Goal: Task Accomplishment & Management: Use online tool/utility

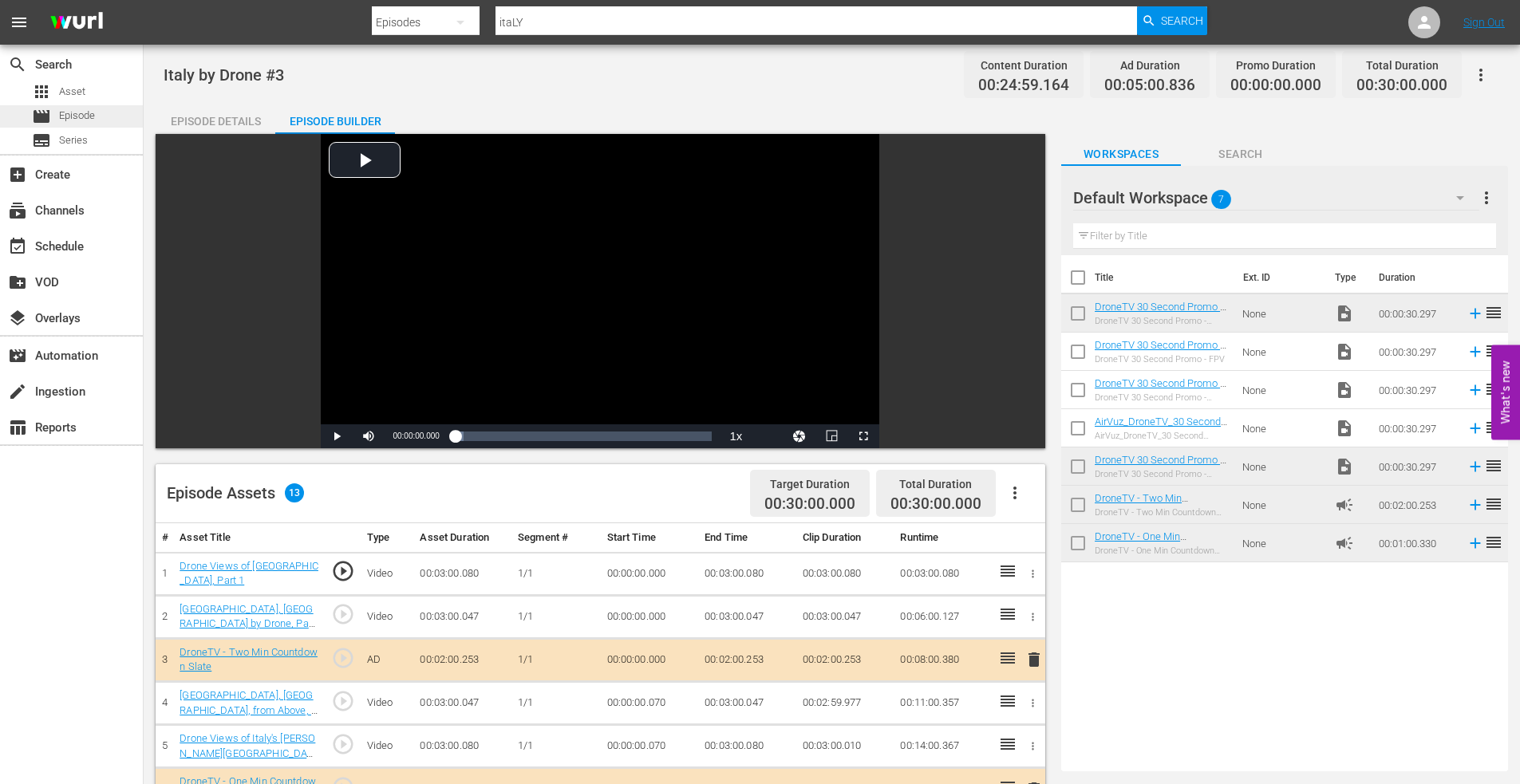
click at [93, 120] on span "Episode" at bounding box center [77, 115] width 36 height 16
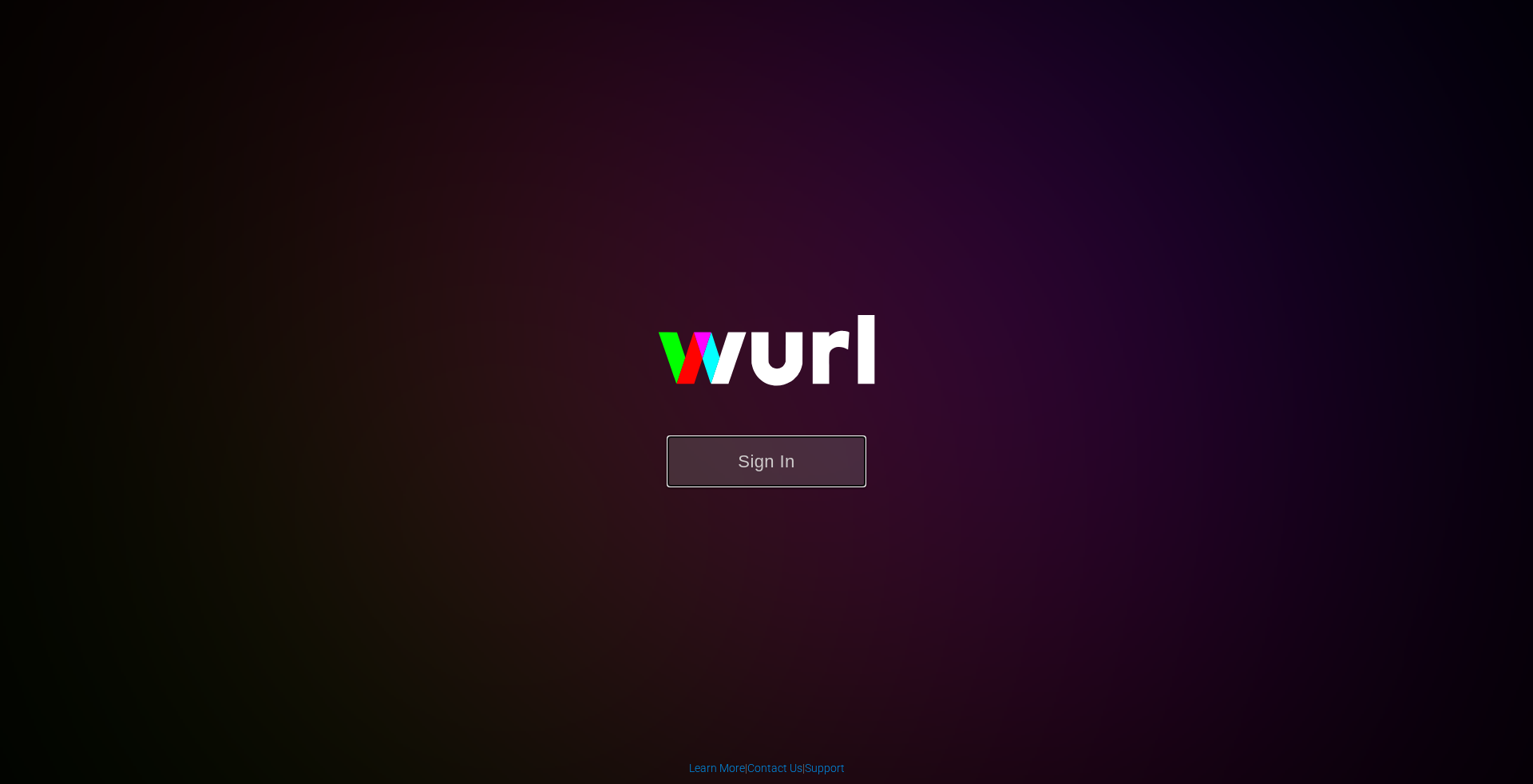
click at [768, 461] on button "Sign In" at bounding box center [766, 461] width 199 height 52
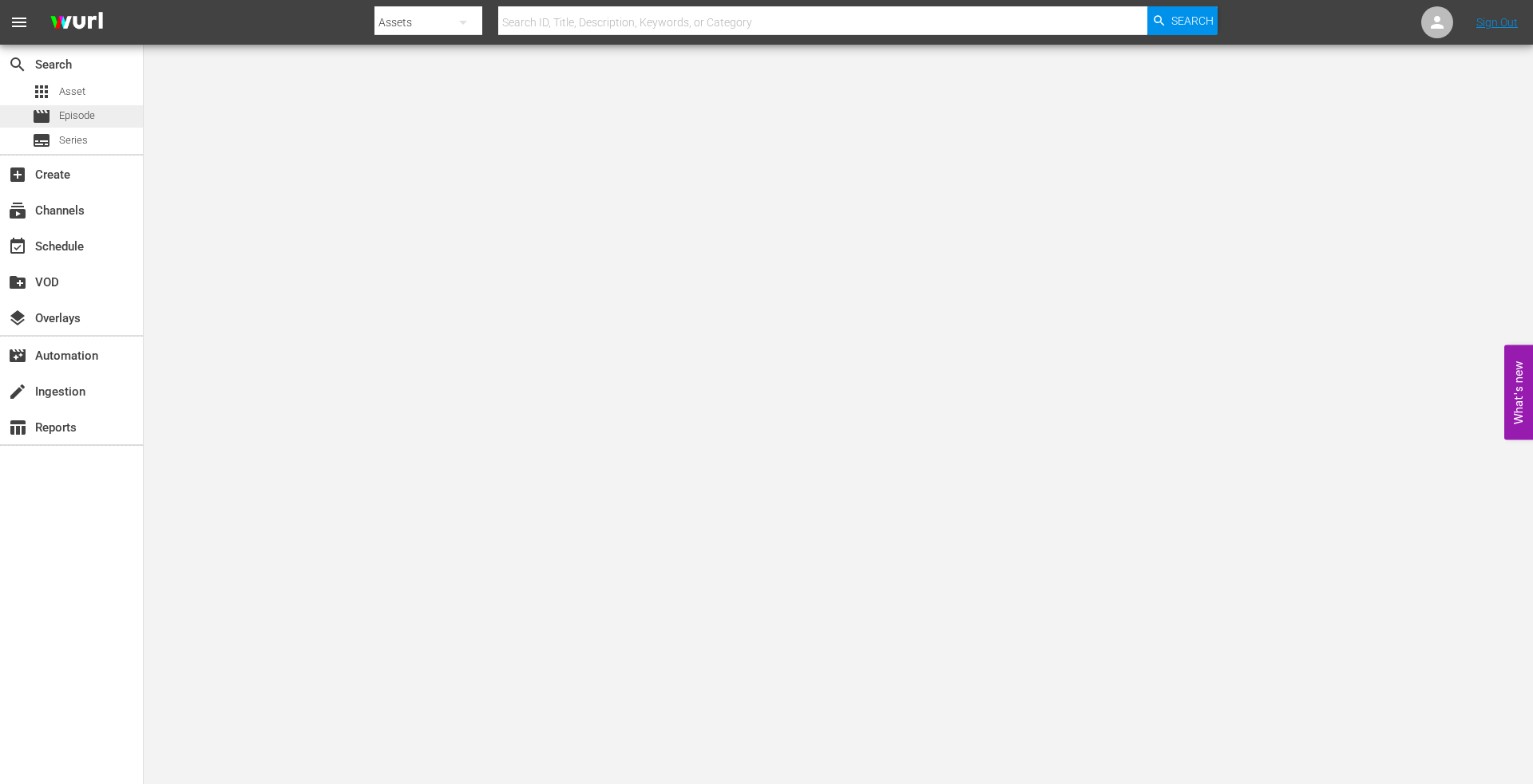
click at [96, 117] on div "movie Episode" at bounding box center [71, 116] width 143 height 23
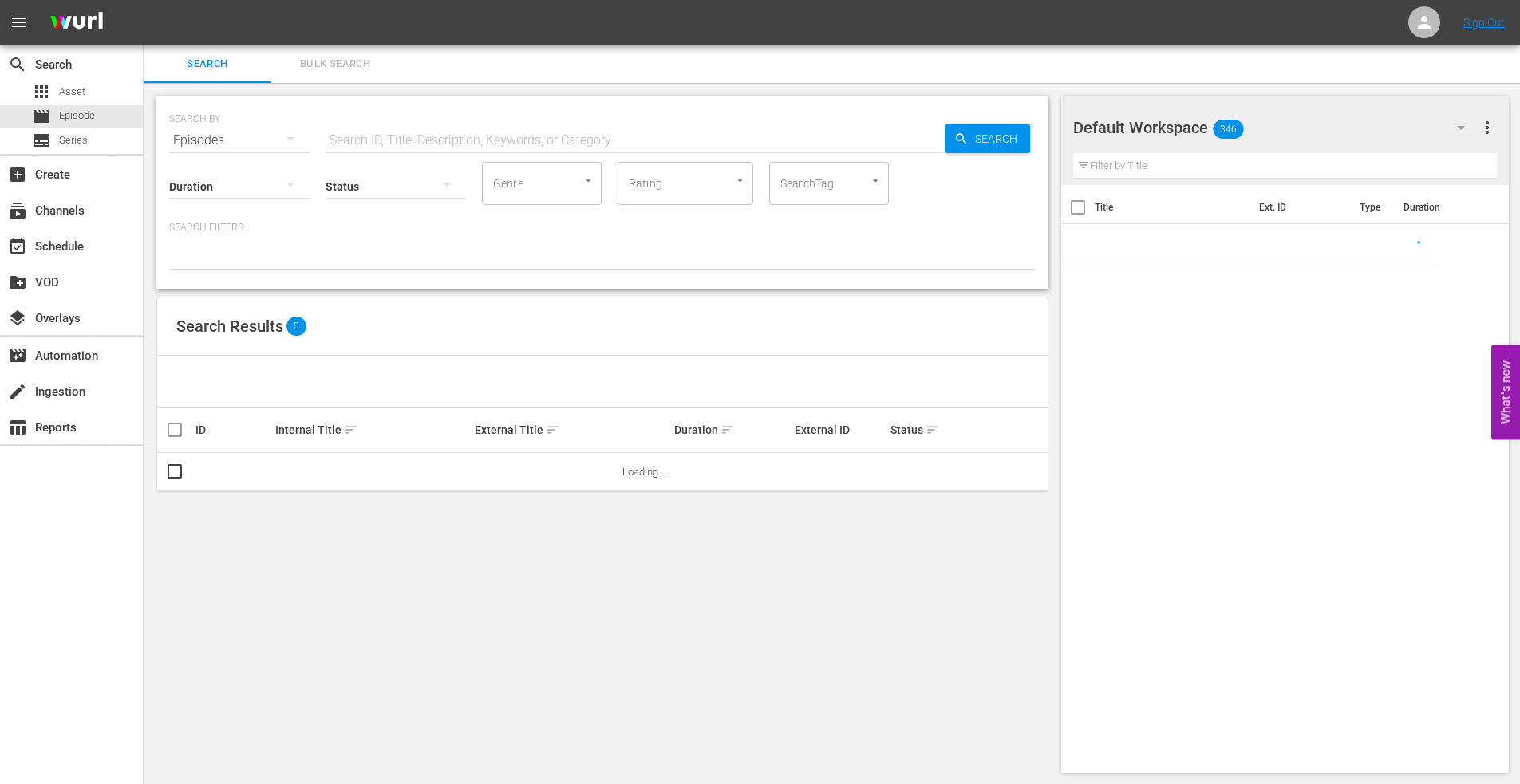
click at [373, 141] on input "text" at bounding box center [635, 140] width 619 height 39
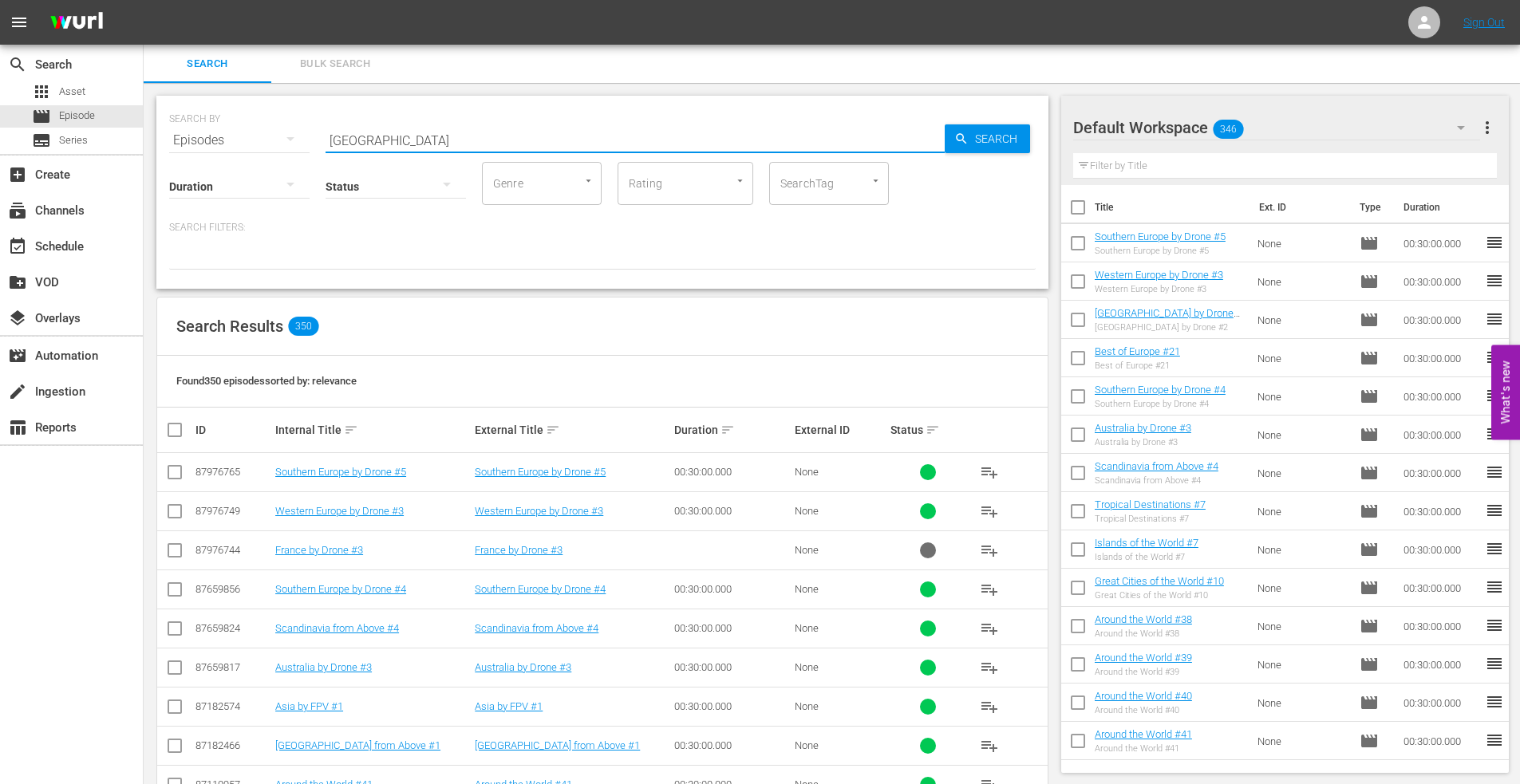
type input "[GEOGRAPHIC_DATA]"
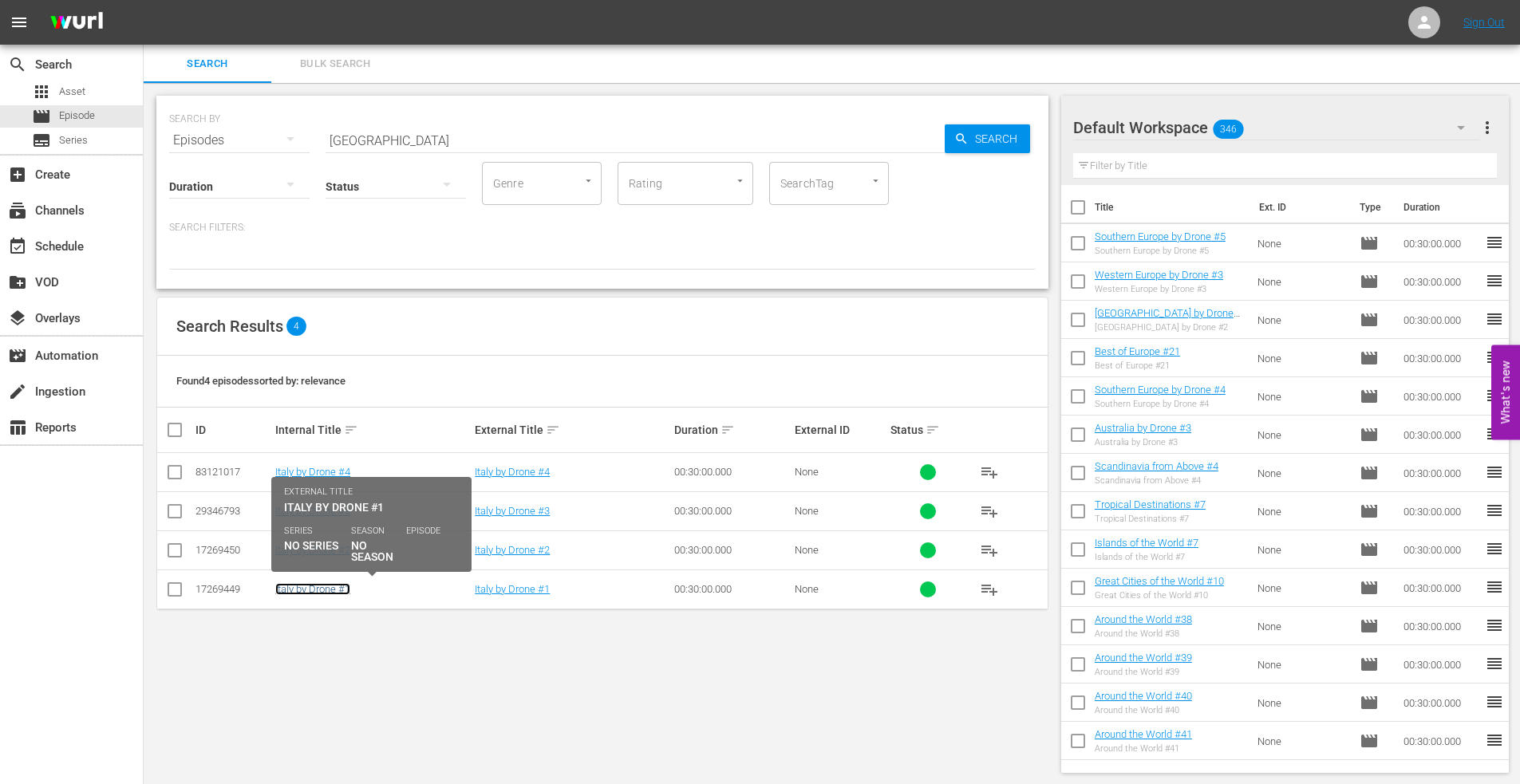
click at [304, 588] on link "Italy by Drone #1" at bounding box center [312, 588] width 75 height 12
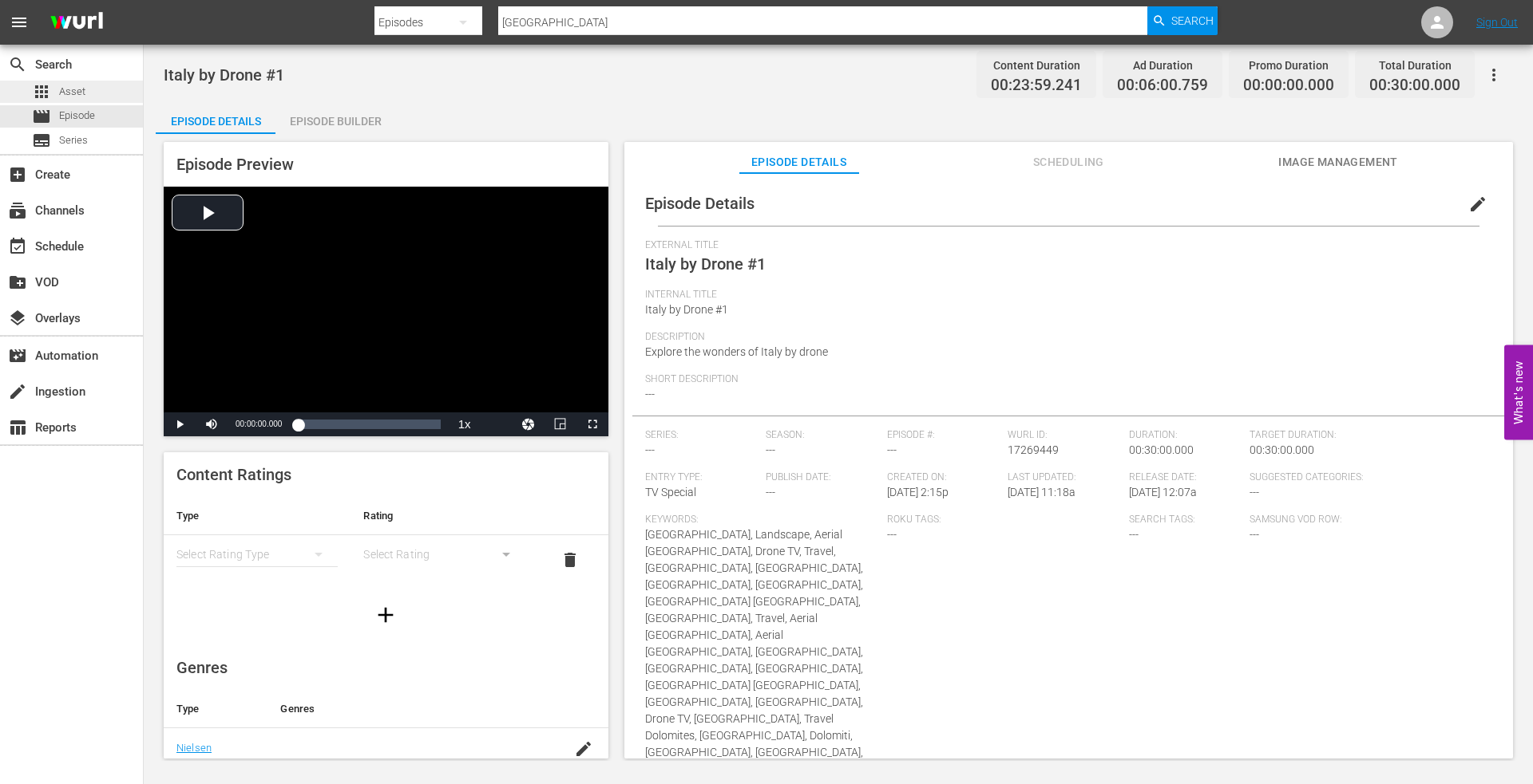
click at [83, 92] on span "Asset" at bounding box center [72, 92] width 26 height 16
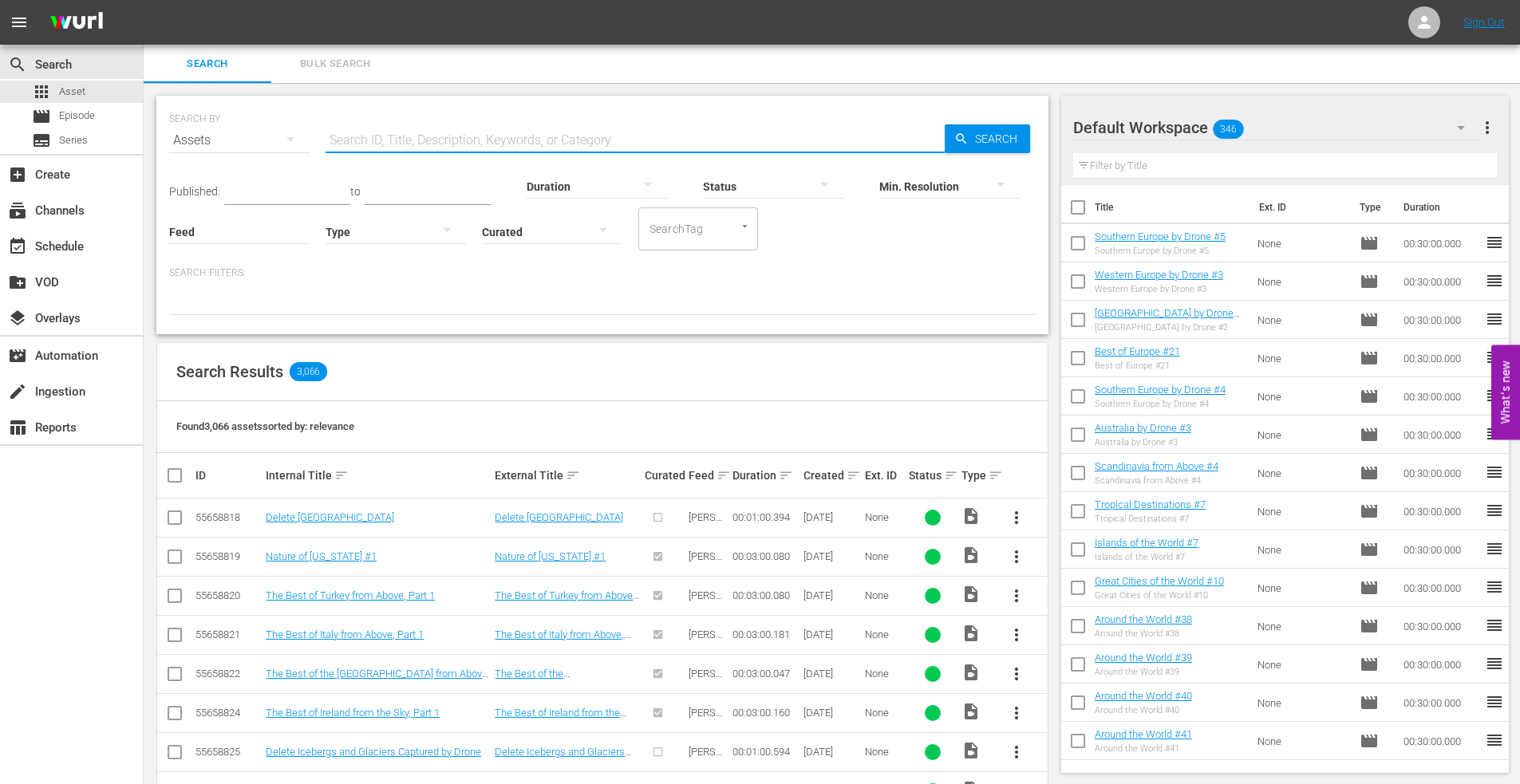
click at [379, 129] on input "text" at bounding box center [635, 140] width 619 height 39
type input "[GEOGRAPHIC_DATA] cities"
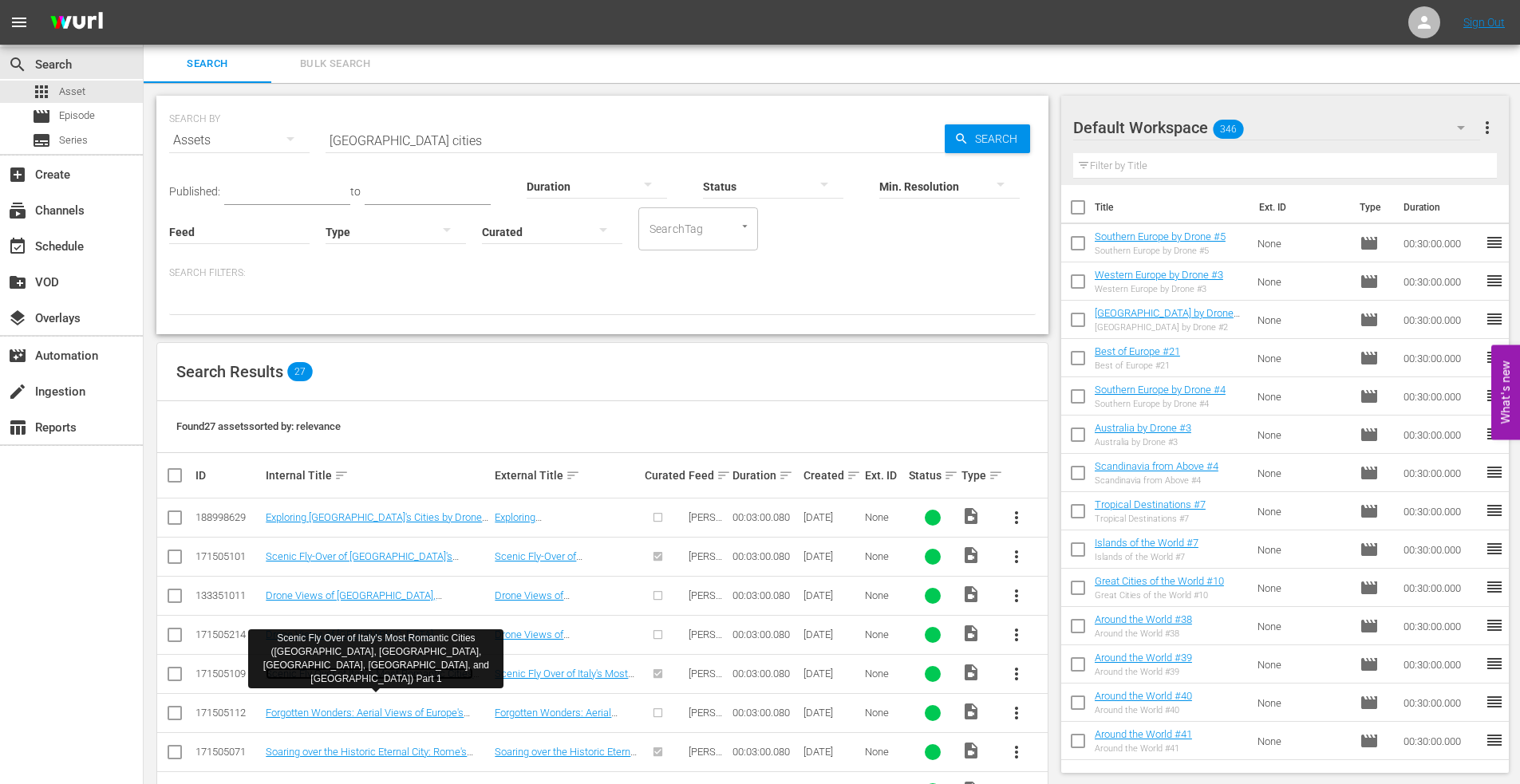
click at [333, 672] on link "Scenic Fly Over of Italy's Most Romantic Cities ([GEOGRAPHIC_DATA], [GEOGRAPHIC…" at bounding box center [375, 691] width 219 height 48
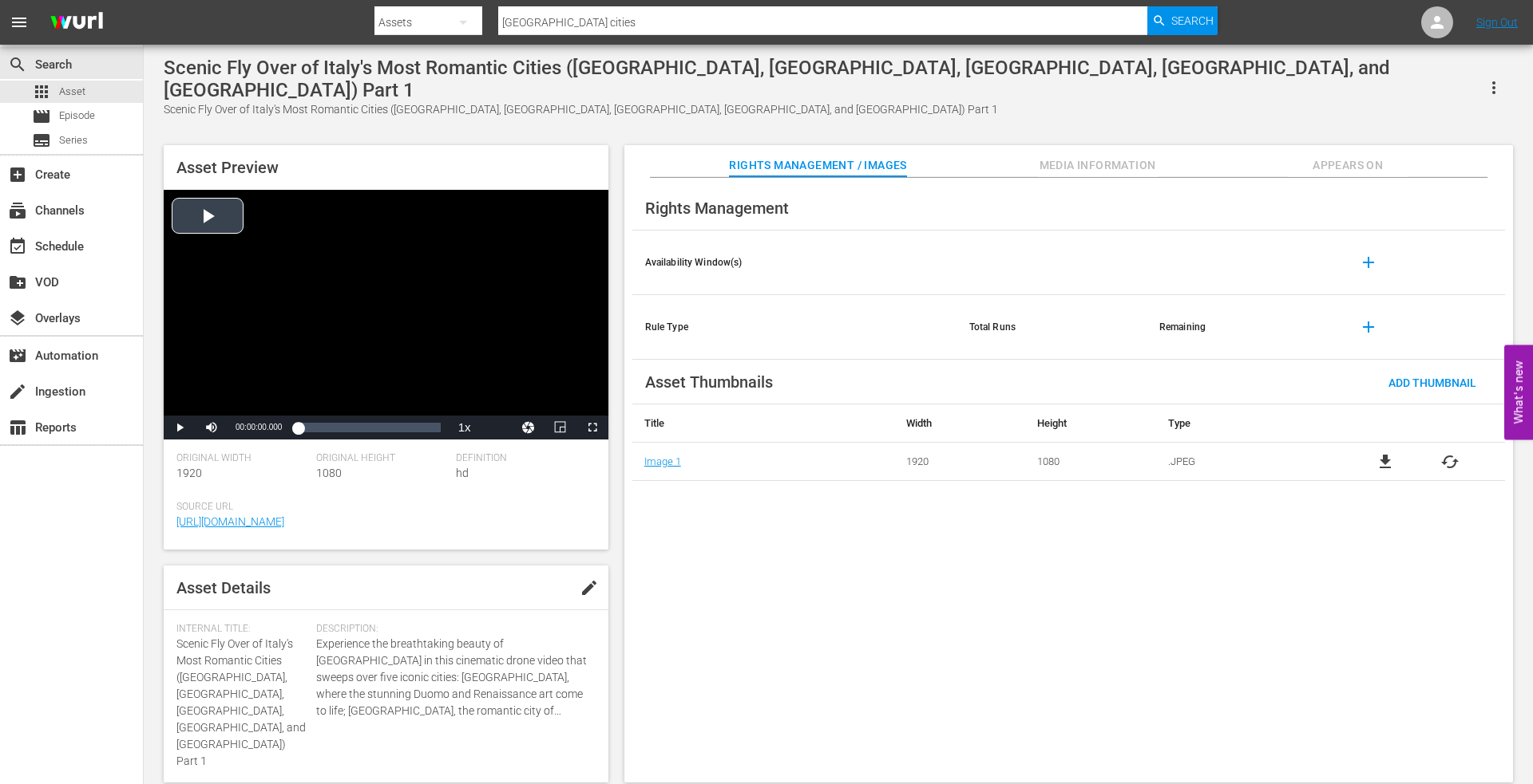
click at [205, 196] on div "Video Player" at bounding box center [386, 302] width 444 height 226
click at [333, 419] on div "00:00:44.514" at bounding box center [333, 427] width 1 height 16
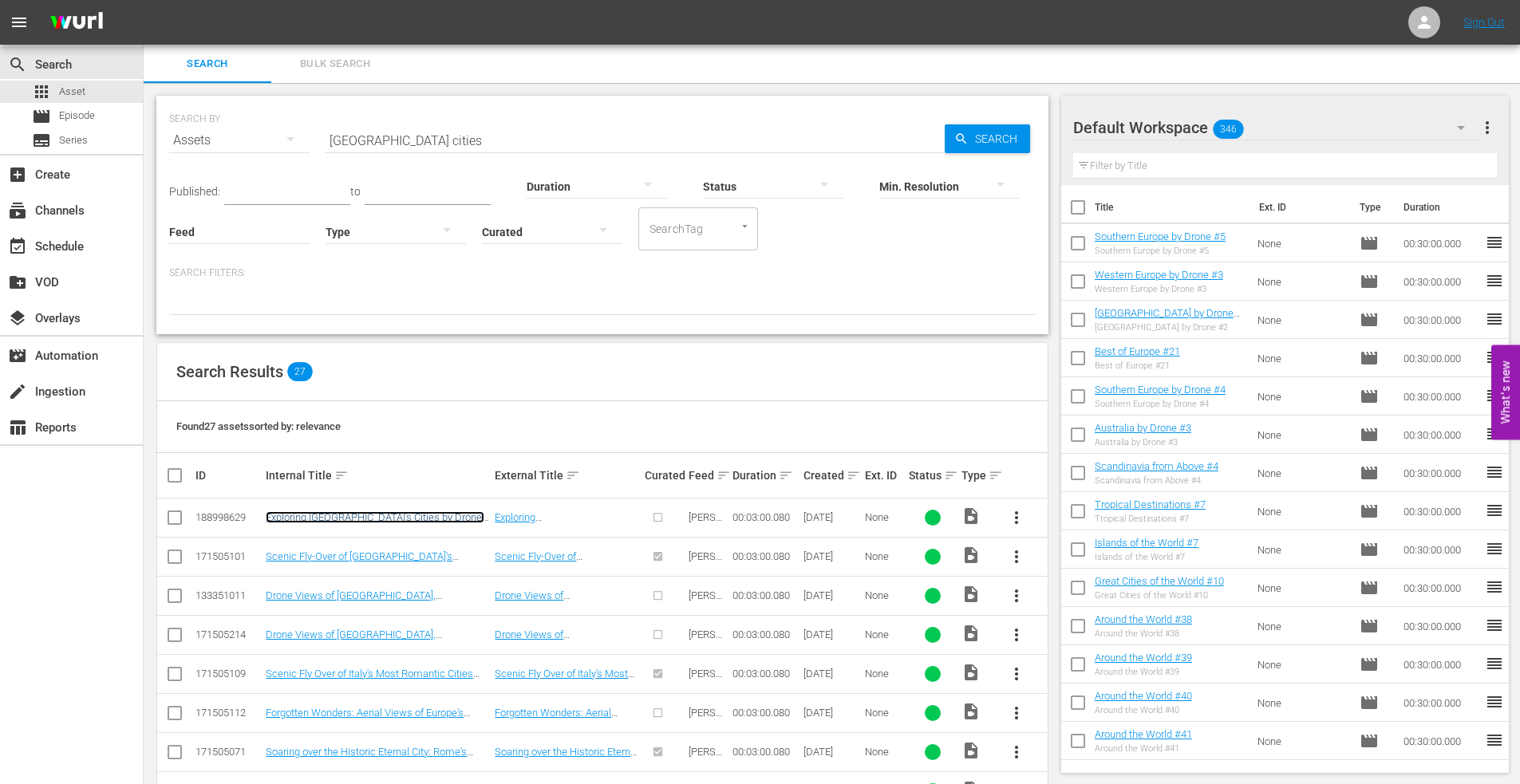
click at [312, 516] on link "Exploring [GEOGRAPHIC_DATA]'s Cities by Drone, Part 1" at bounding box center [374, 522] width 218 height 24
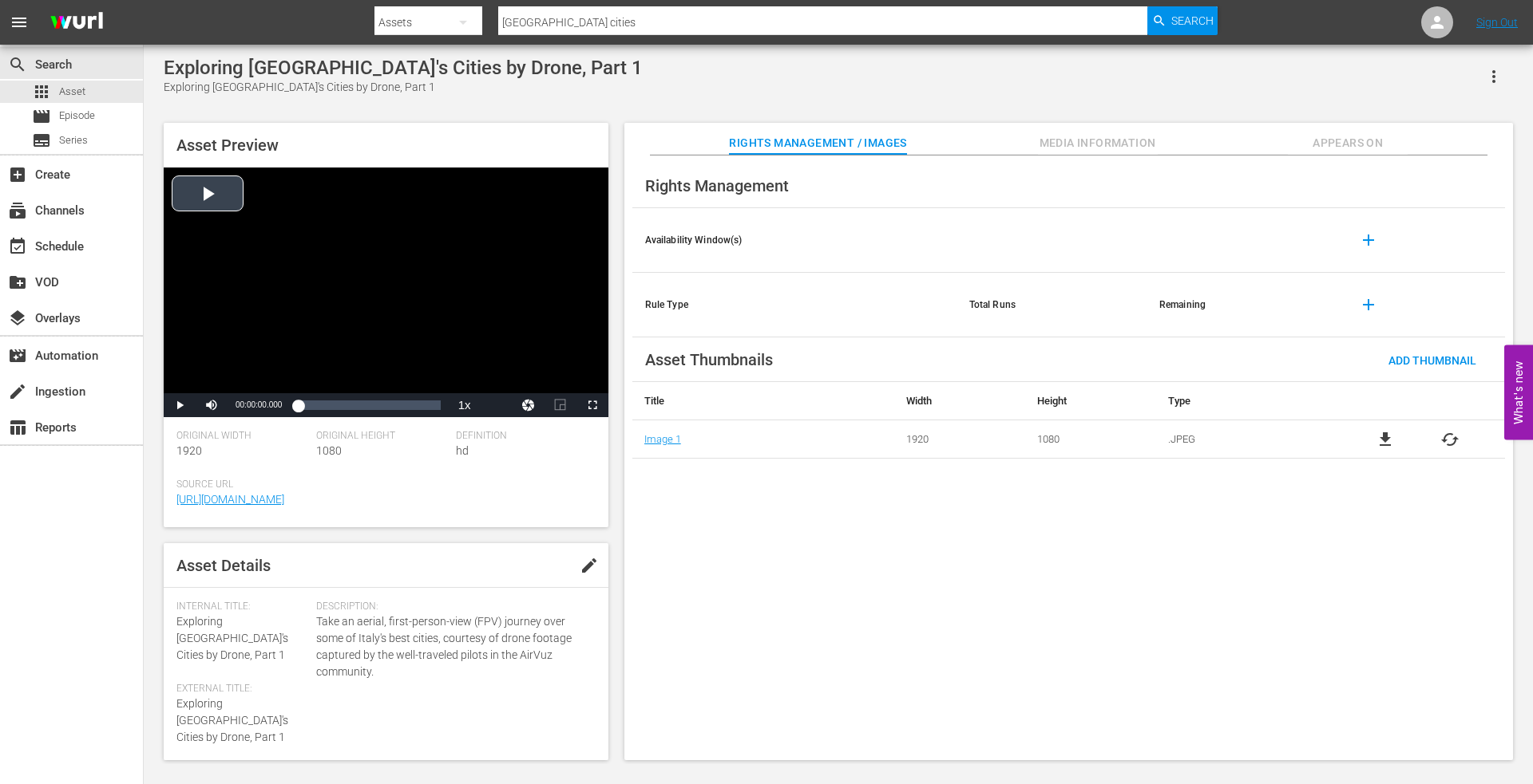
click at [207, 198] on div "Video Player" at bounding box center [386, 280] width 444 height 226
click at [325, 404] on div "Loaded : 16.63% 00:00:32.373 00:00:01.386" at bounding box center [369, 405] width 142 height 16
click at [358, 408] on div "00:01:15.876" at bounding box center [357, 405] width 1 height 16
click at [388, 405] on div "Loaded : 56.65% 00:01:54.320 00:01:17.780" at bounding box center [369, 405] width 142 height 16
click at [418, 406] on div "Loaded : 80.00% 00:02:30.741 00:01:56.351" at bounding box center [369, 405] width 142 height 16
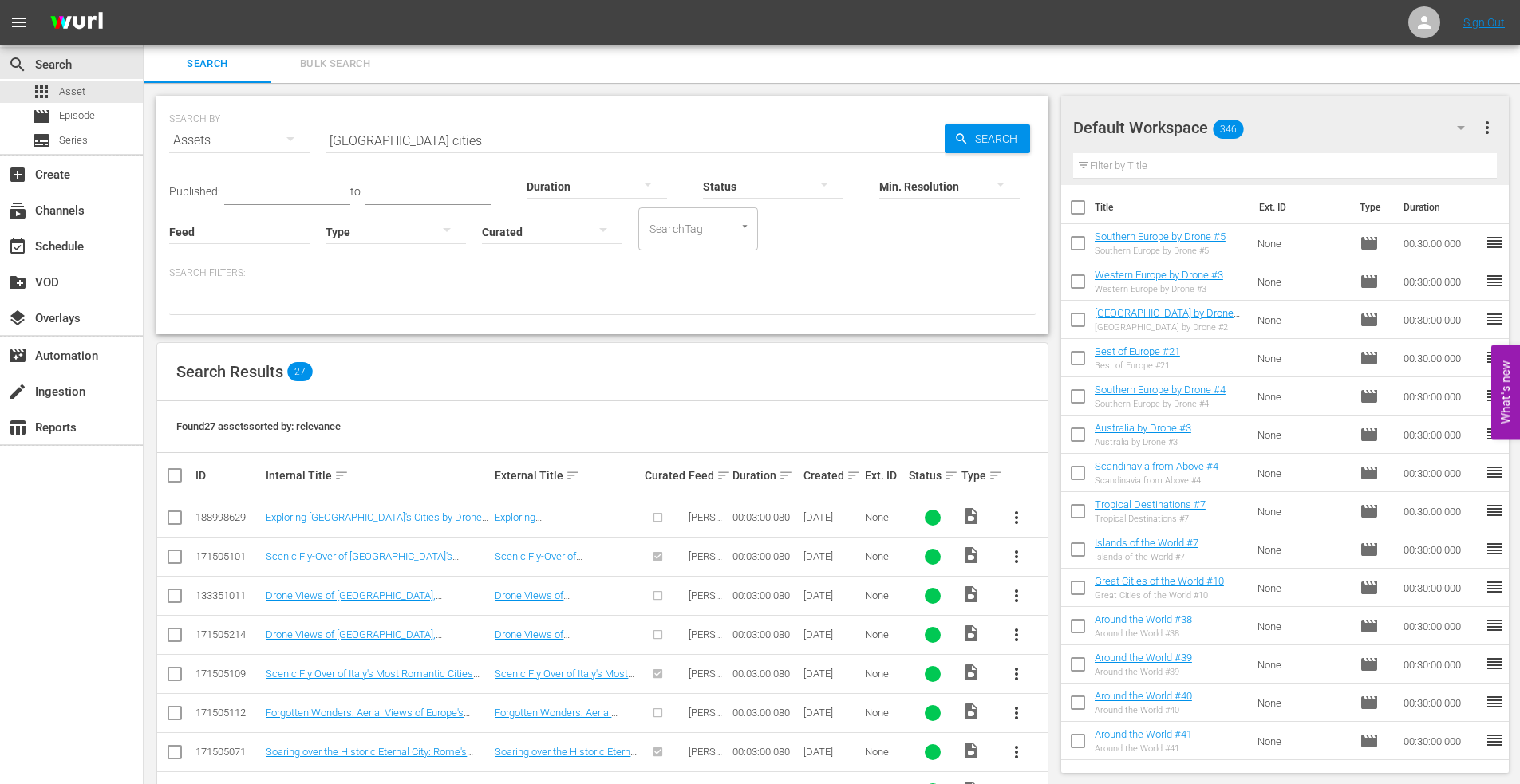
drag, startPoint x: 172, startPoint y: 516, endPoint x: 194, endPoint y: 520, distance: 22.4
click at [173, 516] on input "checkbox" at bounding box center [175, 520] width 19 height 19
checkbox input "true"
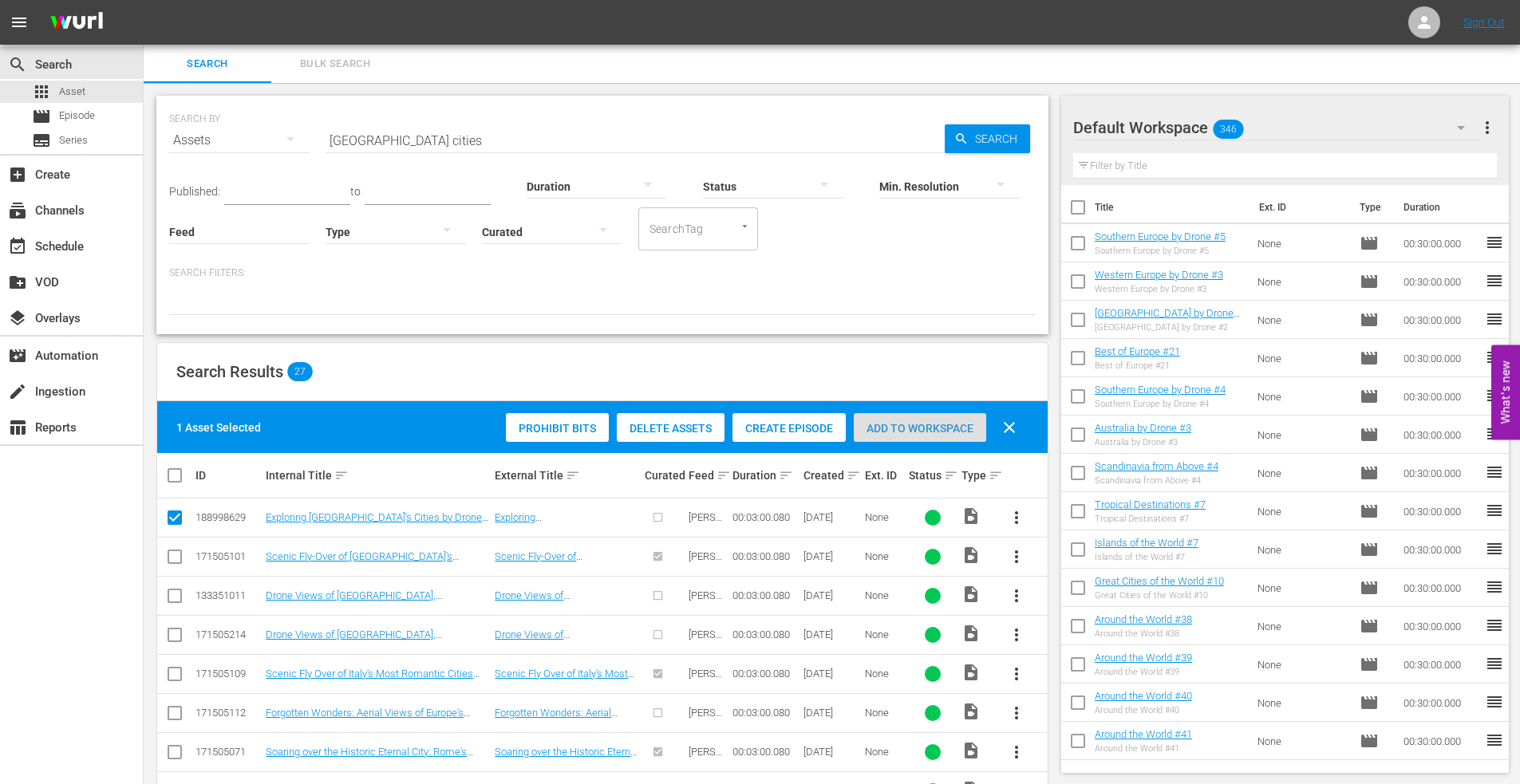
click at [909, 422] on span "Add to Workspace" at bounding box center [920, 429] width 132 height 13
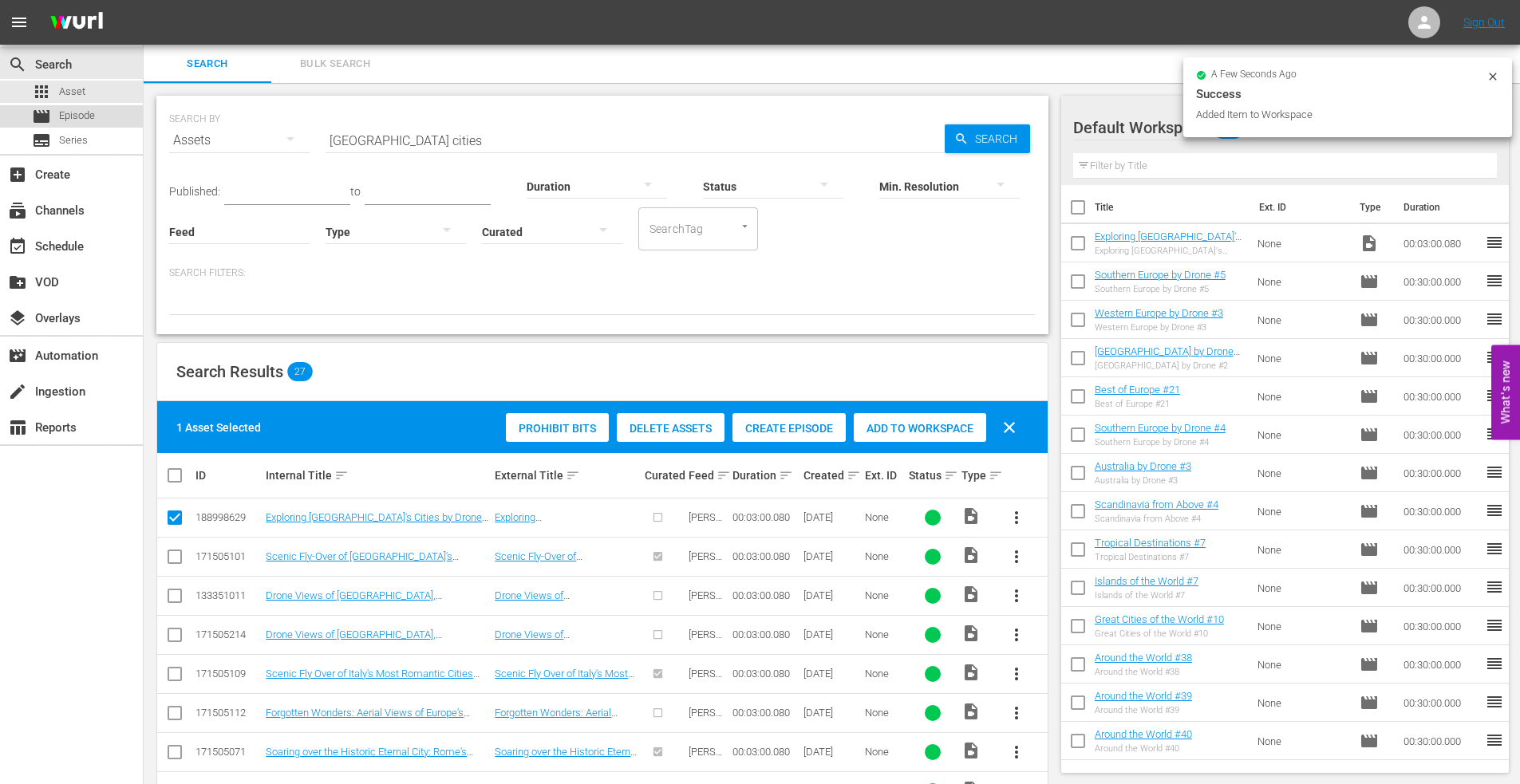
click at [90, 123] on span "Episode" at bounding box center [77, 115] width 36 height 16
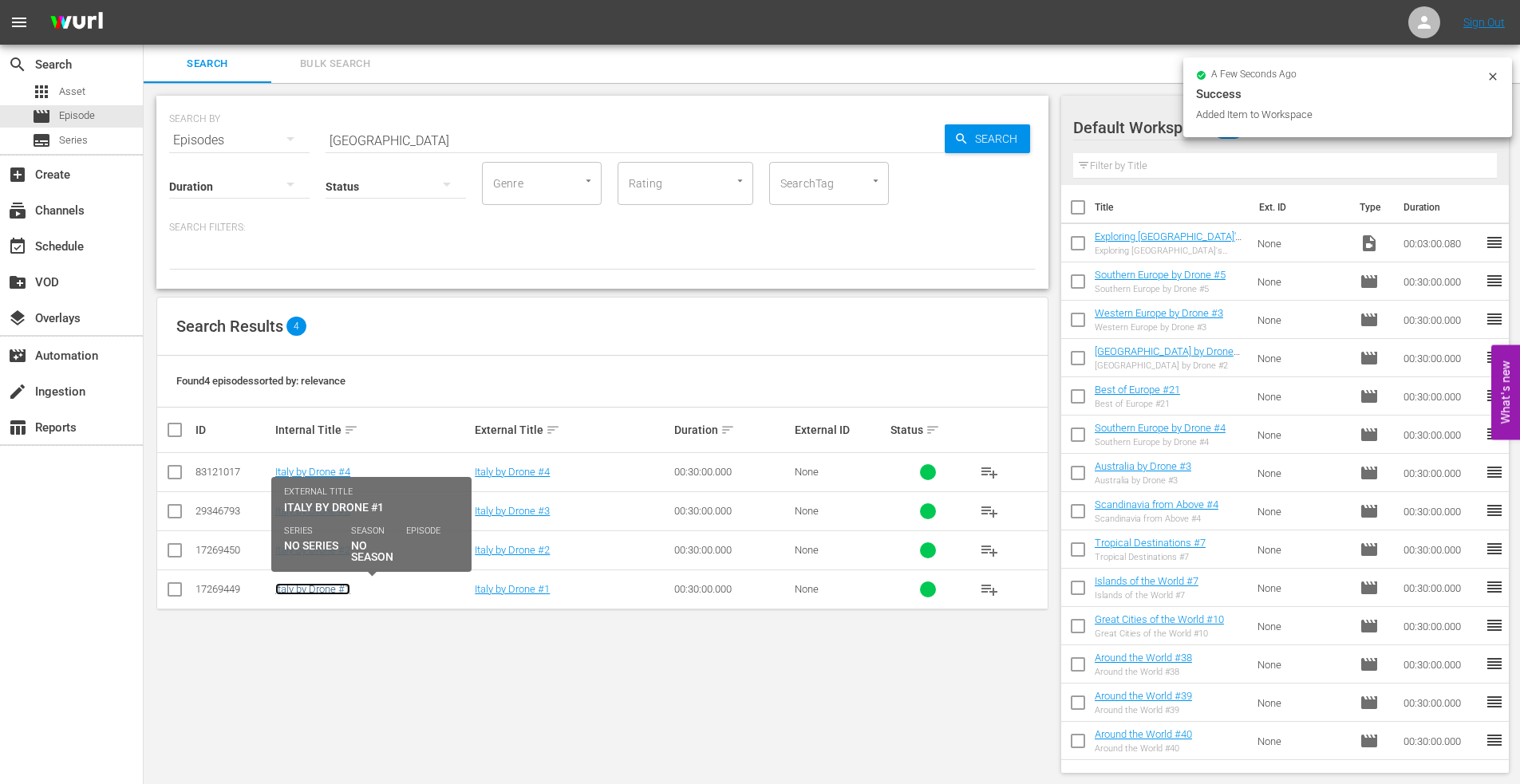
click at [316, 586] on link "Italy by Drone #1" at bounding box center [312, 588] width 75 height 12
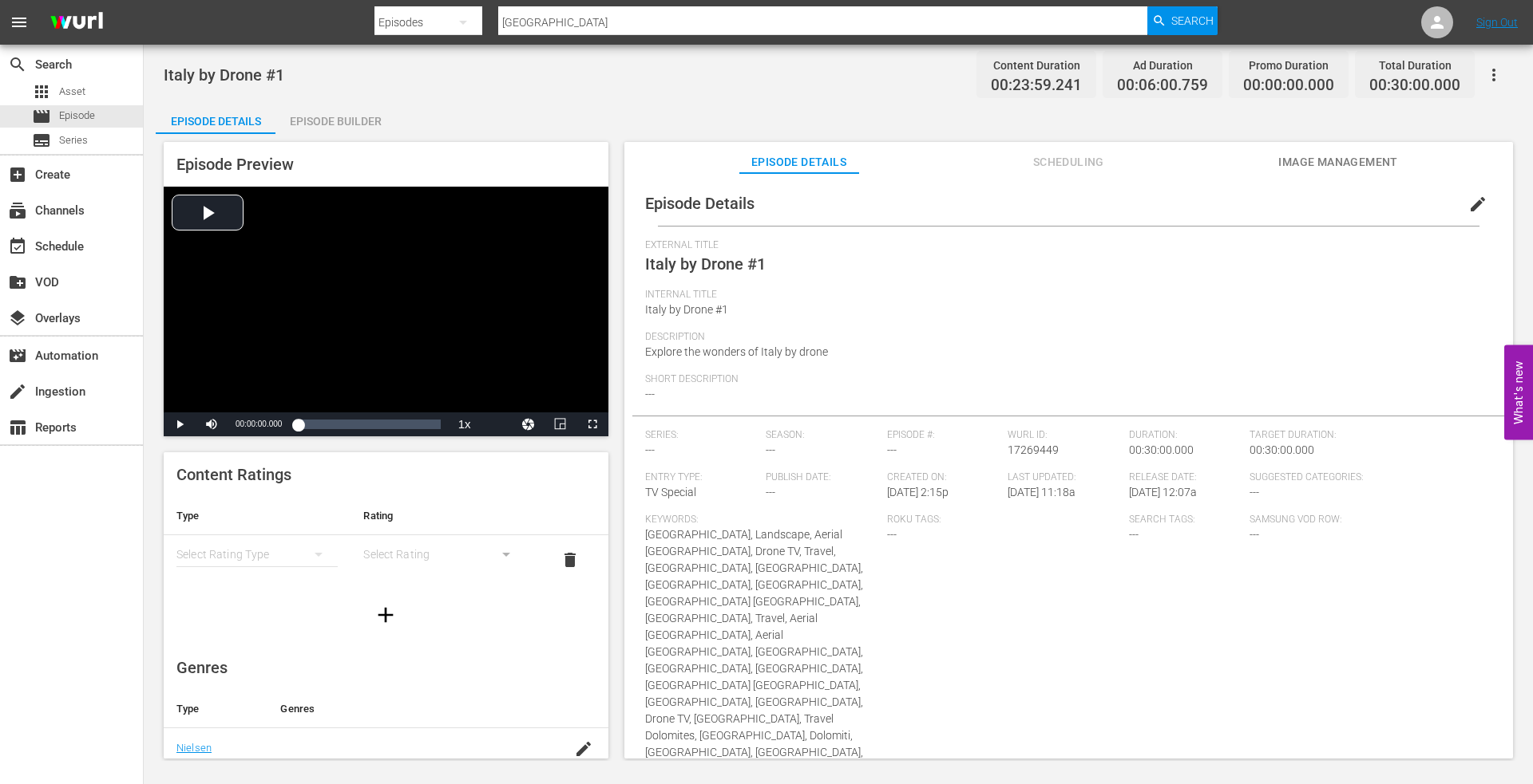
click at [341, 117] on div "Episode Builder" at bounding box center [335, 121] width 120 height 39
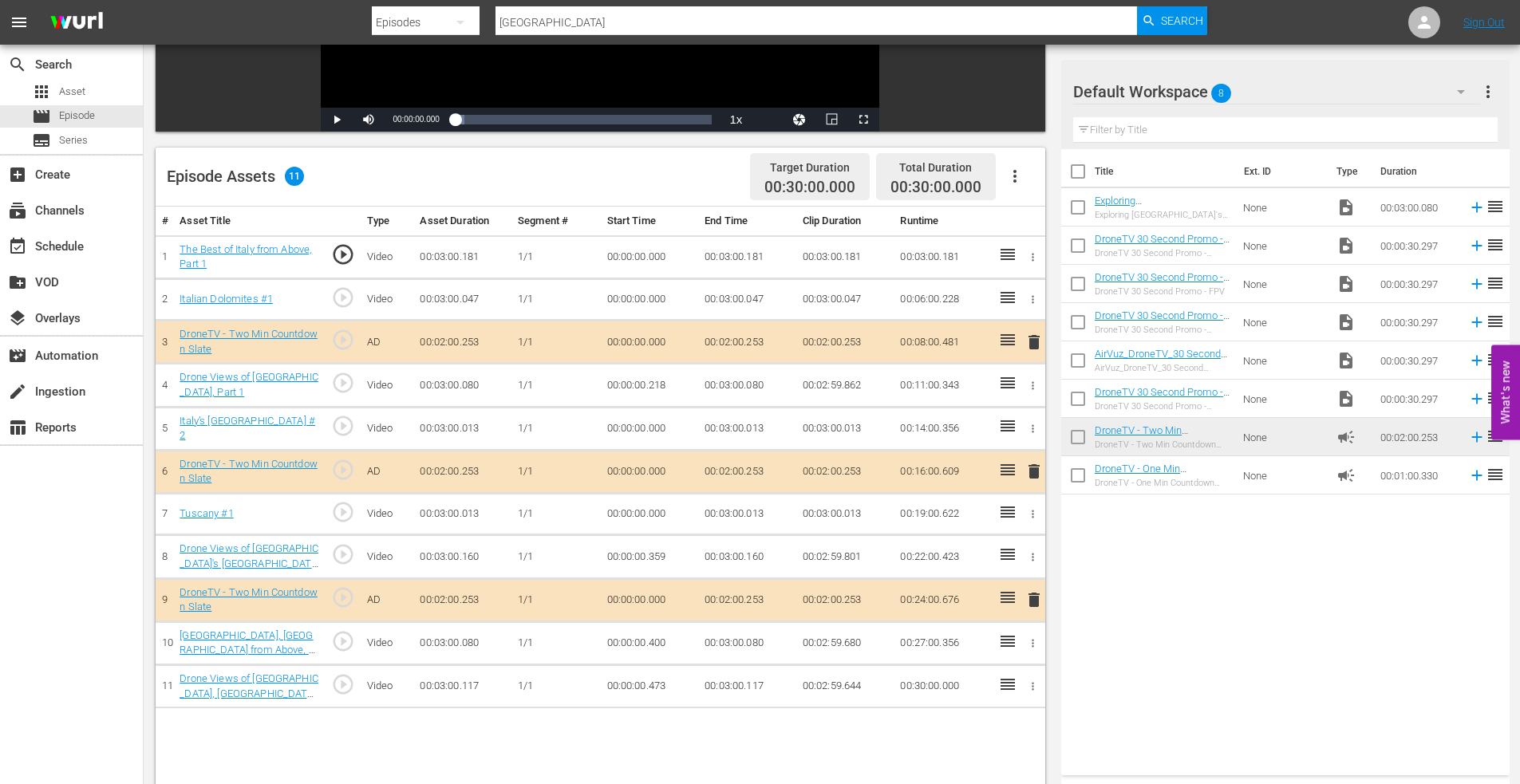
scroll to position [416, 0]
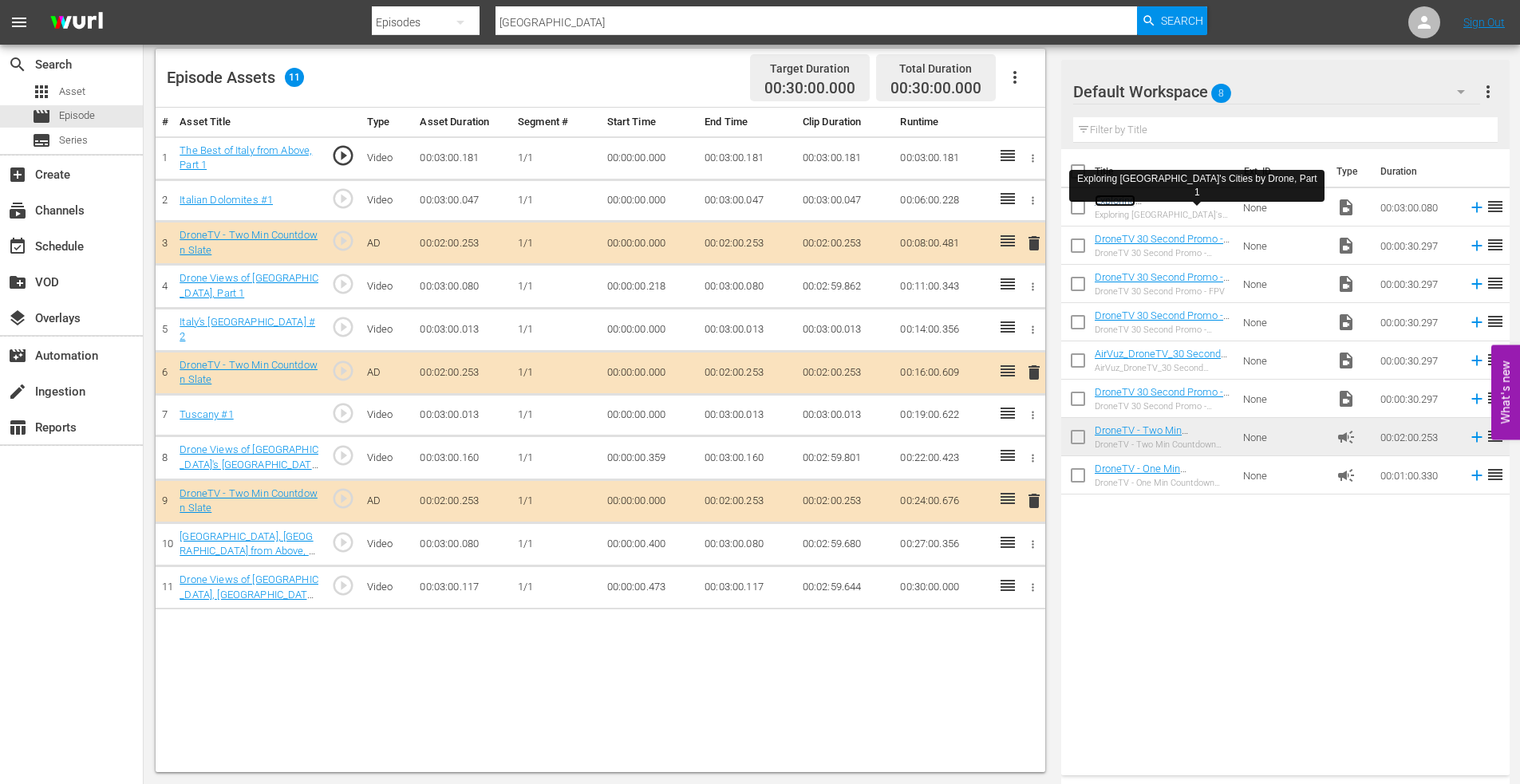
click at [1148, 198] on link "Exploring [GEOGRAPHIC_DATA]'s Cities by Drone, Part 1" at bounding box center [1160, 213] width 131 height 36
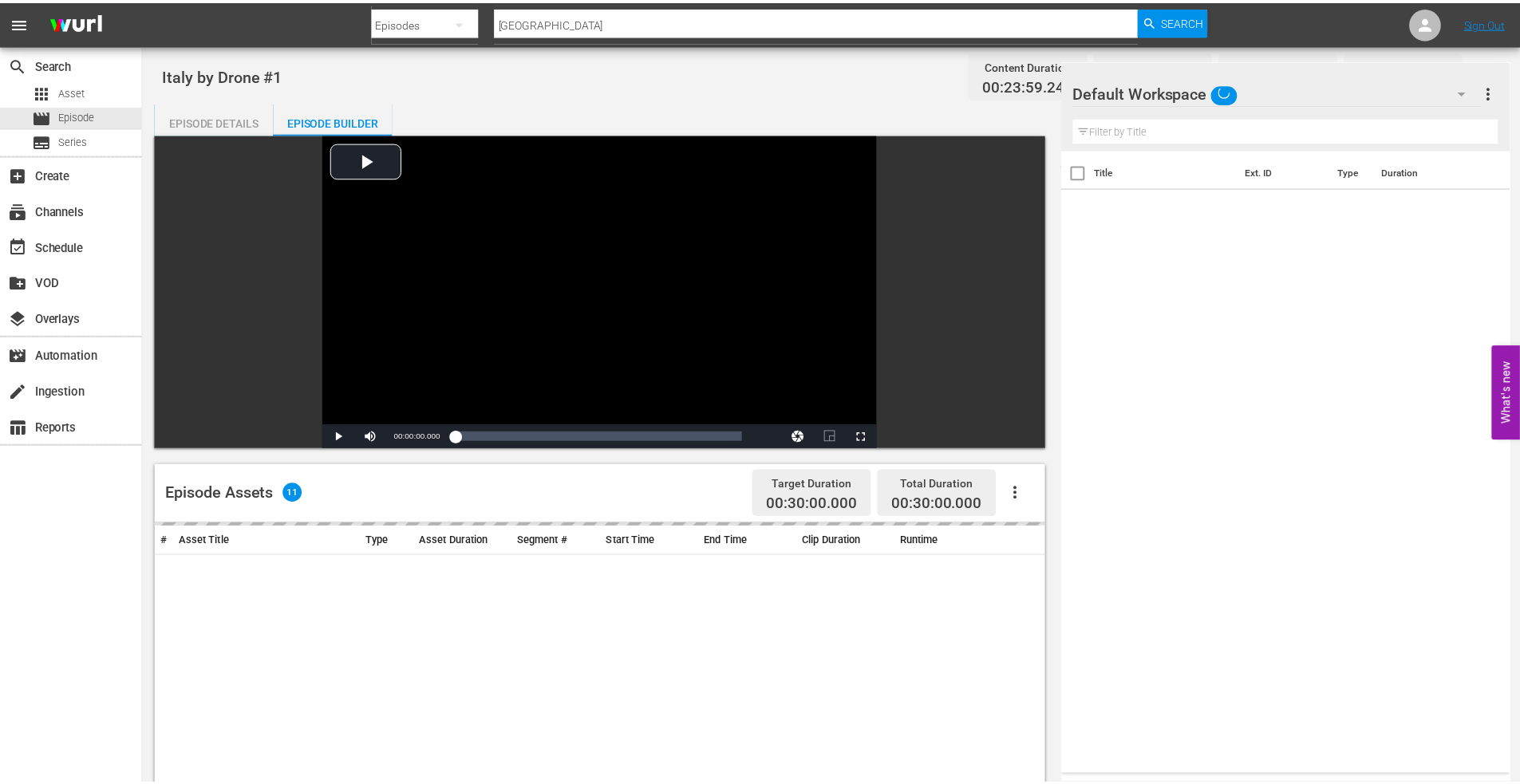
scroll to position [416, 0]
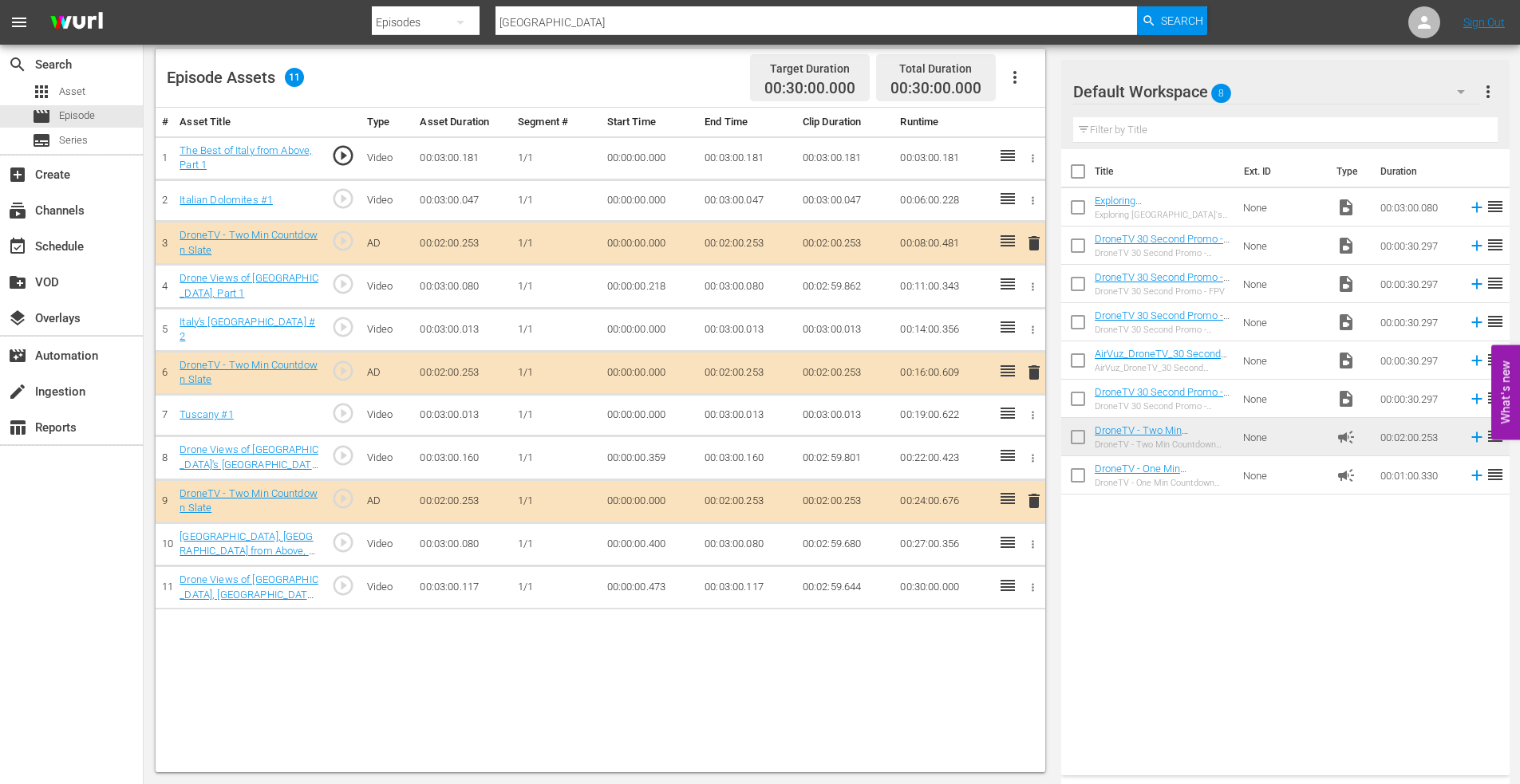
drag, startPoint x: 1076, startPoint y: 207, endPoint x: 1130, endPoint y: 213, distance: 54.3
click at [1076, 208] on input "checkbox" at bounding box center [1077, 210] width 33 height 33
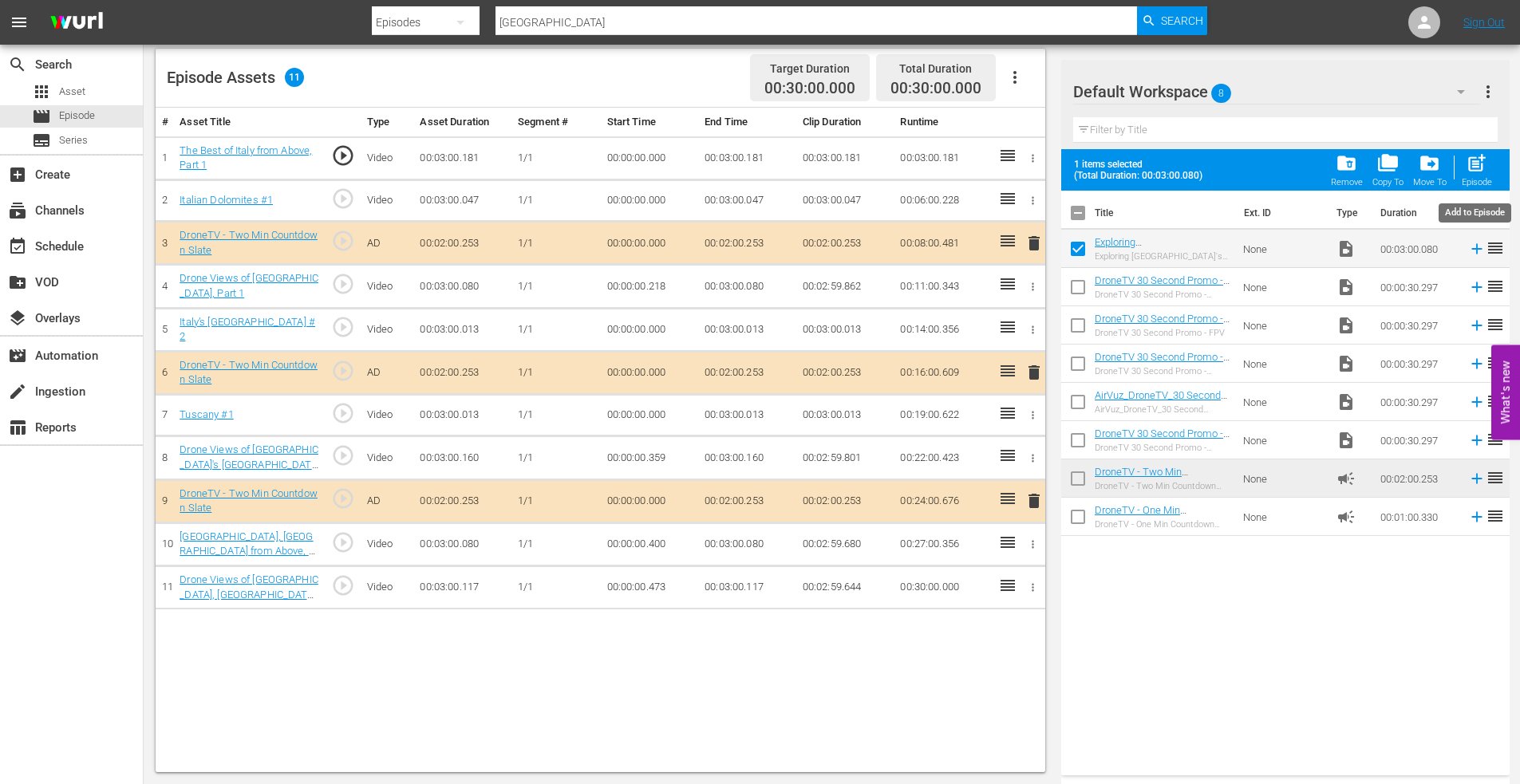
click at [1480, 158] on span "post_add" at bounding box center [1476, 162] width 22 height 22
checkbox input "false"
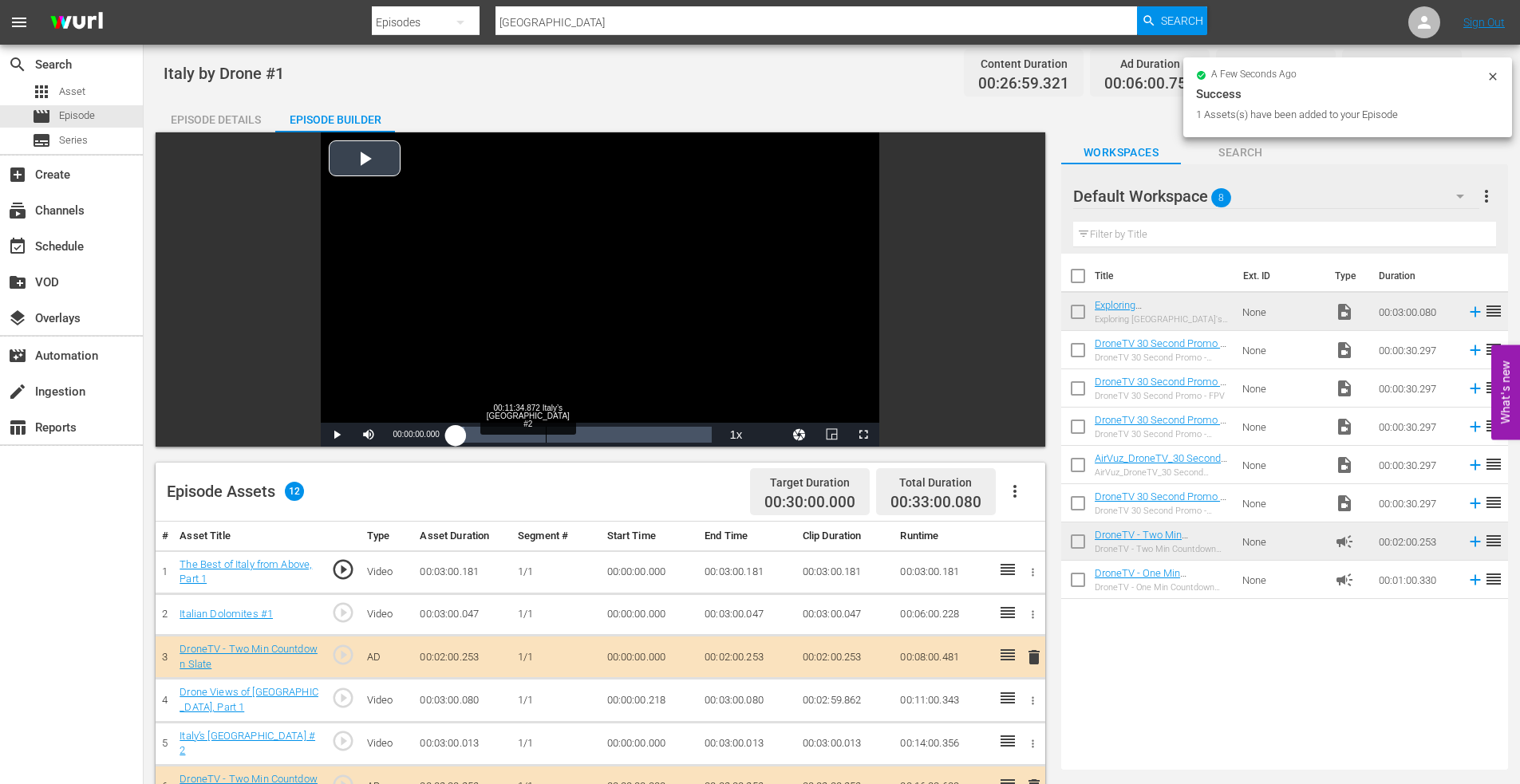
scroll to position [0, 0]
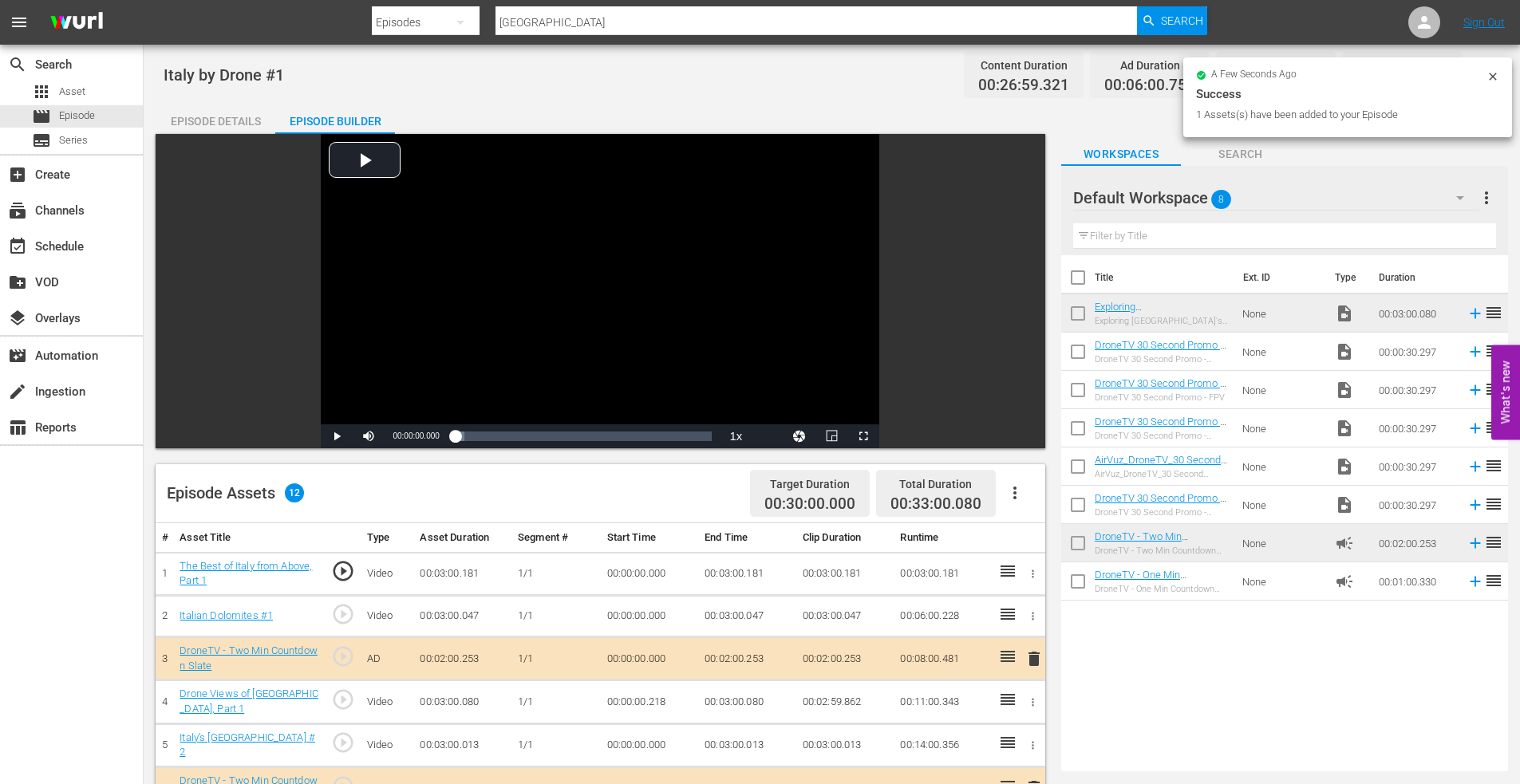
click at [212, 116] on div "Episode Details" at bounding box center [215, 121] width 120 height 39
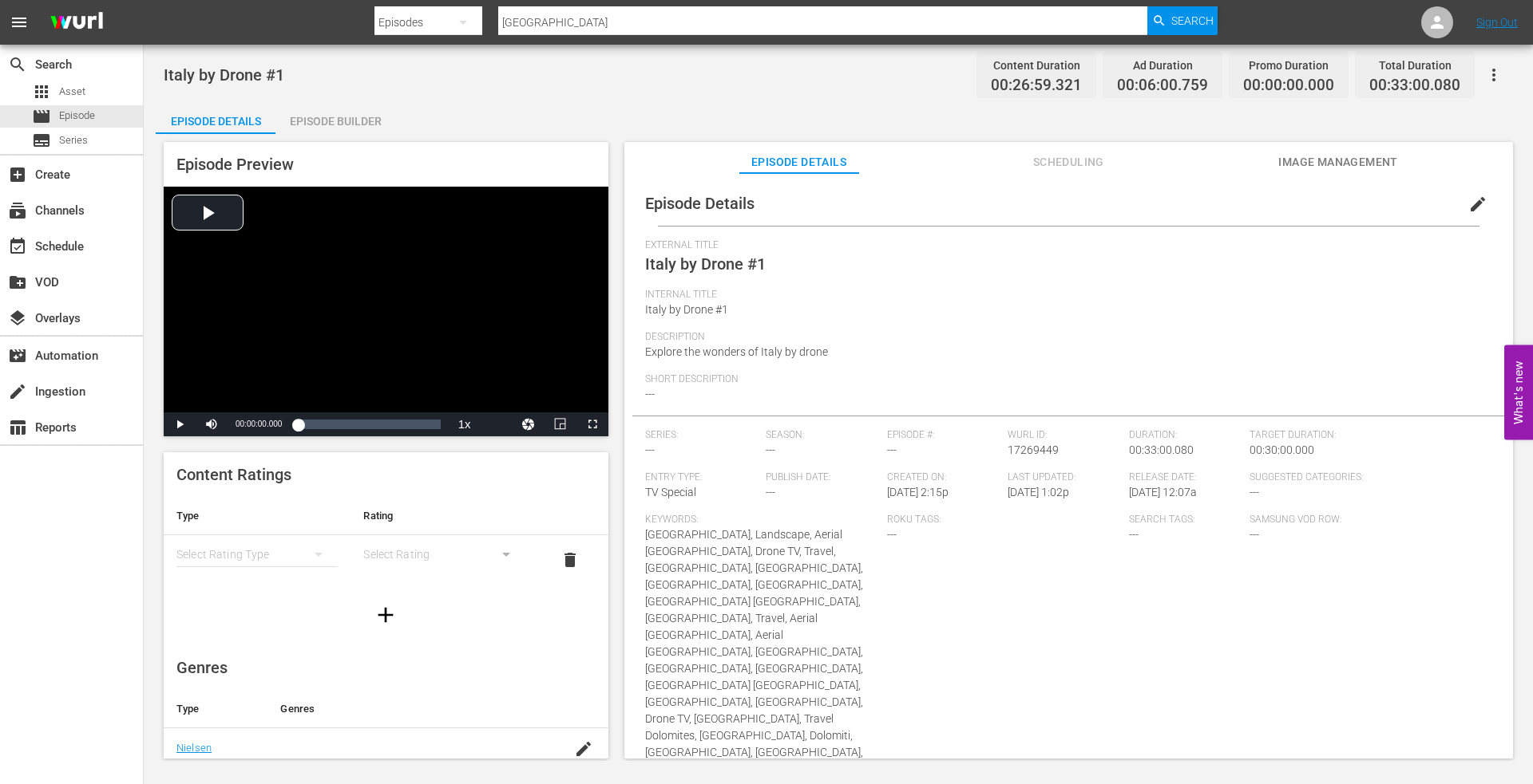
click at [1306, 161] on span "Image Management" at bounding box center [1337, 162] width 120 height 20
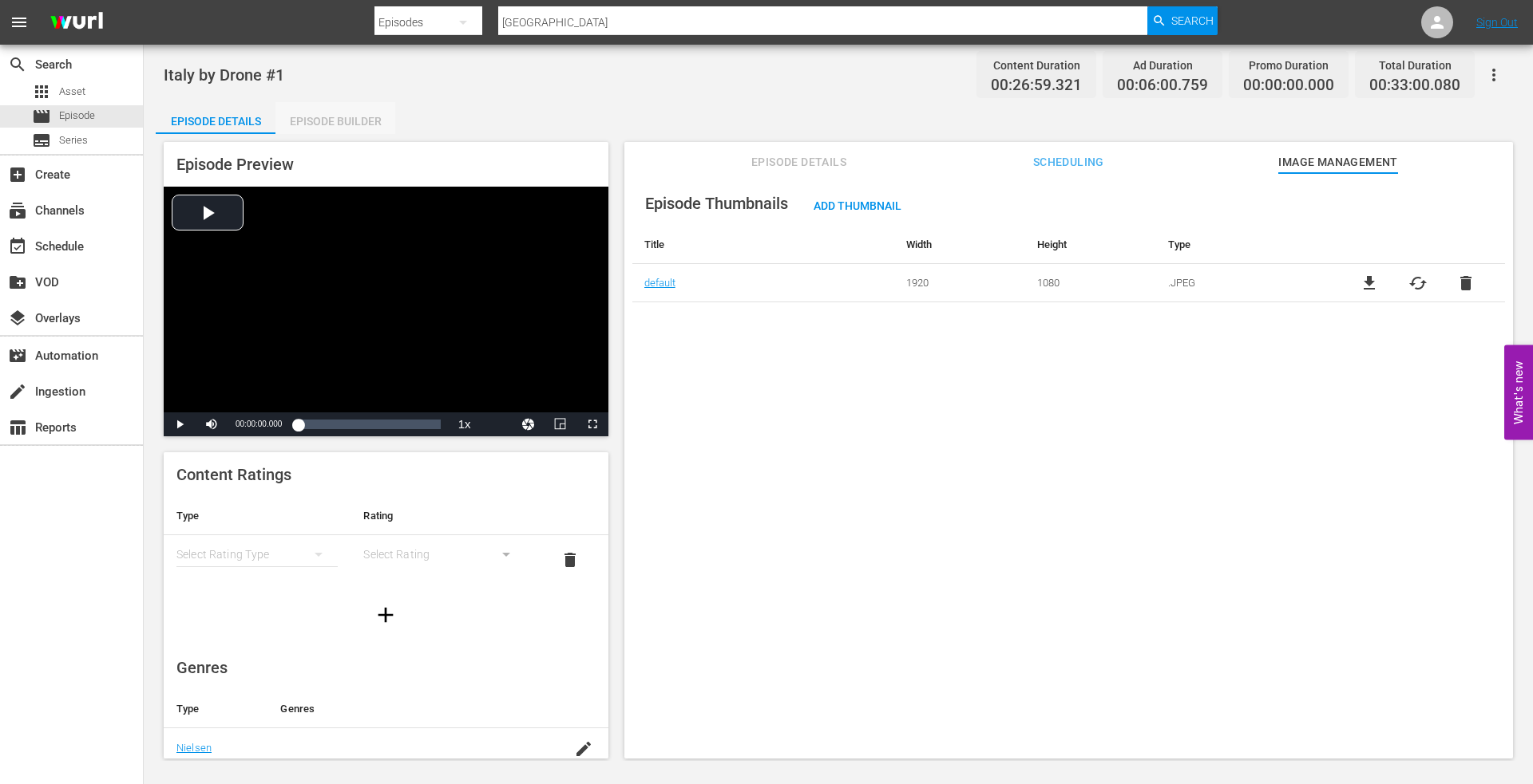
click at [317, 118] on div "Episode Builder" at bounding box center [335, 121] width 120 height 39
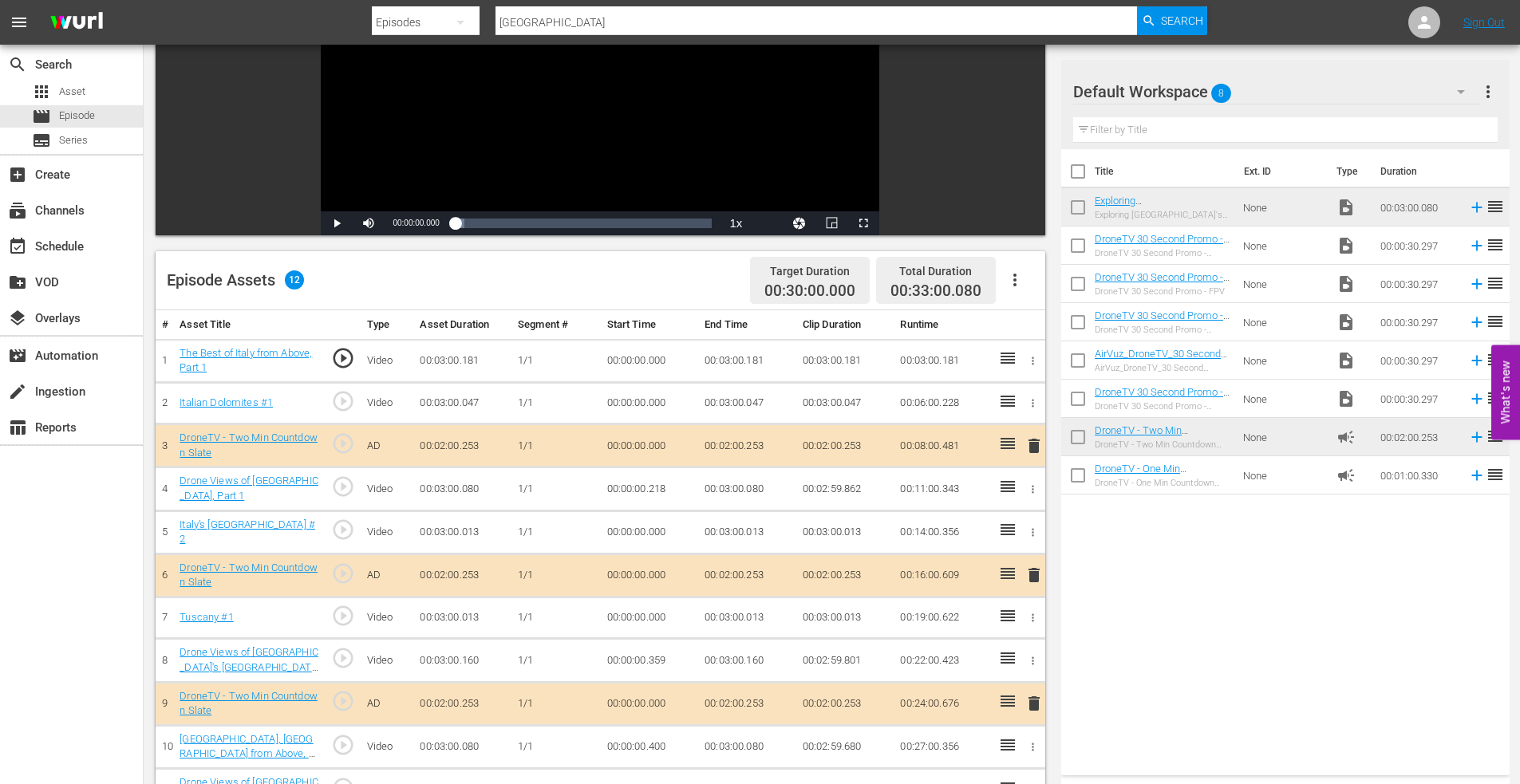
scroll to position [416, 0]
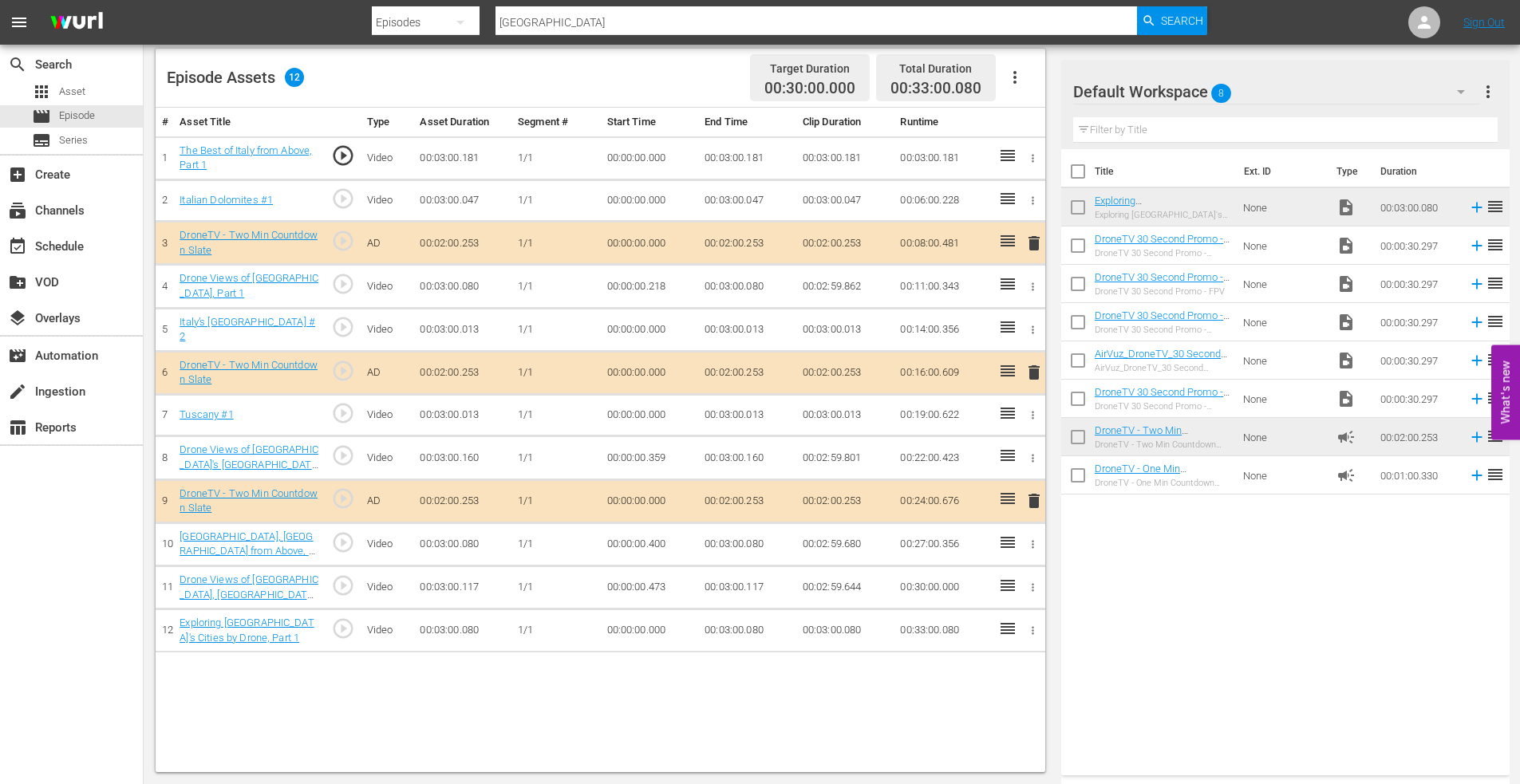
click at [1034, 372] on span "delete" at bounding box center [1033, 372] width 19 height 19
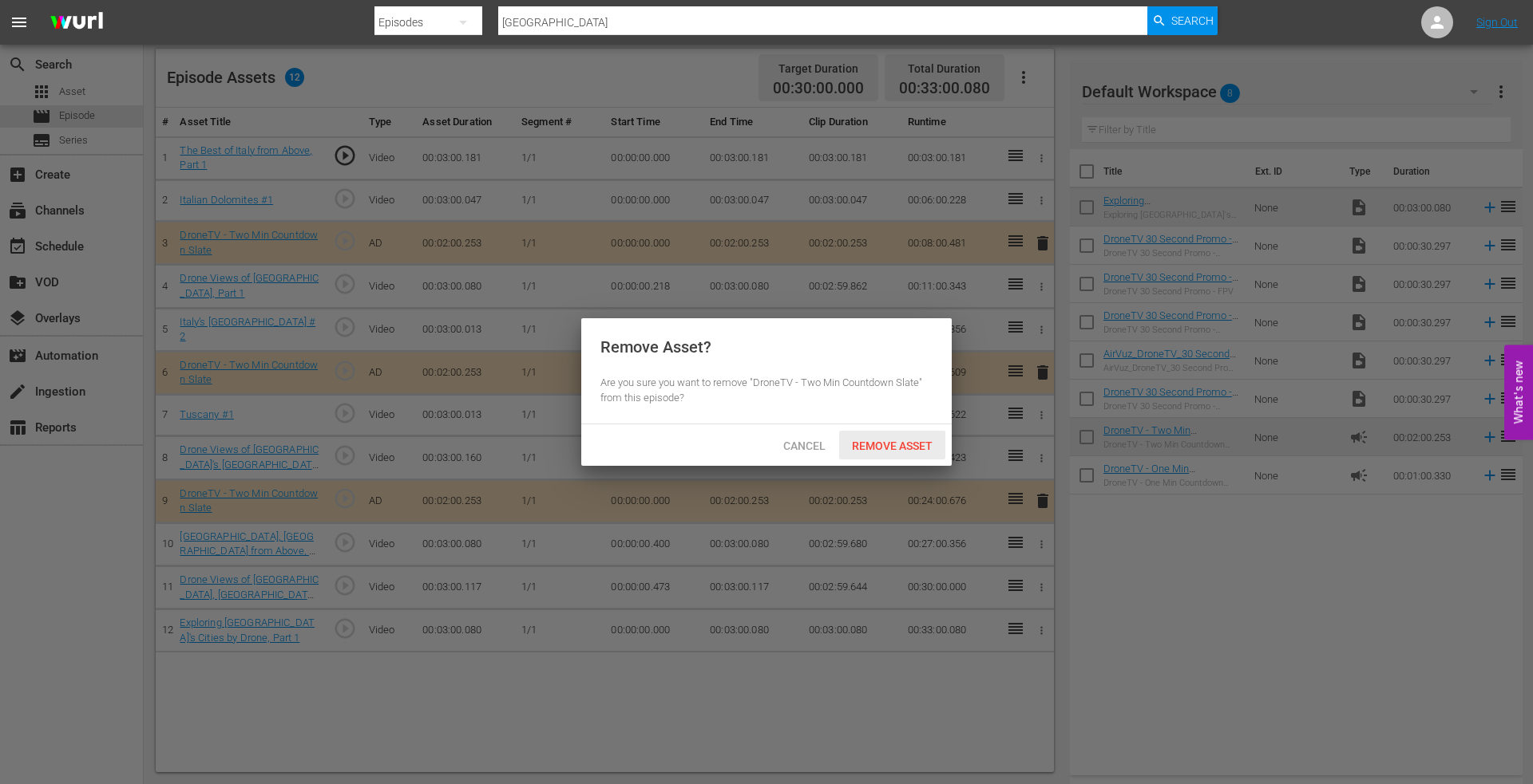
click at [902, 445] on span "Remove Asset" at bounding box center [892, 446] width 106 height 13
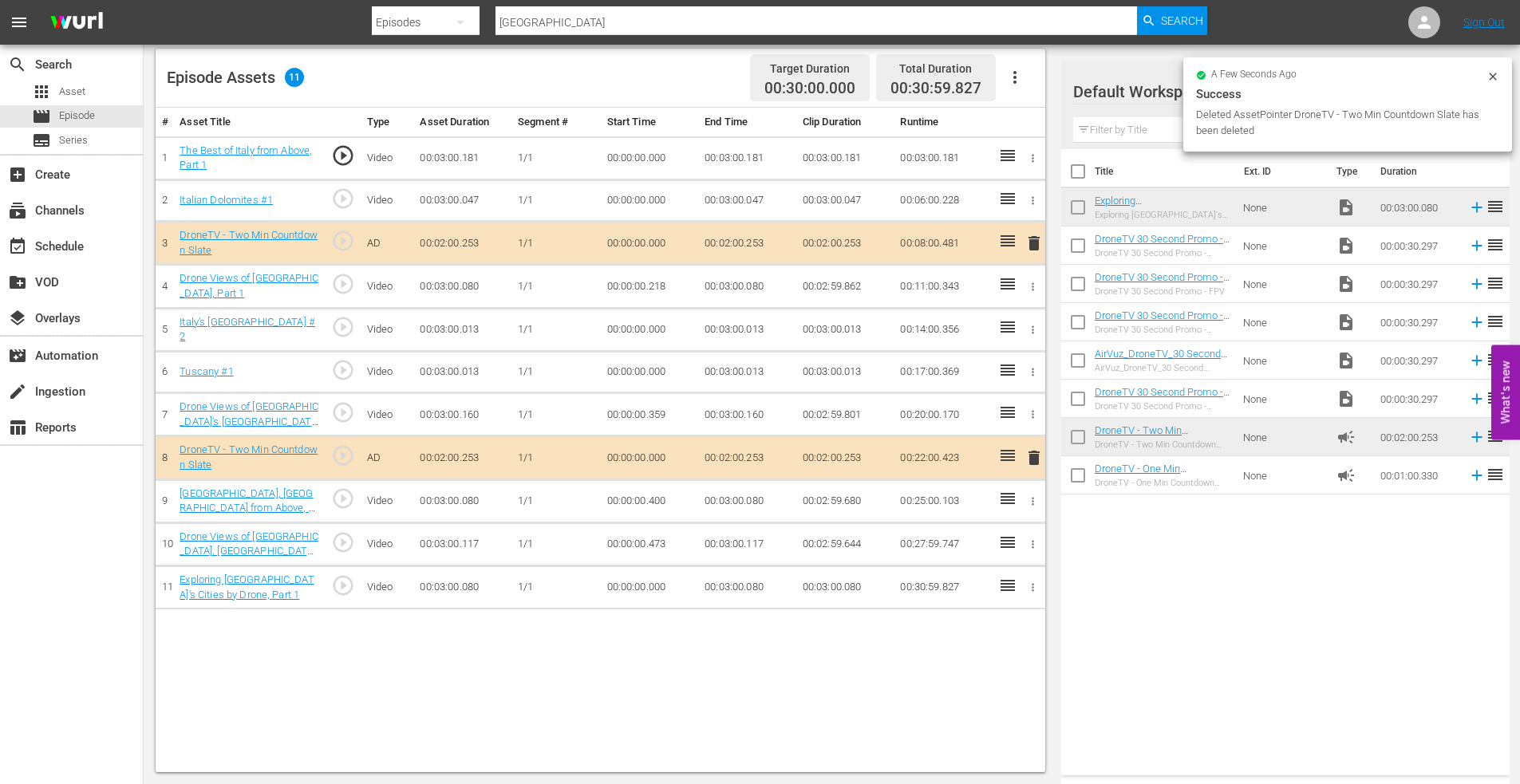
click at [1031, 454] on span "delete" at bounding box center [1033, 458] width 19 height 19
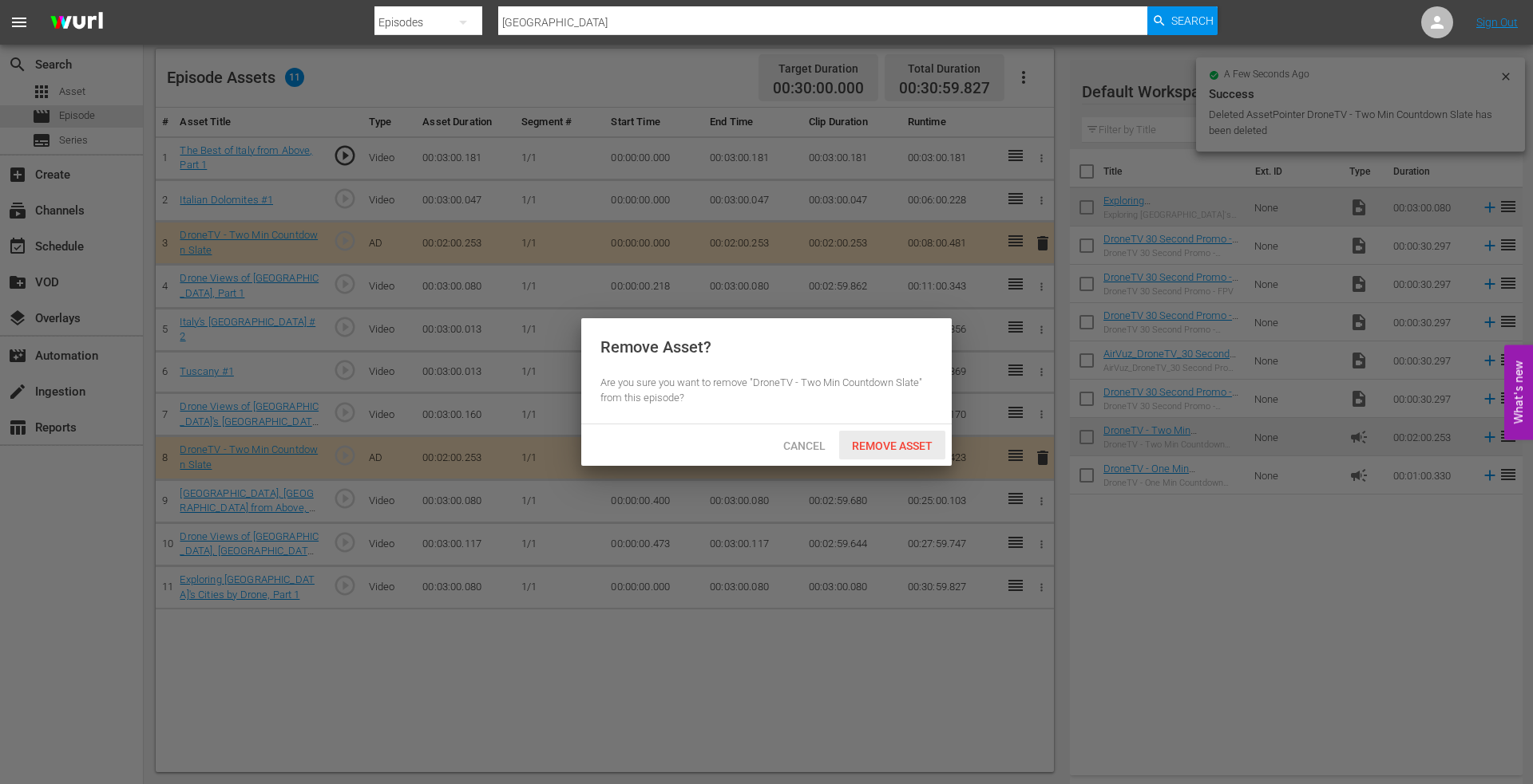
click at [902, 444] on span "Remove Asset" at bounding box center [892, 446] width 106 height 13
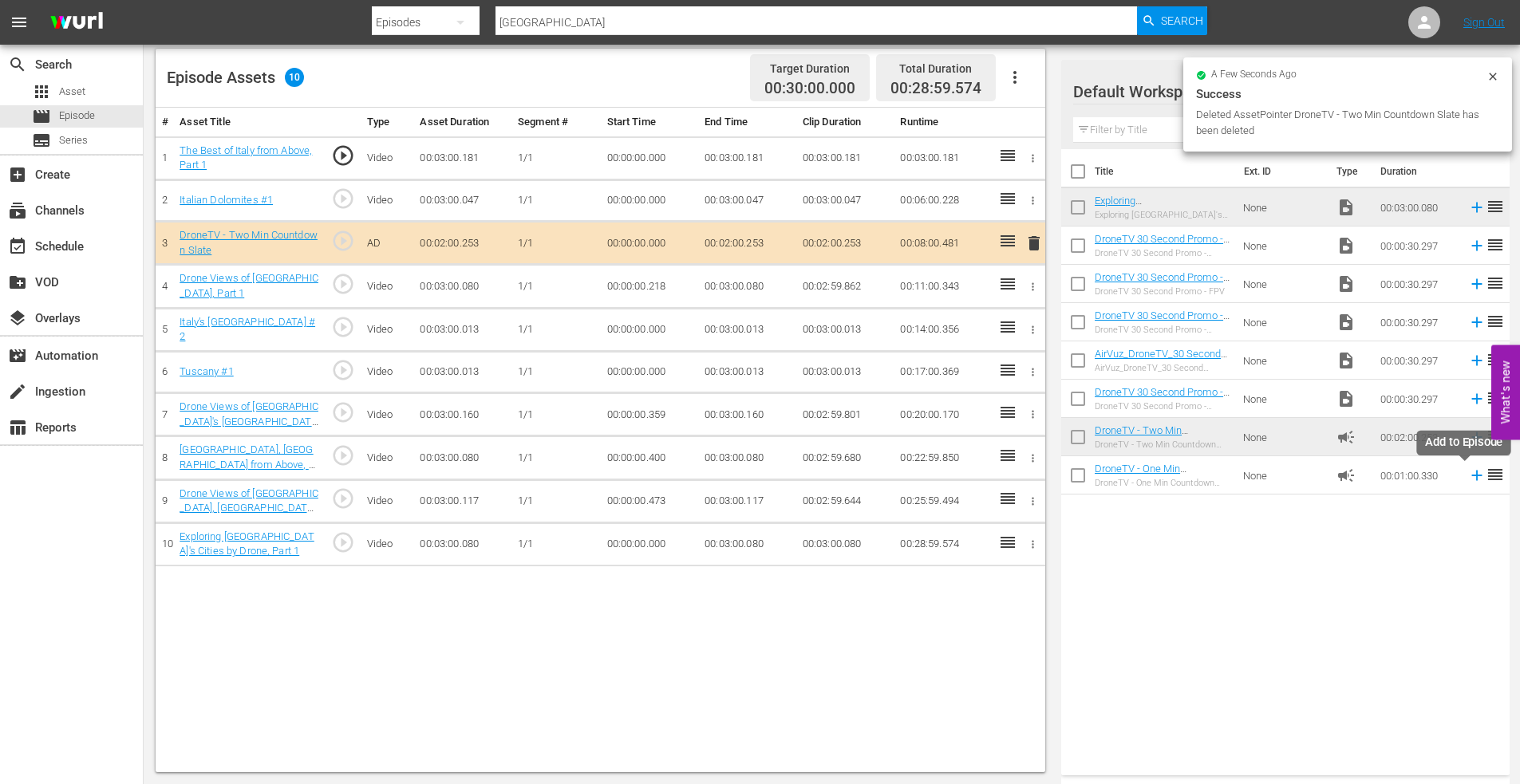
click at [1468, 477] on icon at bounding box center [1477, 475] width 18 height 18
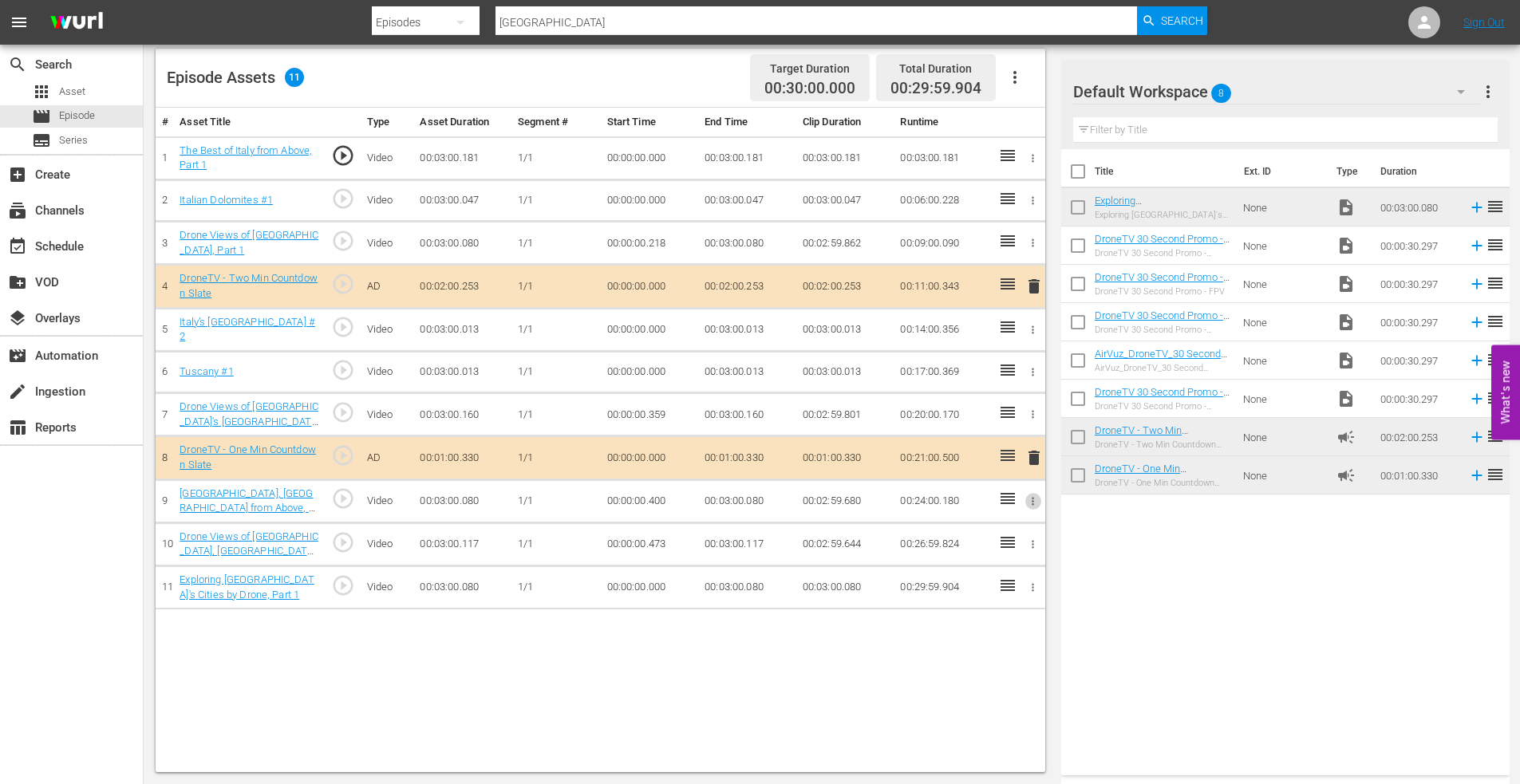
click at [1031, 497] on icon "button" at bounding box center [1033, 501] width 12 height 12
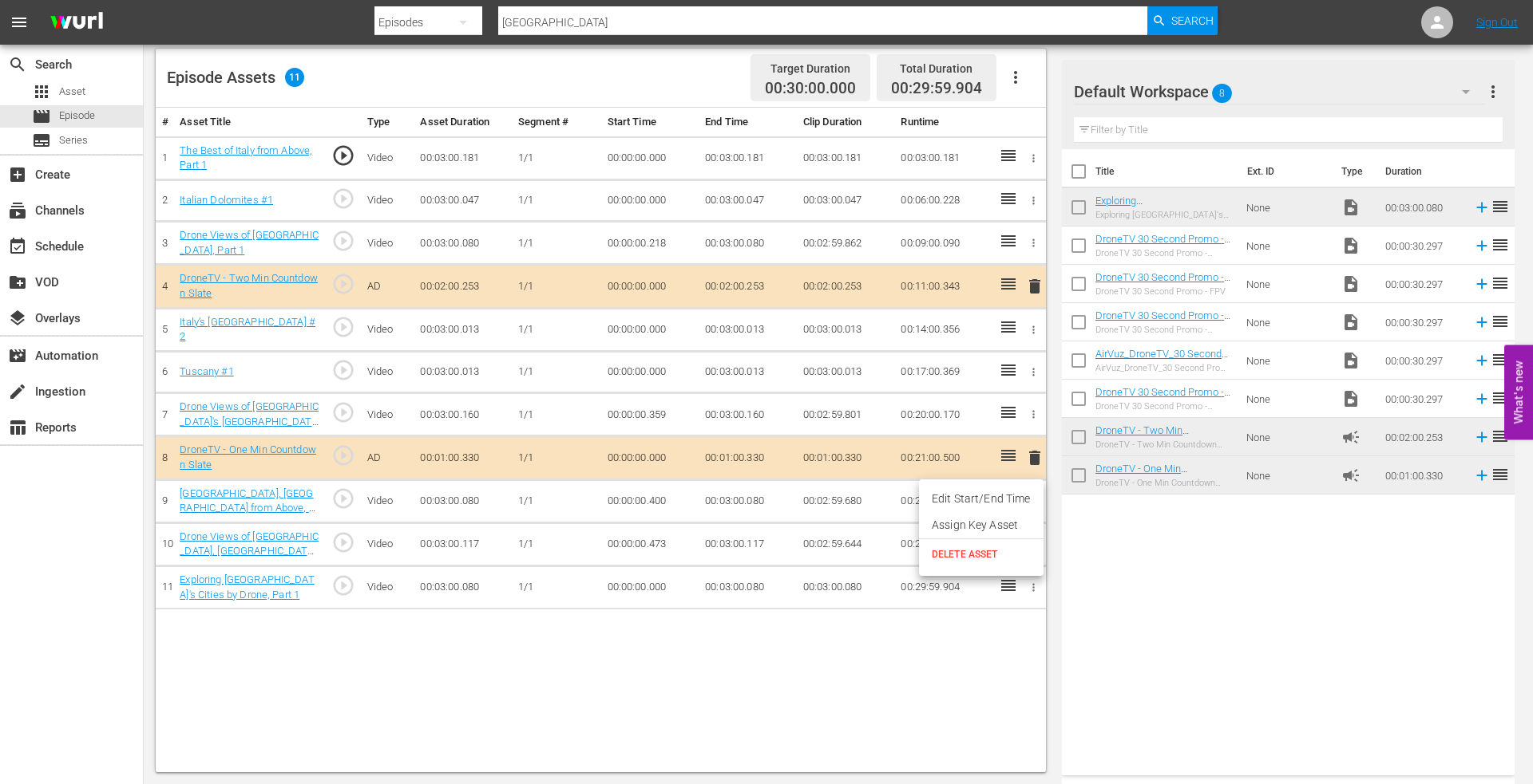
click at [997, 497] on li "Edit Start/End Time" at bounding box center [981, 499] width 125 height 26
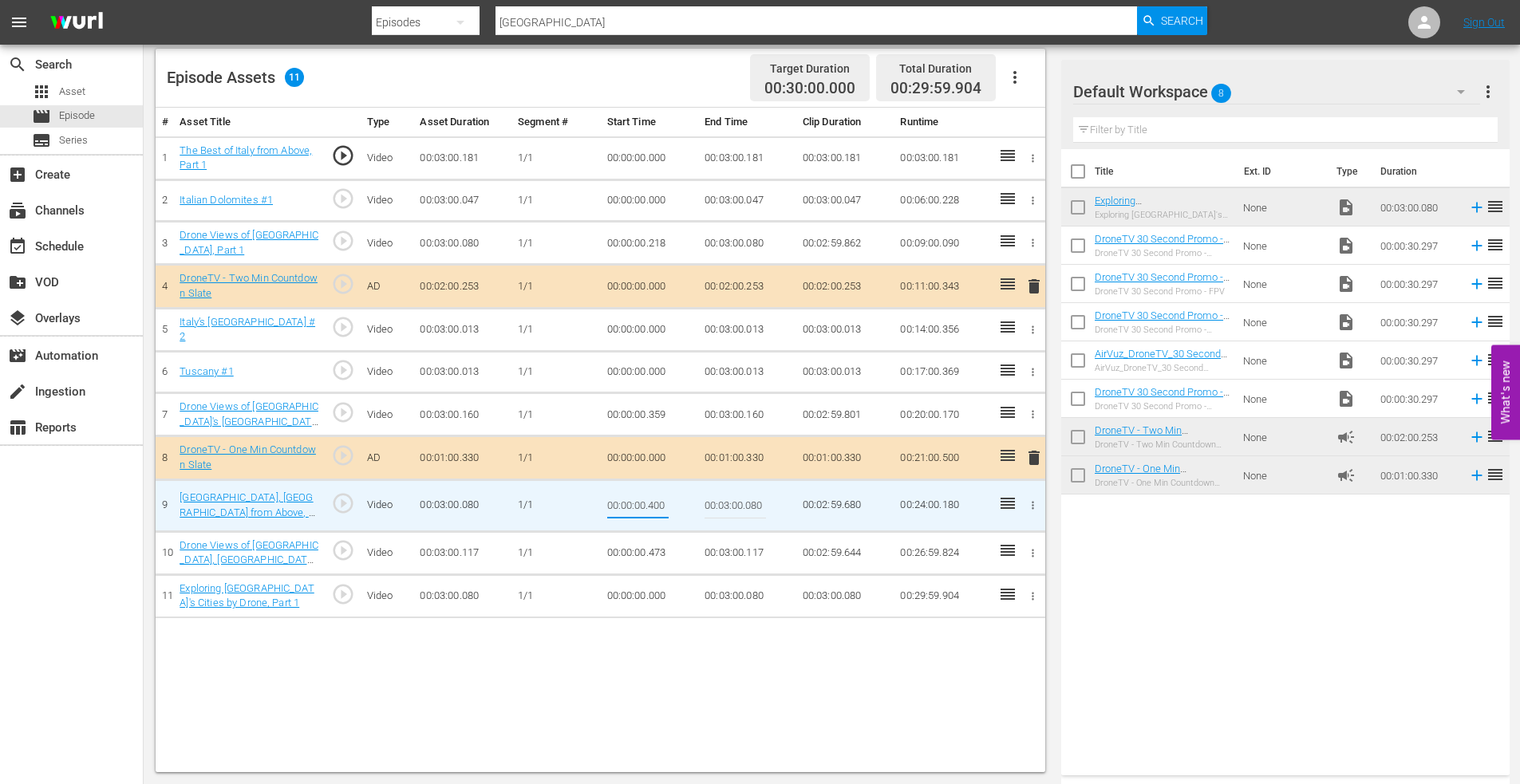
drag, startPoint x: 648, startPoint y: 509, endPoint x: 701, endPoint y: 509, distance: 53.0
click at [701, 509] on tr "9 [GEOGRAPHIC_DATA], [GEOGRAPHIC_DATA] from Above, Part 1 play_circle_outline V…" at bounding box center [601, 505] width 890 height 52
type input "00:00:00.100"
click at [1032, 549] on icon "button" at bounding box center [1033, 553] width 12 height 12
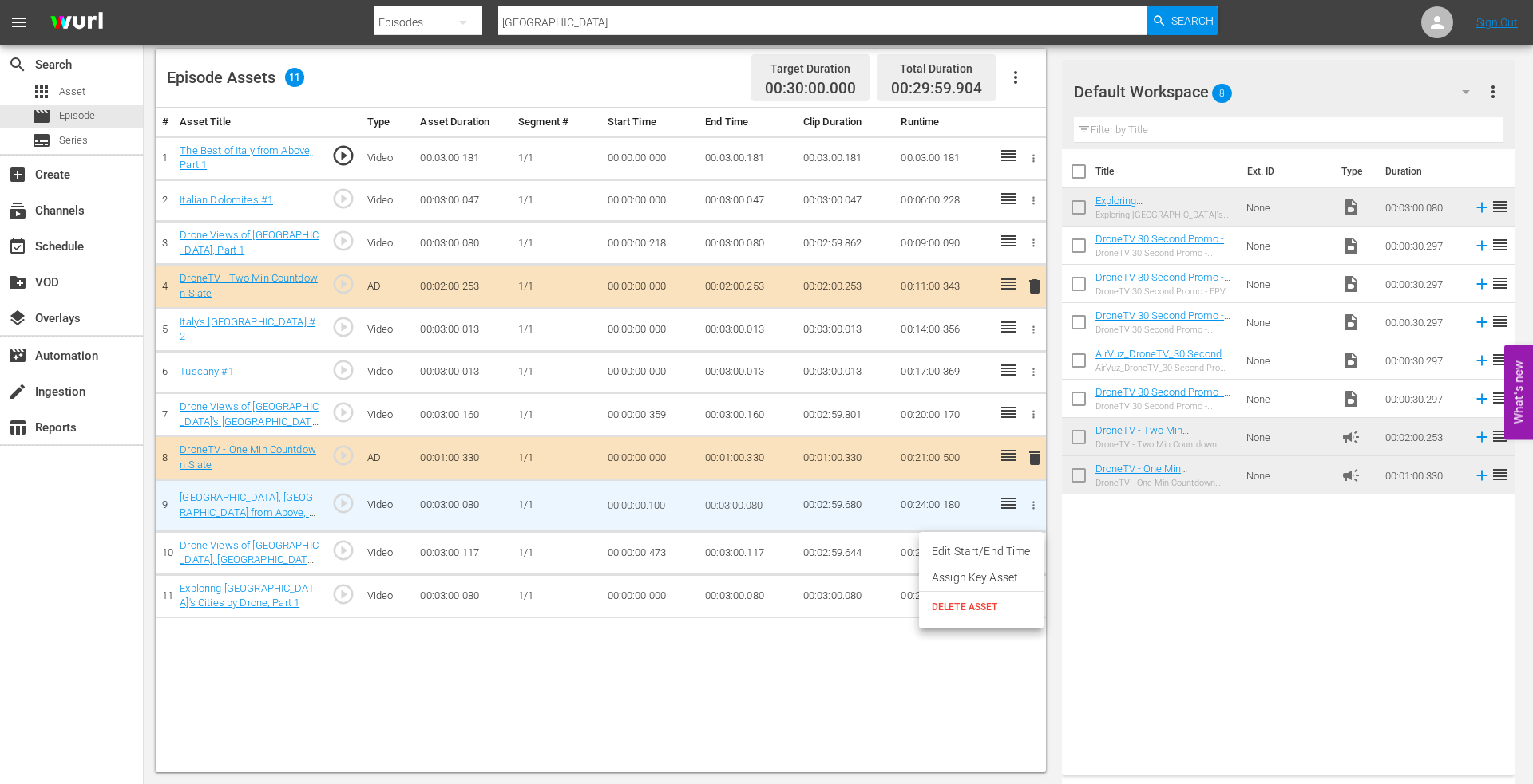
click at [1002, 551] on li "Edit Start/End Time" at bounding box center [981, 552] width 125 height 26
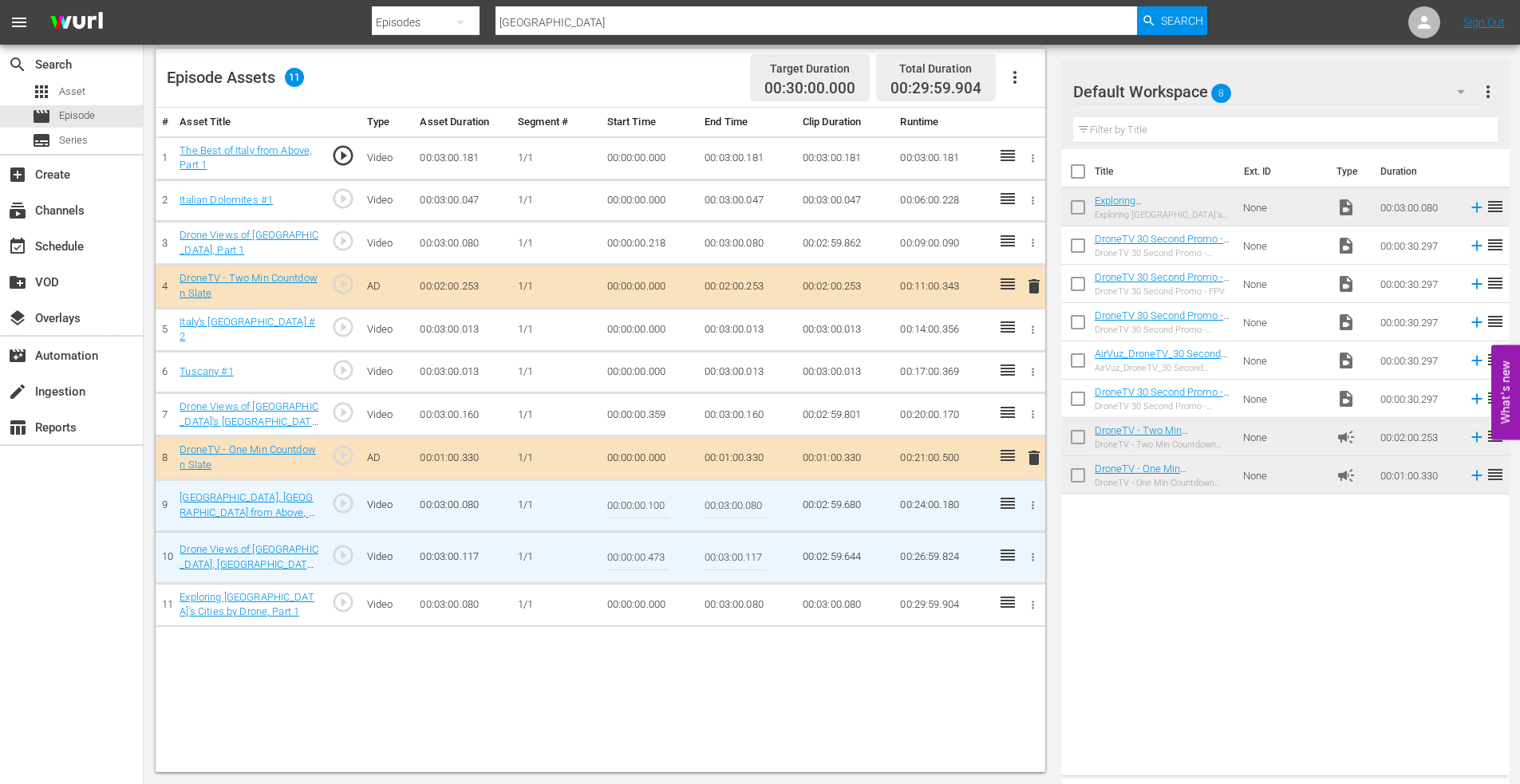
drag, startPoint x: 649, startPoint y: 558, endPoint x: 703, endPoint y: 557, distance: 54.0
click at [703, 557] on tr "10 Drone Views of [GEOGRAPHIC_DATA], [GEOGRAPHIC_DATA], Part 1 play_circle_outl…" at bounding box center [601, 556] width 890 height 52
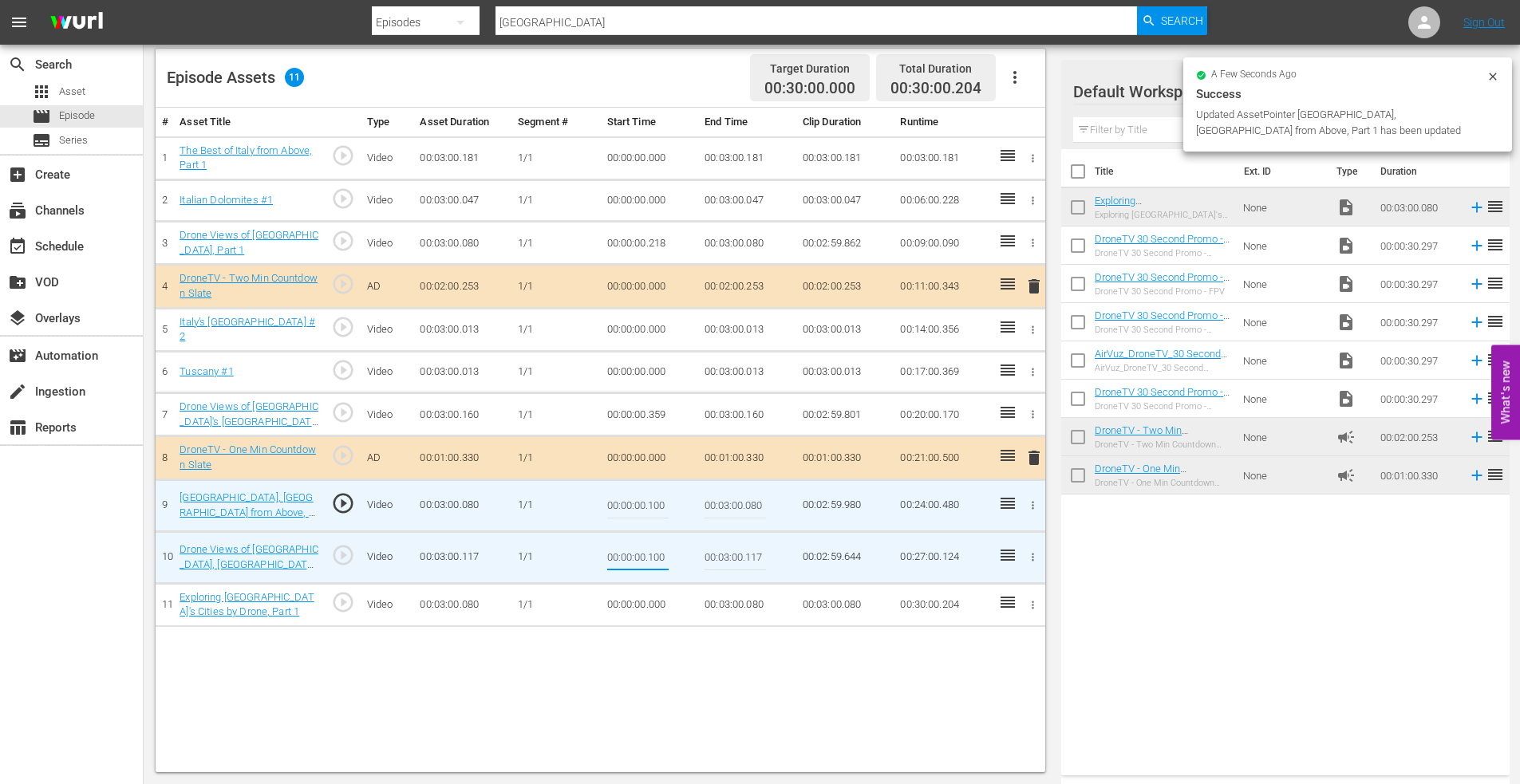
type input "00:00:00.100"
click at [1033, 411] on icon "button" at bounding box center [1033, 415] width 3 height 8
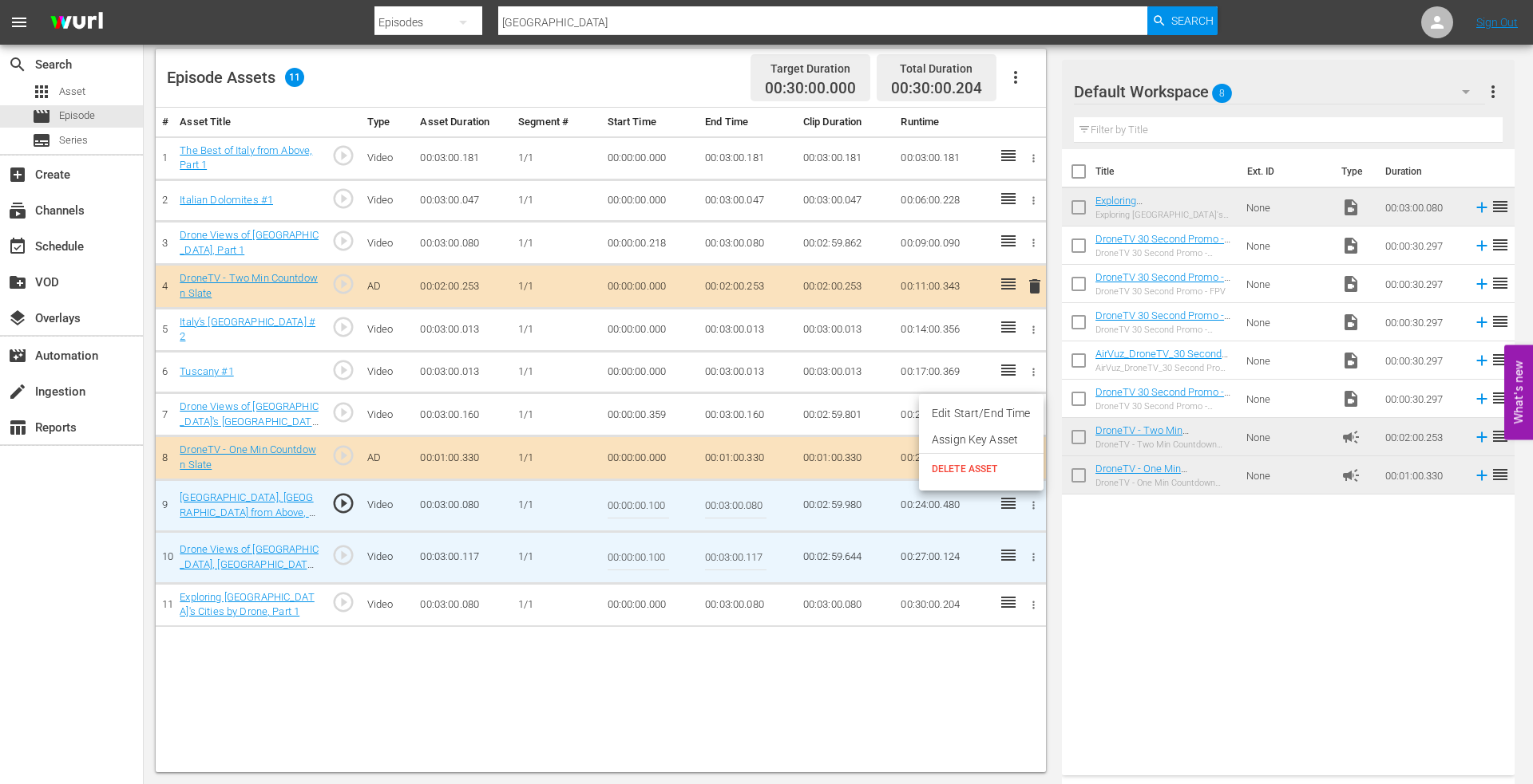
click at [980, 418] on li "Edit Start/End Time" at bounding box center [981, 414] width 125 height 26
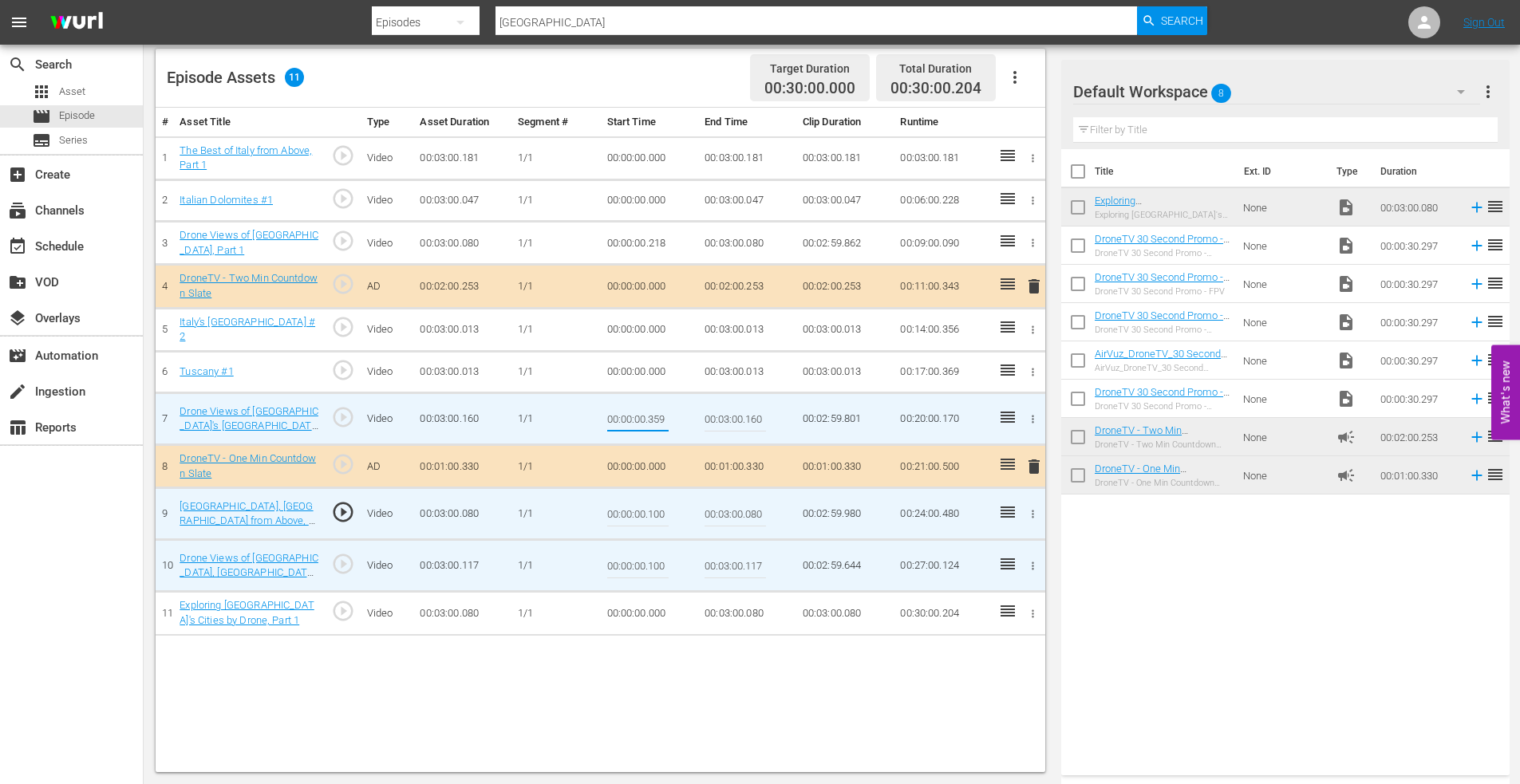
drag, startPoint x: 650, startPoint y: 418, endPoint x: 700, endPoint y: 418, distance: 50.0
click at [700, 418] on tr "7 Drone Views of Italy's [GEOGRAPHIC_DATA] Region, Part 1 play_circle_outline V…" at bounding box center [601, 418] width 890 height 52
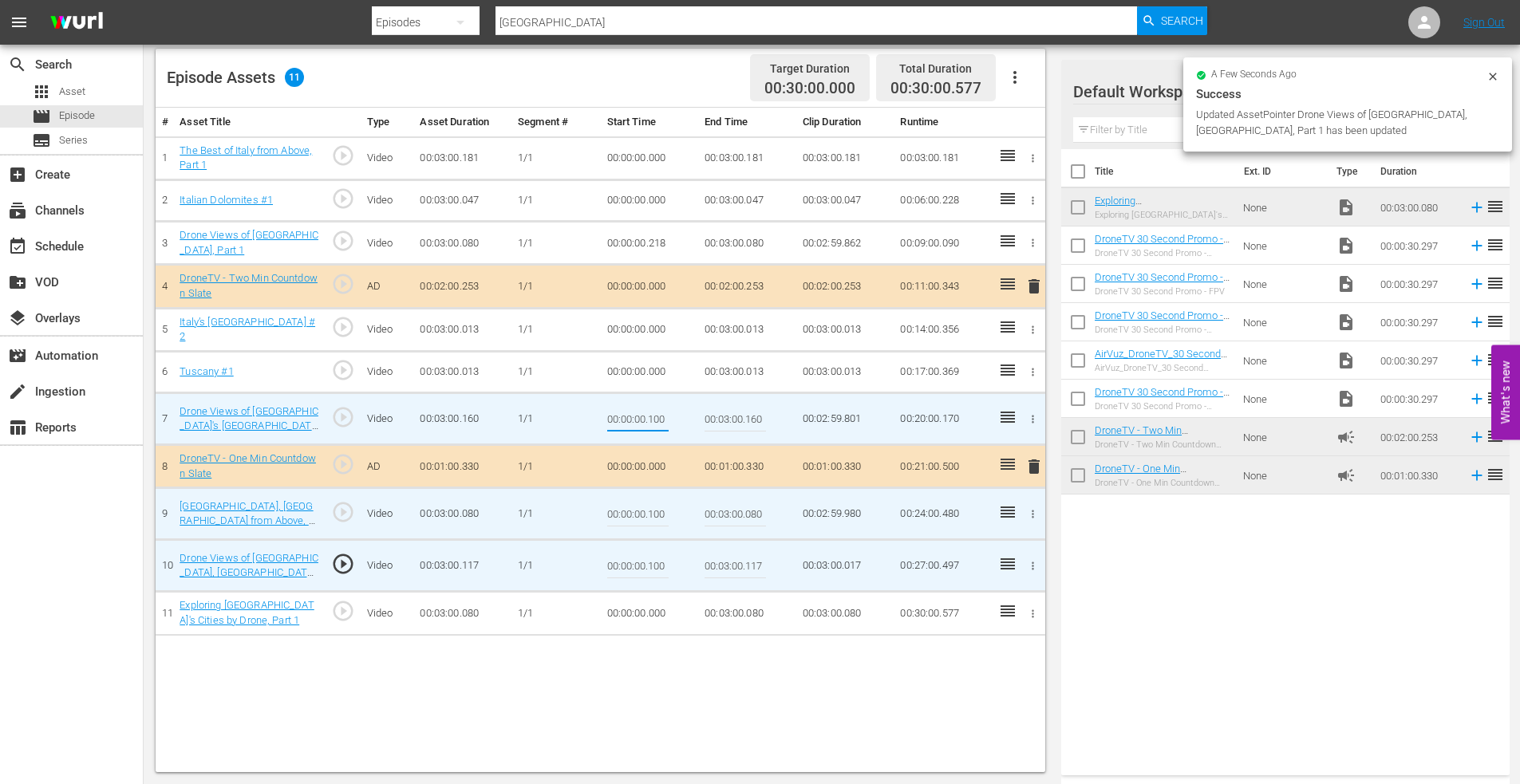
type input "00:00:00.100"
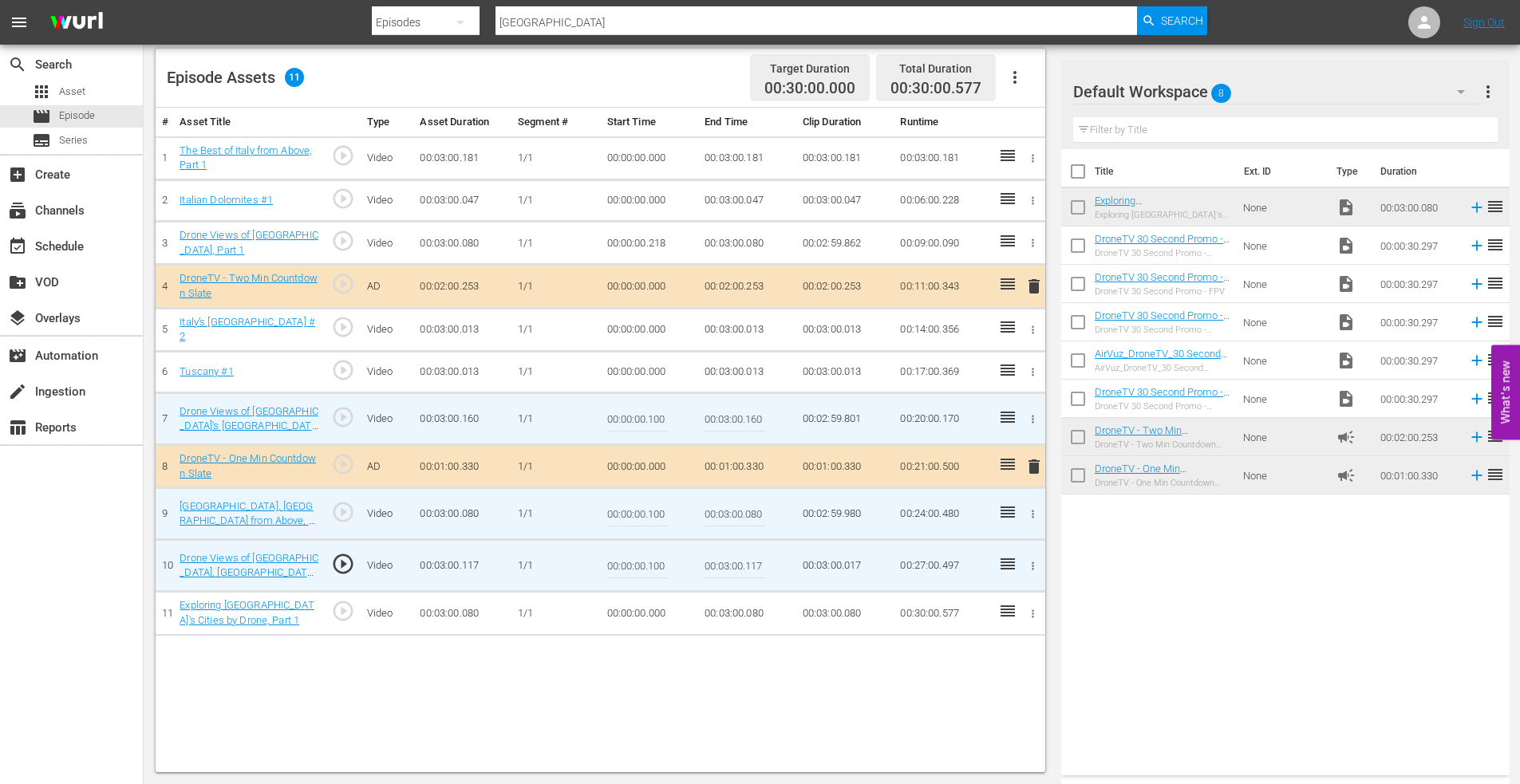
click at [589, 708] on div "# Asset Title Type Asset Duration Segment # Start Time End Time Clip Duration R…" at bounding box center [601, 440] width 890 height 665
click at [1032, 612] on icon "button" at bounding box center [1033, 614] width 12 height 12
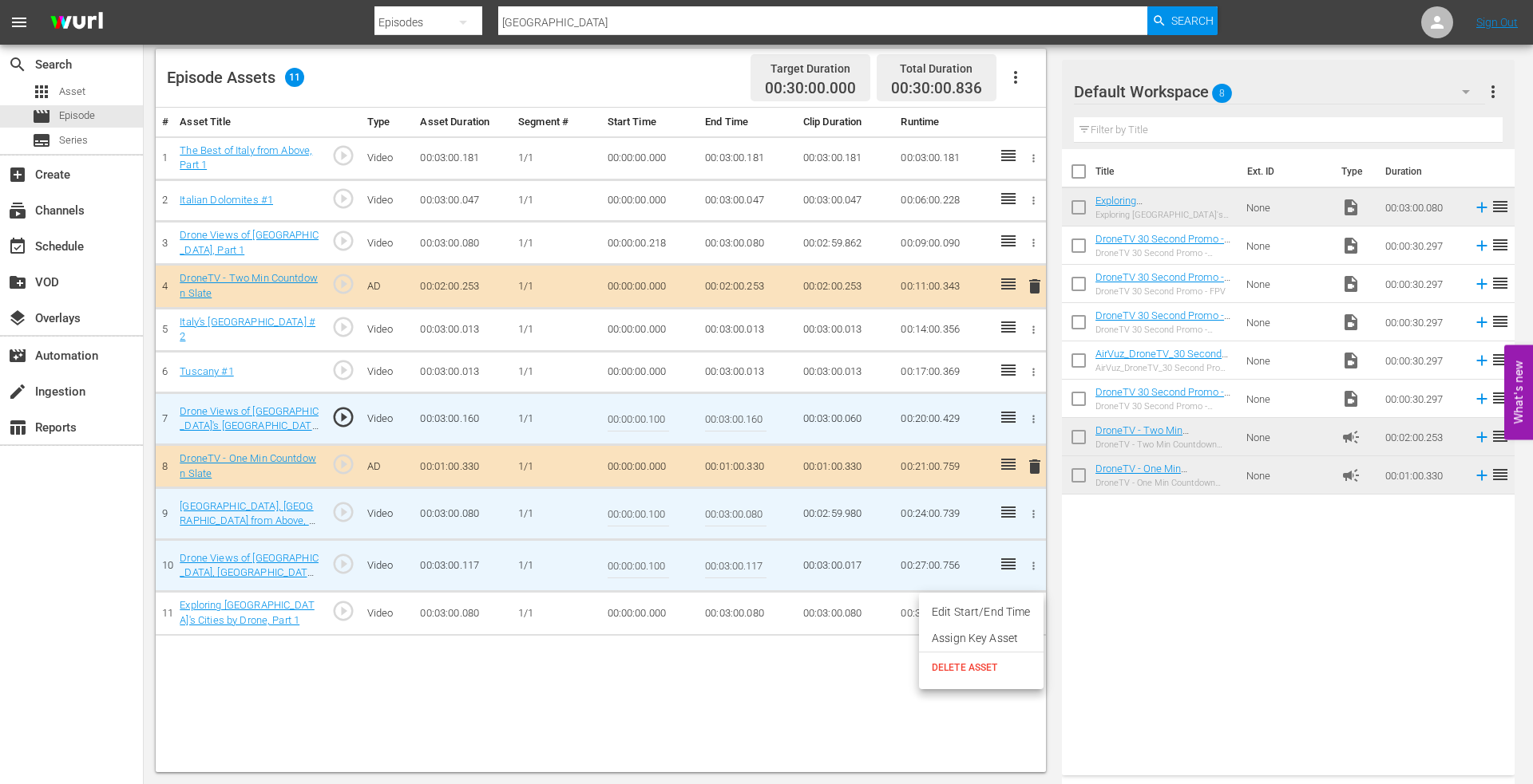
drag, startPoint x: 975, startPoint y: 606, endPoint x: 870, endPoint y: 613, distance: 105.2
click at [973, 607] on li "Edit Start/End Time" at bounding box center [981, 612] width 125 height 26
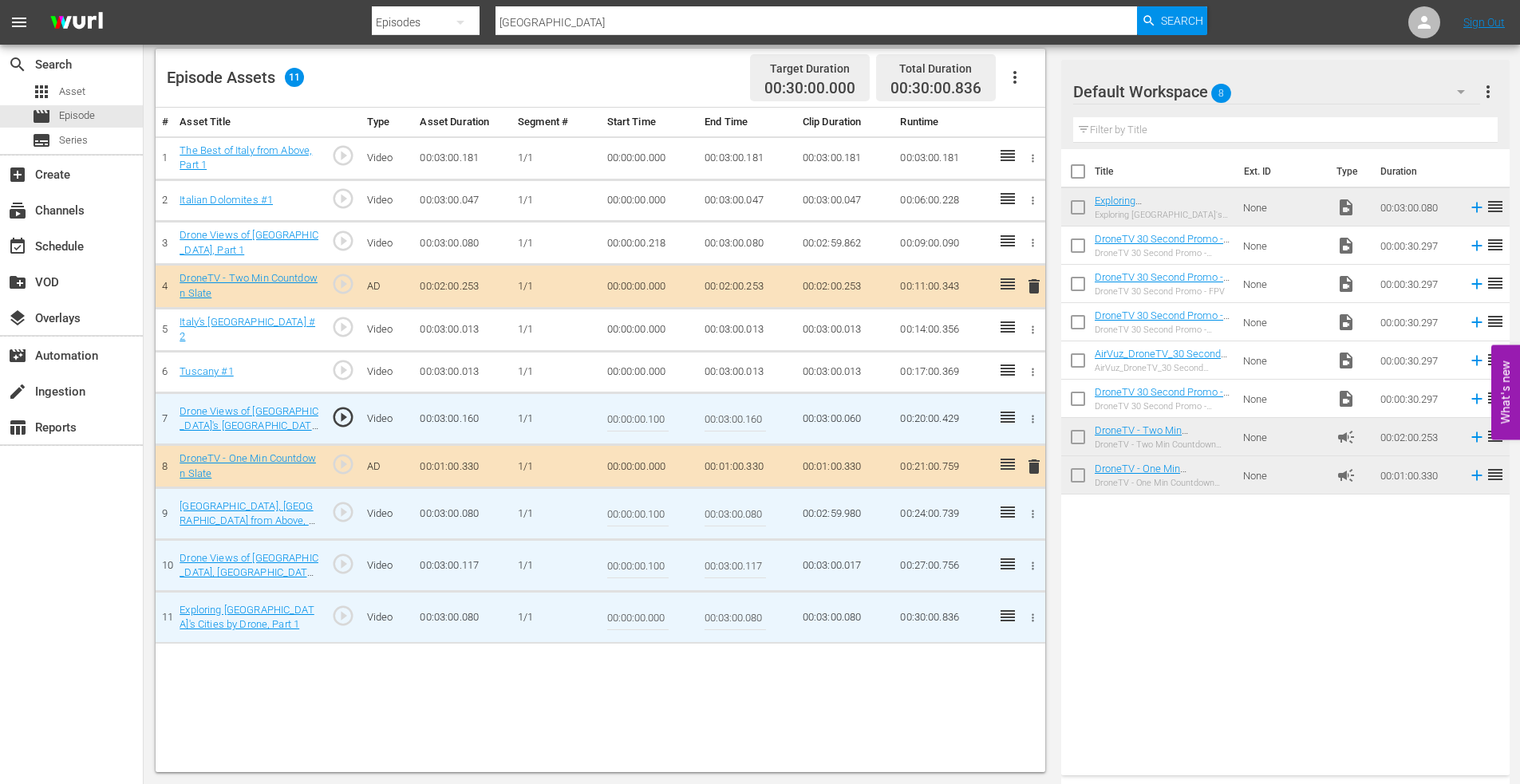
drag, startPoint x: 685, startPoint y: 616, endPoint x: 714, endPoint y: 613, distance: 29.2
click at [714, 613] on tr "11 Exploring [GEOGRAPHIC_DATA]'s Cities by Drone, Part 1 play_circle_outline Vi…" at bounding box center [601, 618] width 890 height 52
type input "00:00:00.150"
type input "00:03:00.000"
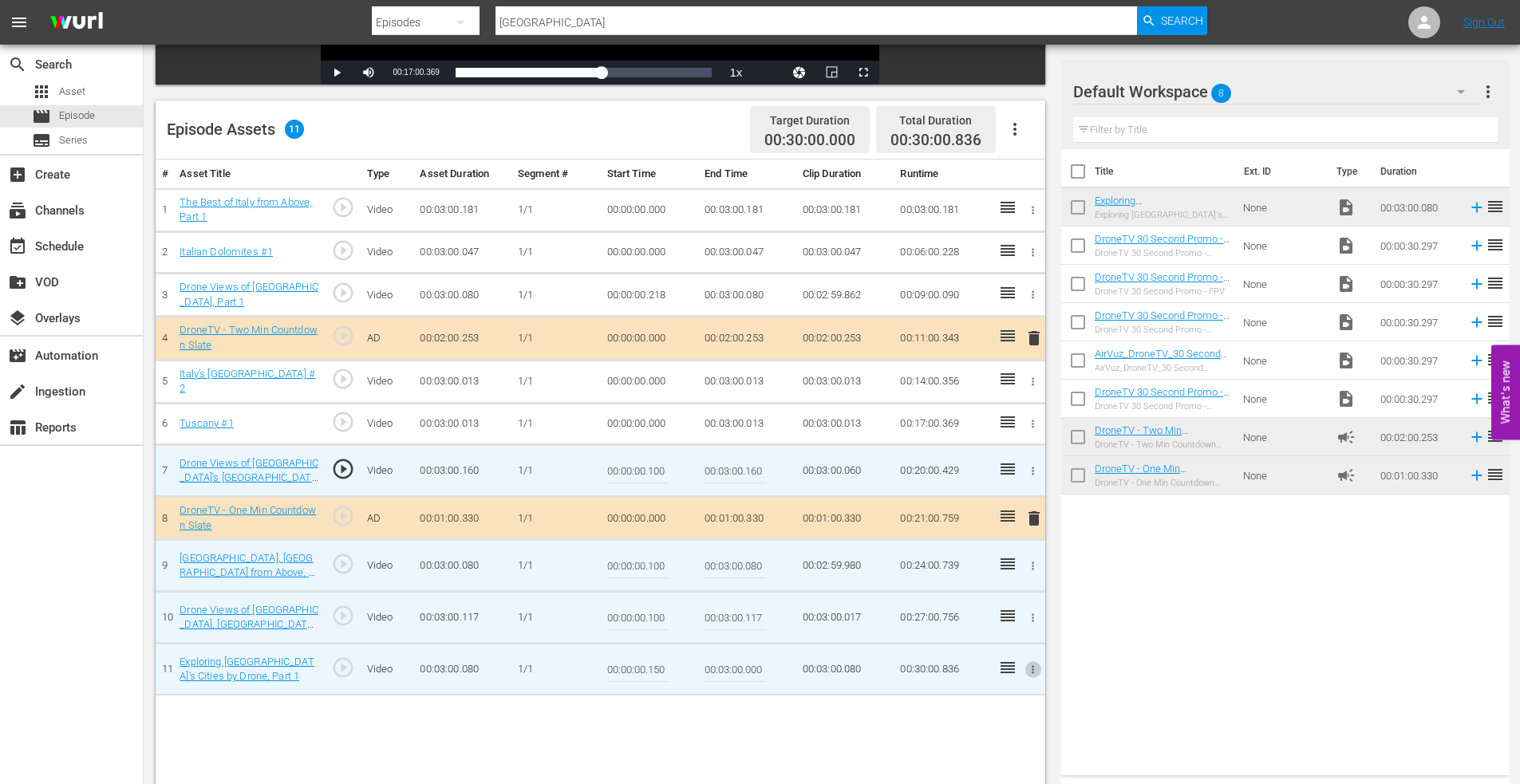
scroll to position [336, 0]
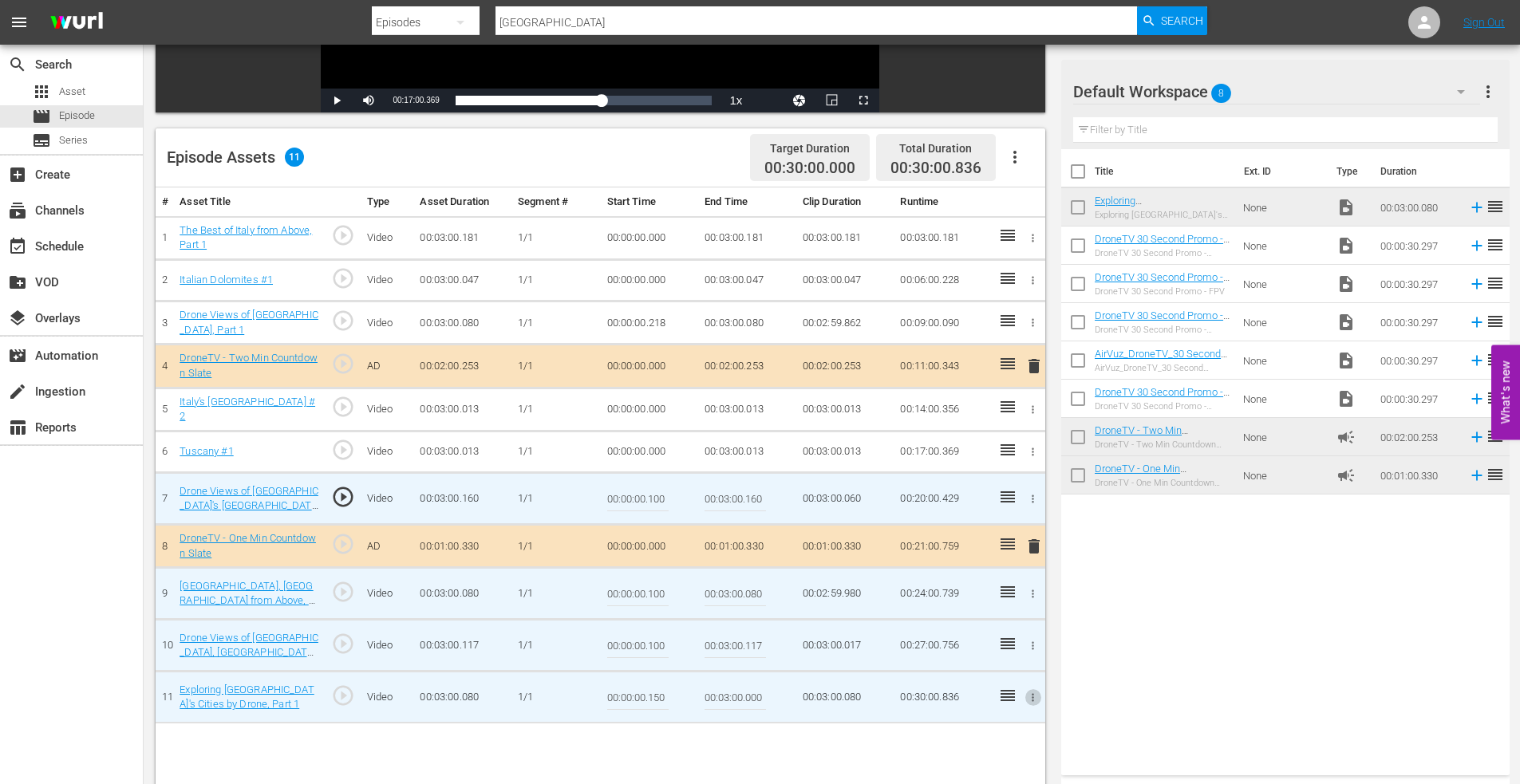
click at [1033, 446] on icon "button" at bounding box center [1033, 452] width 12 height 12
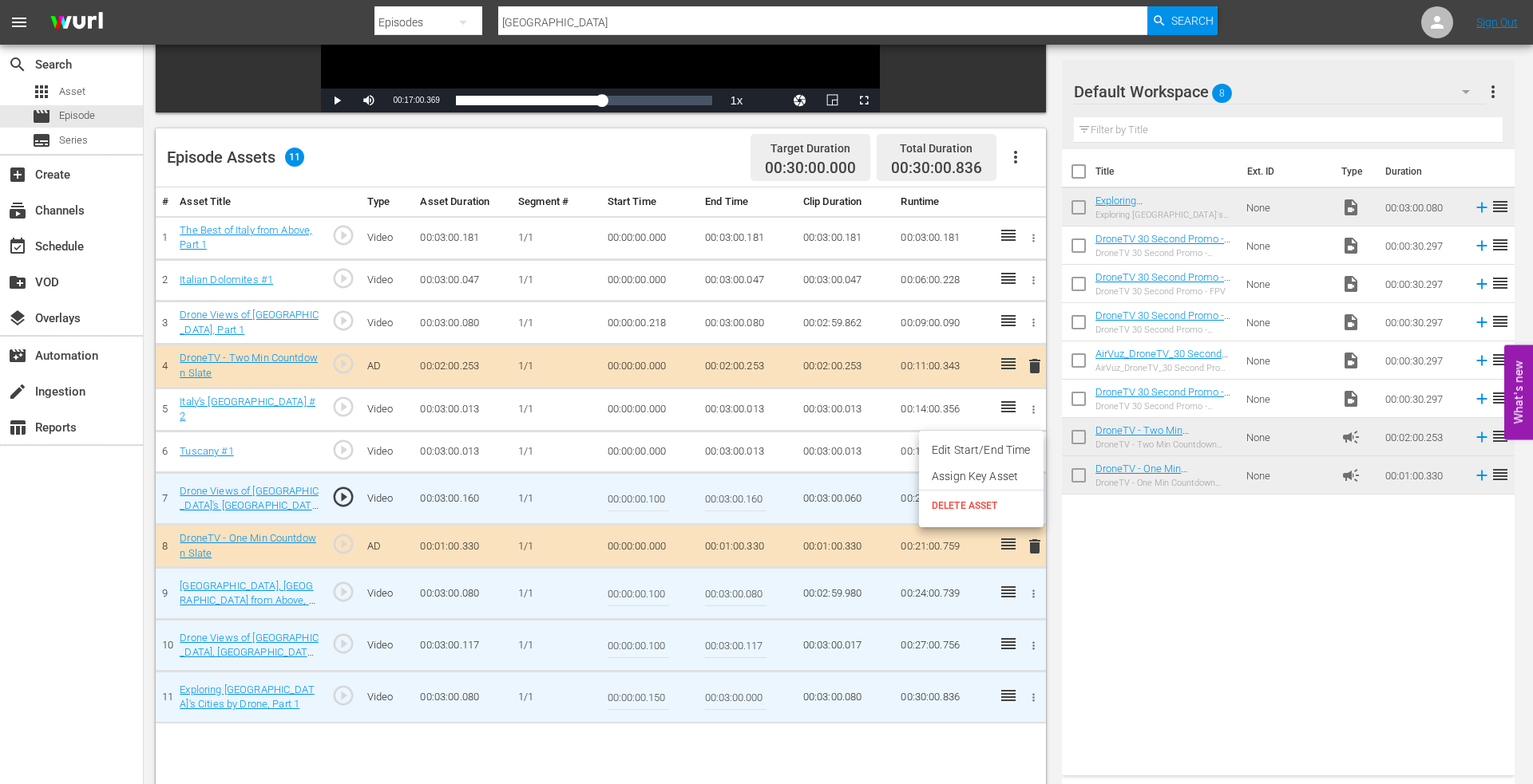
click at [1001, 445] on li "Edit Start/End Time" at bounding box center [981, 451] width 125 height 26
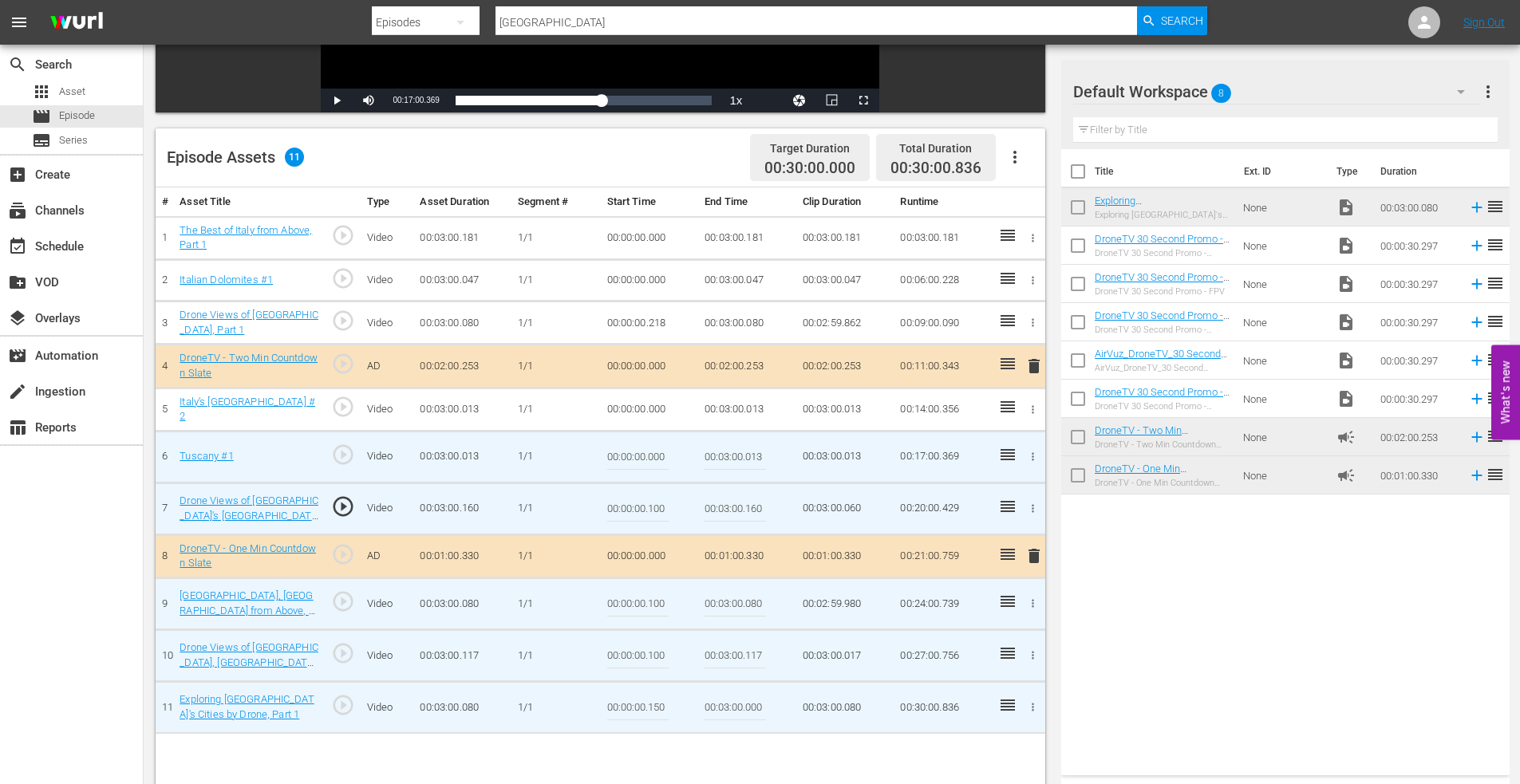
drag, startPoint x: 648, startPoint y: 455, endPoint x: 683, endPoint y: 453, distance: 35.1
click at [681, 453] on td "00:00:00.000" at bounding box center [650, 456] width 98 height 52
type input "00:00:00.150"
type input "00:03:00.000"
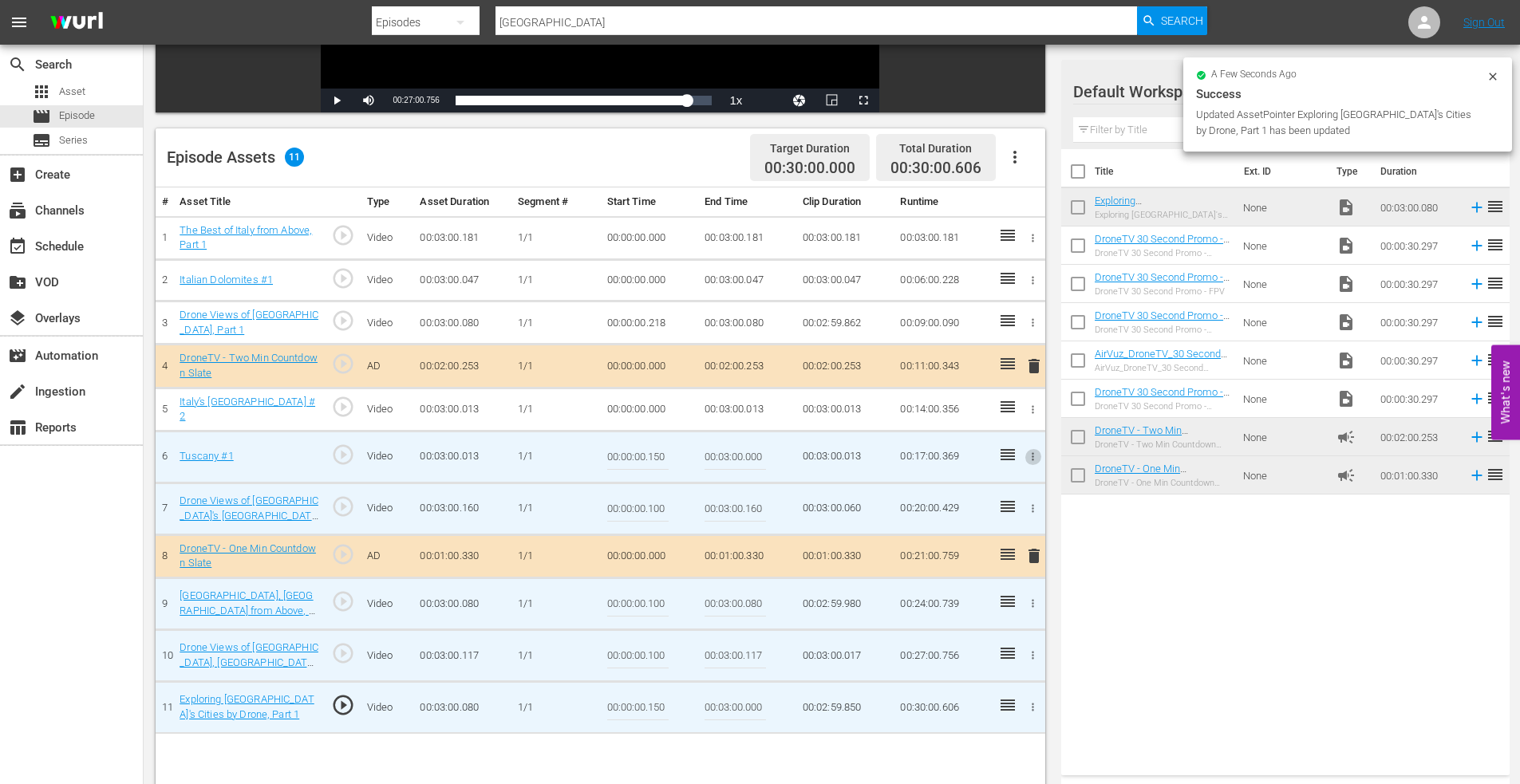
click at [1033, 408] on icon "button" at bounding box center [1033, 409] width 12 height 12
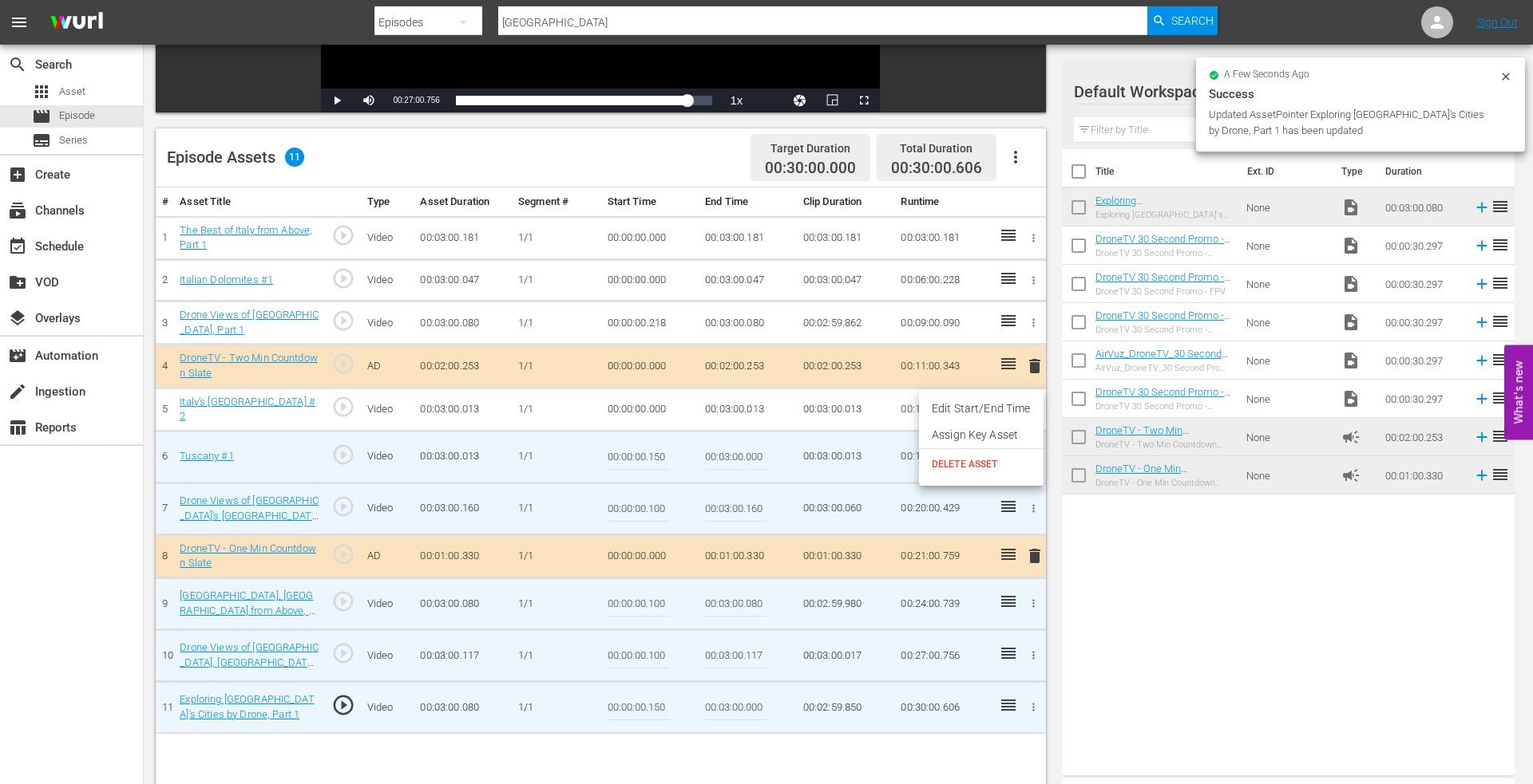
drag, startPoint x: 1009, startPoint y: 415, endPoint x: 819, endPoint y: 418, distance: 190.0
click at [1009, 415] on li "Edit Start/End Time" at bounding box center [981, 409] width 125 height 26
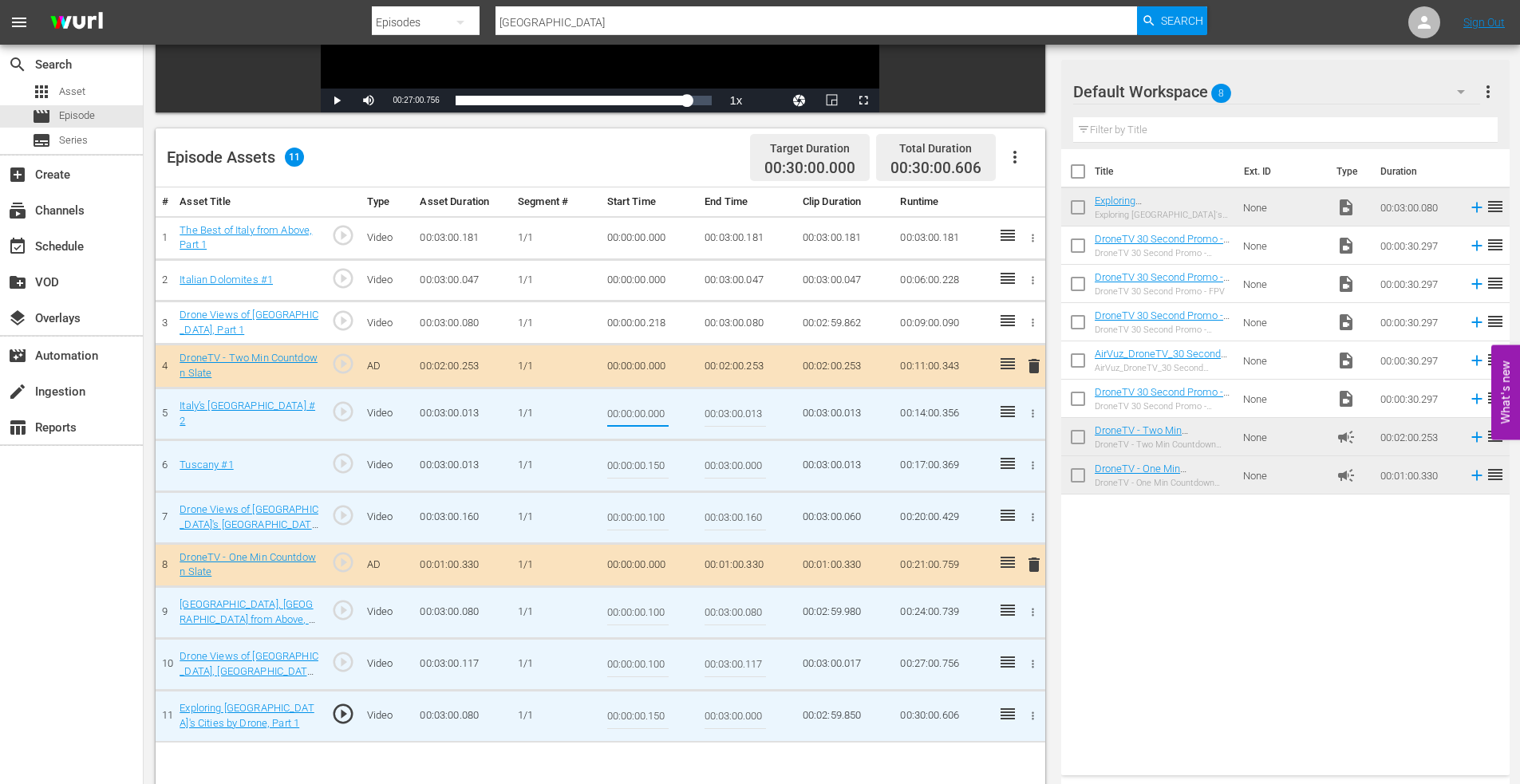
drag, startPoint x: 649, startPoint y: 416, endPoint x: 711, endPoint y: 417, distance: 62.0
click at [711, 417] on tr "5 Italy’s [GEOGRAPHIC_DATA] #2 play_circle_outline Video 00:03:00.013 [DATE] 00…" at bounding box center [601, 413] width 890 height 52
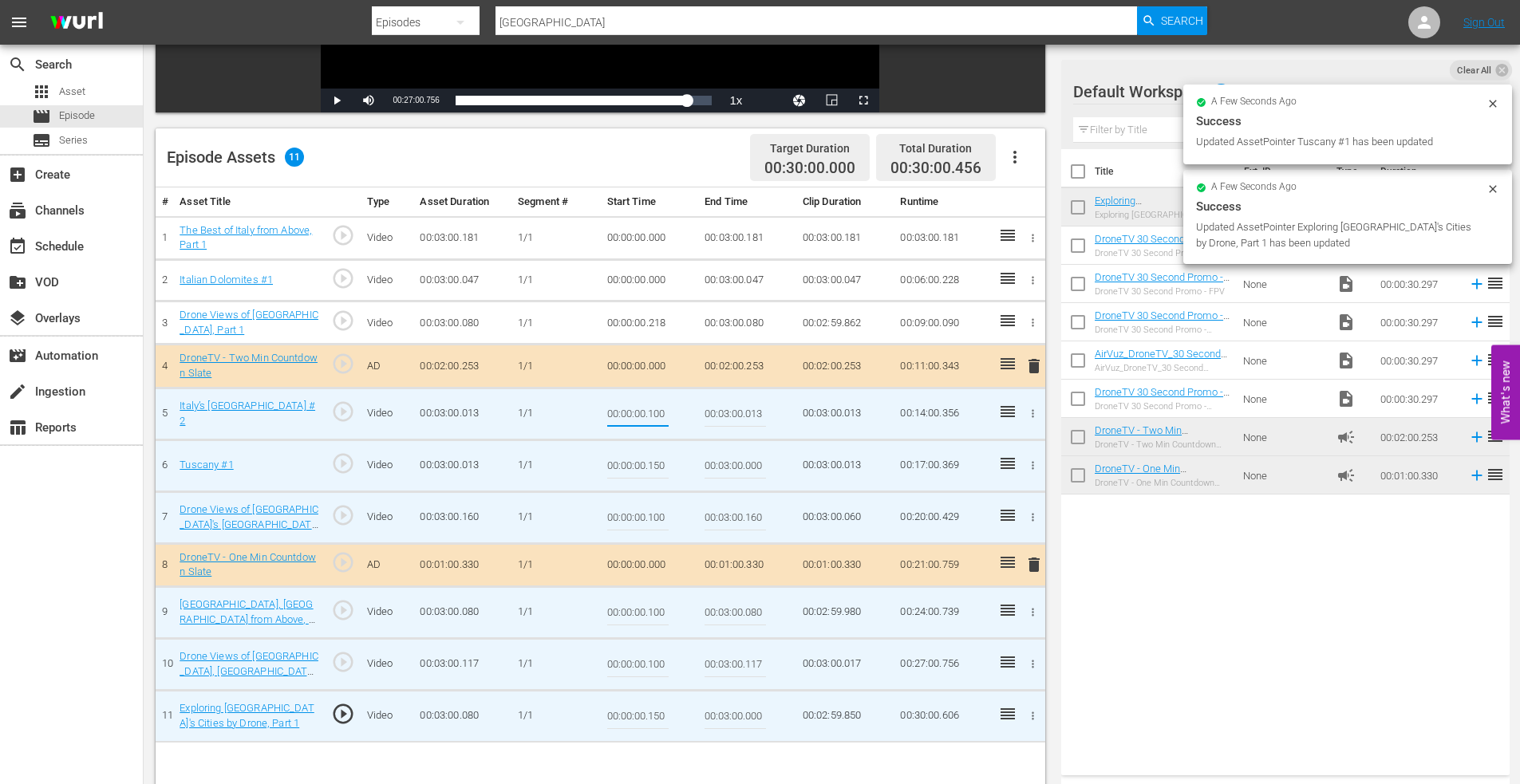
type input "00:00:00.100"
type input "00:03:00.000"
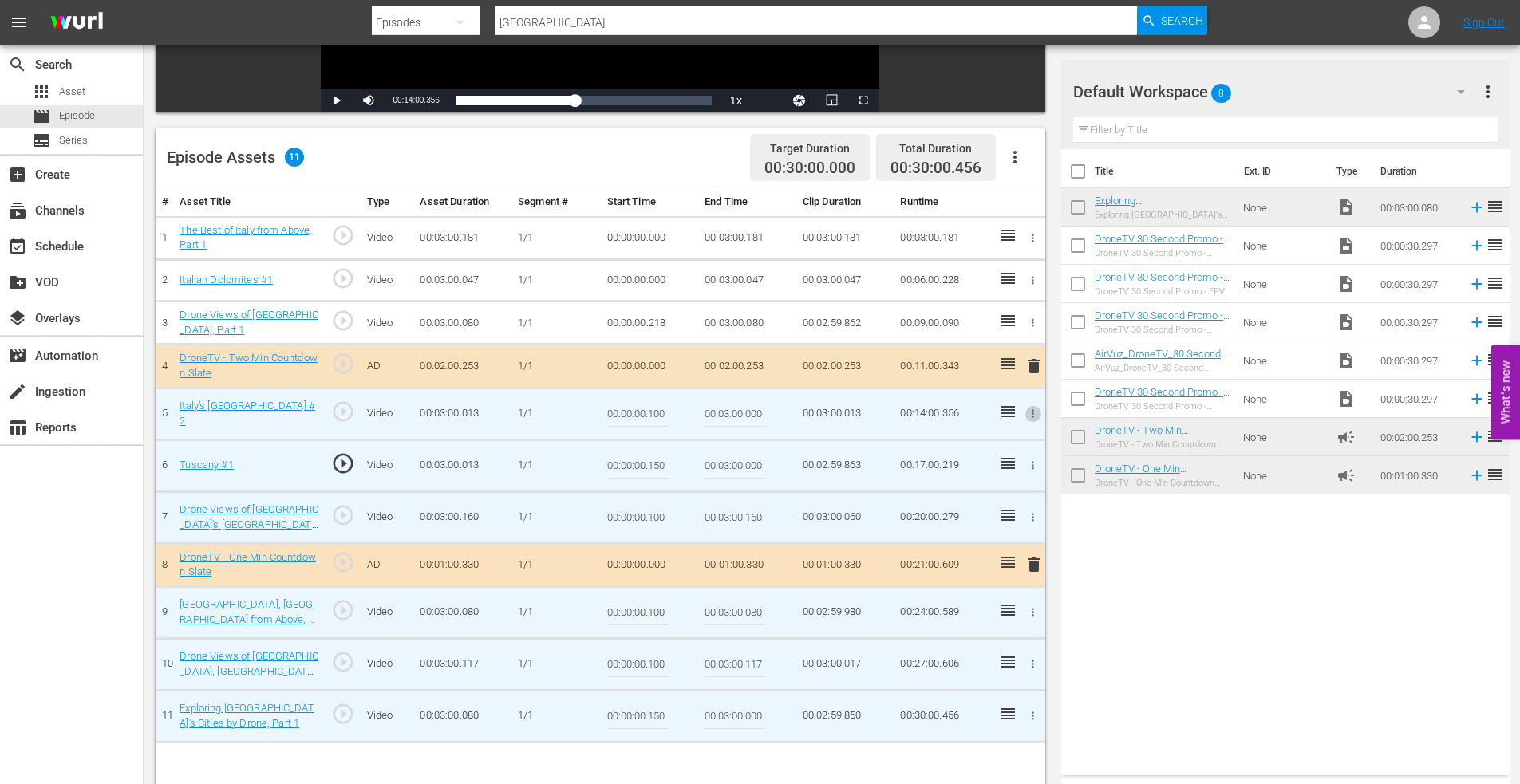
click at [1033, 275] on icon "button" at bounding box center [1033, 281] width 12 height 12
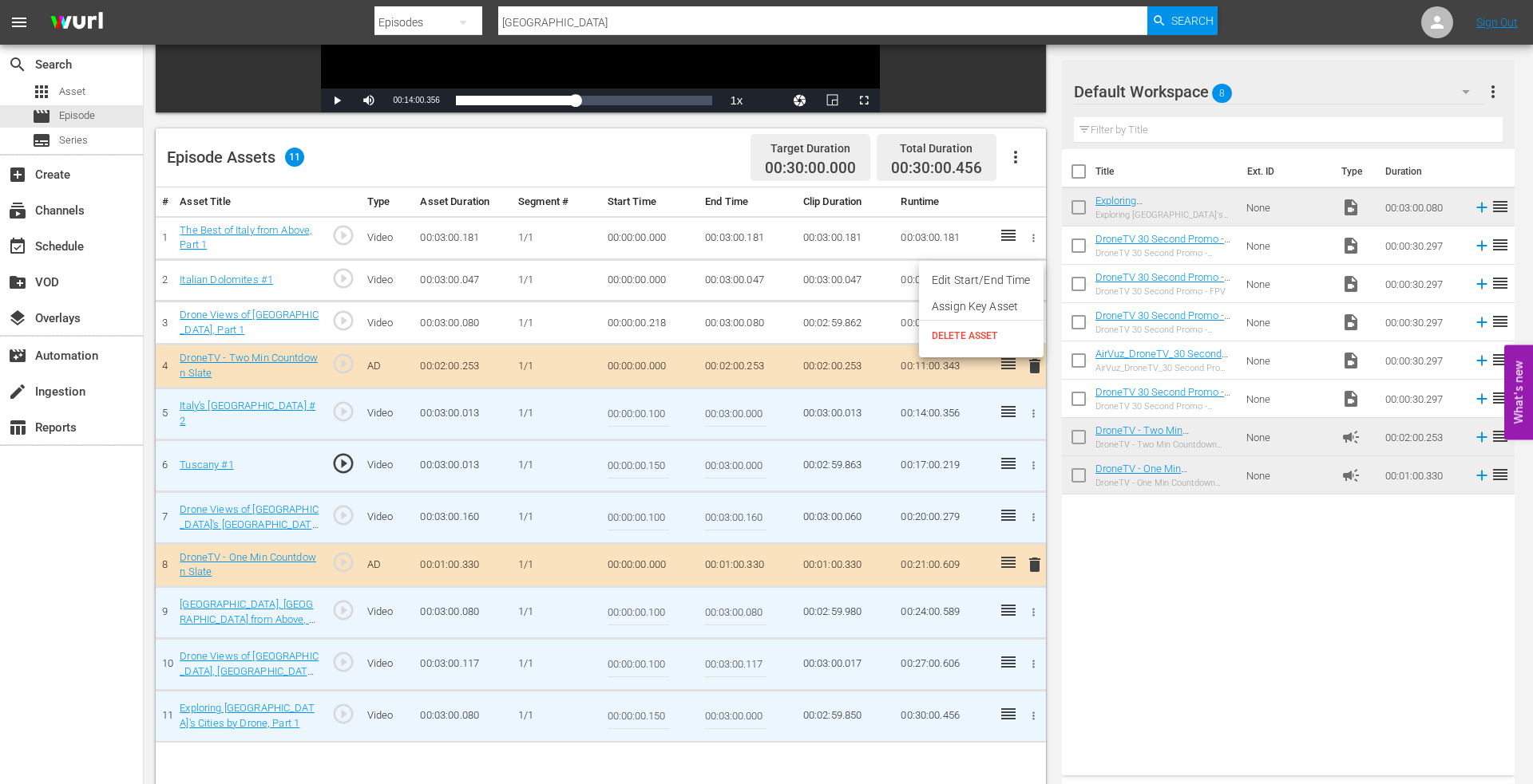
click at [979, 285] on li "Edit Start/End Time" at bounding box center [981, 281] width 125 height 26
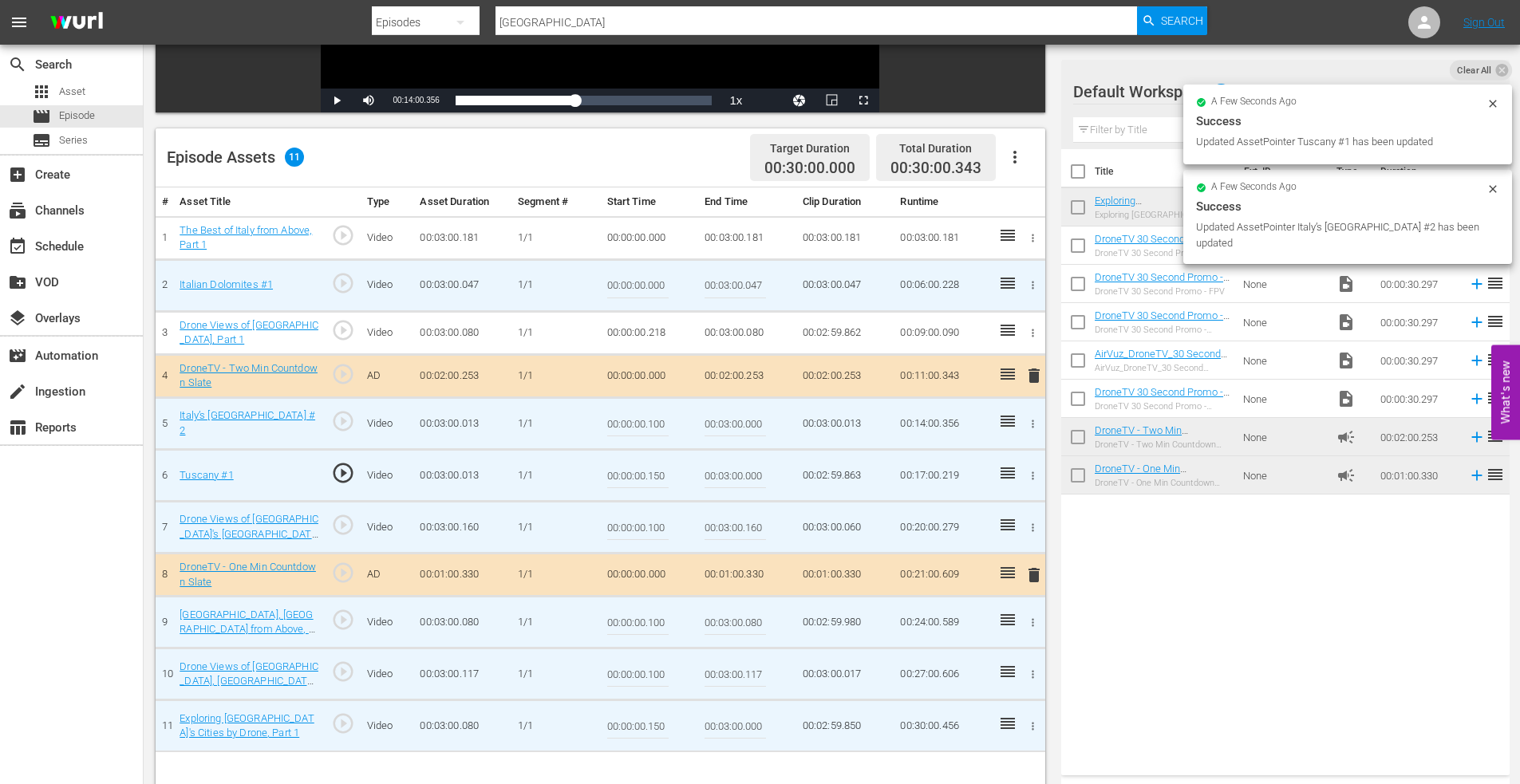
drag, startPoint x: 673, startPoint y: 290, endPoint x: 731, endPoint y: 291, distance: 58.0
click at [724, 291] on tr "2 Italian Dolomites #1 play_circle_outline Video 00:03:00.047 [DATE] 00:00:00.0…" at bounding box center [601, 284] width 890 height 52
type input "00:00:00.150"
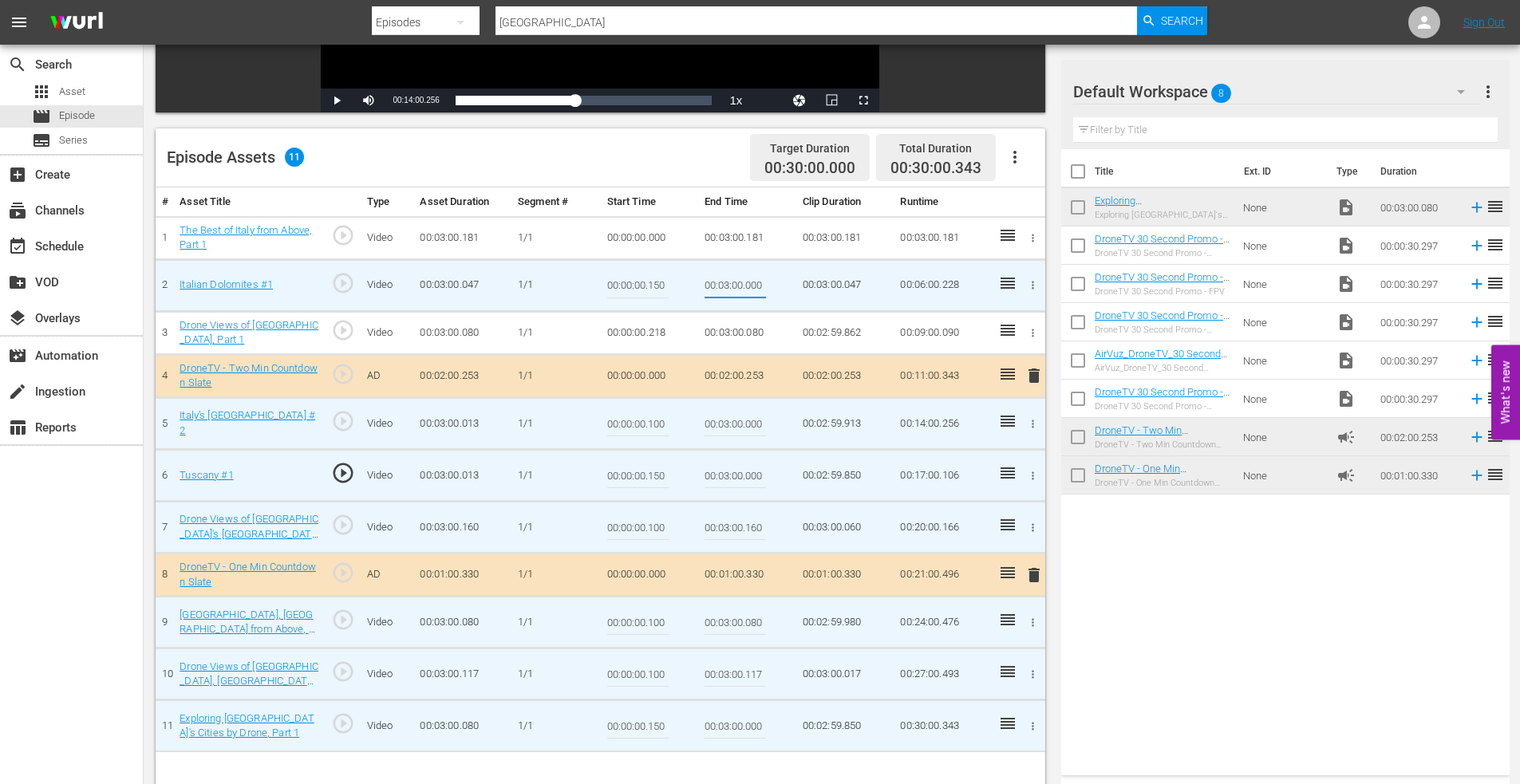
type input "00:03:00.000"
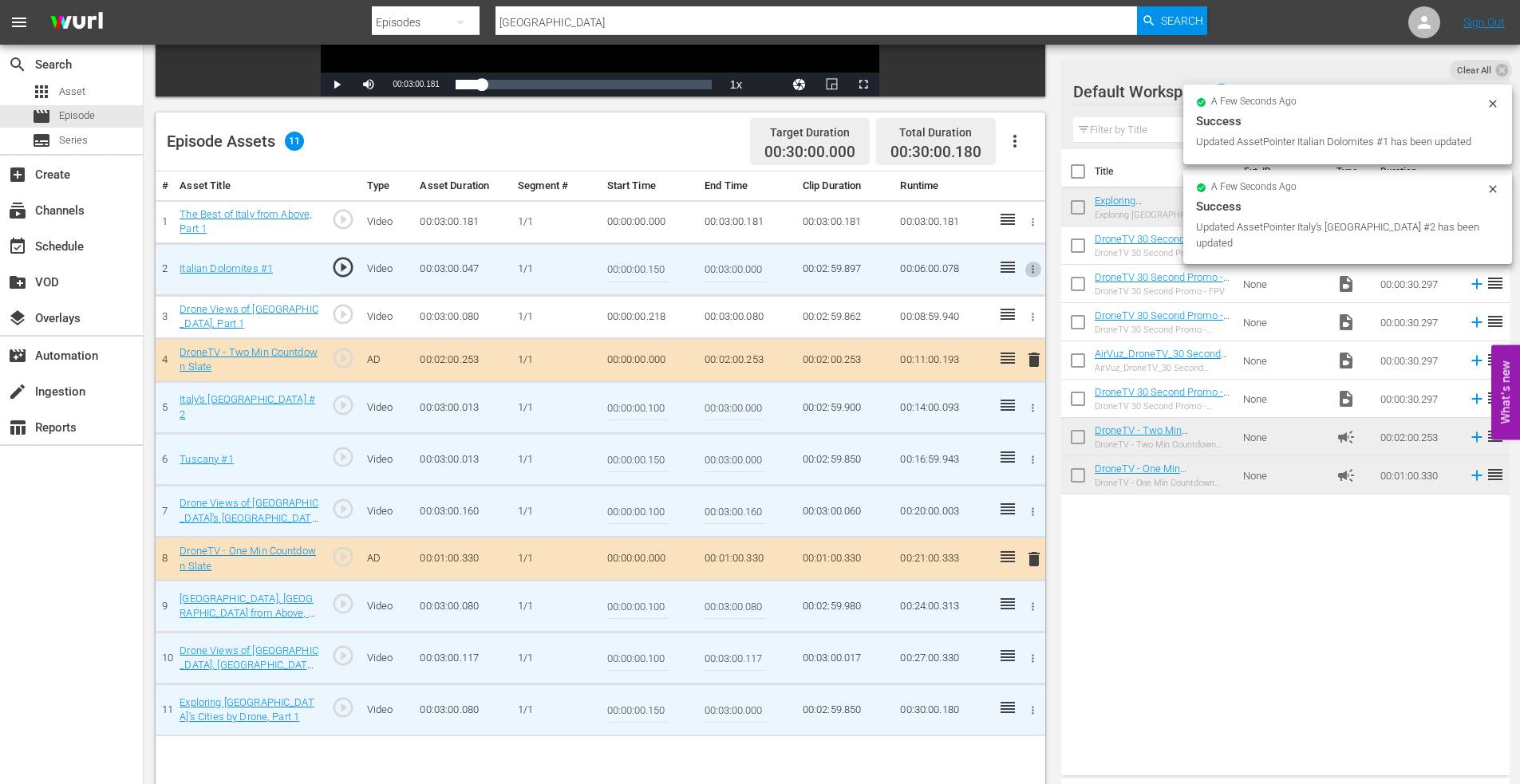
scroll to position [256, 0]
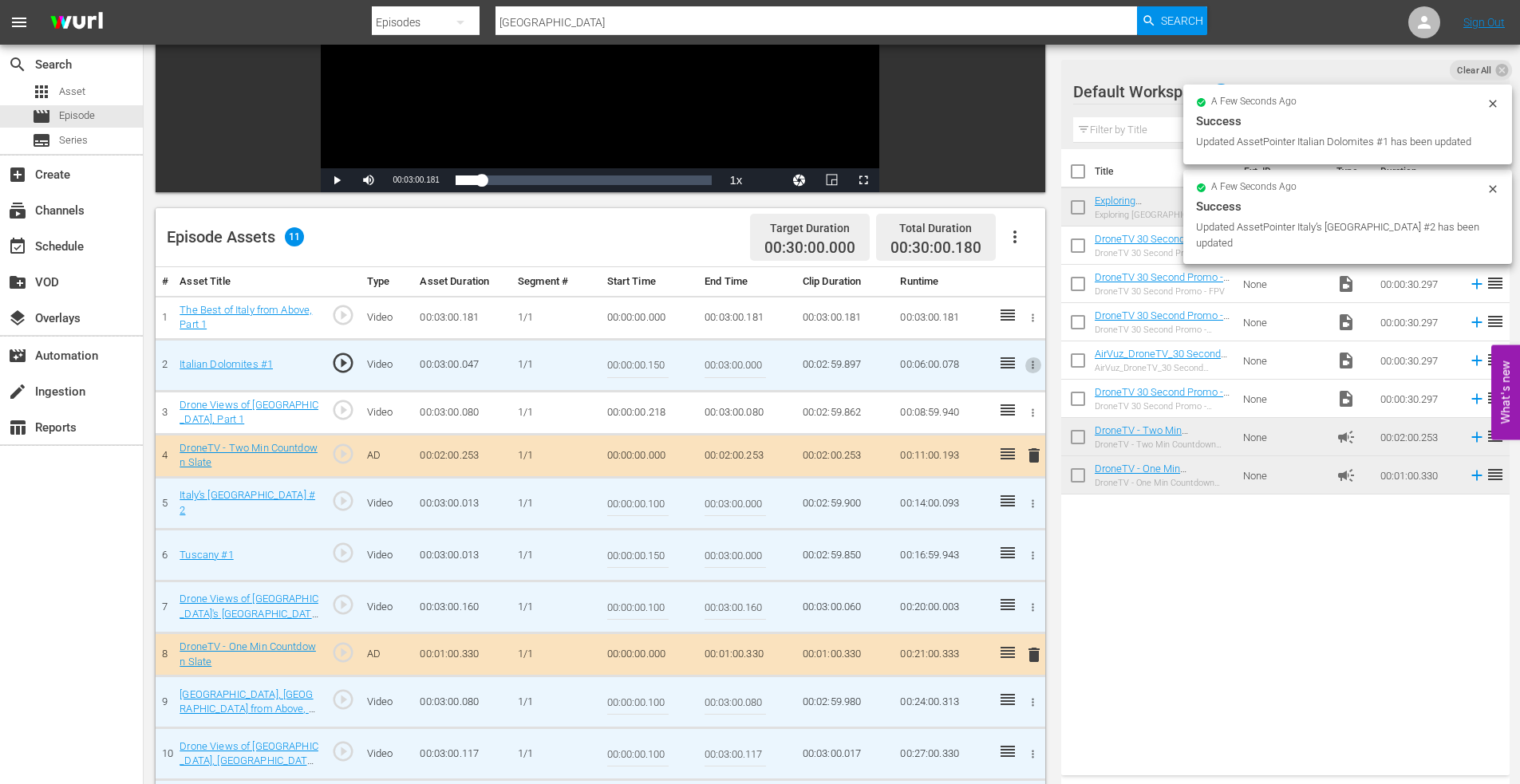
click at [1034, 314] on icon "button" at bounding box center [1033, 317] width 12 height 12
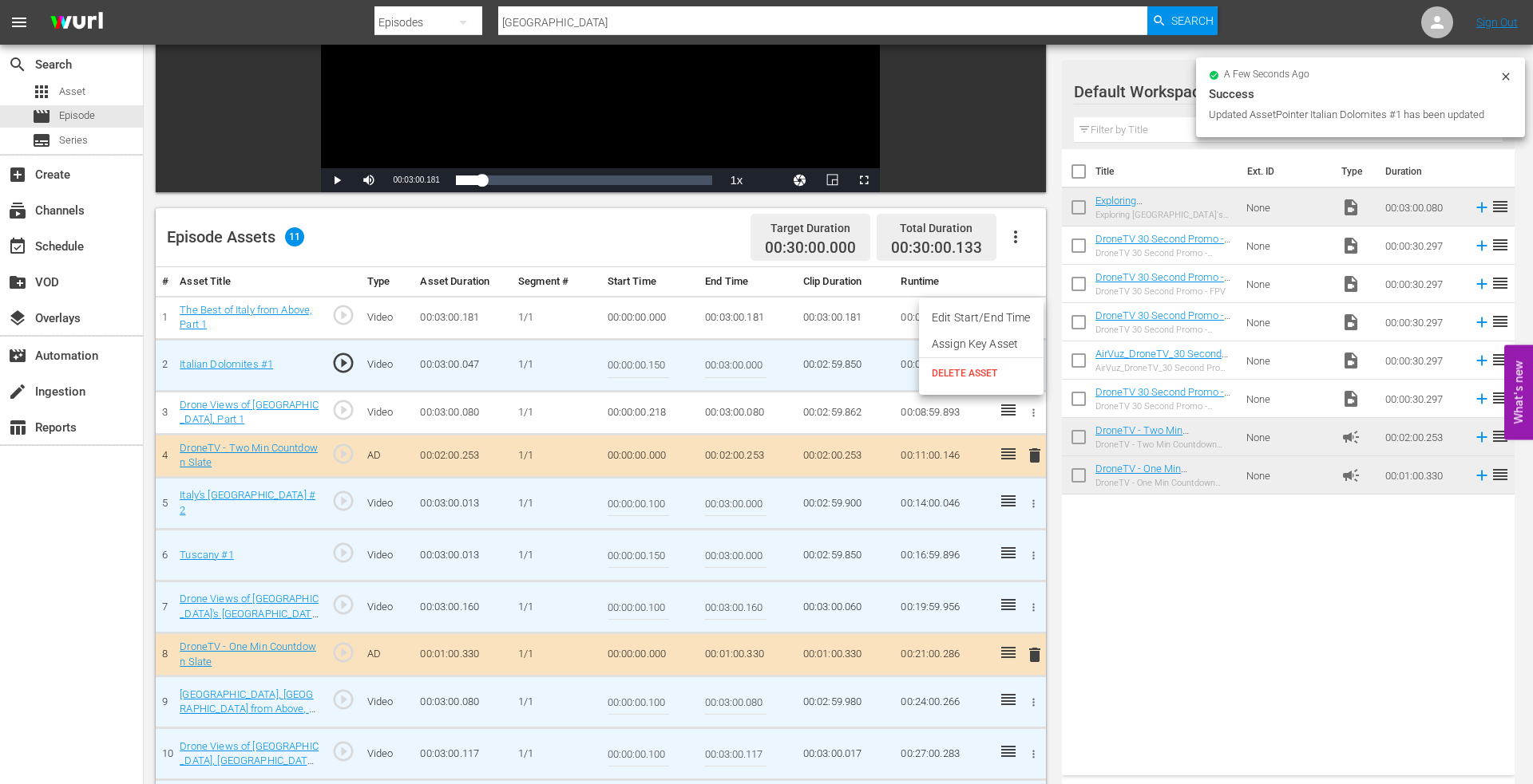
click at [974, 312] on li "Edit Start/End Time" at bounding box center [981, 318] width 125 height 26
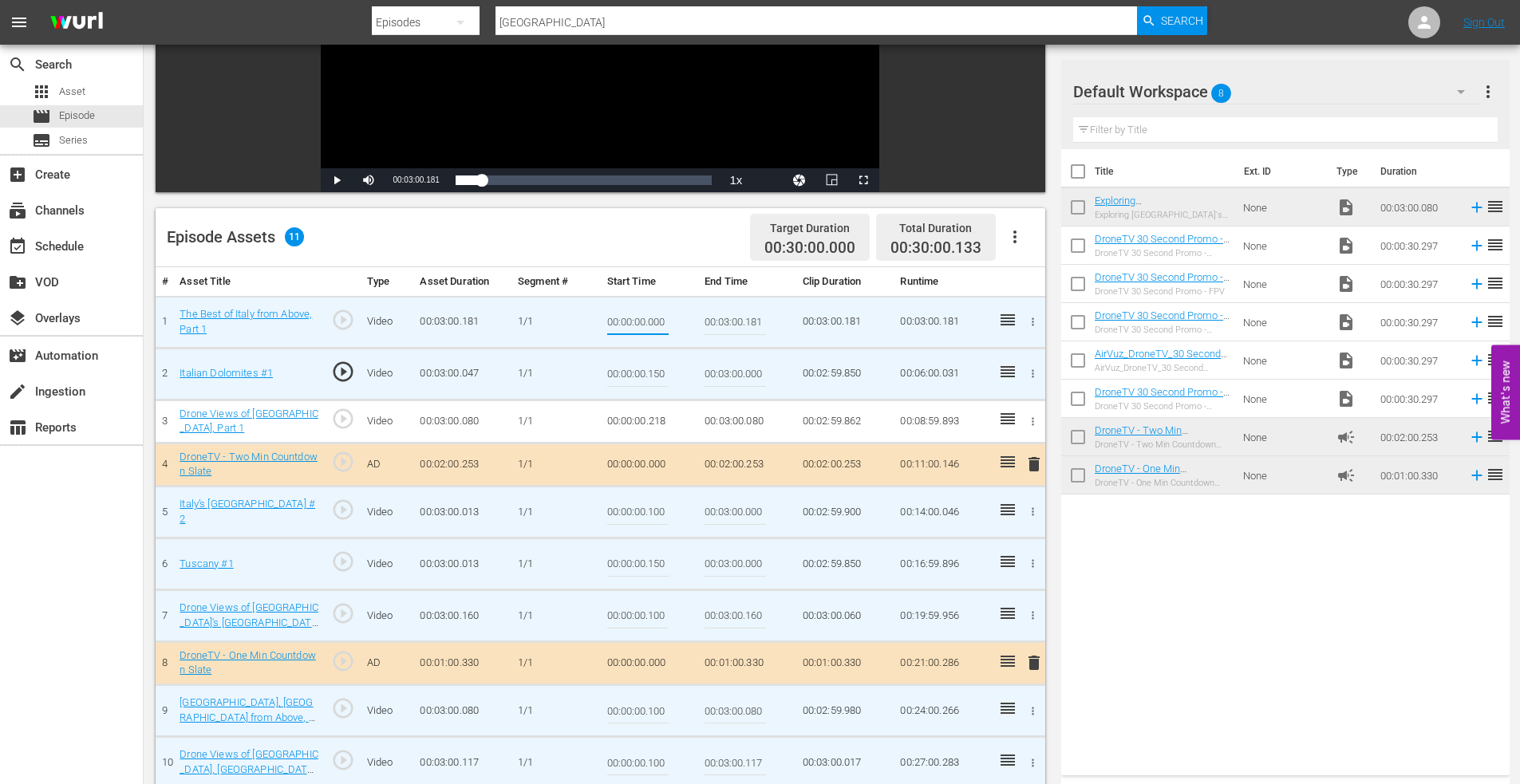
drag, startPoint x: 649, startPoint y: 320, endPoint x: 666, endPoint y: 321, distance: 17.0
click at [666, 321] on input "00:00:00.000" at bounding box center [638, 322] width 61 height 39
type input "00:00:00.133"
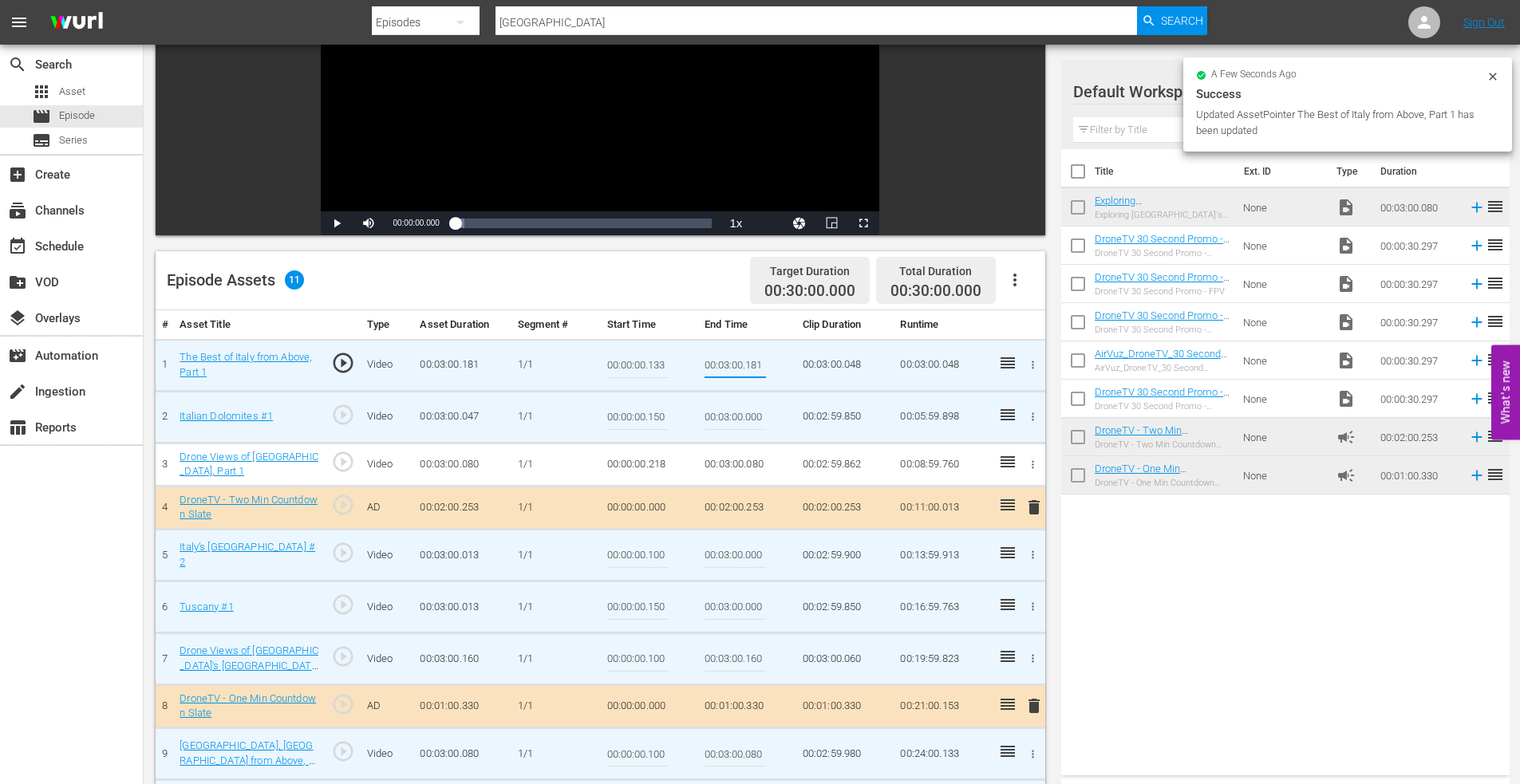
scroll to position [0, 0]
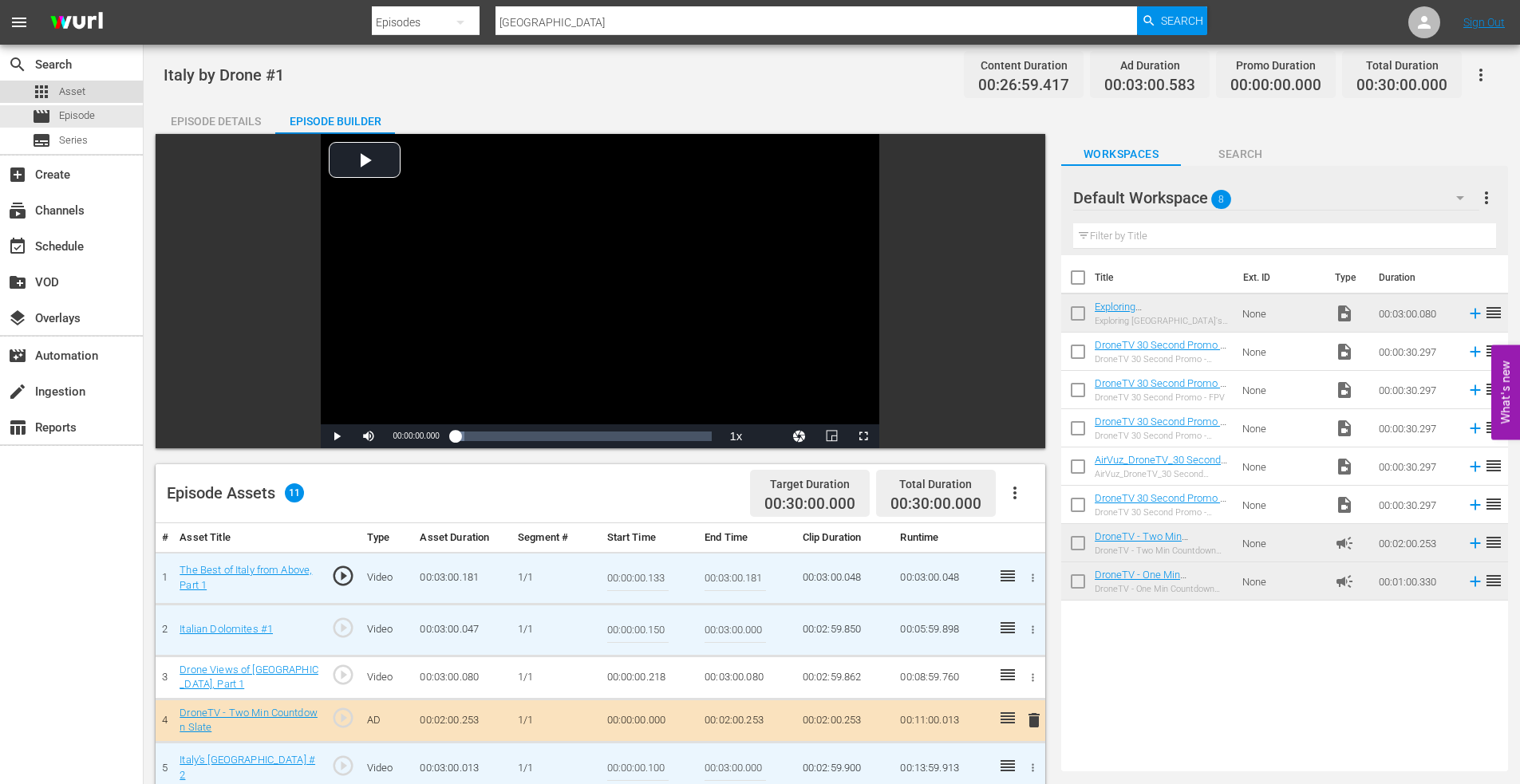
click at [60, 85] on span "Asset" at bounding box center [72, 92] width 26 height 16
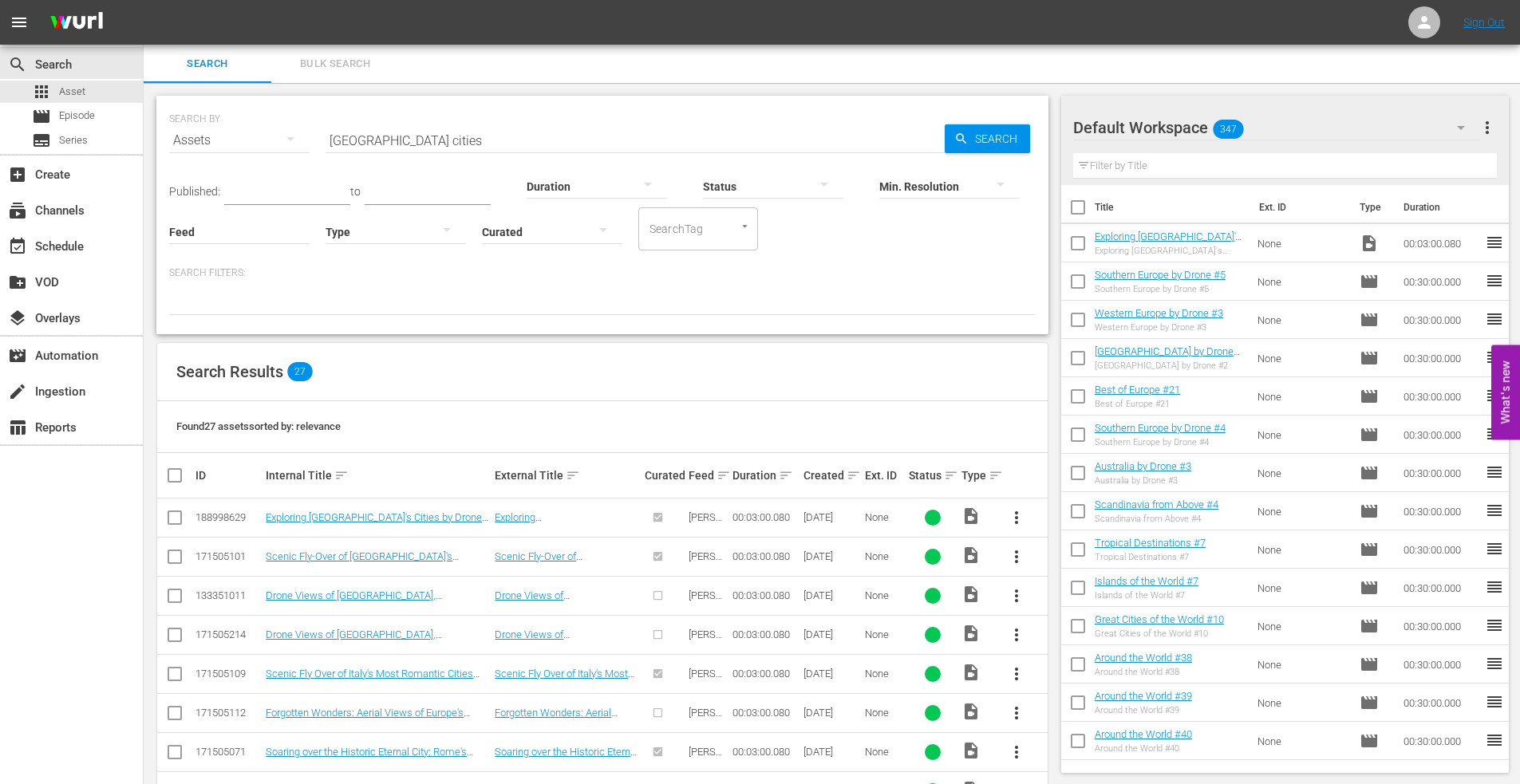
click at [403, 138] on input "[GEOGRAPHIC_DATA] cities" at bounding box center [635, 140] width 619 height 39
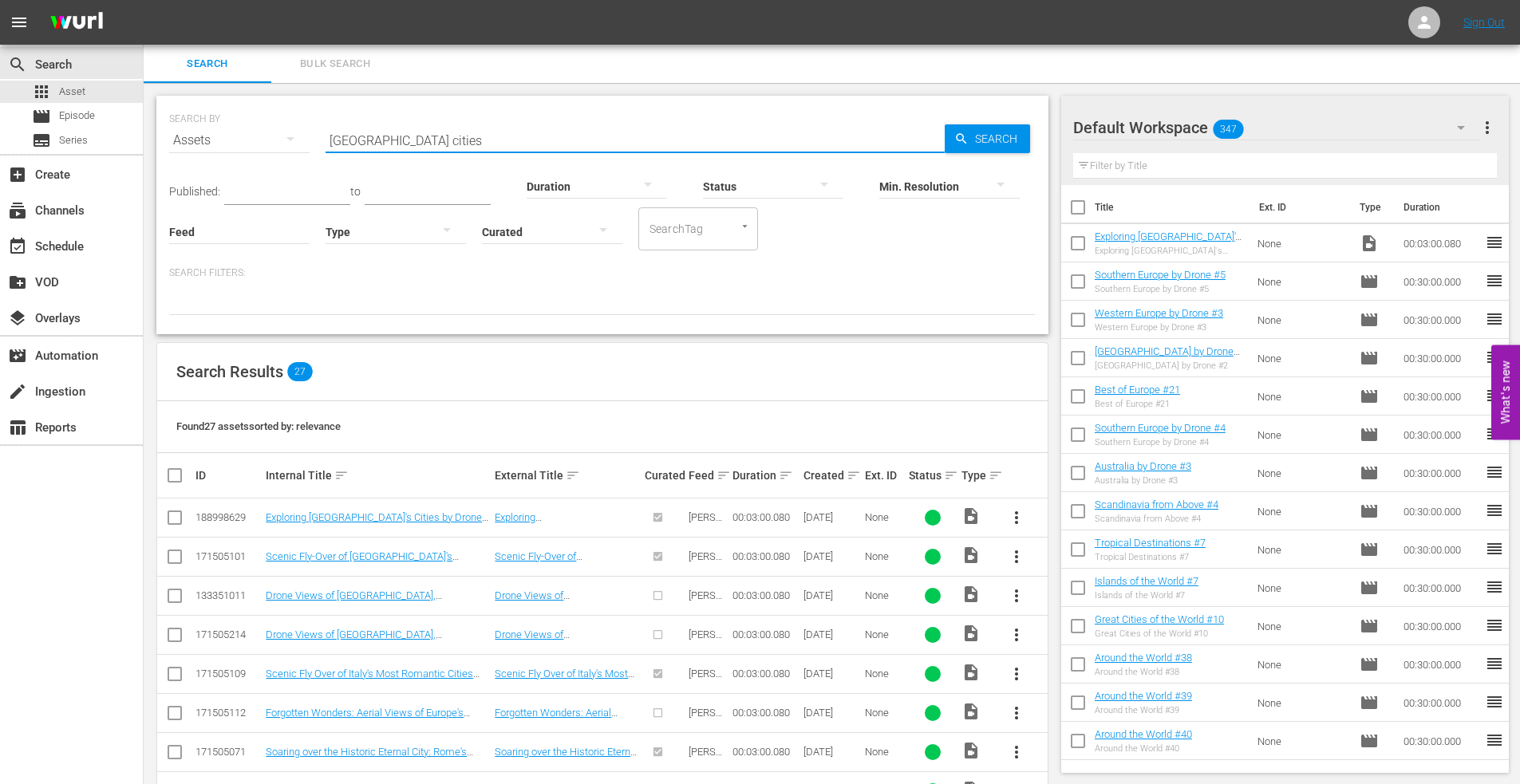
drag, startPoint x: 405, startPoint y: 136, endPoint x: 262, endPoint y: 136, distance: 143.0
click at [262, 136] on div "SEARCH BY Search By Assets Search ID, Title, Description, Keywords, or Category…" at bounding box center [602, 130] width 866 height 58
type input "[GEOGRAPHIC_DATA]"
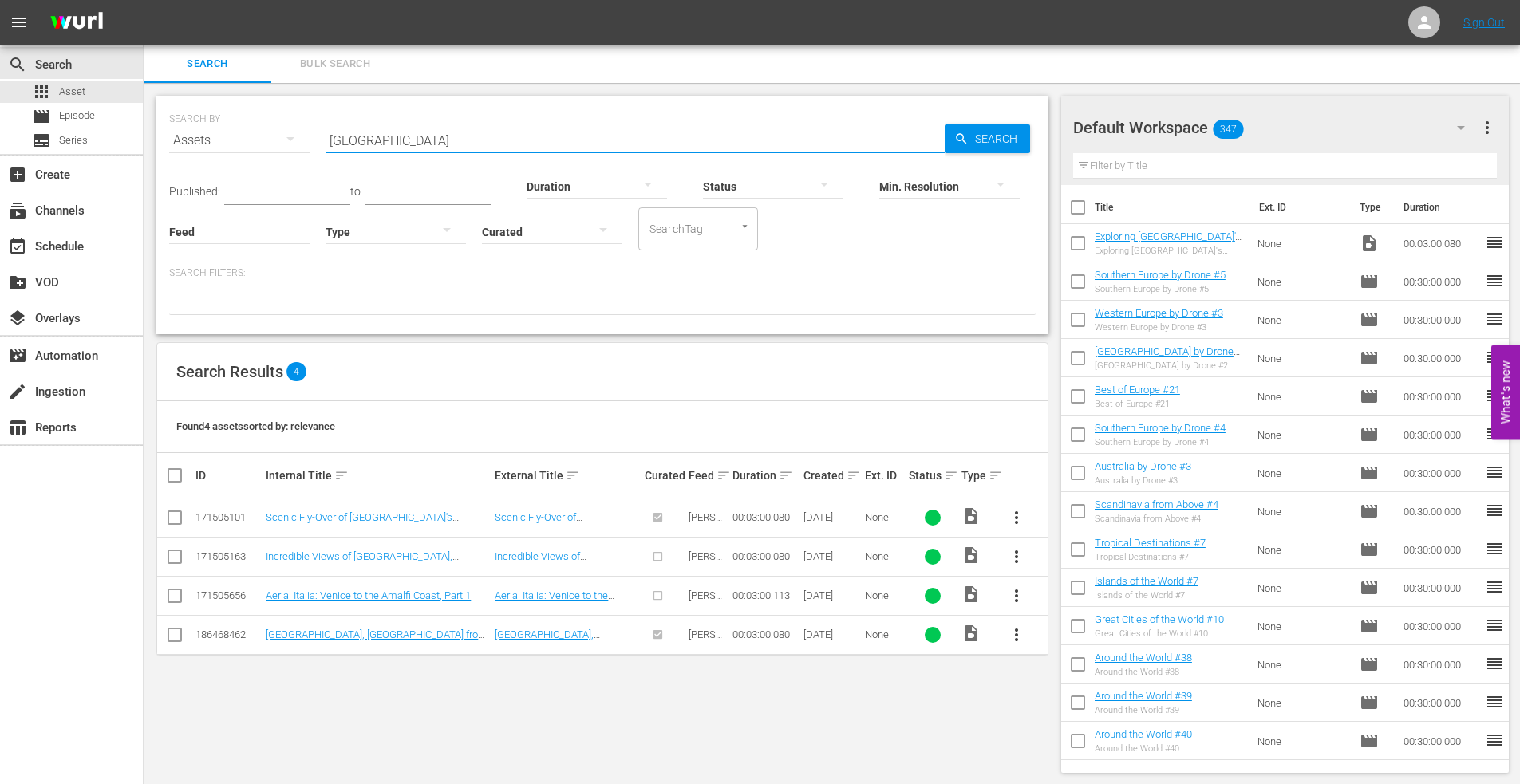
drag, startPoint x: 172, startPoint y: 559, endPoint x: 188, endPoint y: 560, distance: 16.0
click at [172, 559] on input "checkbox" at bounding box center [175, 560] width 19 height 19
checkbox input "true"
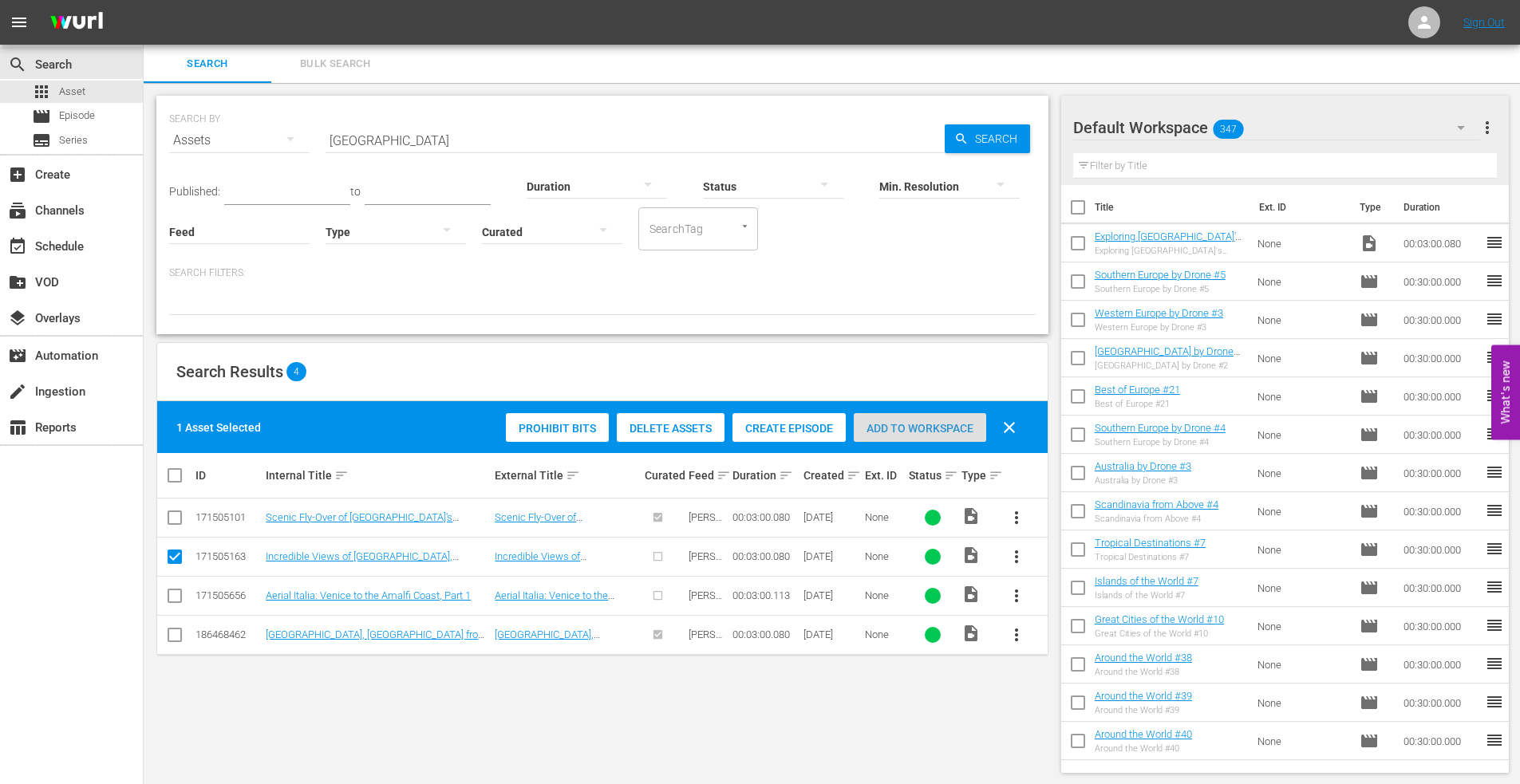
click at [910, 426] on span "Add to Workspace" at bounding box center [920, 429] width 132 height 13
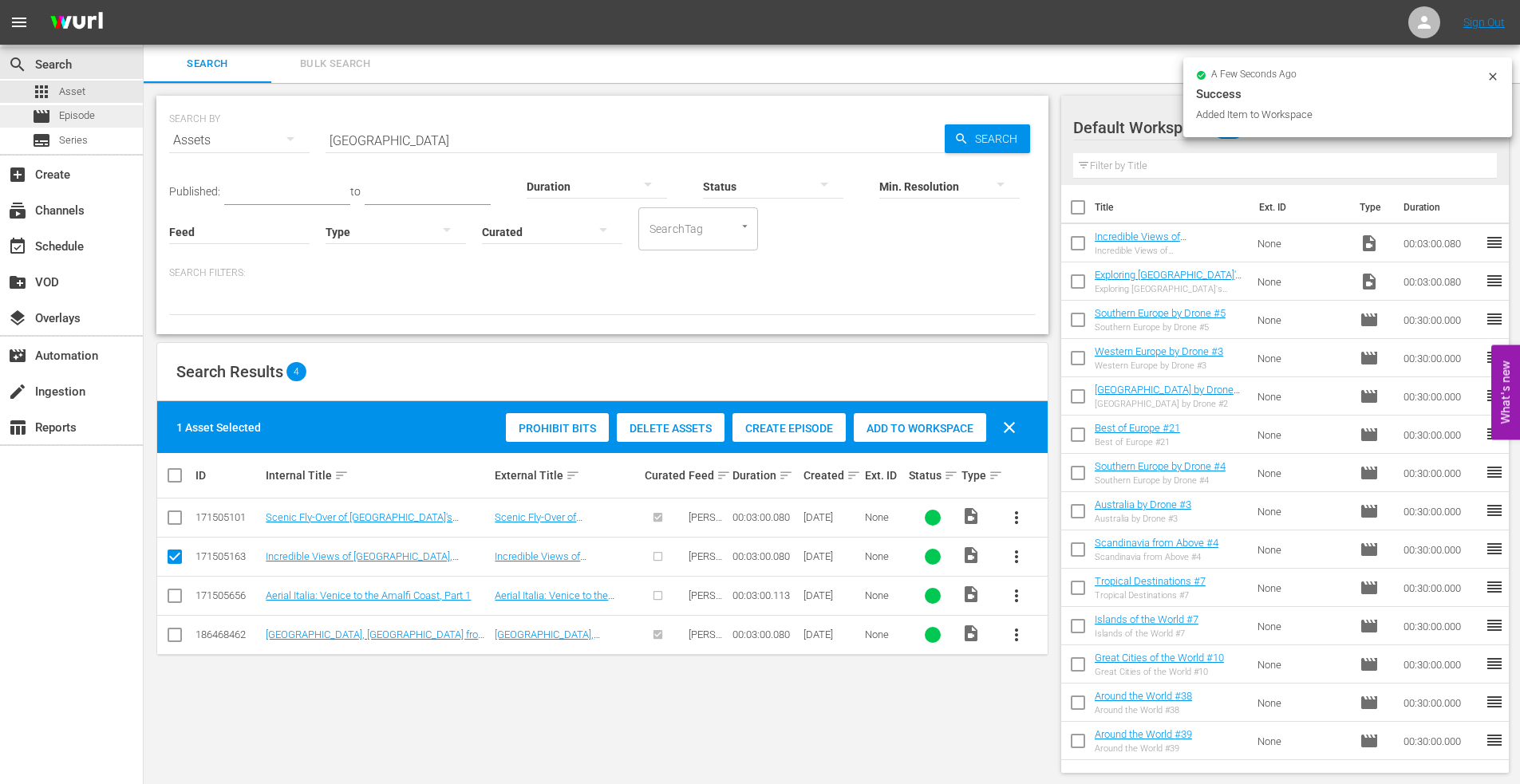
click at [85, 116] on span "Episode" at bounding box center [77, 115] width 36 height 16
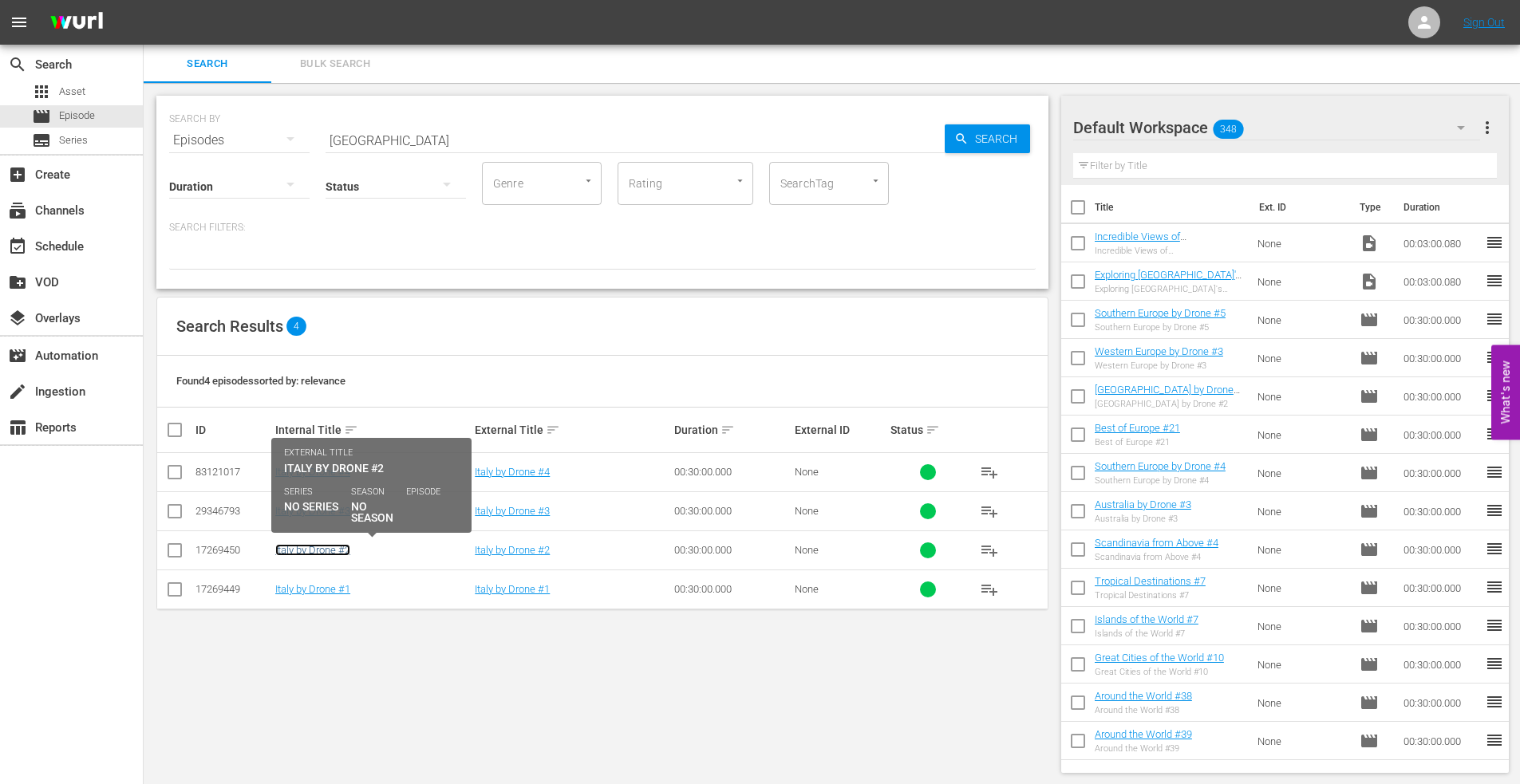
click at [315, 552] on link "Italy by Drone #2" at bounding box center [312, 550] width 75 height 12
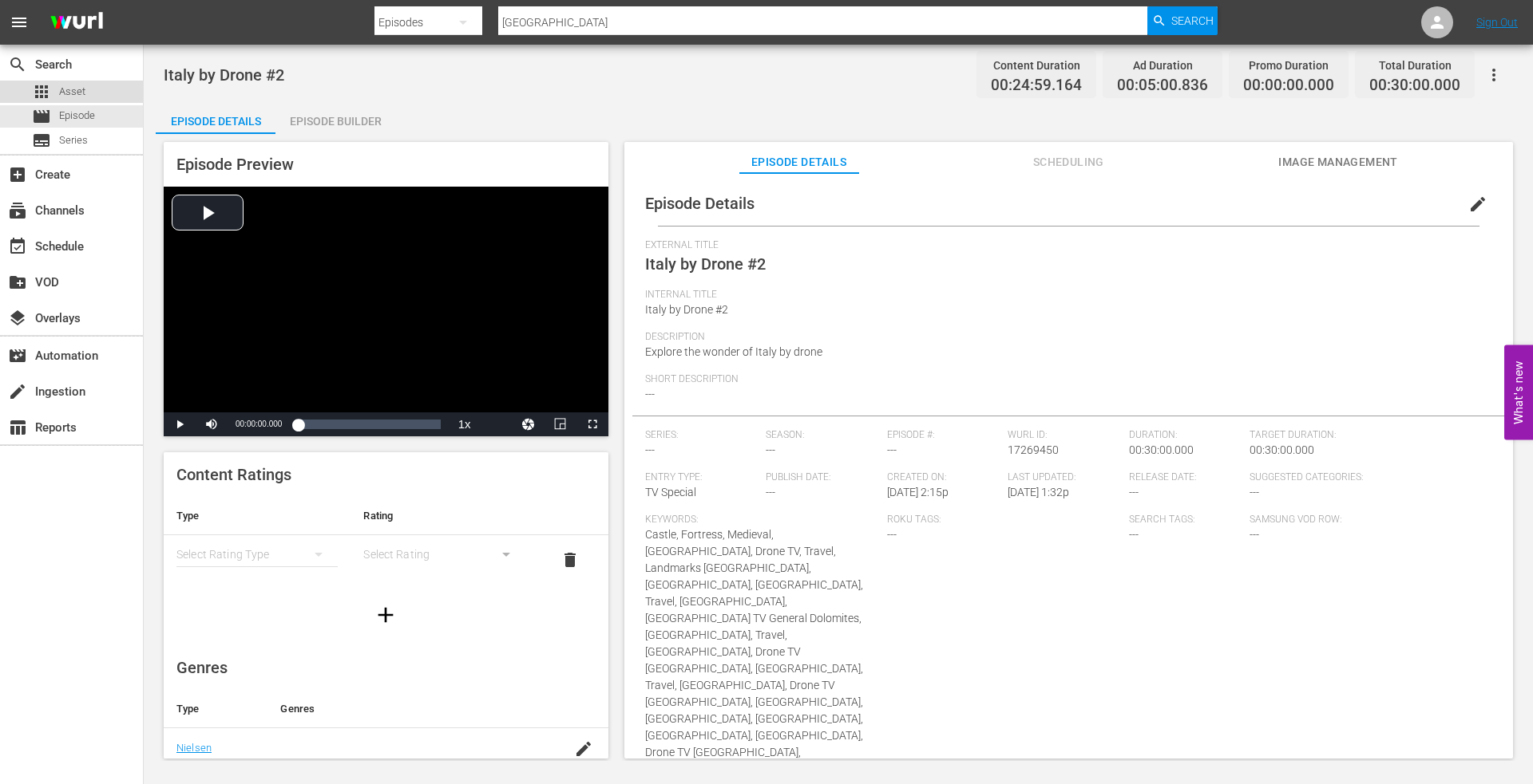
click at [67, 87] on span "Asset" at bounding box center [72, 92] width 26 height 16
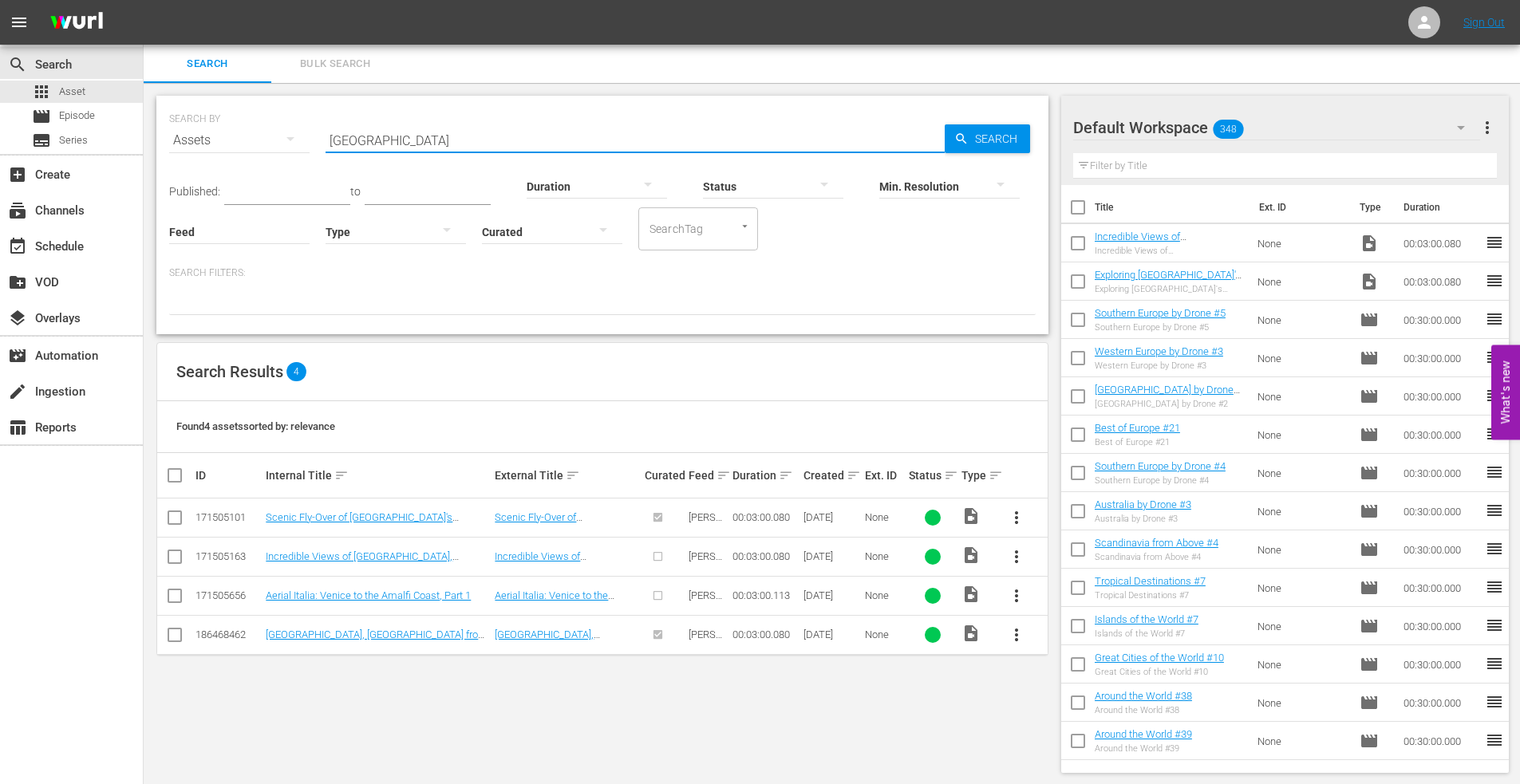
drag, startPoint x: 394, startPoint y: 136, endPoint x: 181, endPoint y: 128, distance: 213.2
click at [181, 128] on div "SEARCH BY Search By Assets Search ID, Title, Description, Keywords, or Category…" at bounding box center [602, 130] width 866 height 58
type input "apulia"
click at [173, 592] on input "checkbox" at bounding box center [175, 599] width 19 height 19
checkbox input "true"
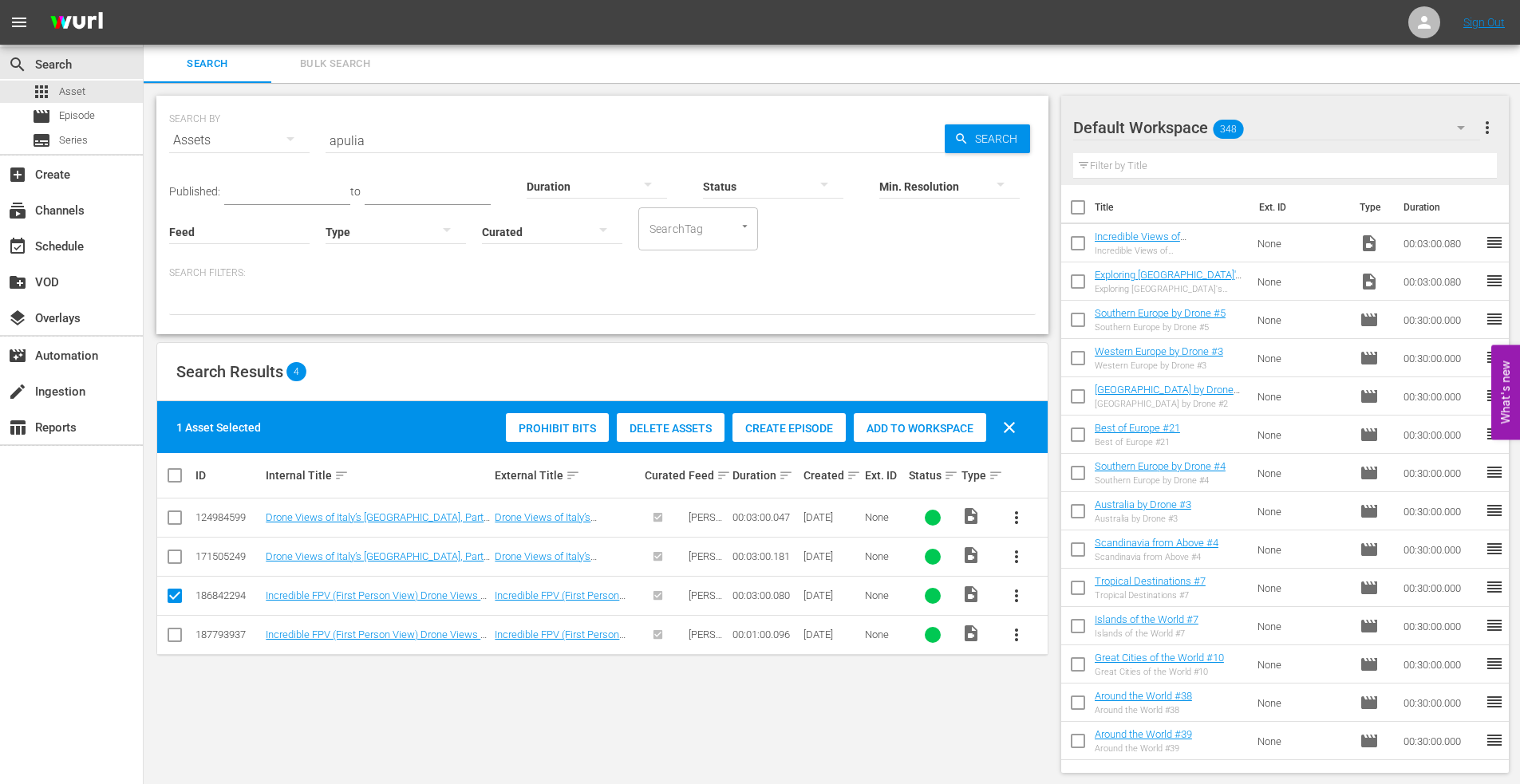
click at [906, 423] on span "Add to Workspace" at bounding box center [920, 429] width 132 height 13
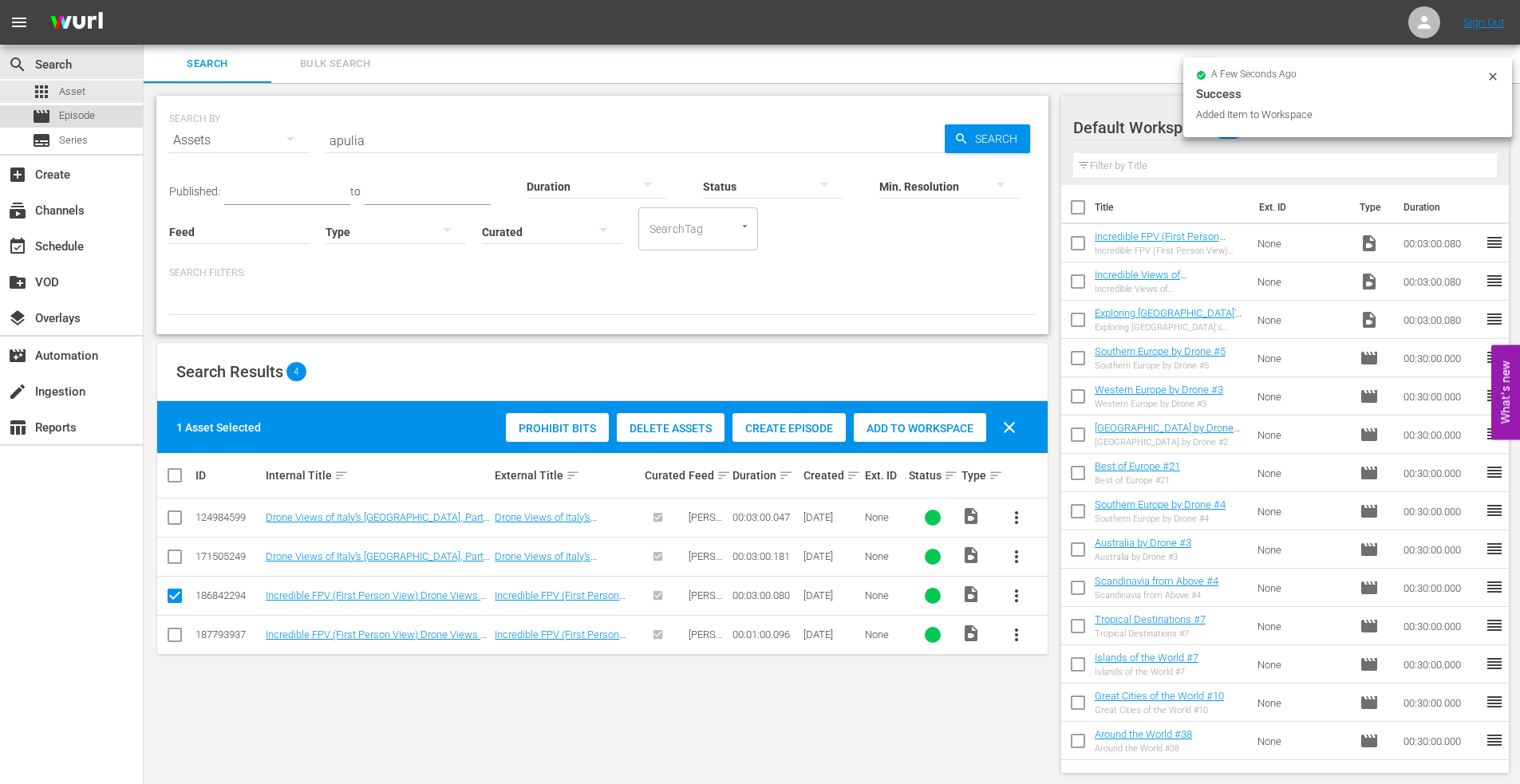
click at [75, 111] on span "Episode" at bounding box center [77, 115] width 36 height 16
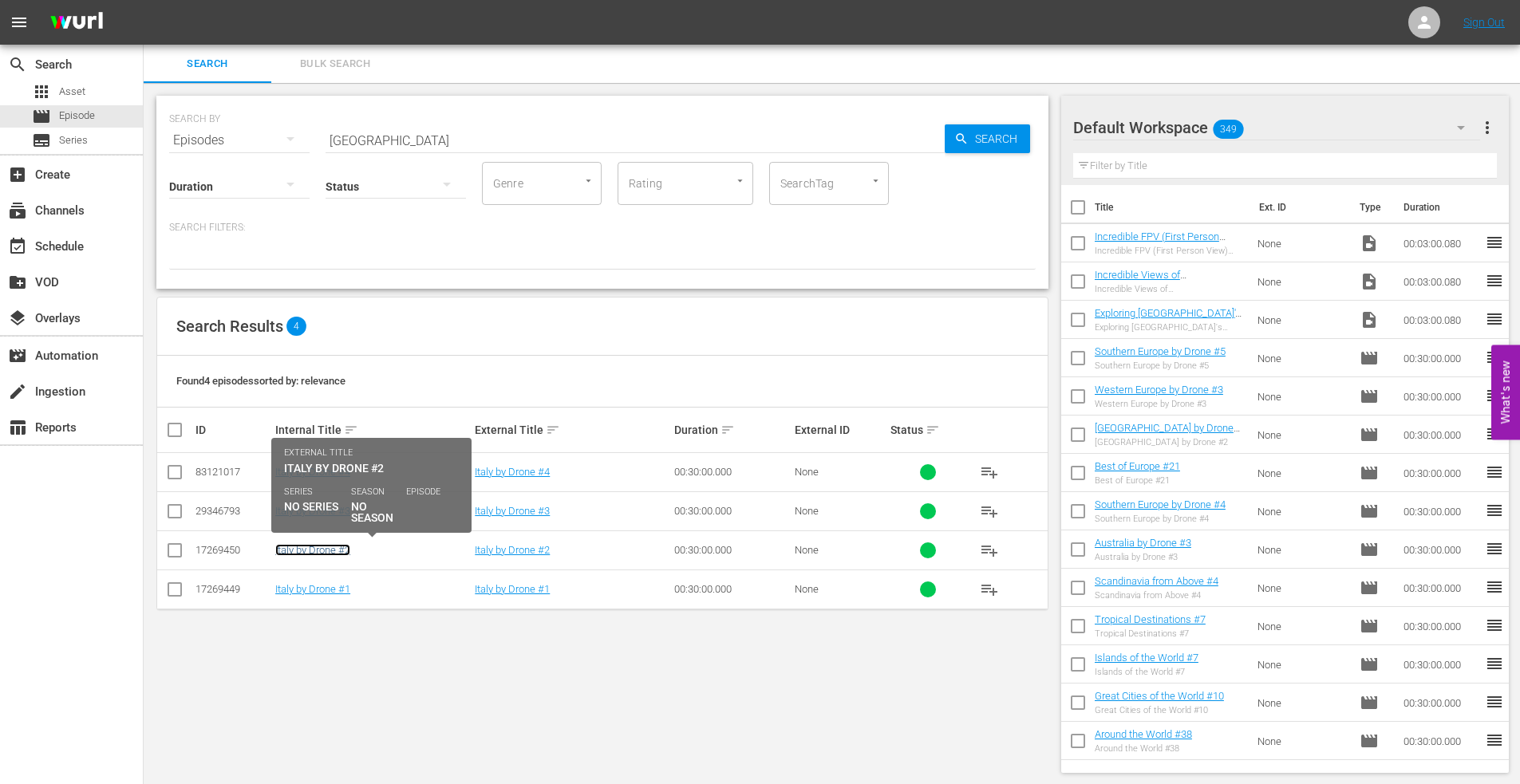
click at [308, 545] on link "Italy by Drone #2" at bounding box center [312, 550] width 75 height 12
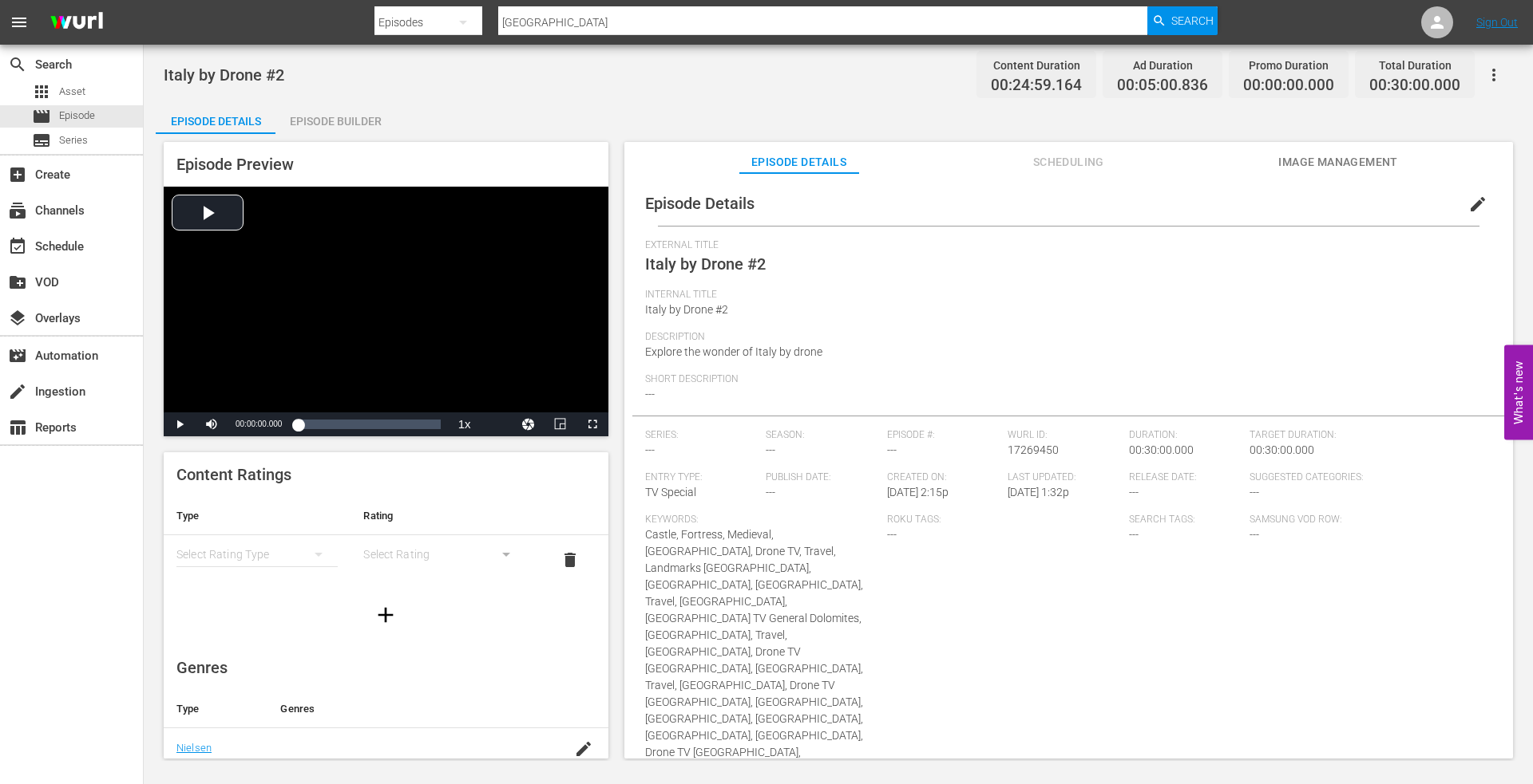
click at [1322, 162] on span "Image Management" at bounding box center [1337, 162] width 120 height 20
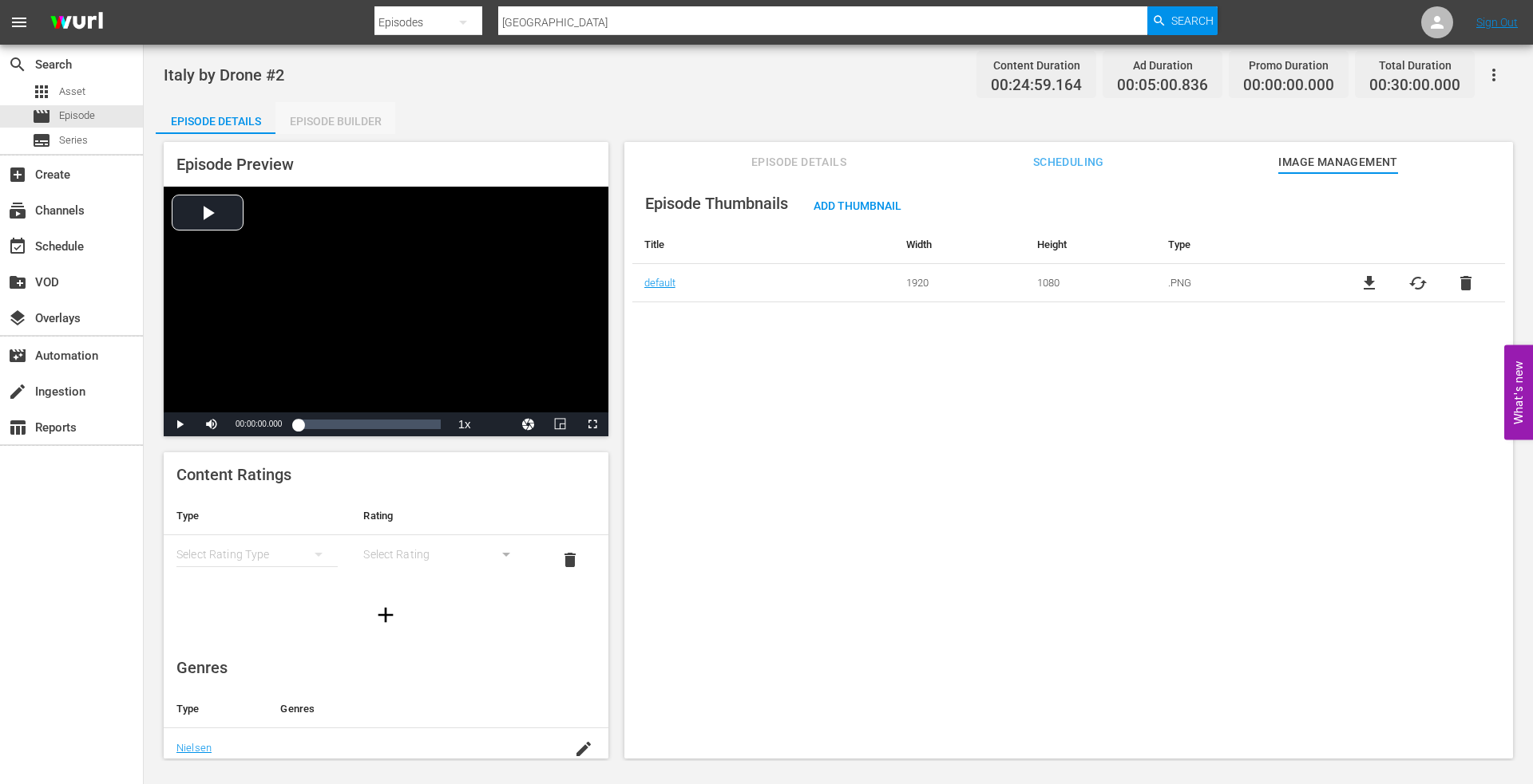
click at [305, 119] on div "Episode Builder" at bounding box center [335, 121] width 120 height 39
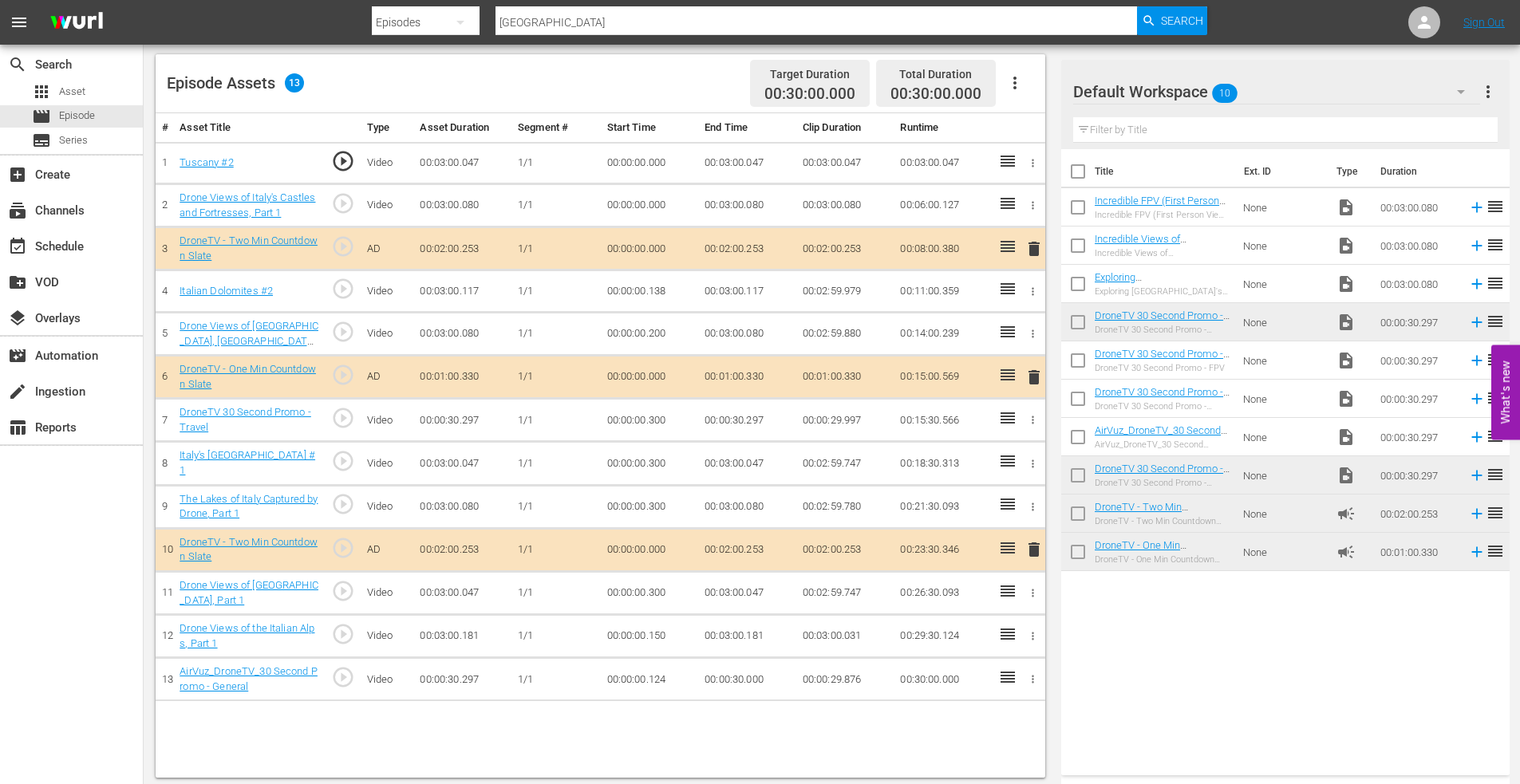
scroll to position [416, 0]
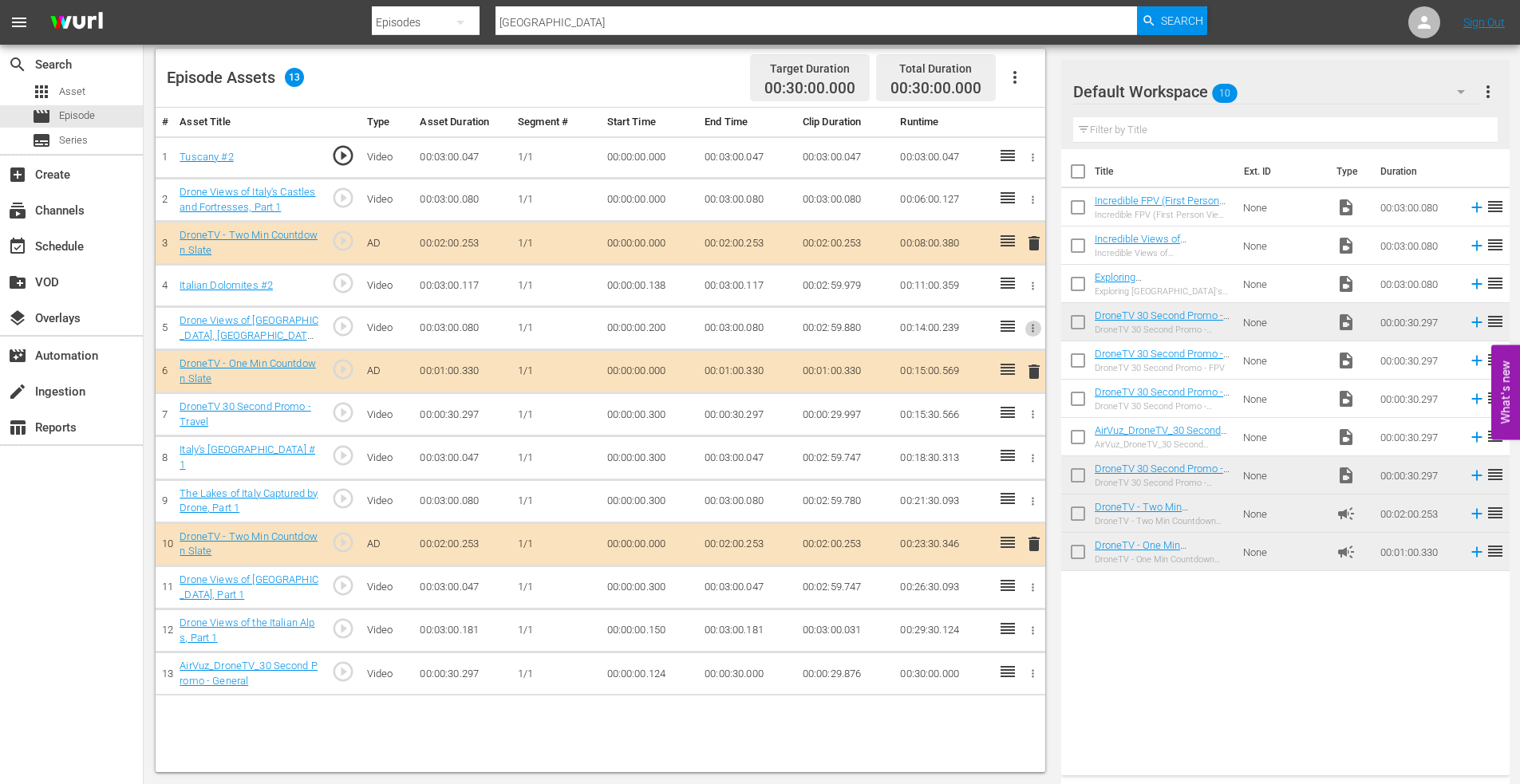
click at [1034, 328] on icon "button" at bounding box center [1033, 329] width 3 height 8
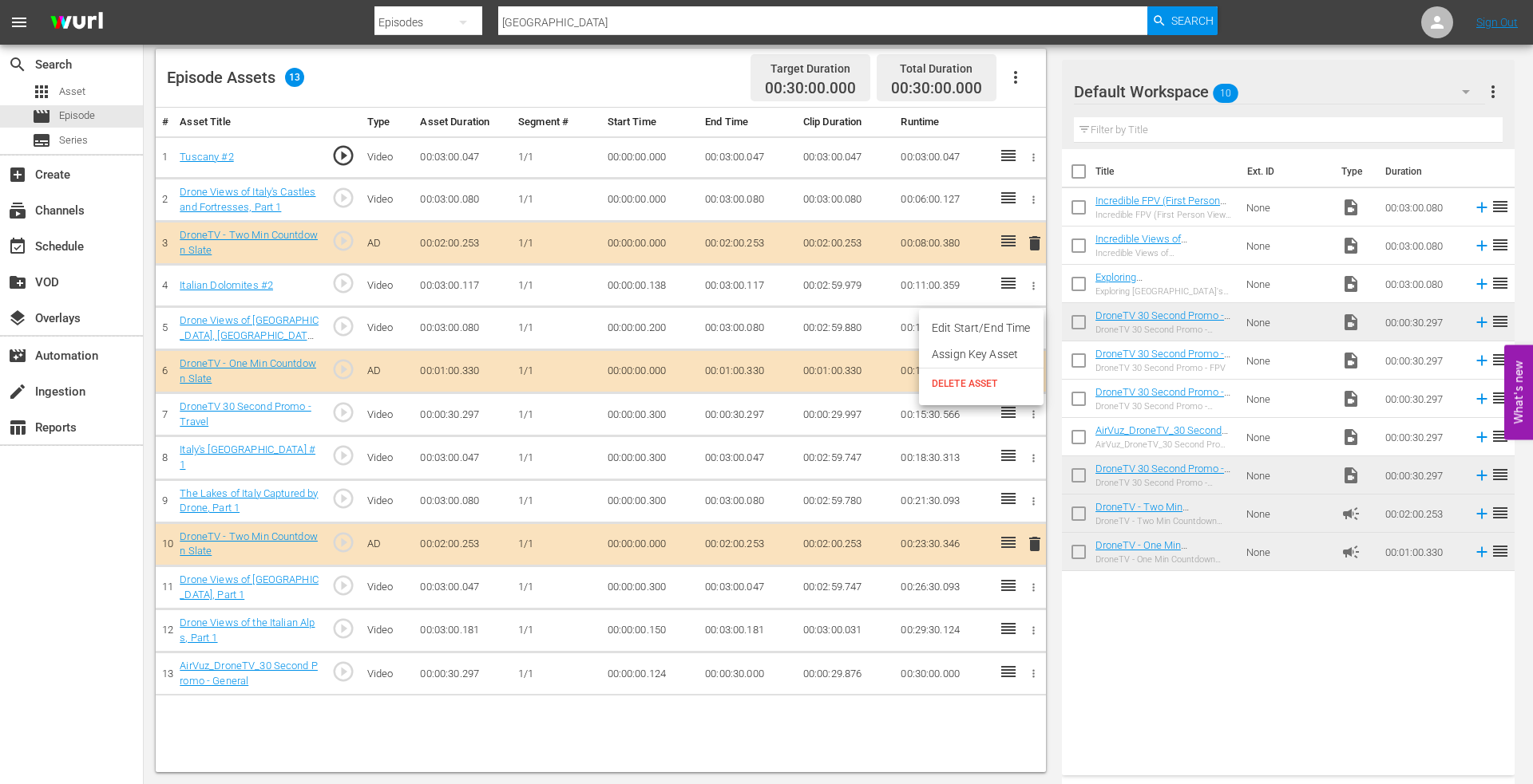
click at [985, 382] on span "DELETE ASSET" at bounding box center [981, 383] width 99 height 14
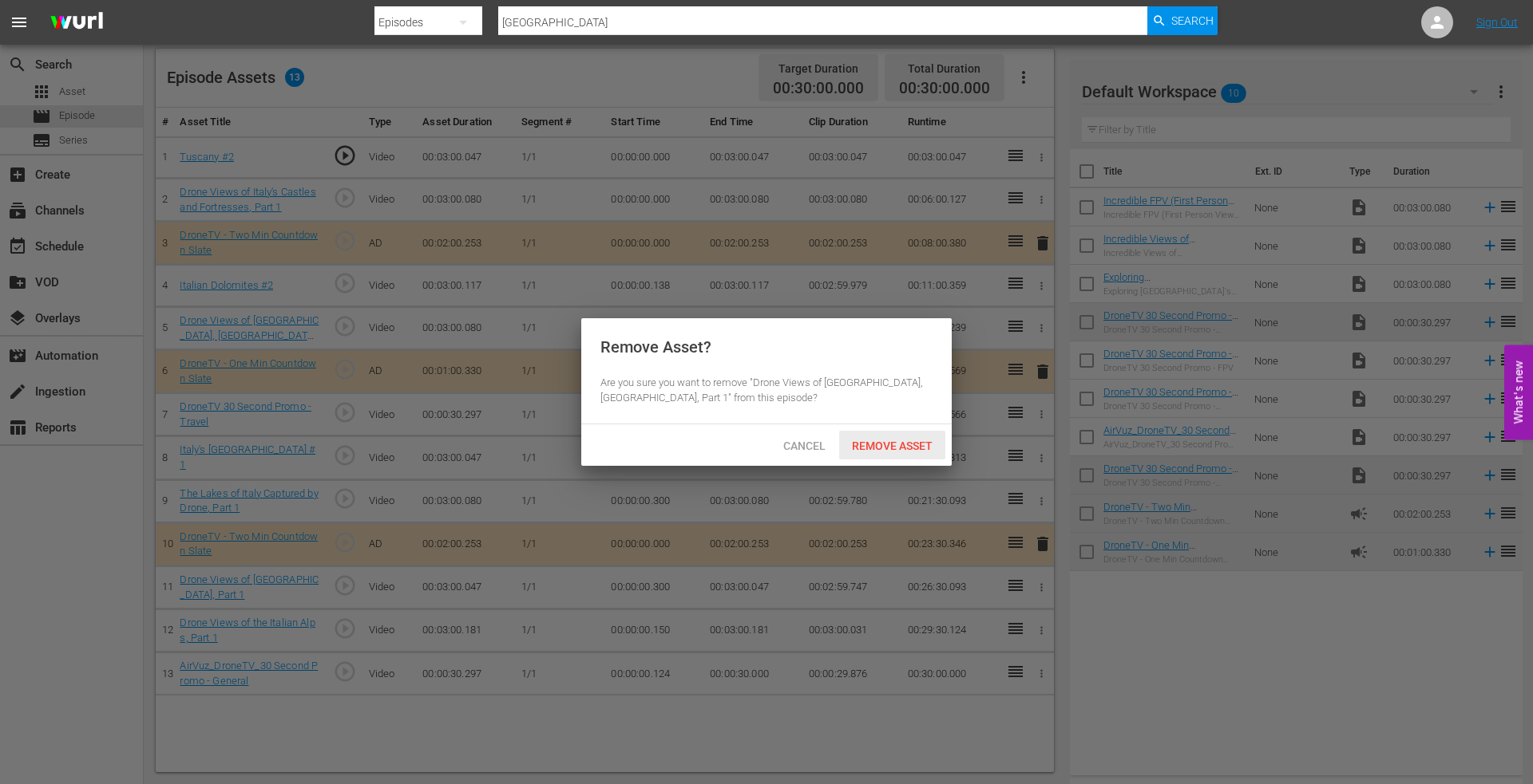
click at [887, 446] on span "Remove Asset" at bounding box center [892, 446] width 106 height 13
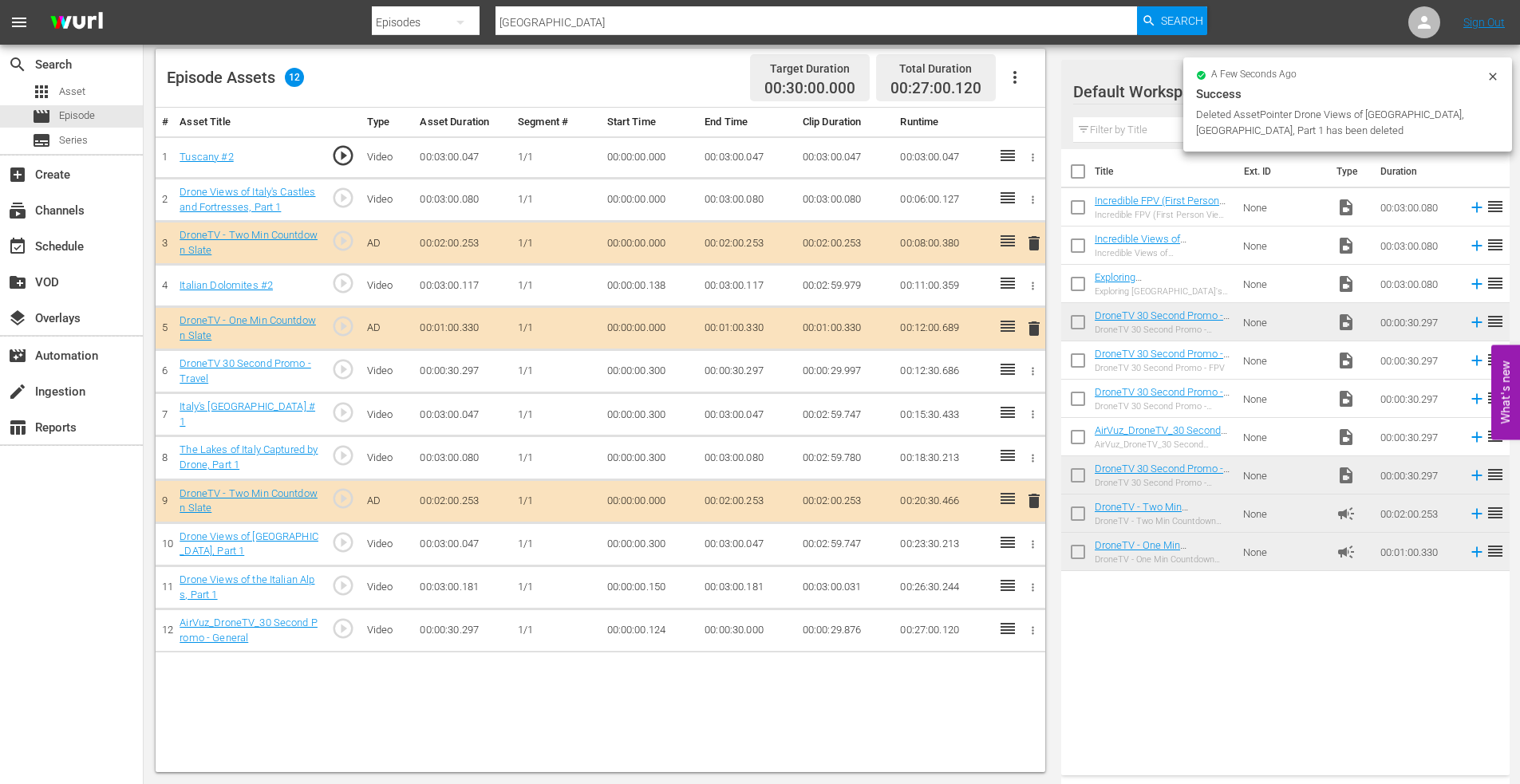
click at [1075, 209] on input "checkbox" at bounding box center [1077, 210] width 33 height 33
checkbox input "true"
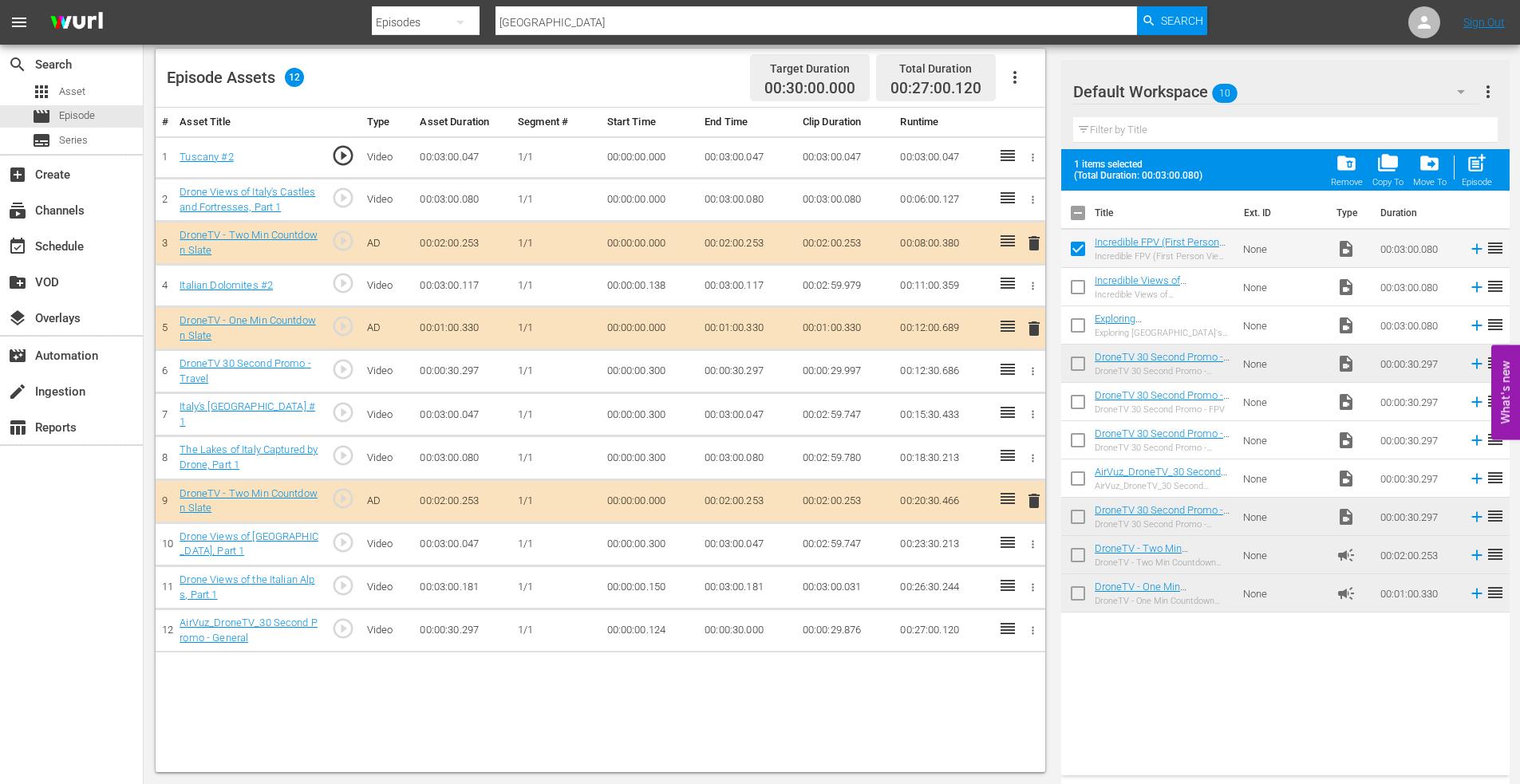
click at [1079, 283] on input "checkbox" at bounding box center [1077, 290] width 33 height 33
checkbox input "true"
click at [1481, 157] on span "post_add" at bounding box center [1476, 162] width 22 height 22
checkbox input "false"
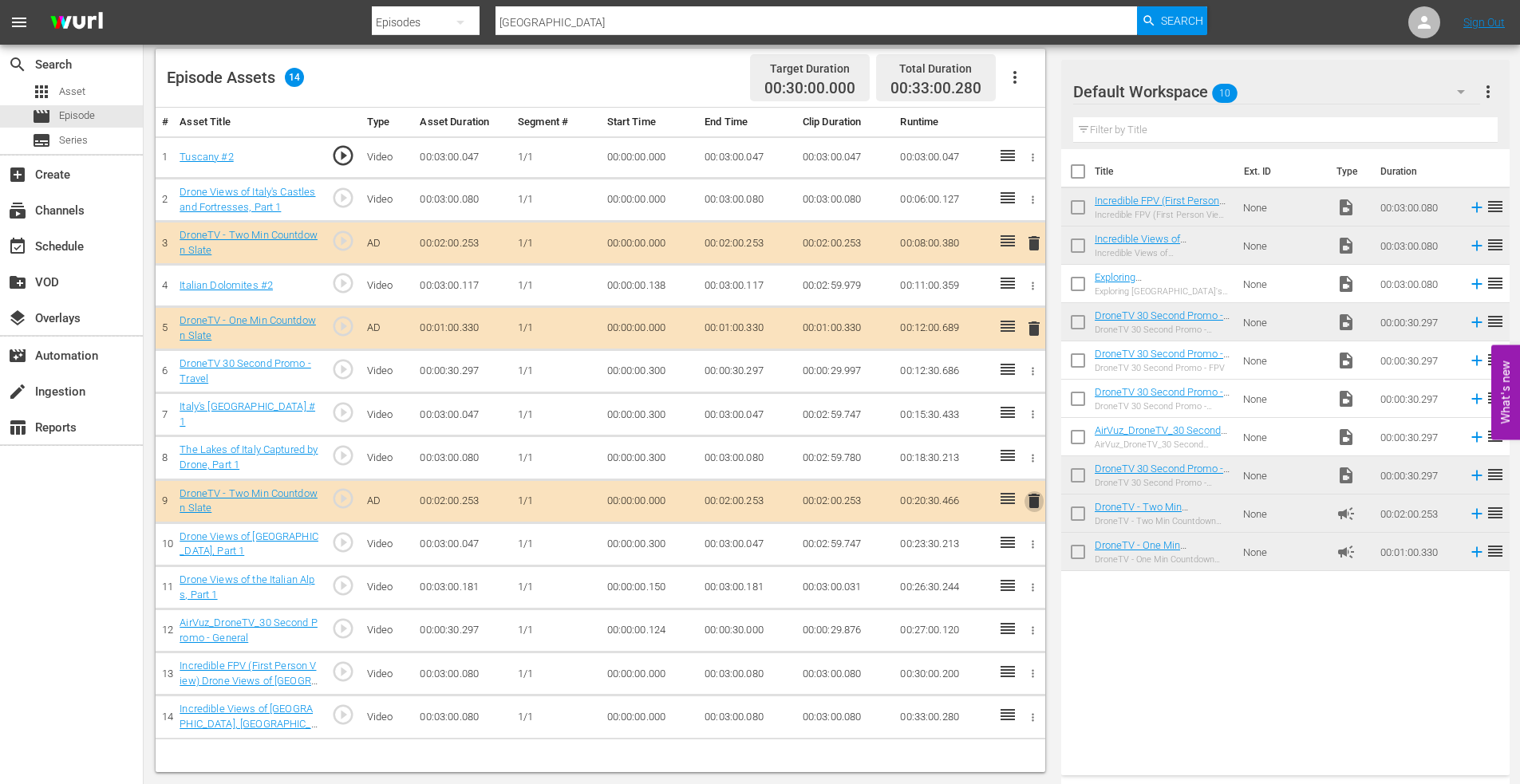
click at [1035, 499] on span "delete" at bounding box center [1033, 501] width 19 height 19
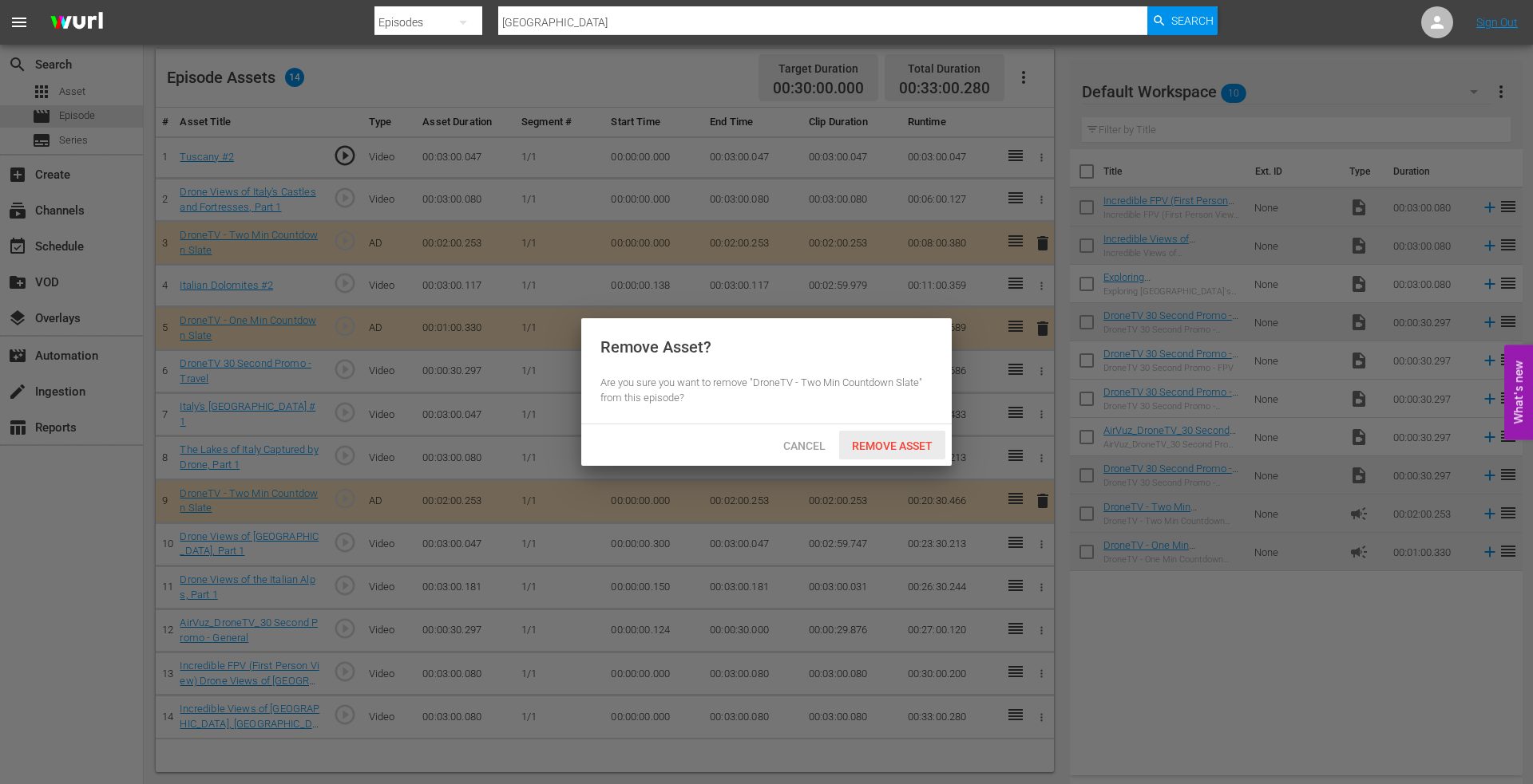
click at [890, 443] on span "Remove Asset" at bounding box center [892, 446] width 106 height 13
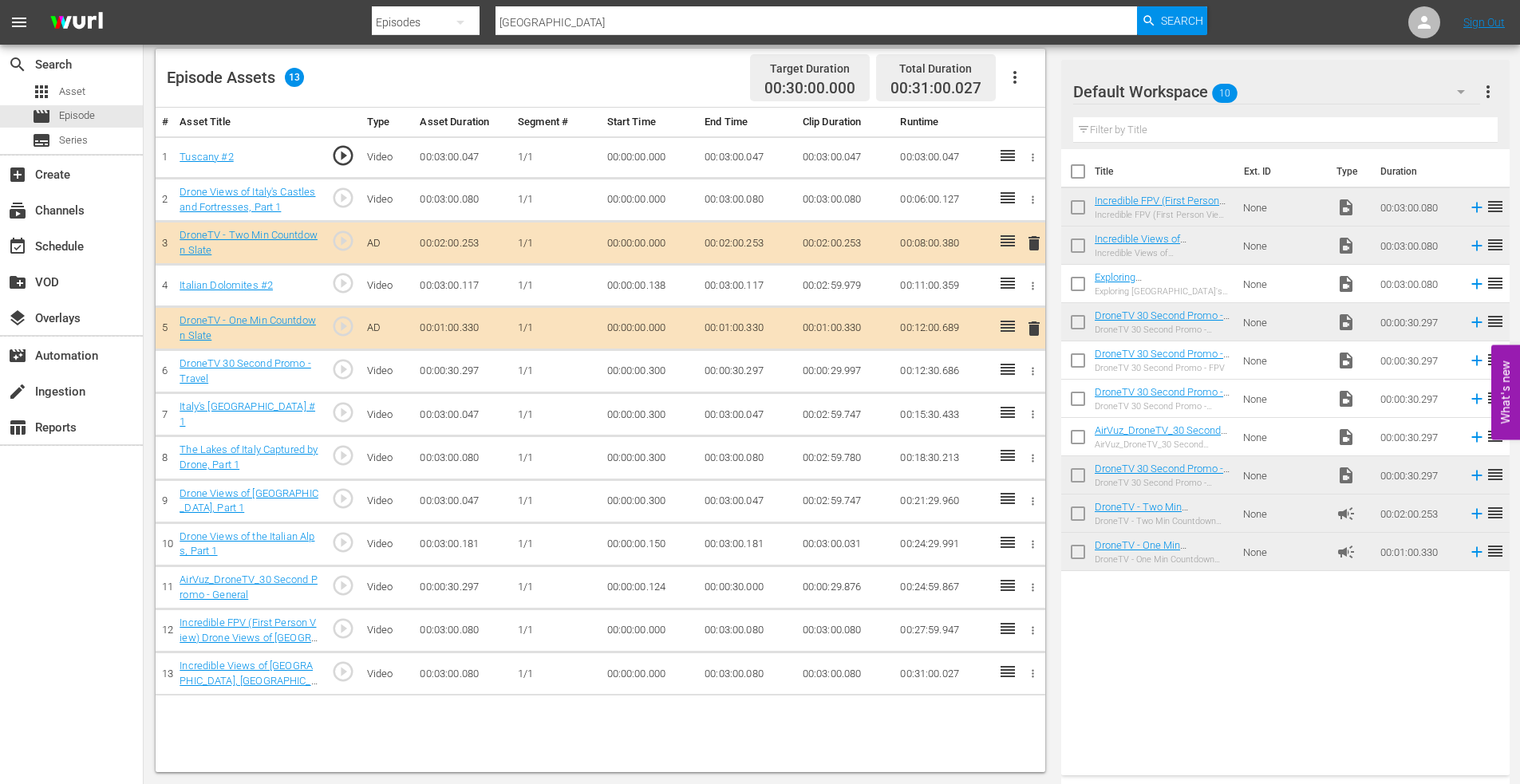
click at [1032, 584] on icon "button" at bounding box center [1033, 588] width 12 height 12
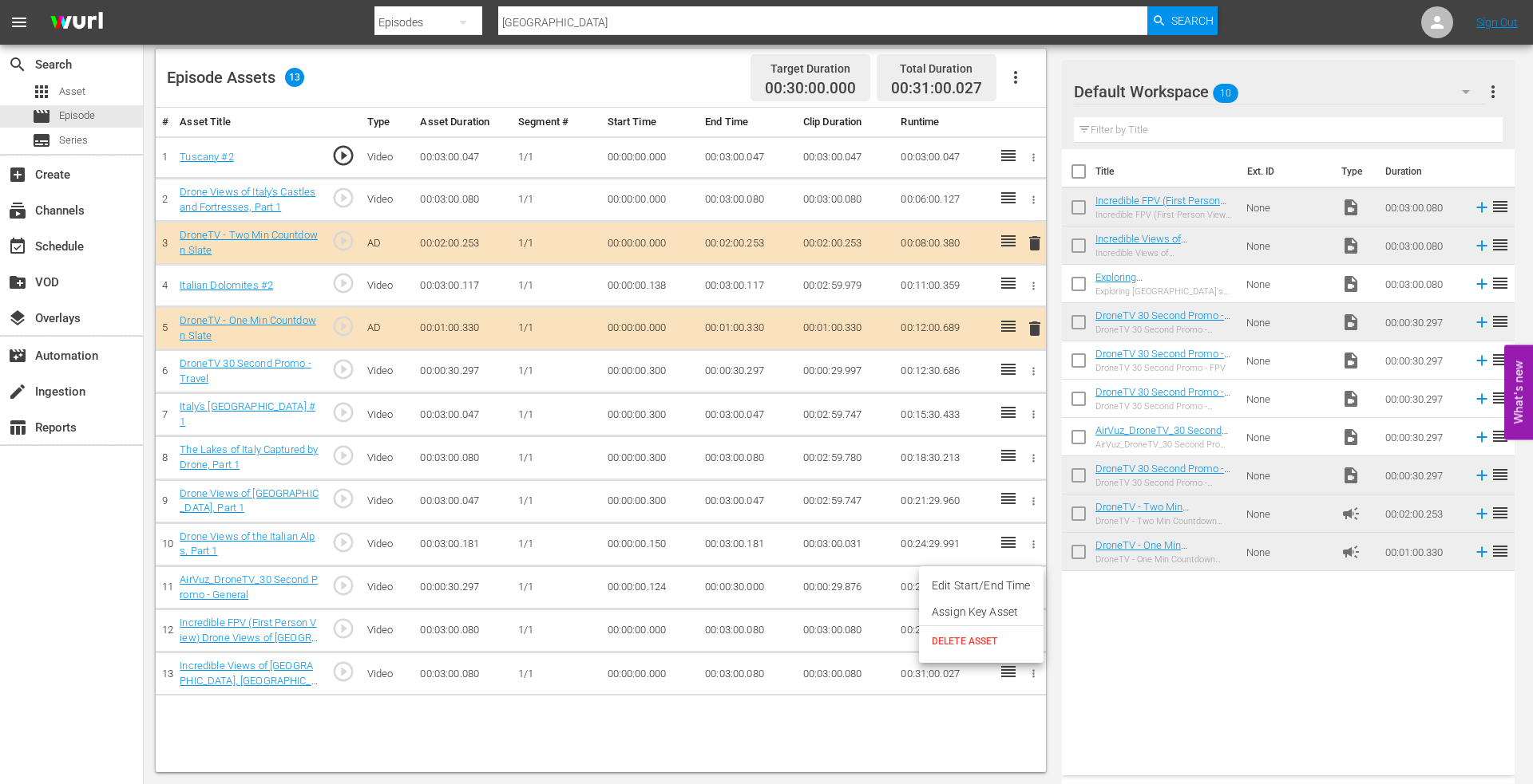
click at [978, 634] on span "DELETE ASSET" at bounding box center [981, 640] width 99 height 14
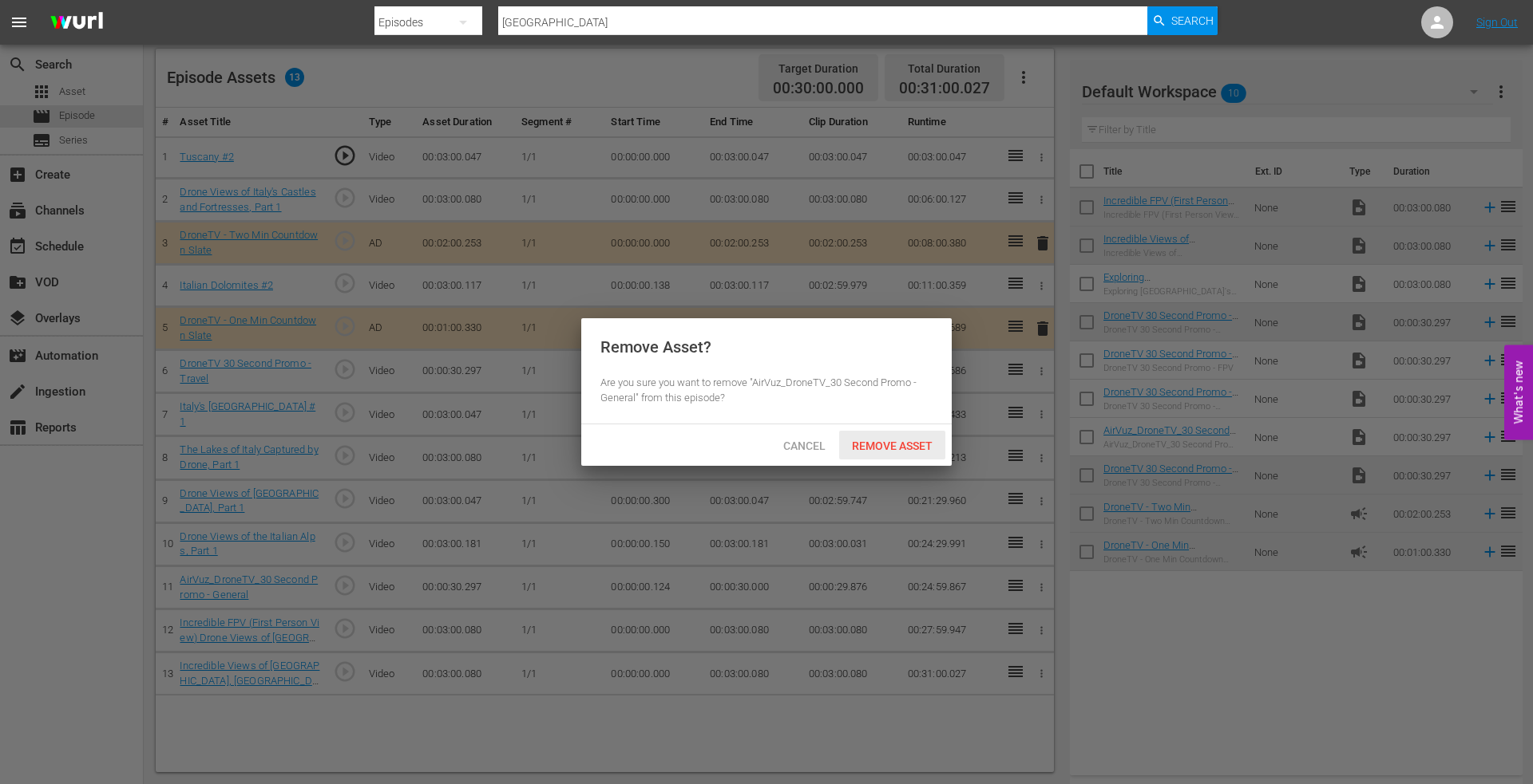
click at [905, 444] on span "Remove Asset" at bounding box center [892, 446] width 106 height 13
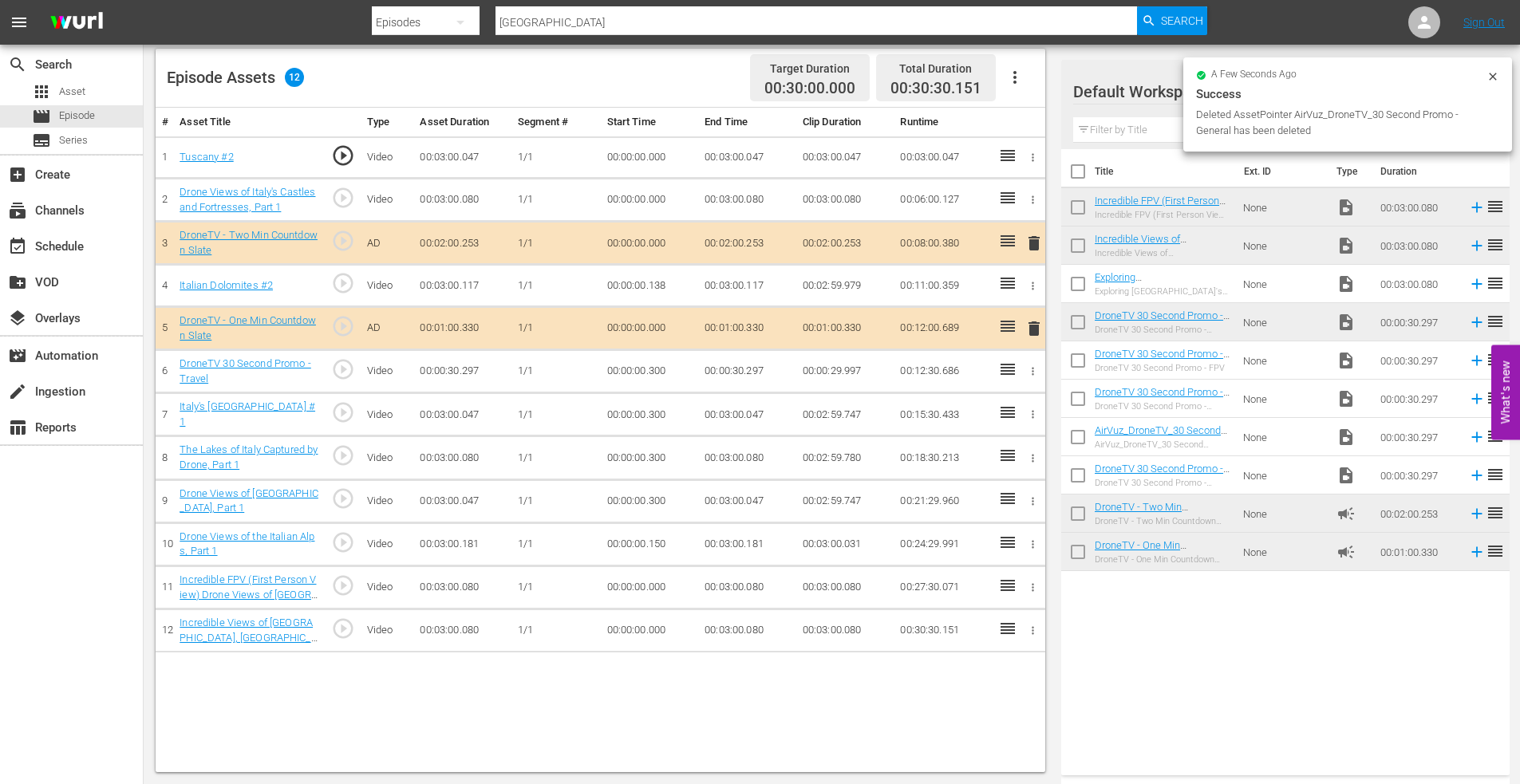
click at [1036, 368] on icon "button" at bounding box center [1033, 371] width 12 height 12
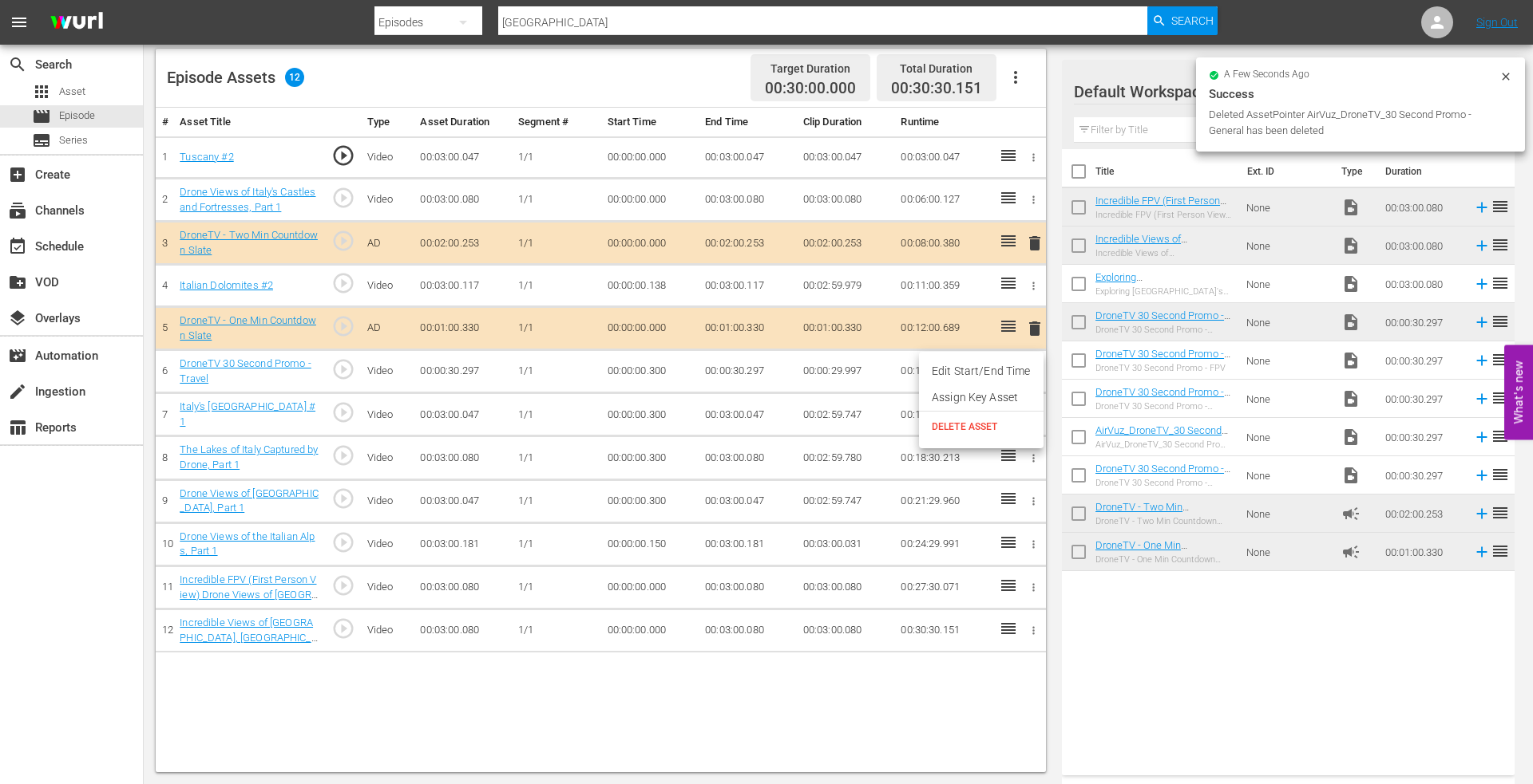
click at [963, 432] on span "DELETE ASSET" at bounding box center [981, 426] width 99 height 14
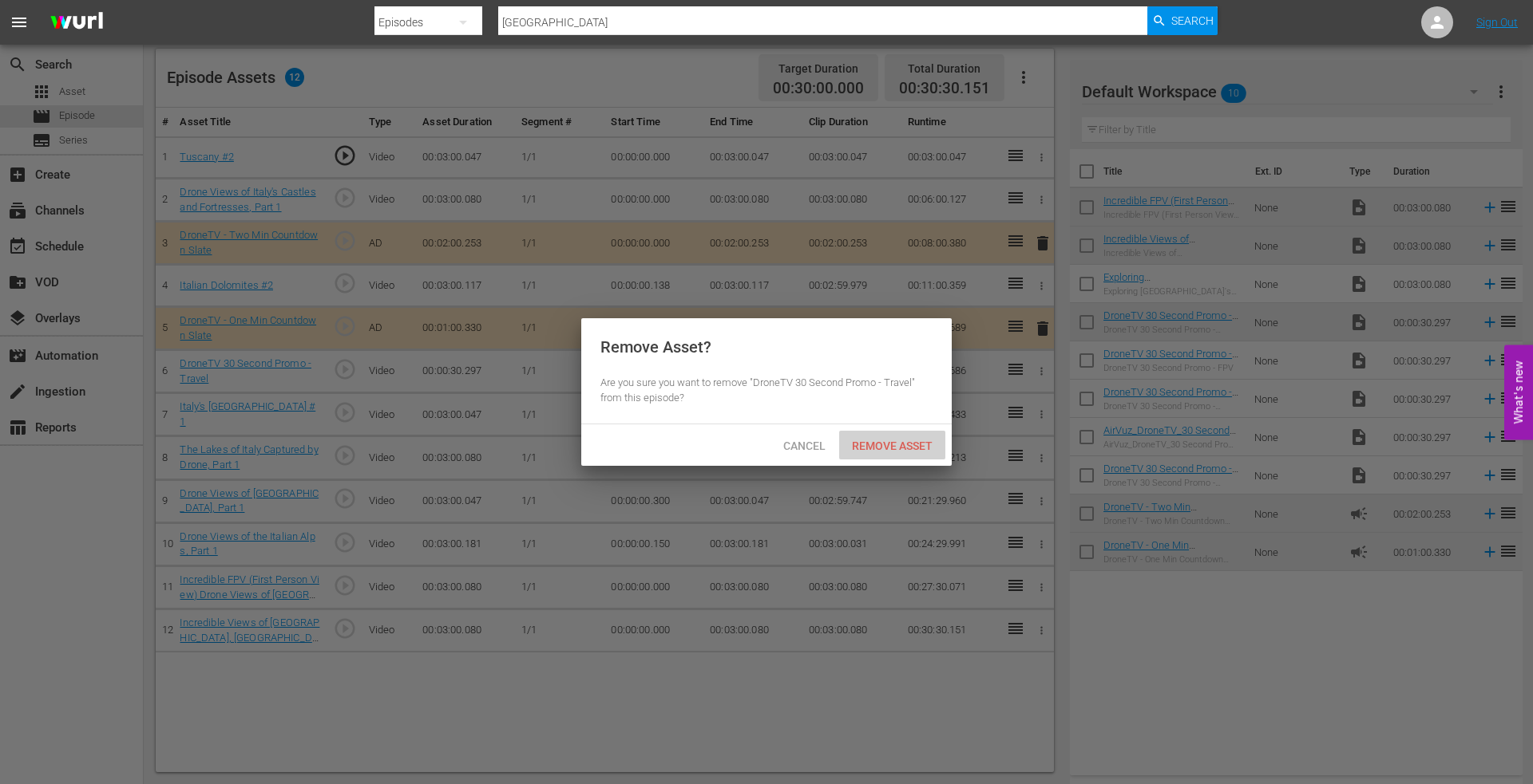
click at [898, 448] on span "Remove Asset" at bounding box center [892, 446] width 106 height 13
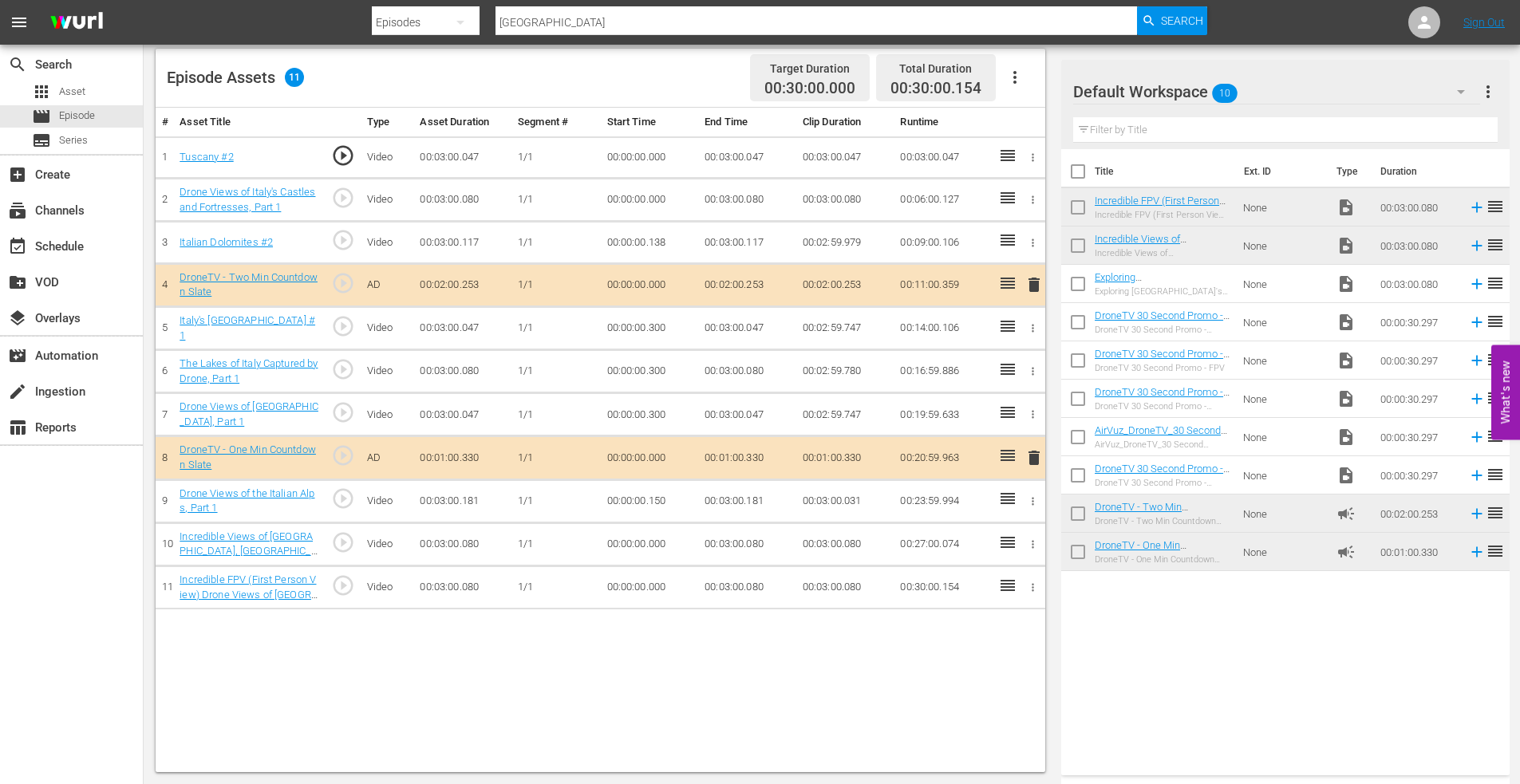
click at [1033, 326] on icon "button" at bounding box center [1033, 328] width 12 height 12
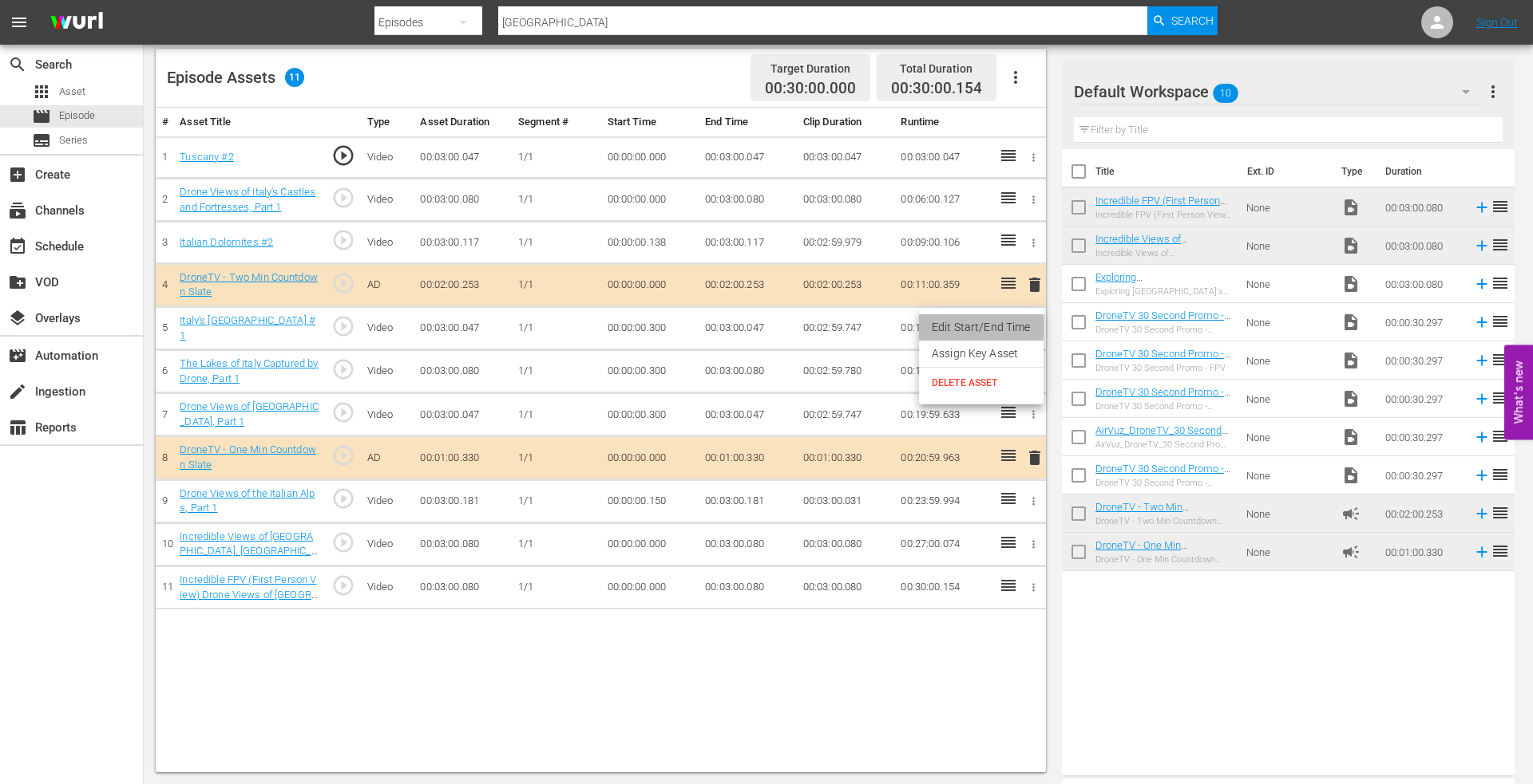
click at [1004, 325] on li "Edit Start/End Time" at bounding box center [981, 328] width 125 height 26
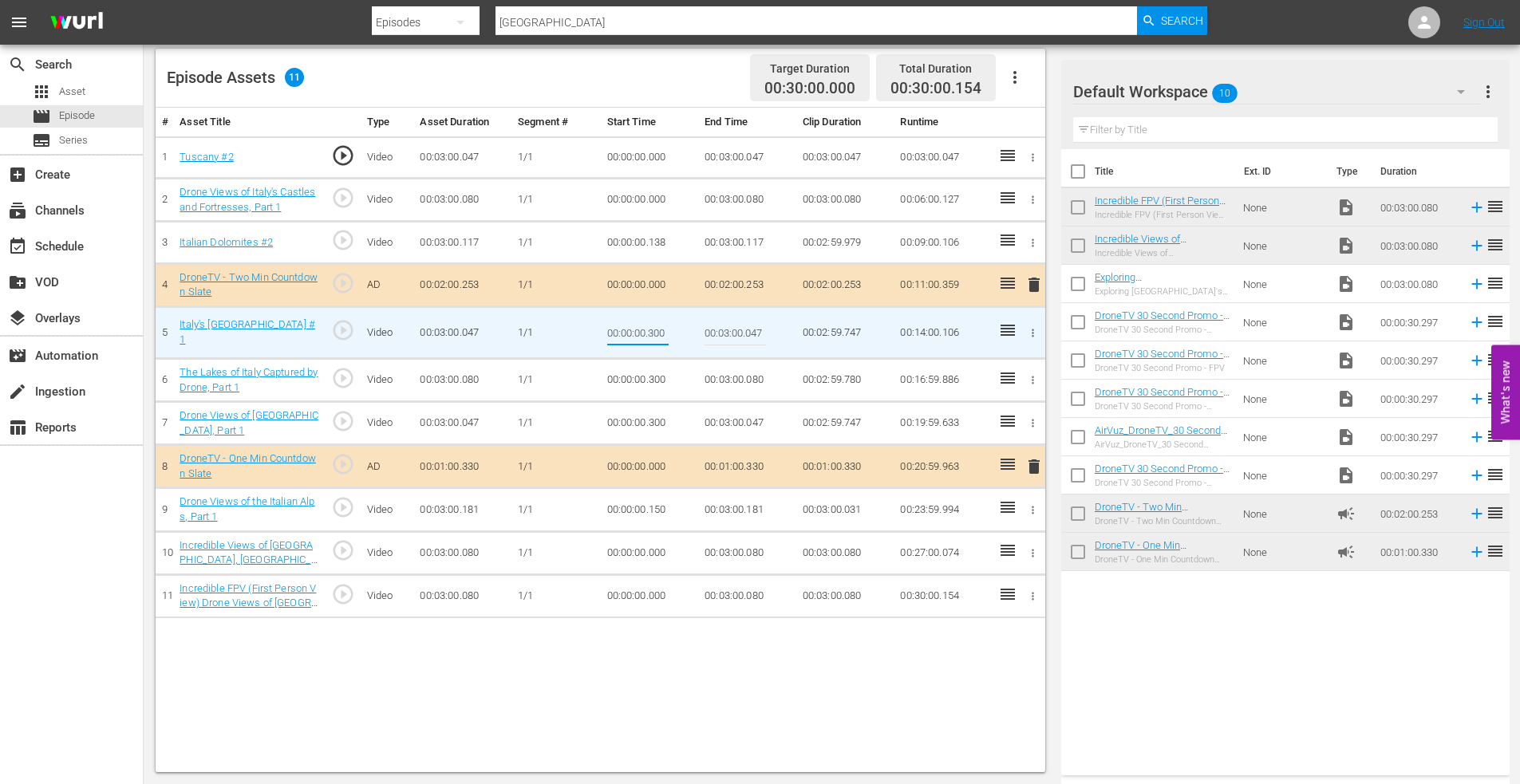
drag, startPoint x: 648, startPoint y: 335, endPoint x: 734, endPoint y: 325, distance: 86.6
click at [734, 325] on tr "5 Italy's [GEOGRAPHIC_DATA] #1 play_circle_outline Video 00:03:00.047 [DATE] 00…" at bounding box center [601, 332] width 890 height 52
type input "00:00:00.150"
type input "00:03:00.000"
click at [1035, 378] on icon "button" at bounding box center [1033, 380] width 12 height 12
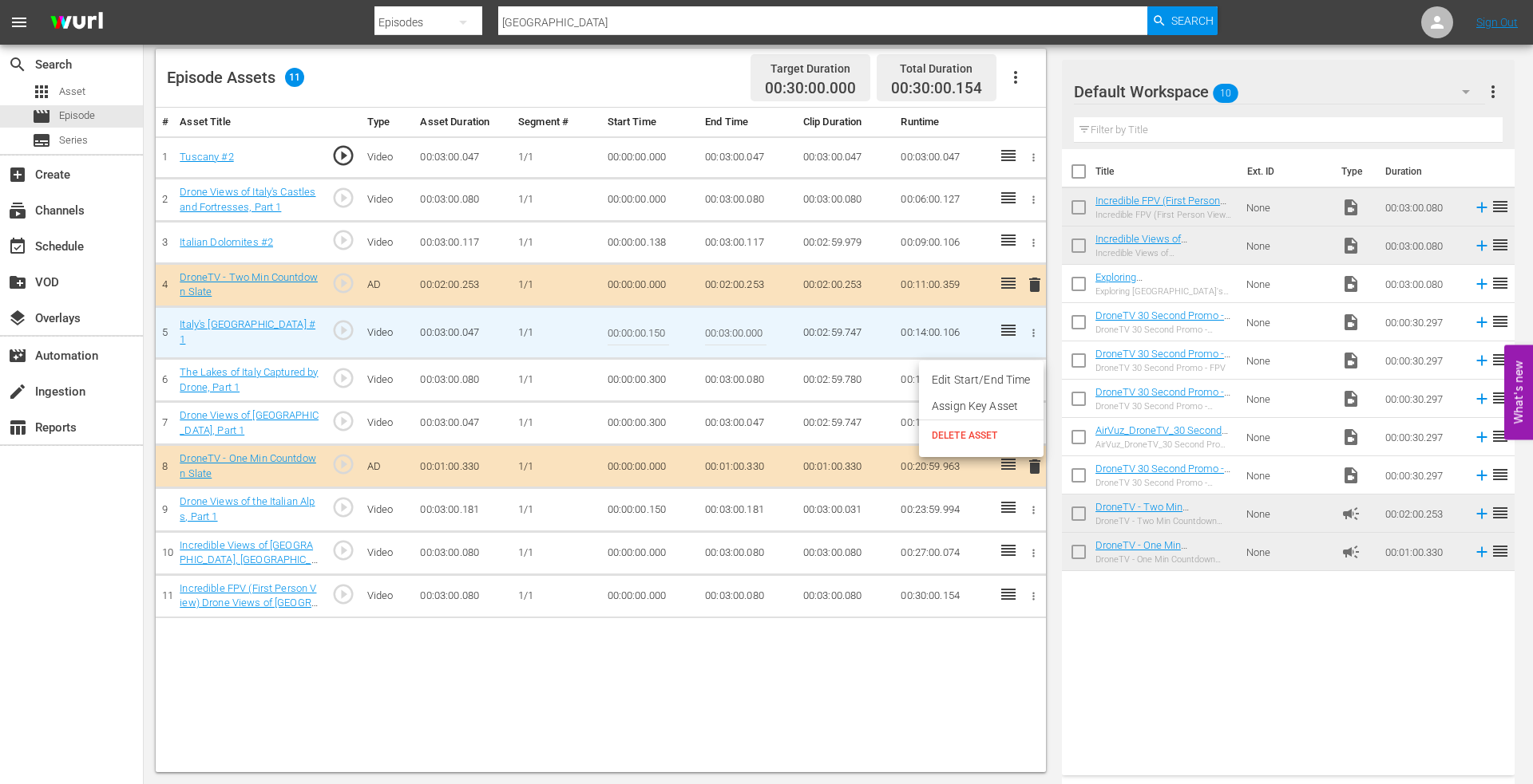
drag, startPoint x: 1020, startPoint y: 379, endPoint x: 986, endPoint y: 372, distance: 34.7
click at [1016, 378] on li "Edit Start/End Time" at bounding box center [981, 381] width 125 height 26
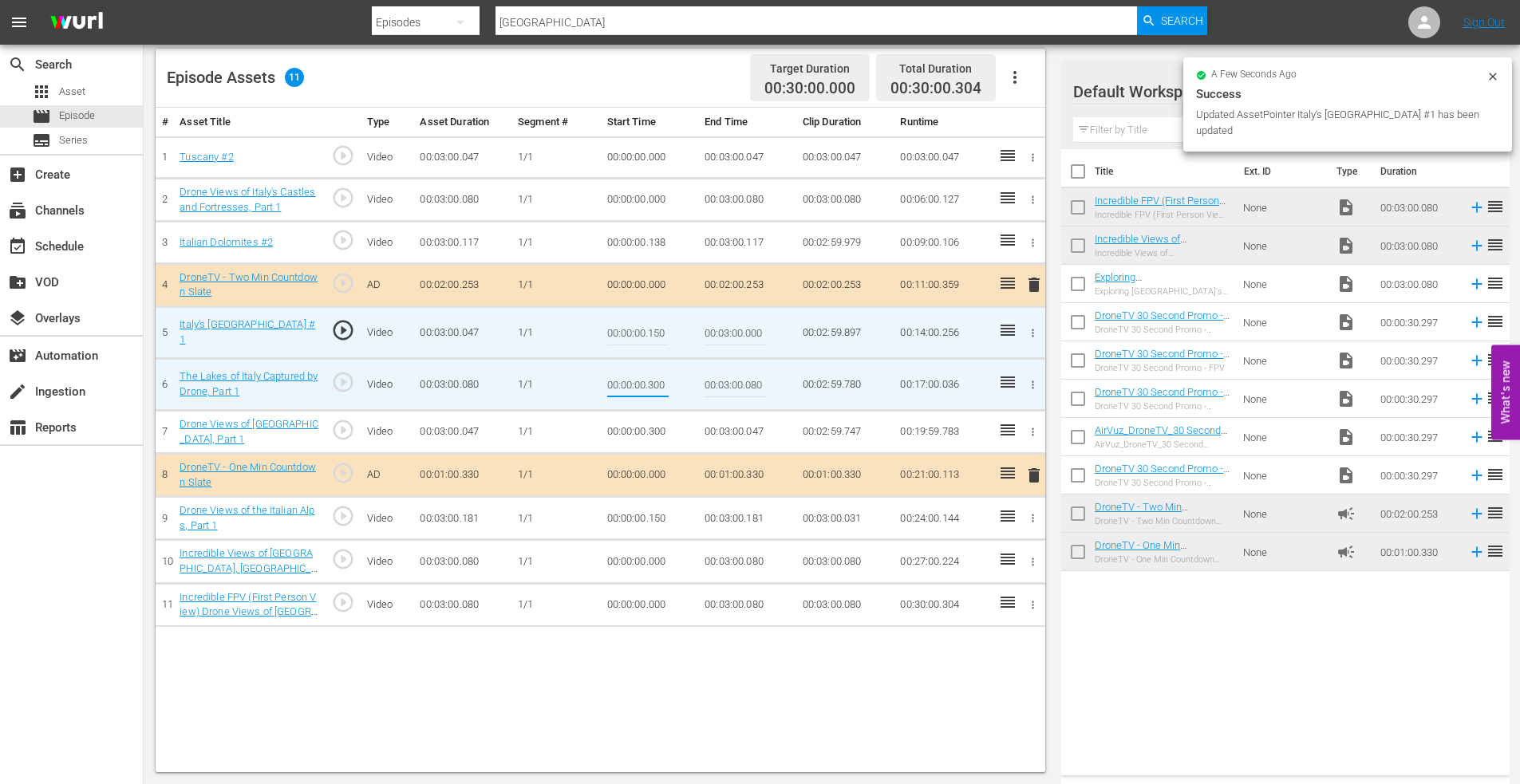
drag, startPoint x: 649, startPoint y: 383, endPoint x: 693, endPoint y: 372, distance: 45.4
click at [693, 372] on td "00:00:00.300" at bounding box center [650, 384] width 98 height 52
type input "00:00:00.150"
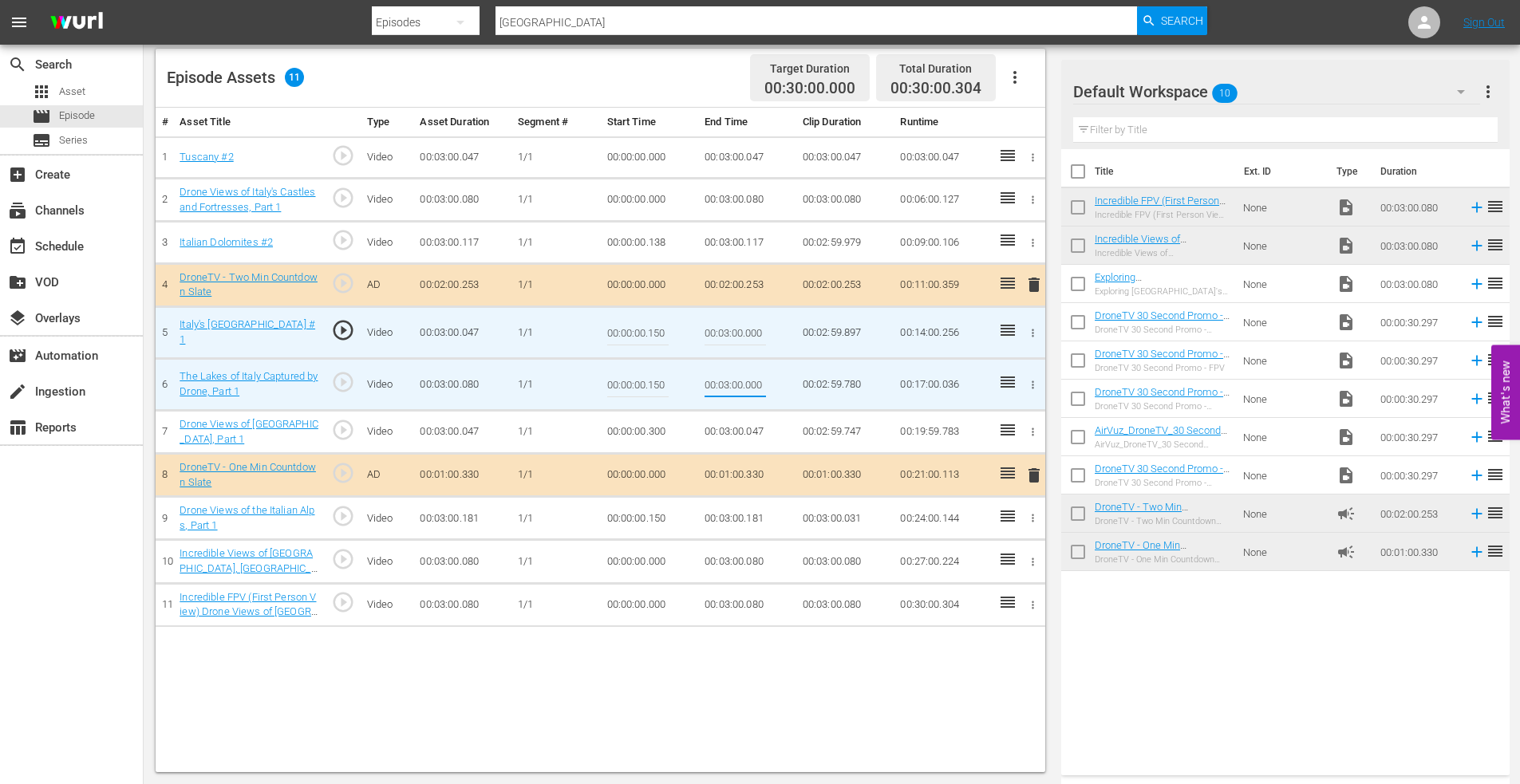
type input "00:03:00.000"
click at [1033, 429] on icon "button" at bounding box center [1033, 432] width 12 height 12
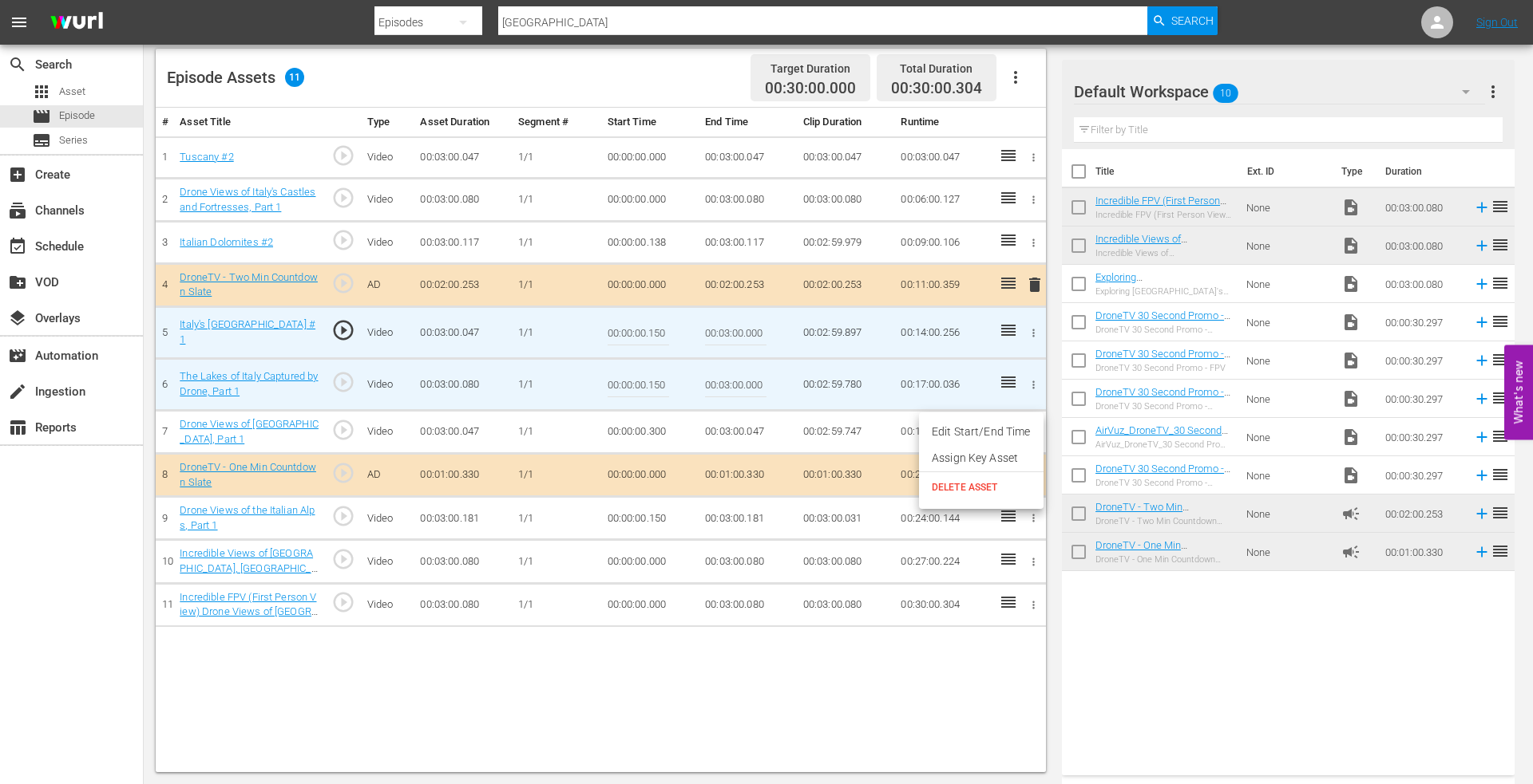
click at [1017, 431] on li "Edit Start/End Time" at bounding box center [981, 432] width 125 height 26
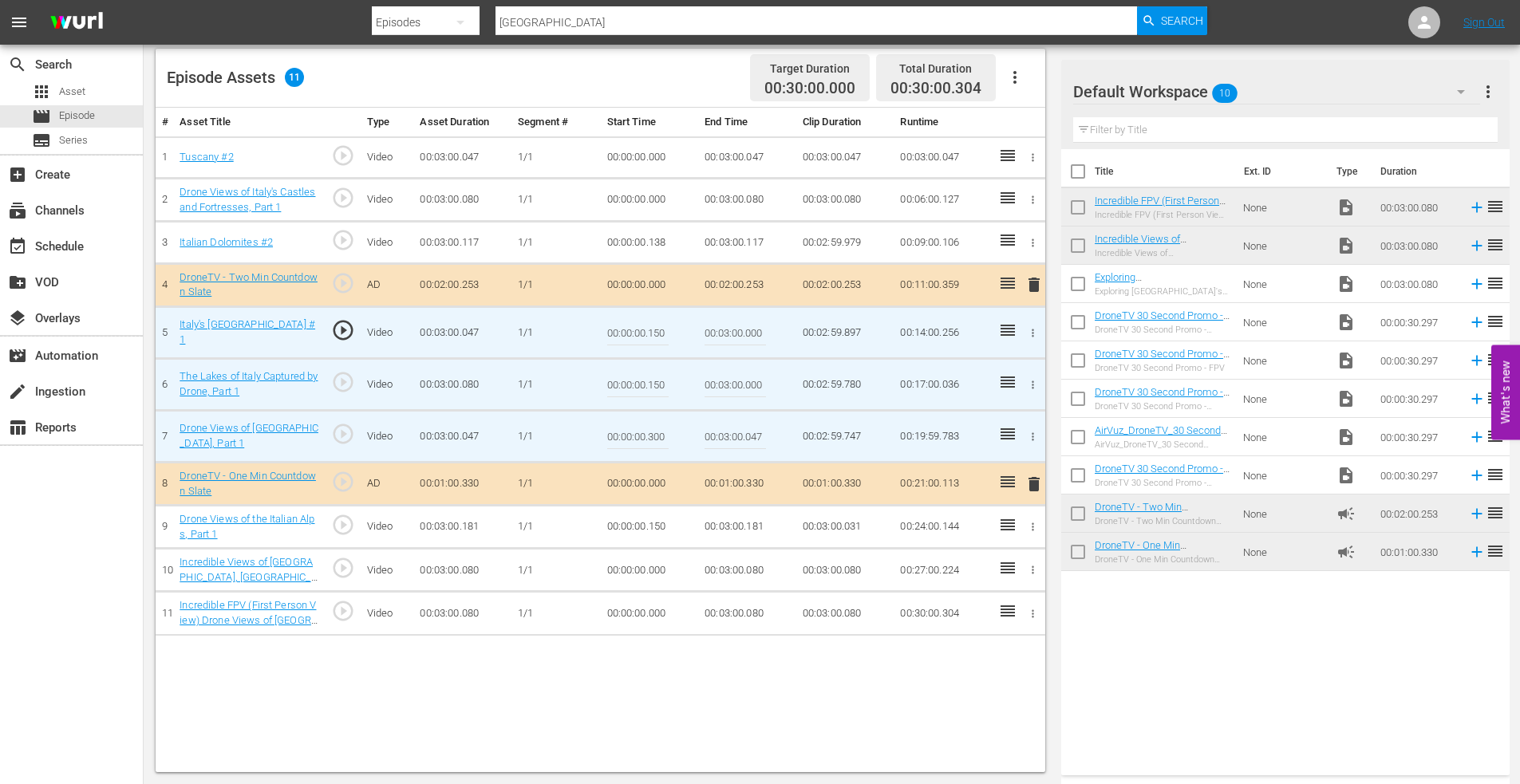
drag, startPoint x: 650, startPoint y: 437, endPoint x: 692, endPoint y: 437, distance: 42.0
click at [692, 437] on td "00:00:00.300" at bounding box center [650, 436] width 98 height 52
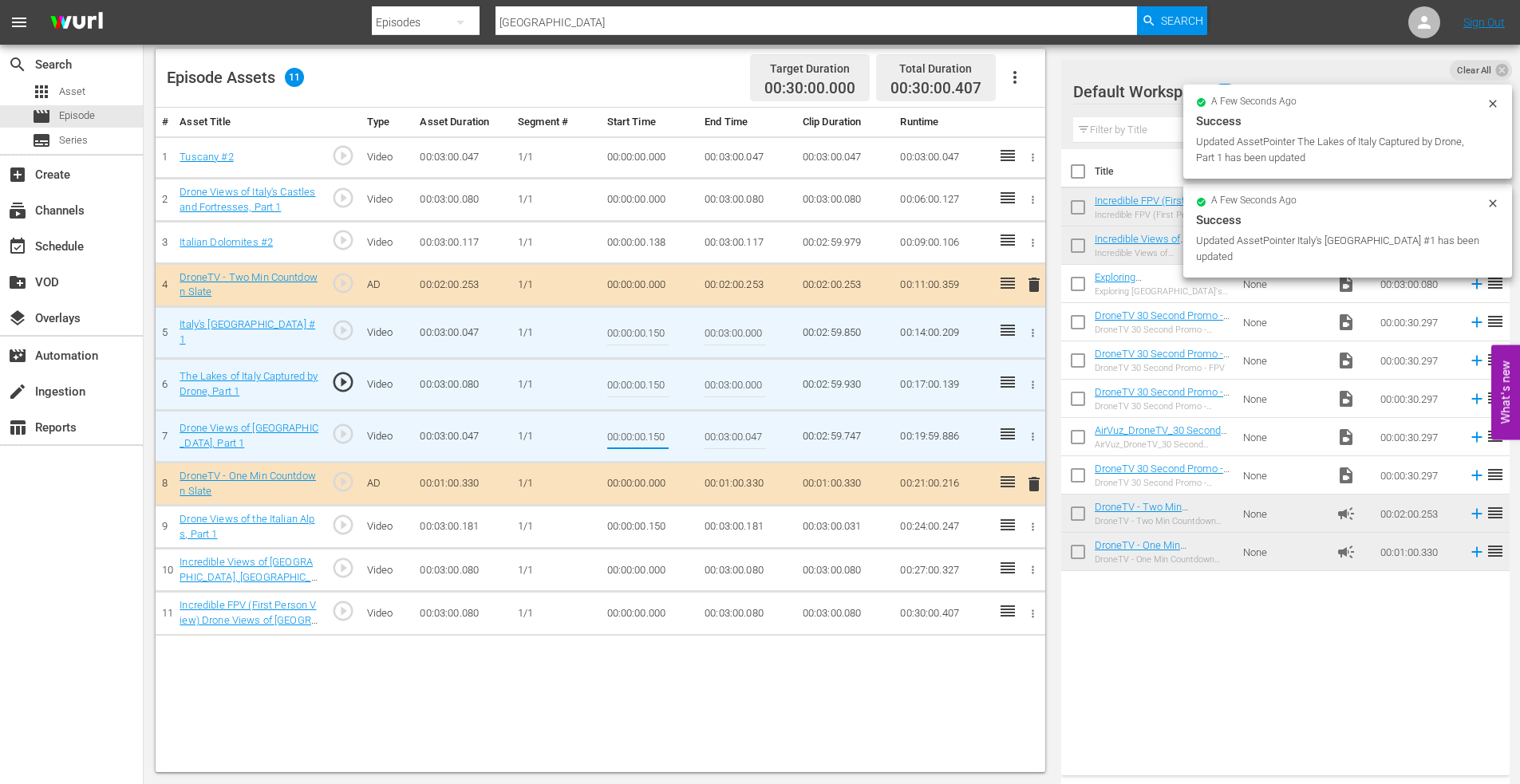
type input "00:00:00.150"
type input "00:03:00.000"
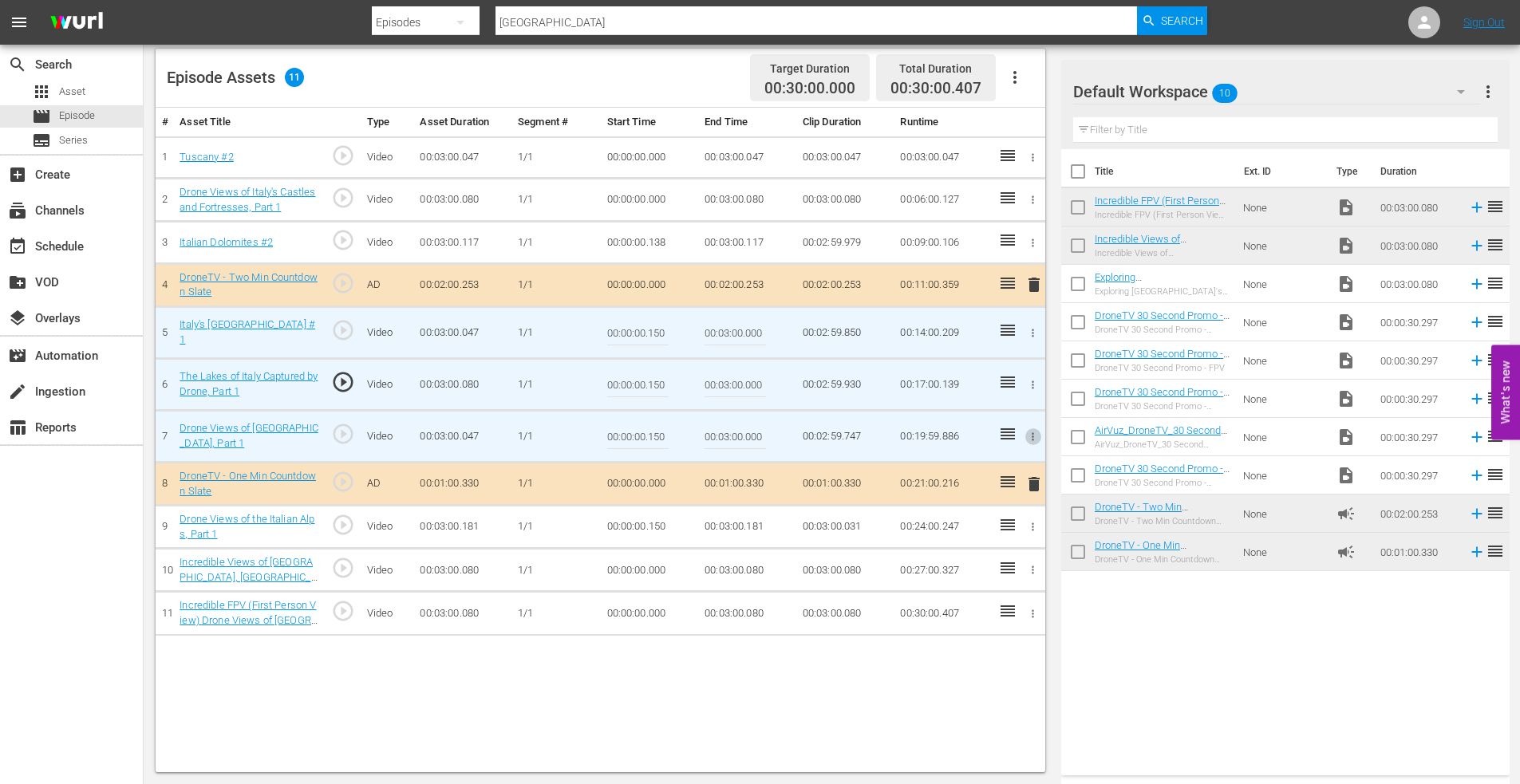
click at [637, 567] on td "00:00:00.000" at bounding box center [650, 571] width 98 height 43
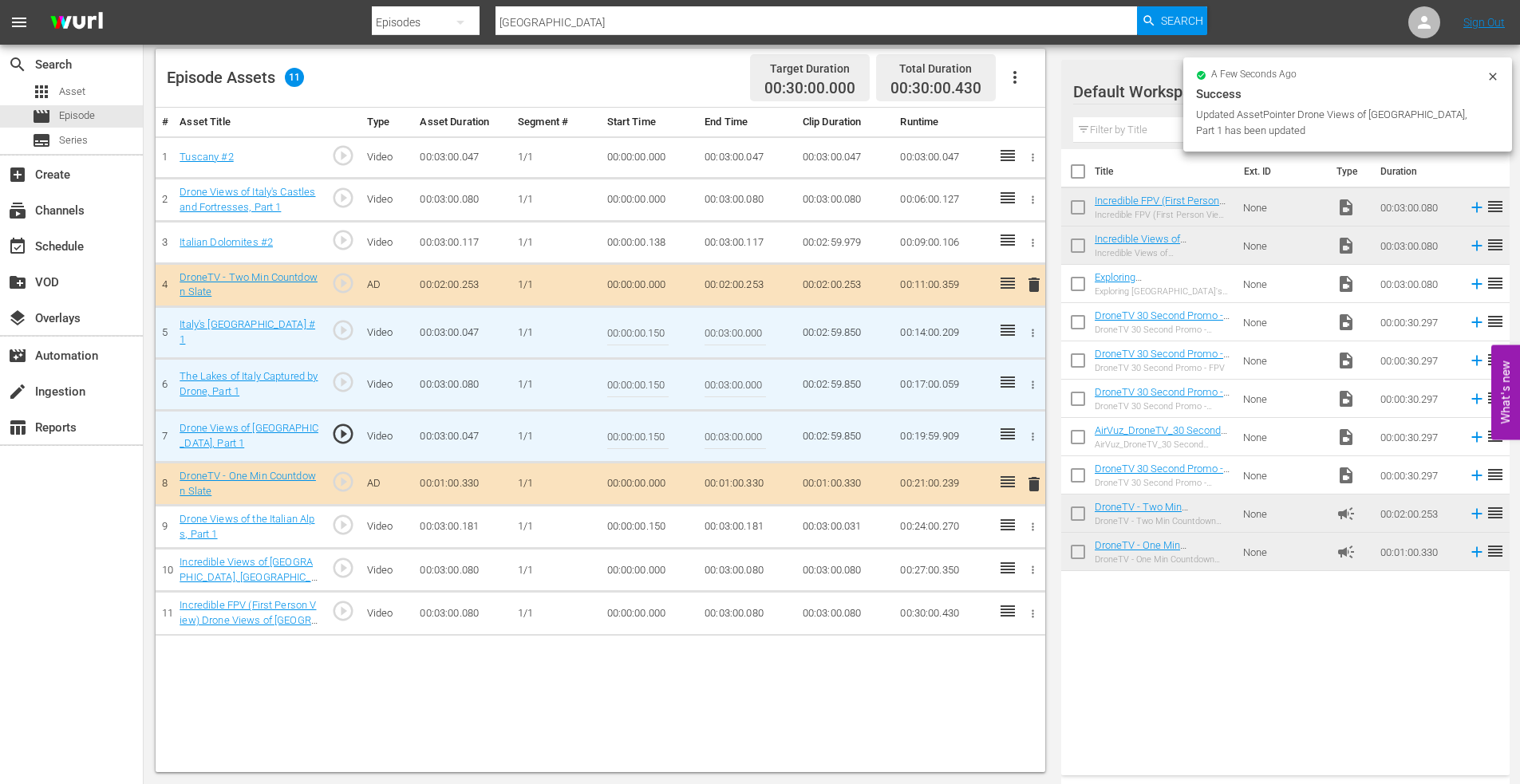
click at [1035, 567] on icon "button" at bounding box center [1033, 570] width 12 height 12
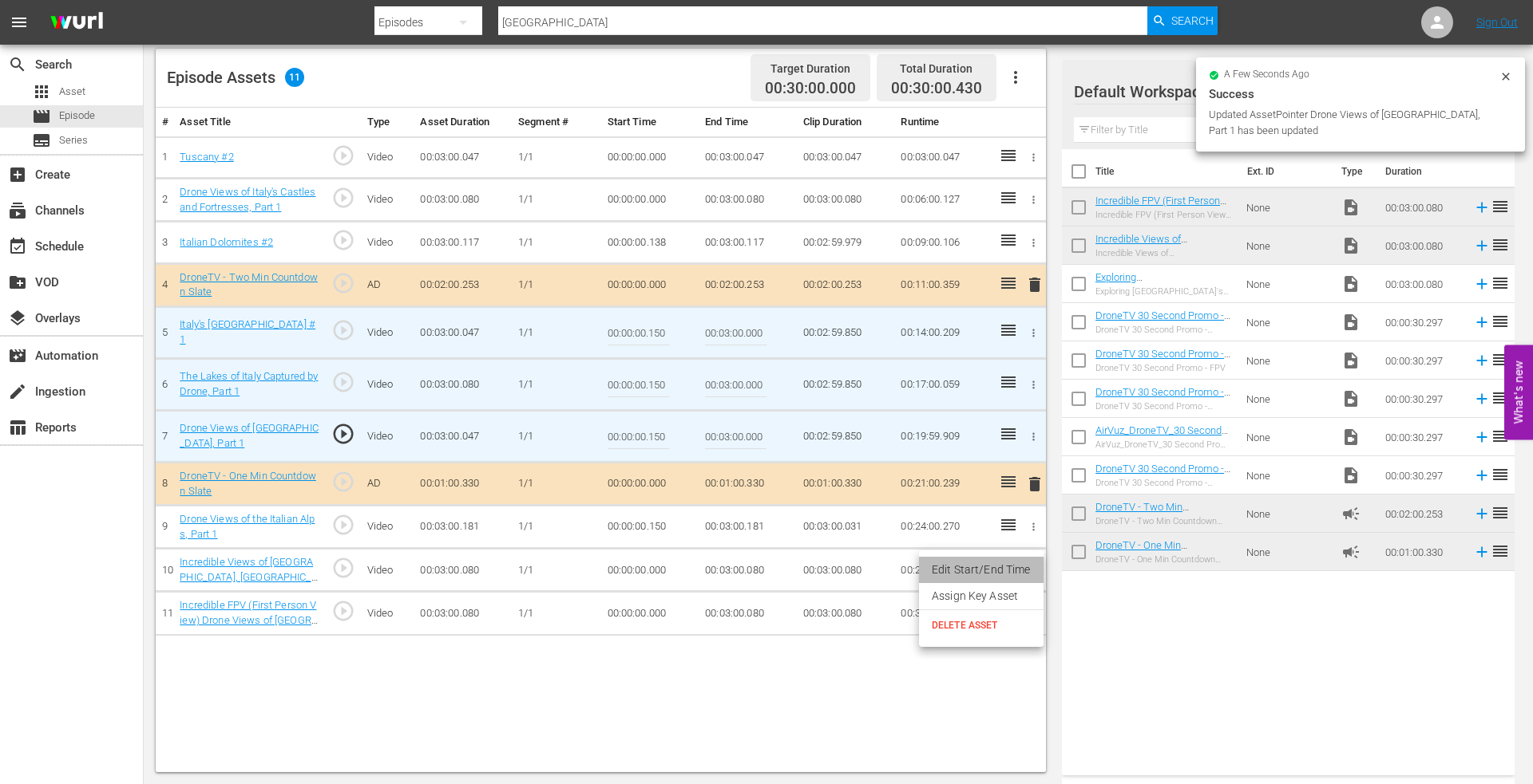
click at [980, 565] on li "Edit Start/End Time" at bounding box center [981, 571] width 125 height 26
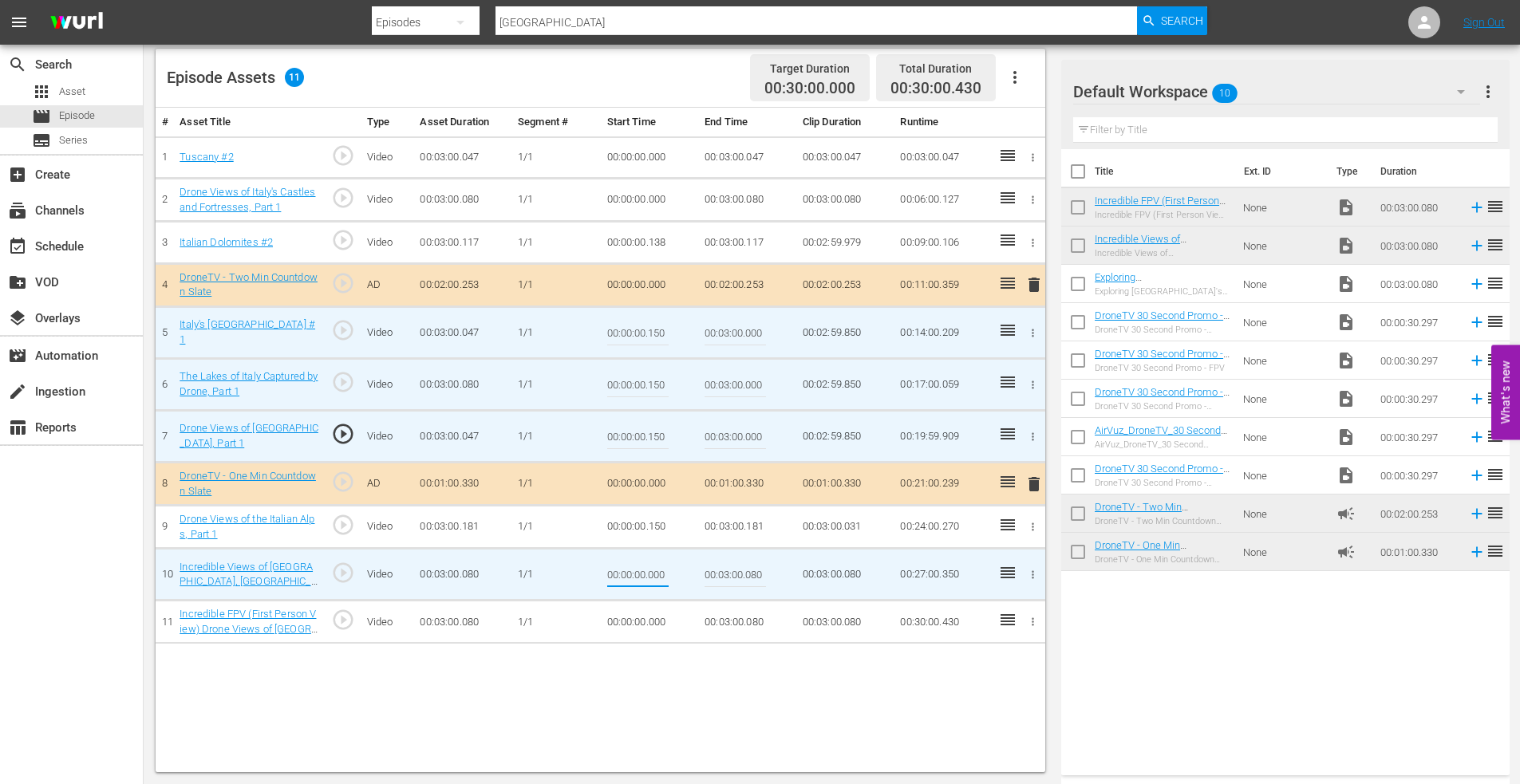
drag, startPoint x: 649, startPoint y: 576, endPoint x: 699, endPoint y: 572, distance: 50.2
click at [698, 570] on tr "10 Incredible Views of [GEOGRAPHIC_DATA], [GEOGRAPHIC_DATA], One of Italy's Man…" at bounding box center [601, 574] width 890 height 52
type input "00:00:00.150"
type input "00:03:00.000"
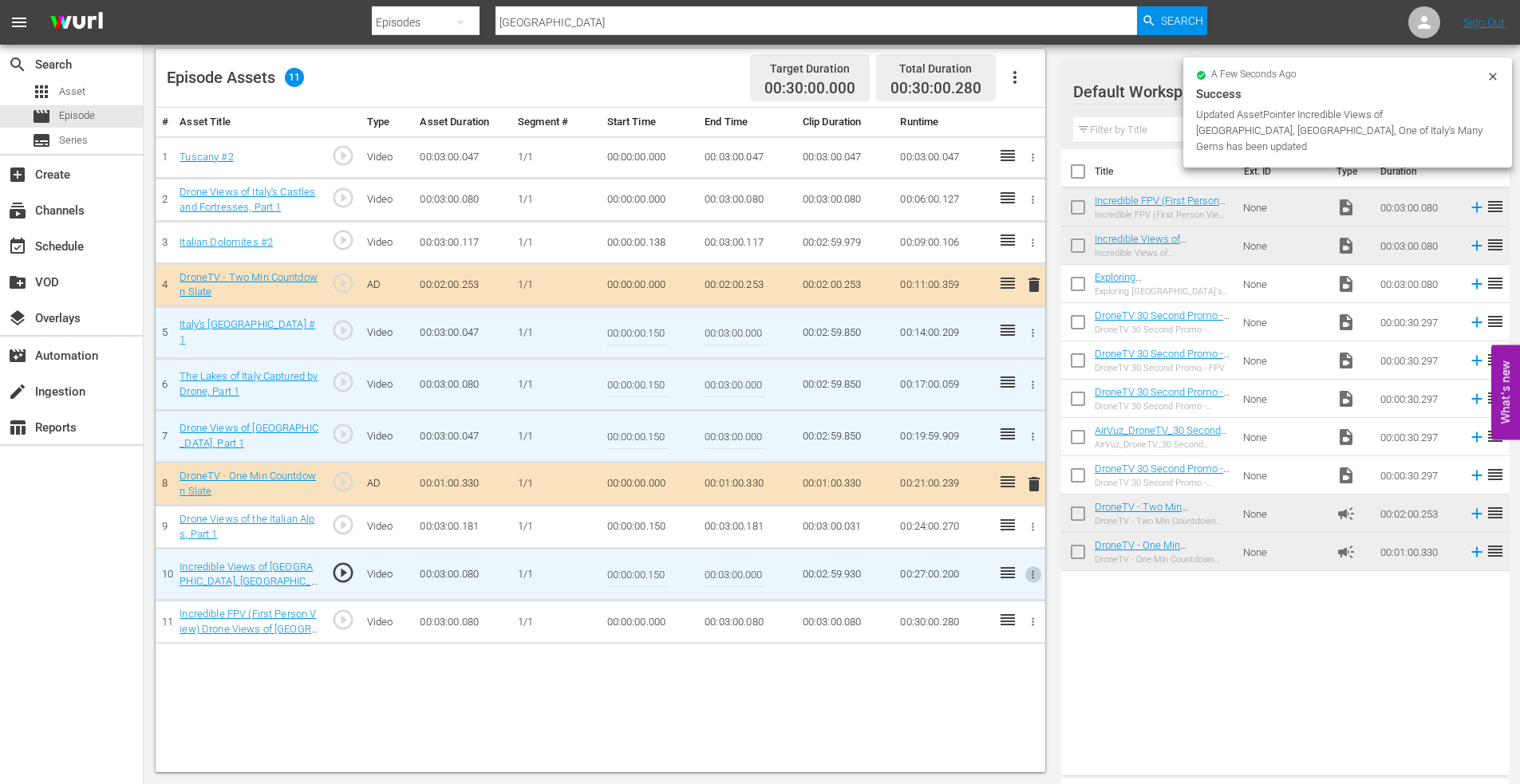
click at [1033, 625] on icon "button" at bounding box center [1033, 622] width 3 height 8
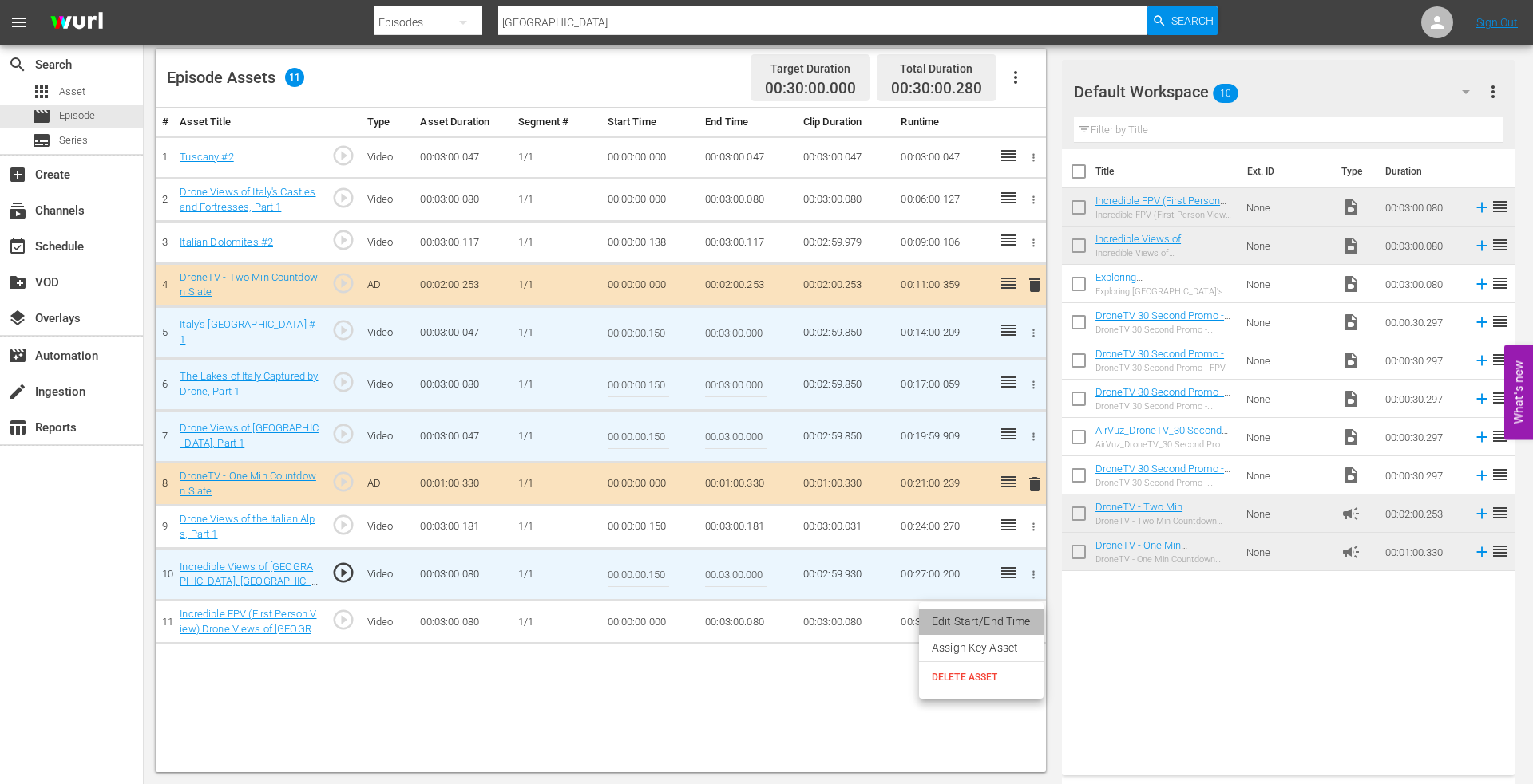
click at [999, 619] on li "Edit Start/End Time" at bounding box center [981, 622] width 125 height 26
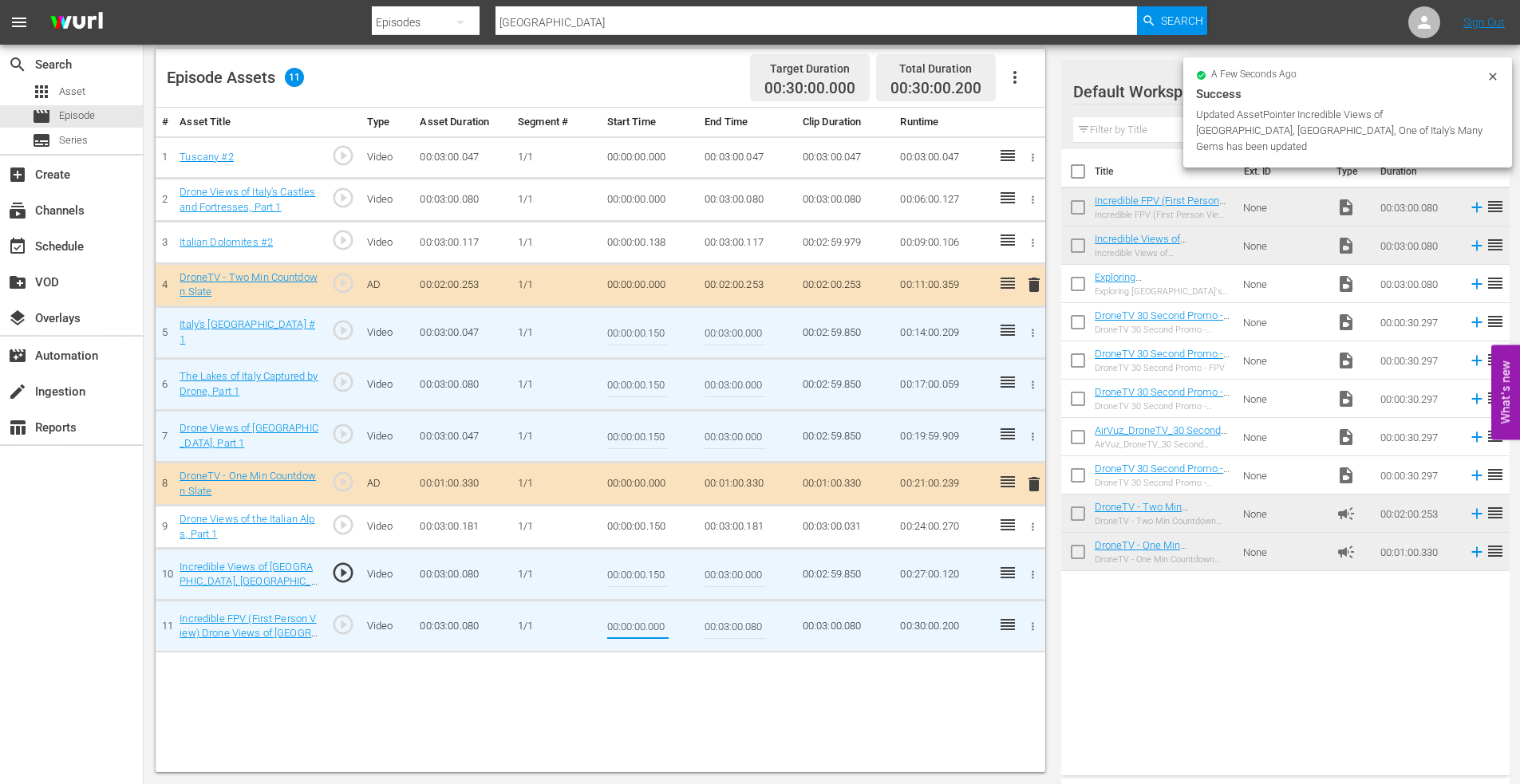
drag, startPoint x: 646, startPoint y: 628, endPoint x: 681, endPoint y: 625, distance: 35.1
click at [680, 626] on td "00:00:00.000" at bounding box center [650, 626] width 98 height 52
click at [652, 629] on input "00:00:00.000" at bounding box center [638, 626] width 61 height 39
drag, startPoint x: 651, startPoint y: 628, endPoint x: 690, endPoint y: 629, distance: 39.0
click at [681, 626] on td "00:00:00.000" at bounding box center [650, 626] width 98 height 52
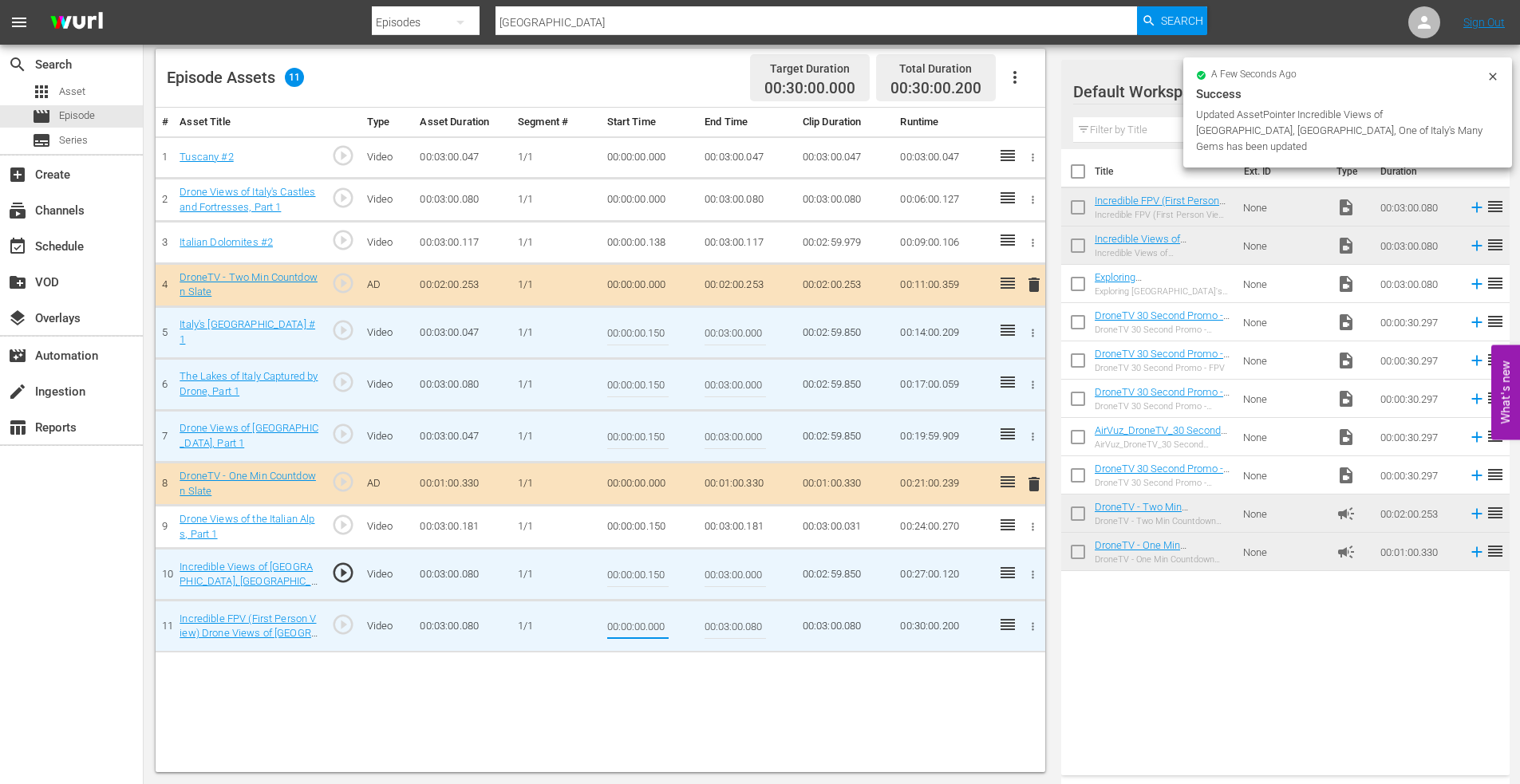
click at [650, 623] on input "00:00:00.000" at bounding box center [638, 626] width 61 height 39
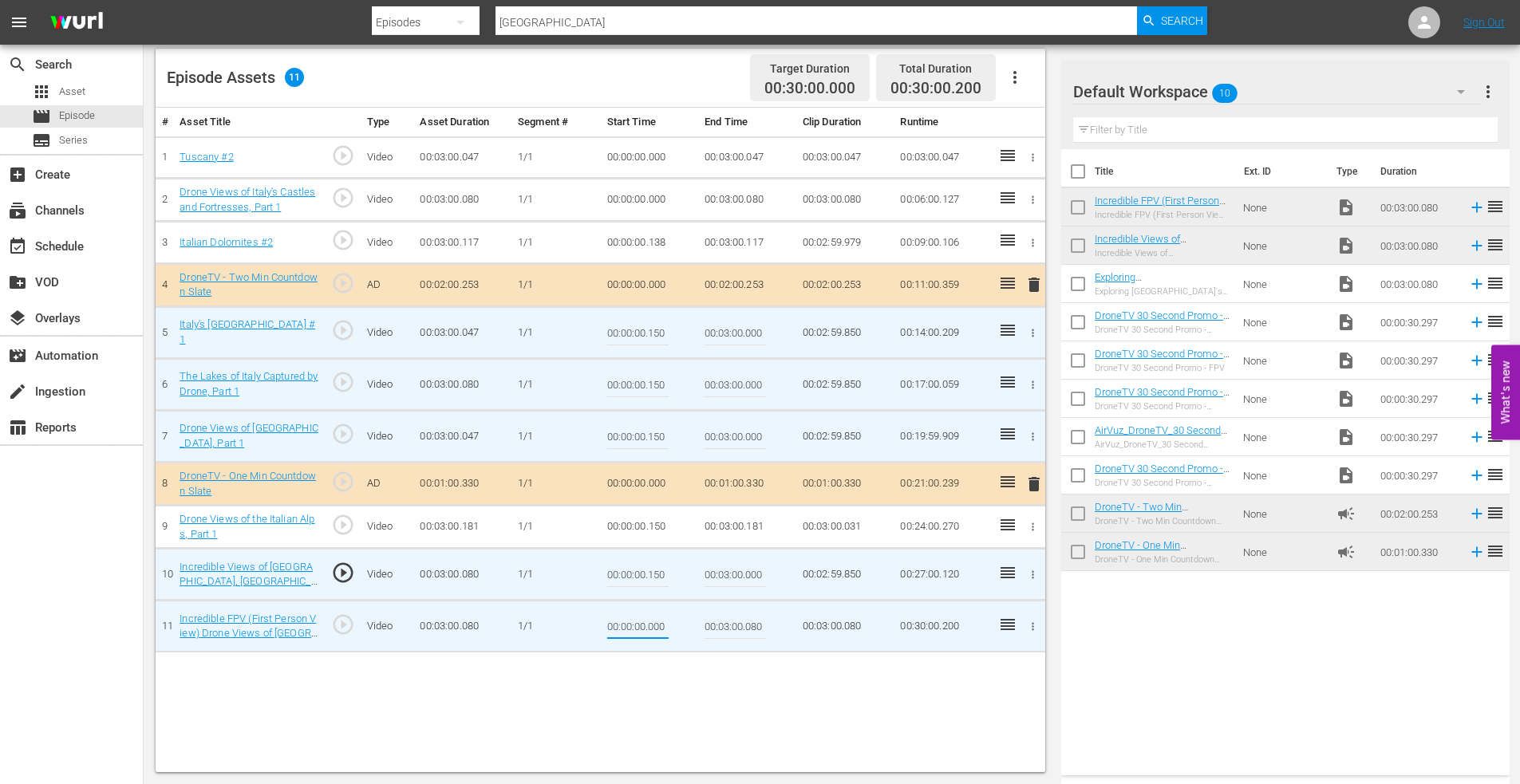
drag, startPoint x: 650, startPoint y: 624, endPoint x: 680, endPoint y: 627, distance: 30.1
click at [680, 627] on td "00:00:00.000" at bounding box center [650, 626] width 98 height 52
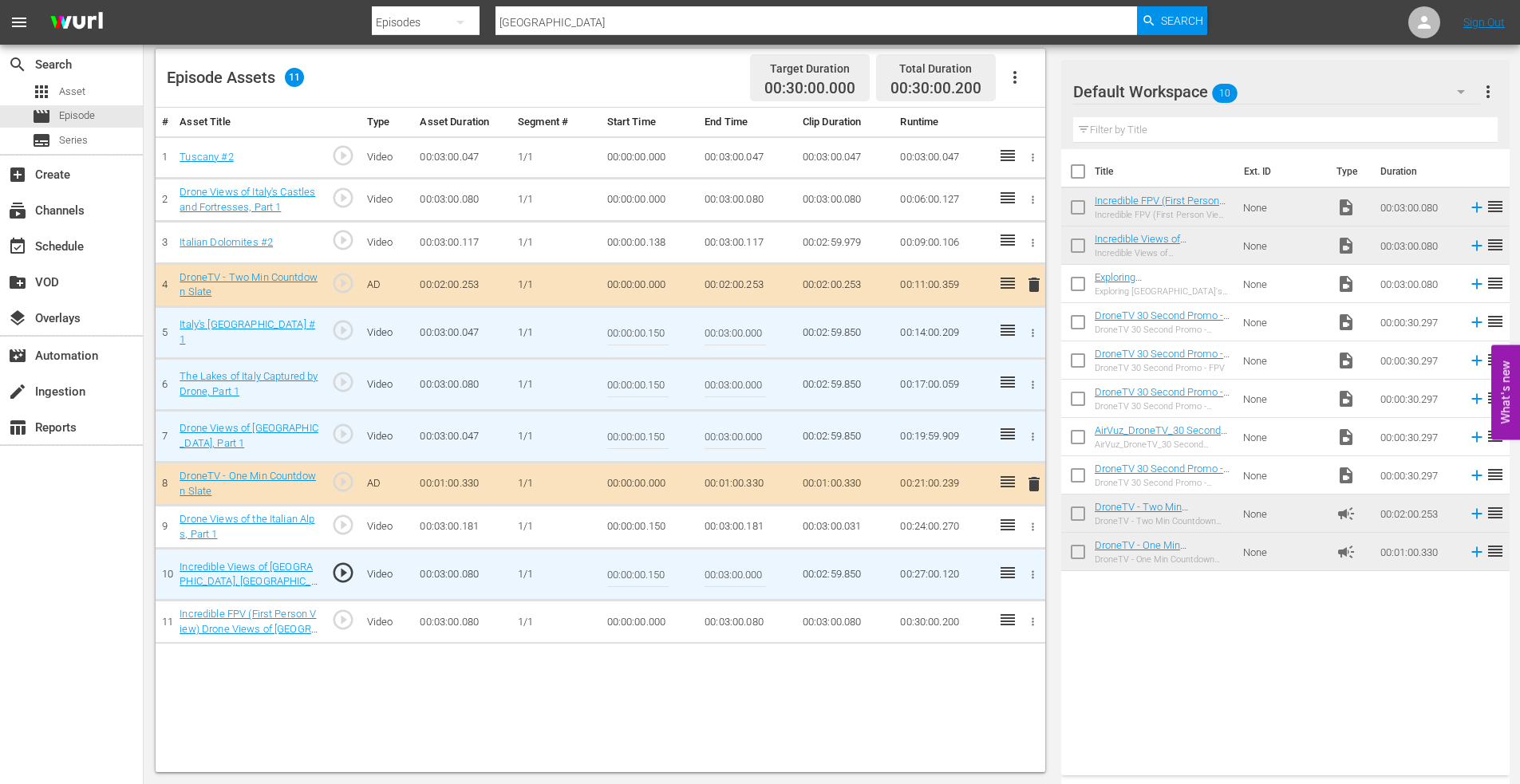
click at [655, 625] on td "00:00:00.000" at bounding box center [650, 622] width 98 height 43
click at [651, 624] on td "00:00:00.000" at bounding box center [650, 622] width 98 height 43
click at [1032, 621] on icon "button" at bounding box center [1033, 622] width 12 height 12
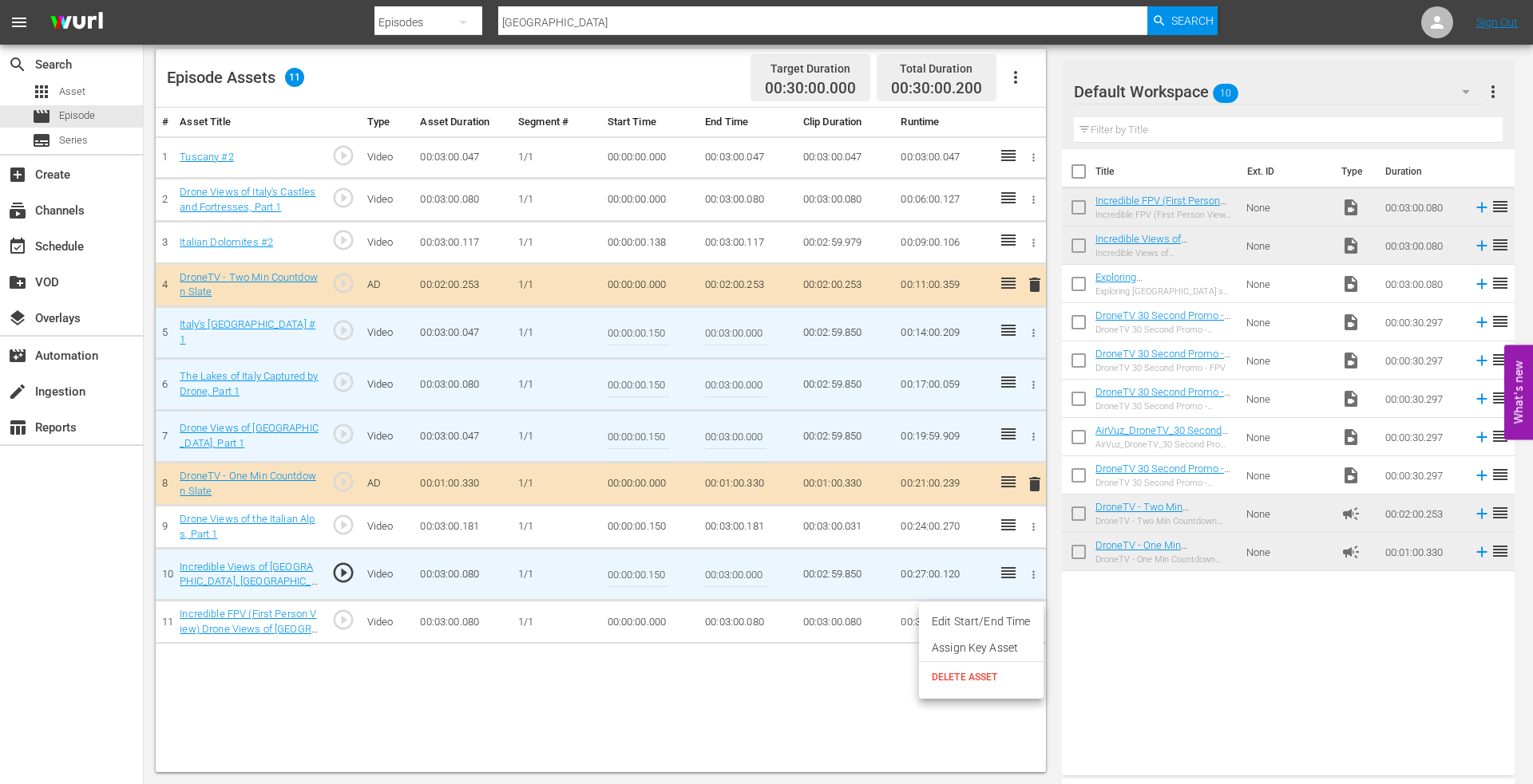
click at [1014, 614] on li "Edit Start/End Time" at bounding box center [981, 622] width 125 height 26
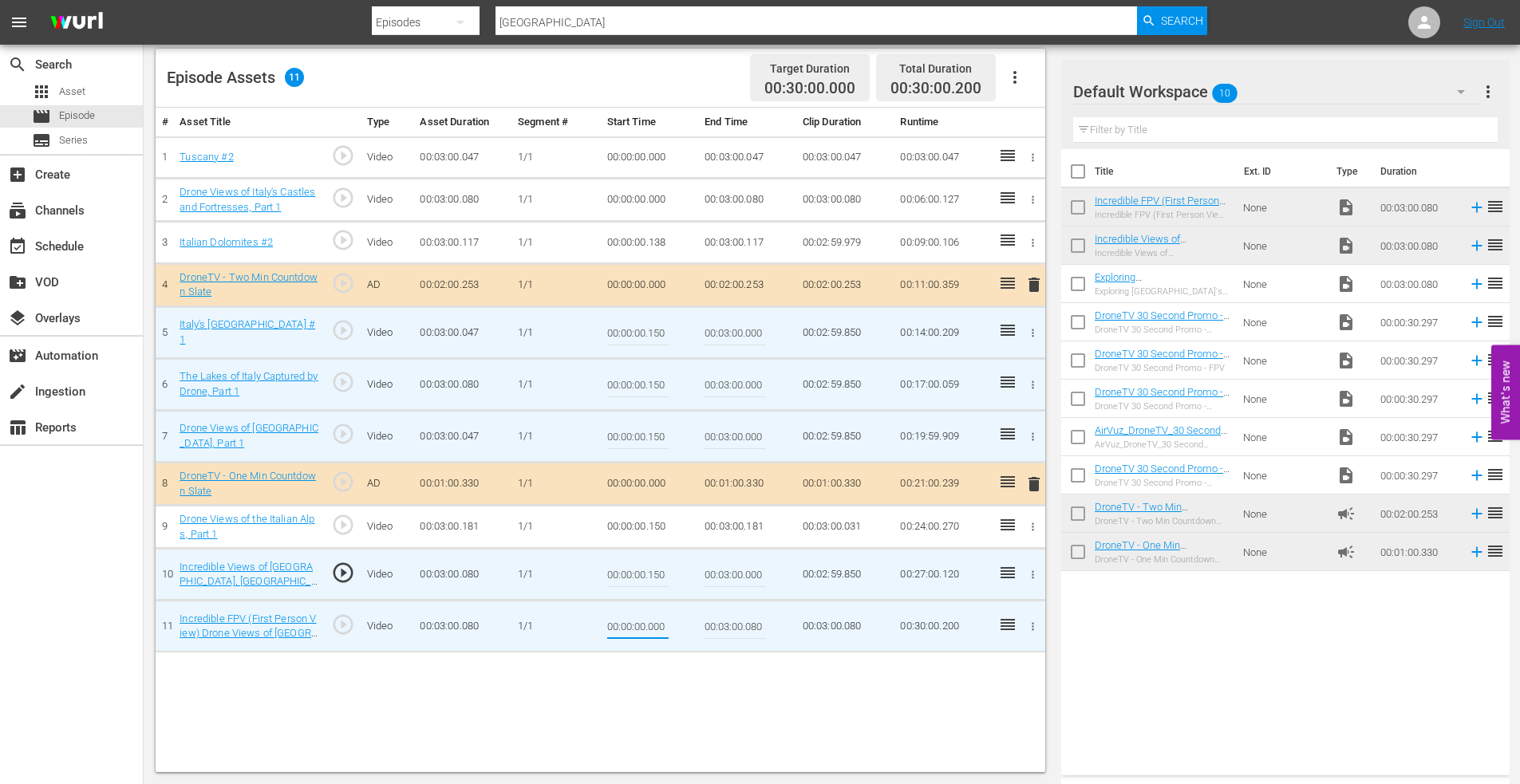
drag, startPoint x: 650, startPoint y: 627, endPoint x: 680, endPoint y: 627, distance: 30.0
click at [680, 627] on td "00:00:00.000" at bounding box center [650, 626] width 98 height 52
type input "00:00:00.150"
type input "00:03:00.000"
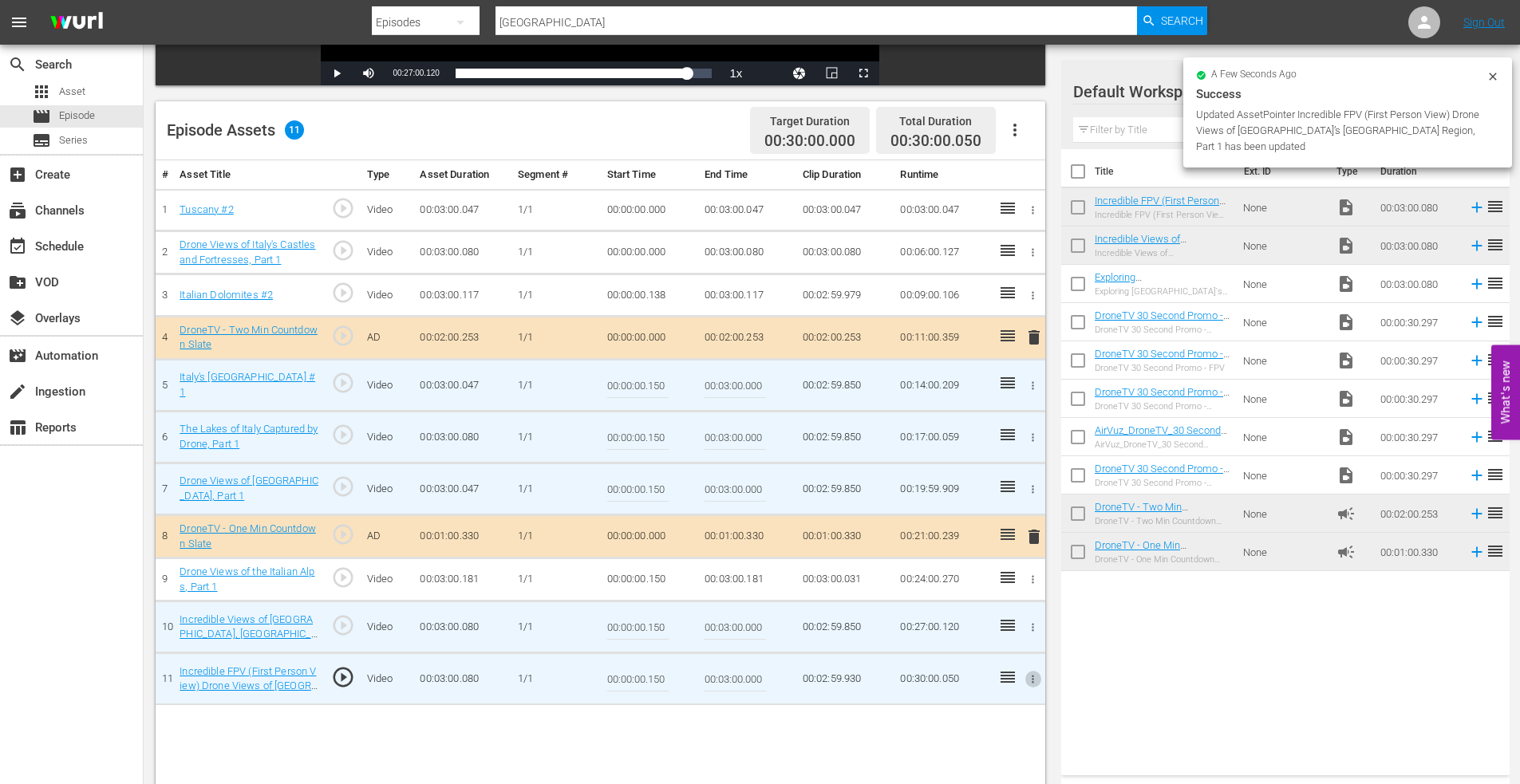
scroll to position [336, 0]
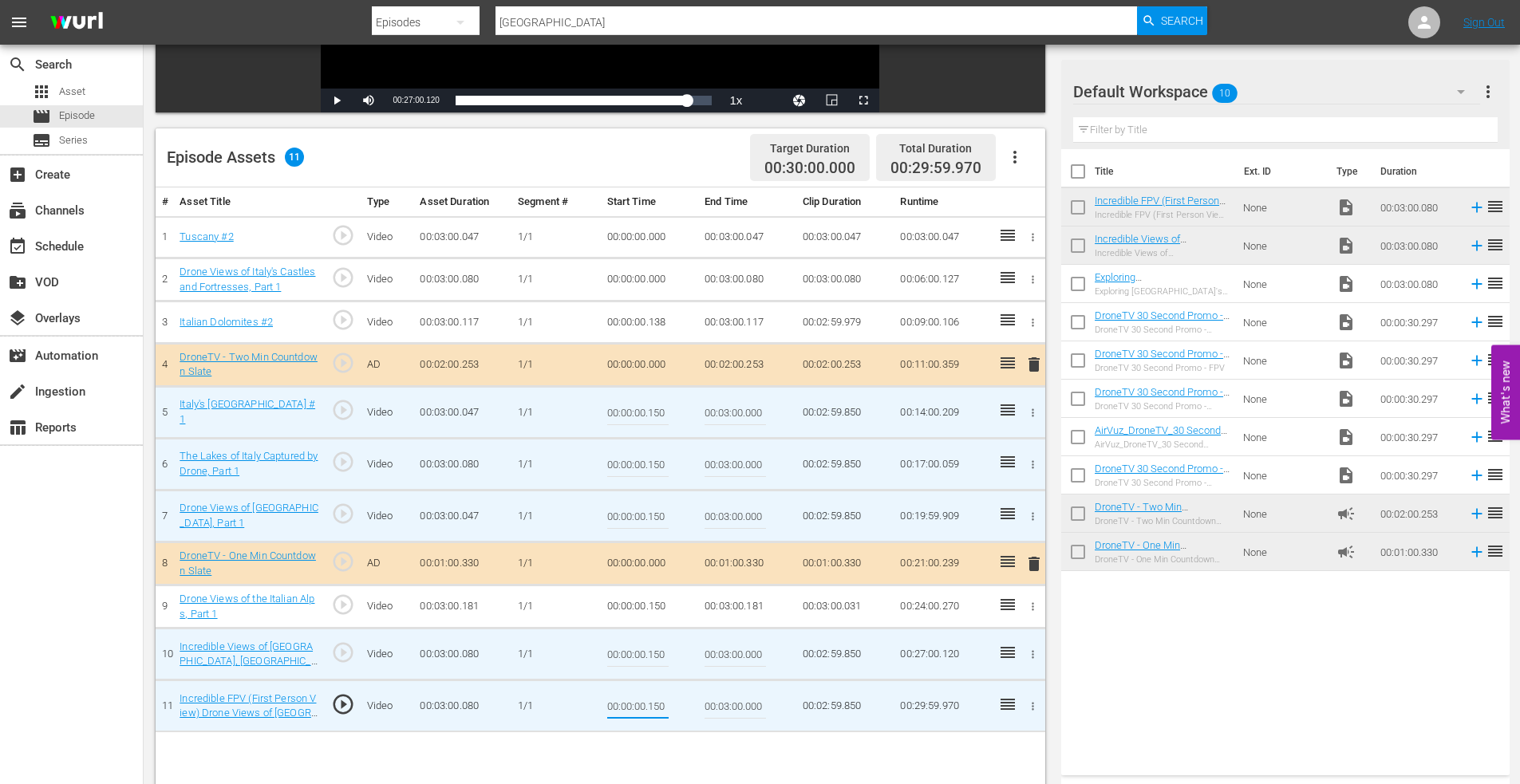
drag, startPoint x: 649, startPoint y: 711, endPoint x: 680, endPoint y: 715, distance: 31.3
click at [676, 715] on td "00:00:00.150" at bounding box center [650, 706] width 98 height 52
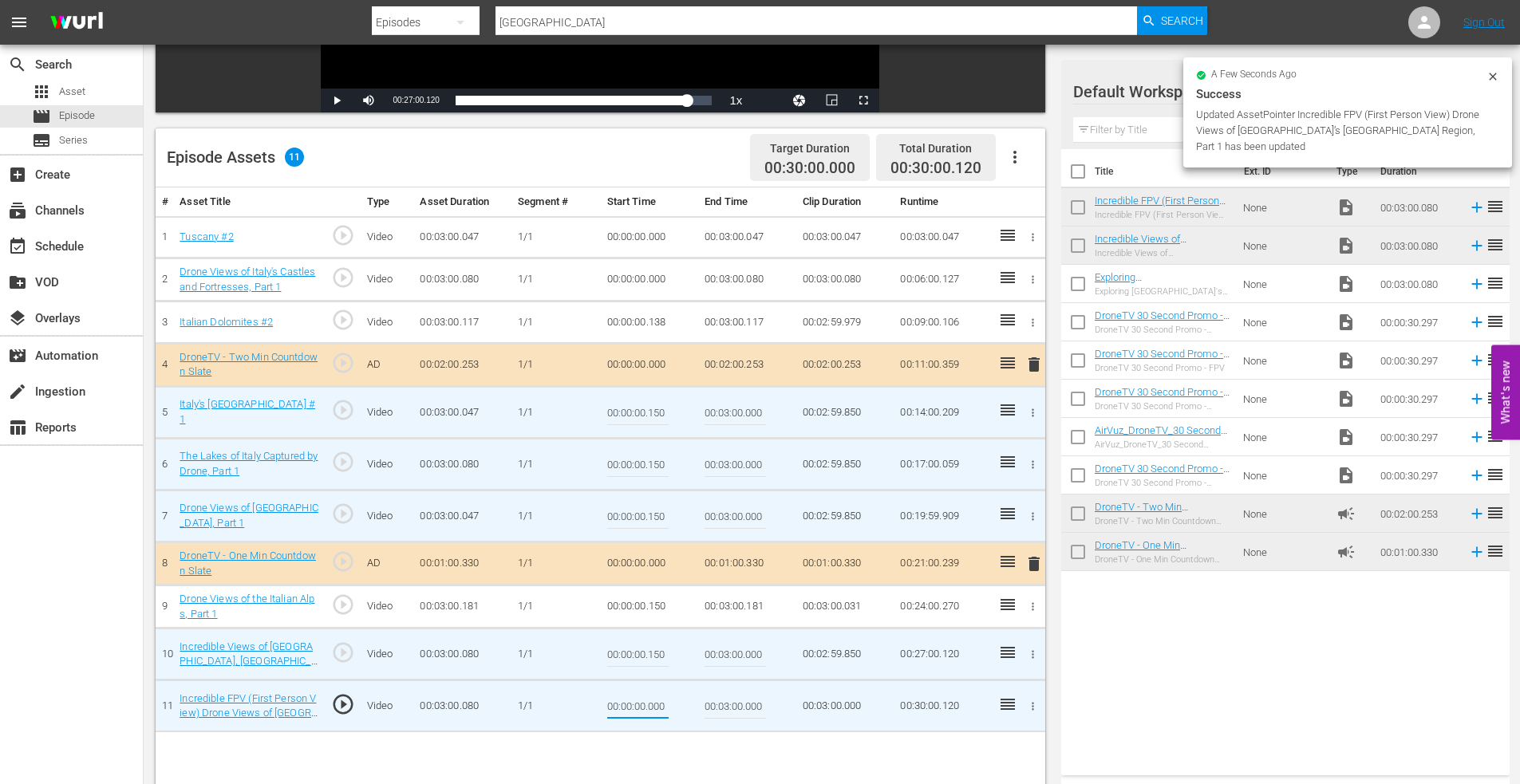
drag, startPoint x: 654, startPoint y: 710, endPoint x: 675, endPoint y: 703, distance: 22.1
click at [671, 701] on td "00:00:00.000" at bounding box center [650, 706] width 98 height 52
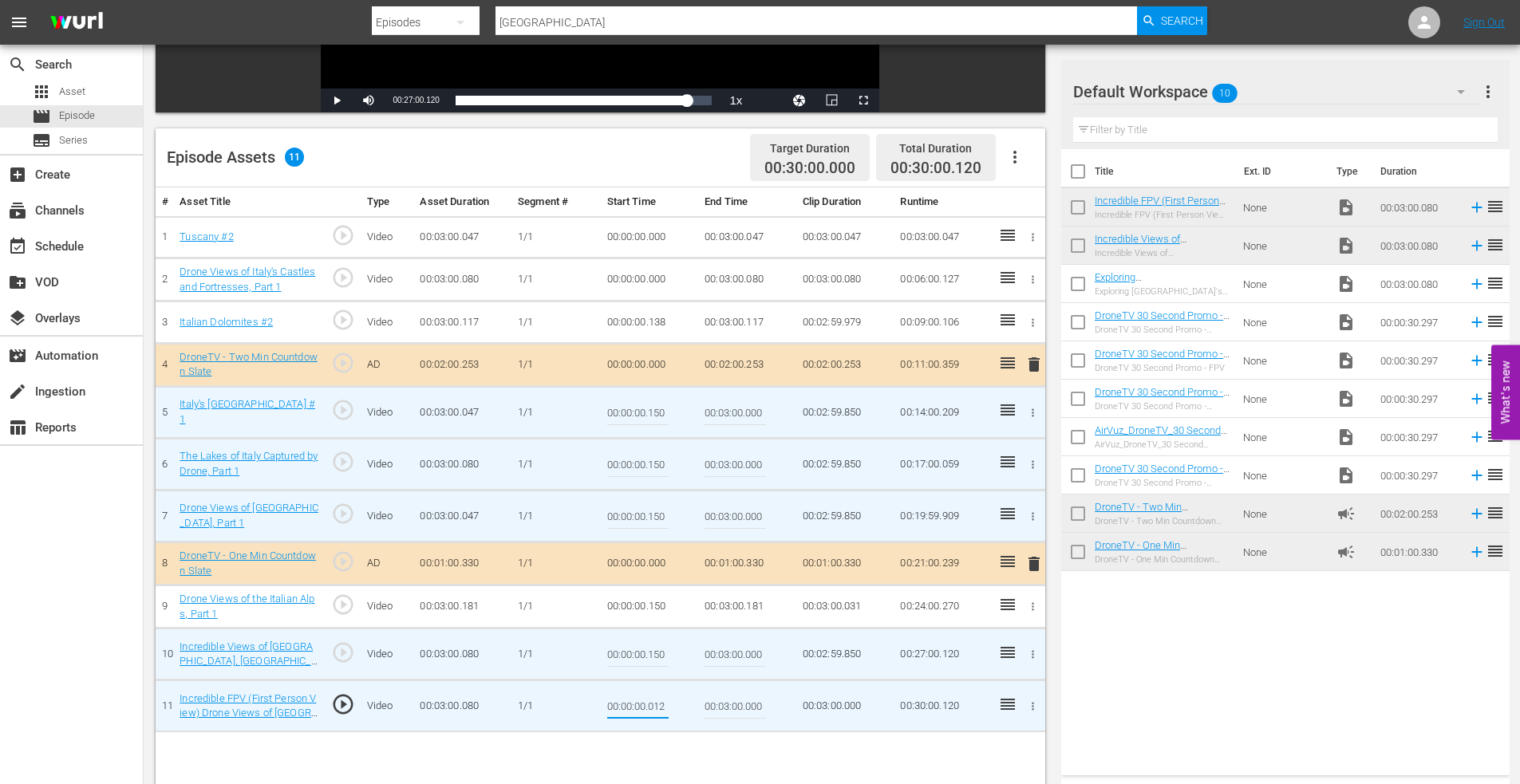
type input "00:00:00.012"
click at [1031, 278] on icon "button" at bounding box center [1033, 280] width 12 height 12
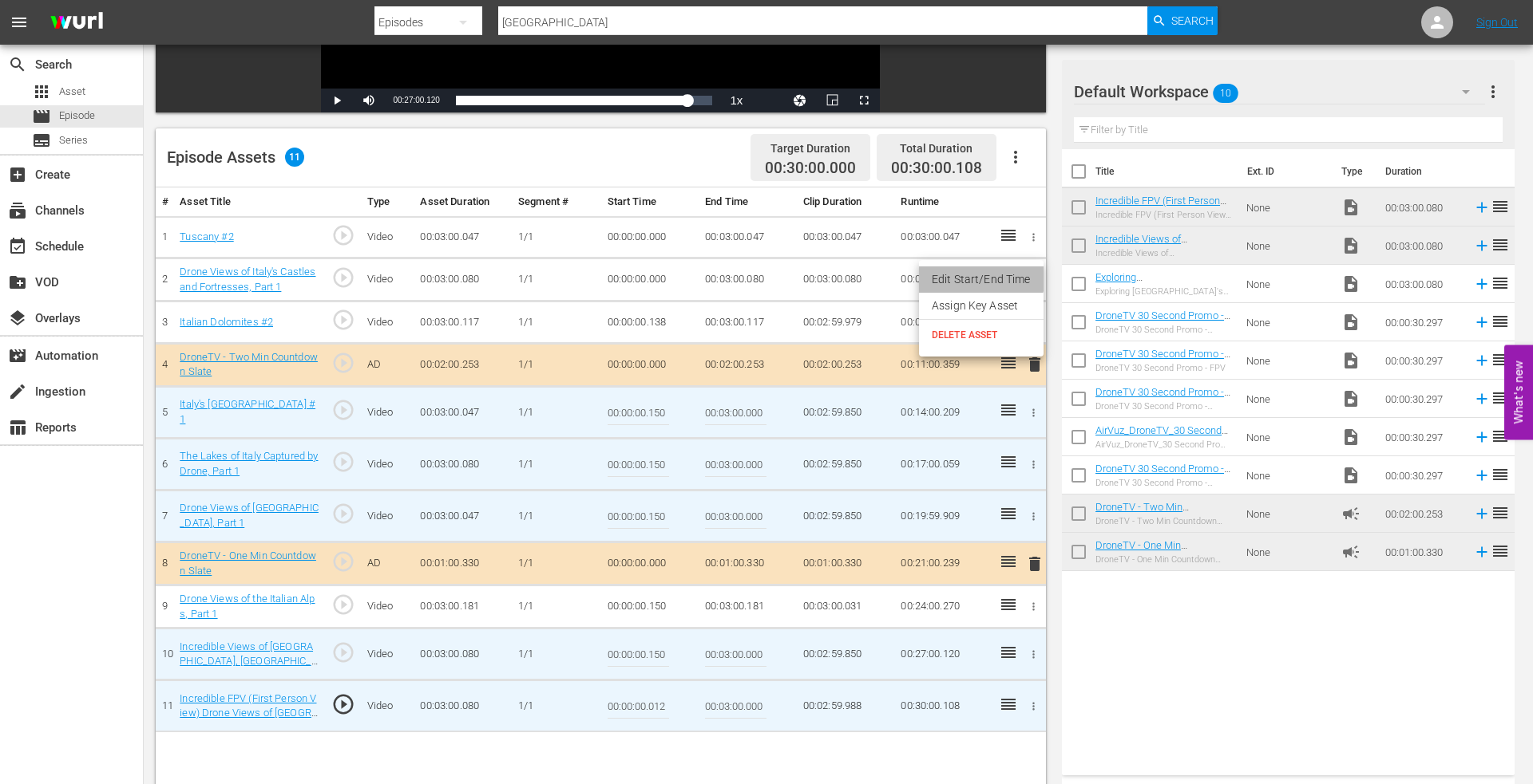
click at [974, 273] on li "Edit Start/End Time" at bounding box center [981, 280] width 125 height 26
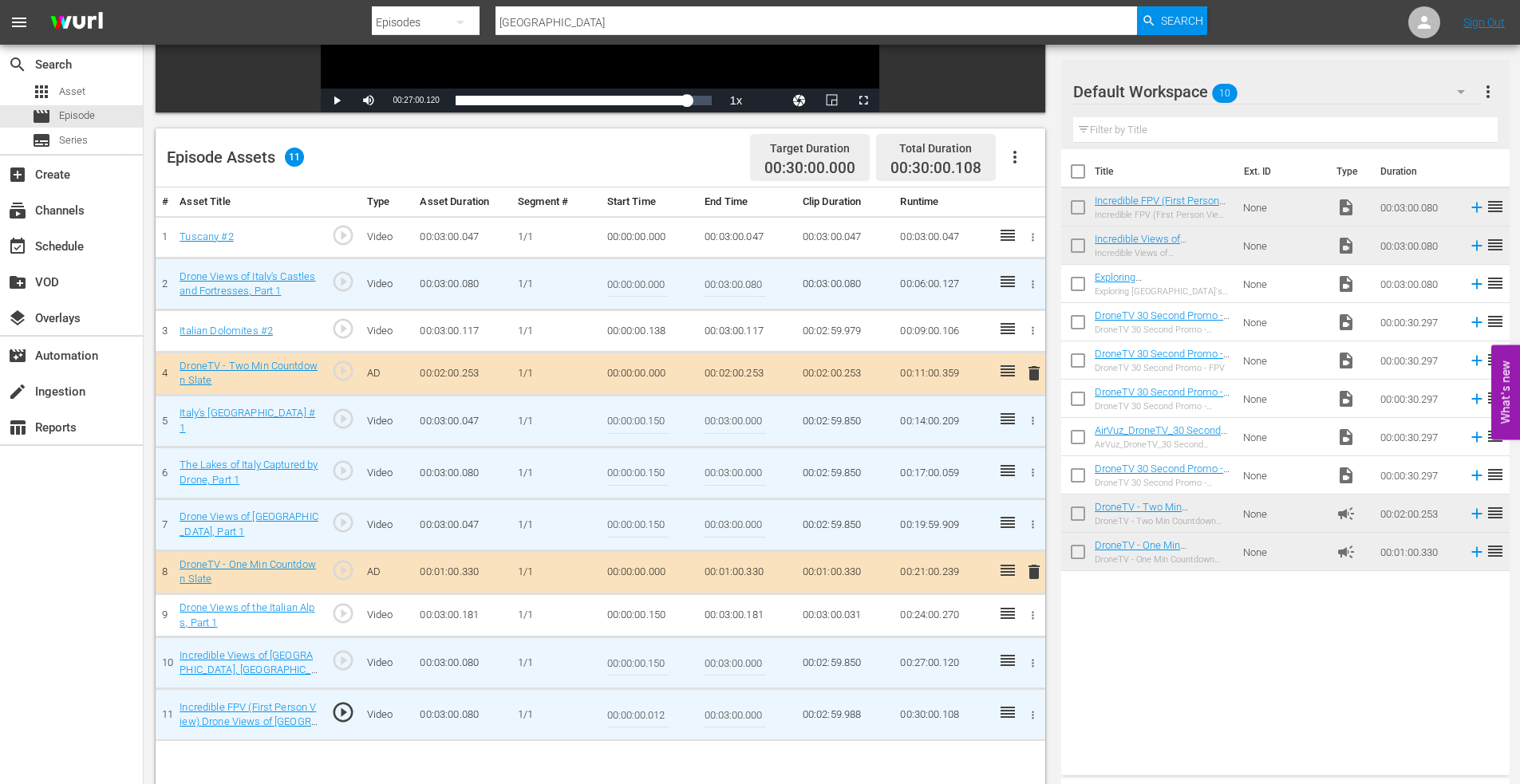
drag, startPoint x: 699, startPoint y: 273, endPoint x: 720, endPoint y: 268, distance: 21.6
click at [720, 268] on tr "2 Drone Views of Italy's Castles and Fortresses, Part 1 play_circle_outline Vid…" at bounding box center [601, 284] width 890 height 52
type input "00:00:00.108"
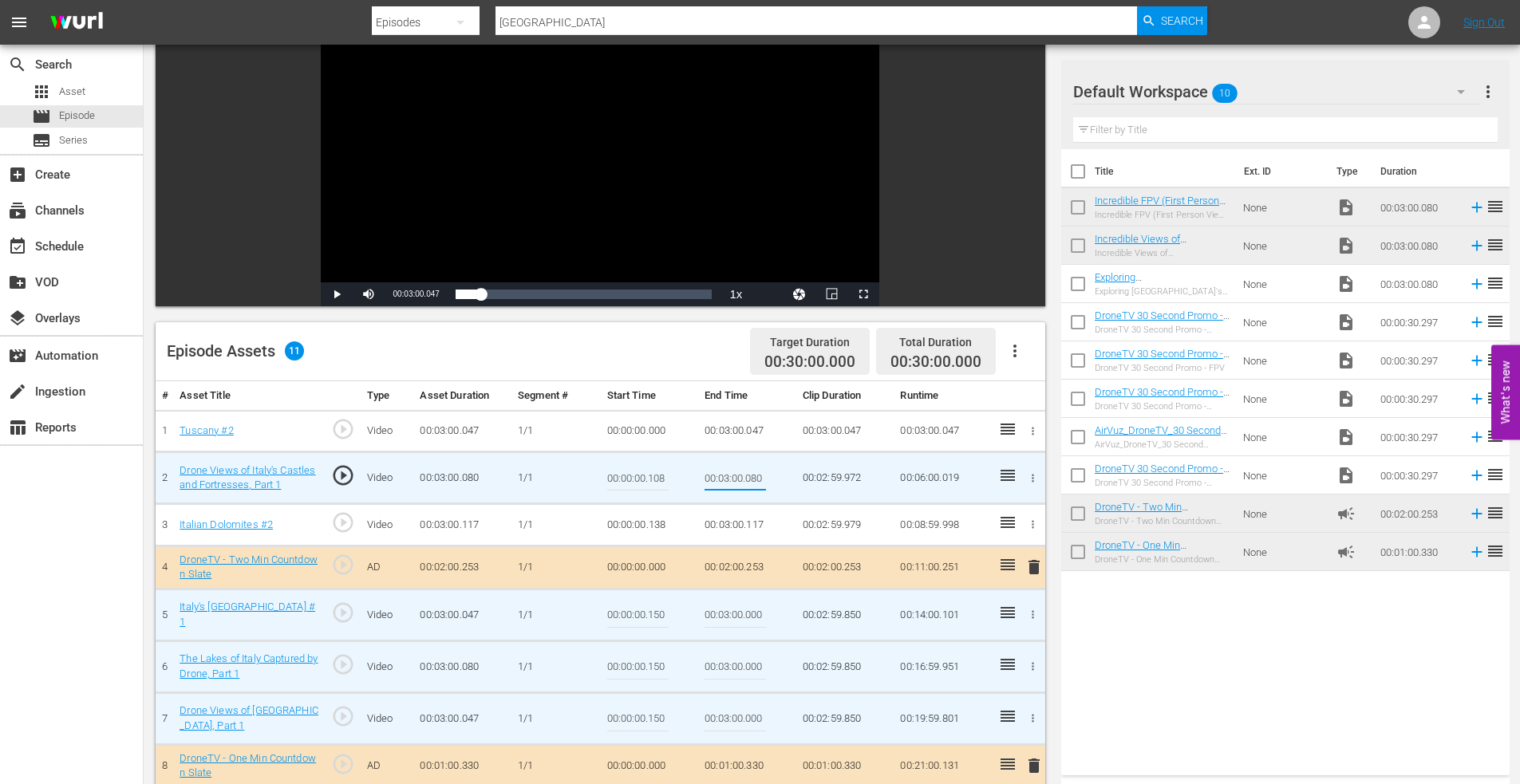
scroll to position [0, 0]
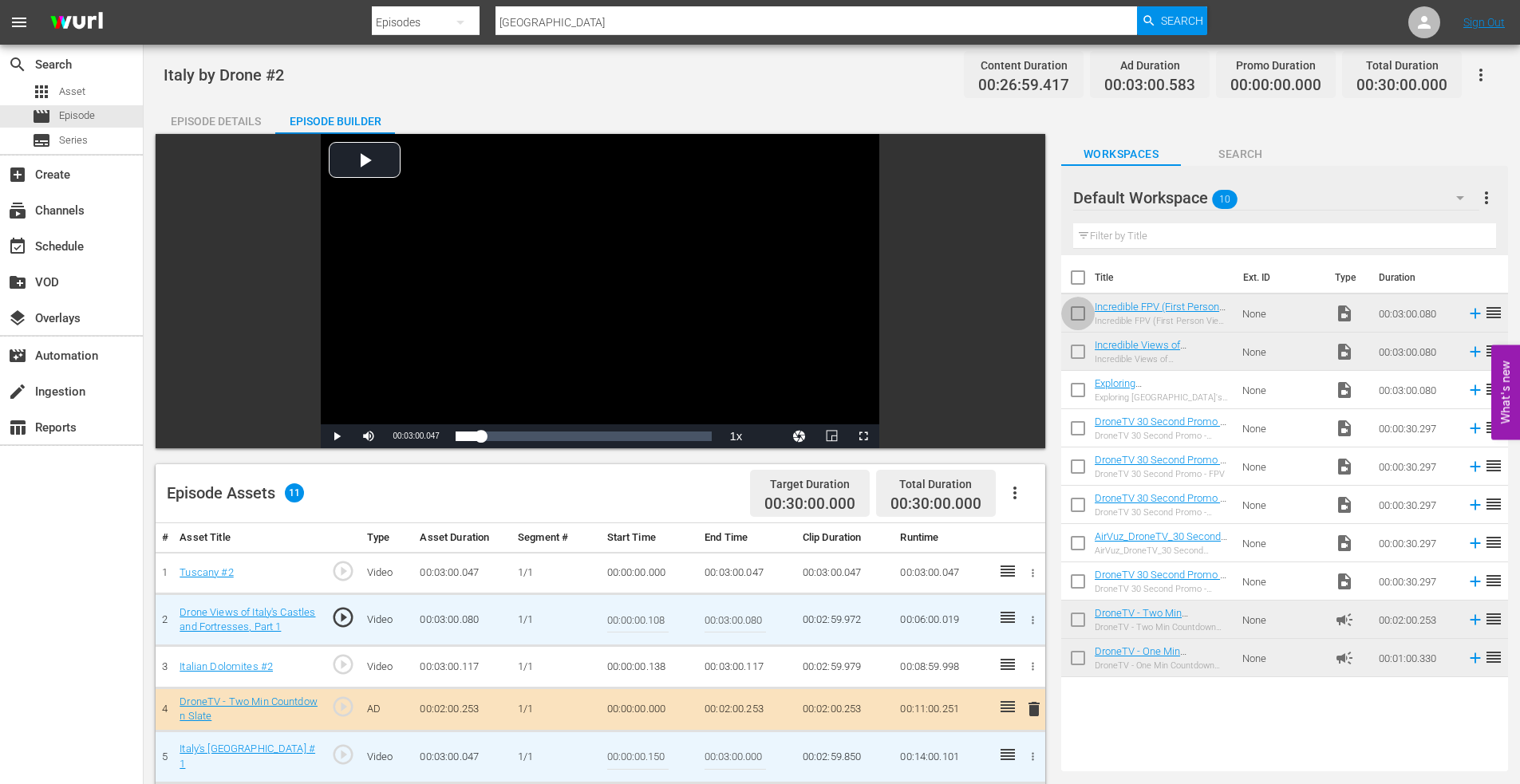
click at [1081, 320] on input "checkbox" at bounding box center [1077, 316] width 33 height 33
checkbox input "true"
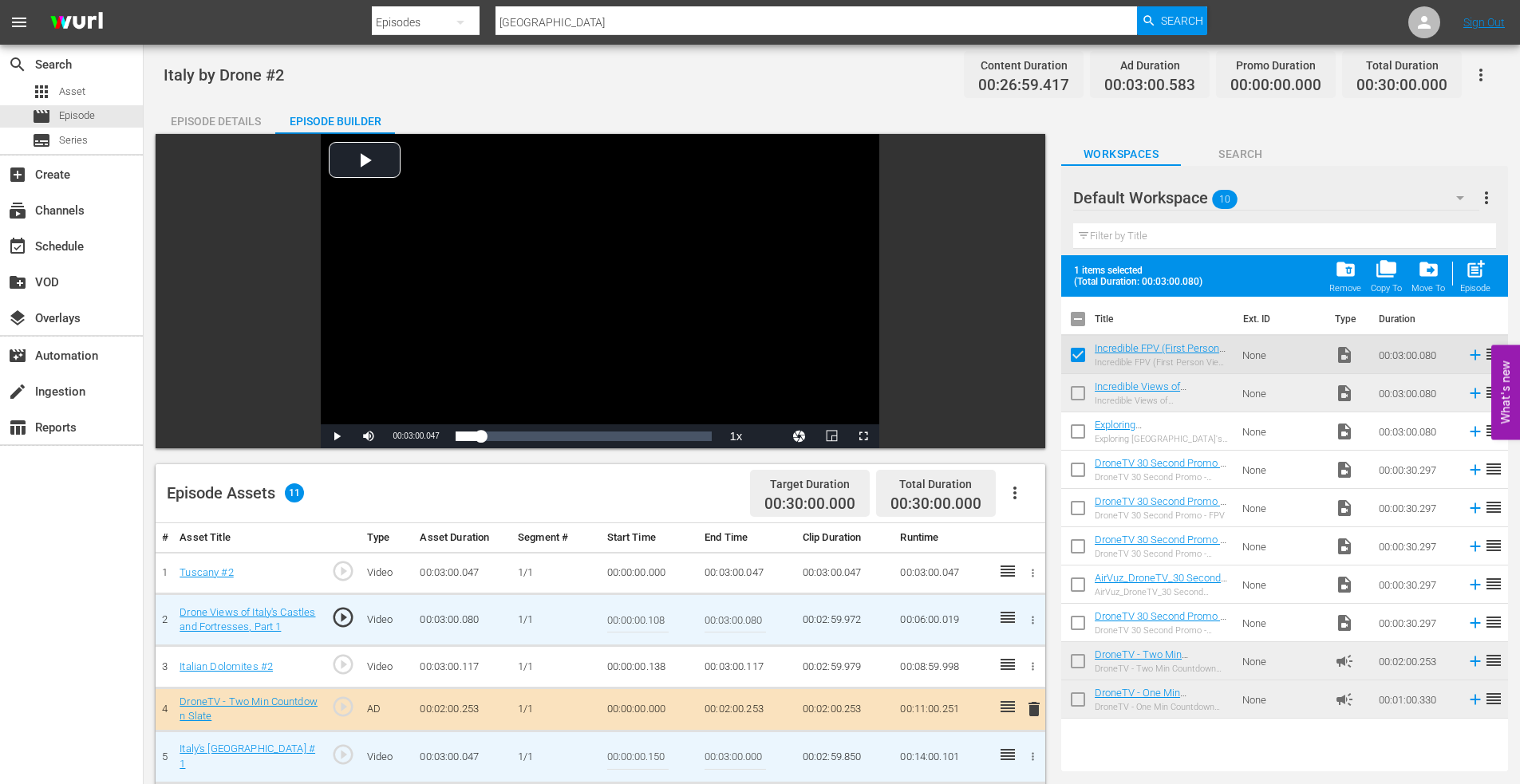
click at [1080, 392] on input "checkbox" at bounding box center [1077, 396] width 33 height 33
checkbox input "true"
click at [1079, 434] on input "checkbox" at bounding box center [1077, 435] width 33 height 33
checkbox input "true"
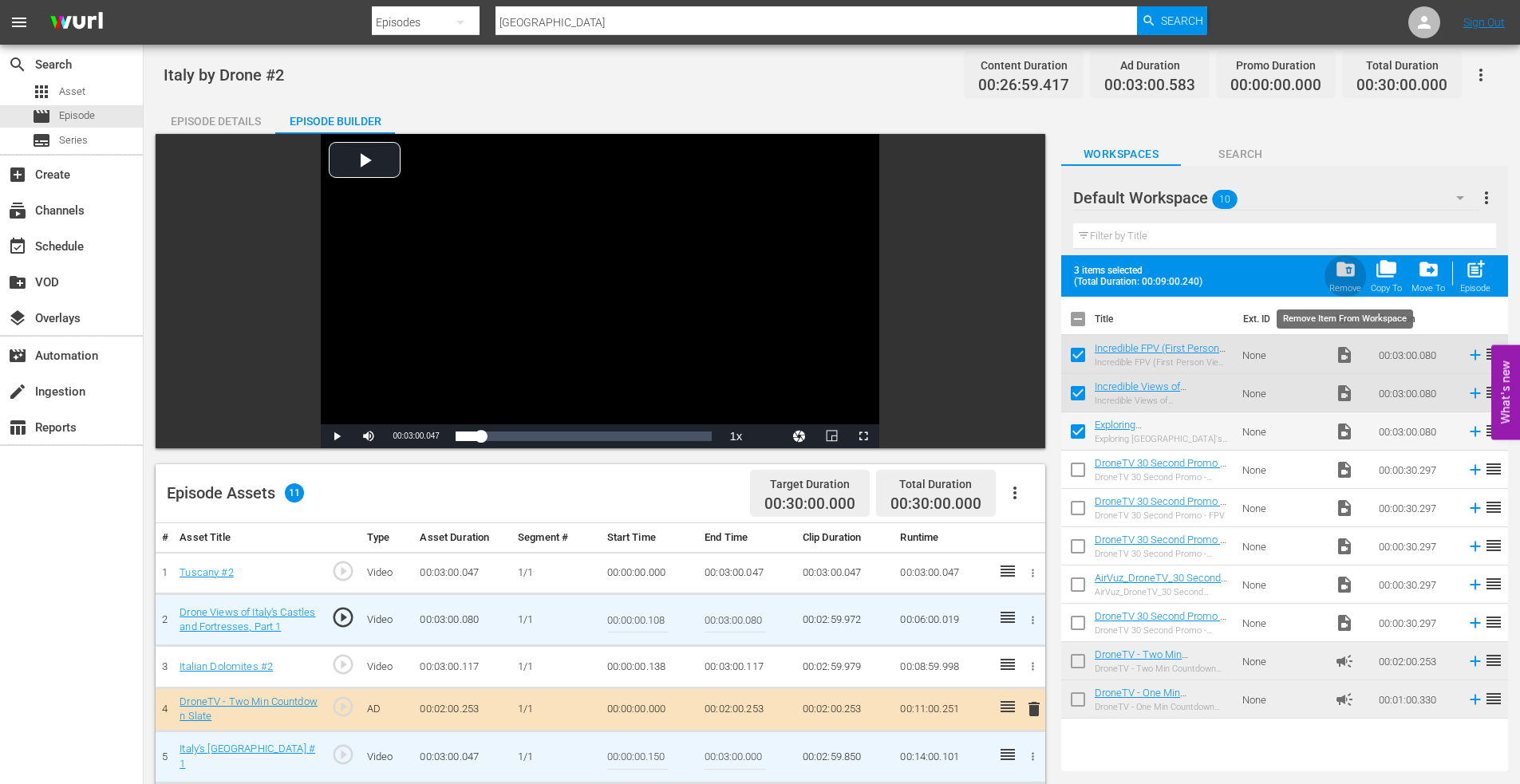
click at [1341, 269] on span "folder_delete" at bounding box center [1345, 269] width 22 height 22
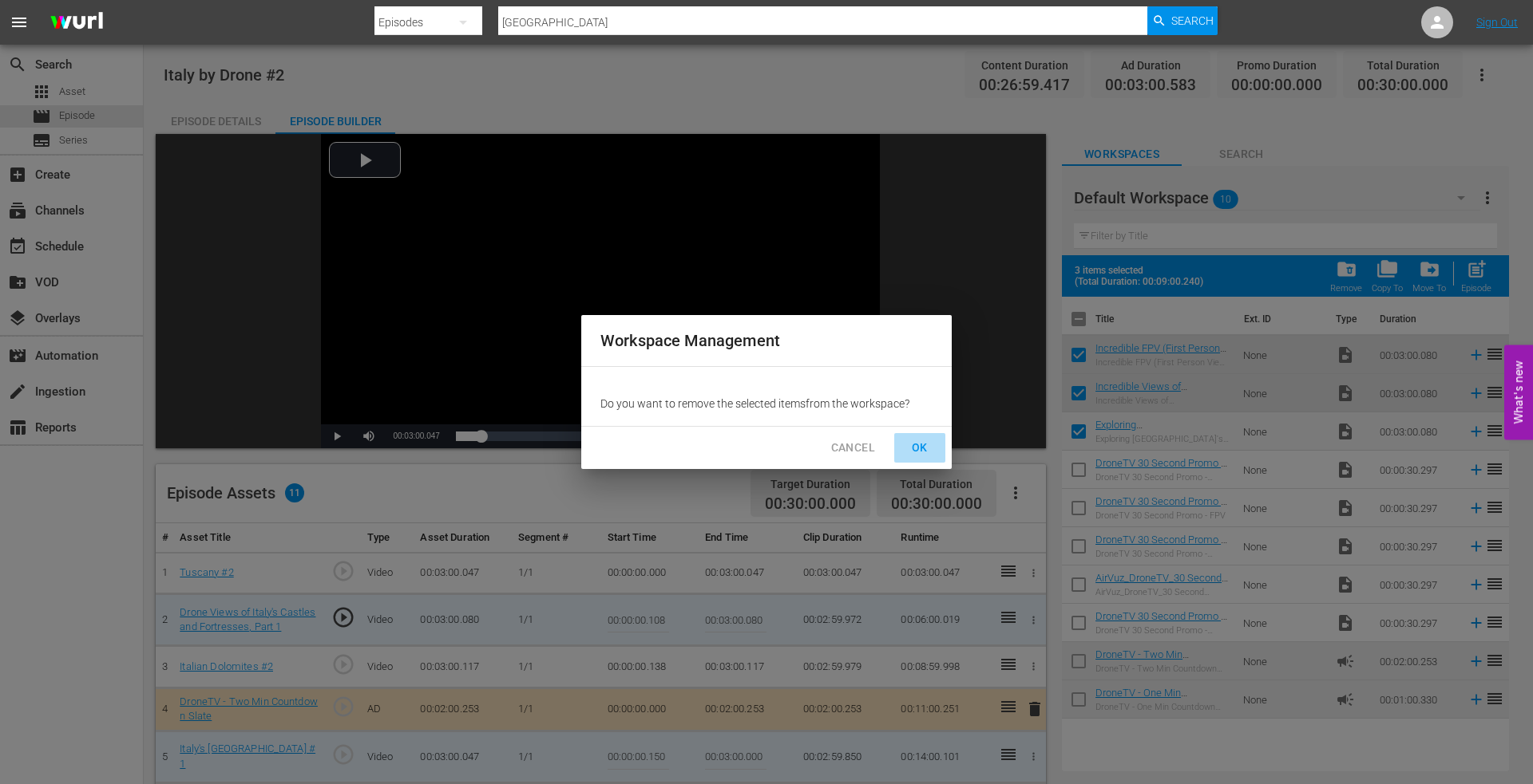
click at [916, 446] on span "OK" at bounding box center [919, 448] width 26 height 20
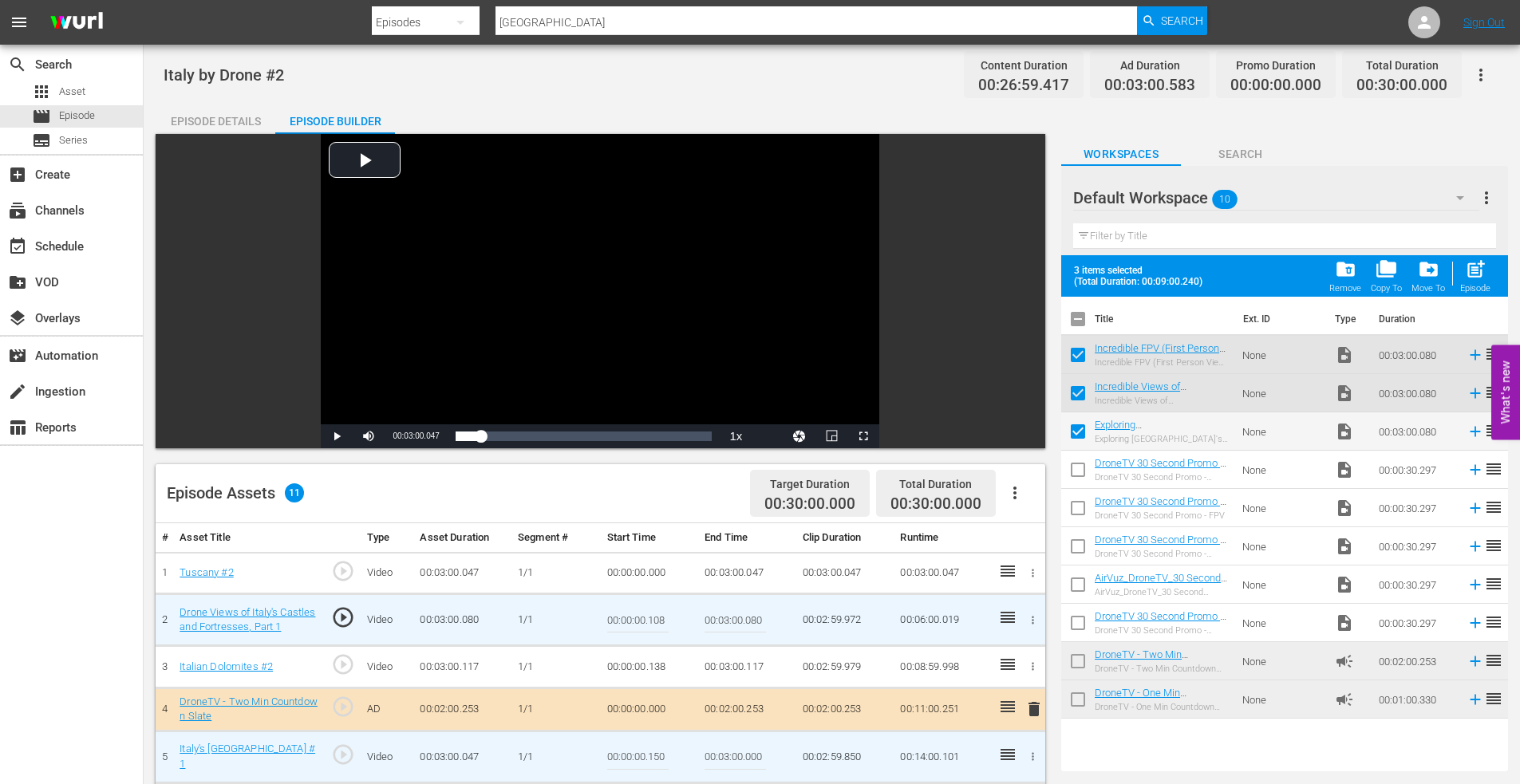
checkbox input "false"
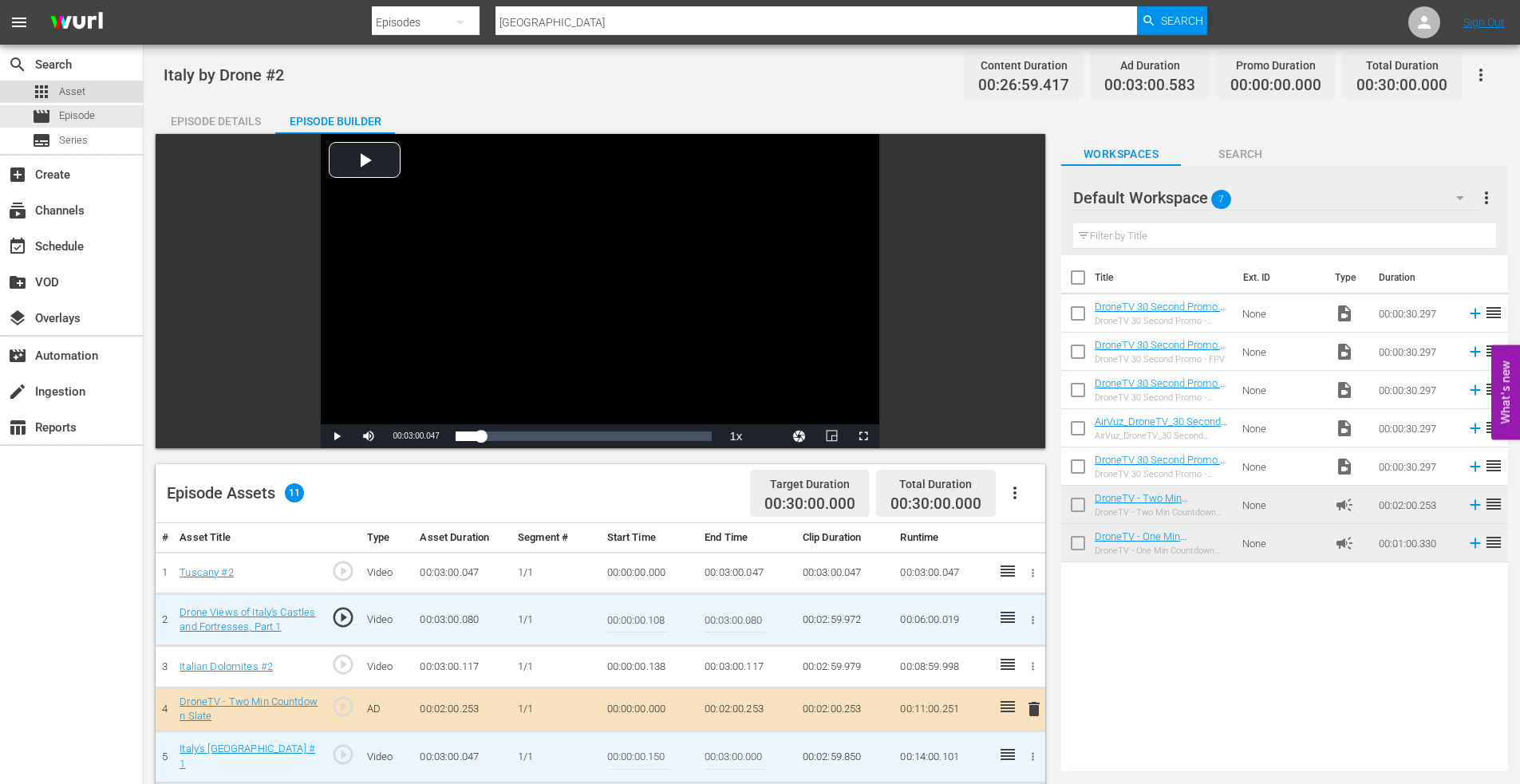
click at [93, 100] on div "apps Asset" at bounding box center [71, 92] width 143 height 23
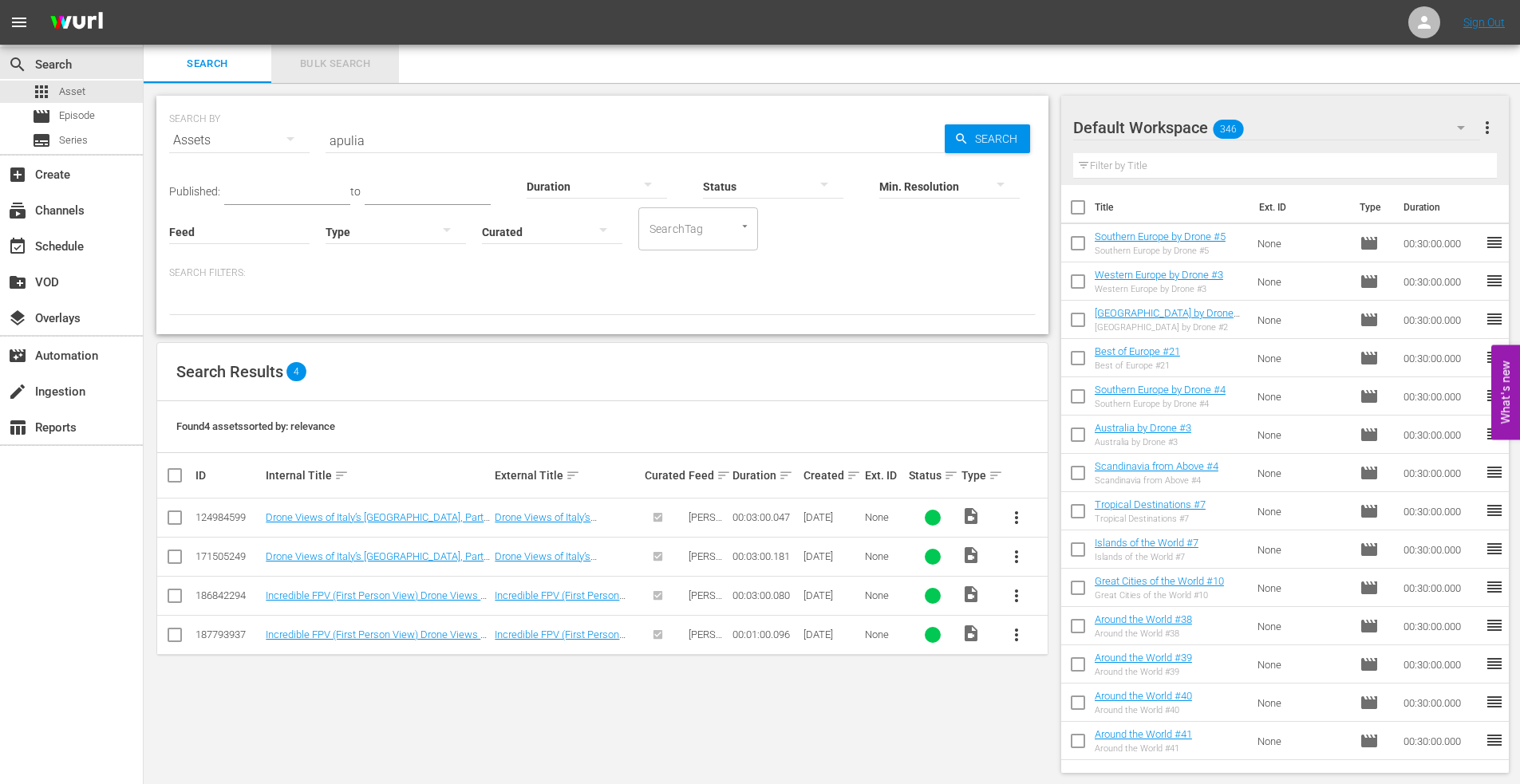
click at [379, 55] on span "Bulk Search" at bounding box center [334, 63] width 109 height 18
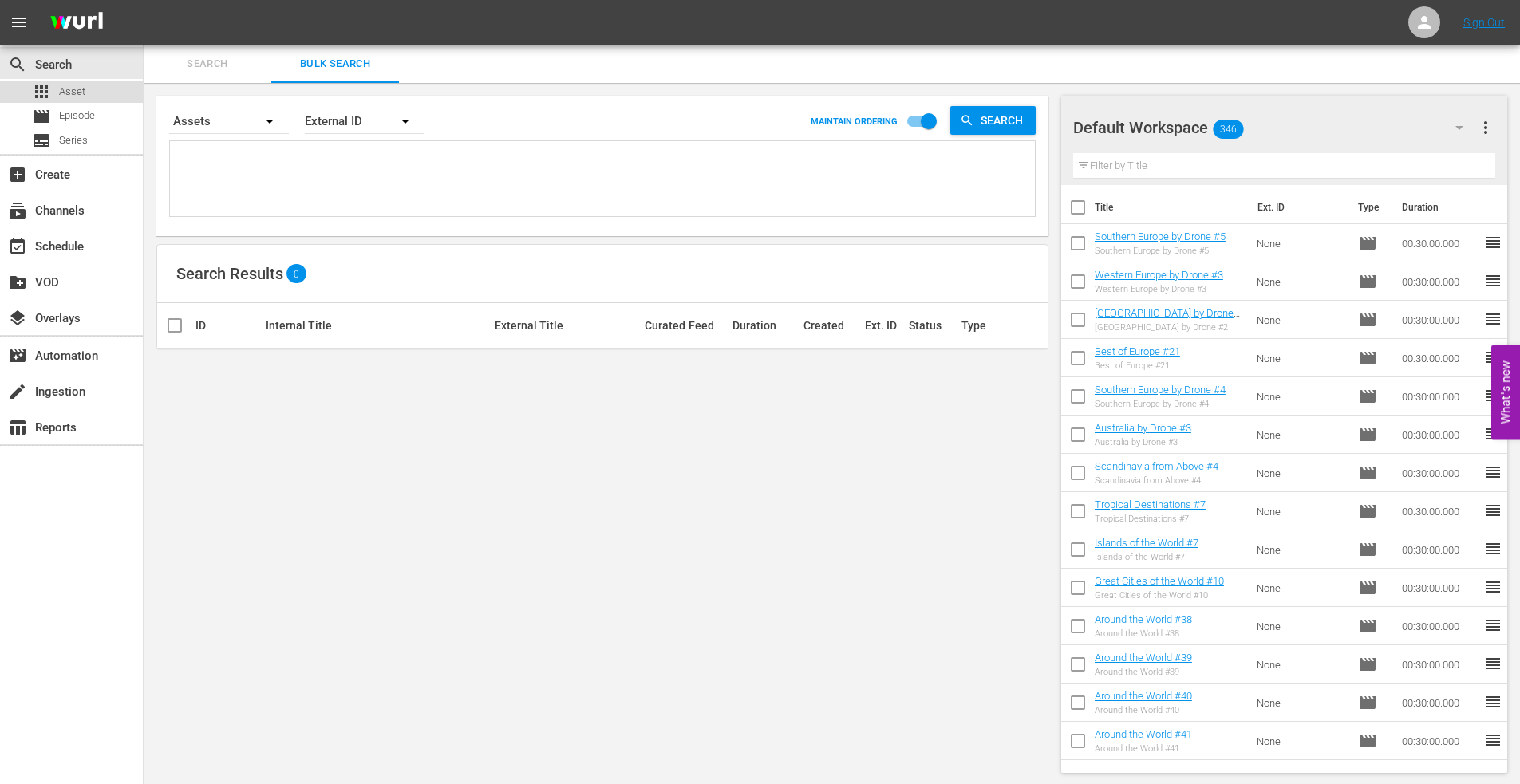
click at [81, 86] on span "Asset" at bounding box center [72, 92] width 26 height 16
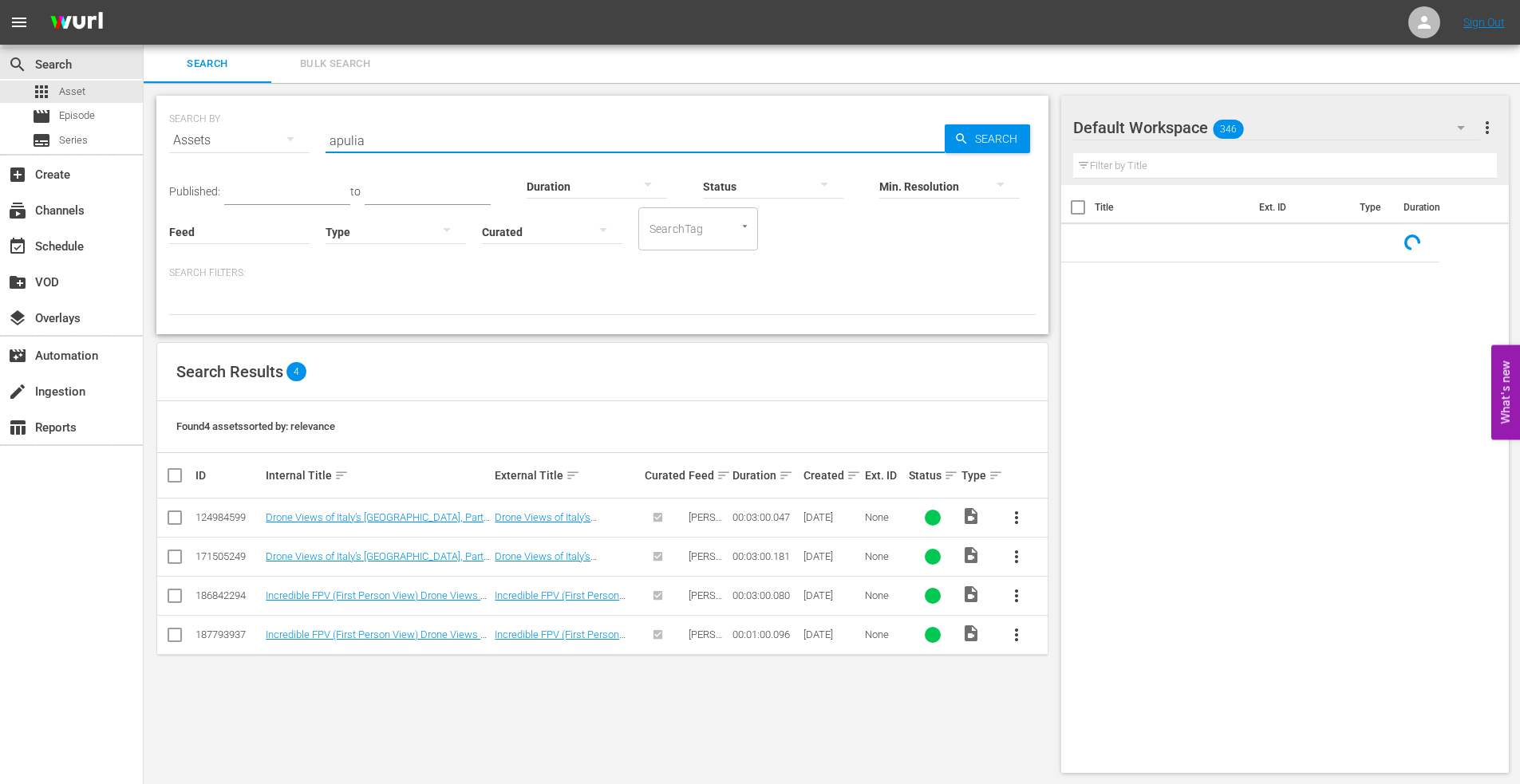
drag, startPoint x: 409, startPoint y: 147, endPoint x: 225, endPoint y: 133, distance: 184.5
click at [223, 141] on div "SEARCH BY Search By Assets Search ID, Title, Description, Keywords, or Category…" at bounding box center [602, 130] width 866 height 58
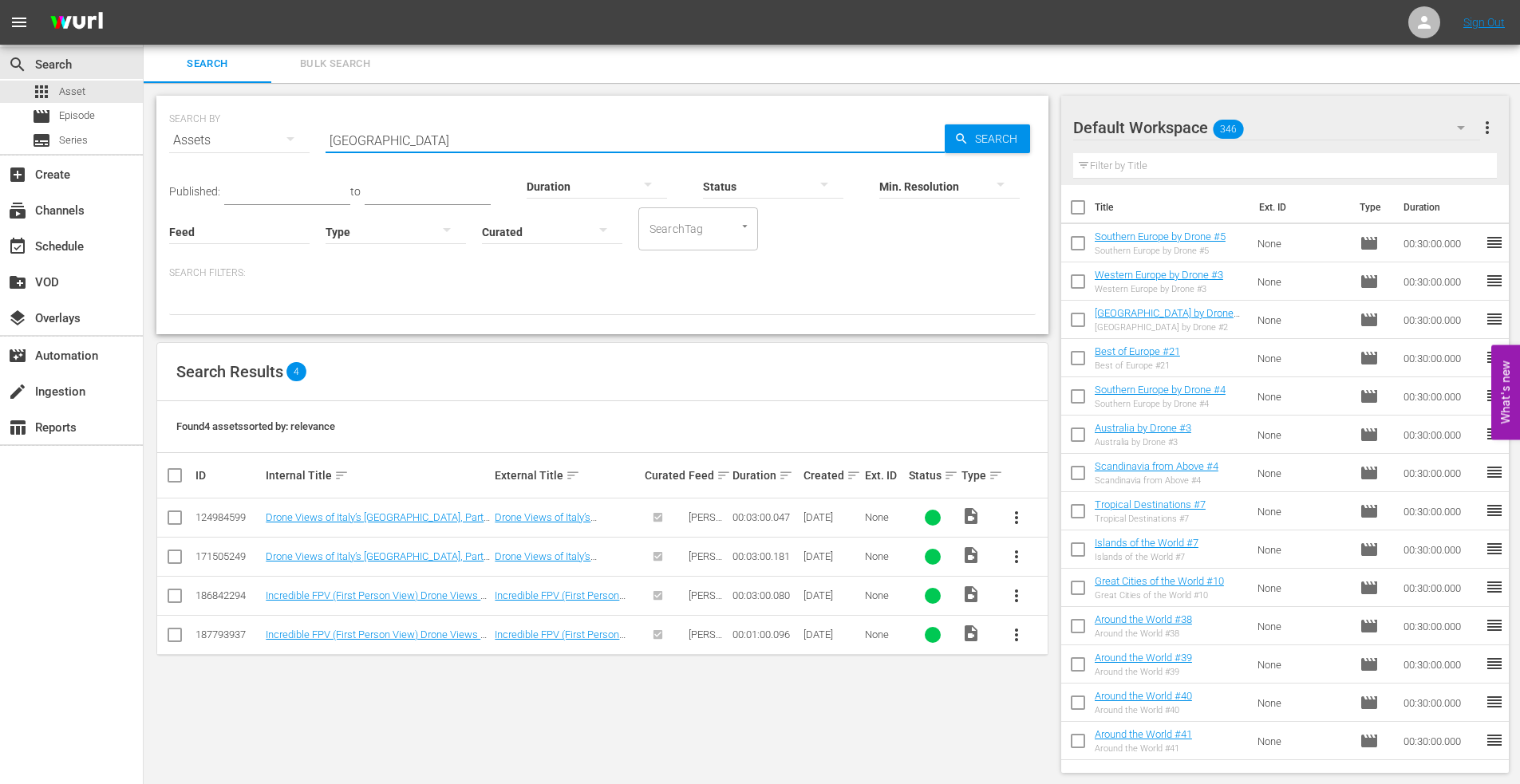
type input "[GEOGRAPHIC_DATA]"
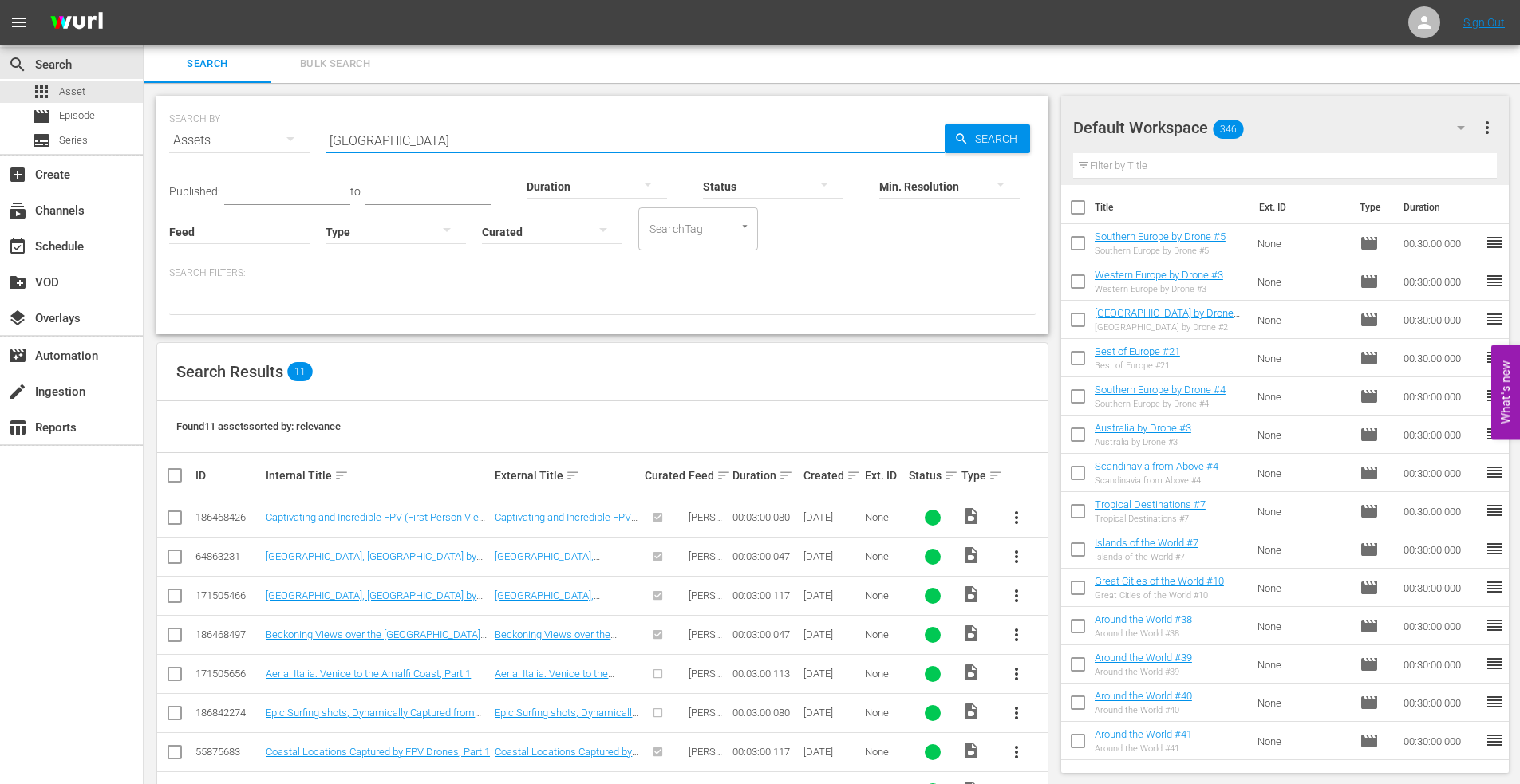
click at [174, 519] on input "checkbox" at bounding box center [175, 520] width 19 height 19
checkbox input "true"
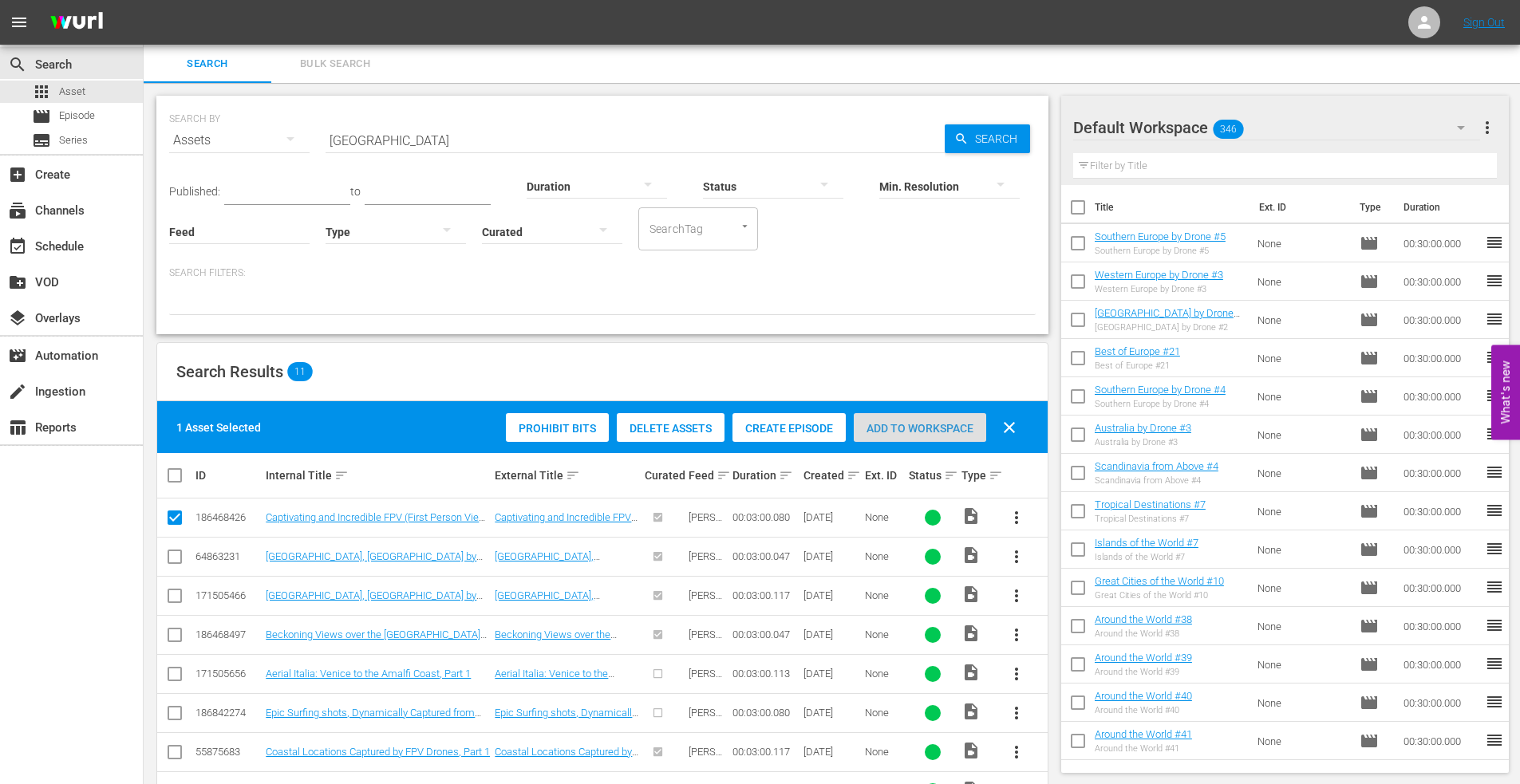
click at [910, 417] on div "Add to Workspace" at bounding box center [920, 428] width 132 height 30
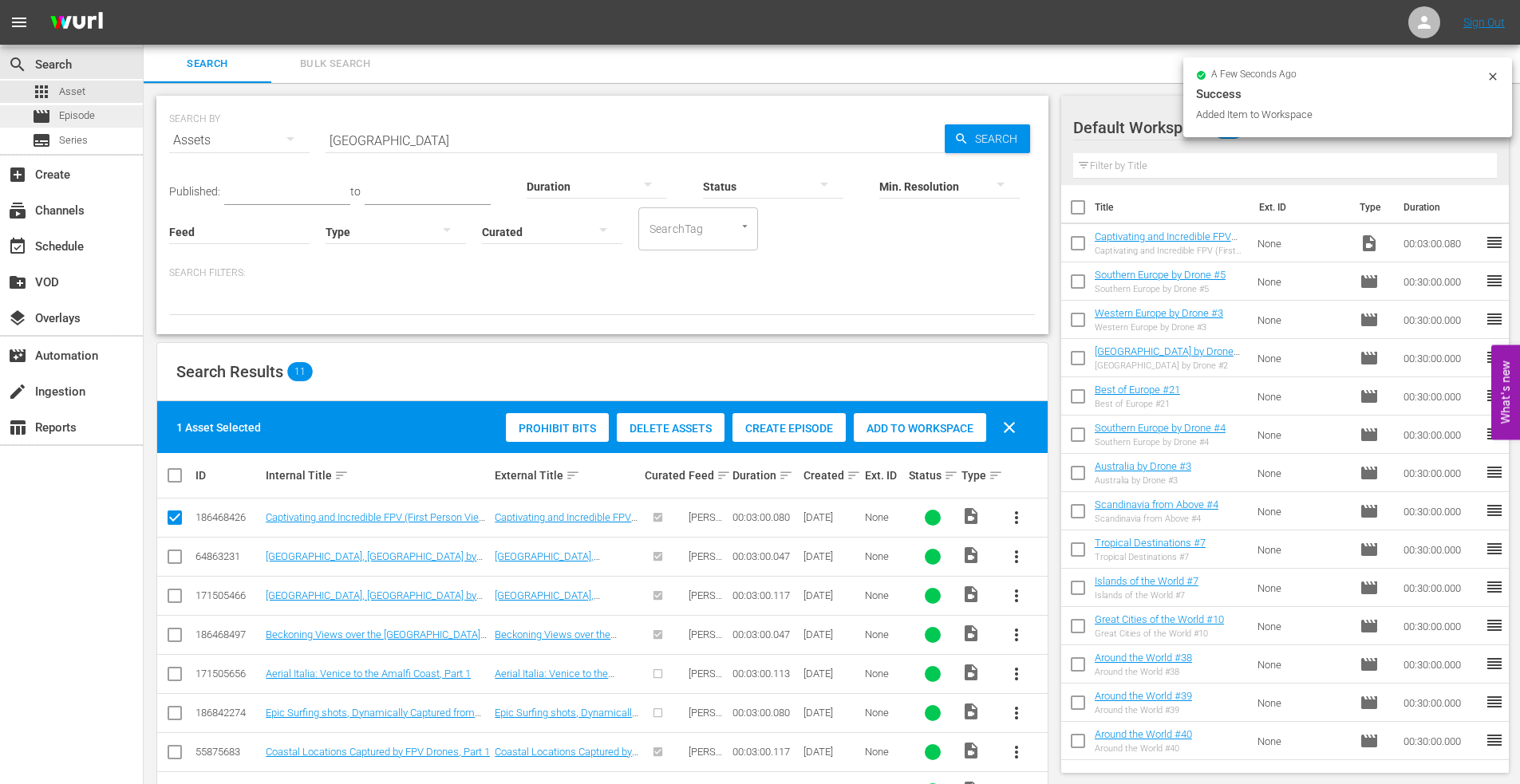
click at [85, 119] on span "Episode" at bounding box center [77, 115] width 36 height 16
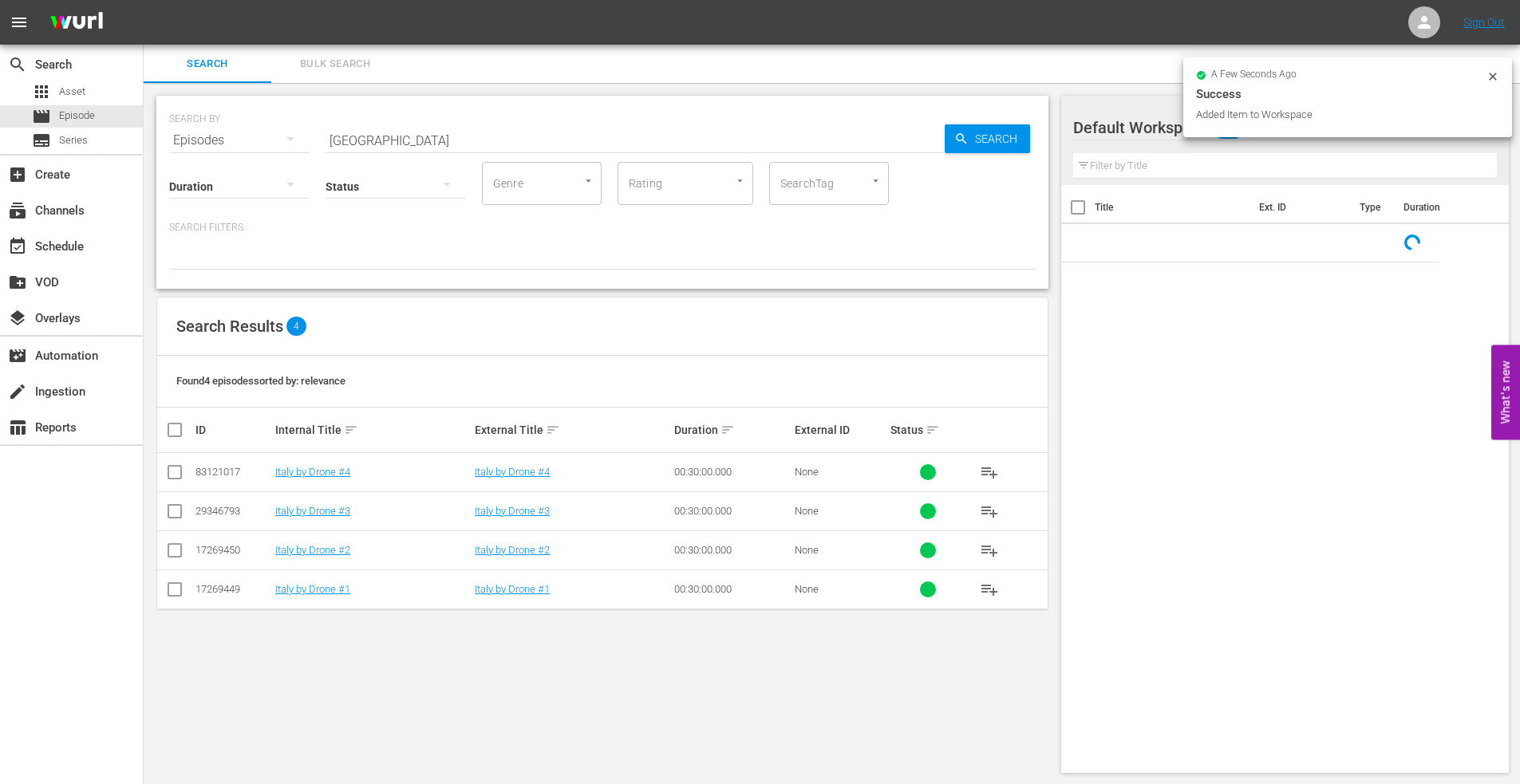
drag, startPoint x: 383, startPoint y: 143, endPoint x: 263, endPoint y: 139, distance: 120.1
click at [263, 139] on div "SEARCH BY Search By Episodes Search ID, Title, Description, Keywords, or Catego…" at bounding box center [602, 130] width 866 height 58
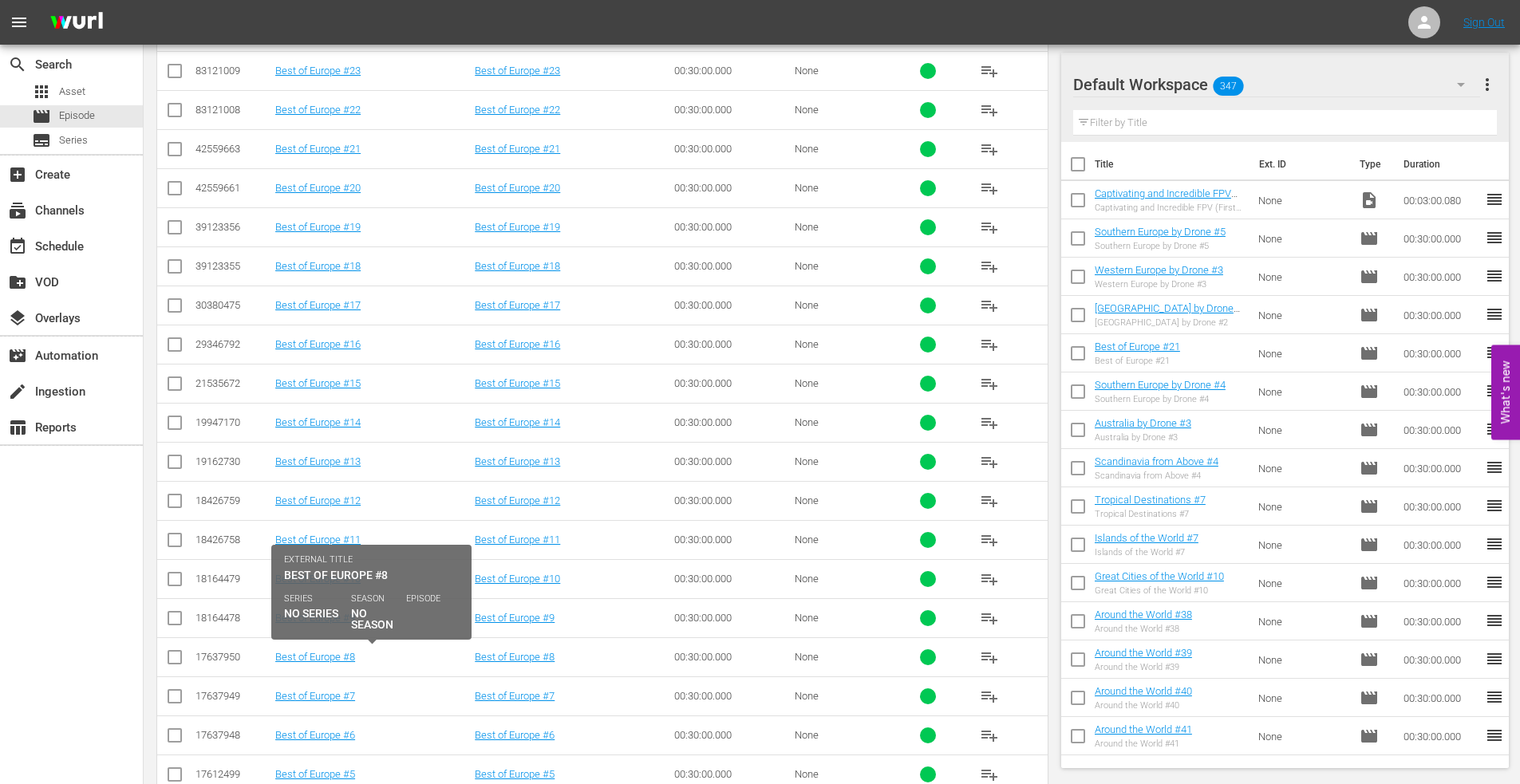
scroll to position [715, 0]
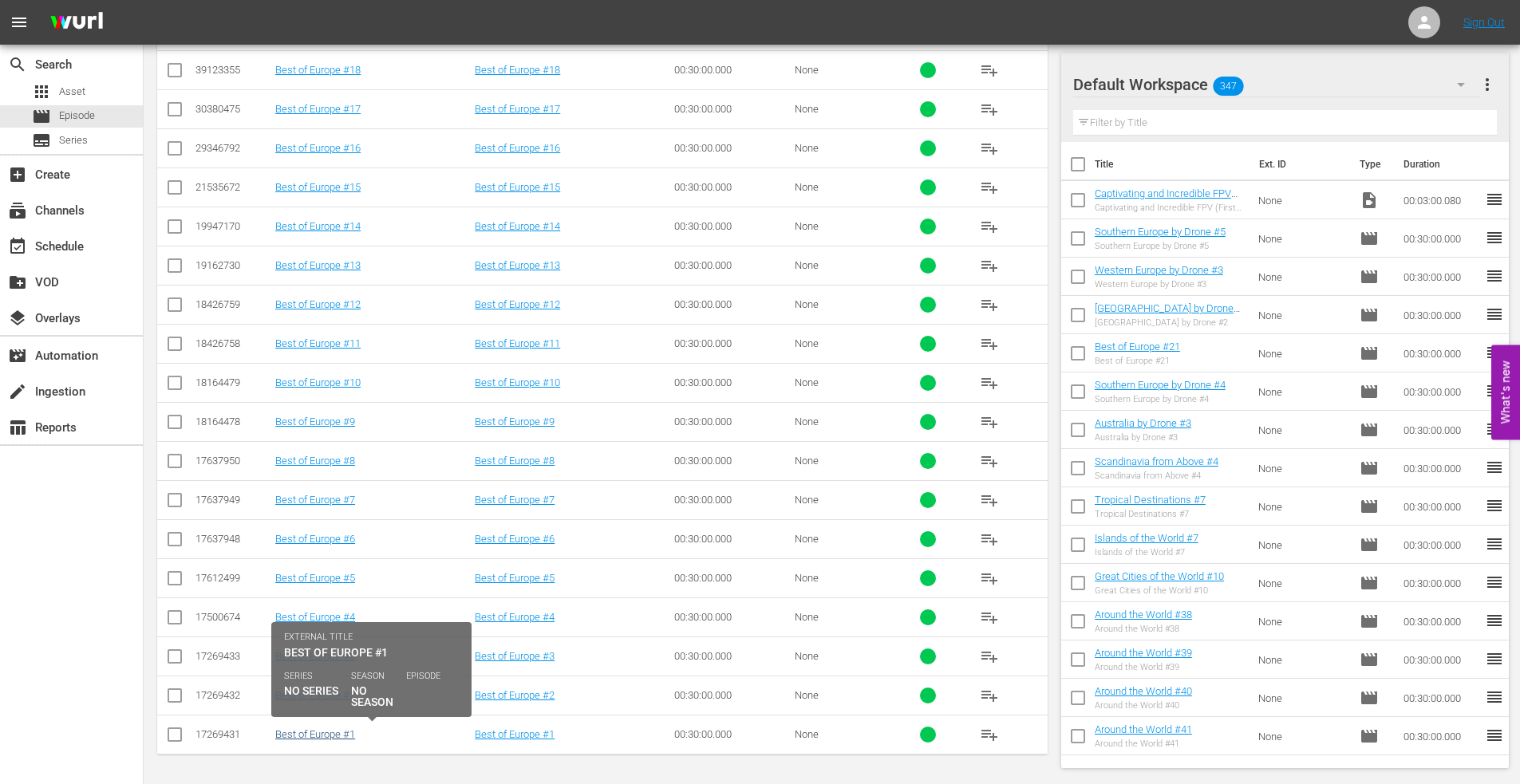
type input "best of europe"
click at [306, 731] on link "Best of Europe #1" at bounding box center [315, 734] width 79 height 12
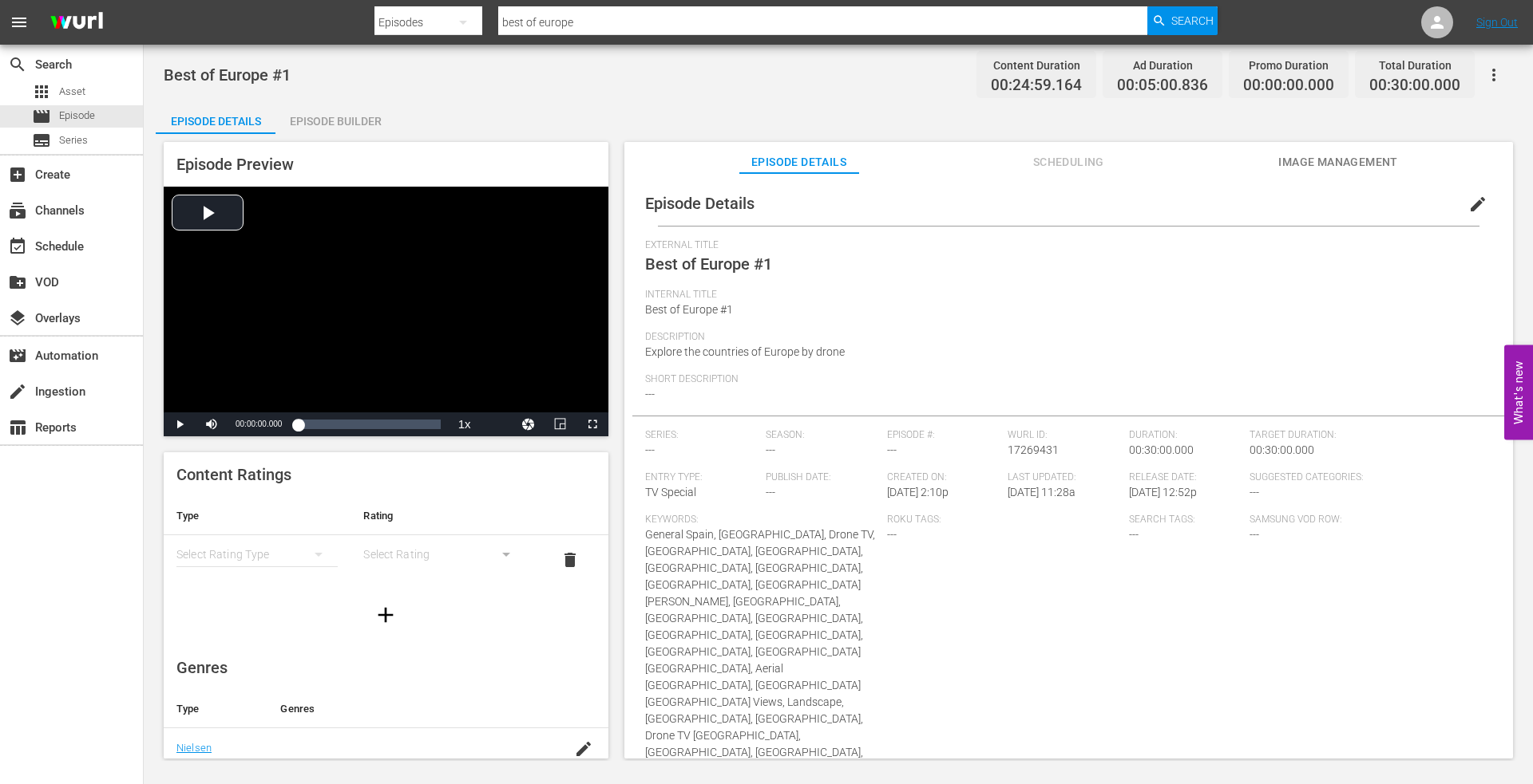
click at [1348, 152] on span "Image Management" at bounding box center [1337, 162] width 120 height 20
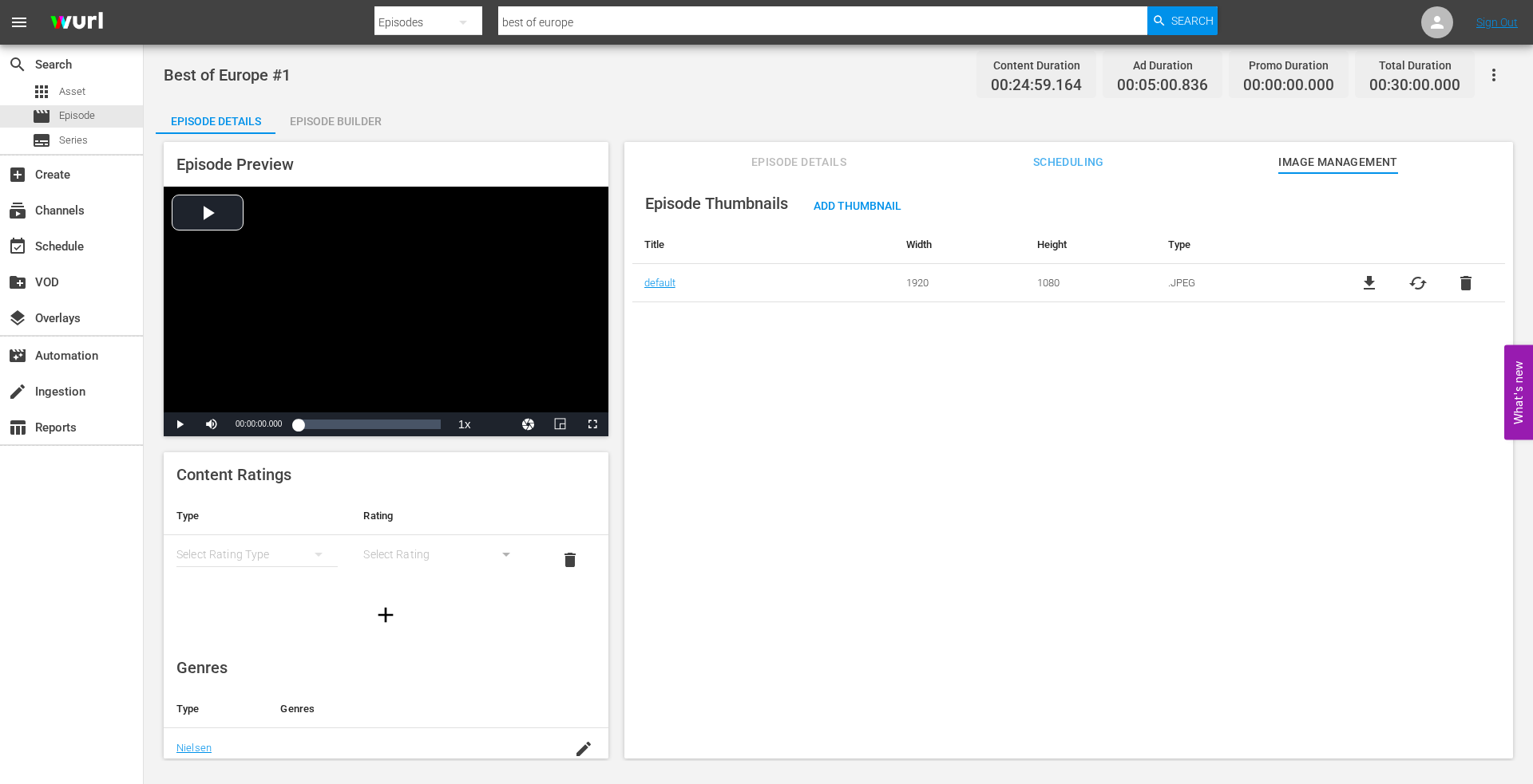
click at [325, 120] on div "Episode Builder" at bounding box center [335, 121] width 120 height 39
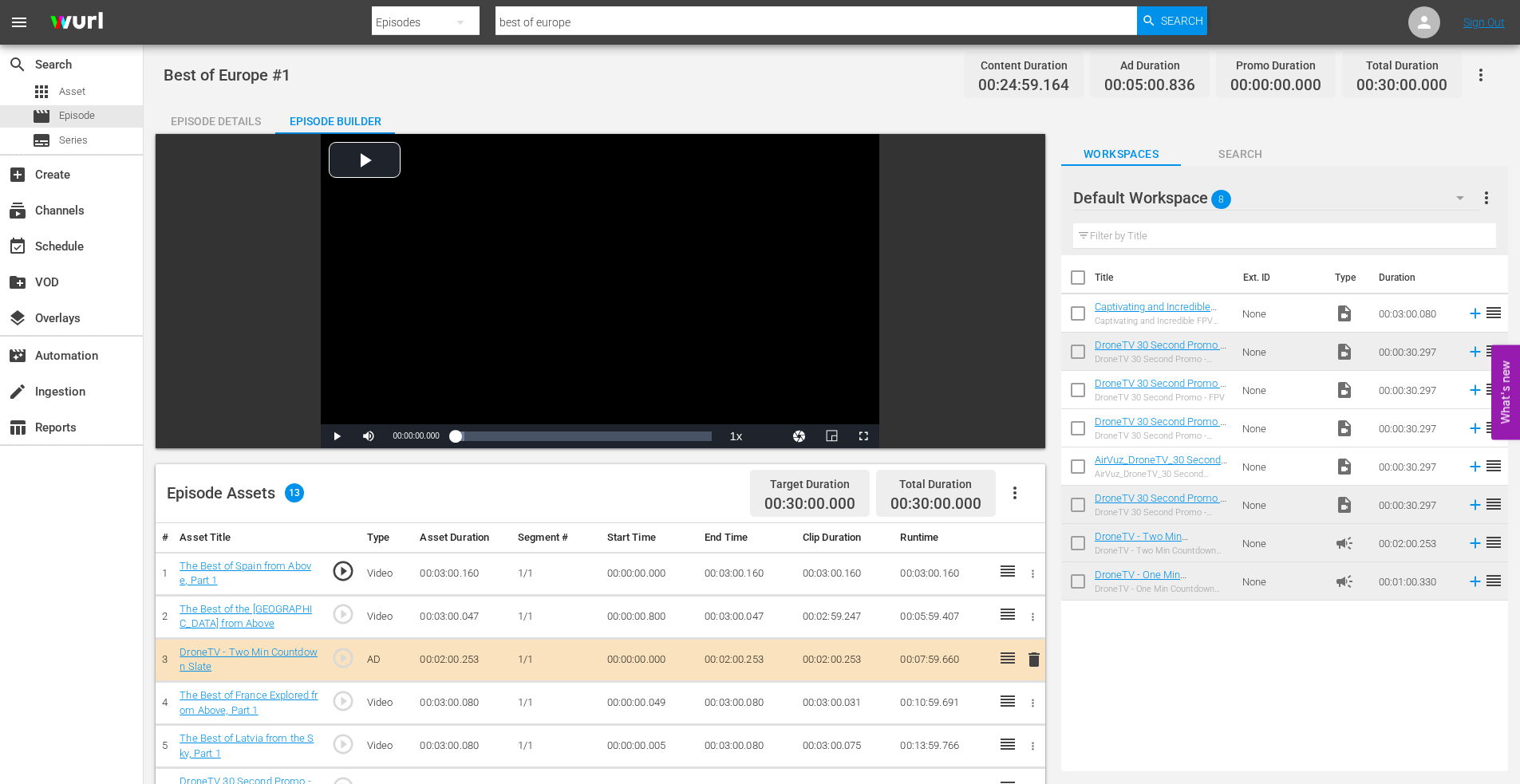
click at [1075, 315] on input "checkbox" at bounding box center [1077, 316] width 33 height 33
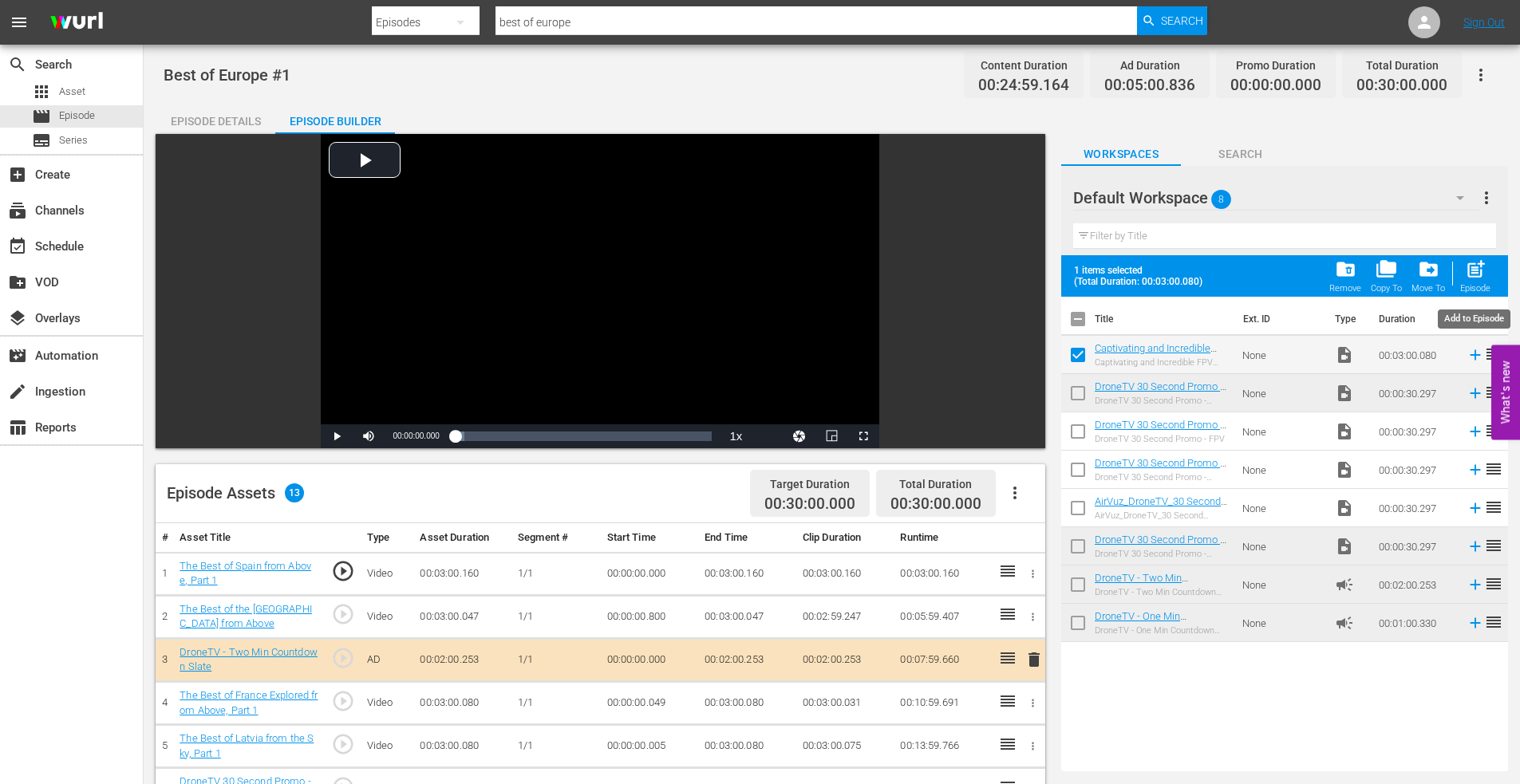
click at [1481, 265] on span "post_add" at bounding box center [1476, 269] width 22 height 22
checkbox input "false"
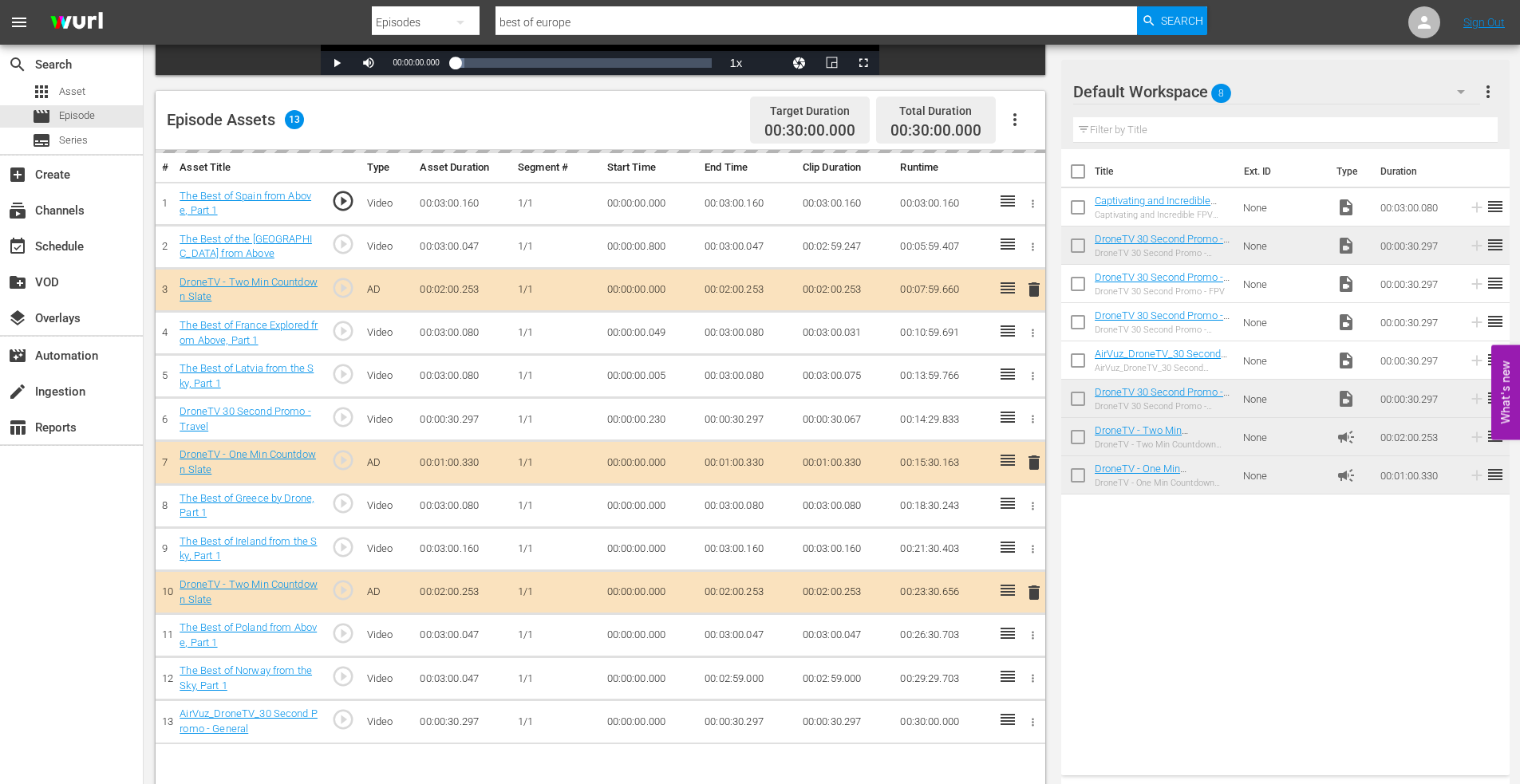
scroll to position [399, 0]
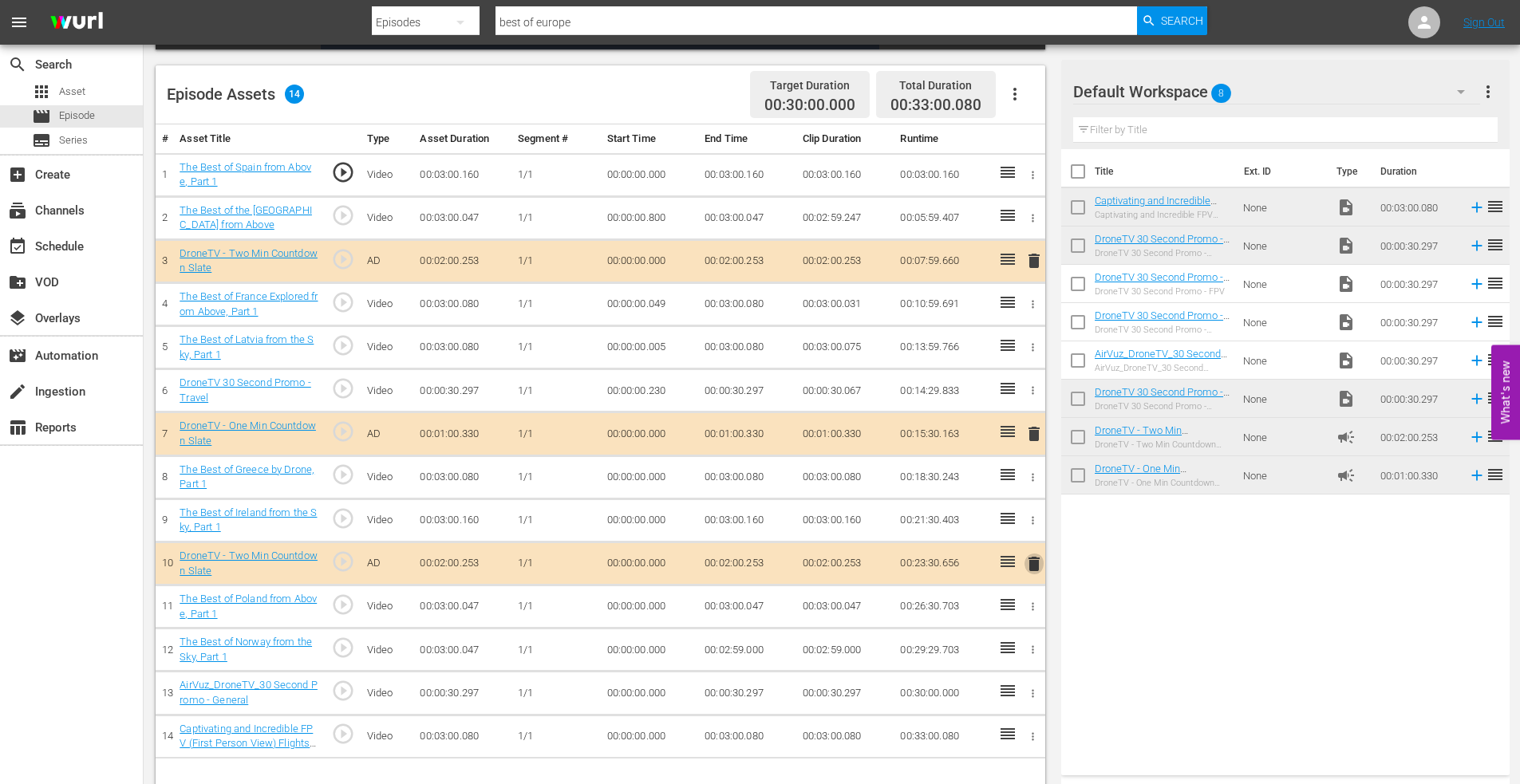
click at [1028, 563] on span "delete" at bounding box center [1033, 564] width 19 height 19
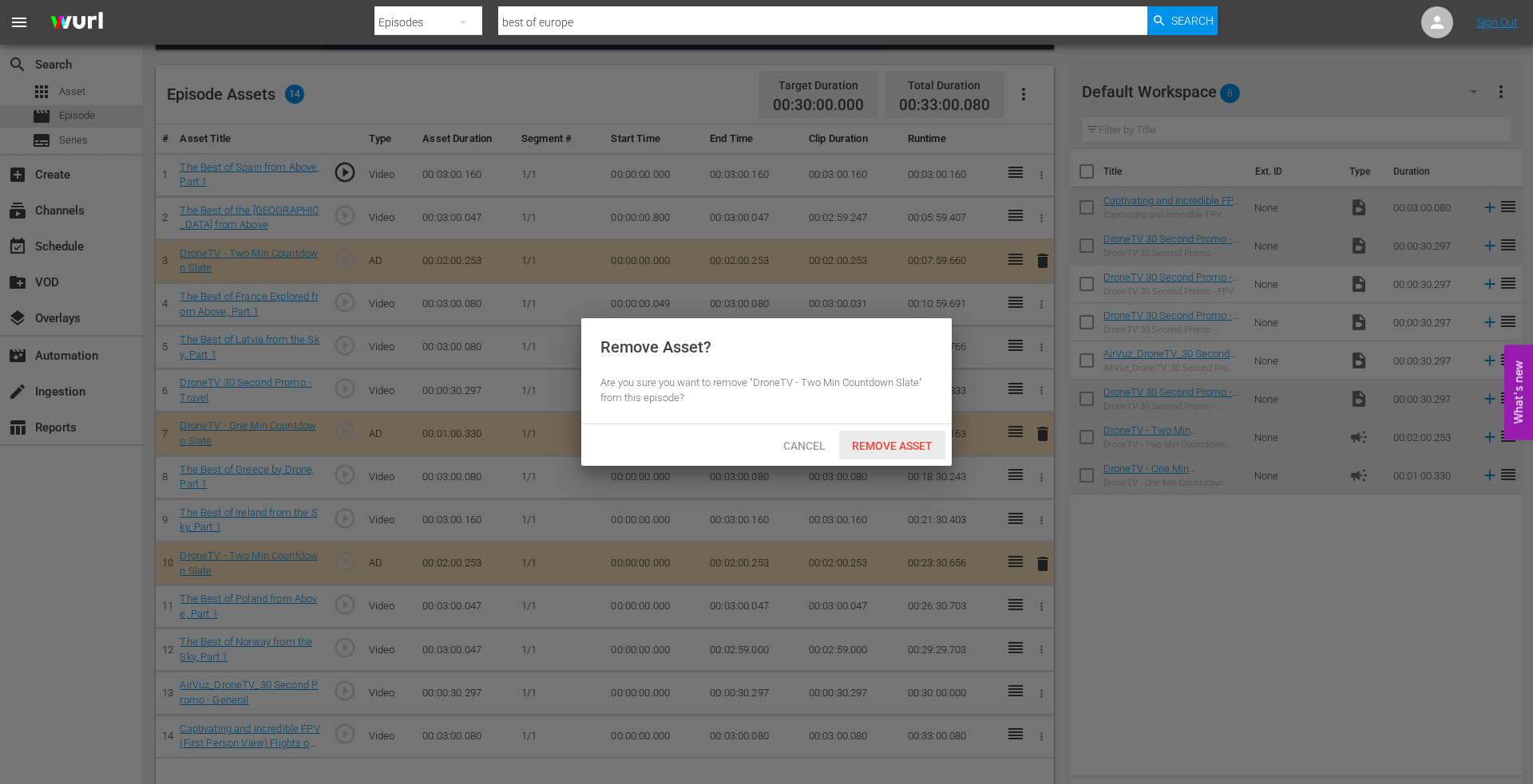
click at [879, 449] on span "Remove Asset" at bounding box center [892, 446] width 106 height 13
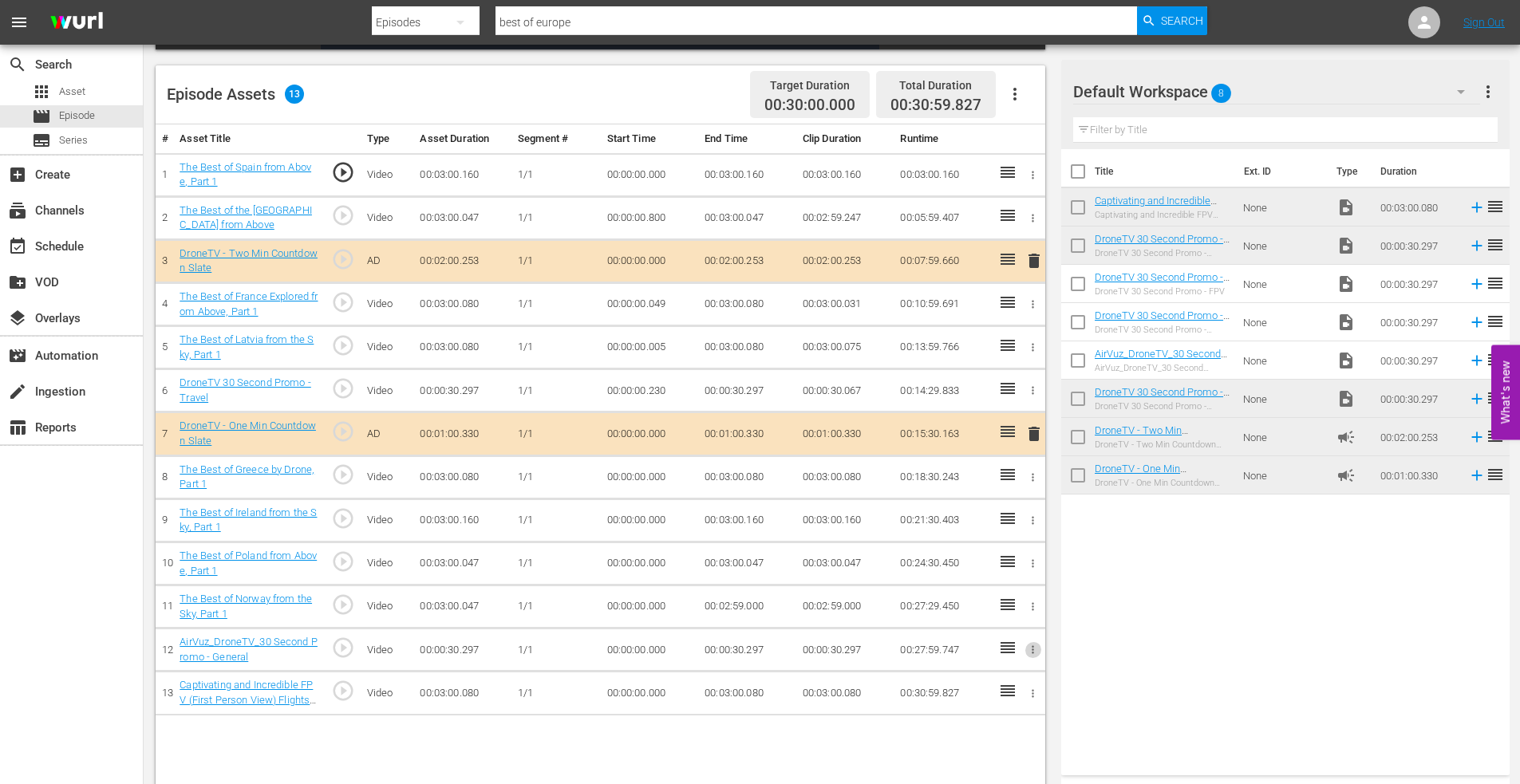
click at [1028, 648] on icon "button" at bounding box center [1033, 650] width 12 height 12
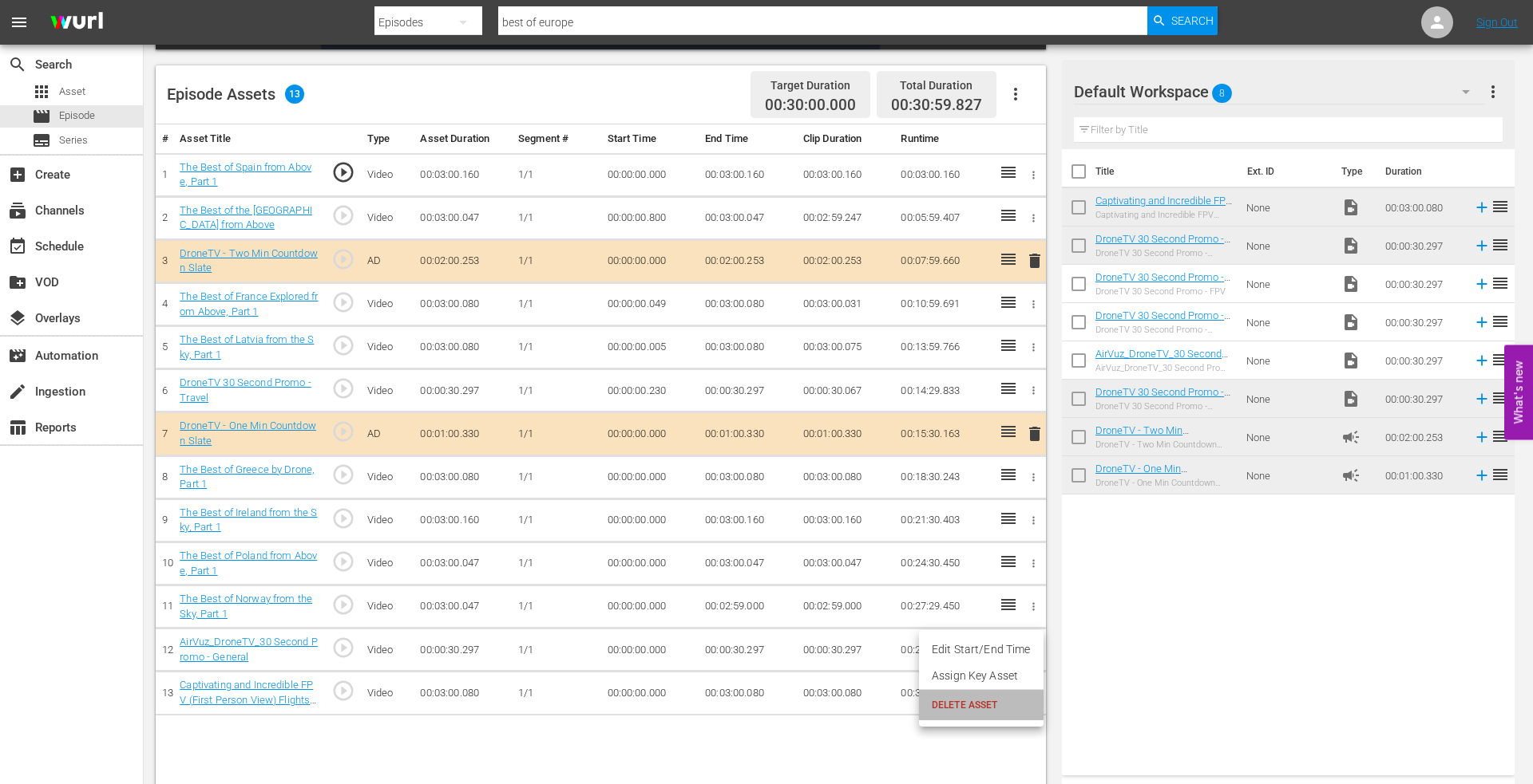
click at [973, 704] on span "DELETE ASSET" at bounding box center [981, 705] width 99 height 14
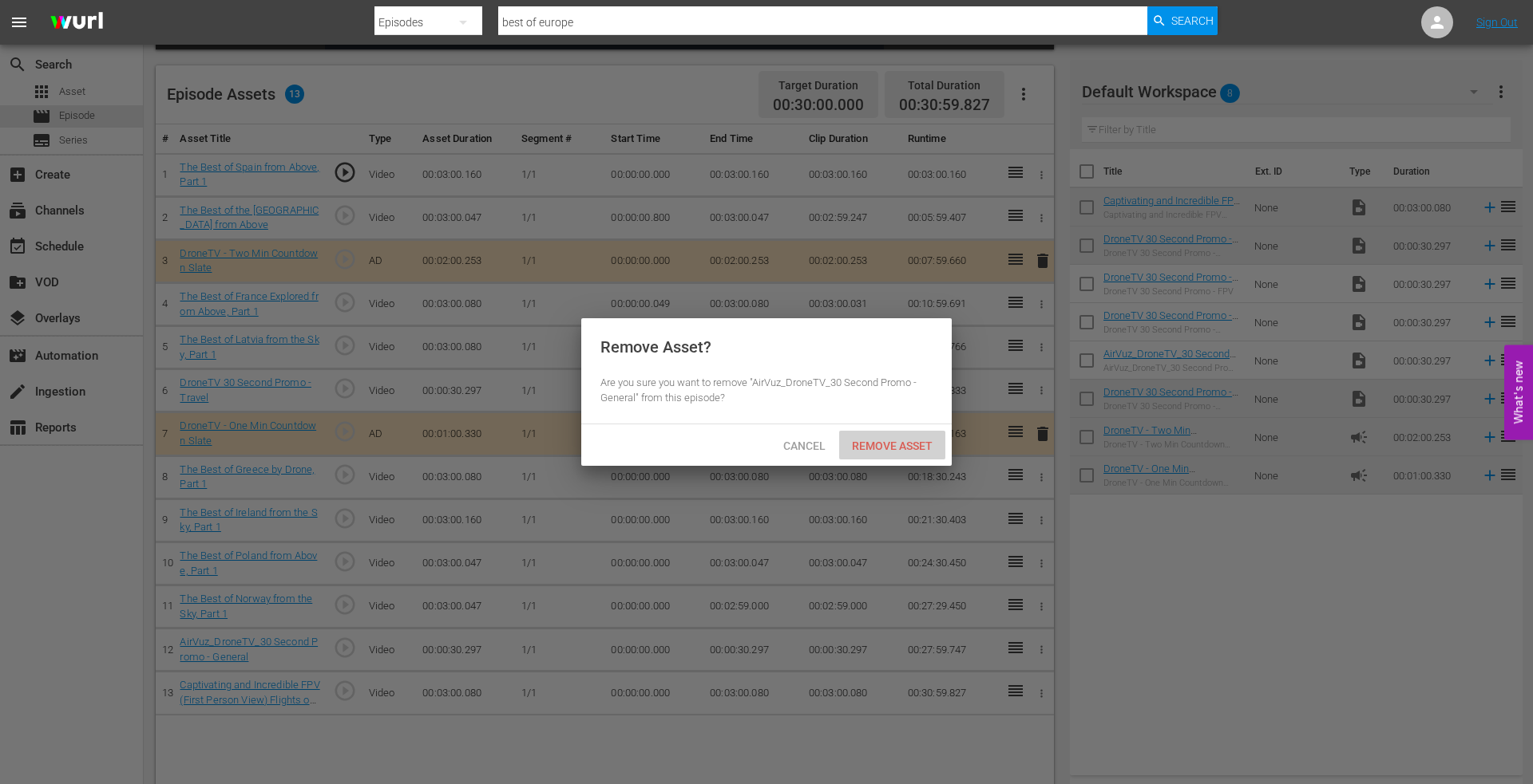
click at [870, 451] on span "Remove Asset" at bounding box center [892, 446] width 106 height 13
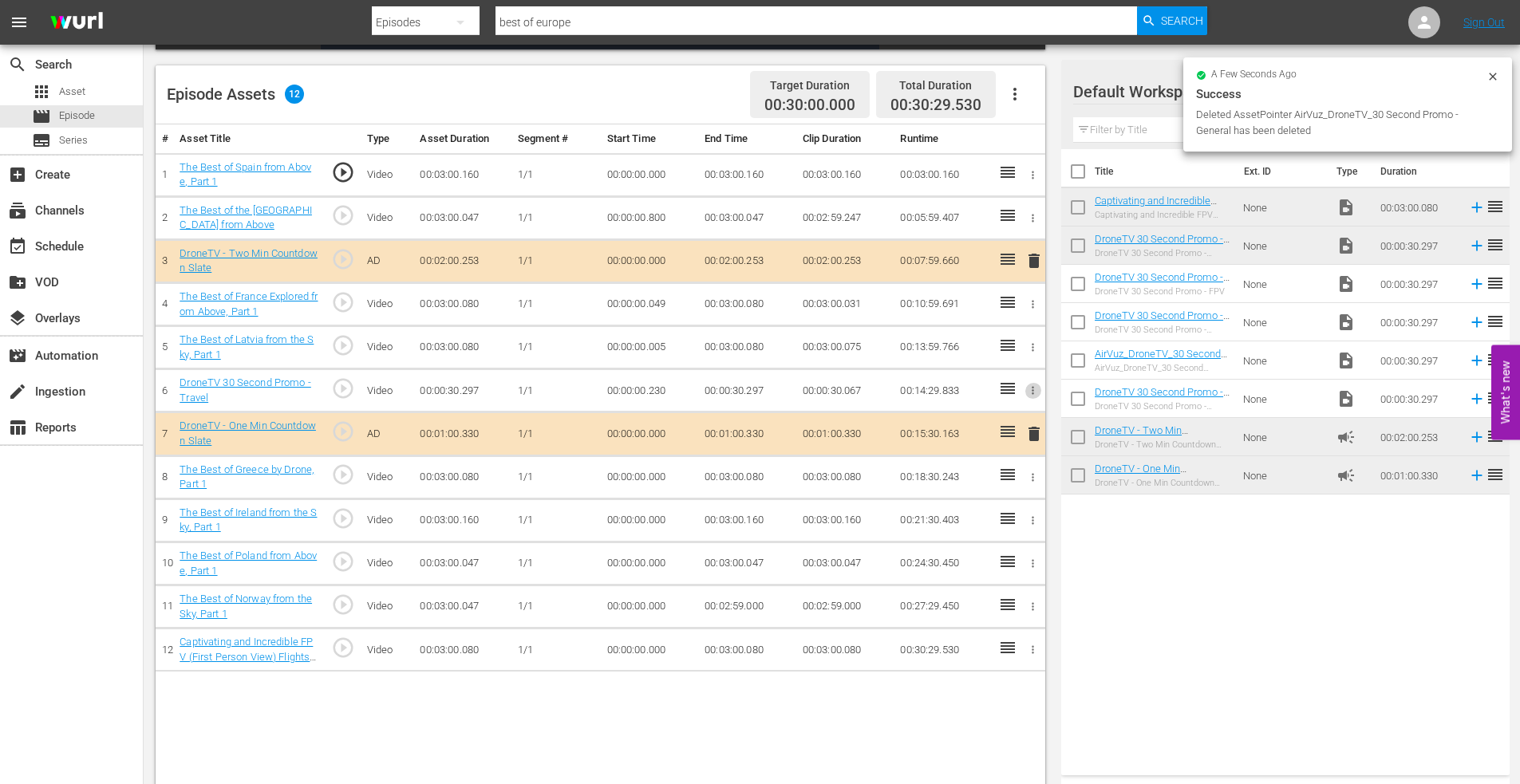
click at [1026, 386] on button "button" at bounding box center [1033, 391] width 17 height 17
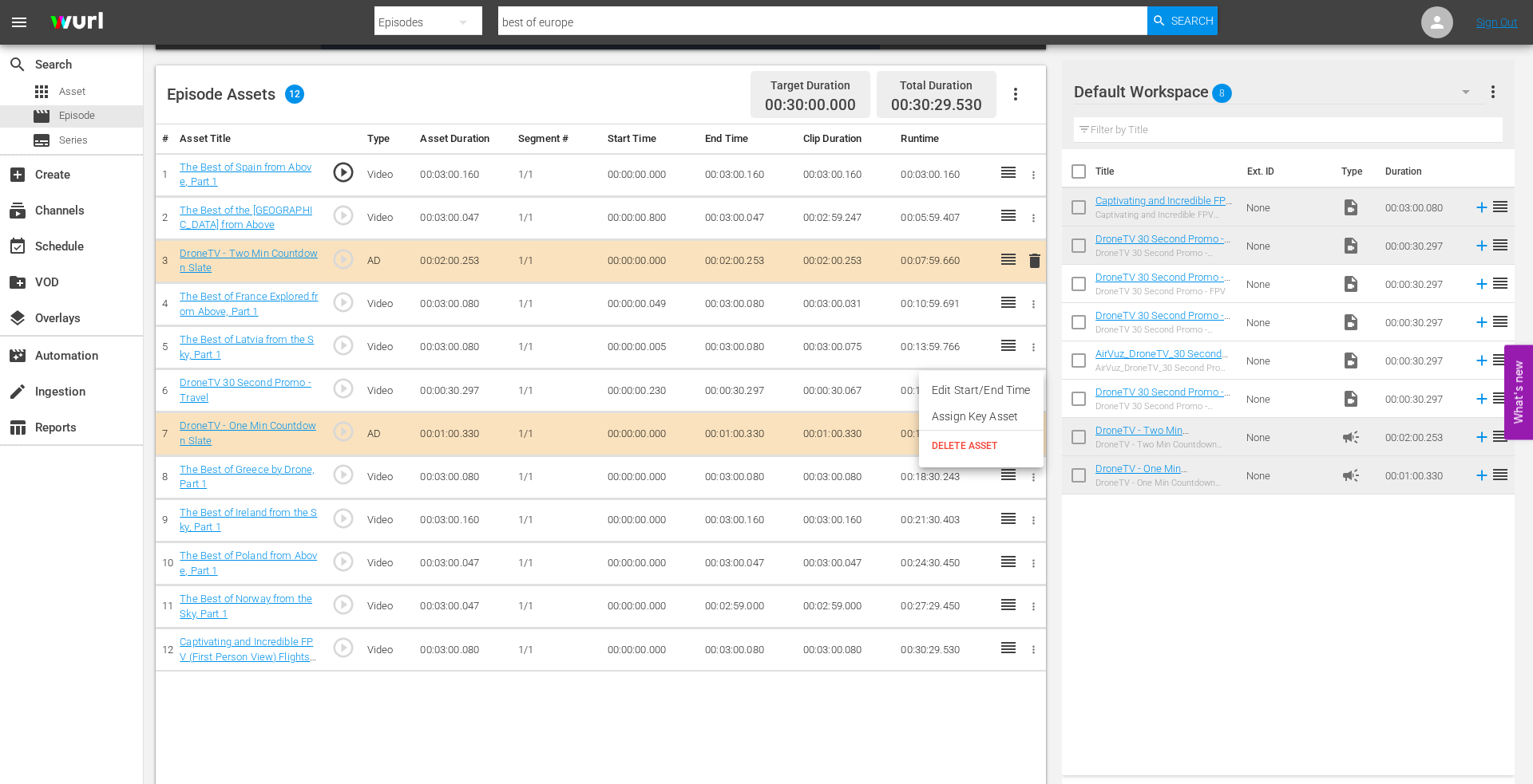
click at [973, 439] on span "DELETE ASSET" at bounding box center [981, 446] width 99 height 14
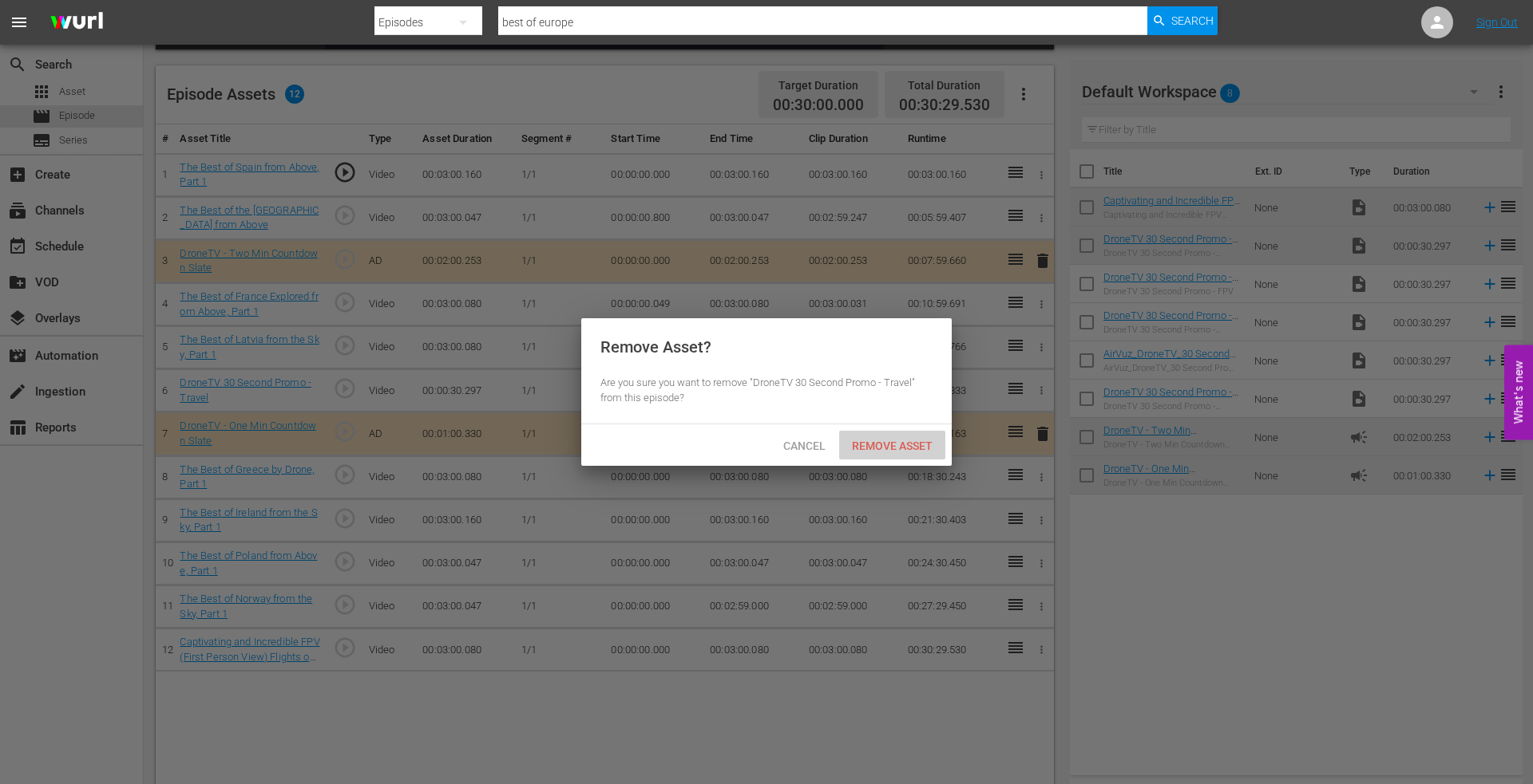
click at [890, 444] on span "Remove Asset" at bounding box center [892, 446] width 106 height 13
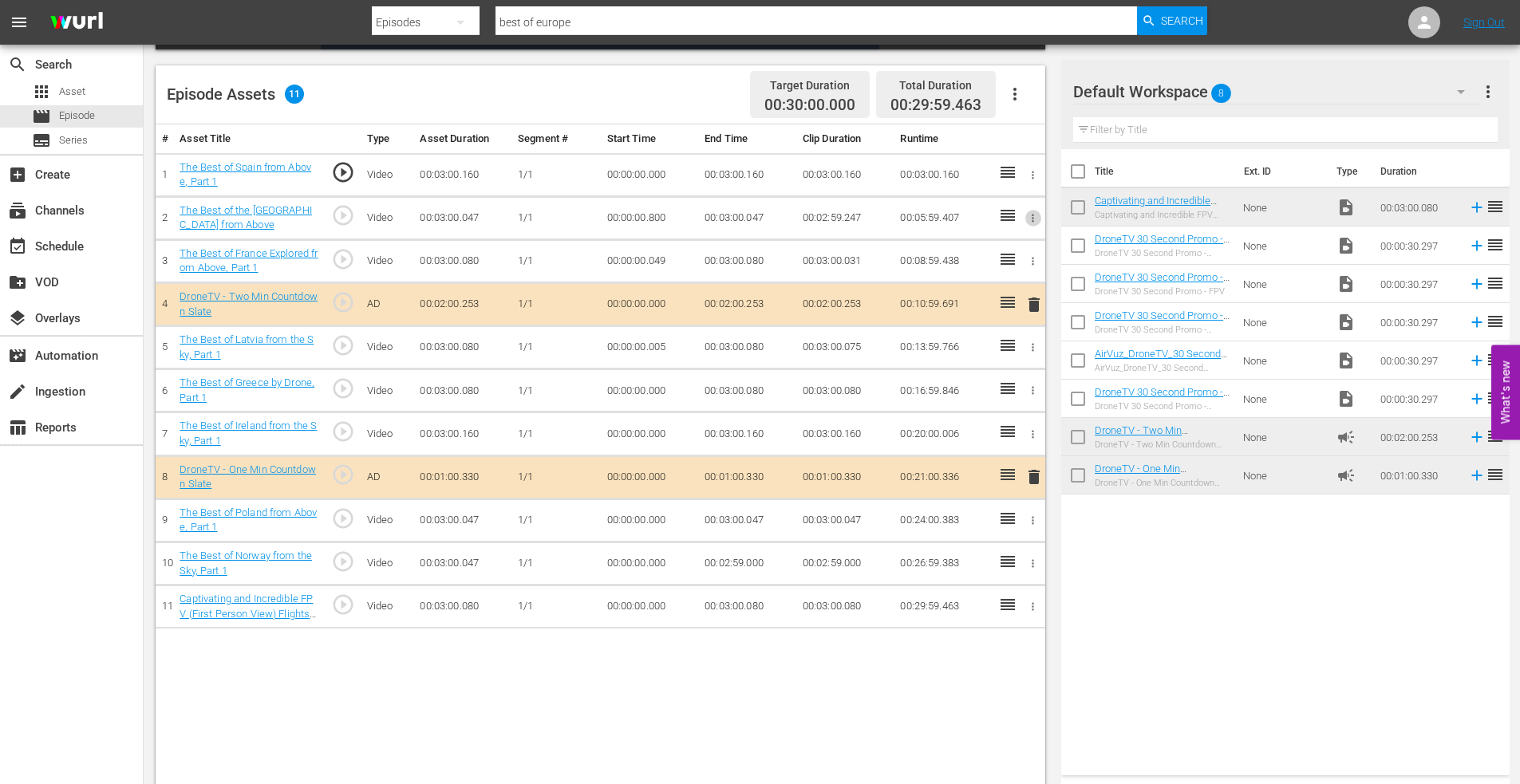
click at [1033, 214] on icon "button" at bounding box center [1033, 218] width 12 height 12
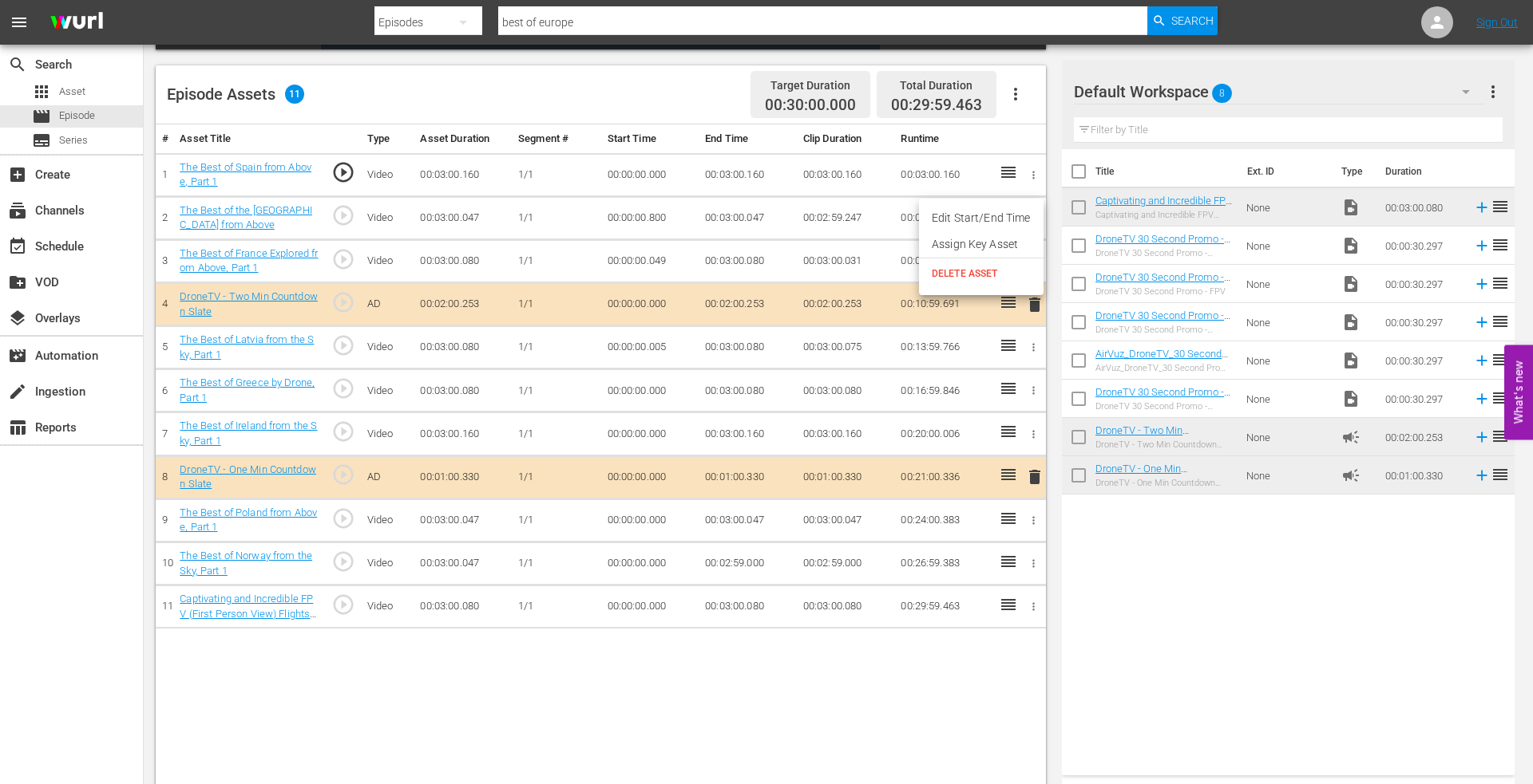
click at [988, 219] on li "Edit Start/End Time" at bounding box center [981, 218] width 125 height 26
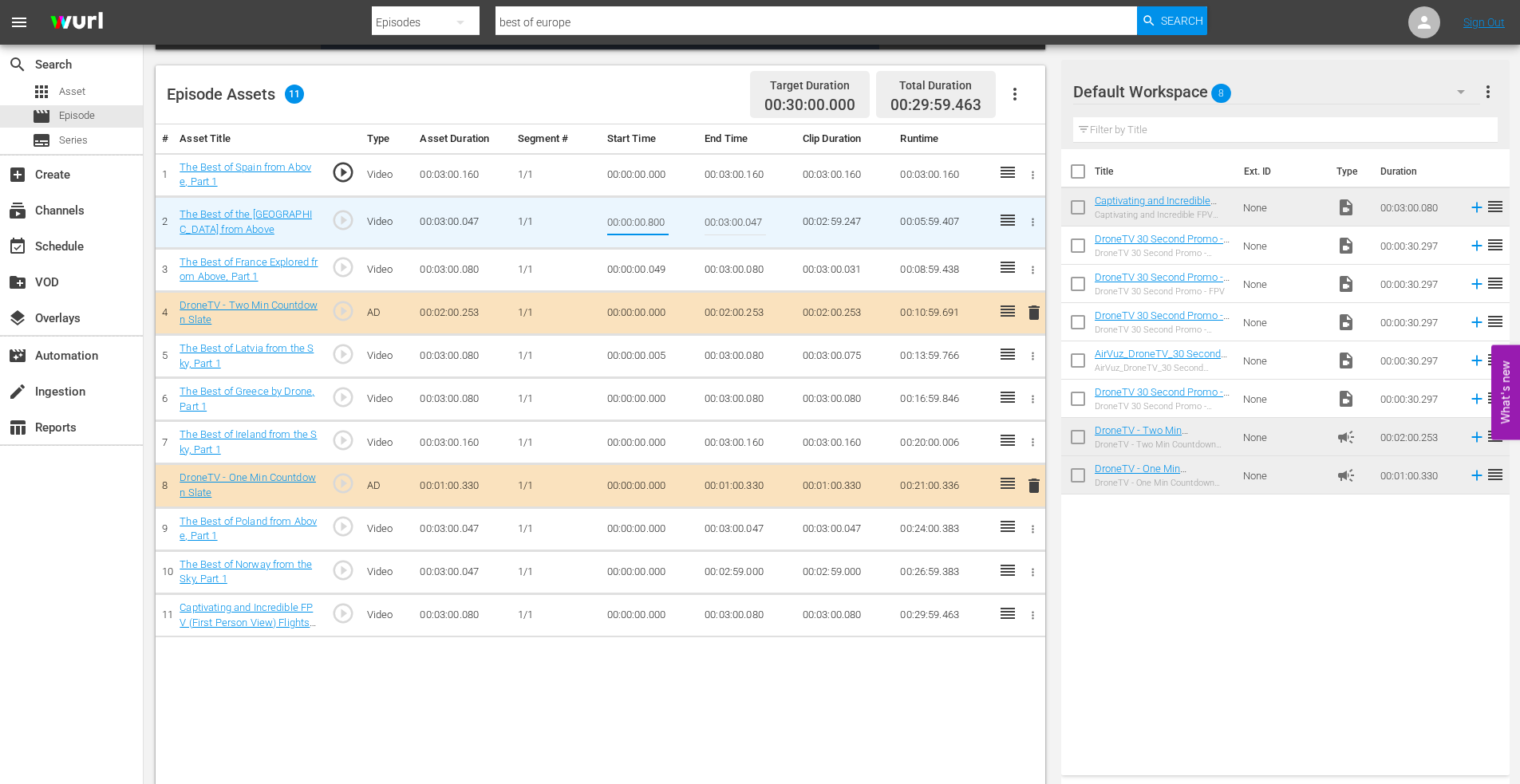
drag, startPoint x: 649, startPoint y: 221, endPoint x: 716, endPoint y: 220, distance: 67.0
click at [716, 220] on tr "2 The Best of the [GEOGRAPHIC_DATA] from Above play_circle_outline Video 00:03:…" at bounding box center [601, 222] width 890 height 52
type input "00:00:00.000"
click at [1034, 530] on icon "button" at bounding box center [1033, 529] width 12 height 12
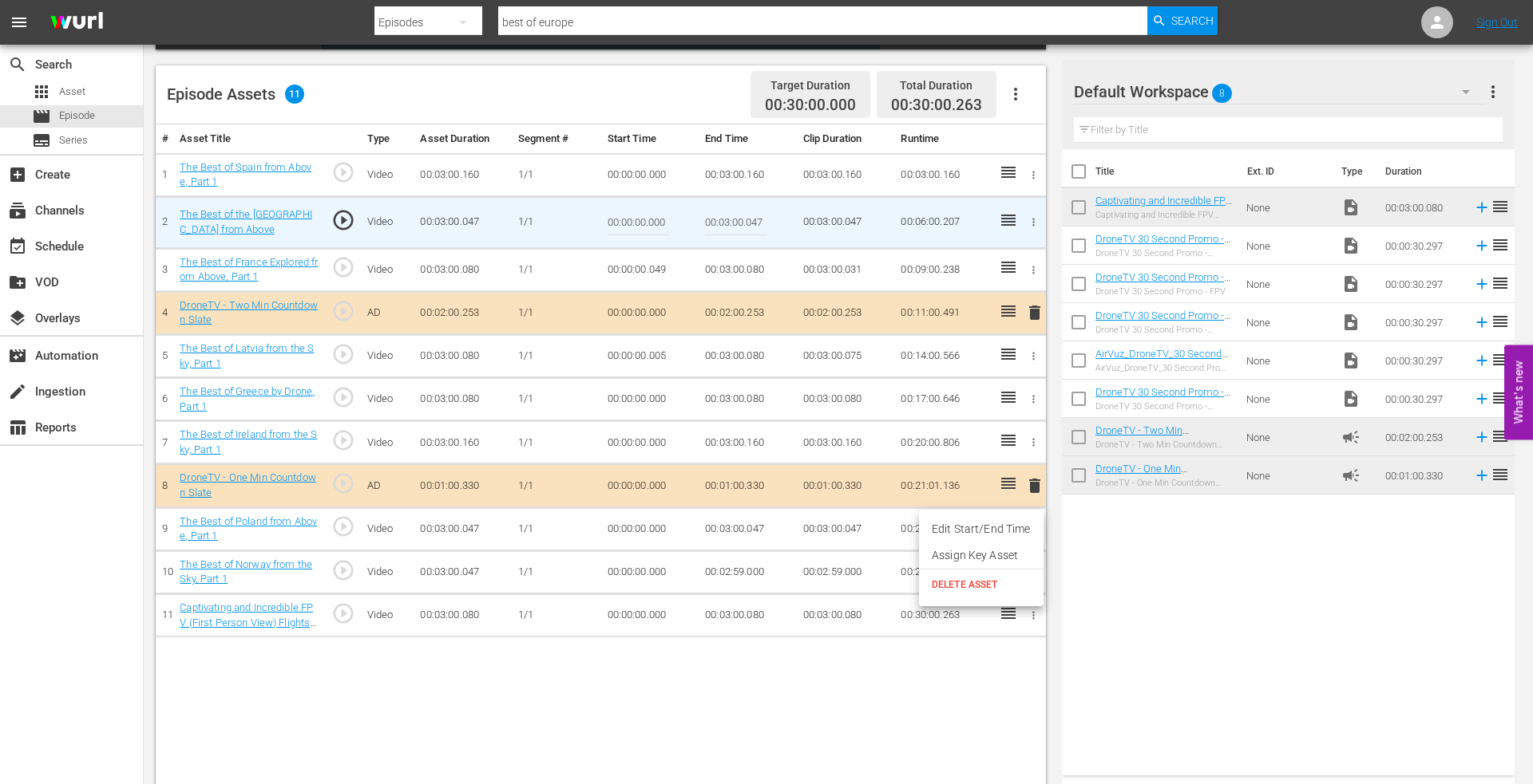
click at [985, 532] on li "Edit Start/End Time" at bounding box center [981, 529] width 125 height 26
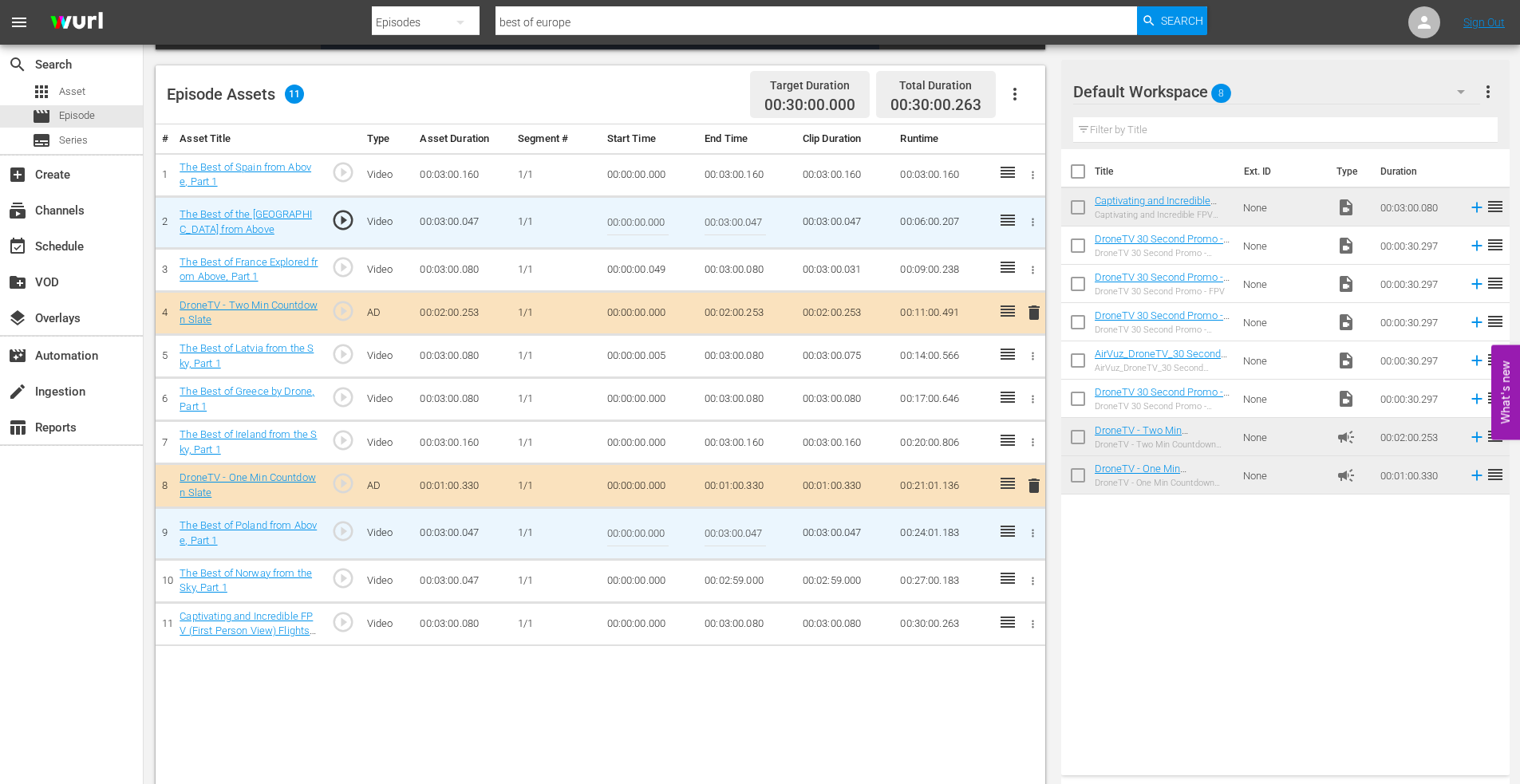
drag, startPoint x: 649, startPoint y: 534, endPoint x: 713, endPoint y: 532, distance: 64.0
click at [713, 532] on tr "9 The Best of Poland from Above, Part 1 play_circle_outline Video 00:03:00.047 …" at bounding box center [601, 533] width 890 height 52
type input "00:00:00.120"
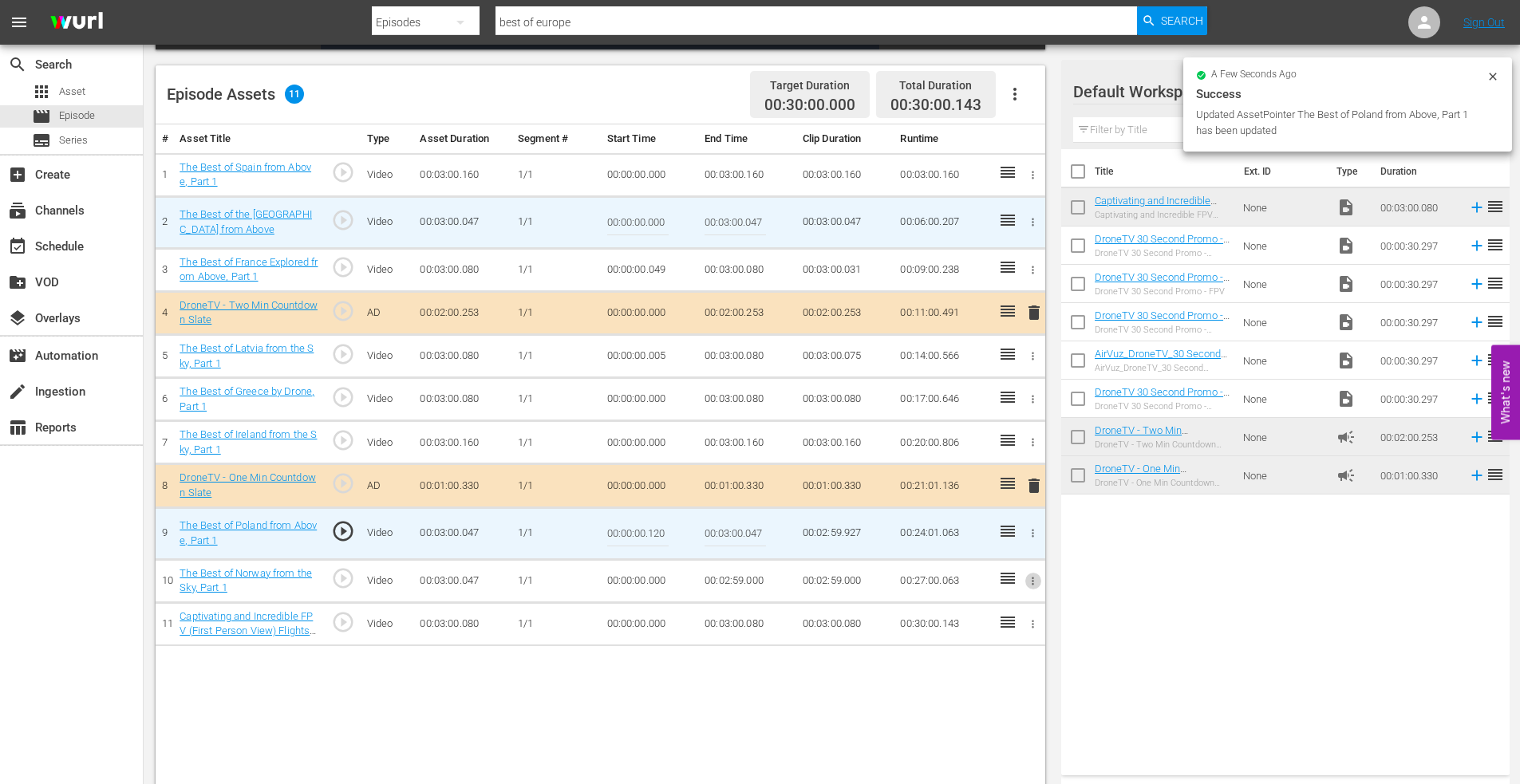
click at [1033, 577] on icon "button" at bounding box center [1033, 581] width 3 height 8
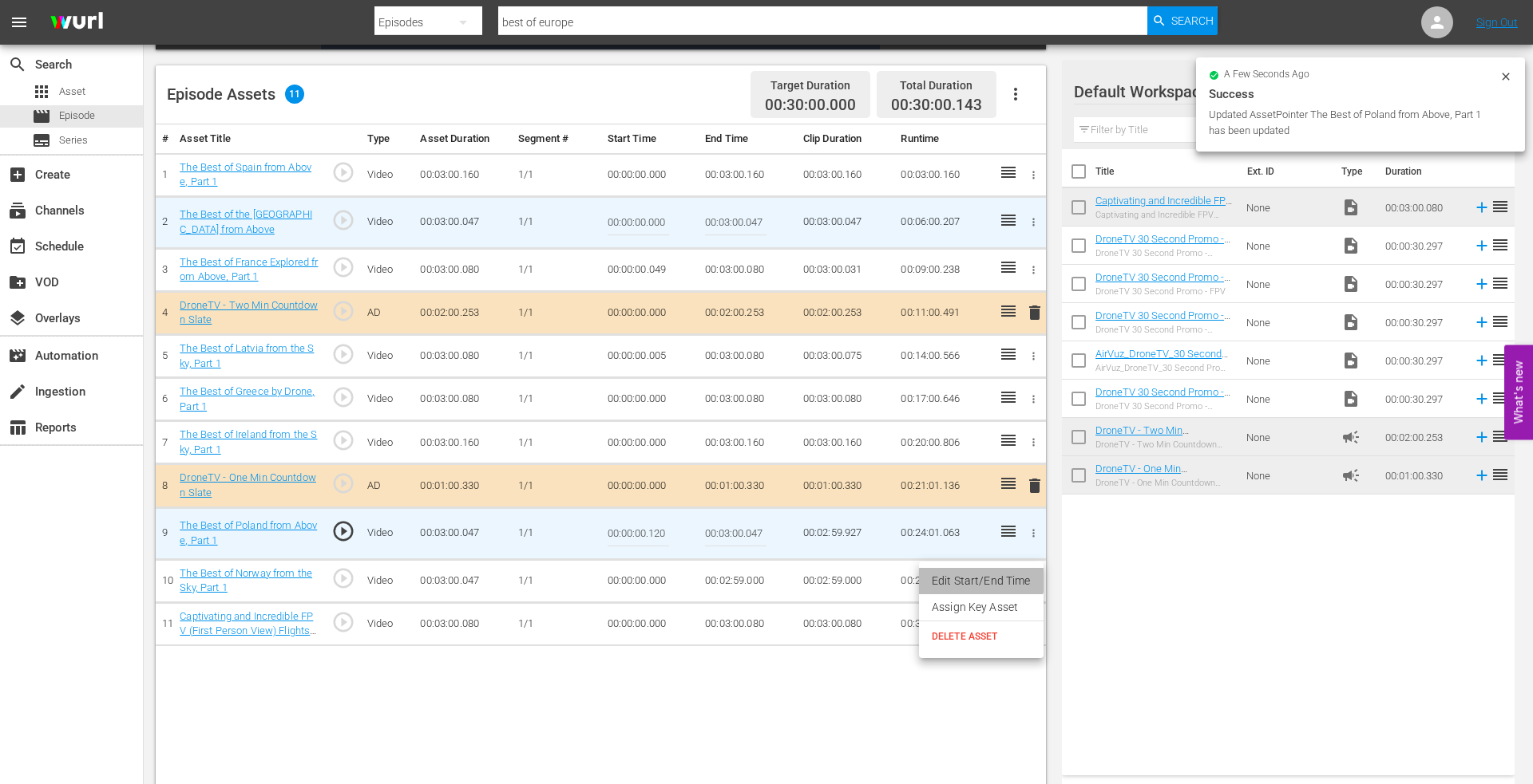
click at [980, 572] on li "Edit Start/End Time" at bounding box center [981, 581] width 125 height 26
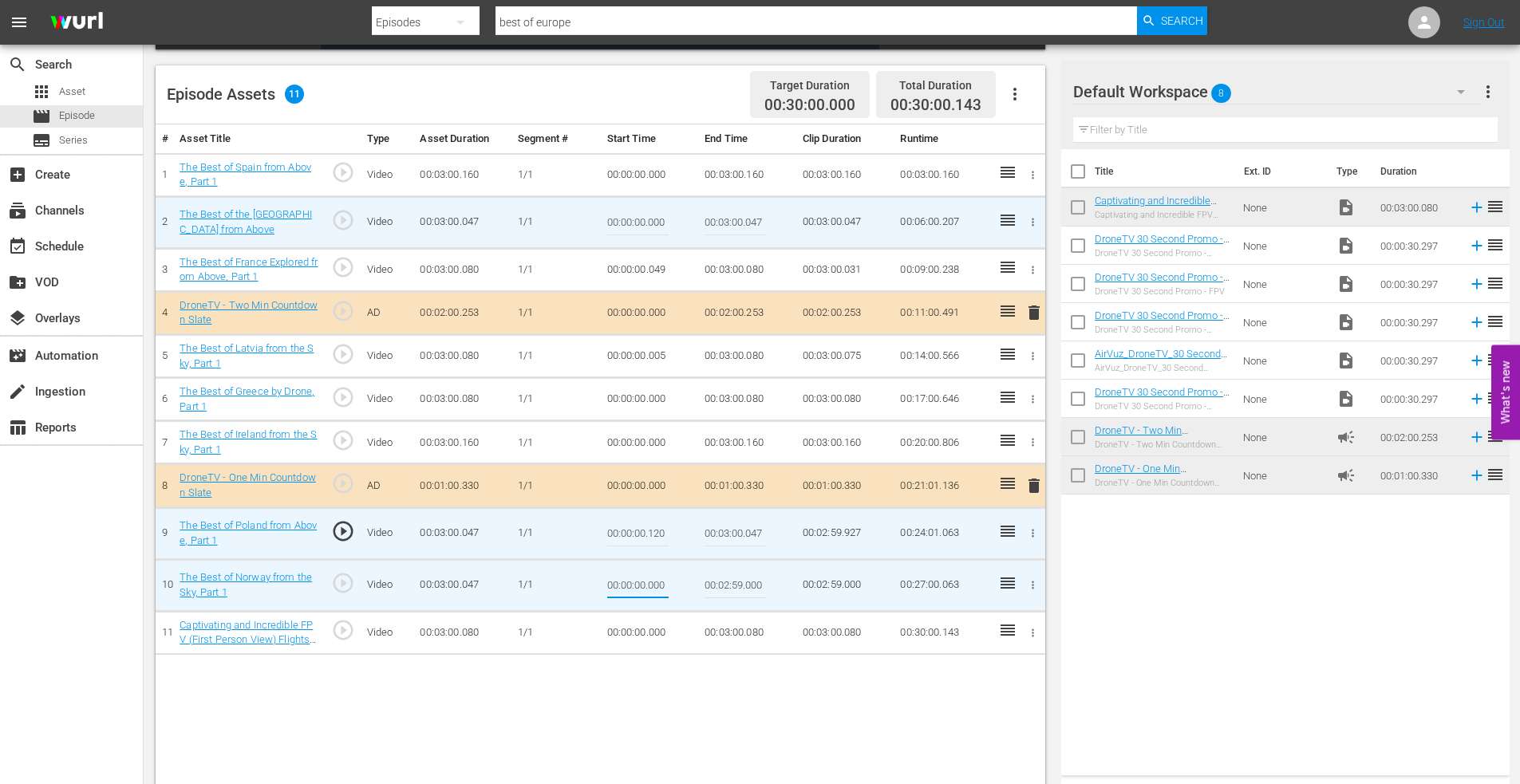
drag, startPoint x: 648, startPoint y: 586, endPoint x: 691, endPoint y: 583, distance: 43.1
click at [691, 583] on td "00:00:00.000" at bounding box center [650, 585] width 98 height 52
type input "00:00:00.143"
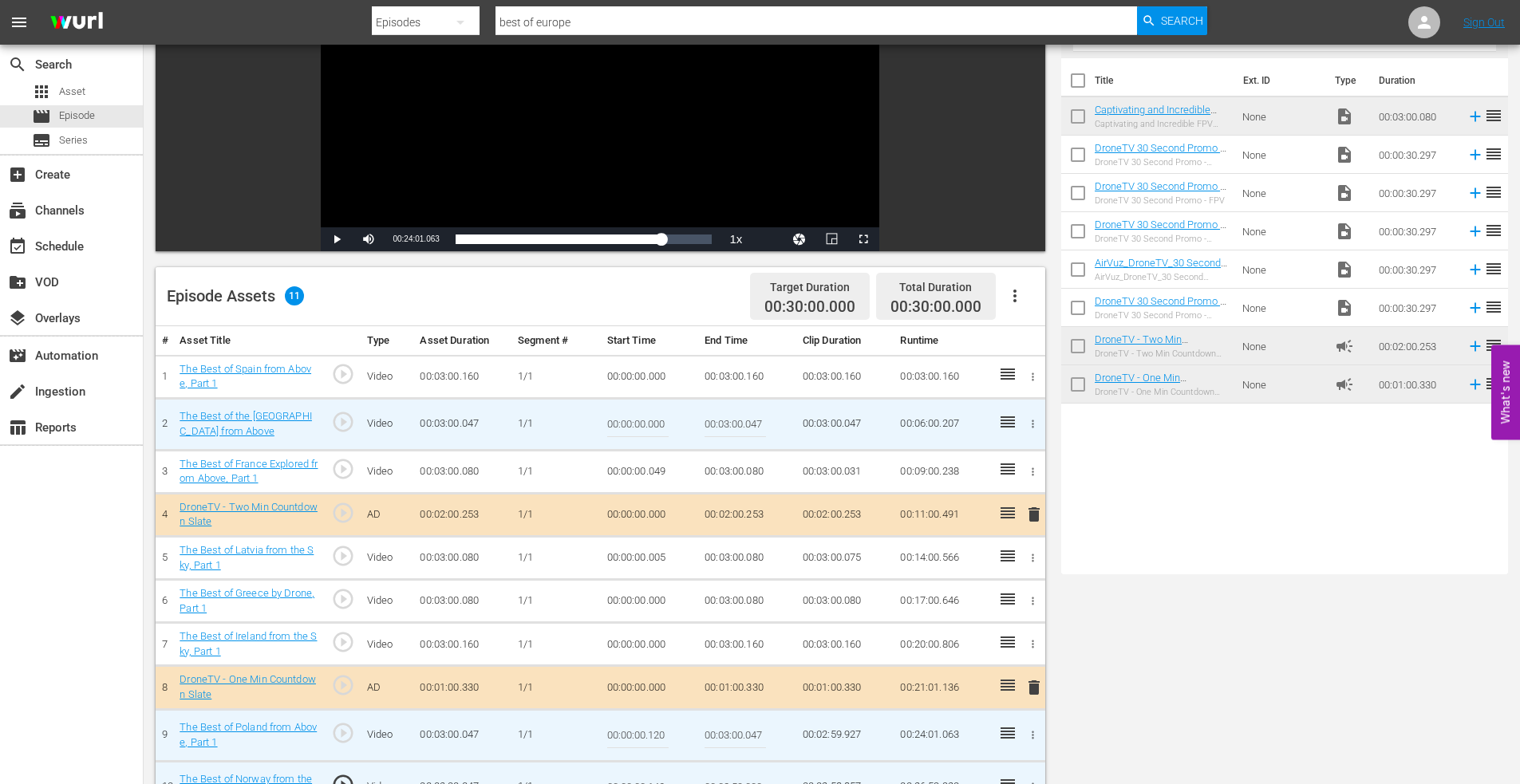
scroll to position [0, 0]
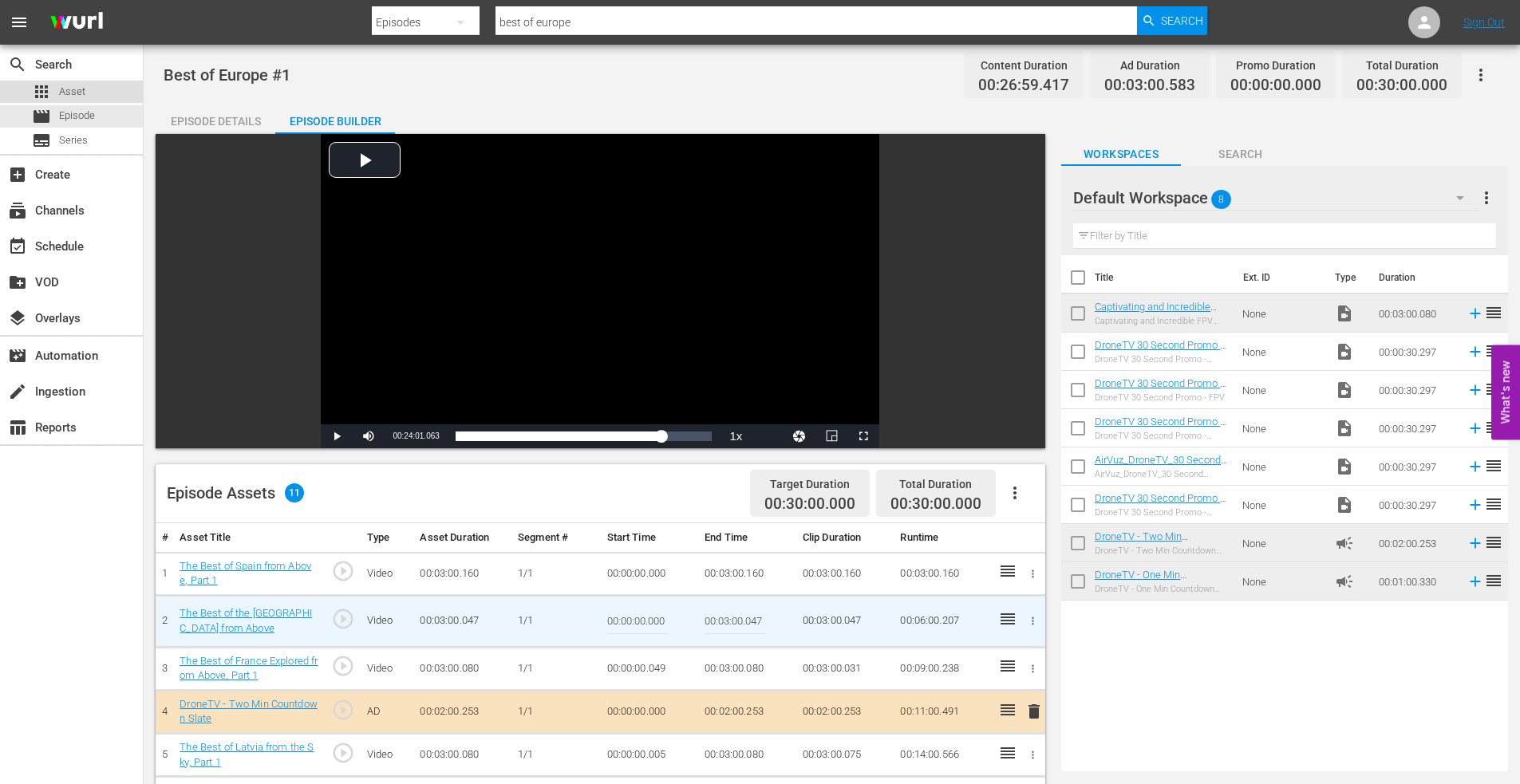
click at [68, 92] on span "Asset" at bounding box center [72, 92] width 26 height 16
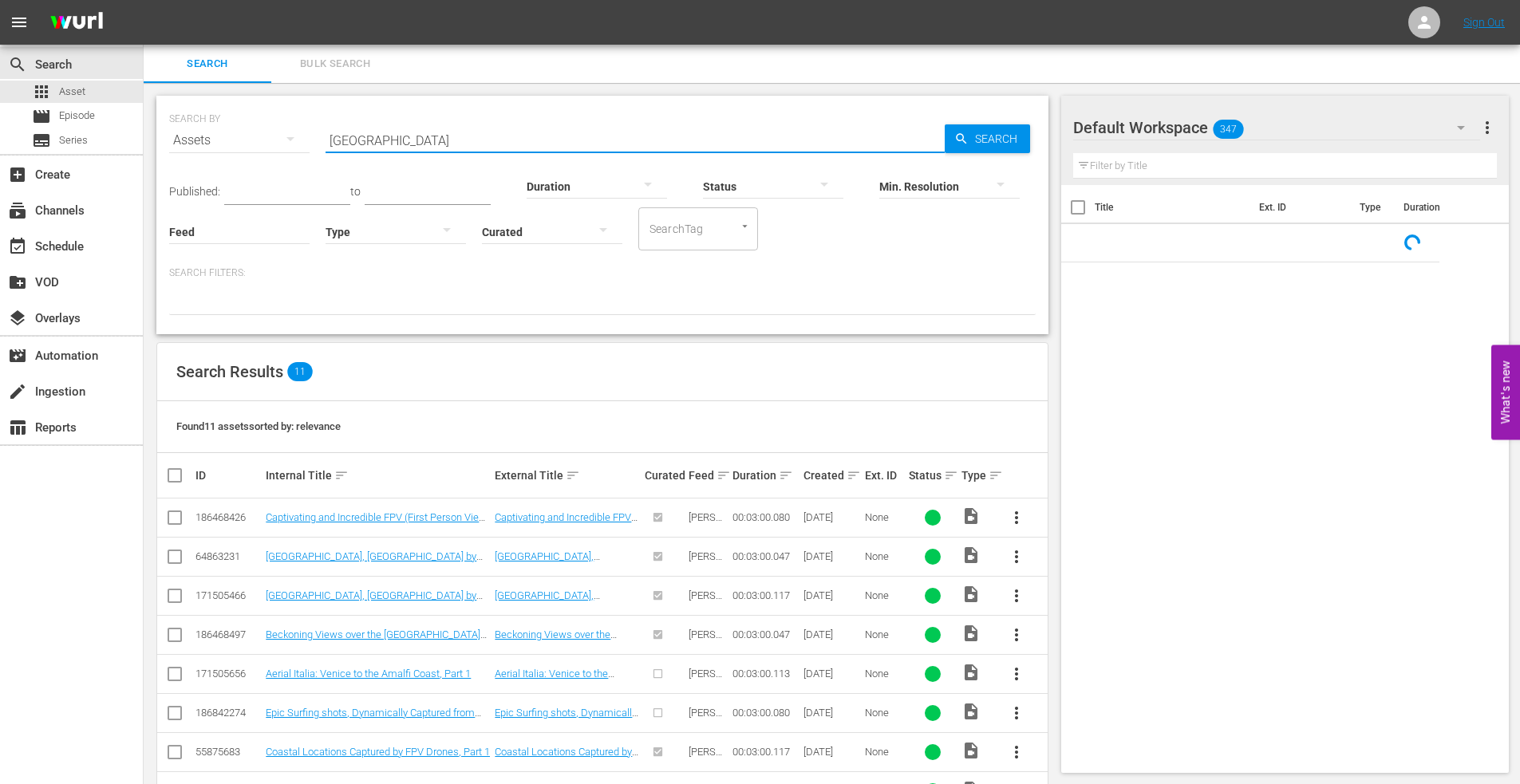
click at [384, 145] on input "[GEOGRAPHIC_DATA]" at bounding box center [635, 140] width 619 height 39
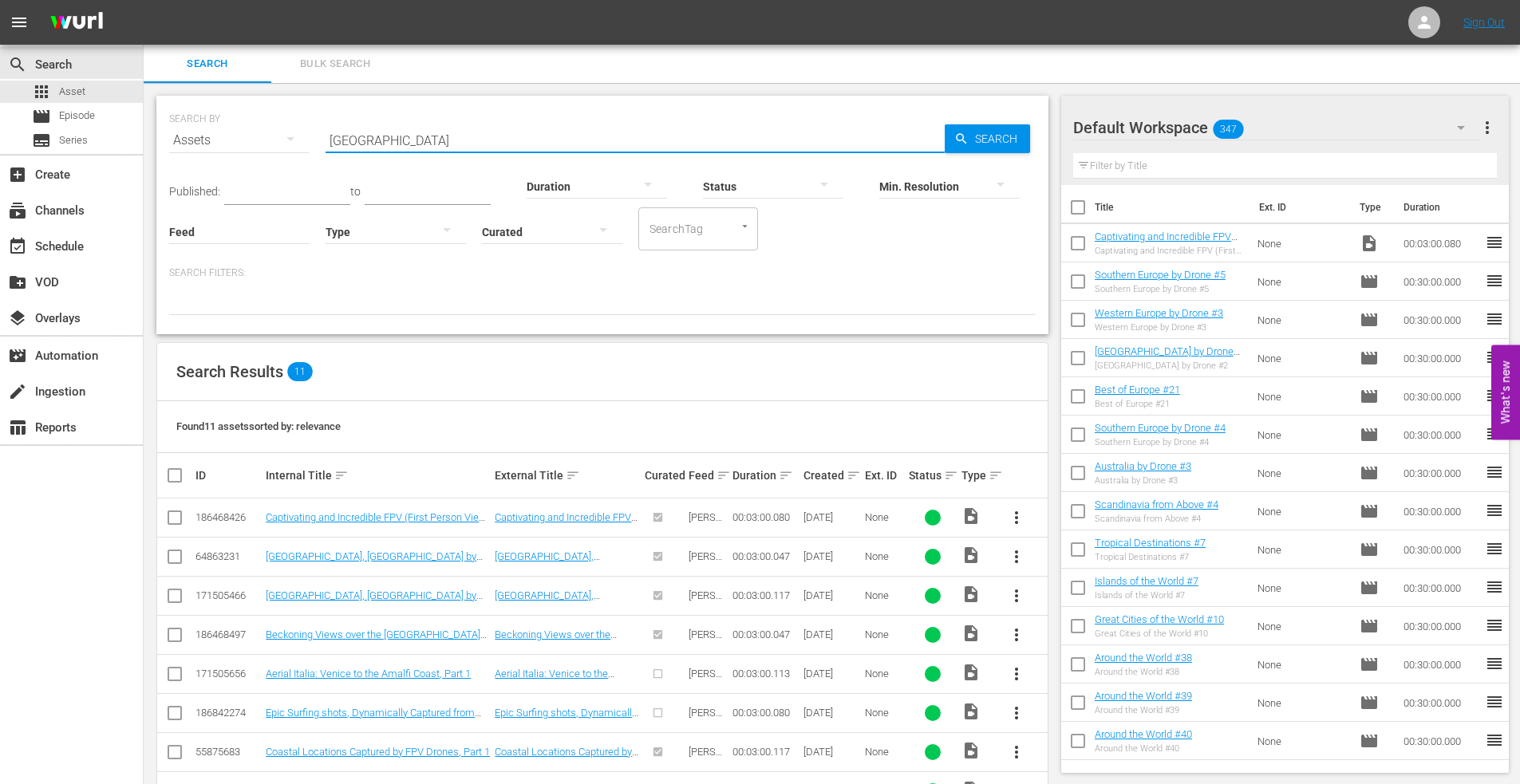
drag, startPoint x: 384, startPoint y: 145, endPoint x: 245, endPoint y: 131, distance: 139.7
click at [245, 131] on div "SEARCH BY Search By Assets Search ID, Title, Description, Keywords, or Category…" at bounding box center [602, 130] width 866 height 58
type input "greece islands first"
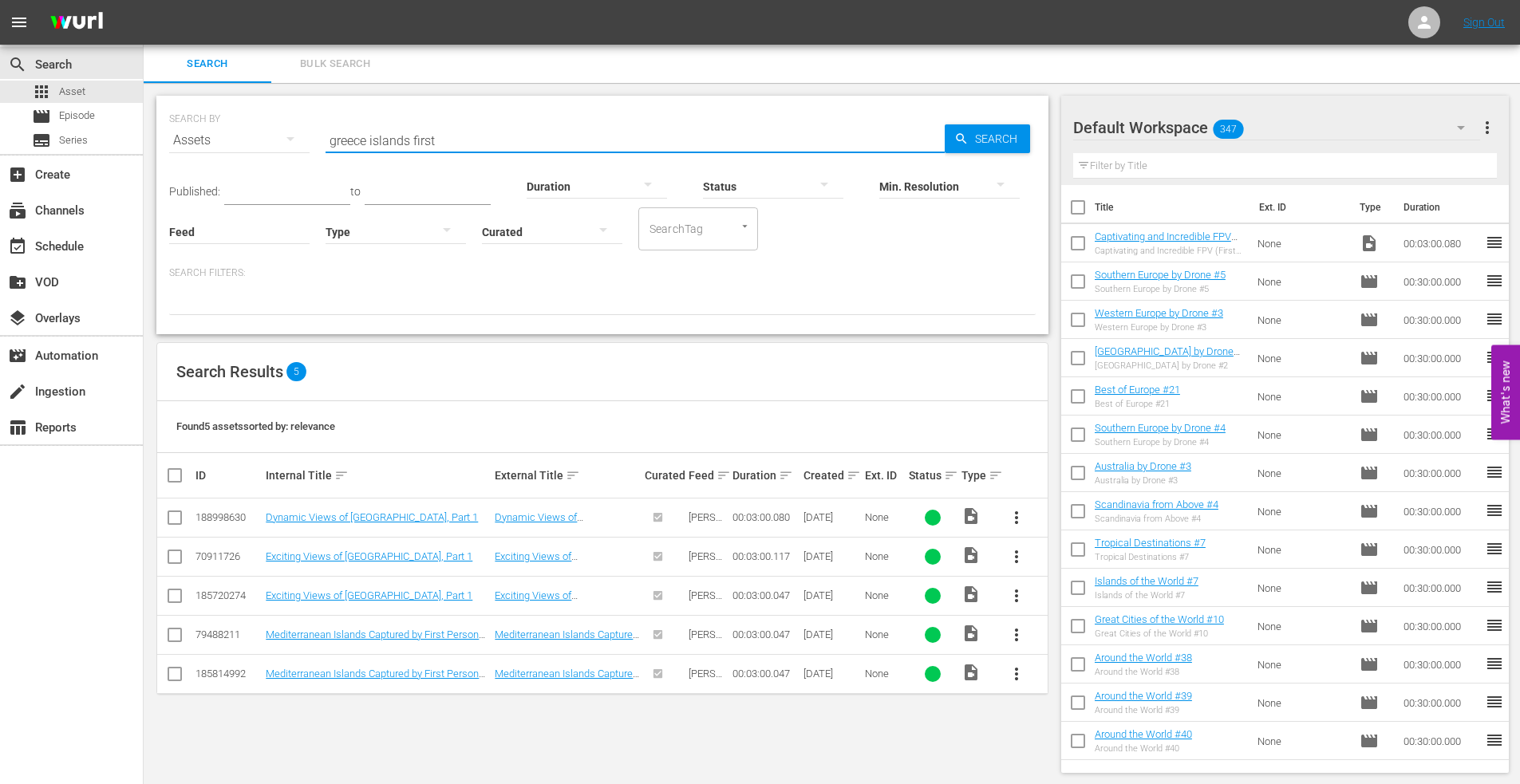
click at [175, 520] on input "checkbox" at bounding box center [175, 520] width 19 height 19
checkbox input "true"
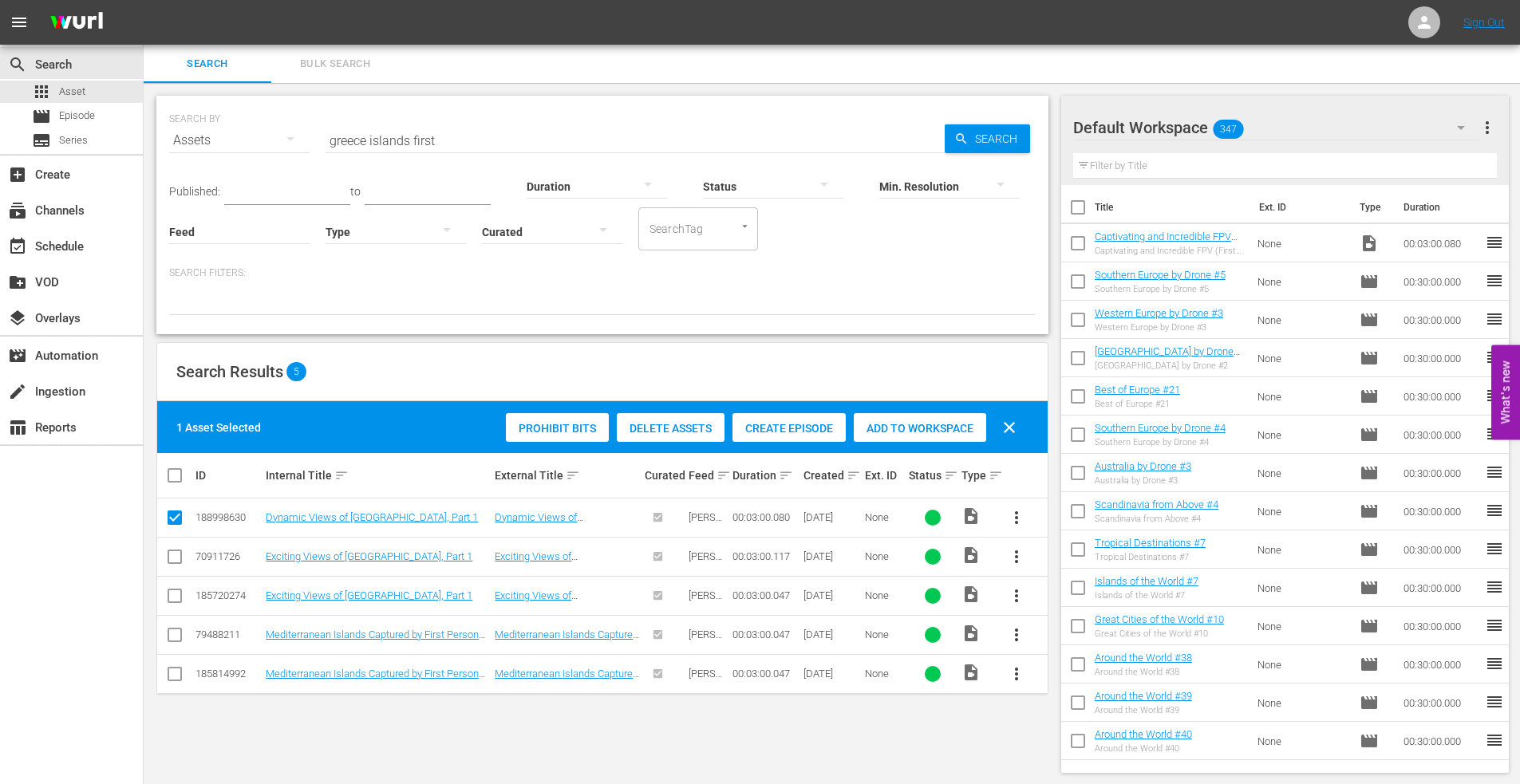
click at [937, 428] on span "Add to Workspace" at bounding box center [920, 429] width 132 height 13
click at [76, 118] on span "Episode" at bounding box center [77, 115] width 36 height 16
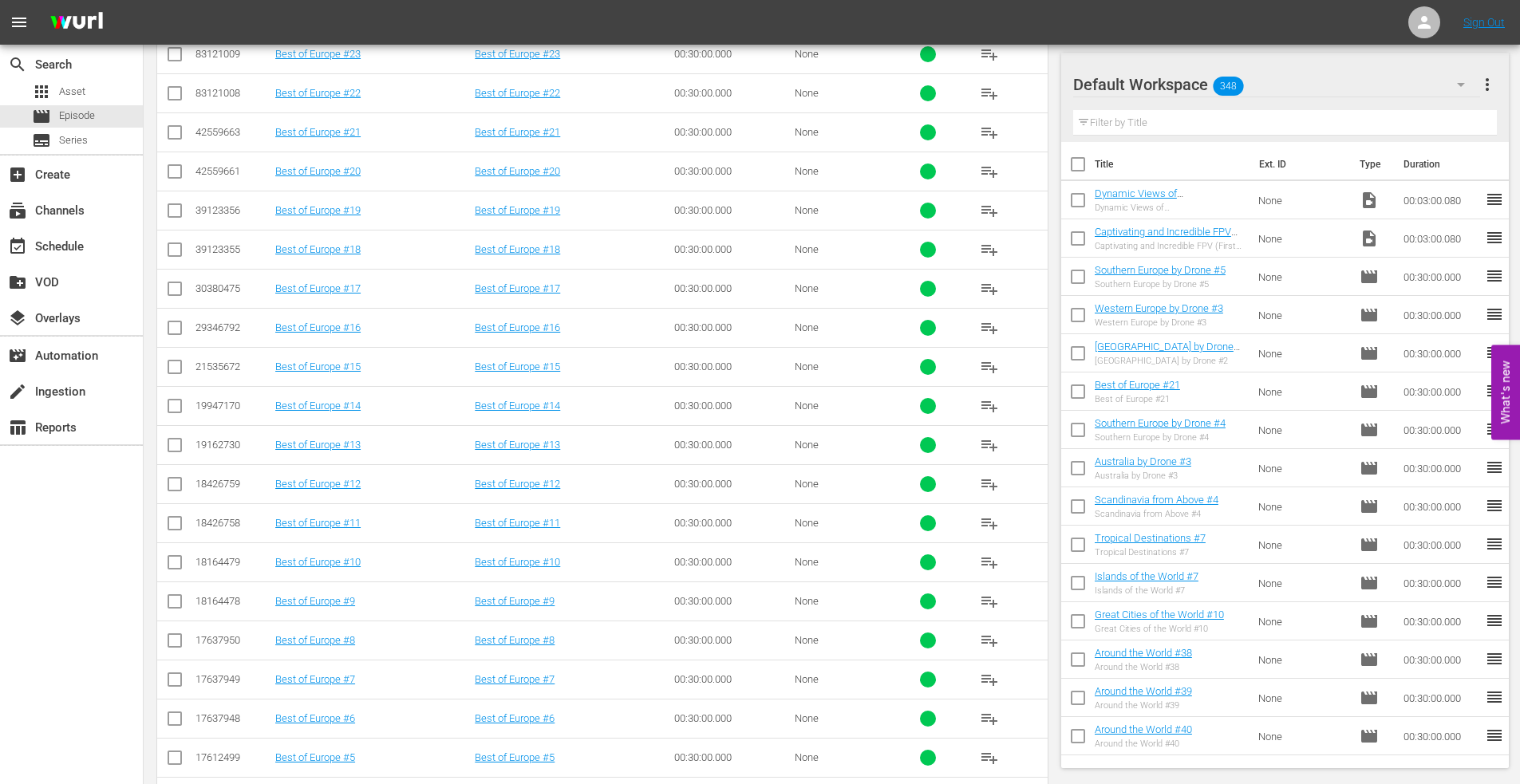
scroll to position [715, 0]
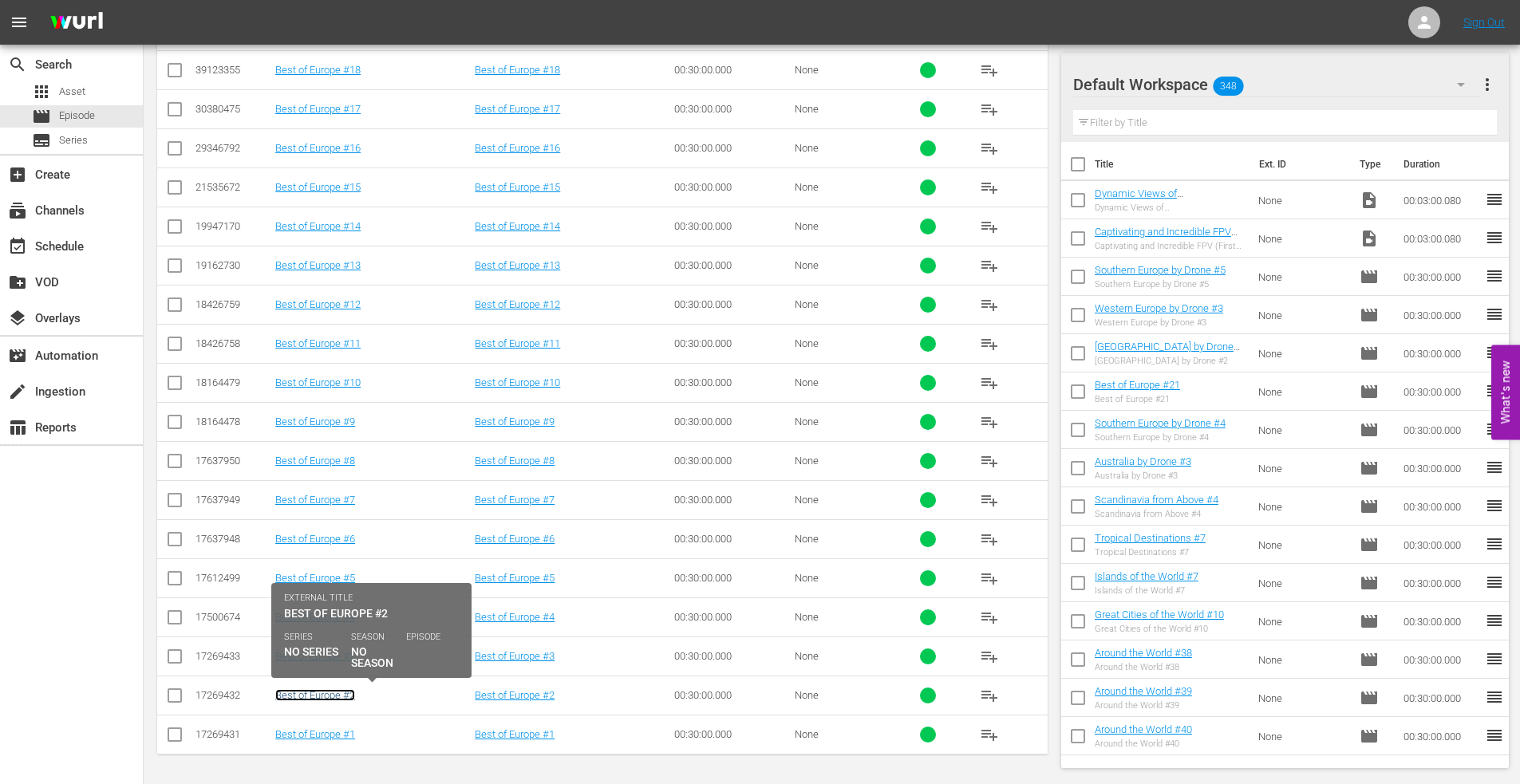
click at [323, 700] on link "Best of Europe #2" at bounding box center [315, 695] width 79 height 12
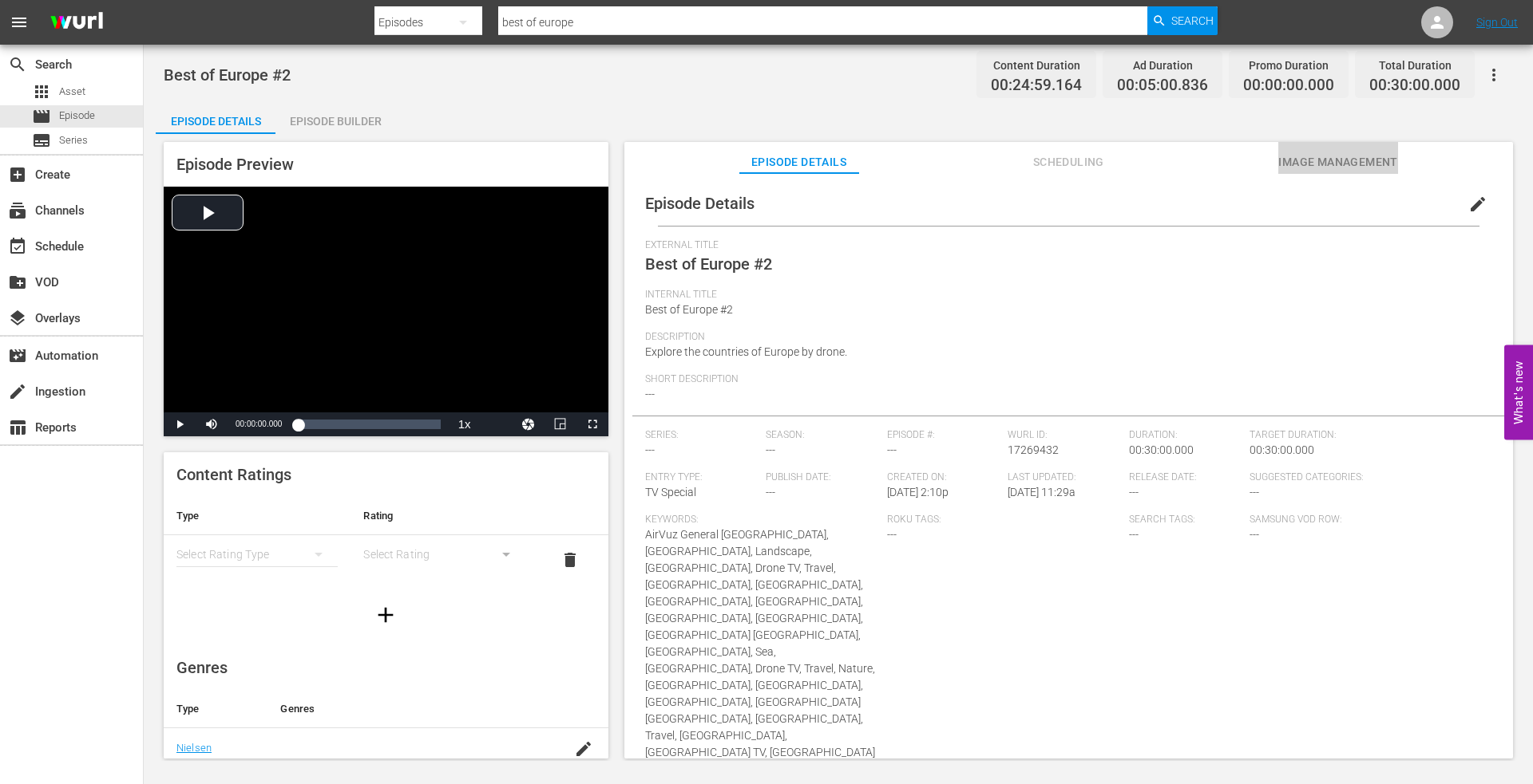
click at [1340, 155] on span "Image Management" at bounding box center [1337, 162] width 120 height 20
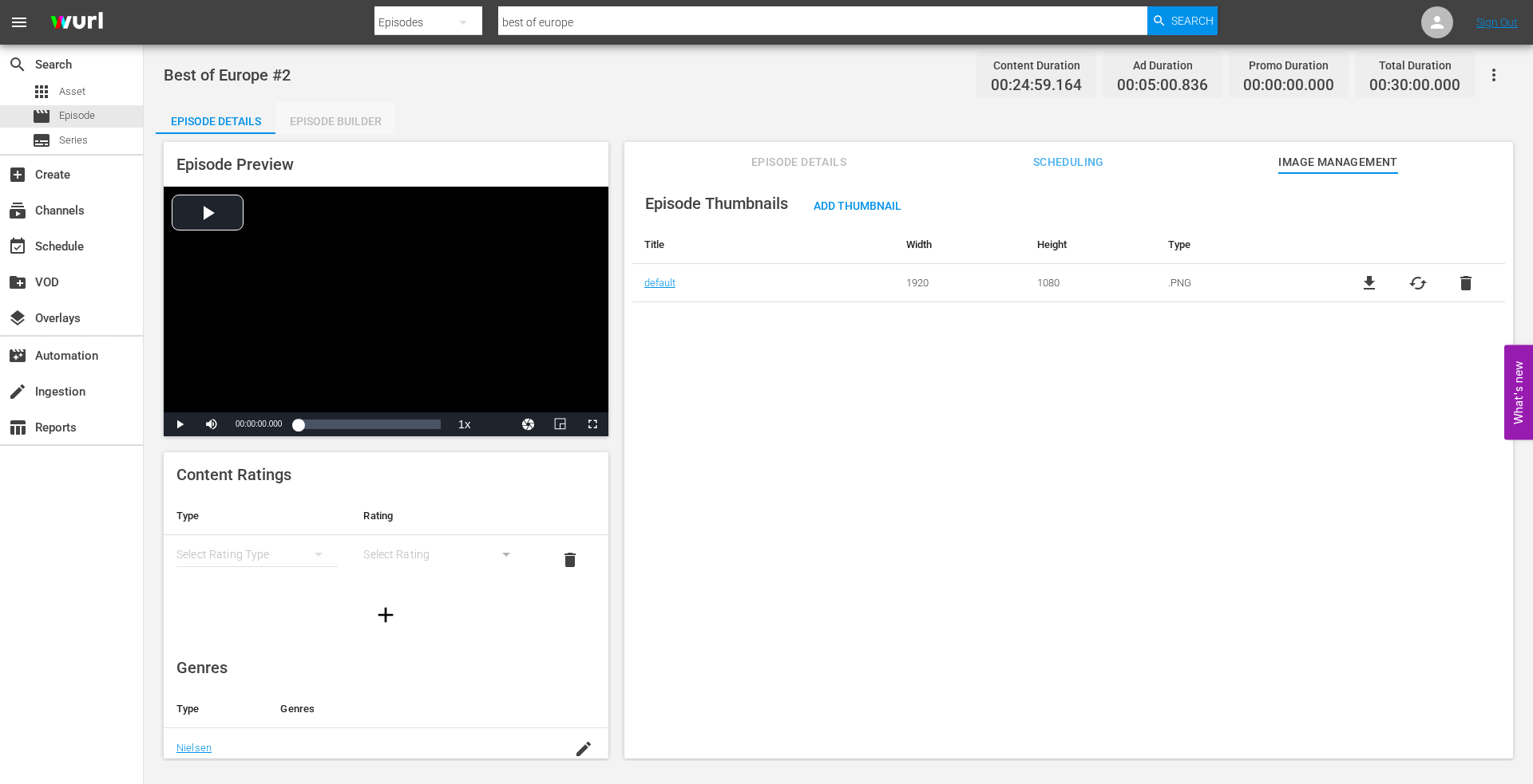
click at [324, 119] on div "Episode Builder" at bounding box center [335, 121] width 120 height 39
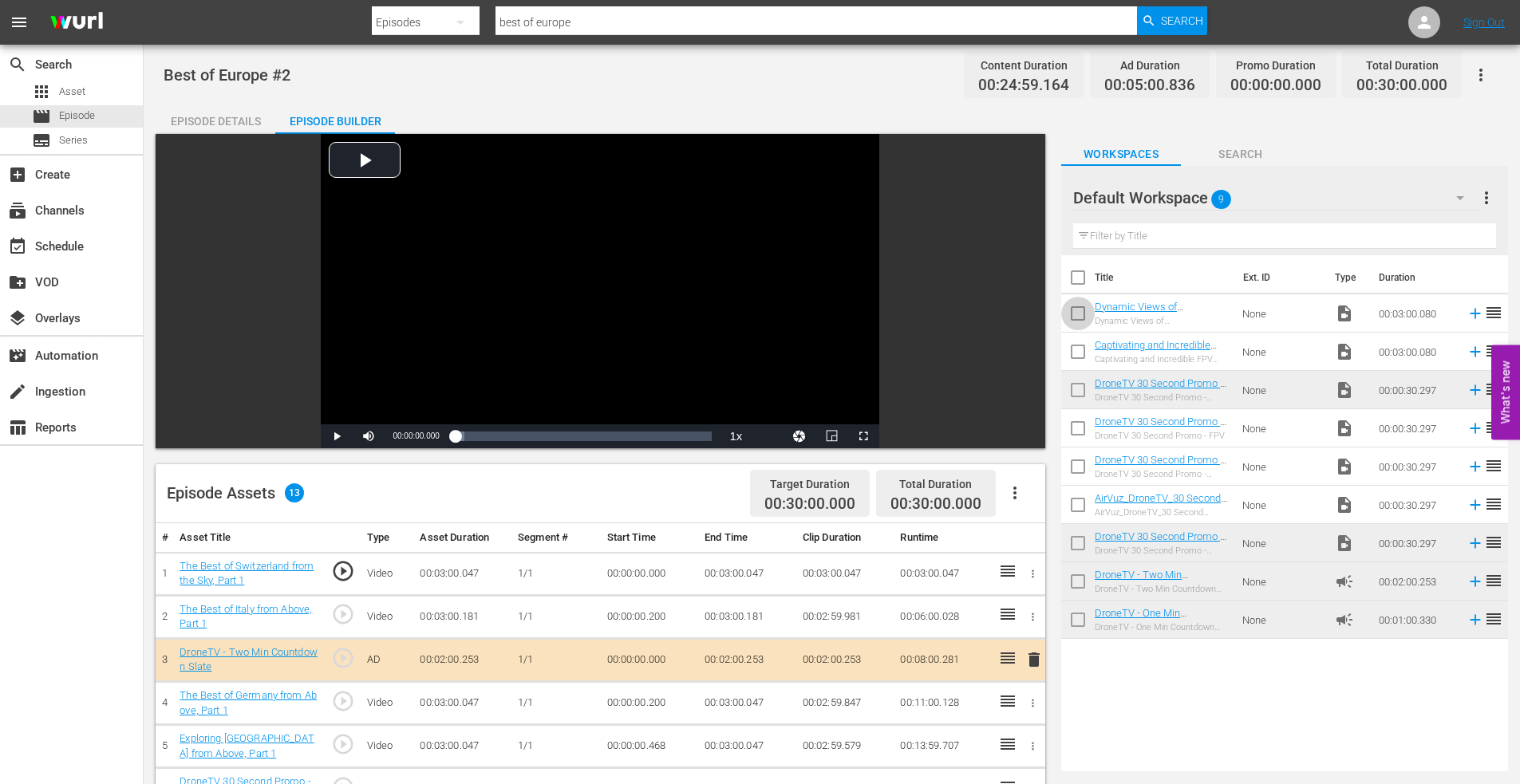
click at [1079, 311] on input "checkbox" at bounding box center [1077, 316] width 33 height 33
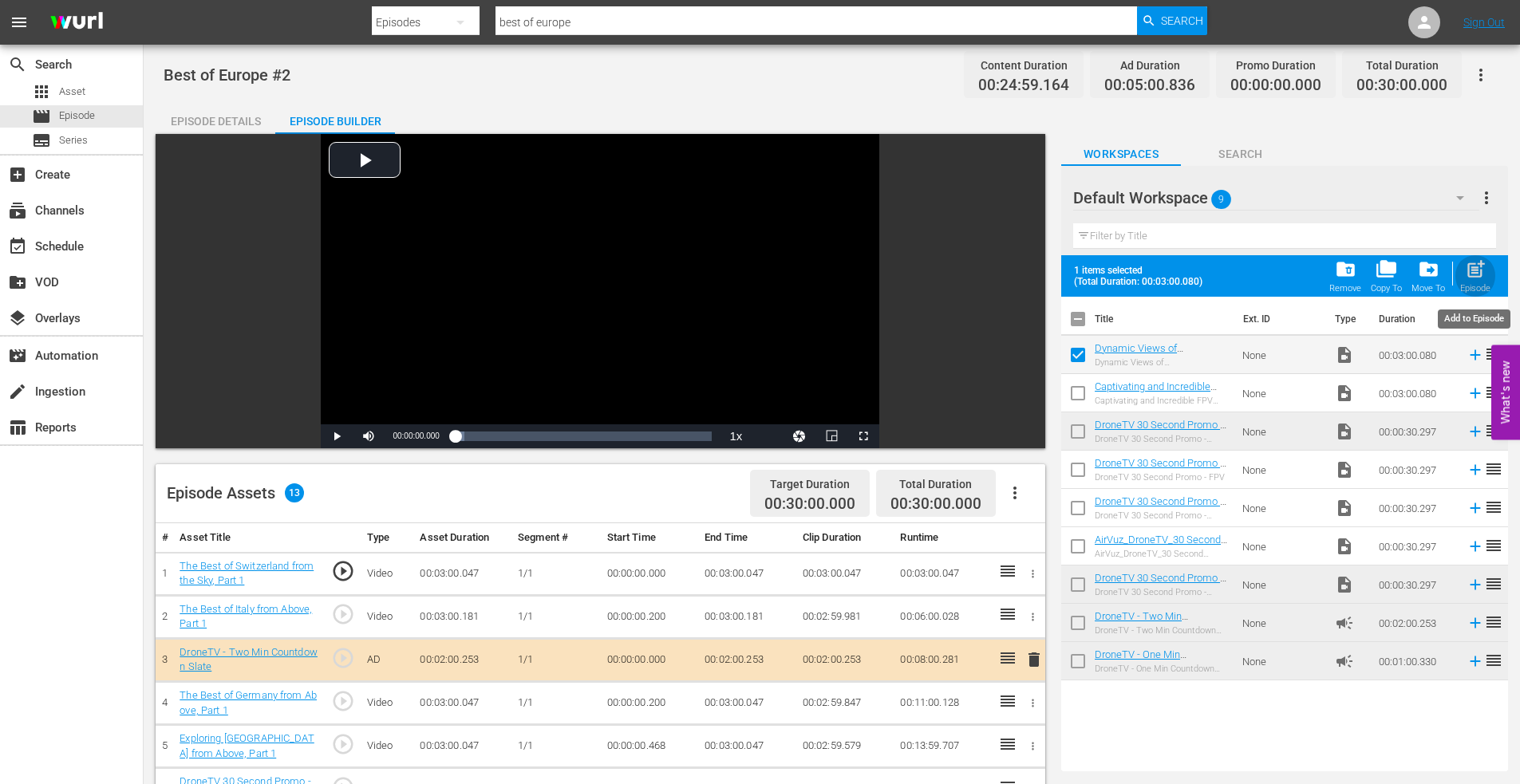
click at [1479, 263] on span "post_add" at bounding box center [1476, 269] width 22 height 22
checkbox input "false"
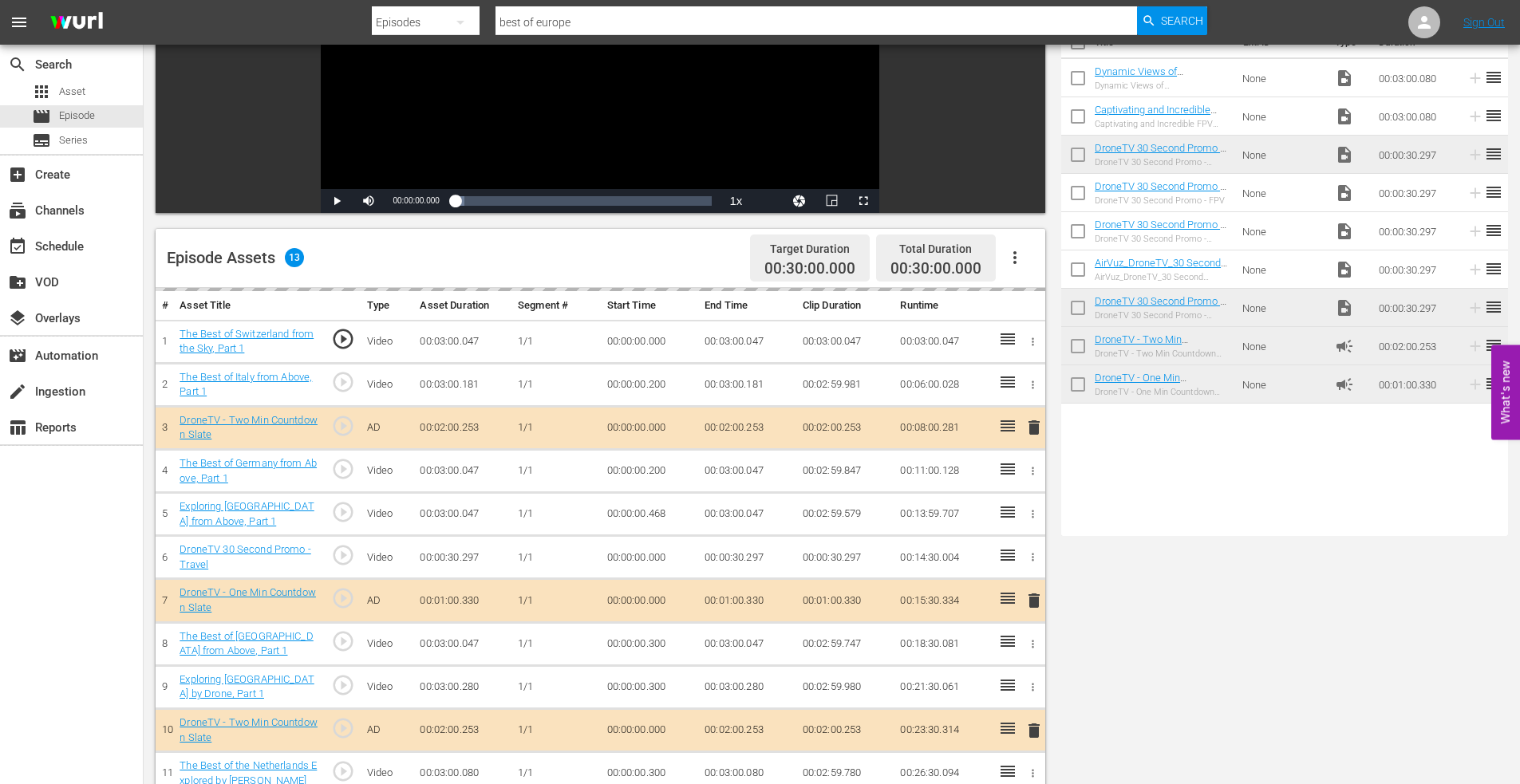
scroll to position [399, 0]
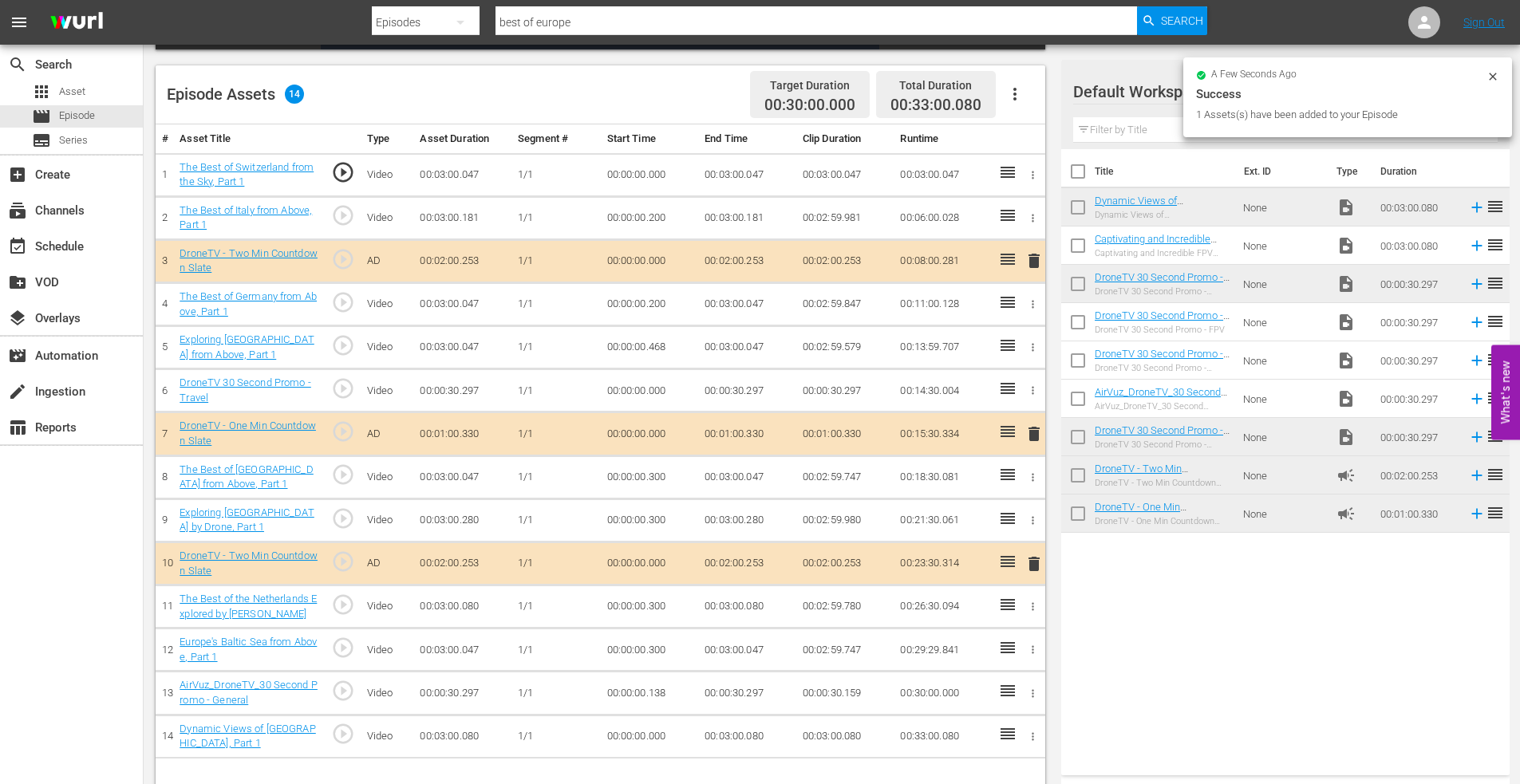
drag, startPoint x: 1036, startPoint y: 432, endPoint x: 1025, endPoint y: 446, distance: 17.8
click at [1035, 432] on span "delete" at bounding box center [1033, 434] width 19 height 19
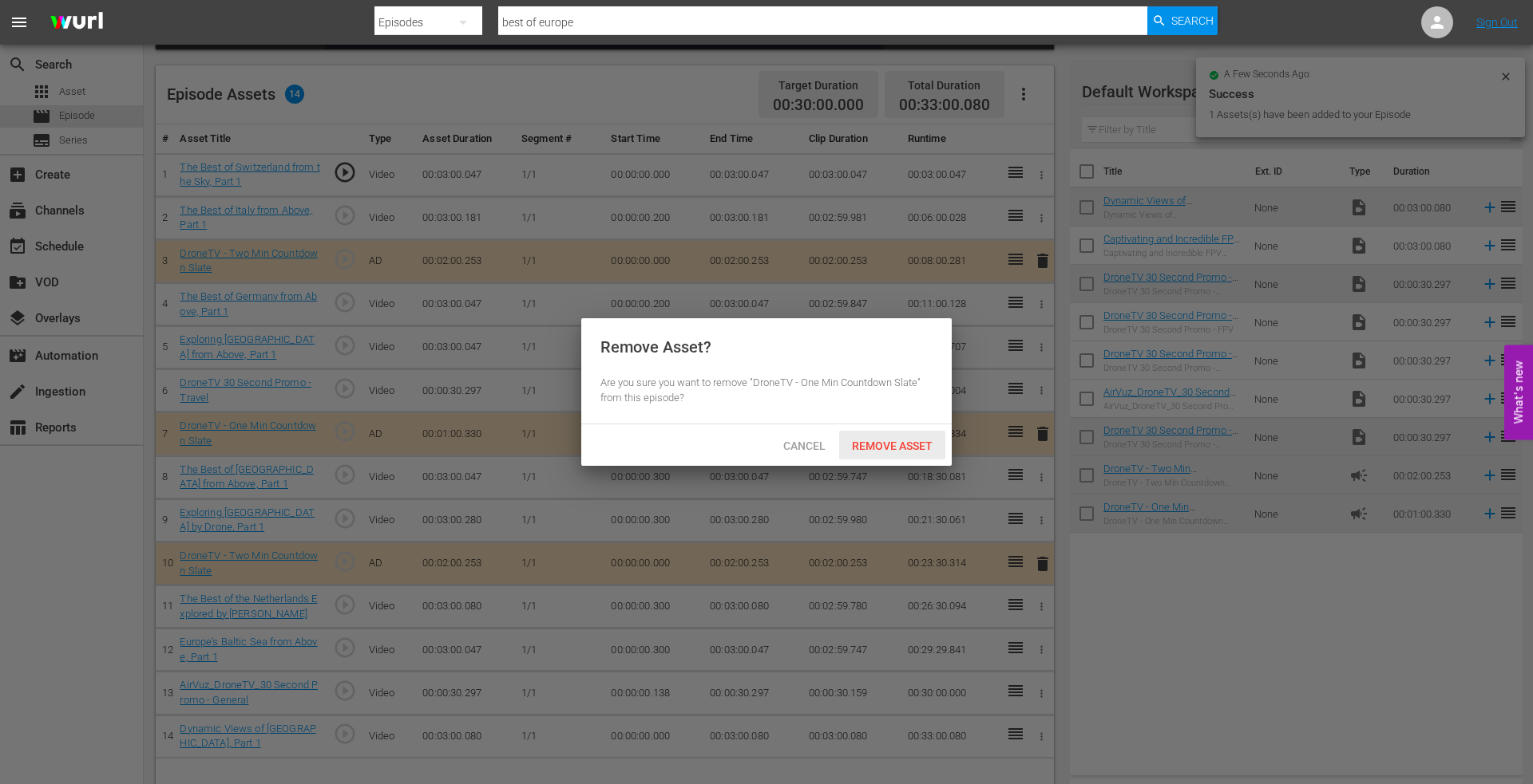
click at [886, 436] on div "Remove Asset" at bounding box center [892, 445] width 106 height 29
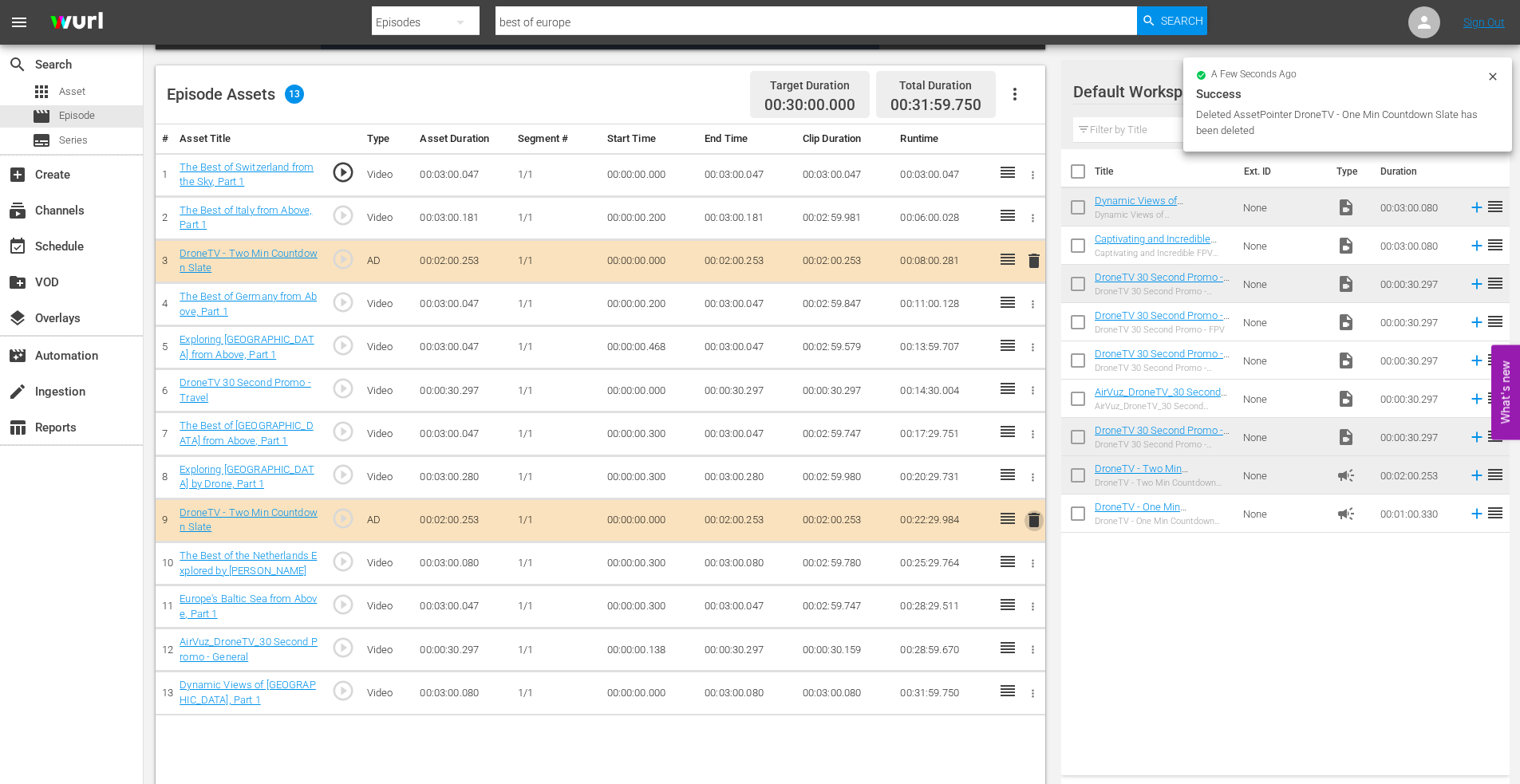
click at [1030, 522] on span "delete" at bounding box center [1033, 520] width 19 height 19
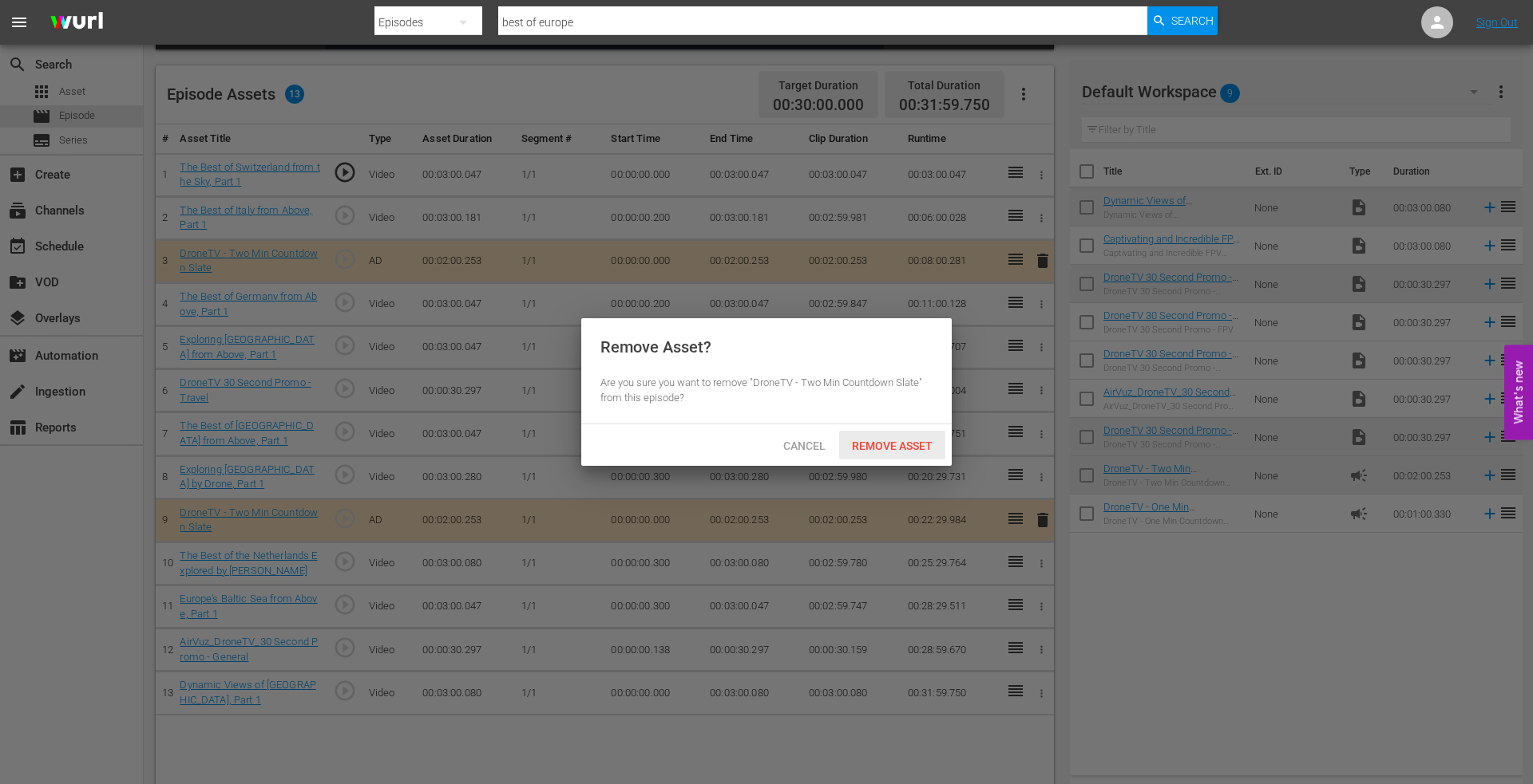
click at [894, 436] on div "Remove Asset" at bounding box center [892, 445] width 106 height 29
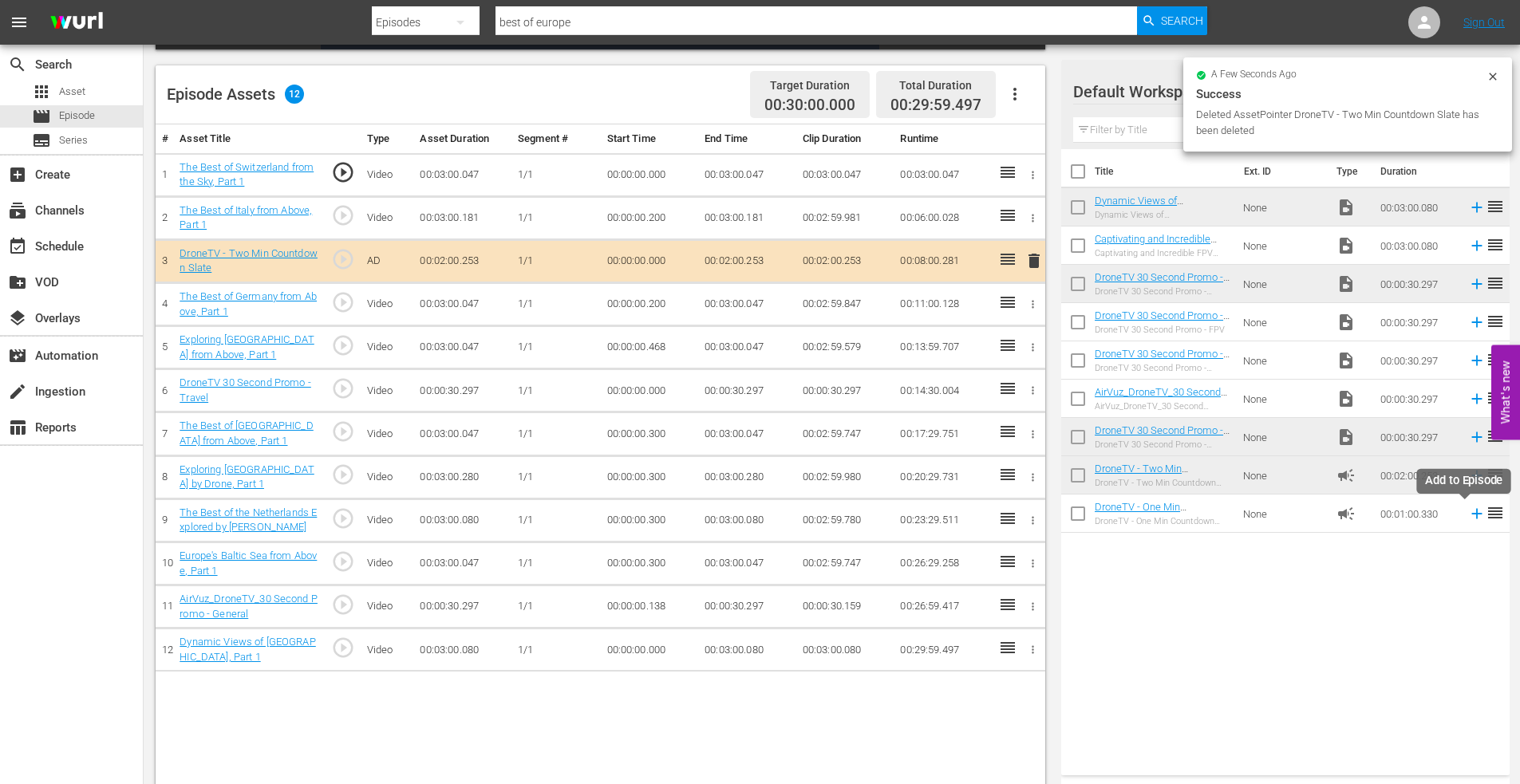
click at [1471, 516] on icon at bounding box center [1476, 514] width 10 height 10
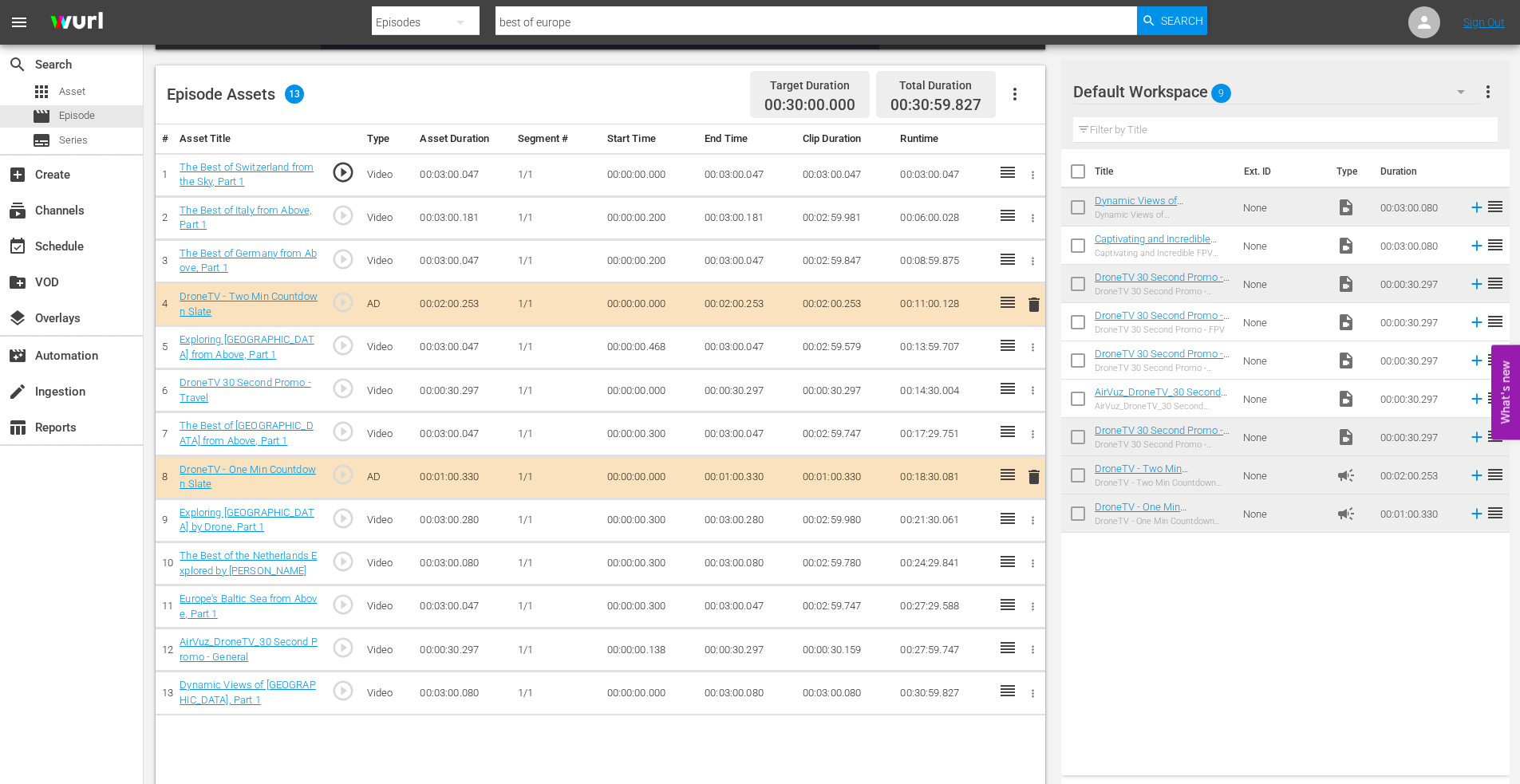
click at [1033, 644] on icon "button" at bounding box center [1033, 650] width 12 height 12
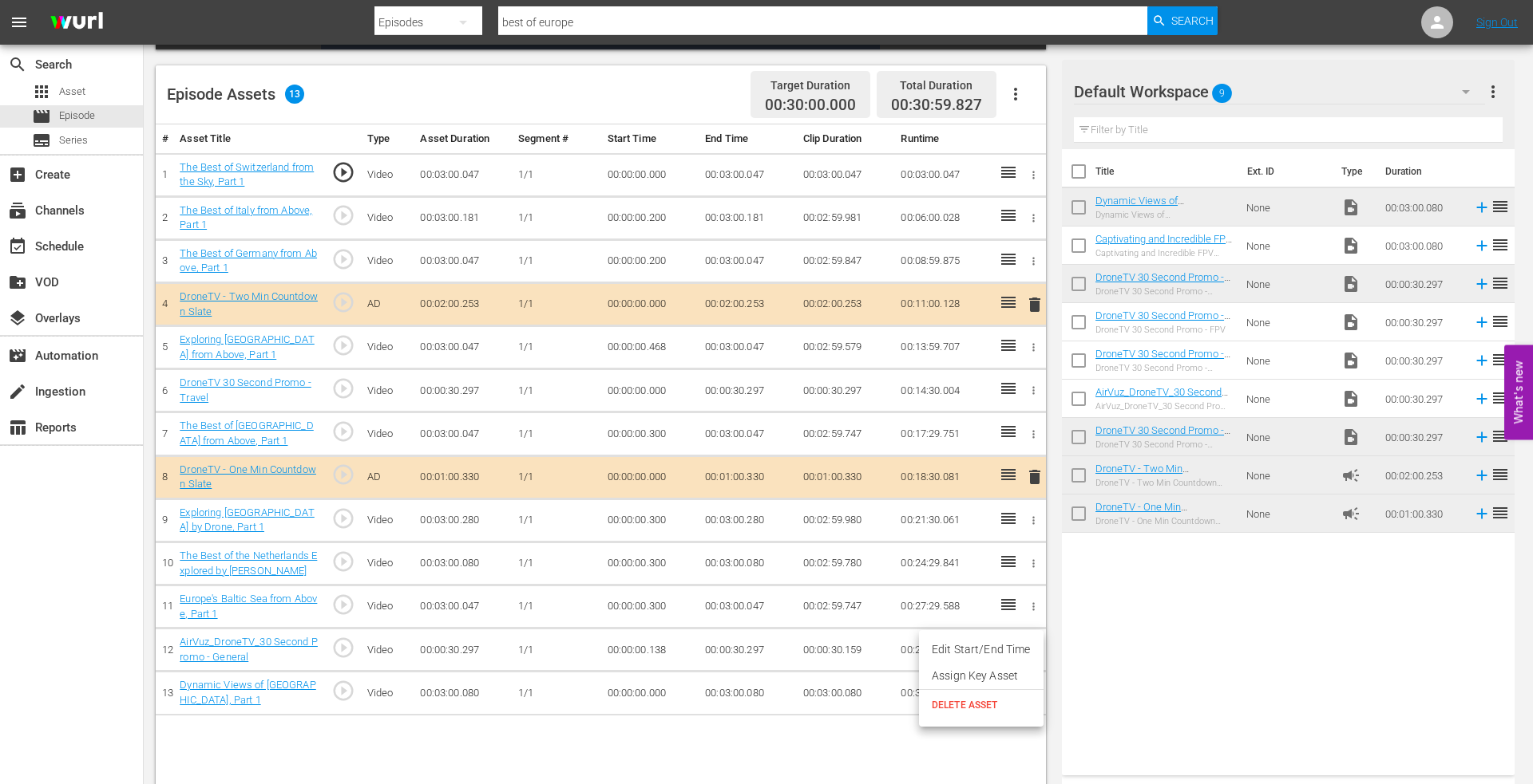
click at [963, 708] on span "DELETE ASSET" at bounding box center [981, 705] width 99 height 14
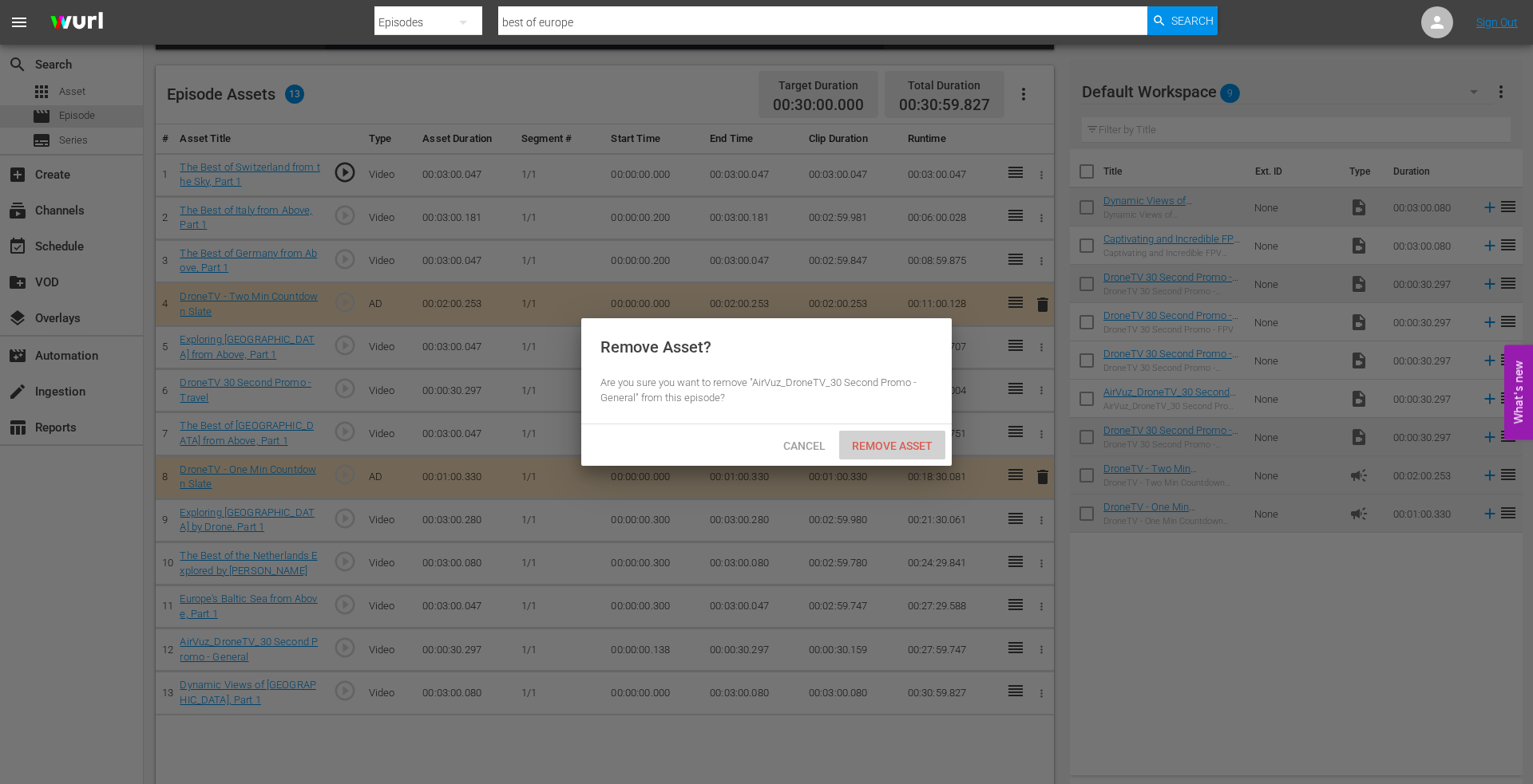
click at [882, 448] on span "Remove Asset" at bounding box center [892, 446] width 106 height 13
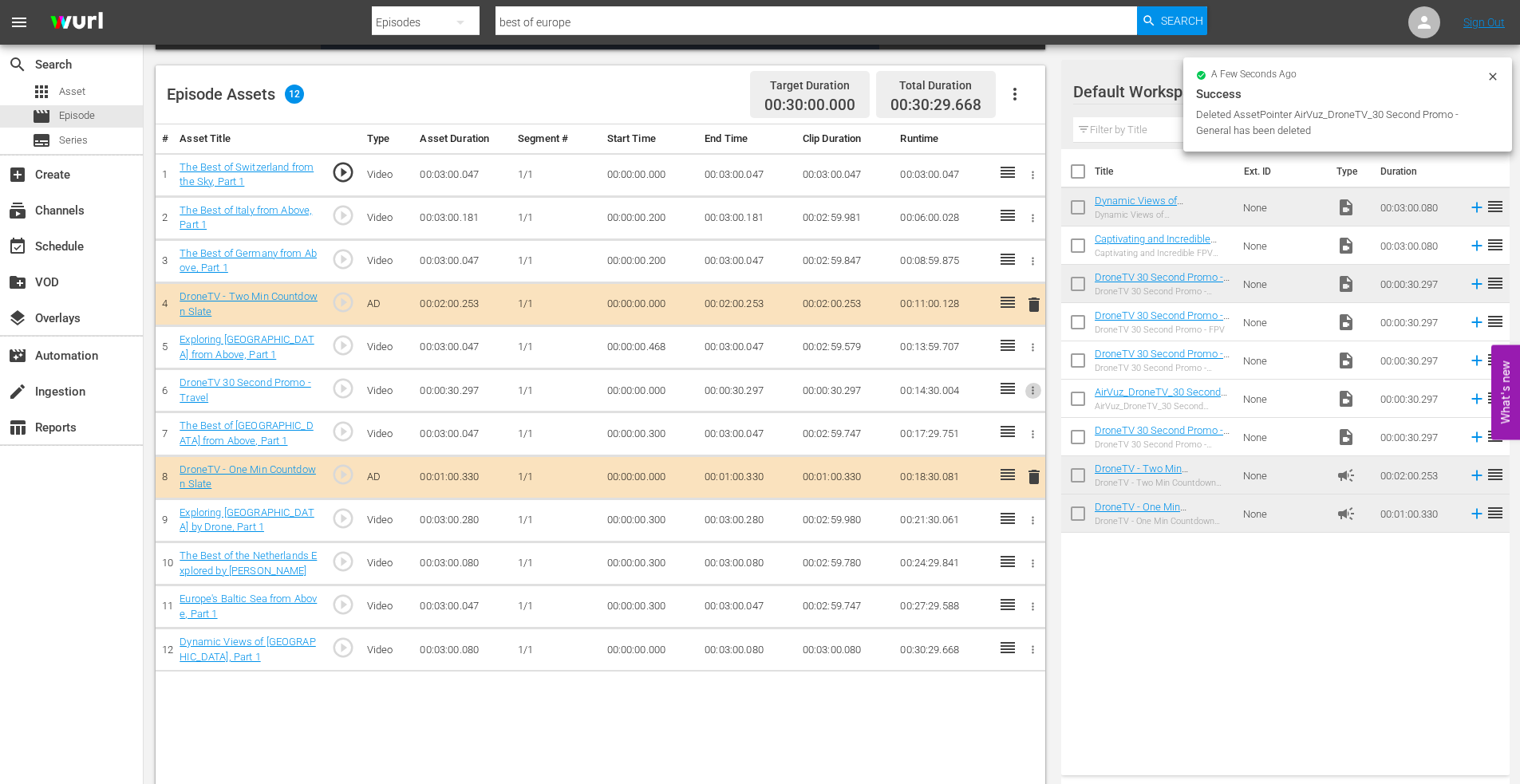
click at [1031, 391] on icon "button" at bounding box center [1033, 390] width 12 height 12
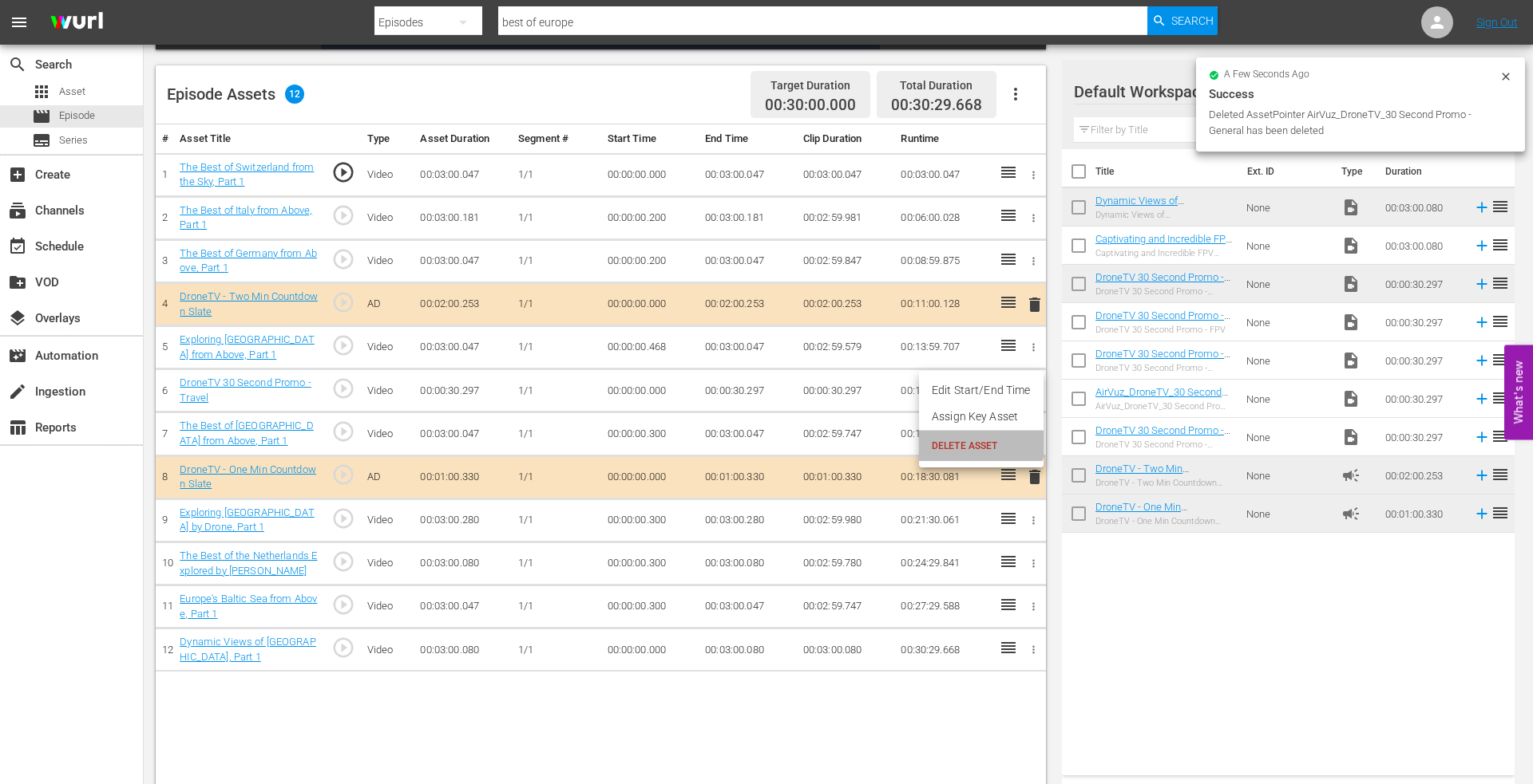
click at [971, 442] on span "DELETE ASSET" at bounding box center [981, 446] width 99 height 14
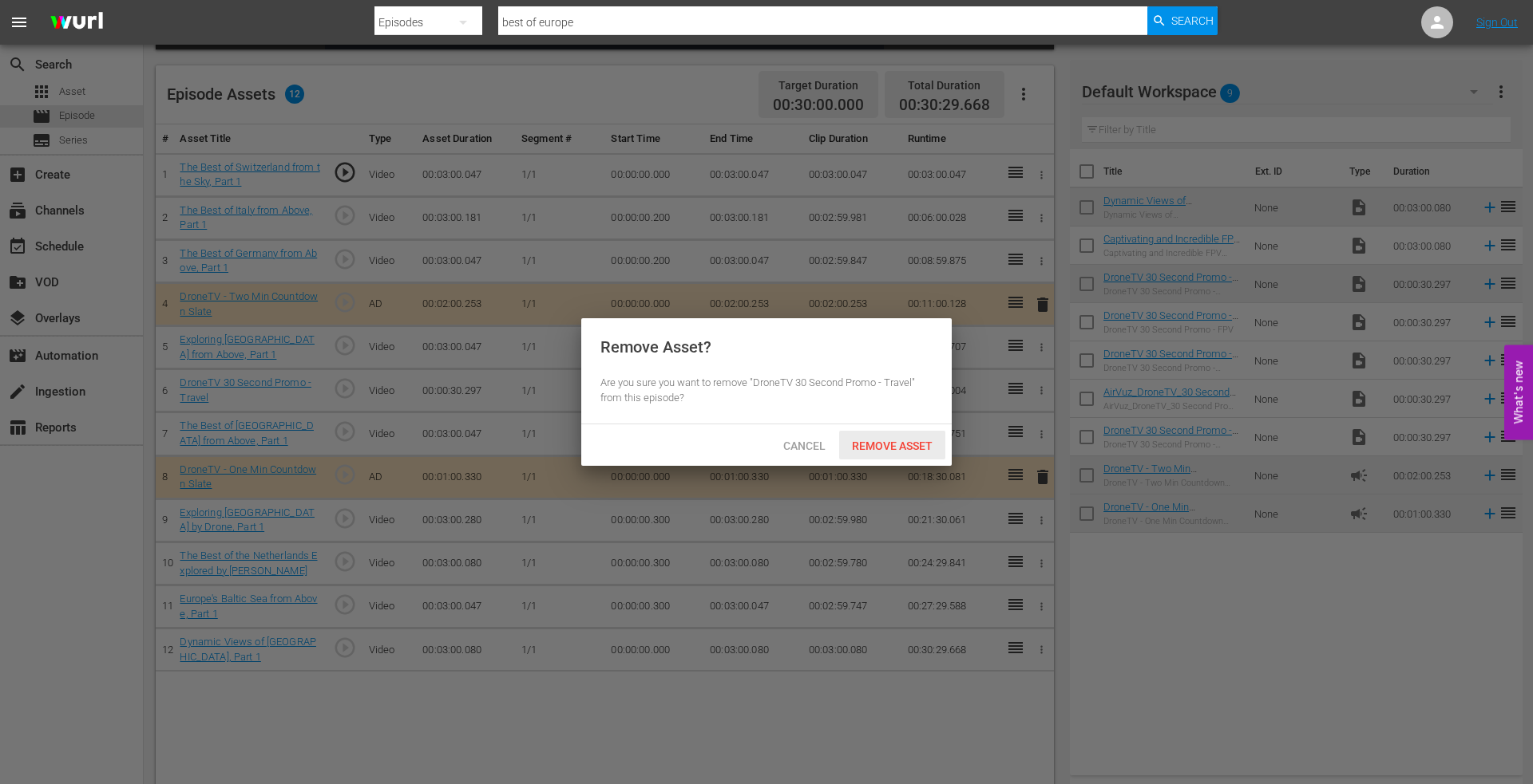
click at [901, 442] on span "Remove Asset" at bounding box center [892, 446] width 106 height 13
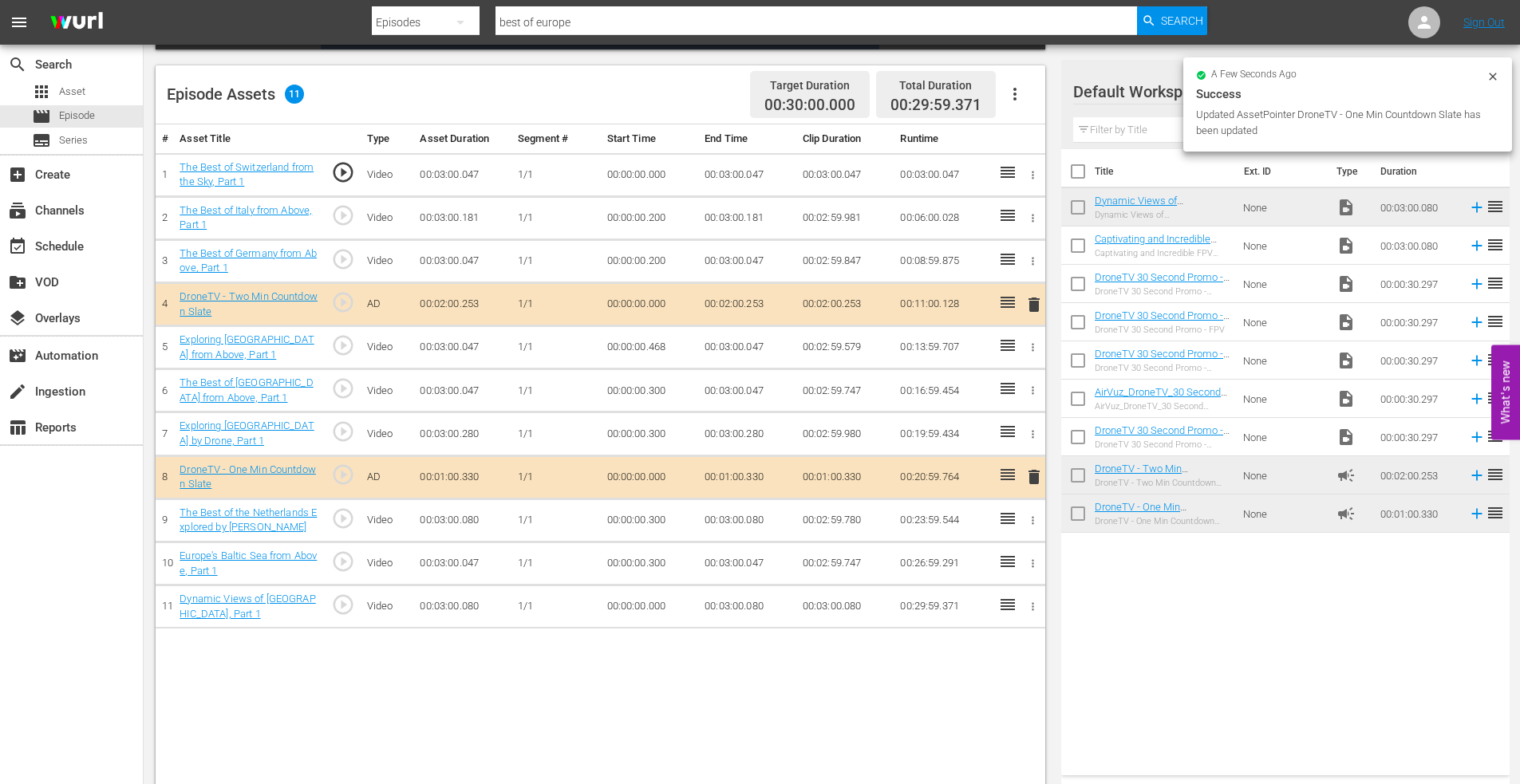
click at [1033, 348] on icon "button" at bounding box center [1033, 348] width 3 height 8
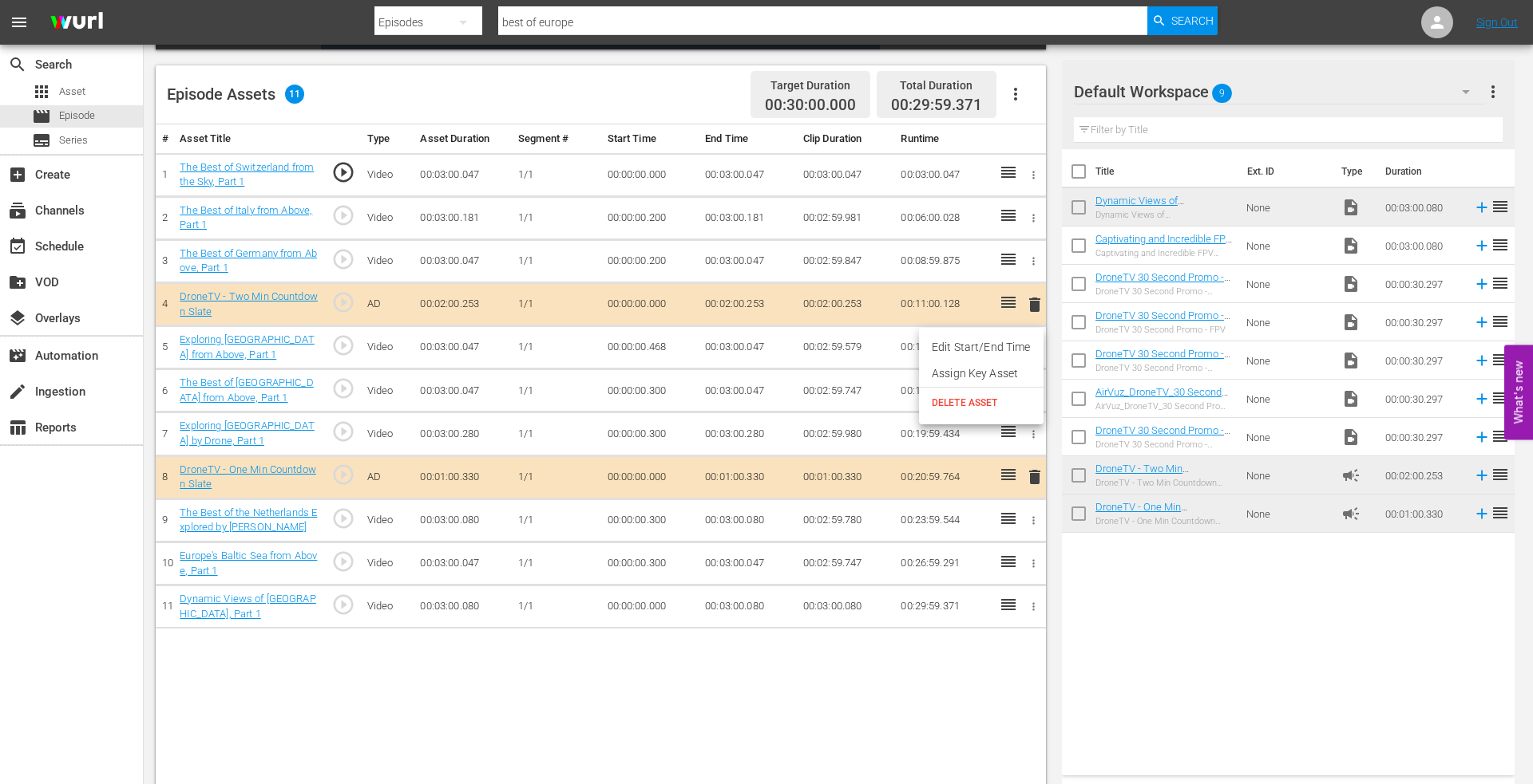
click at [960, 348] on li "Edit Start/End Time" at bounding box center [981, 348] width 125 height 26
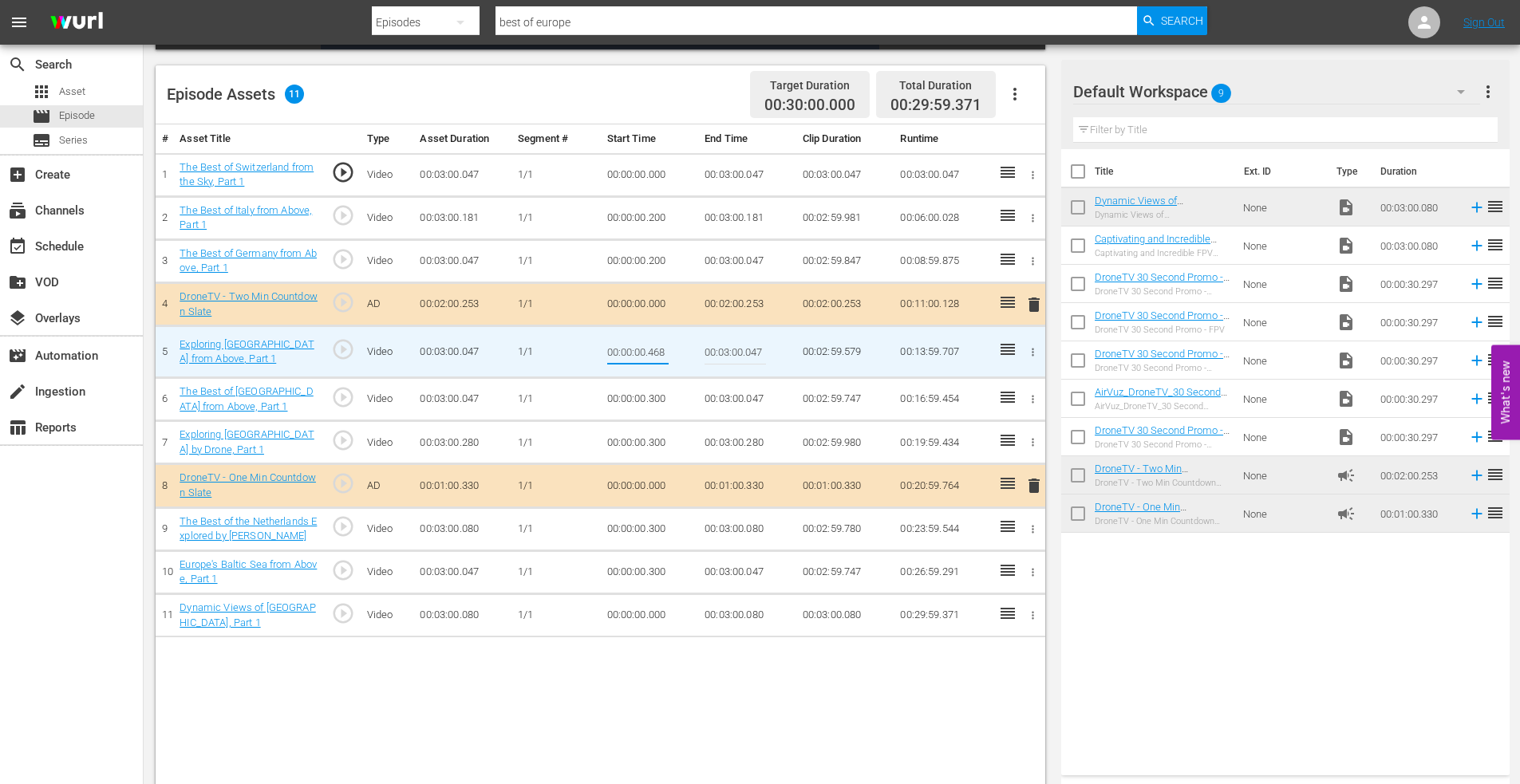
drag, startPoint x: 650, startPoint y: 358, endPoint x: 690, endPoint y: 351, distance: 40.6
click at [690, 351] on td "00:00:00.468" at bounding box center [650, 351] width 98 height 52
type input "00:00:00.150"
click at [1034, 395] on icon "button" at bounding box center [1033, 399] width 12 height 12
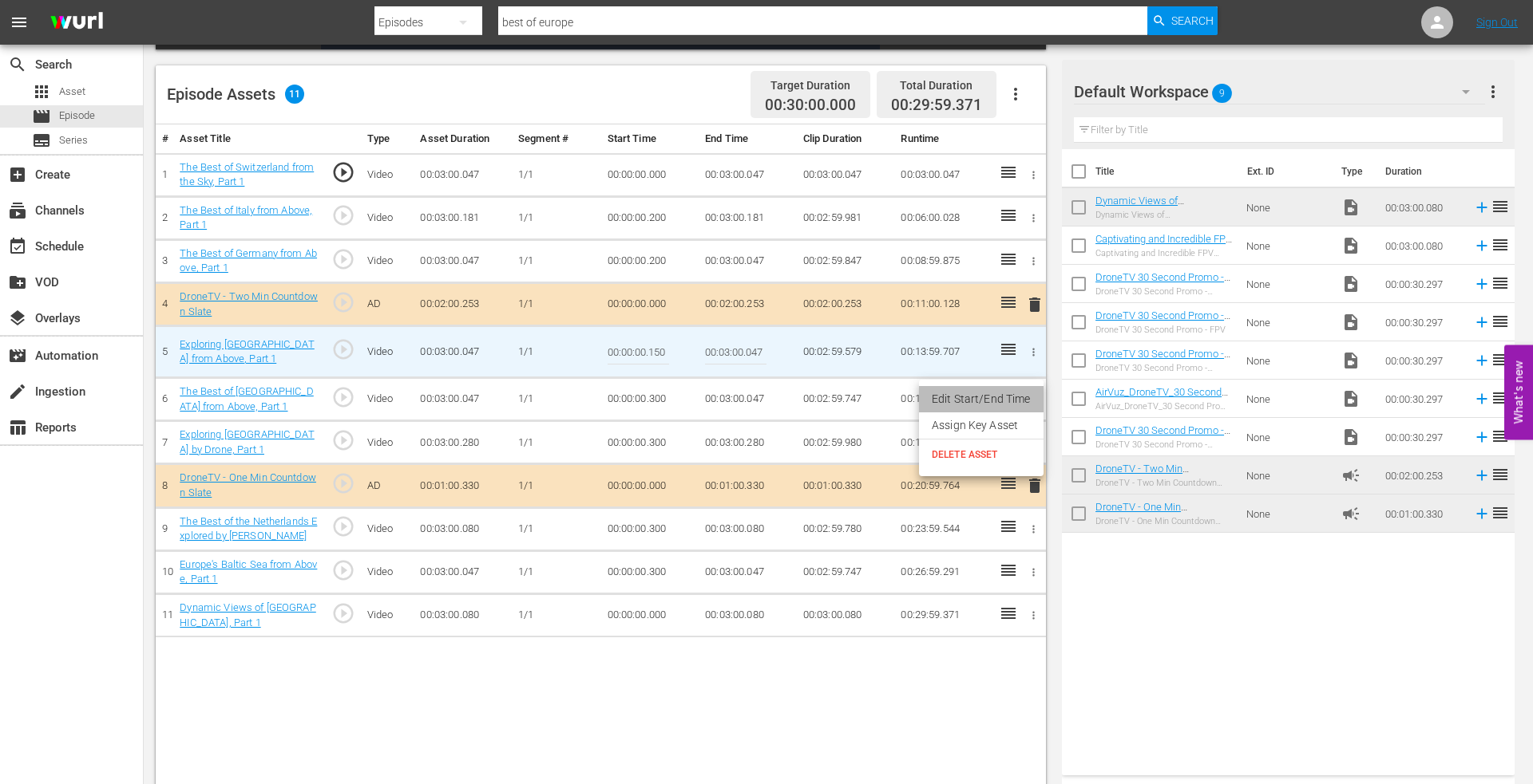
click at [997, 399] on li "Edit Start/End Time" at bounding box center [981, 400] width 125 height 26
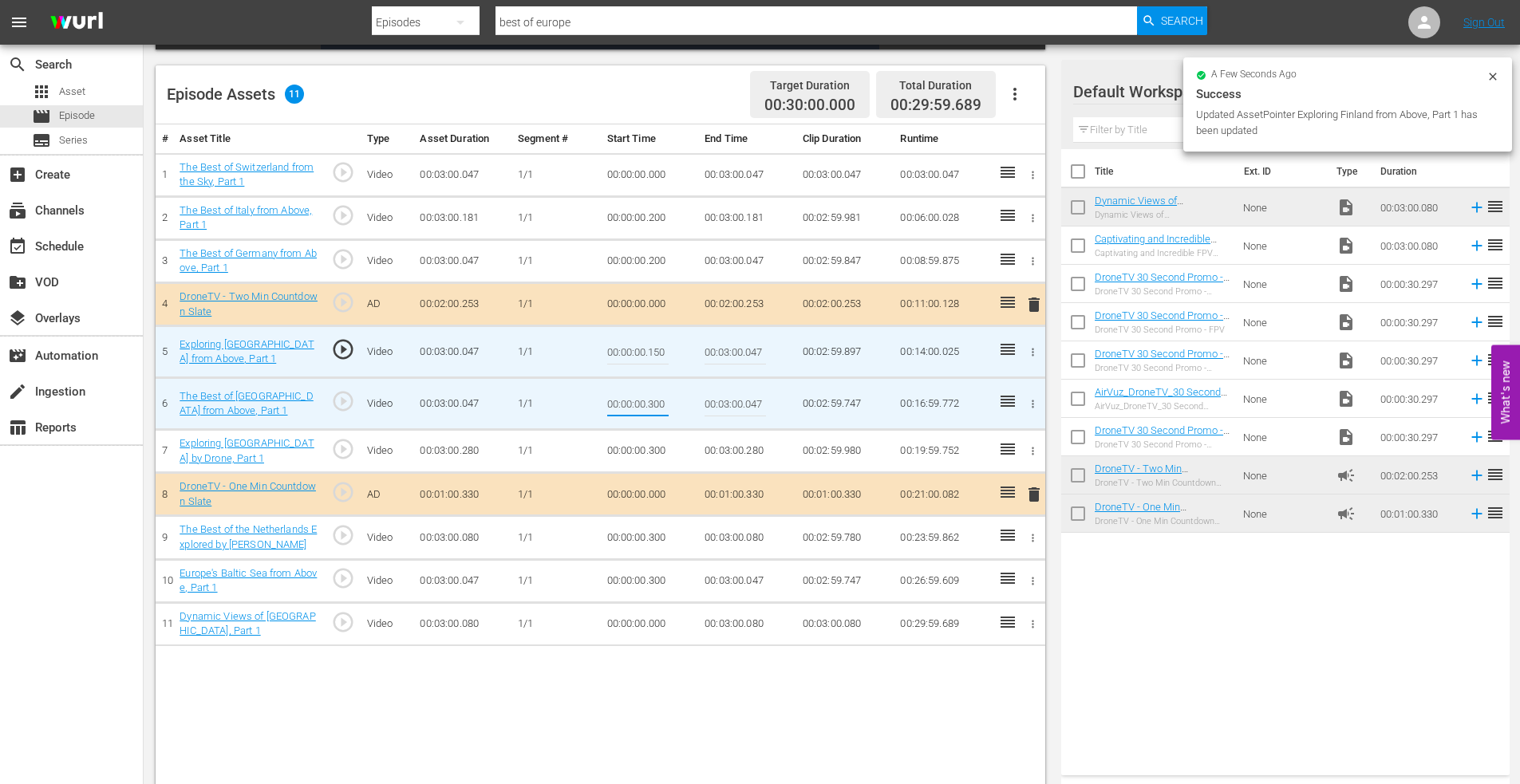
drag, startPoint x: 649, startPoint y: 403, endPoint x: 692, endPoint y: 399, distance: 43.2
click at [691, 399] on td "00:00:00.300" at bounding box center [650, 403] width 98 height 52
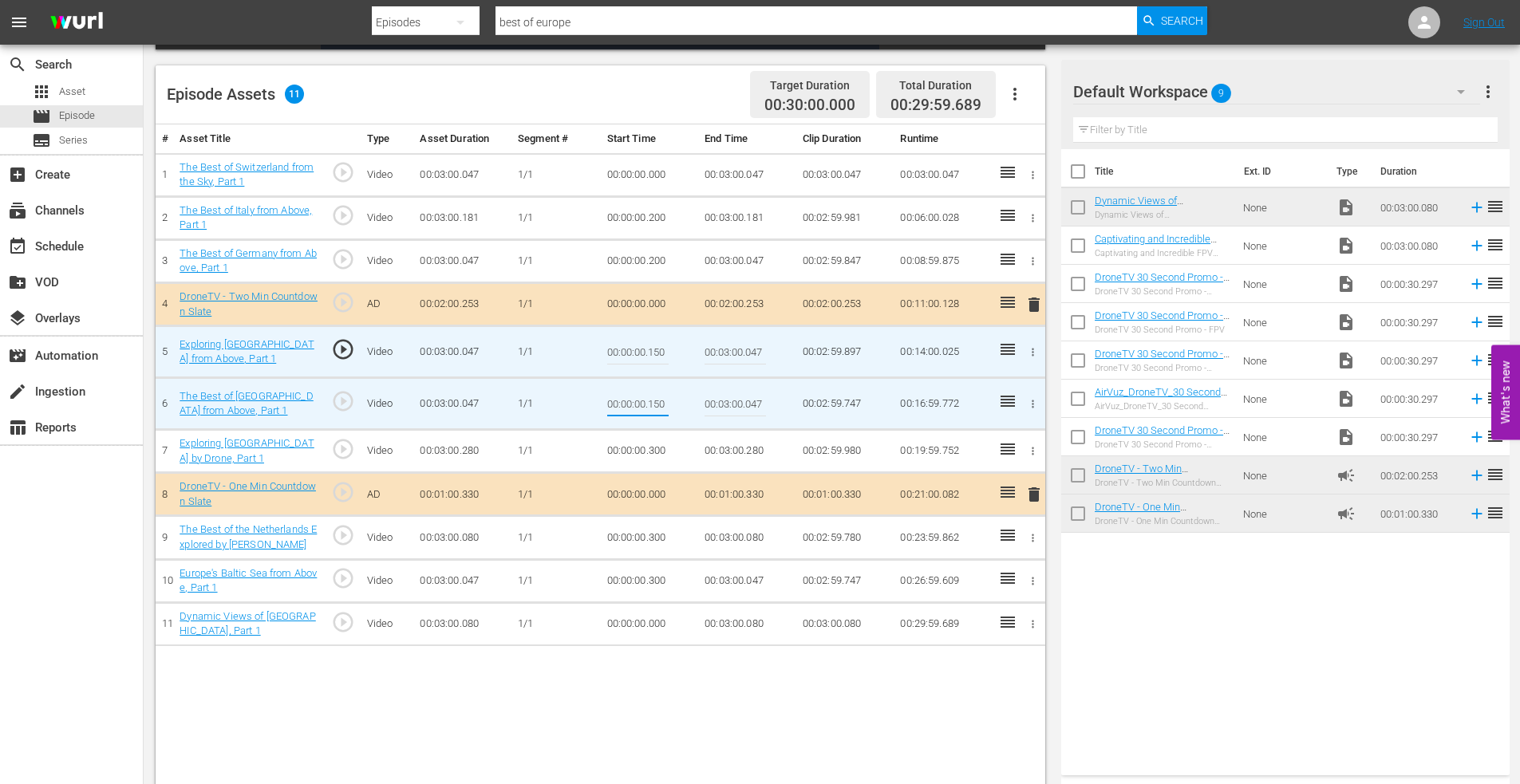
type input "00:00:00.150"
click at [1034, 449] on icon "button" at bounding box center [1033, 451] width 12 height 12
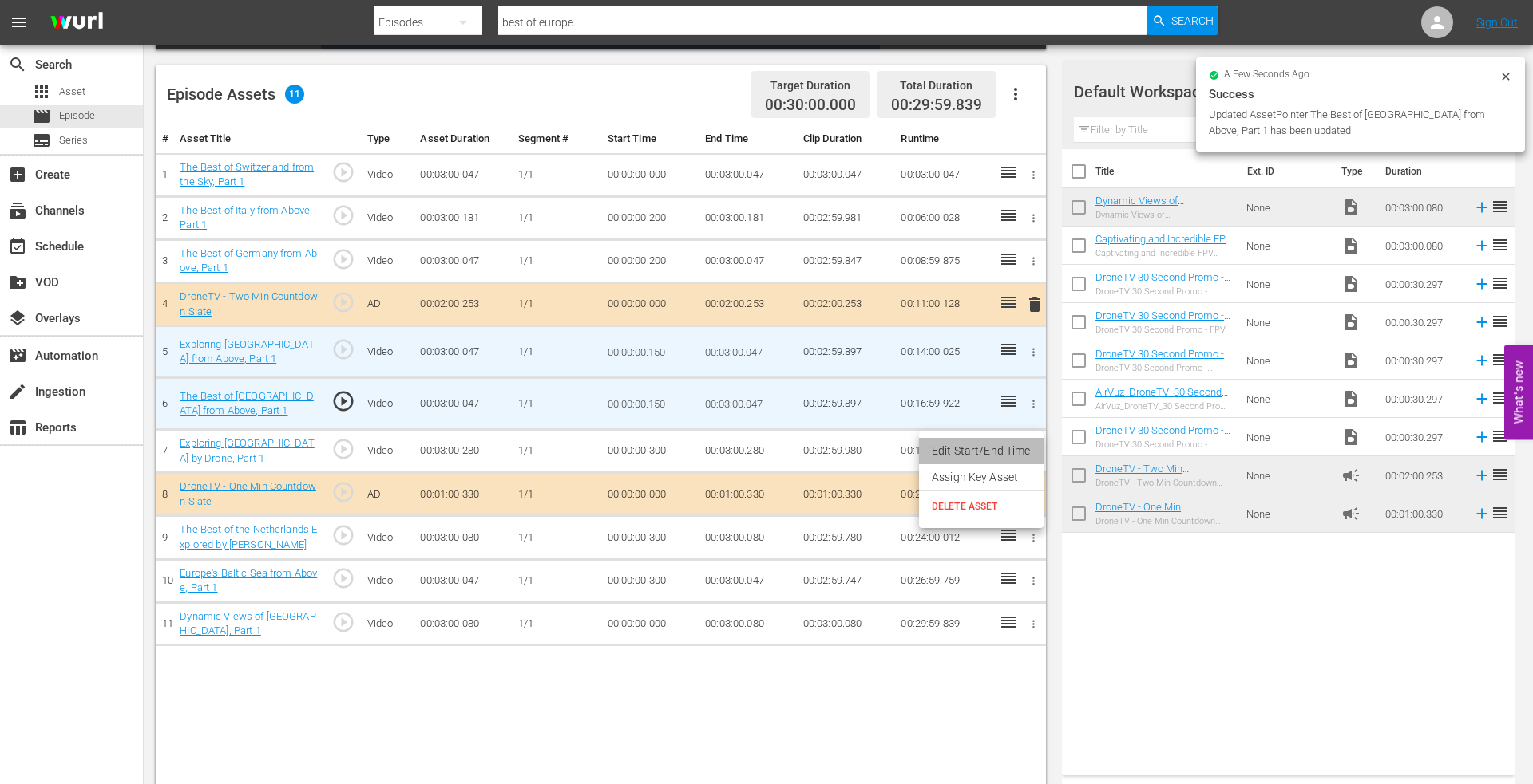
click at [983, 449] on li "Edit Start/End Time" at bounding box center [981, 452] width 125 height 26
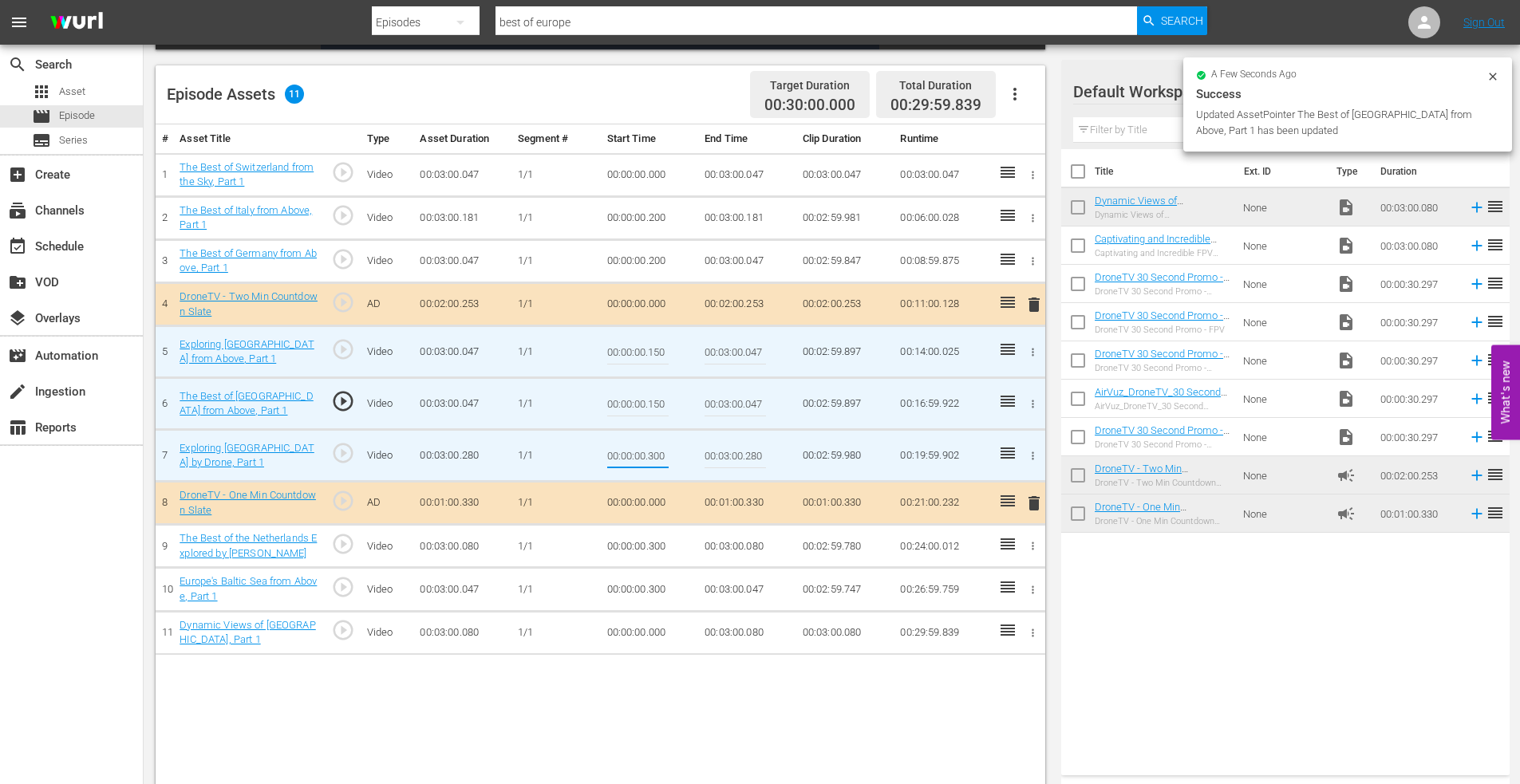
drag, startPoint x: 649, startPoint y: 459, endPoint x: 714, endPoint y: 453, distance: 65.3
click at [714, 453] on tr "7 Exploring [GEOGRAPHIC_DATA] by Drone, Part 1 play_circle_outline Video 00:03:…" at bounding box center [601, 455] width 890 height 52
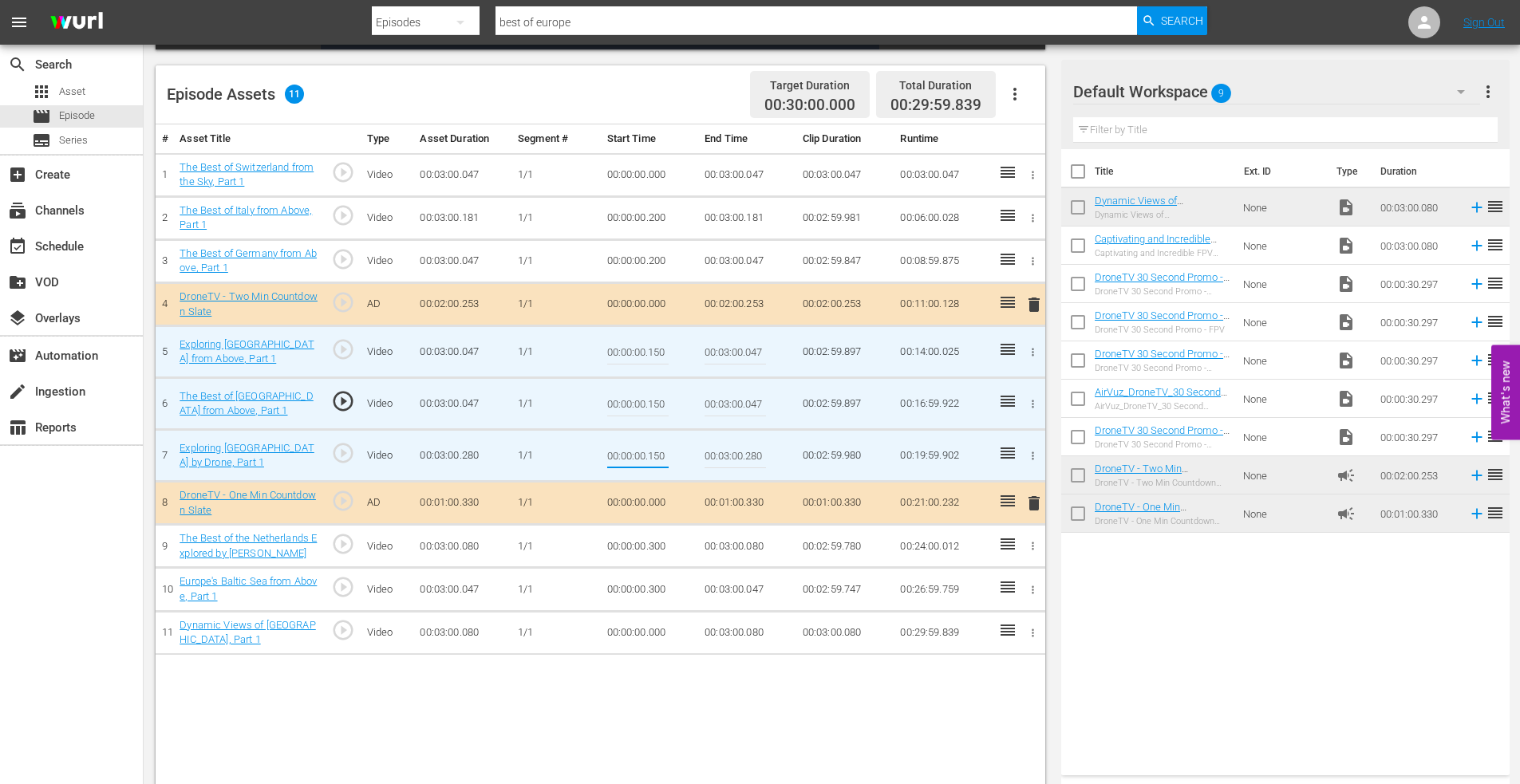
type input "00:00:00.150"
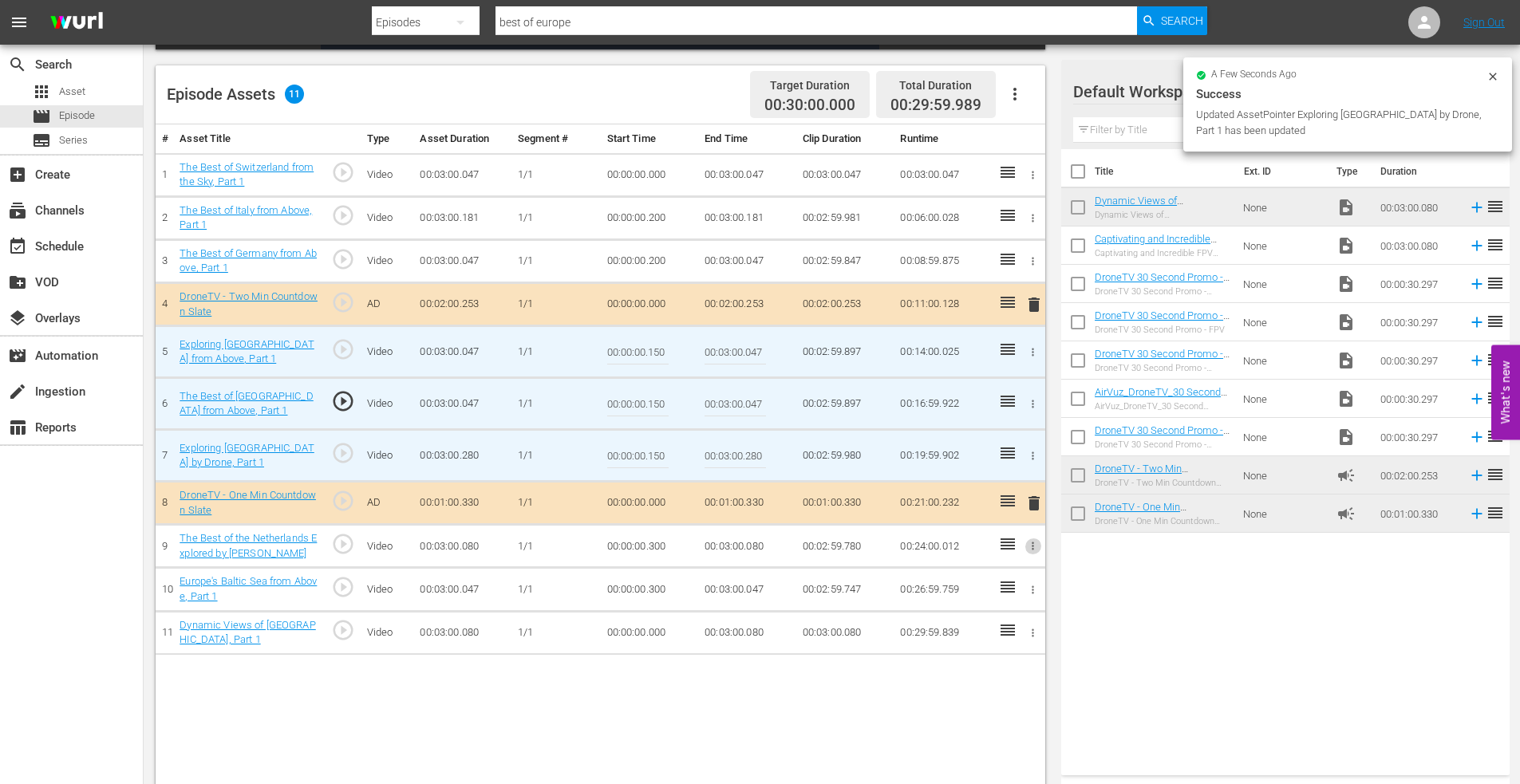
click at [1034, 547] on icon "button" at bounding box center [1033, 546] width 12 height 12
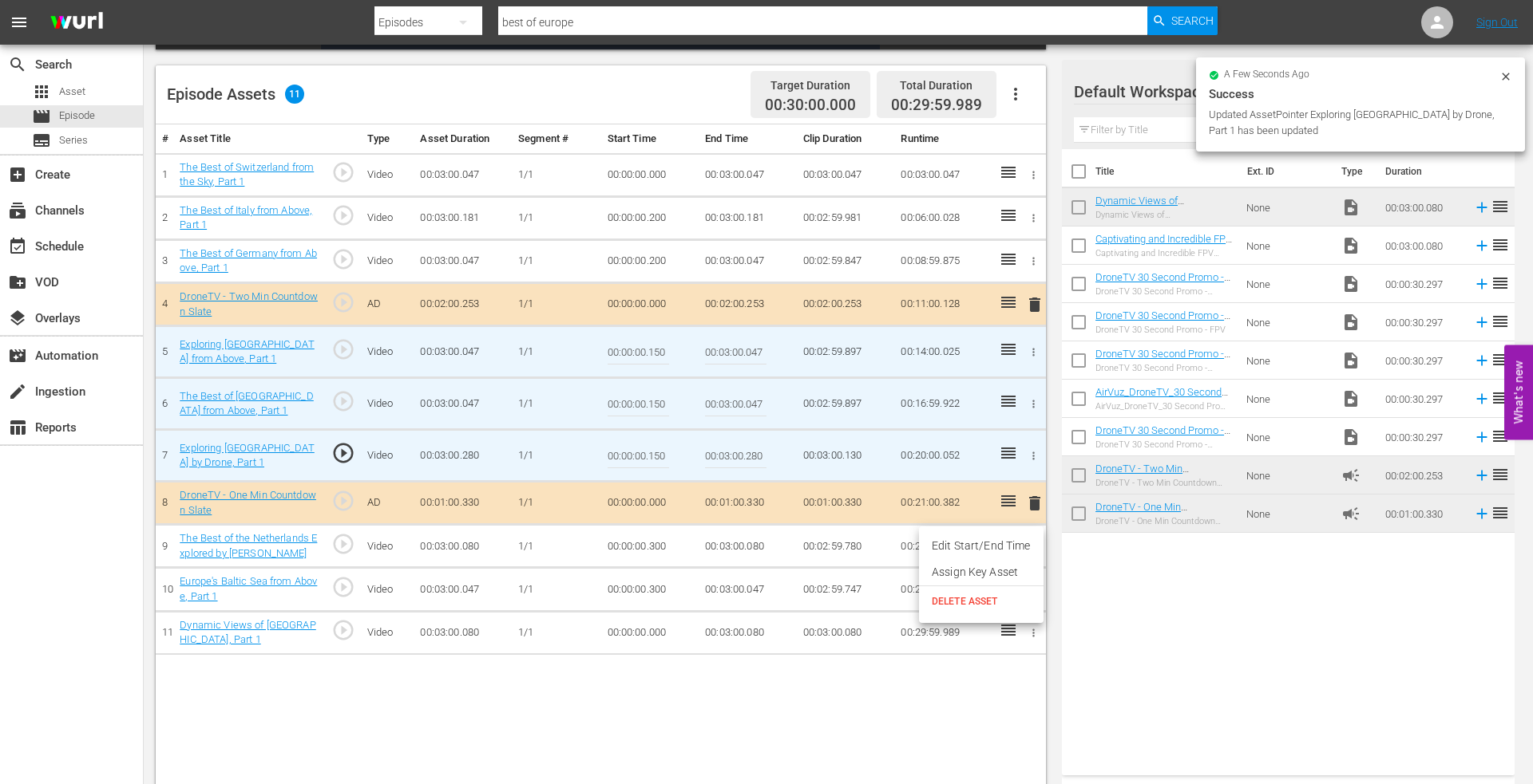
drag, startPoint x: 978, startPoint y: 547, endPoint x: 784, endPoint y: 546, distance: 194.0
click at [973, 546] on li "Edit Start/End Time" at bounding box center [981, 546] width 125 height 26
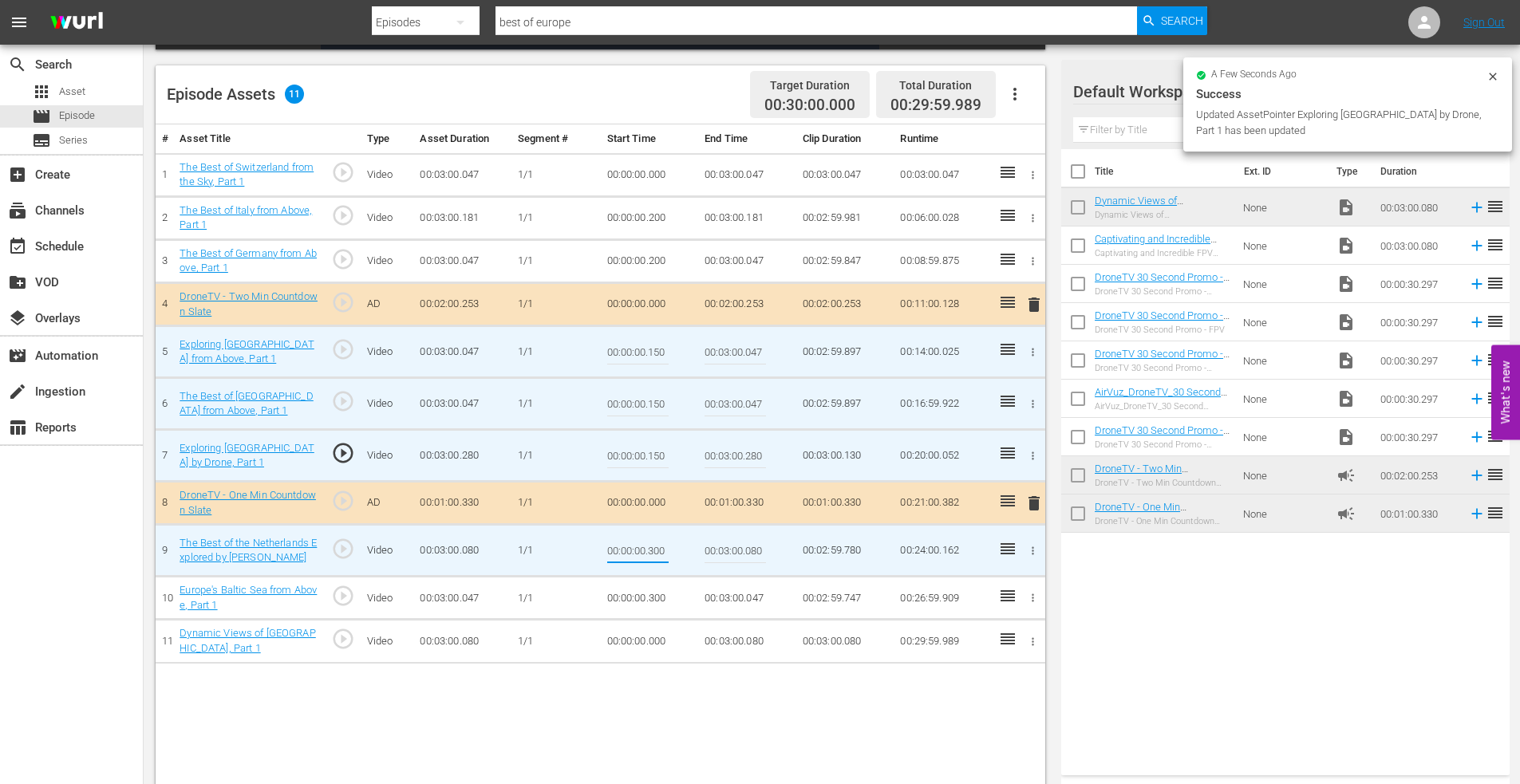
drag, startPoint x: 649, startPoint y: 549, endPoint x: 690, endPoint y: 545, distance: 41.2
click at [690, 545] on td "00:00:00.300" at bounding box center [650, 551] width 98 height 52
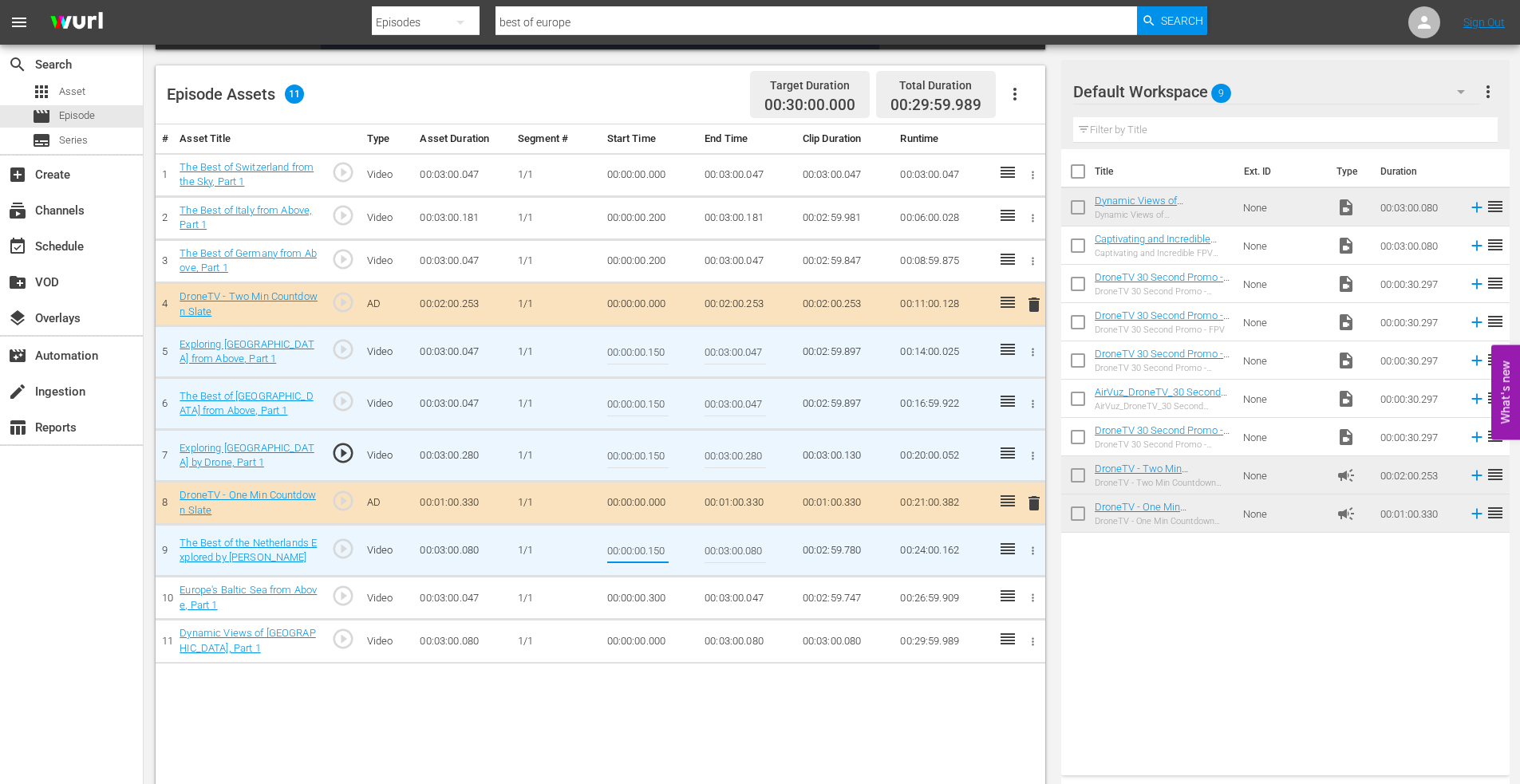
type input "00:00:00.150"
click at [1034, 598] on icon "button" at bounding box center [1033, 598] width 12 height 12
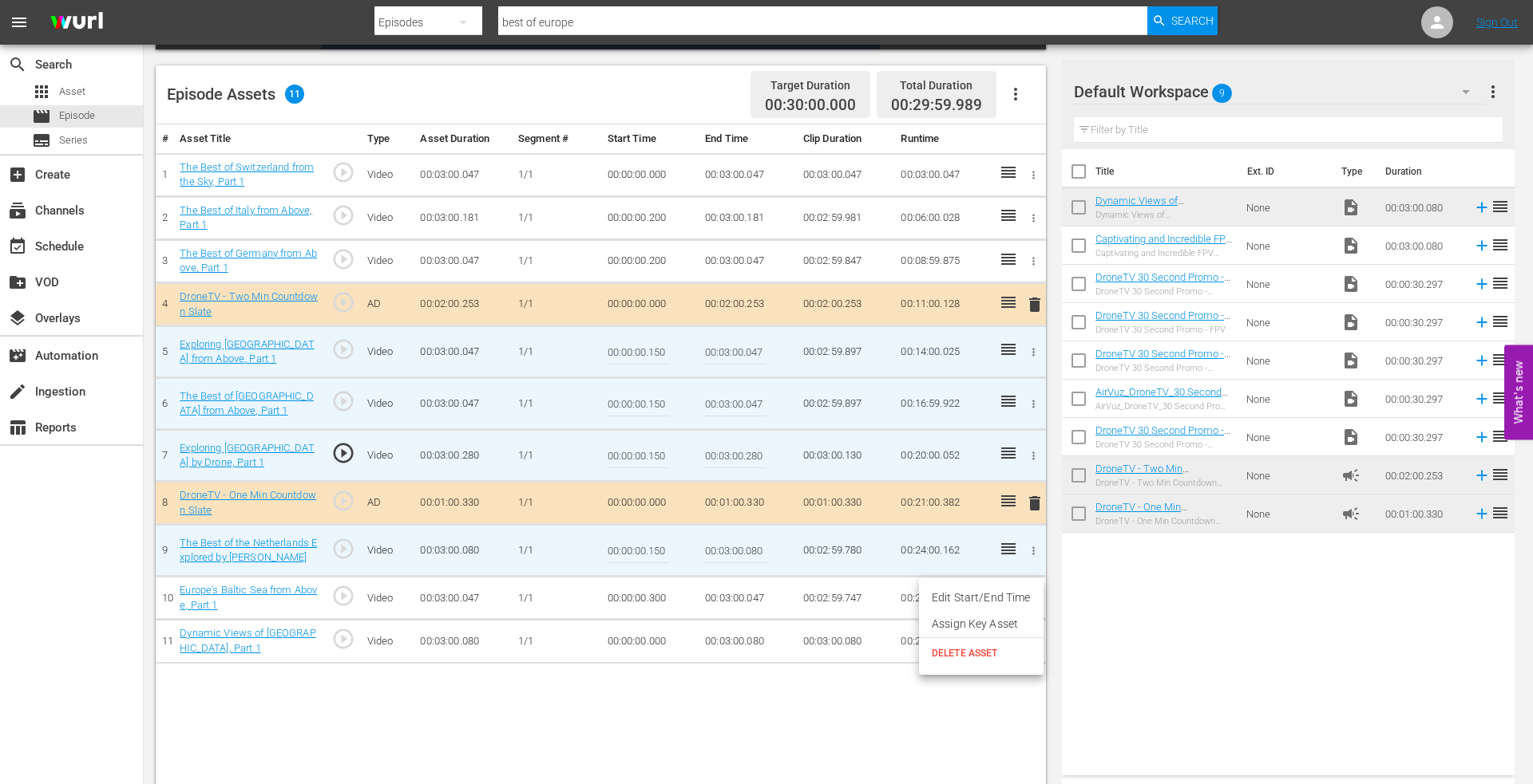
click at [978, 584] on ul "Edit Start/End Time Assign Key Asset DELETE ASSET" at bounding box center [981, 626] width 125 height 96
click at [968, 595] on li "Edit Start/End Time" at bounding box center [981, 598] width 125 height 26
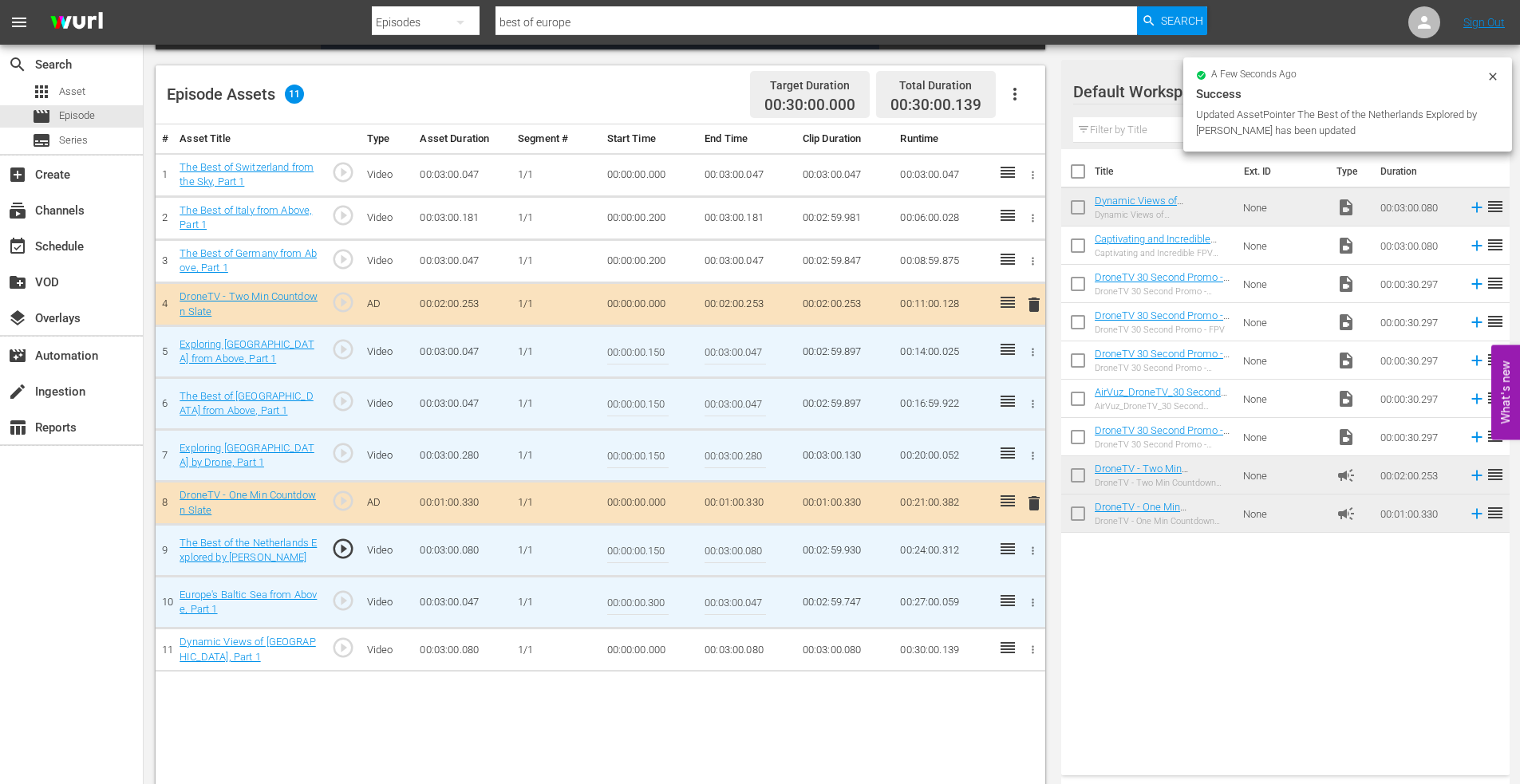
drag, startPoint x: 650, startPoint y: 604, endPoint x: 692, endPoint y: 601, distance: 42.1
click at [692, 601] on td "00:00:00.300" at bounding box center [650, 603] width 98 height 52
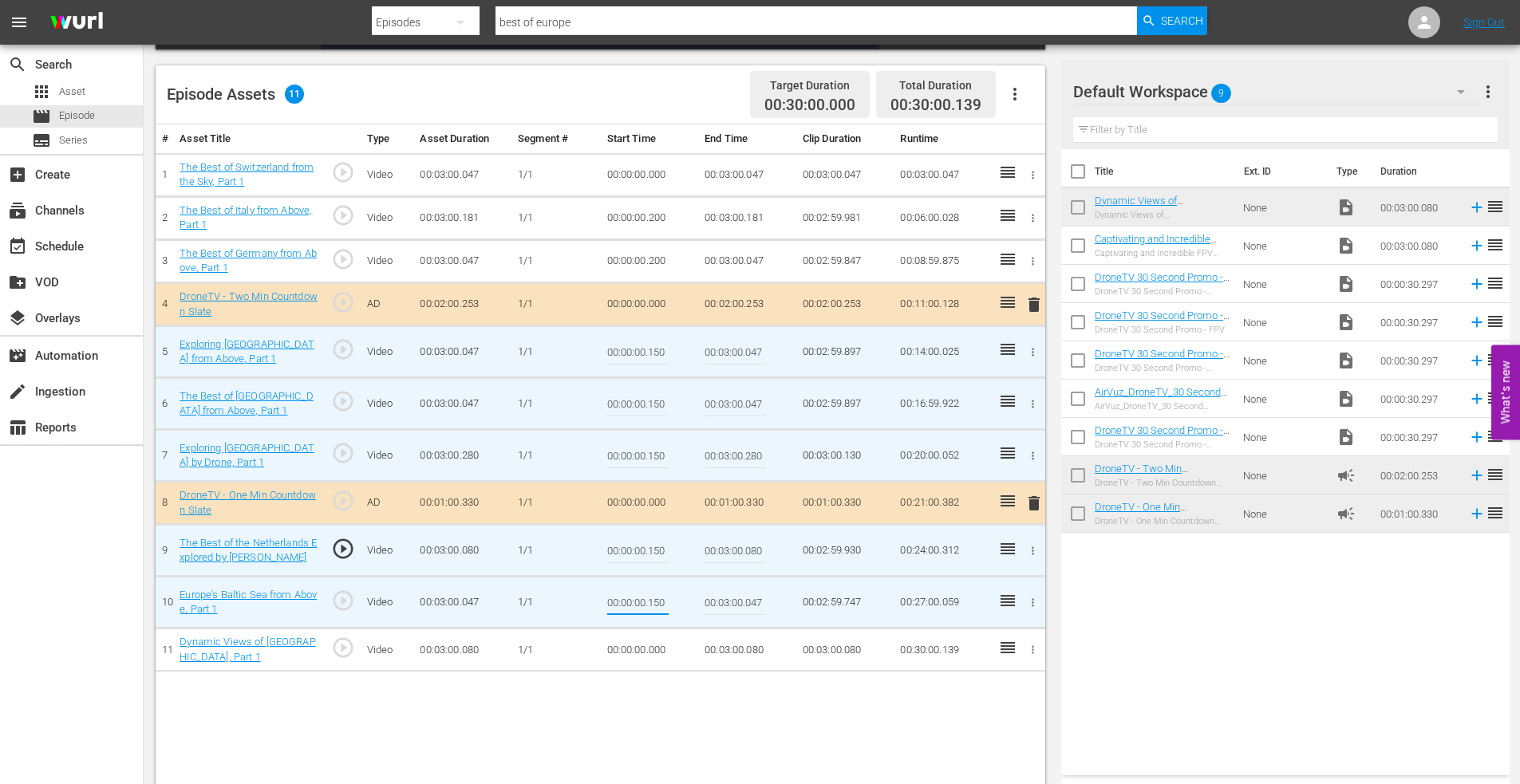
type input "00:00:00.150"
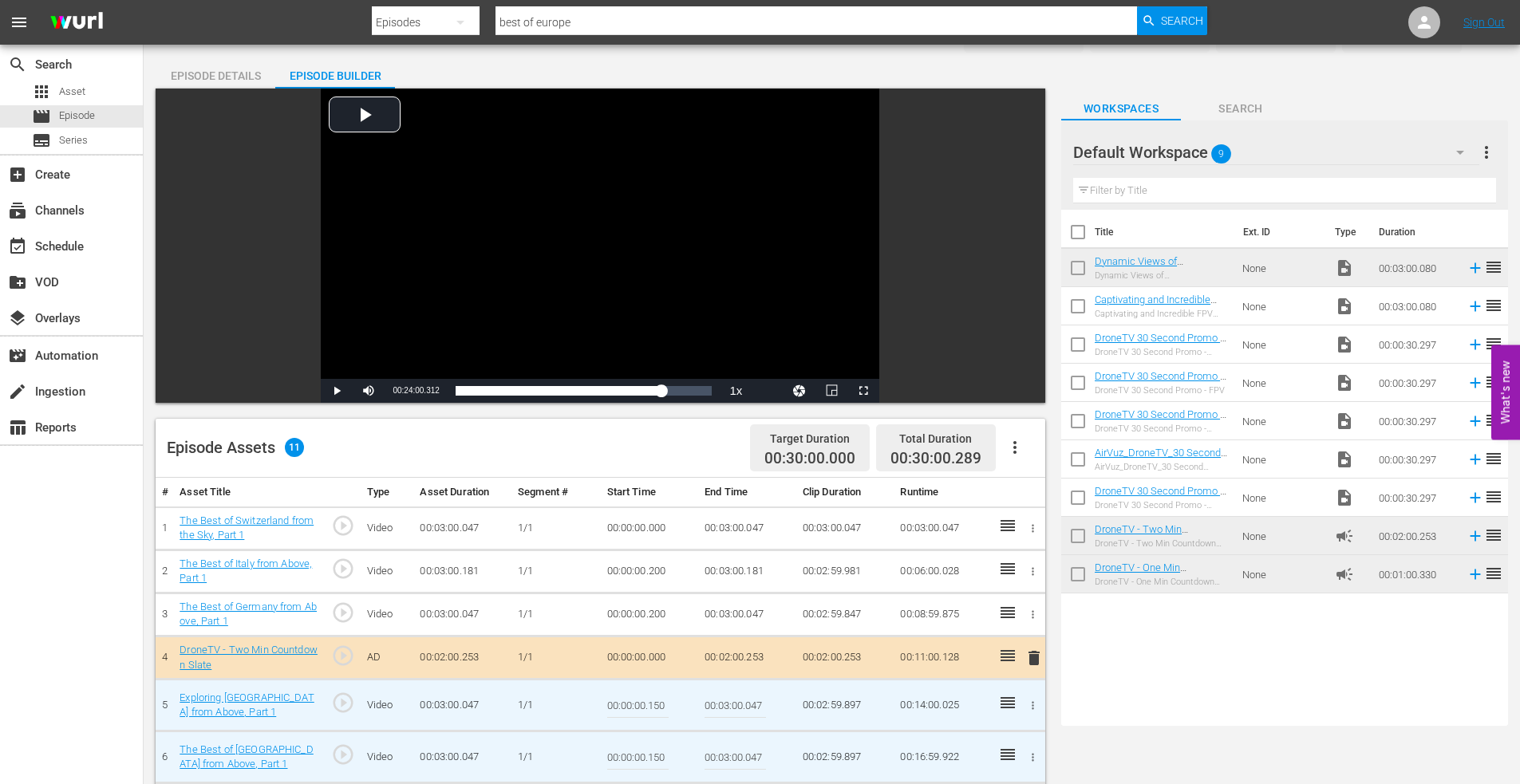
scroll to position [0, 0]
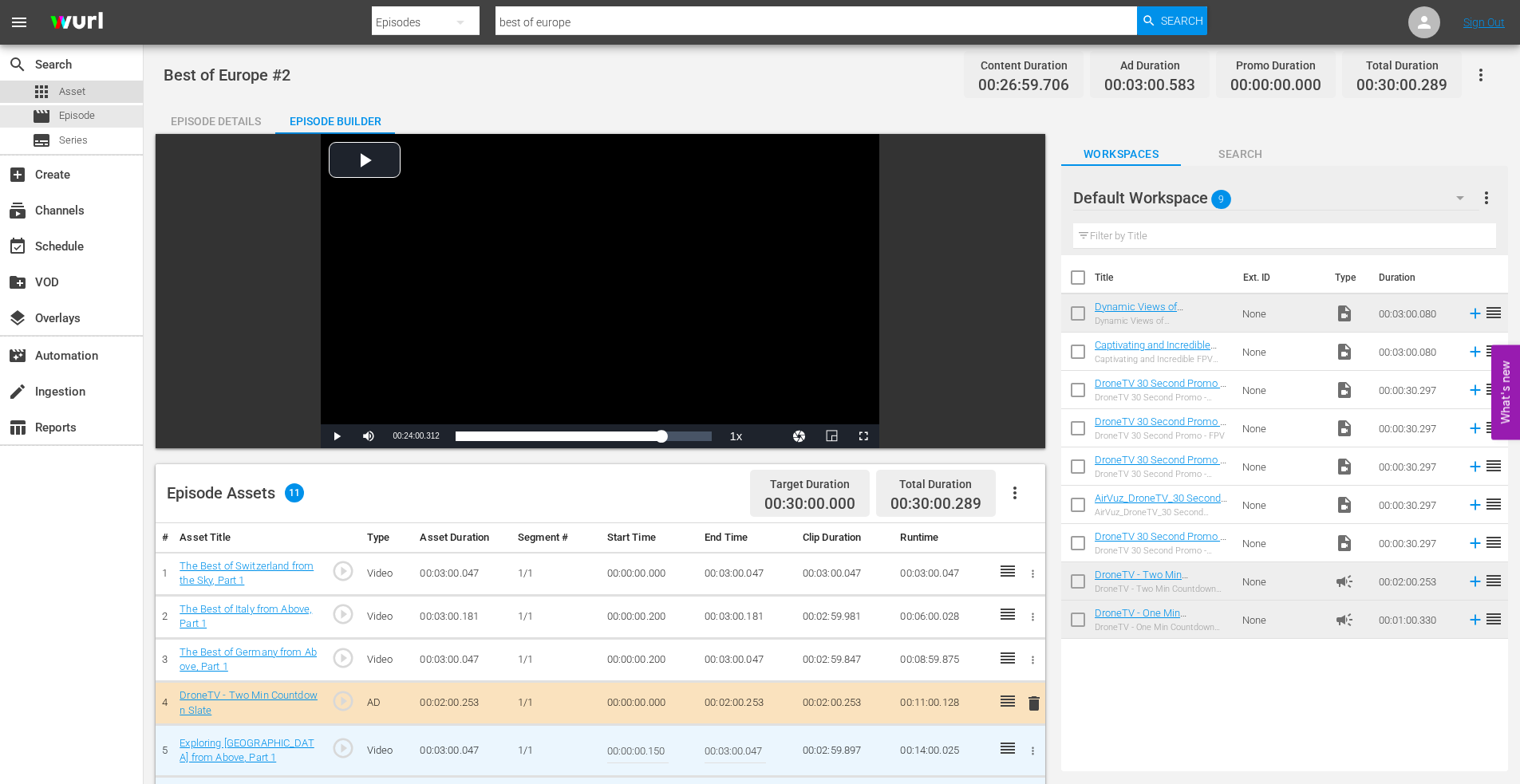
click at [81, 93] on span "Asset" at bounding box center [72, 92] width 26 height 16
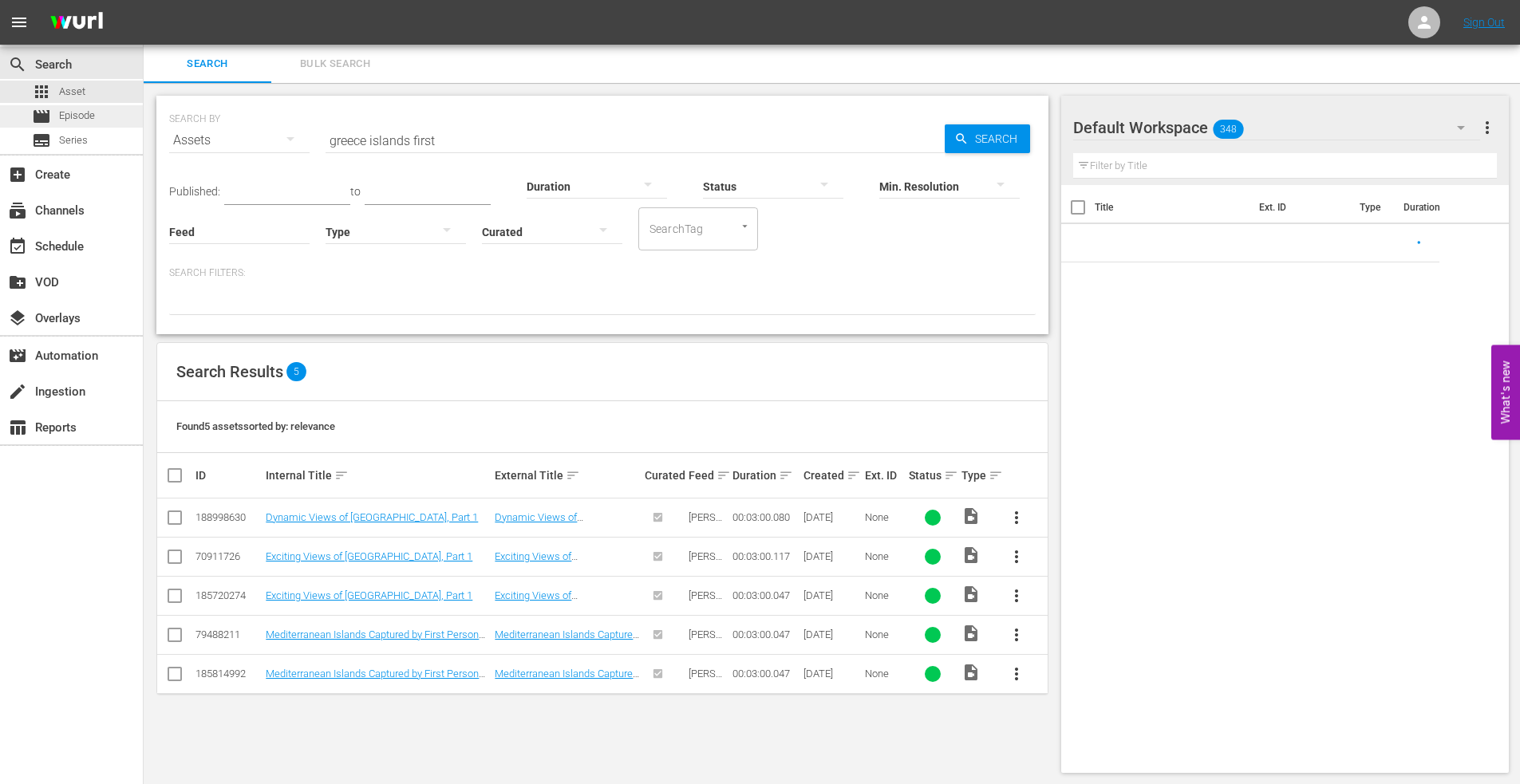
click at [74, 116] on span "Episode" at bounding box center [77, 115] width 36 height 16
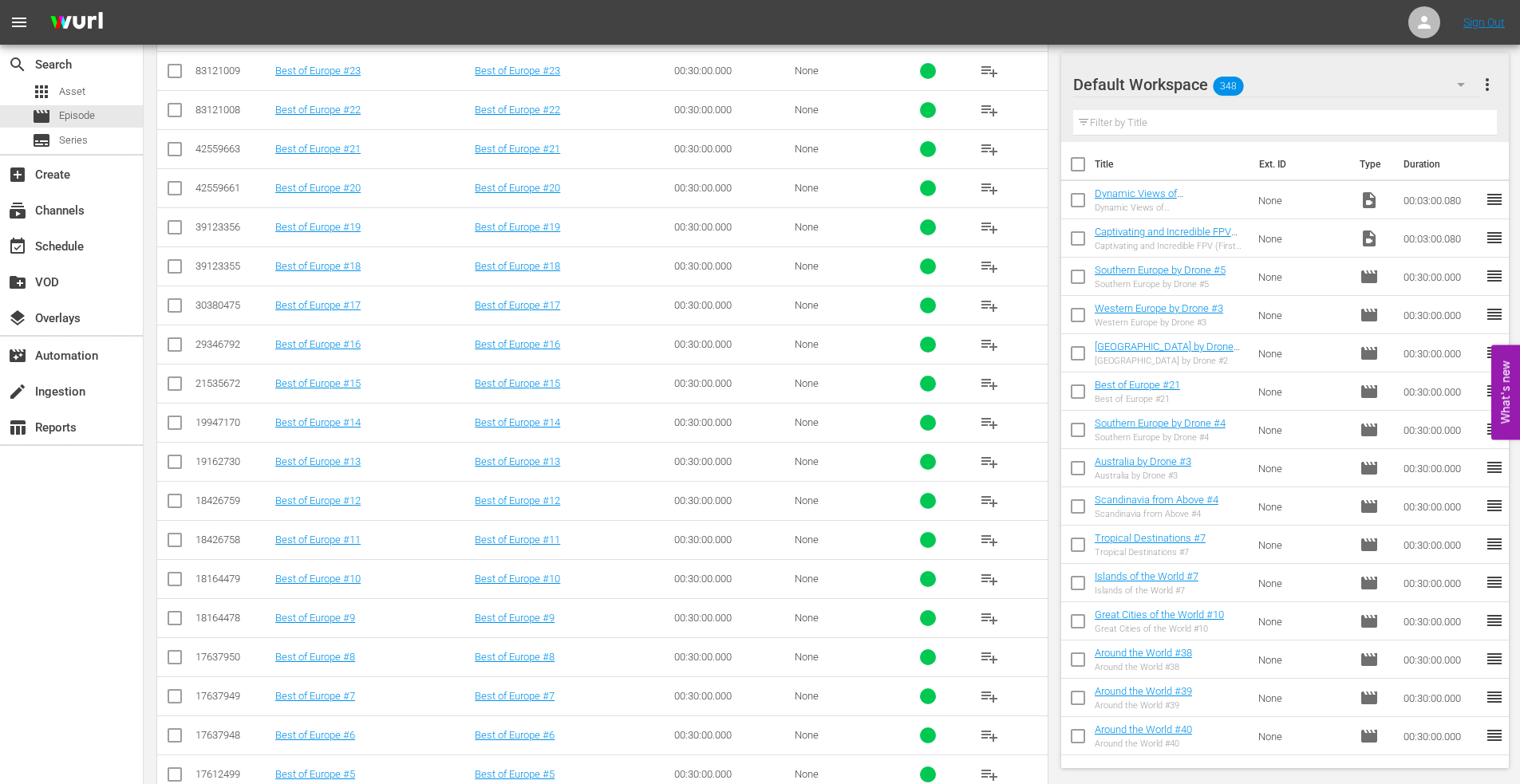
scroll to position [715, 0]
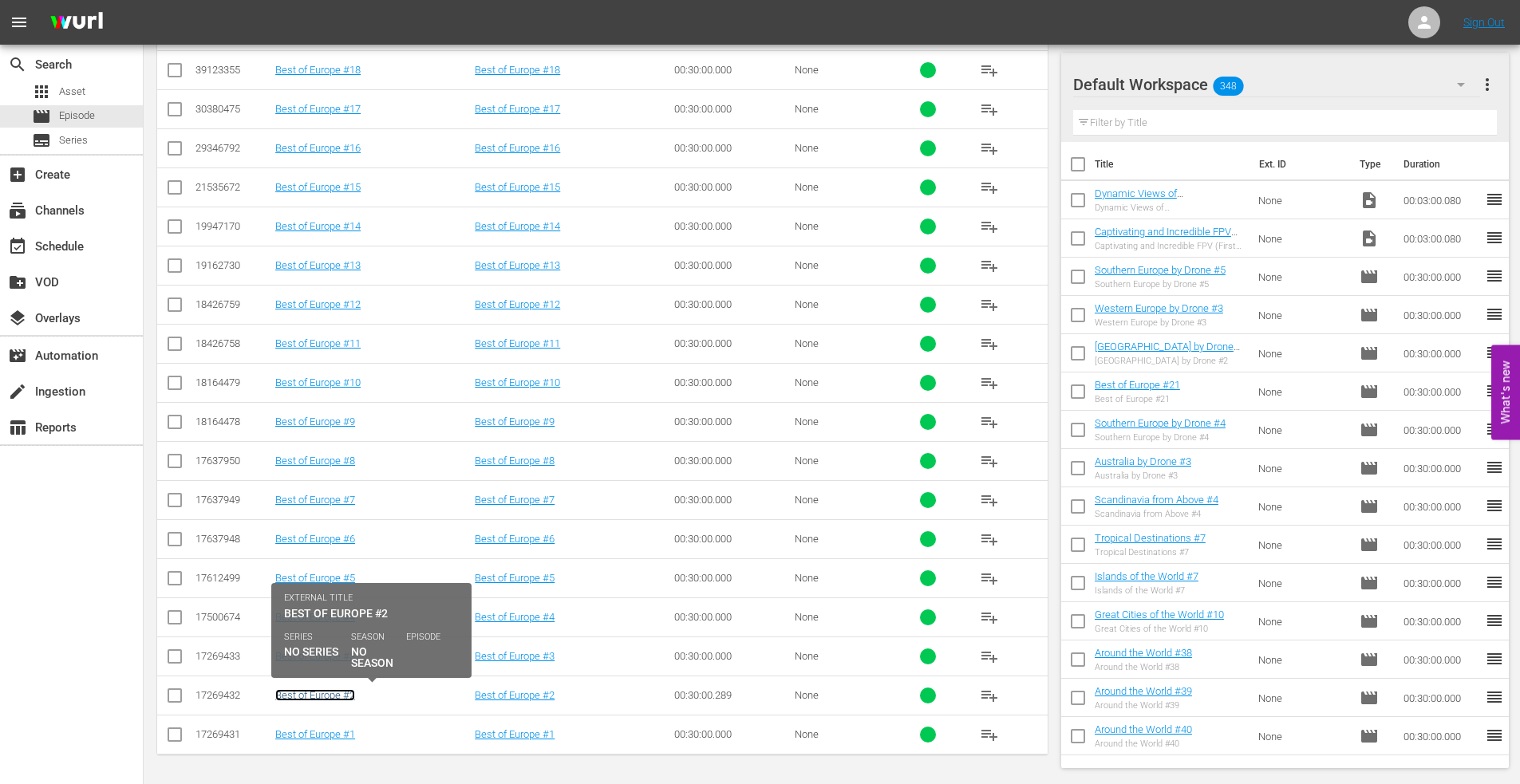
click at [295, 695] on link "Best of Europe #2" at bounding box center [315, 695] width 79 height 12
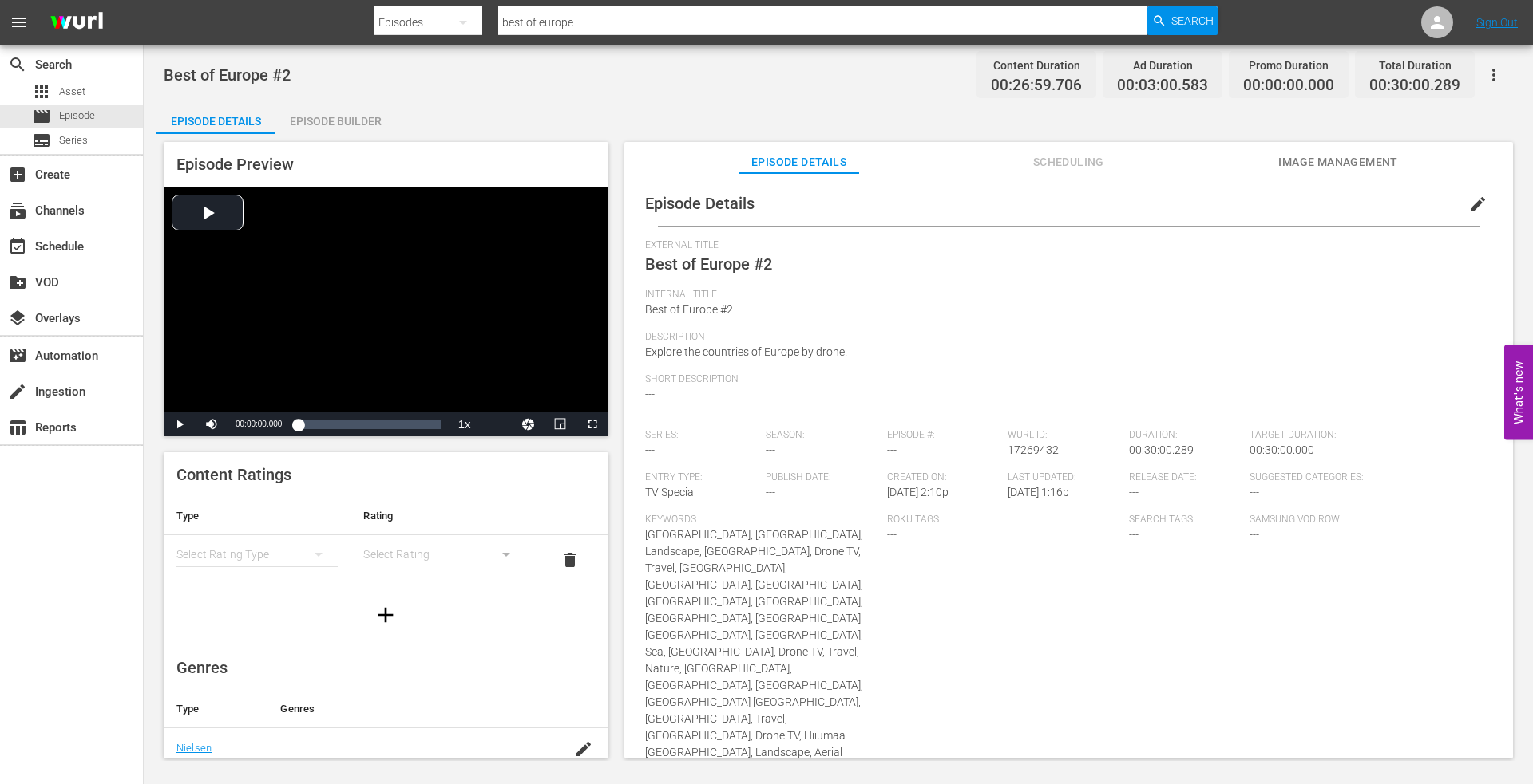
click at [319, 123] on div "Episode Builder" at bounding box center [335, 121] width 120 height 39
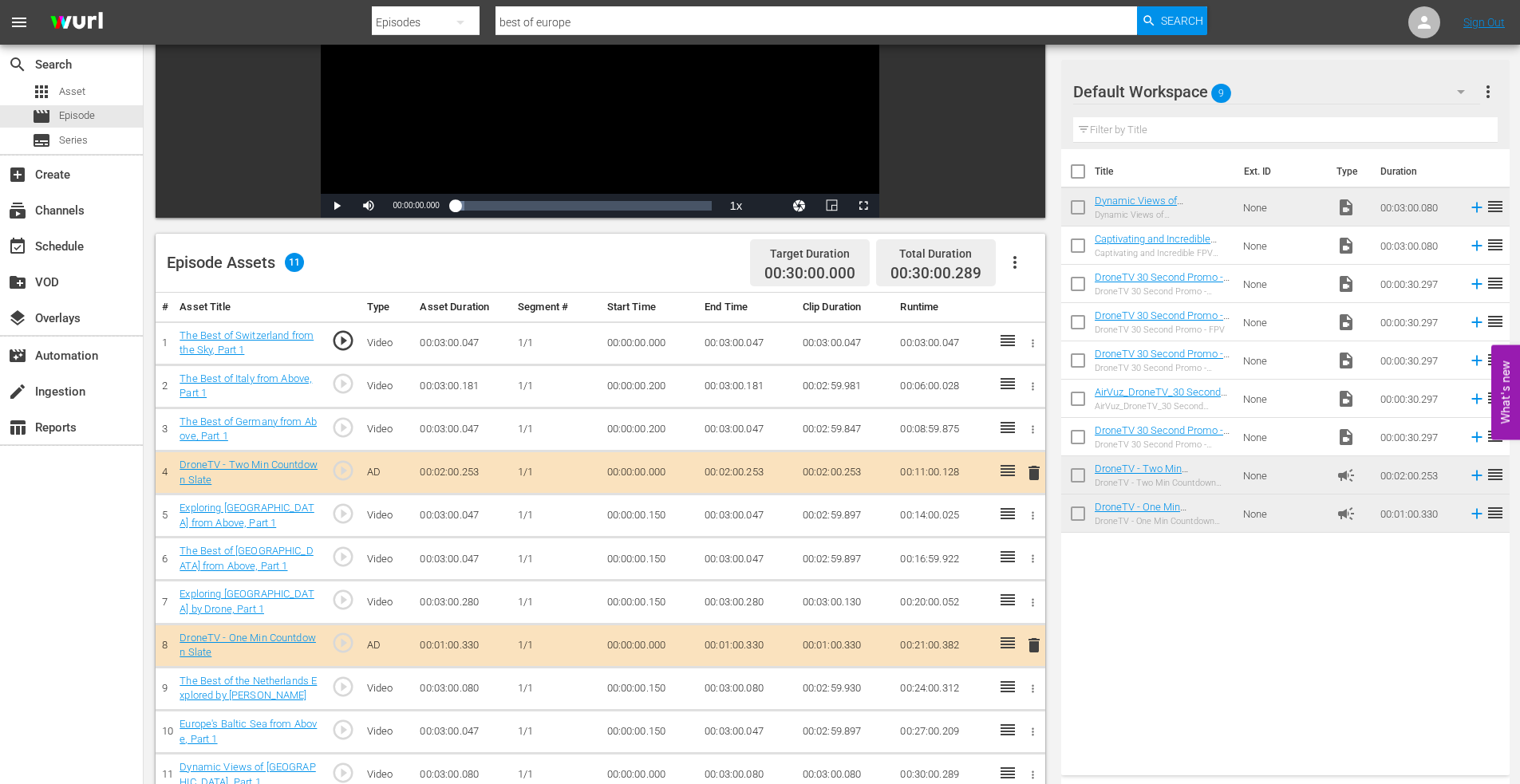
scroll to position [416, 0]
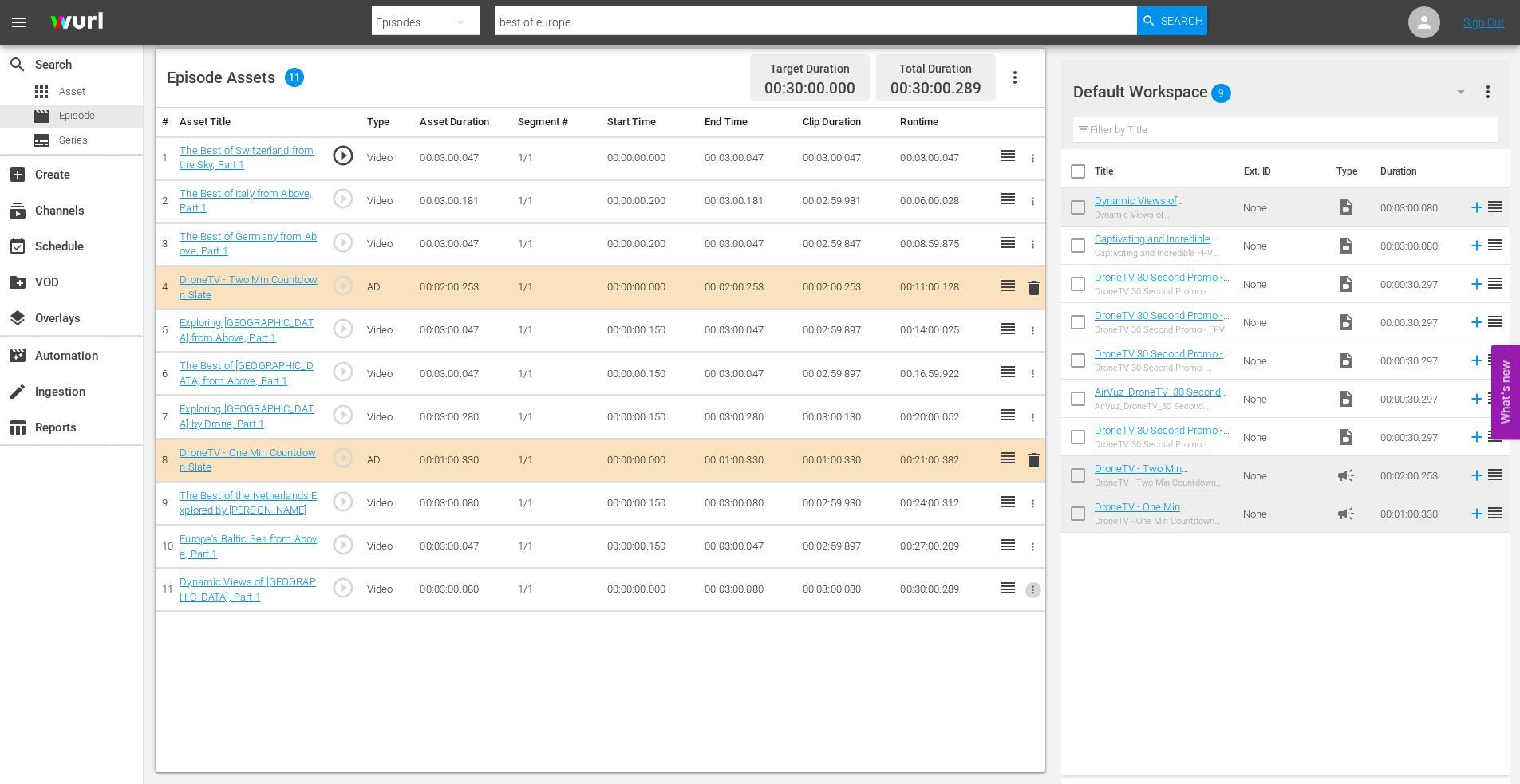
click at [1031, 589] on icon "button" at bounding box center [1033, 589] width 12 height 12
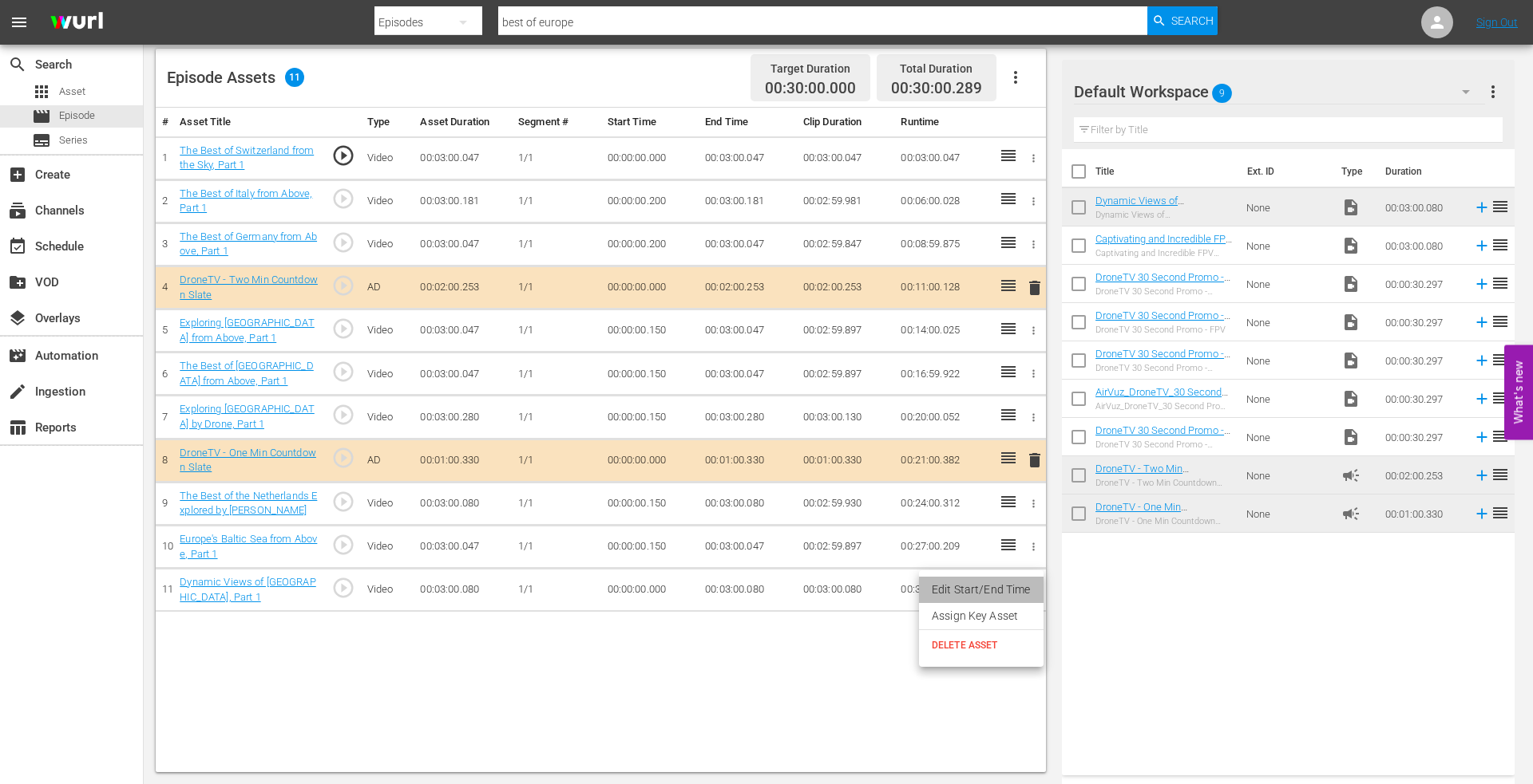
drag, startPoint x: 987, startPoint y: 583, endPoint x: 738, endPoint y: 598, distance: 249.5
click at [986, 583] on li "Edit Start/End Time" at bounding box center [981, 590] width 125 height 26
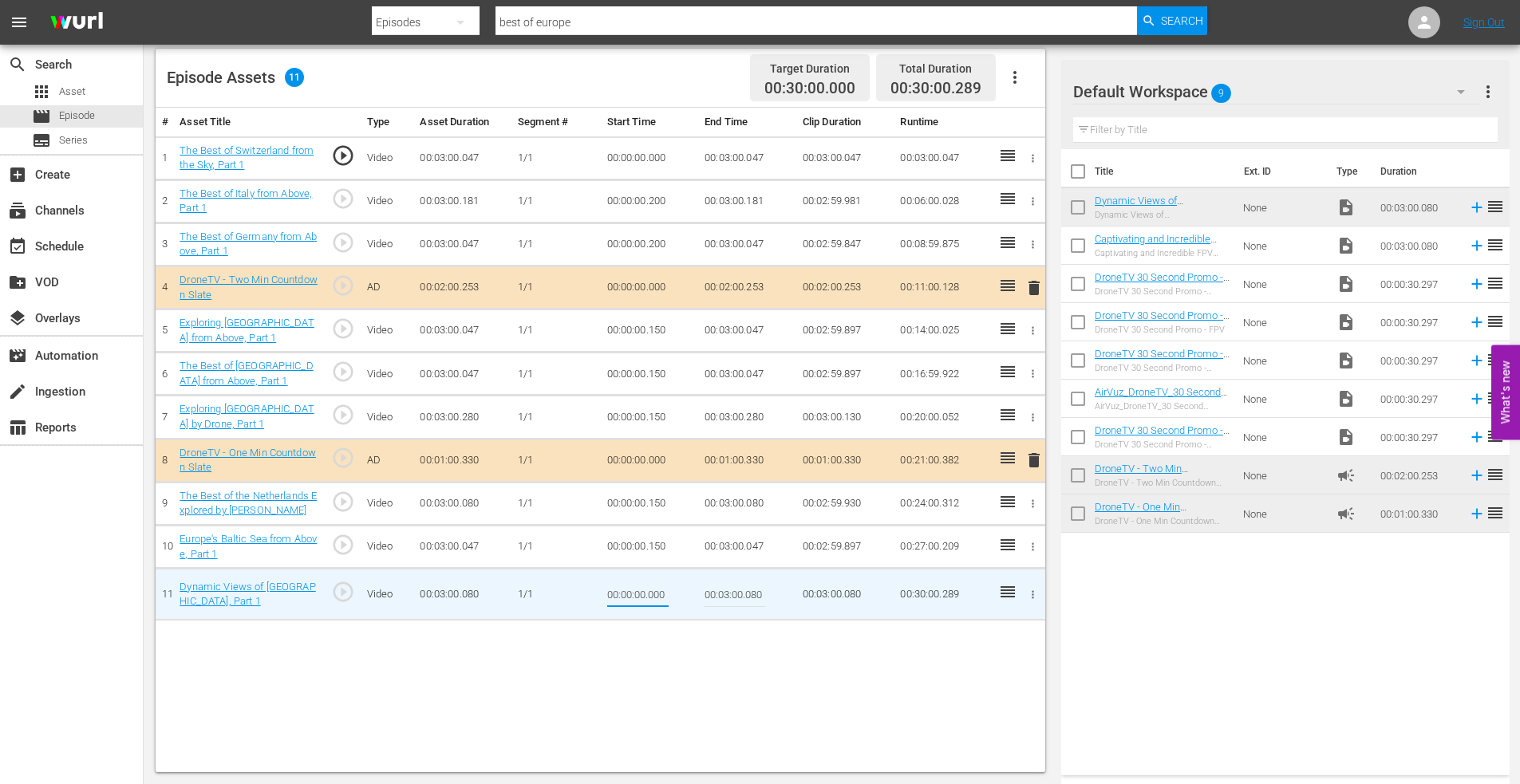
drag, startPoint x: 649, startPoint y: 598, endPoint x: 680, endPoint y: 595, distance: 31.1
click at [678, 594] on td "00:00:00.000" at bounding box center [650, 594] width 98 height 52
type input "00:00:00.150"
type input "00:03:00.000"
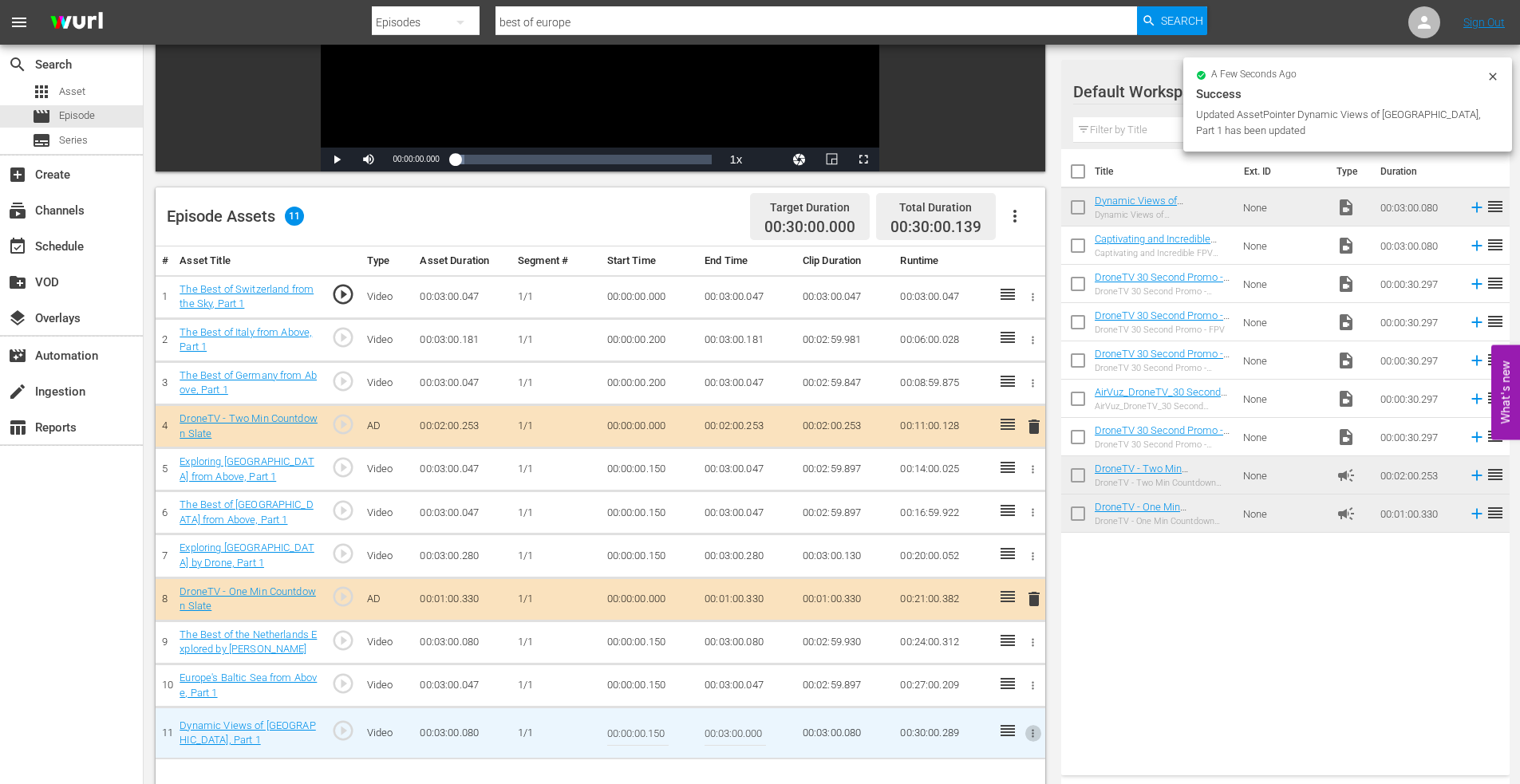
scroll to position [256, 0]
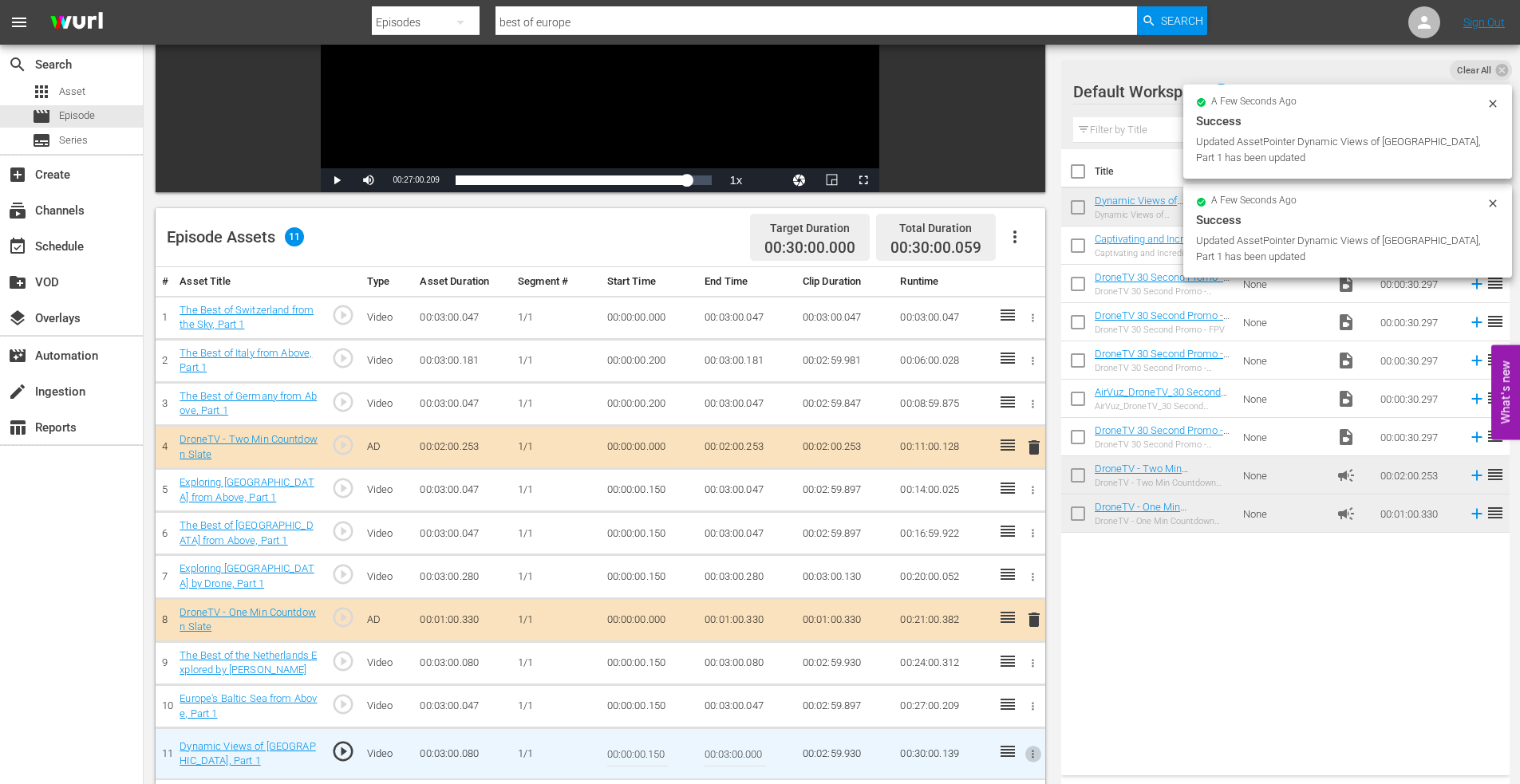
click at [1032, 315] on icon "button" at bounding box center [1033, 317] width 12 height 12
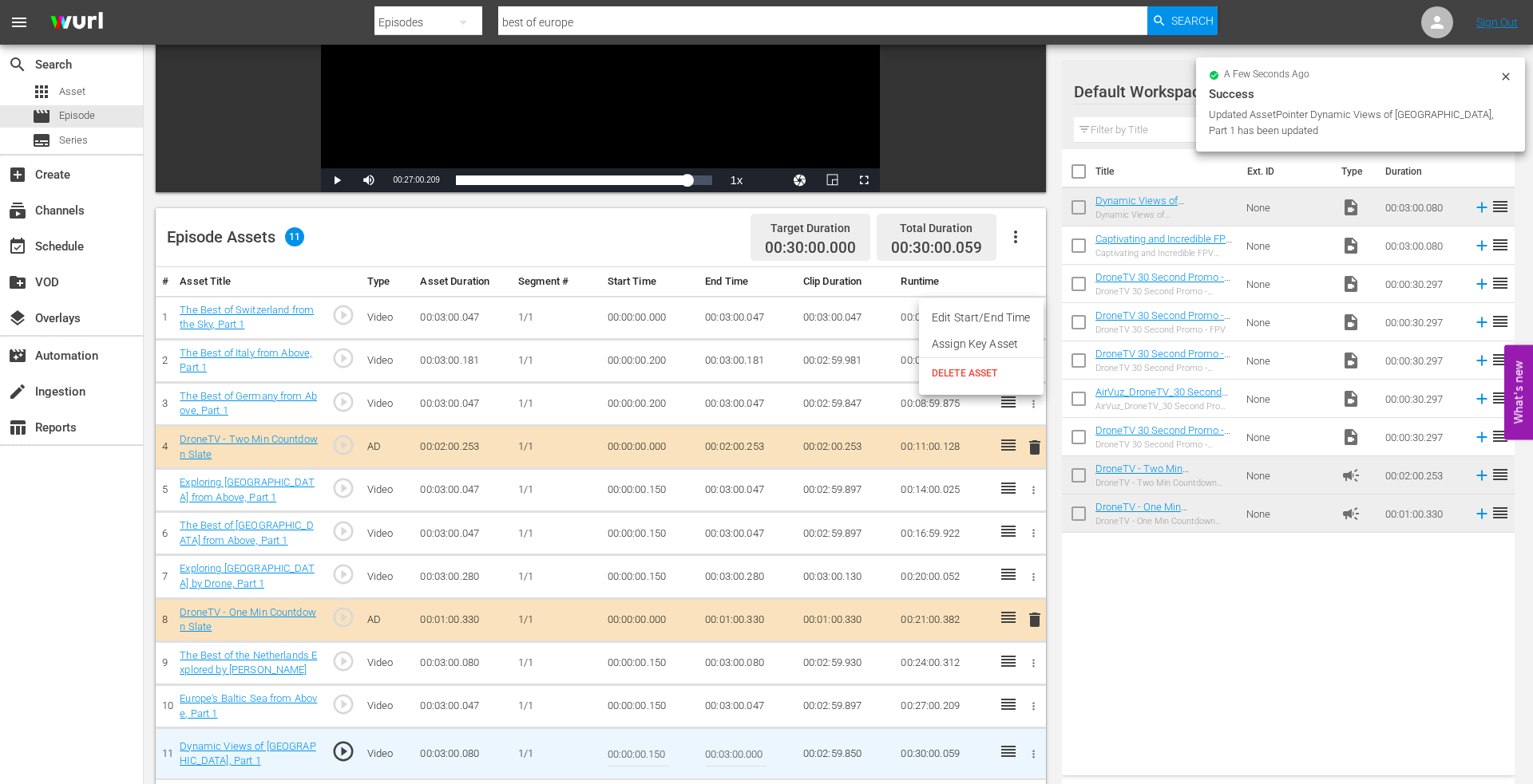
click at [977, 316] on li "Edit Start/End Time" at bounding box center [981, 318] width 125 height 26
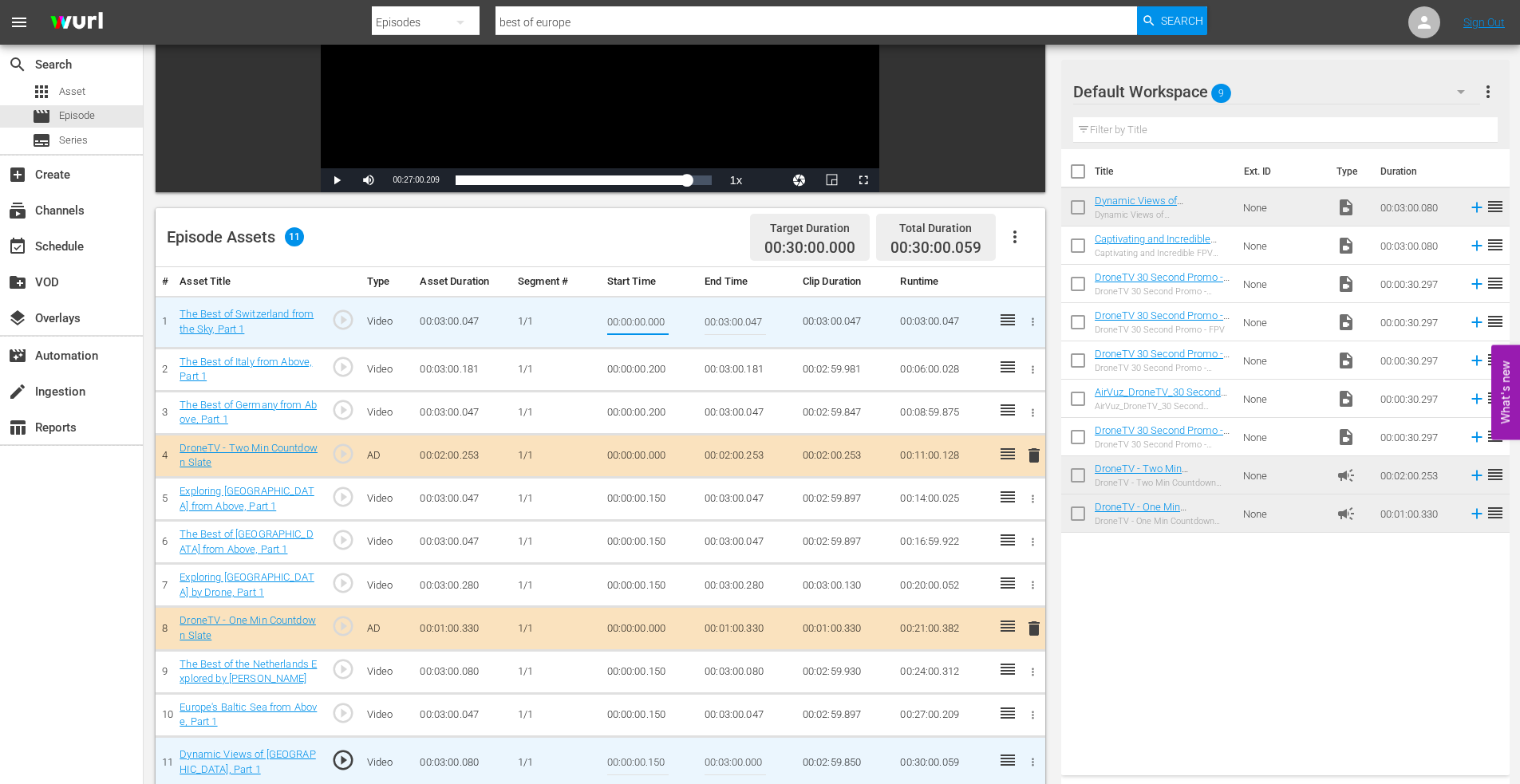
drag, startPoint x: 650, startPoint y: 321, endPoint x: 716, endPoint y: 320, distance: 66.0
click at [716, 320] on tr "1 The Best of Switzerland from the Sky, Part 1 play_circle_outline Video 00:03:…" at bounding box center [601, 321] width 890 height 52
type input "00:00:00.059"
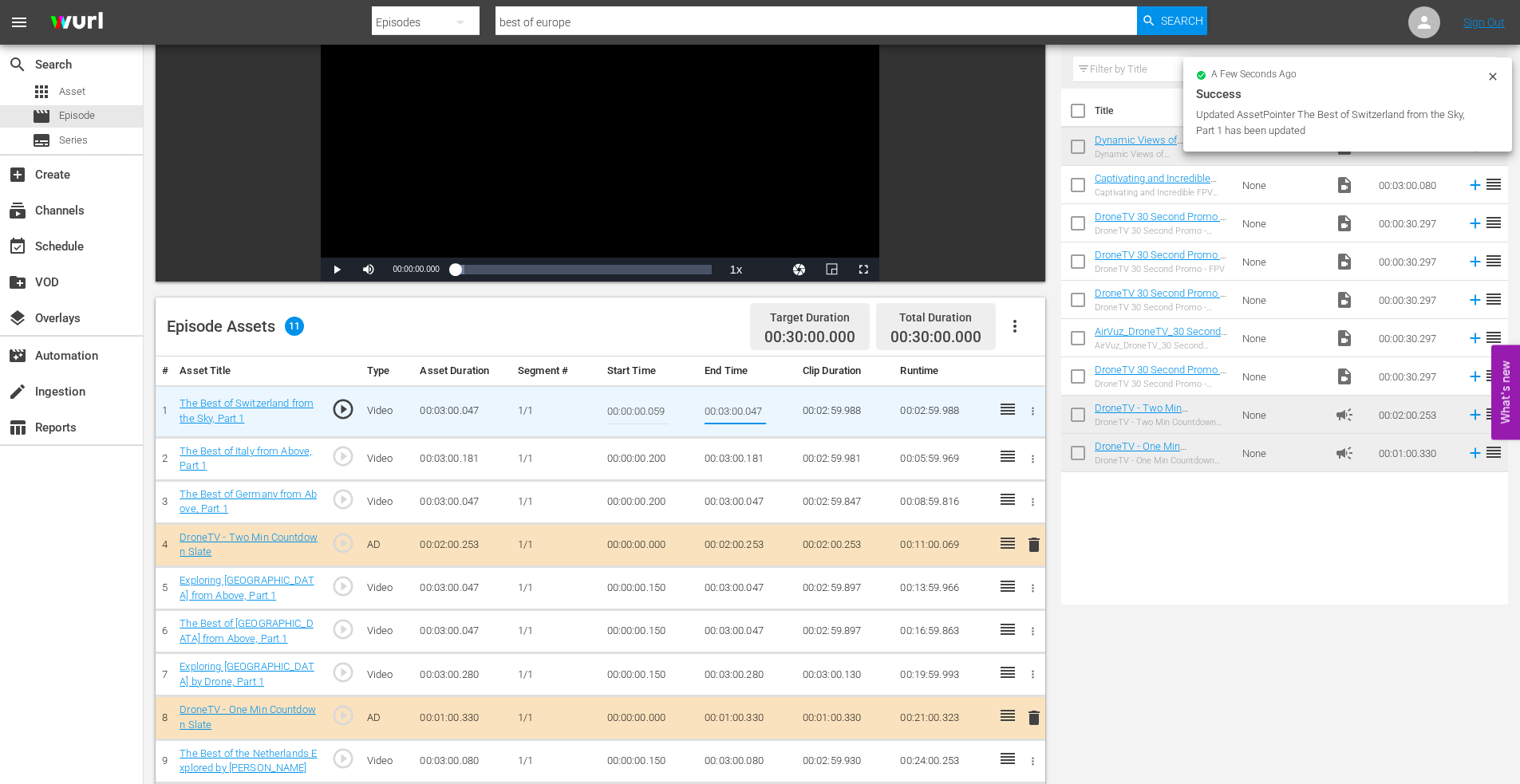
scroll to position [0, 0]
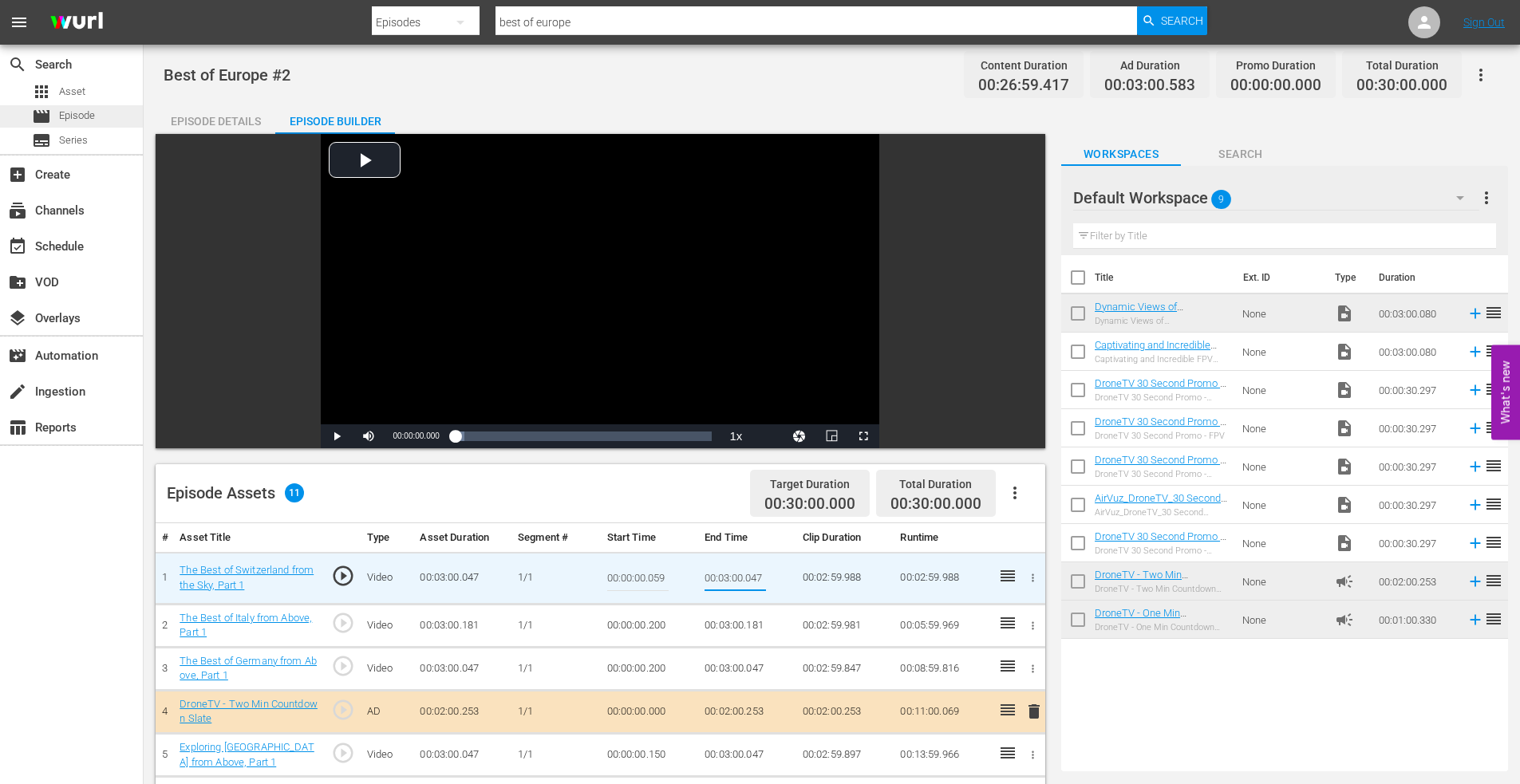
click at [69, 114] on span "Episode" at bounding box center [77, 115] width 36 height 16
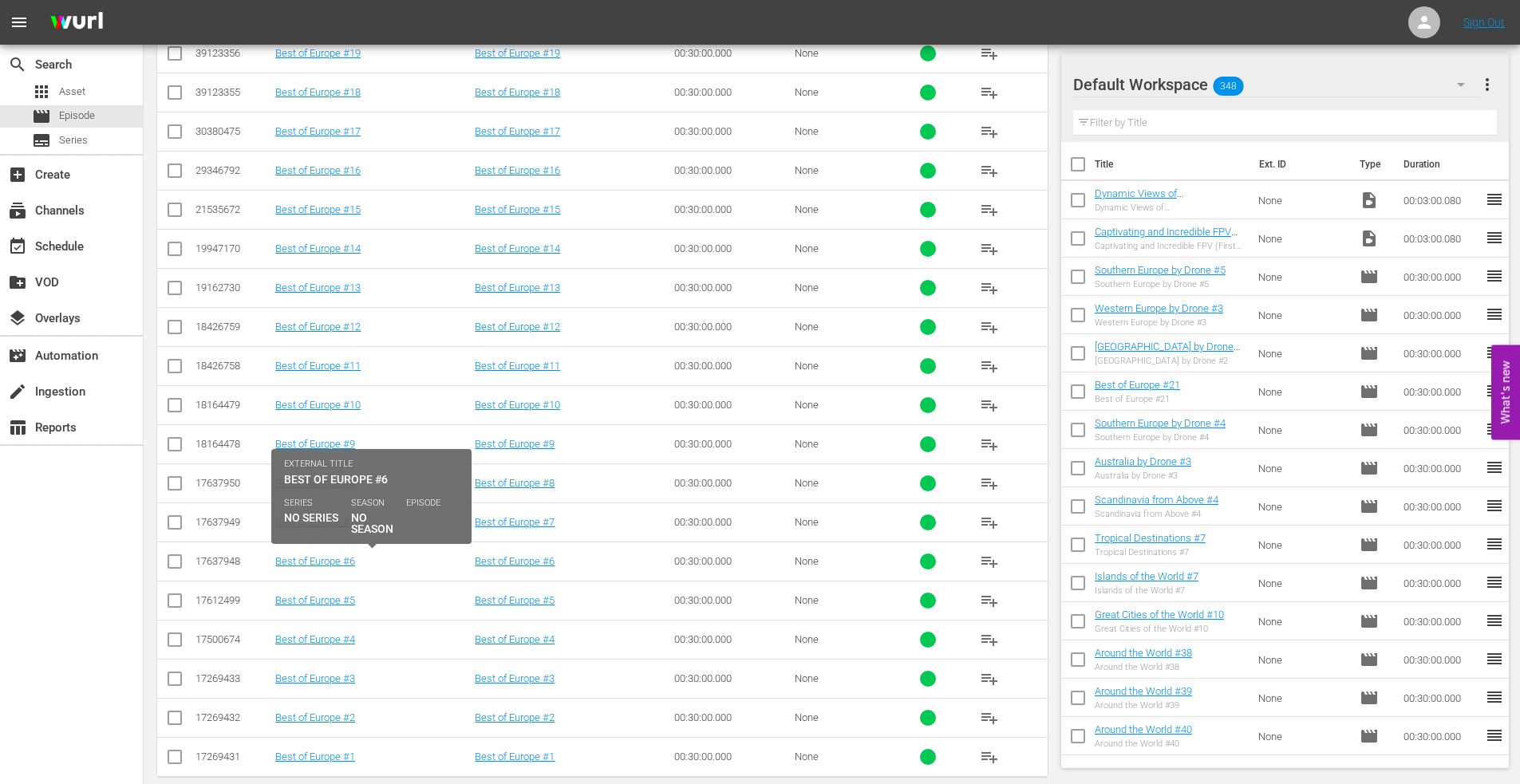
scroll to position [715, 0]
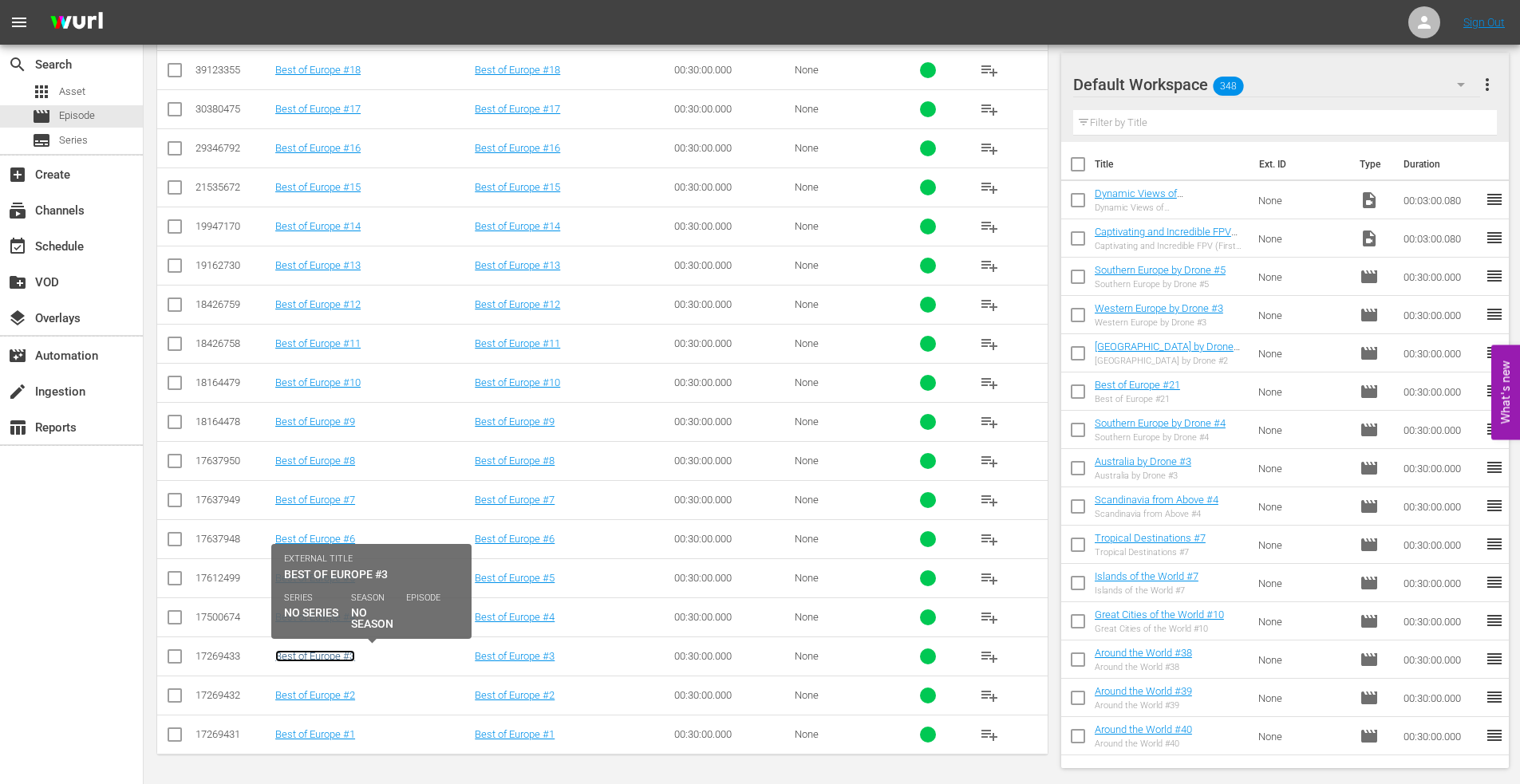
click at [309, 656] on link "Best of Europe #3" at bounding box center [315, 656] width 79 height 12
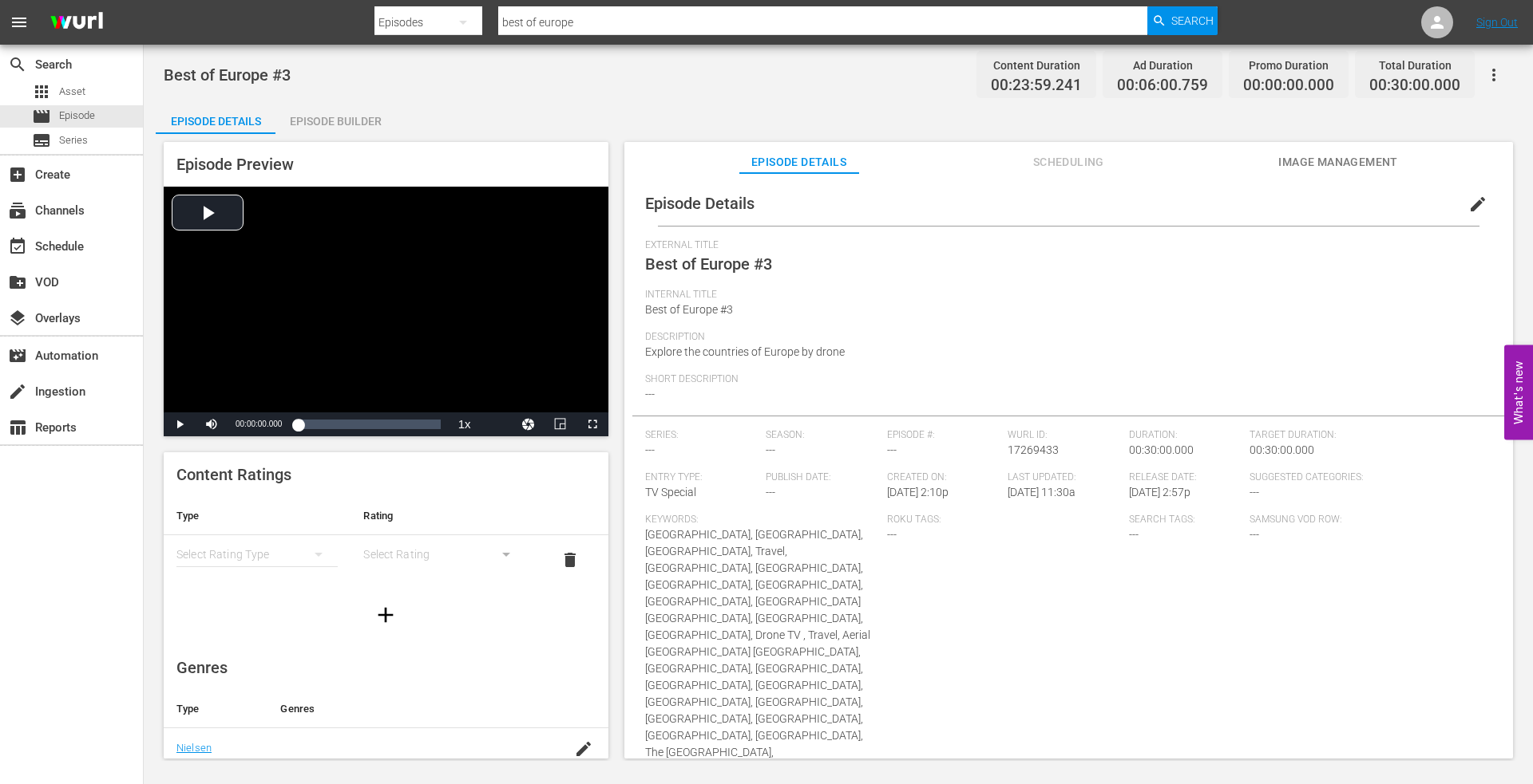
click at [349, 121] on div "Episode Builder" at bounding box center [335, 121] width 120 height 39
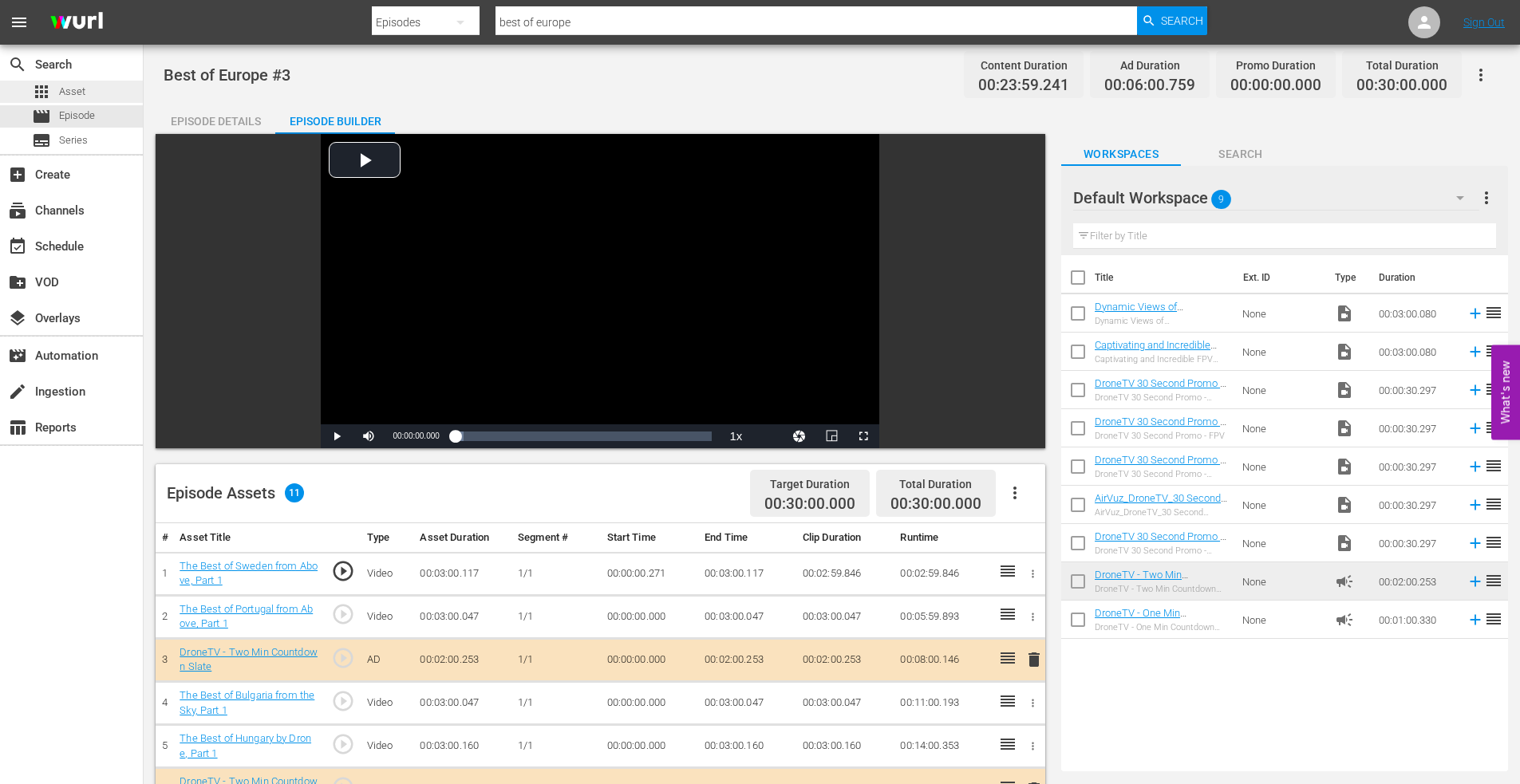
click at [68, 97] on span "Asset" at bounding box center [72, 92] width 26 height 16
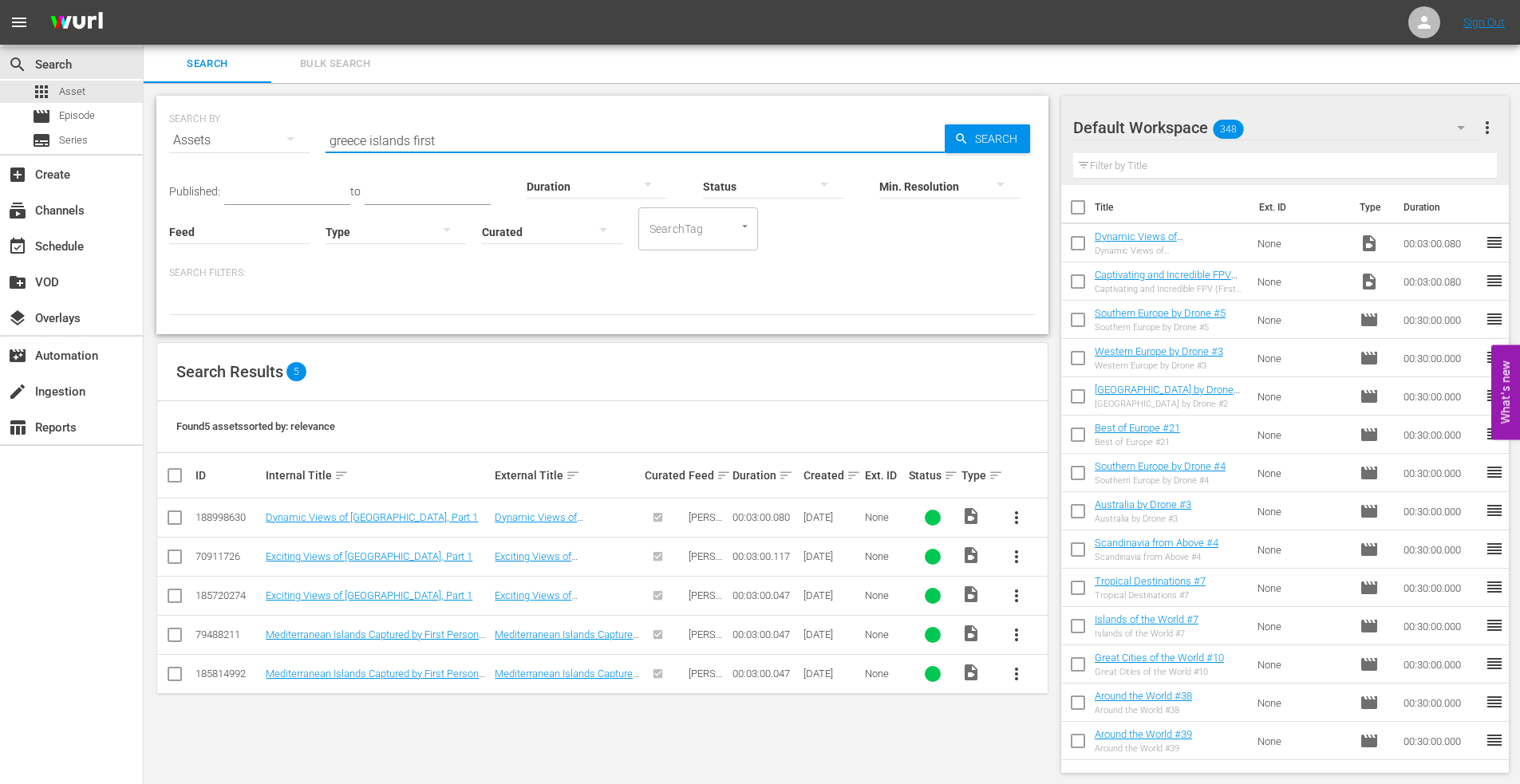
drag, startPoint x: 456, startPoint y: 135, endPoint x: 147, endPoint y: 85, distance: 313.0
click at [147, 85] on div "SEARCH BY Search By Assets Search ID, Title, Description, Keywords, or Category…" at bounding box center [602, 435] width 917 height 703
type input "albania first"
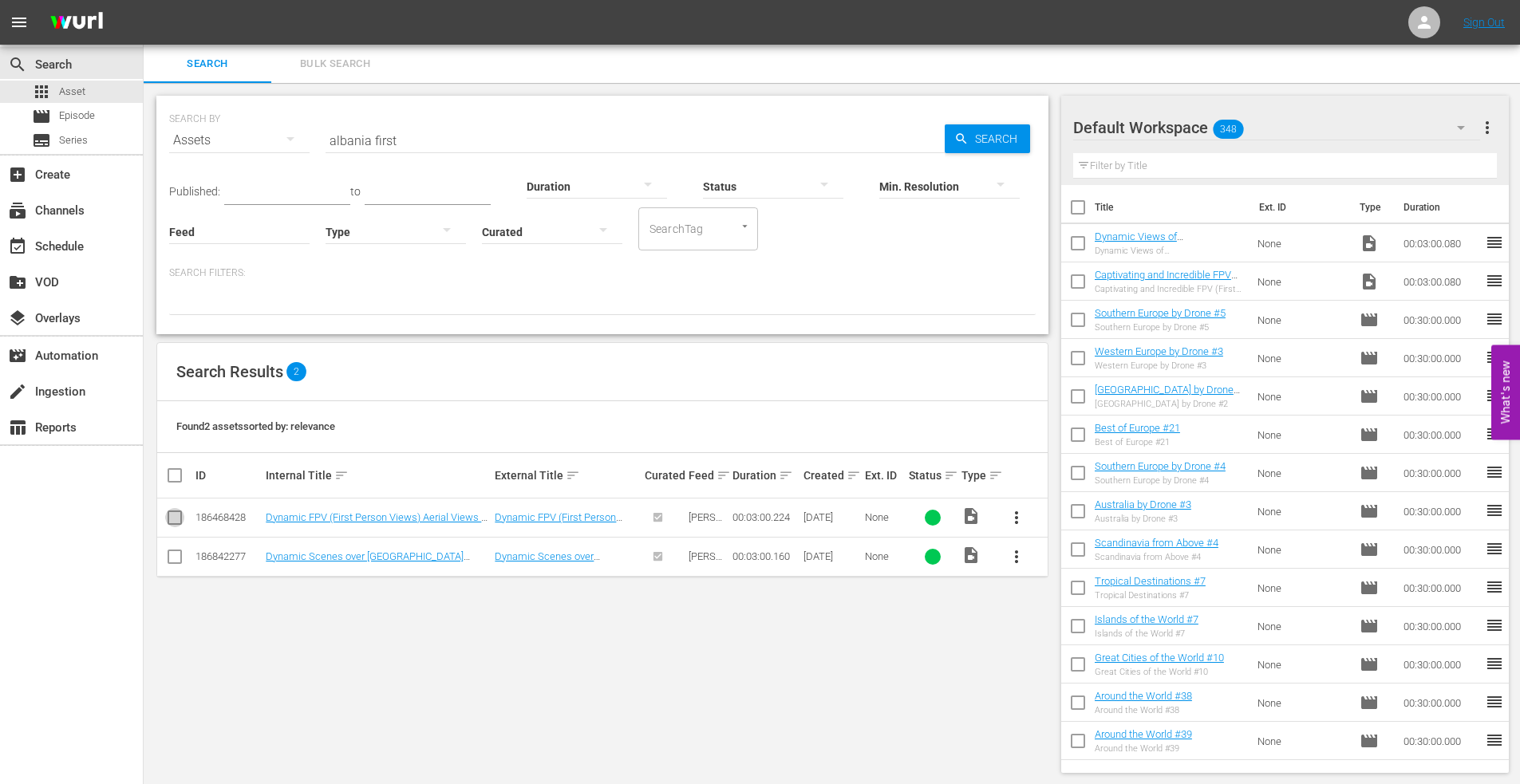
click at [170, 522] on input "checkbox" at bounding box center [175, 520] width 19 height 19
checkbox input "true"
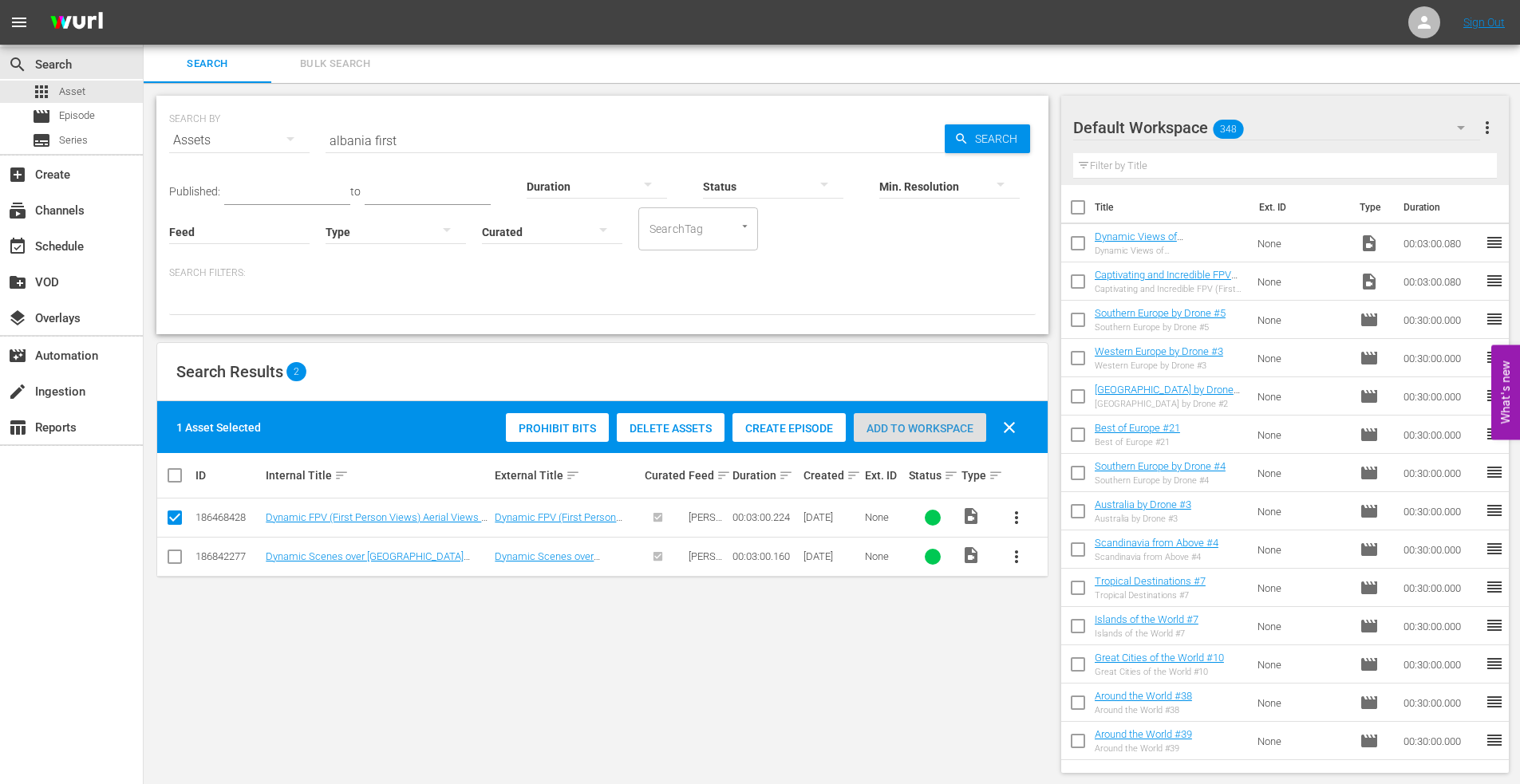
drag, startPoint x: 910, startPoint y: 428, endPoint x: 614, endPoint y: 341, distance: 308.5
click at [907, 427] on span "Add to Workspace" at bounding box center [920, 429] width 132 height 13
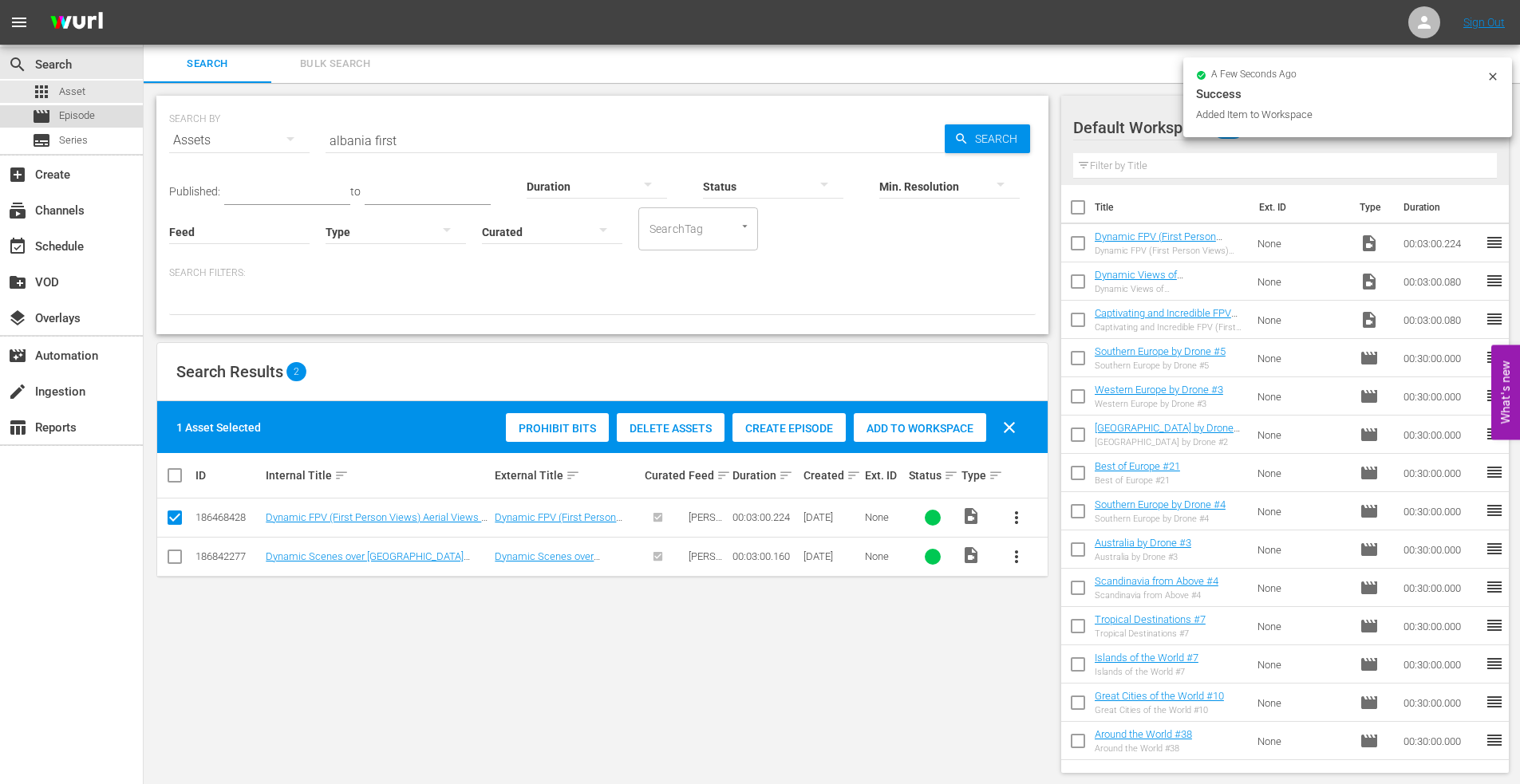
click at [74, 120] on span "Episode" at bounding box center [77, 115] width 36 height 16
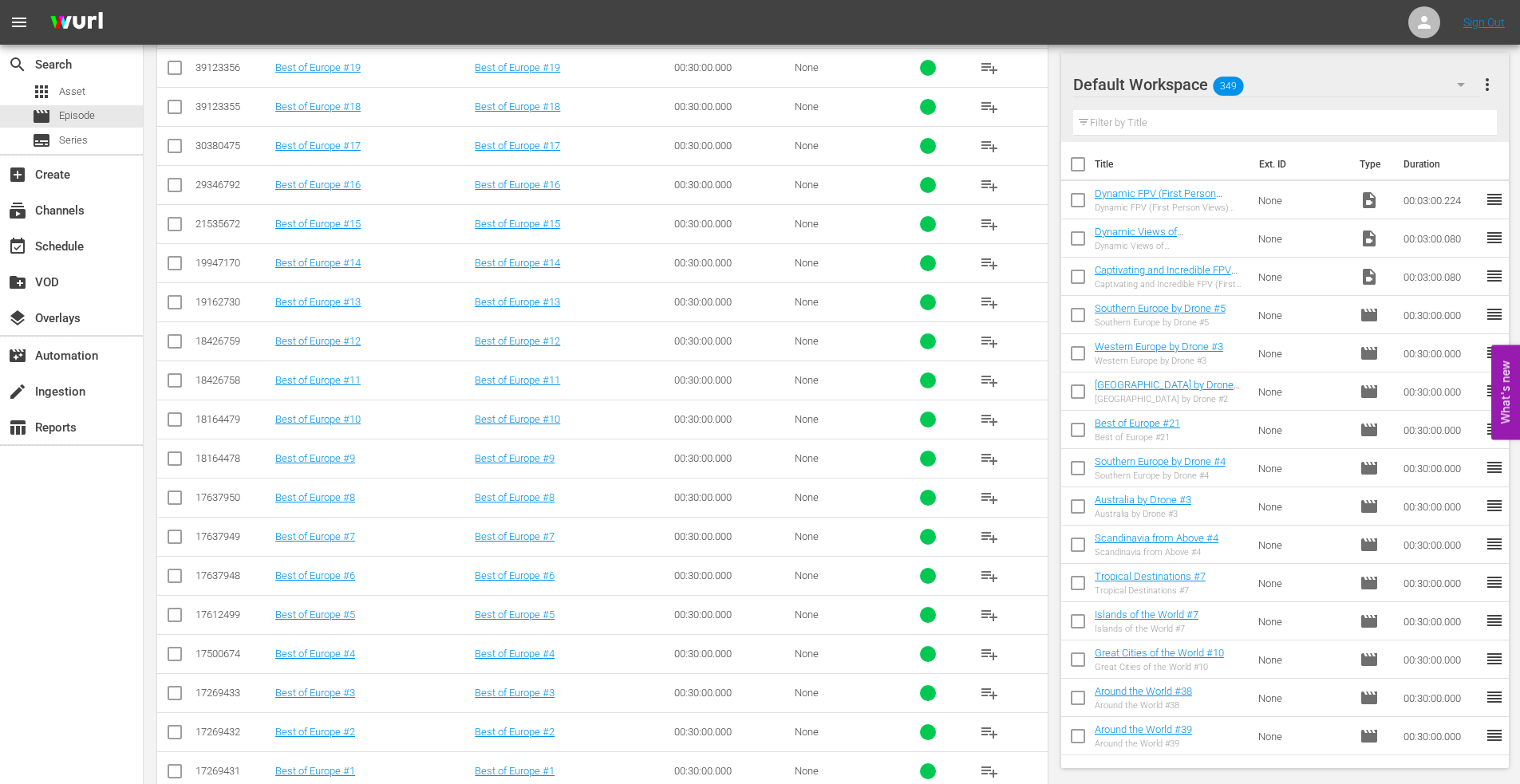
scroll to position [715, 0]
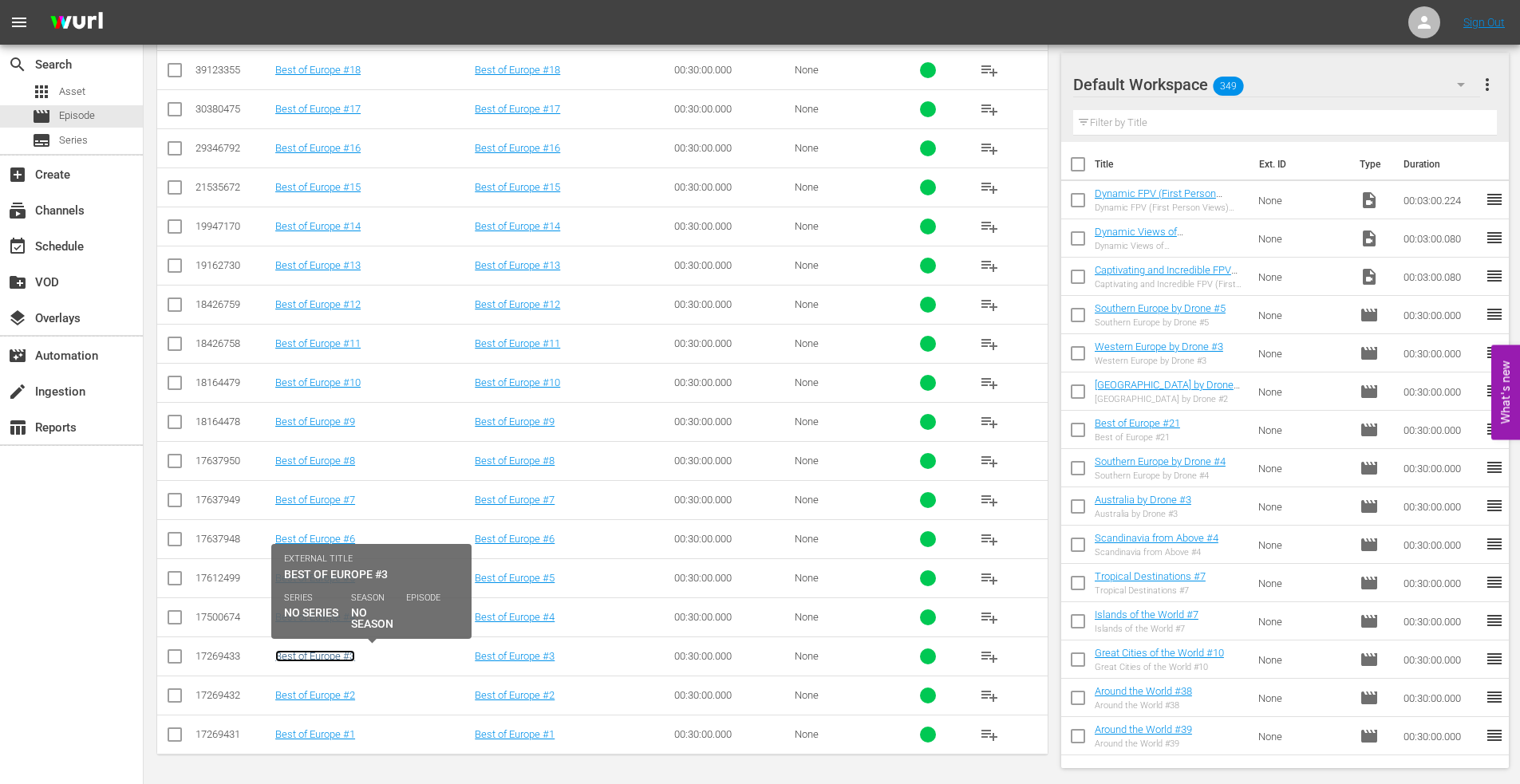
click at [319, 653] on link "Best of Europe #3" at bounding box center [315, 656] width 79 height 12
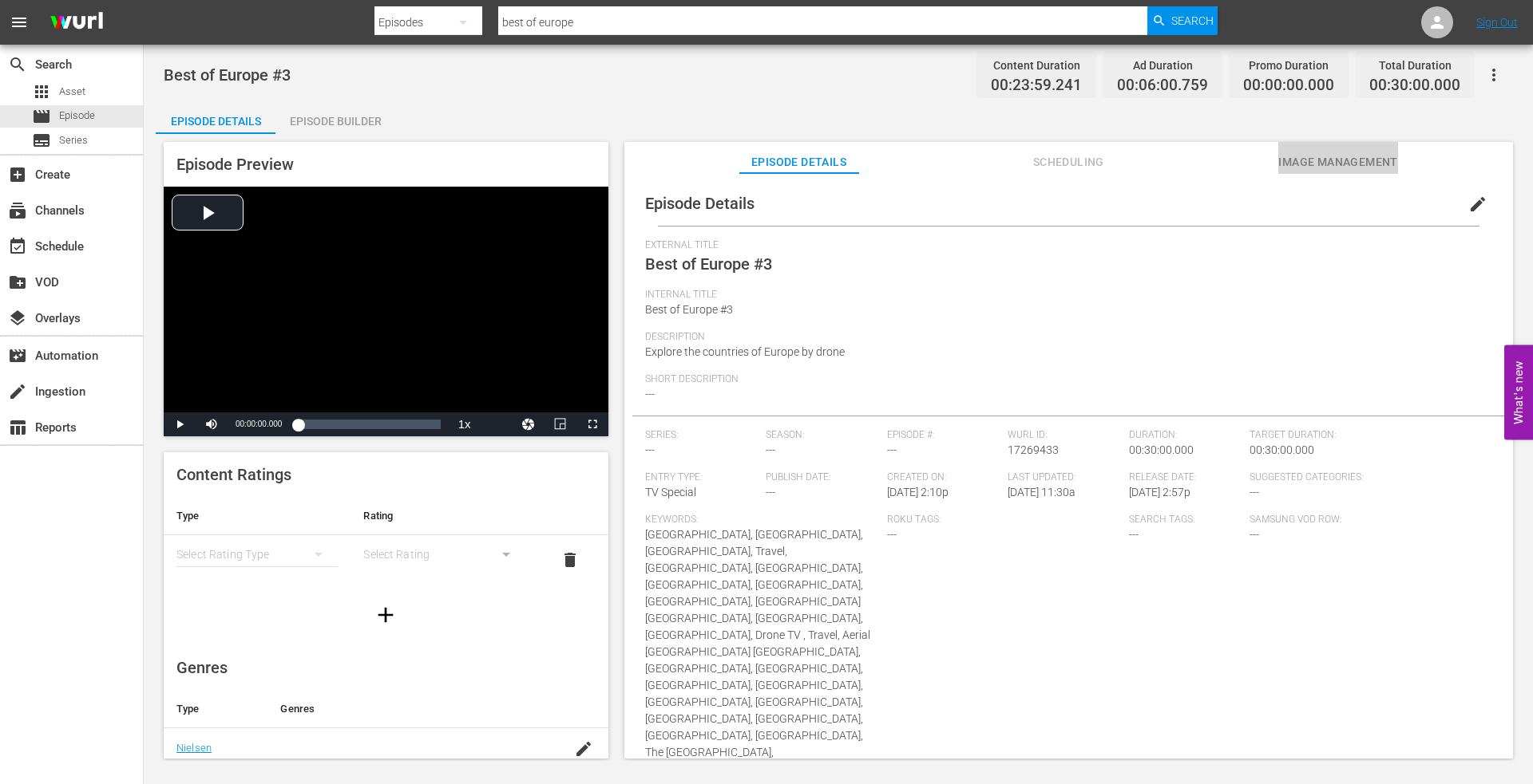
click at [1319, 145] on button "Image Management" at bounding box center [1337, 158] width 120 height 32
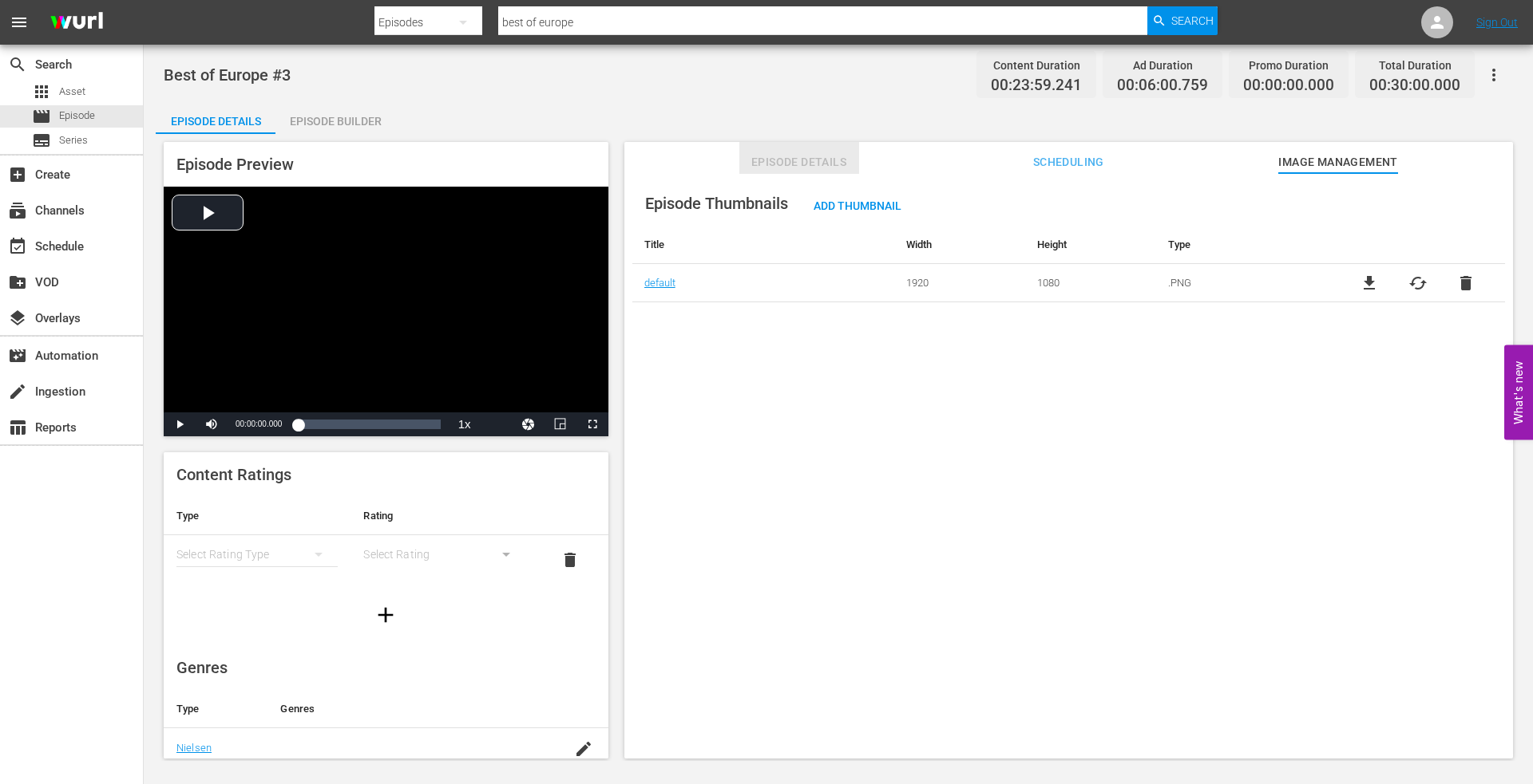
click at [803, 164] on span "Episode Details" at bounding box center [799, 162] width 120 height 20
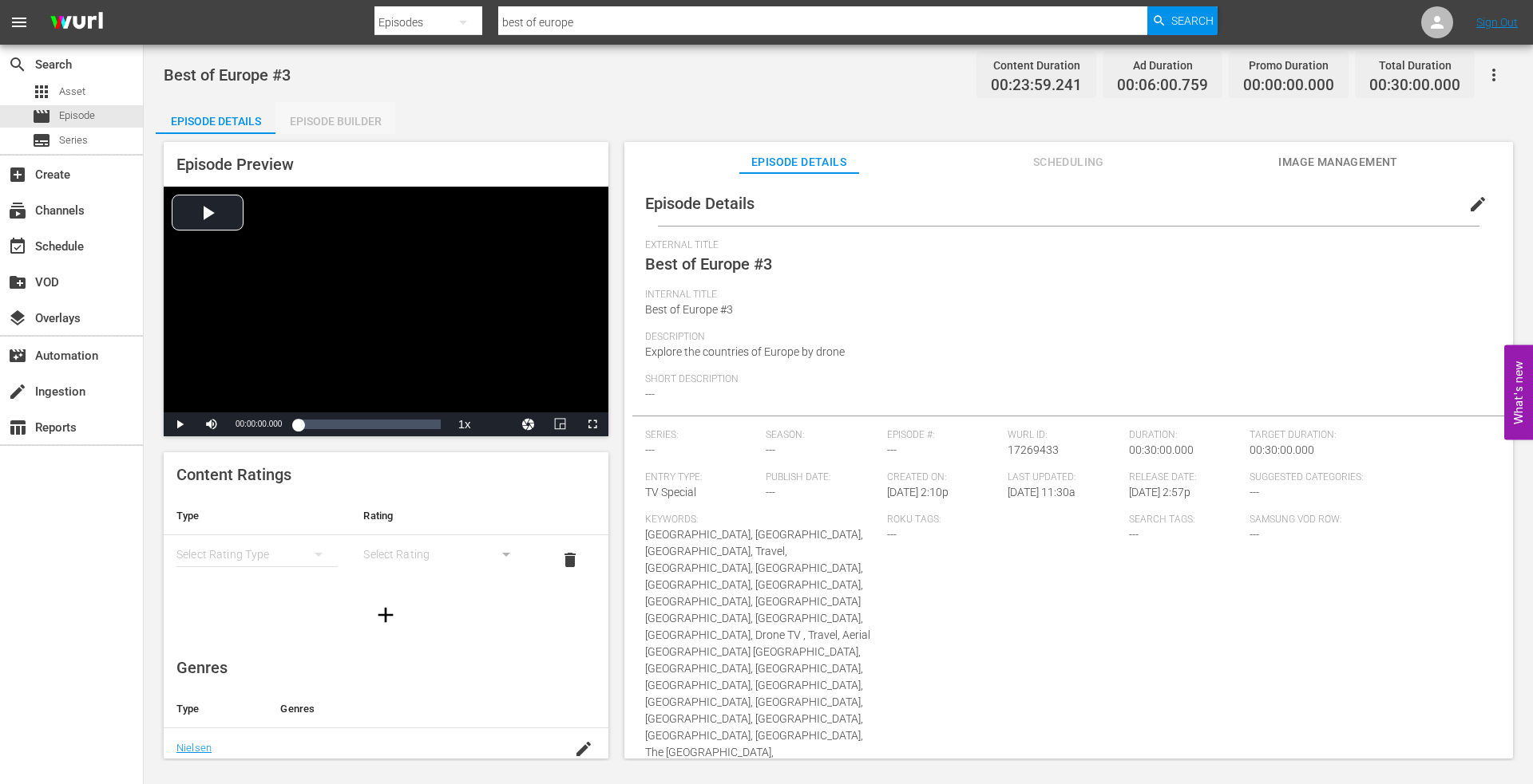
click at [308, 128] on div "Episode Builder" at bounding box center [335, 121] width 120 height 39
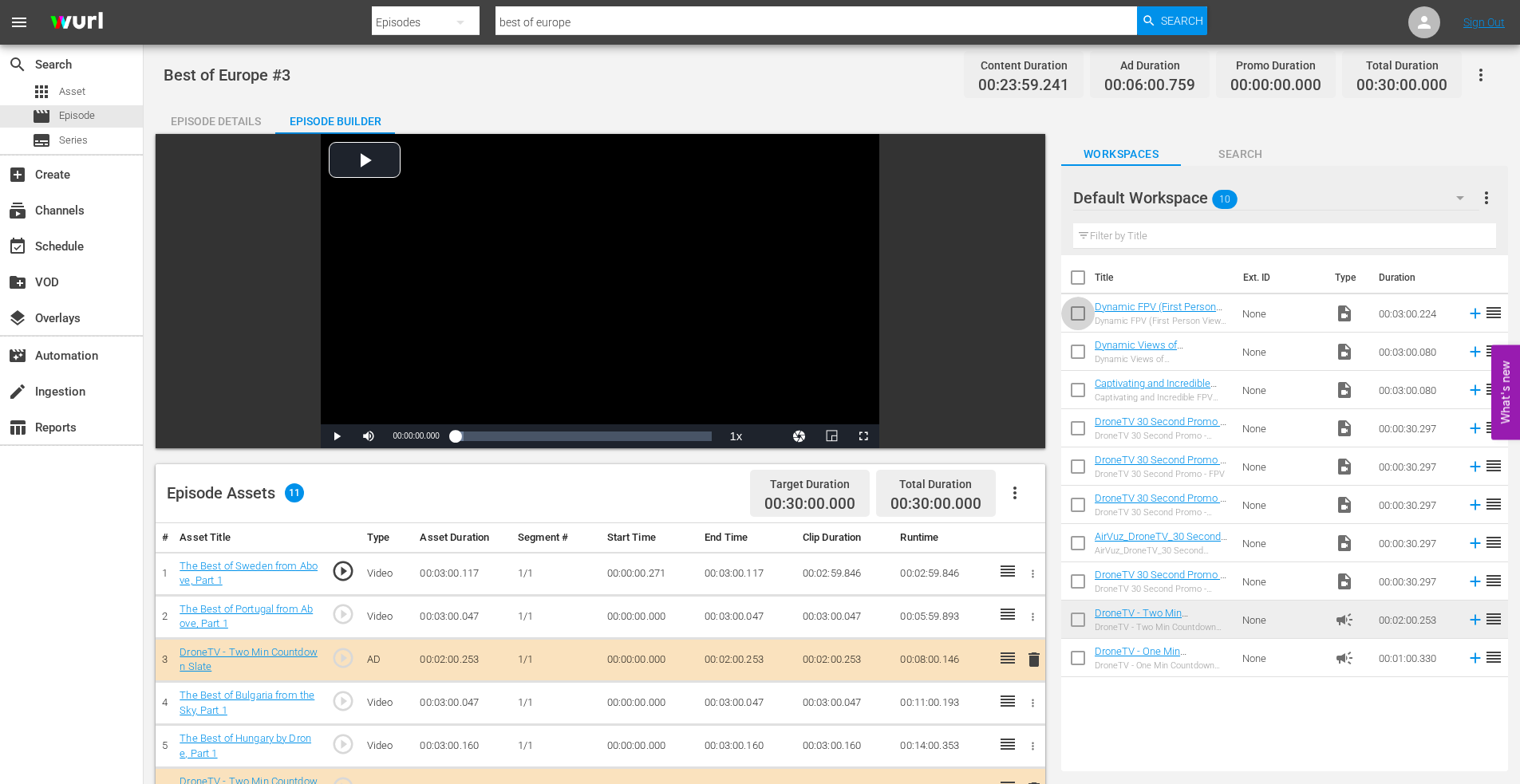
click at [1080, 314] on input "checkbox" at bounding box center [1077, 316] width 33 height 33
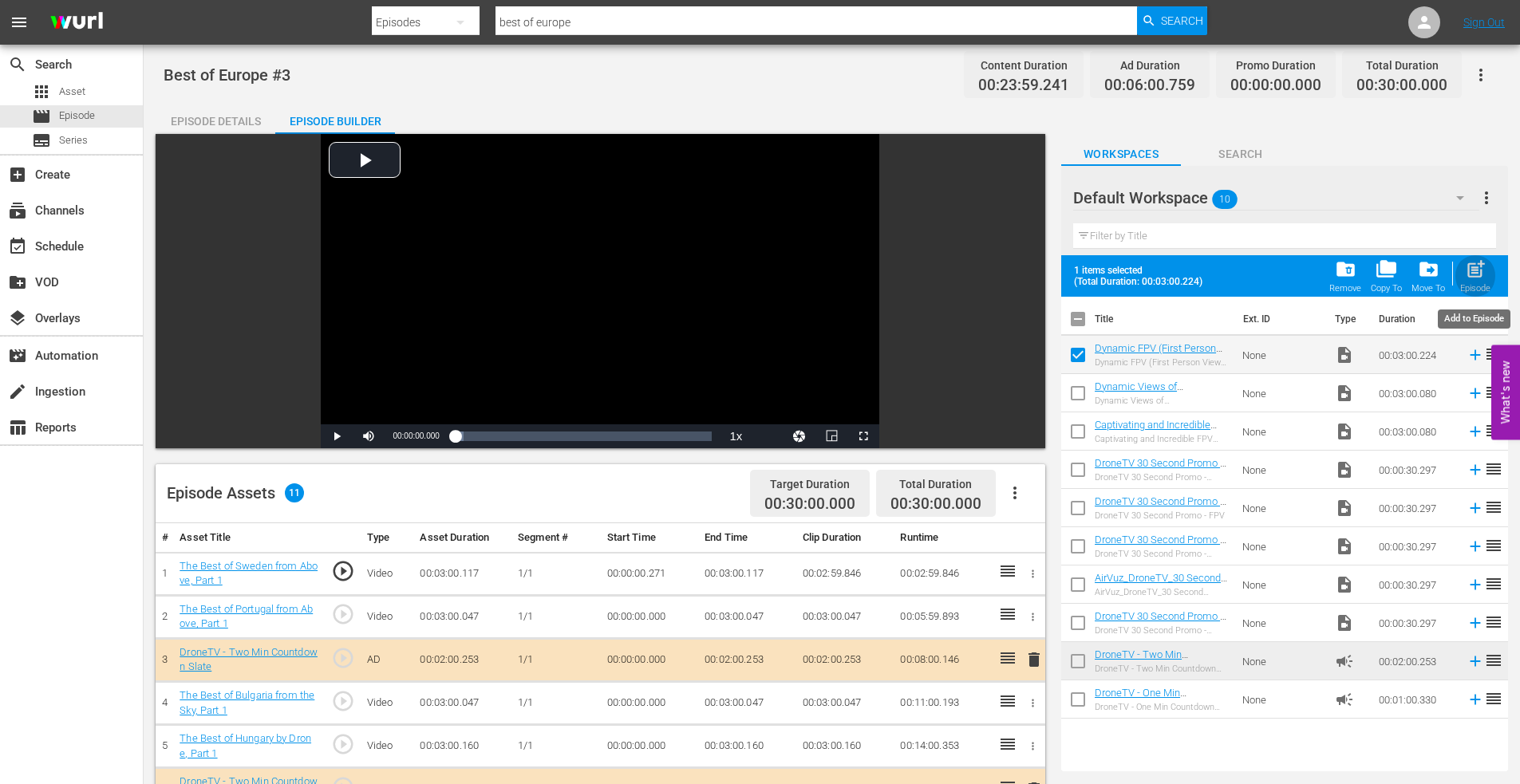
click at [1480, 261] on span "post_add" at bounding box center [1476, 269] width 22 height 22
checkbox input "false"
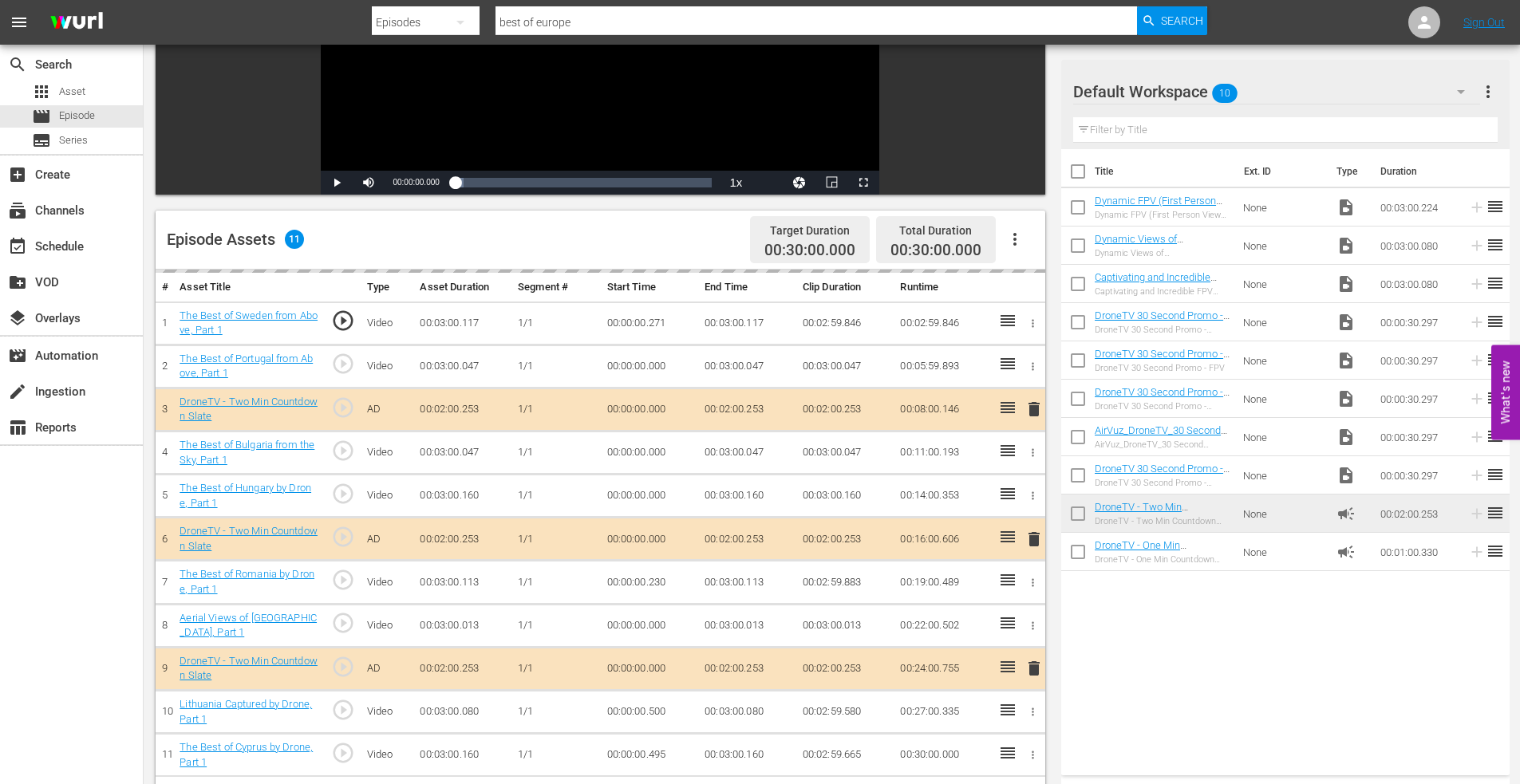
scroll to position [416, 0]
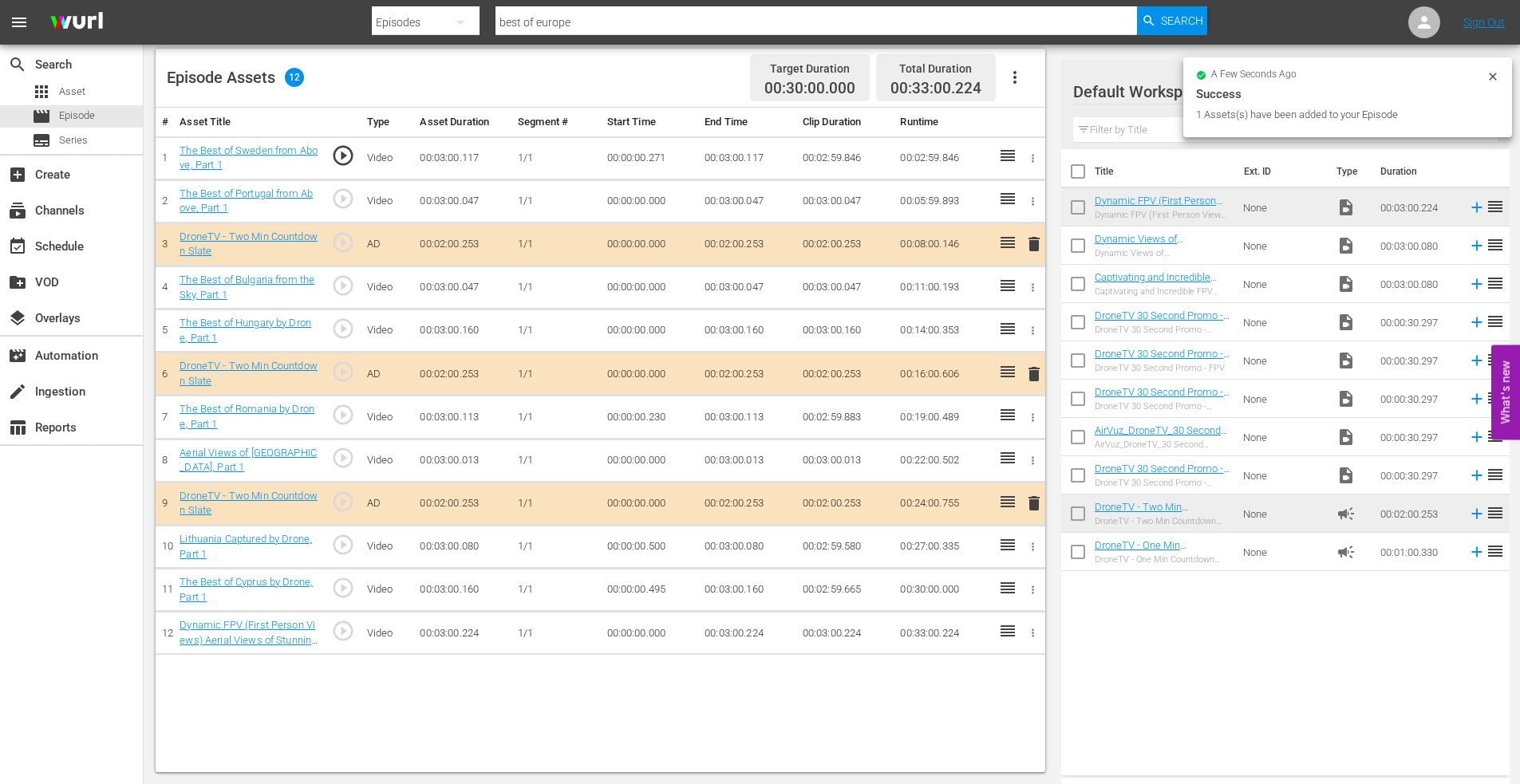
click at [1037, 371] on span "delete" at bounding box center [1033, 374] width 19 height 19
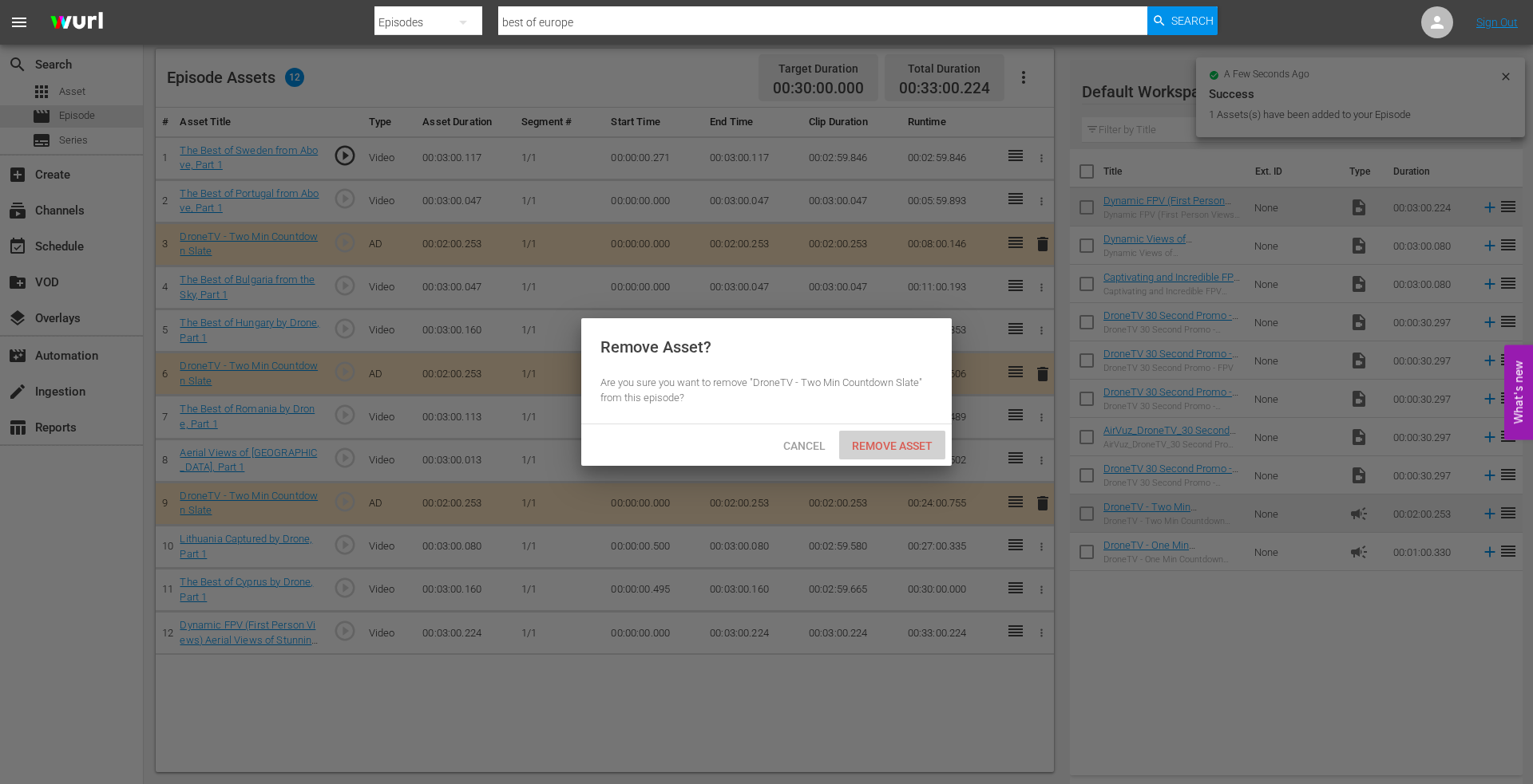
click at [916, 439] on span "Remove Asset" at bounding box center [892, 446] width 106 height 13
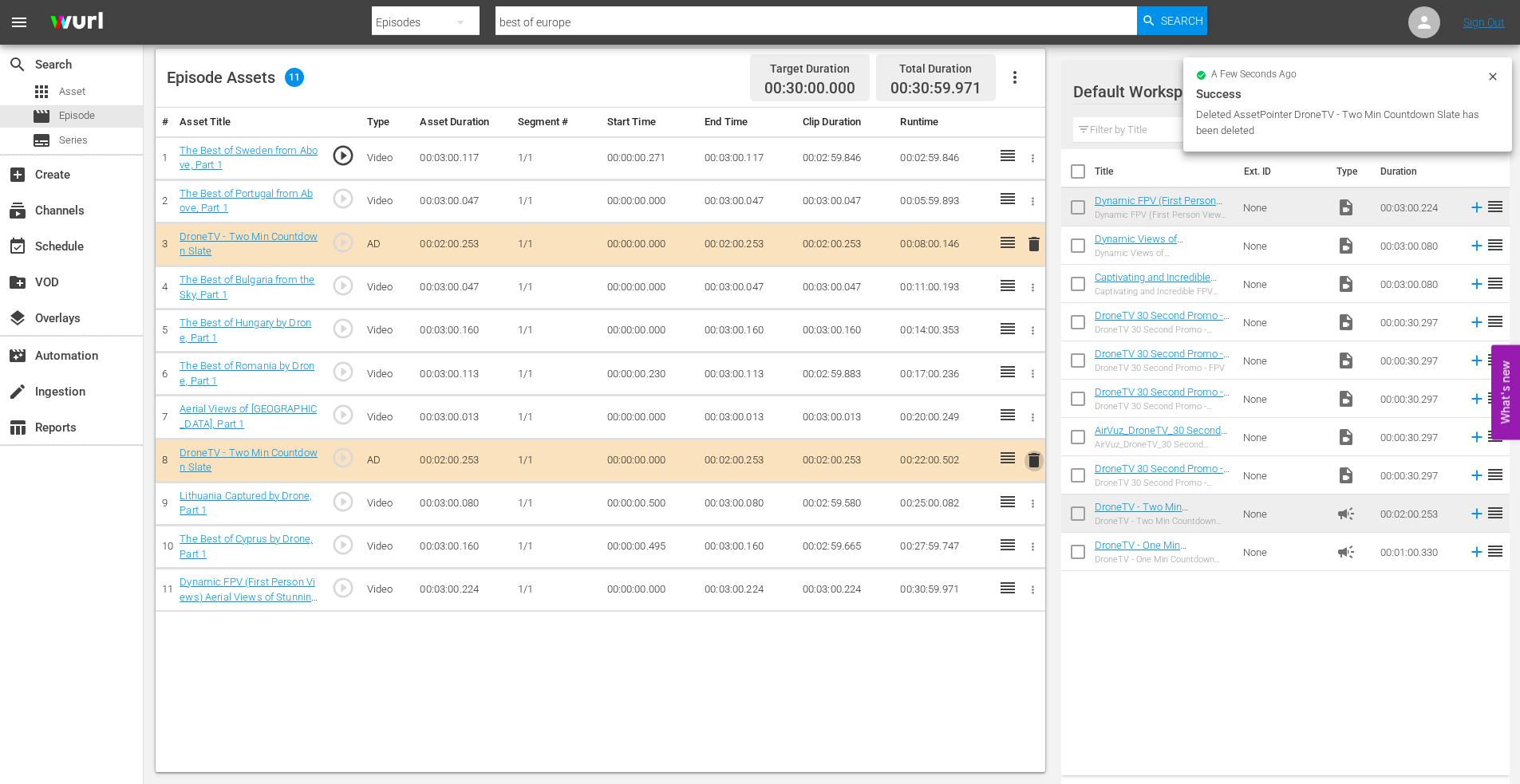
click at [1031, 462] on span "delete" at bounding box center [1033, 460] width 19 height 19
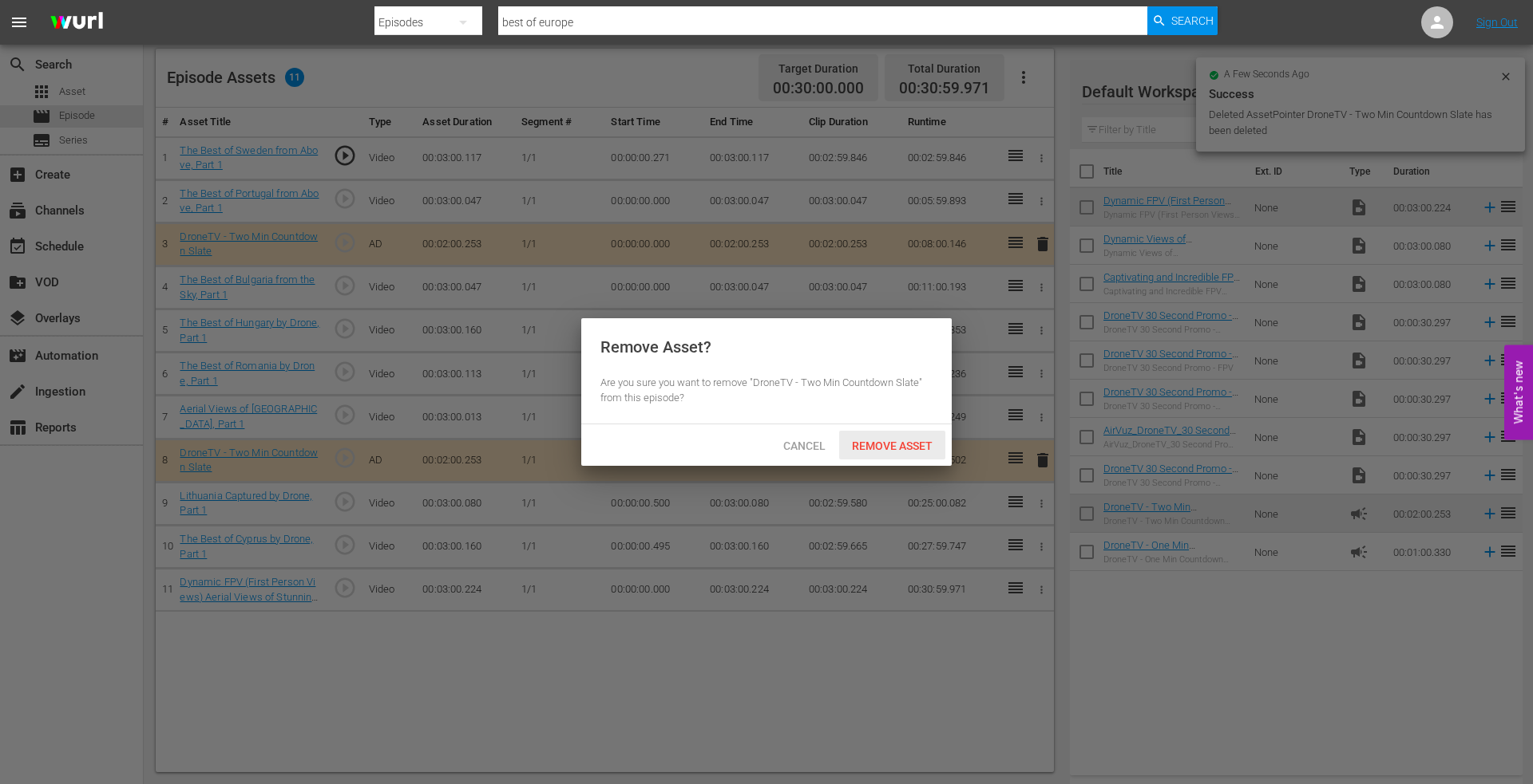
click at [899, 451] on span "Remove Asset" at bounding box center [892, 446] width 106 height 13
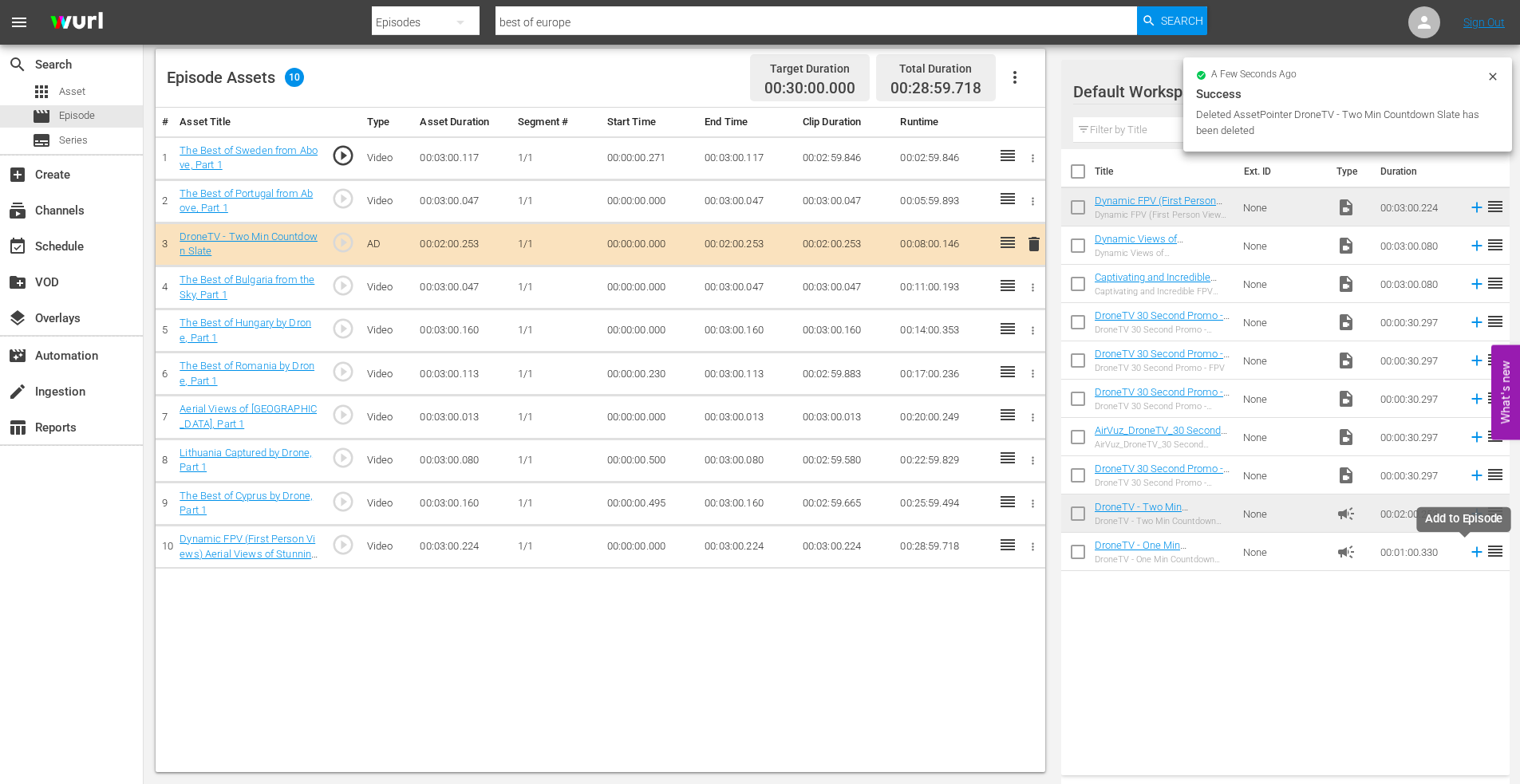
click at [1471, 552] on icon at bounding box center [1476, 552] width 10 height 10
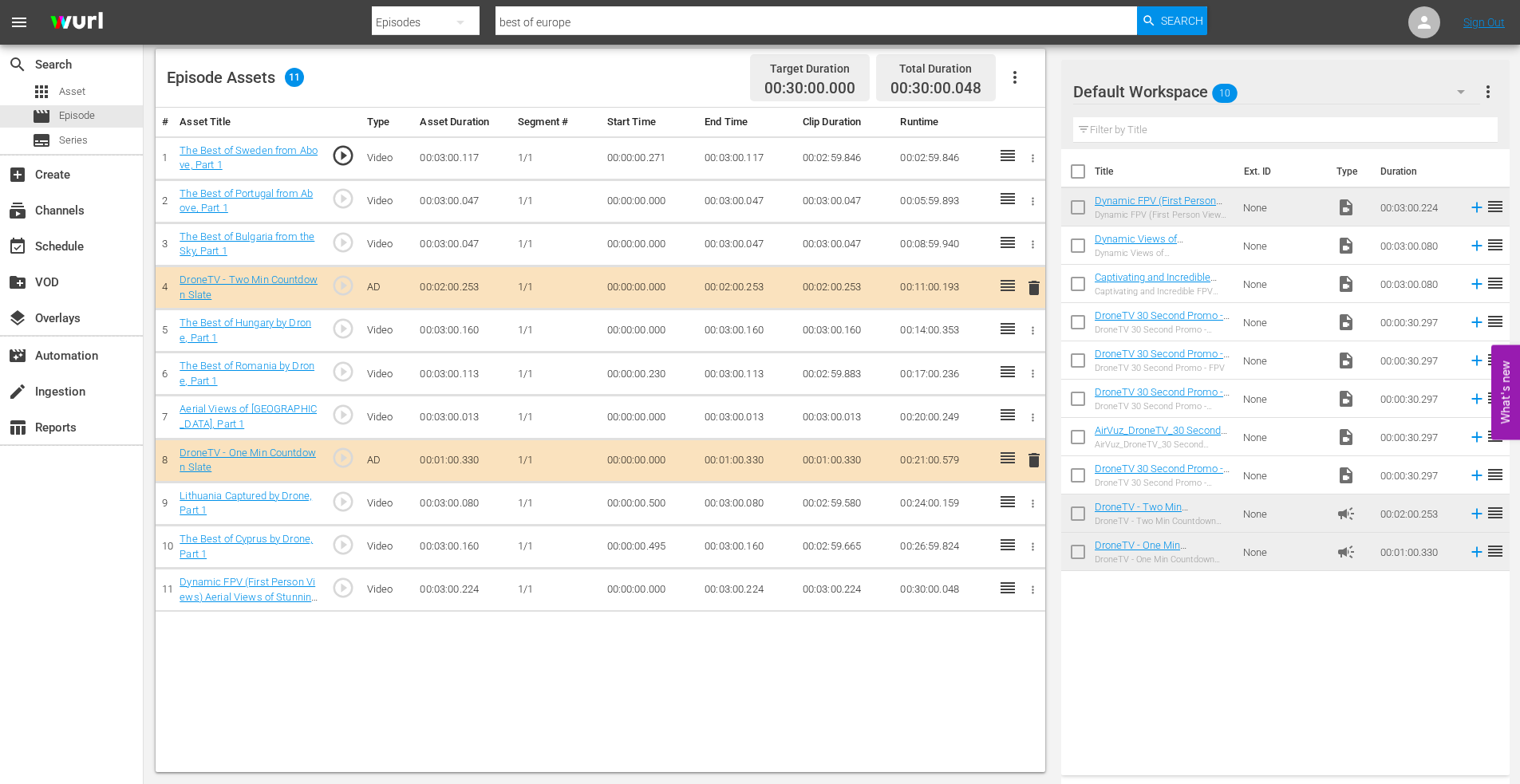
click at [1031, 547] on icon "button" at bounding box center [1033, 547] width 12 height 12
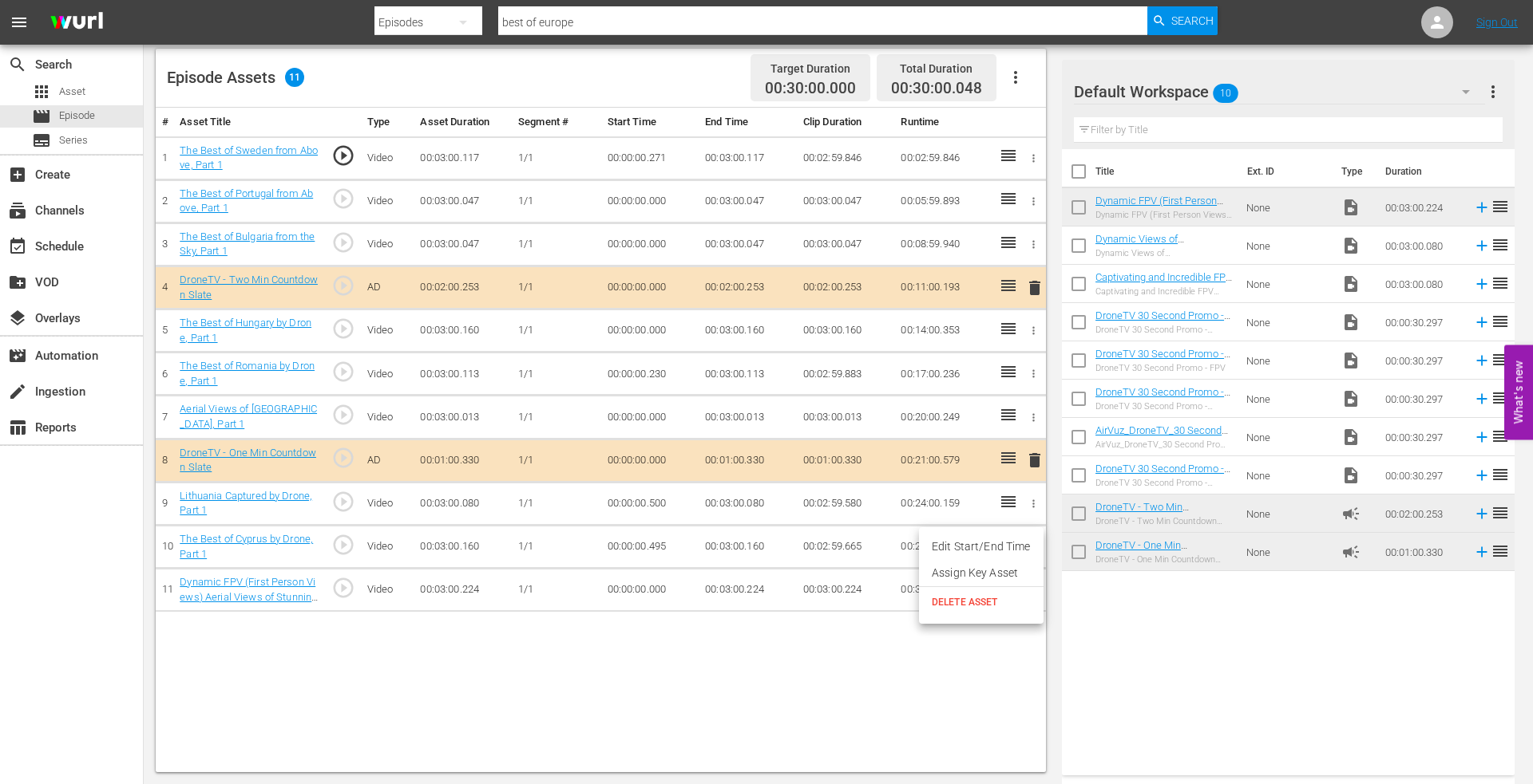
click at [1001, 547] on li "Edit Start/End Time" at bounding box center [981, 547] width 125 height 26
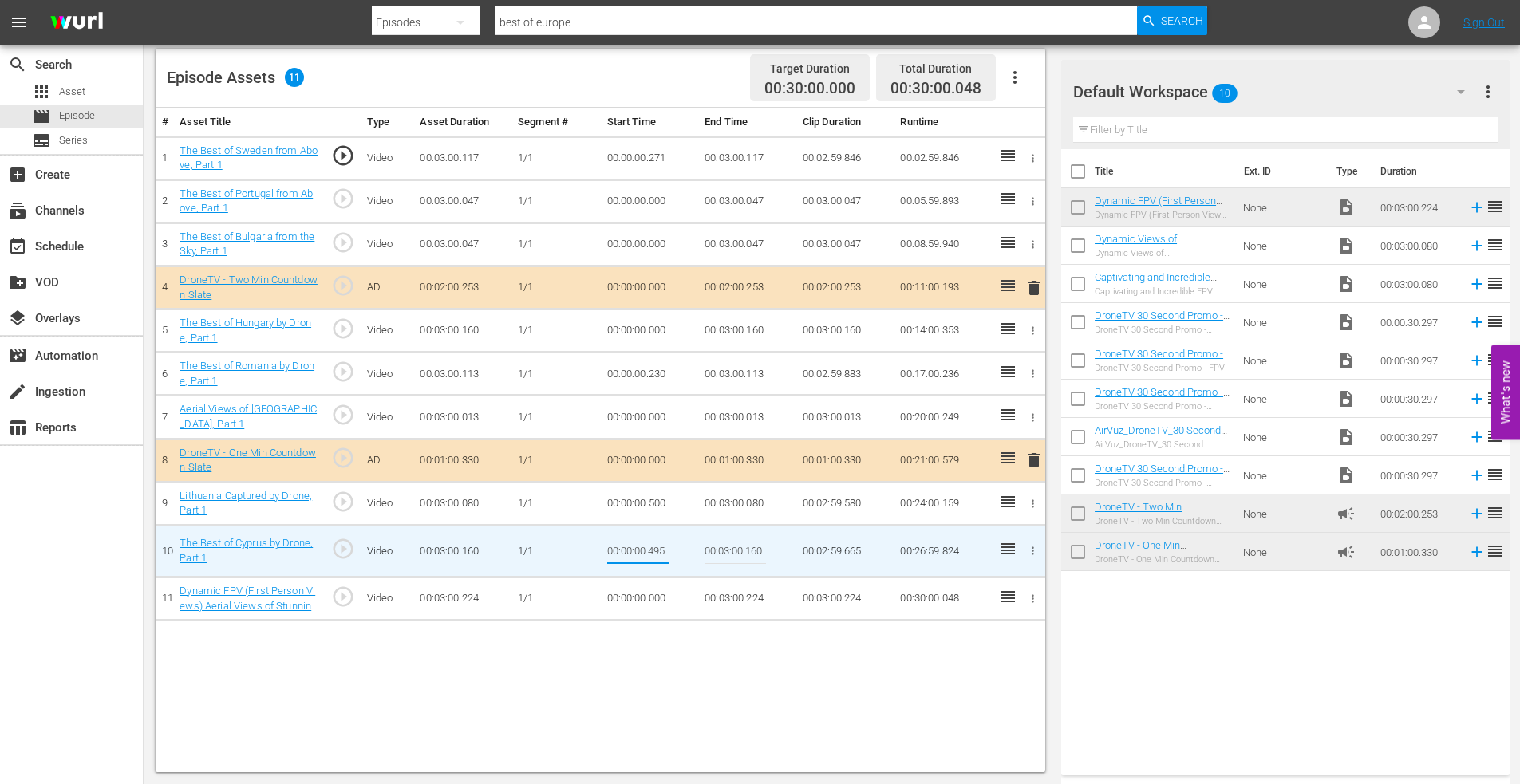
drag, startPoint x: 652, startPoint y: 549, endPoint x: 679, endPoint y: 551, distance: 27.1
click at [675, 549] on td "00:00:00.495" at bounding box center [650, 551] width 98 height 52
type input "00:00:00.000"
click at [1033, 500] on icon "button" at bounding box center [1033, 503] width 12 height 12
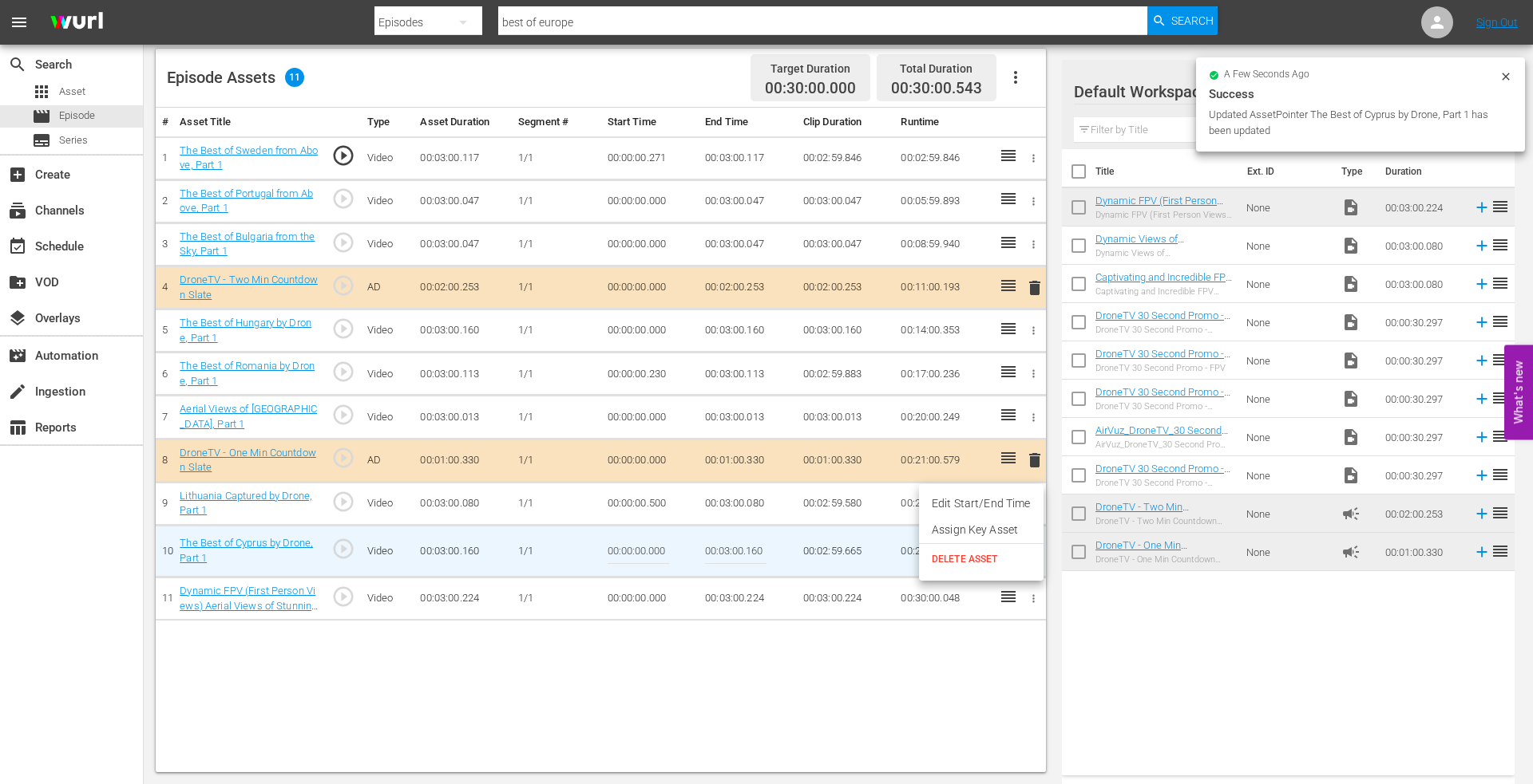
click at [973, 505] on li "Edit Start/End Time" at bounding box center [981, 503] width 125 height 26
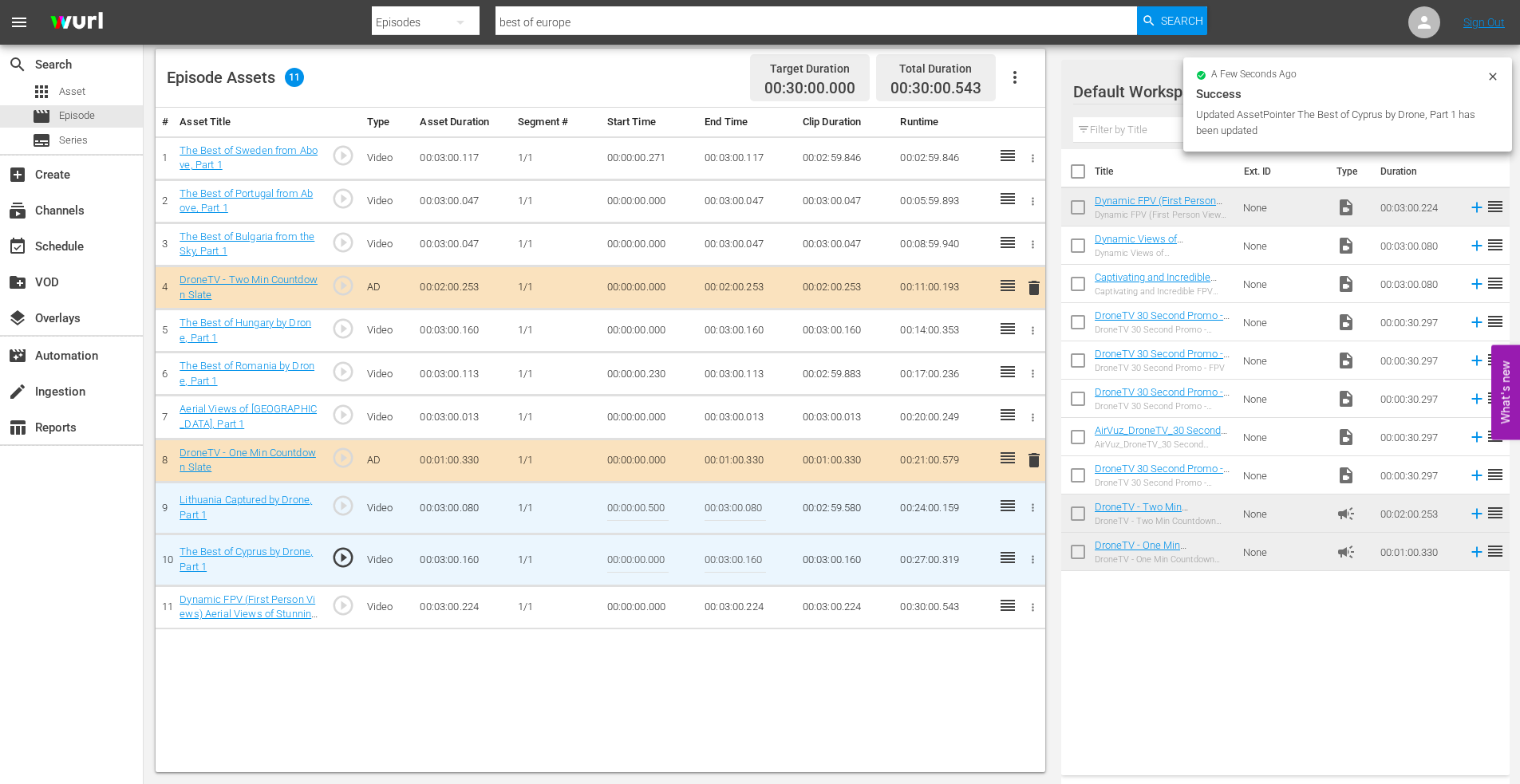
drag, startPoint x: 649, startPoint y: 511, endPoint x: 698, endPoint y: 503, distance: 49.6
click at [698, 503] on tr "9 Lithuania Captured by Drone, Part 1 play_circle_outline Video 00:03:00.080 [D…" at bounding box center [601, 507] width 890 height 52
type input "00:00:00.000"
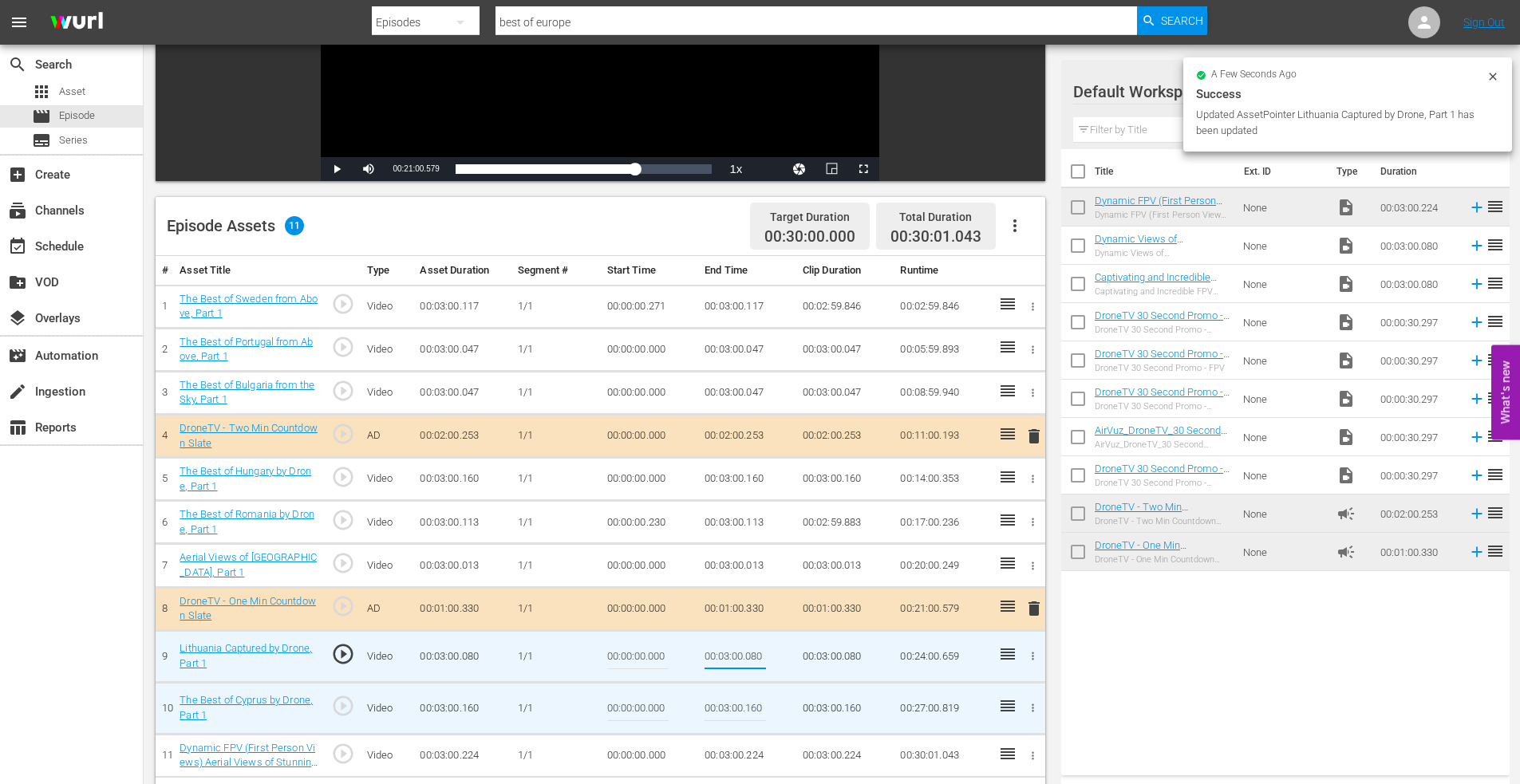
scroll to position [256, 0]
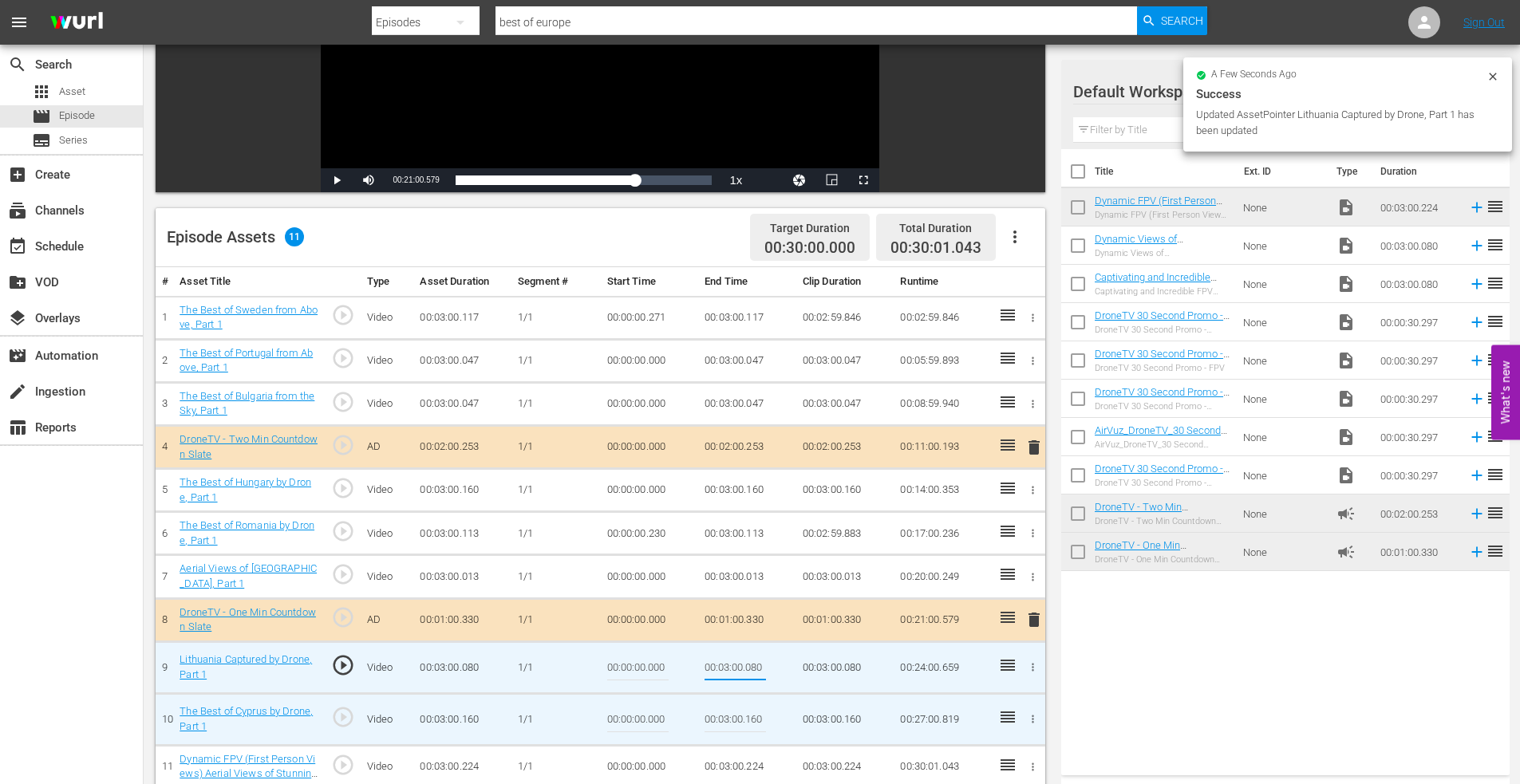
click at [1030, 313] on icon "button" at bounding box center [1033, 317] width 12 height 12
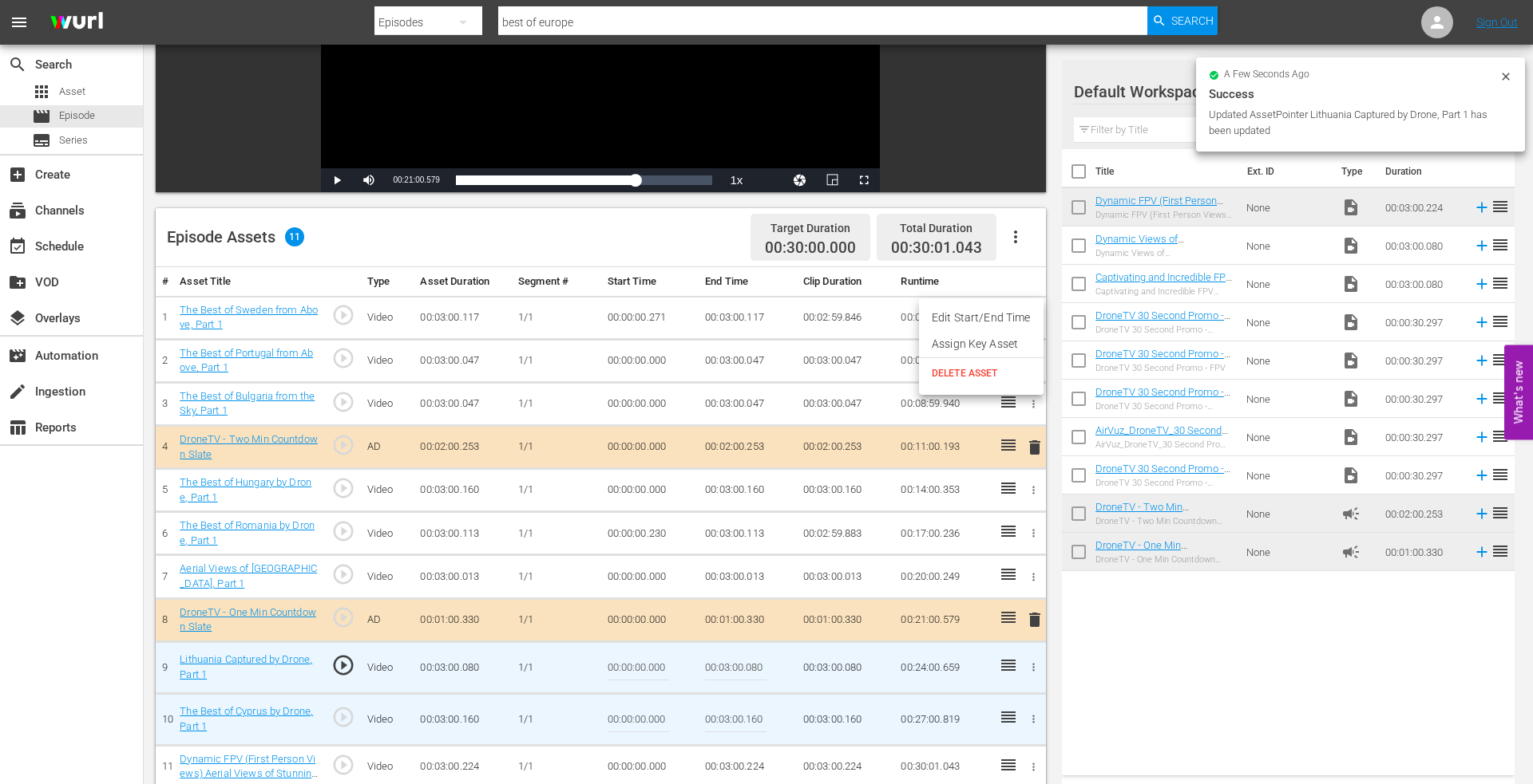
click at [990, 317] on li "Edit Start/End Time" at bounding box center [981, 318] width 125 height 26
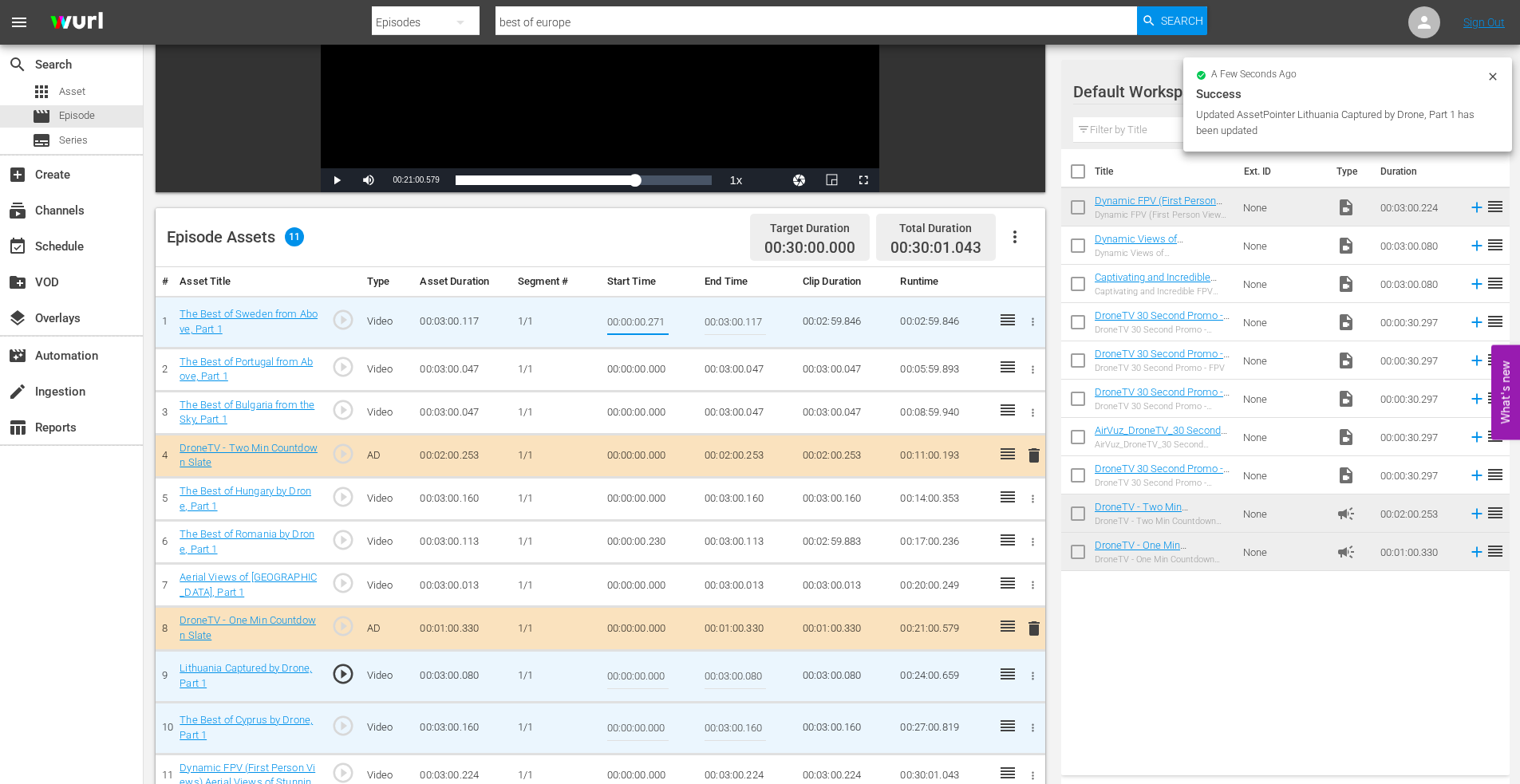
drag, startPoint x: 647, startPoint y: 322, endPoint x: 680, endPoint y: 318, distance: 33.2
click at [678, 318] on td "00:00:00.271" at bounding box center [650, 321] width 98 height 52
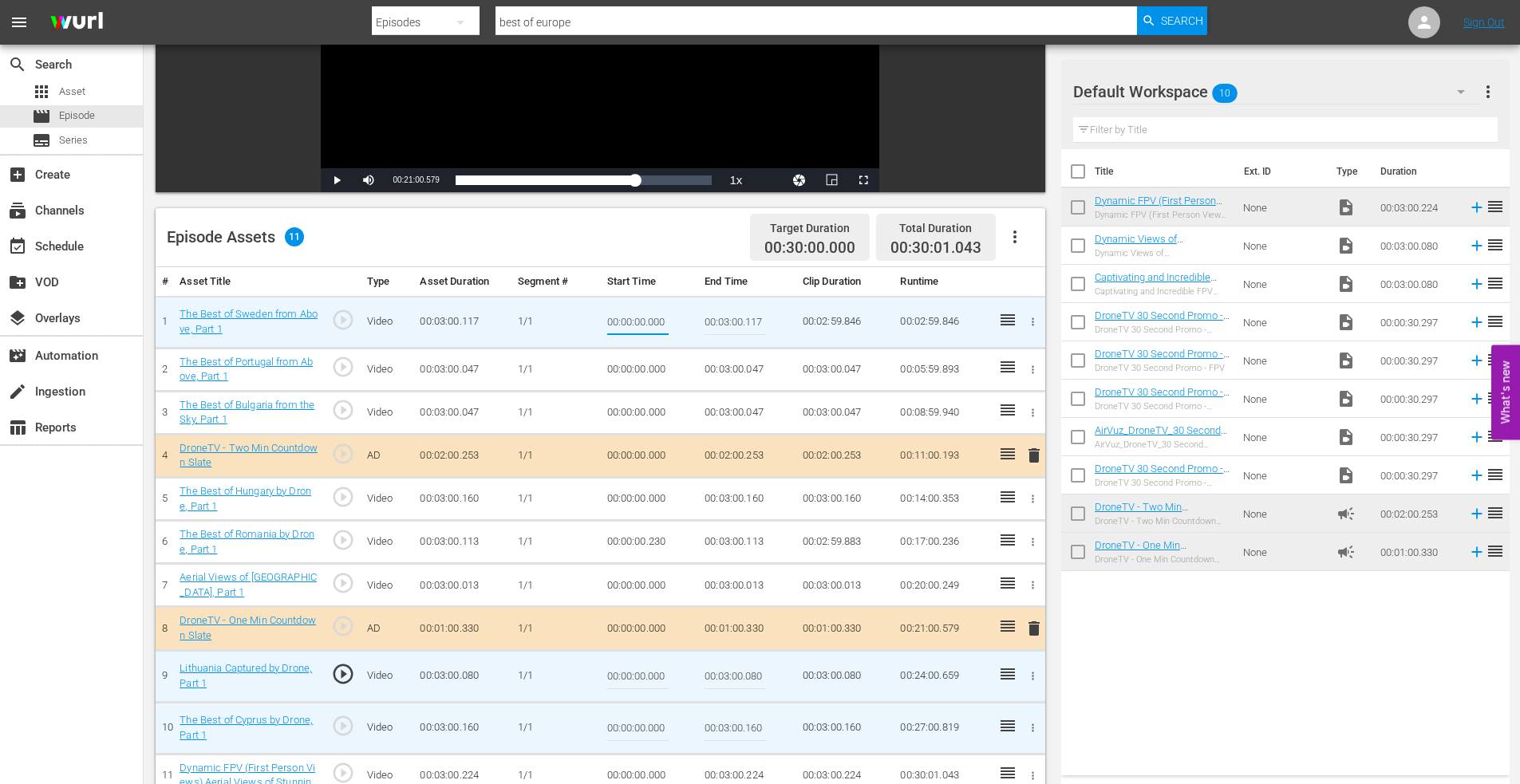
type input "00:00:00.000"
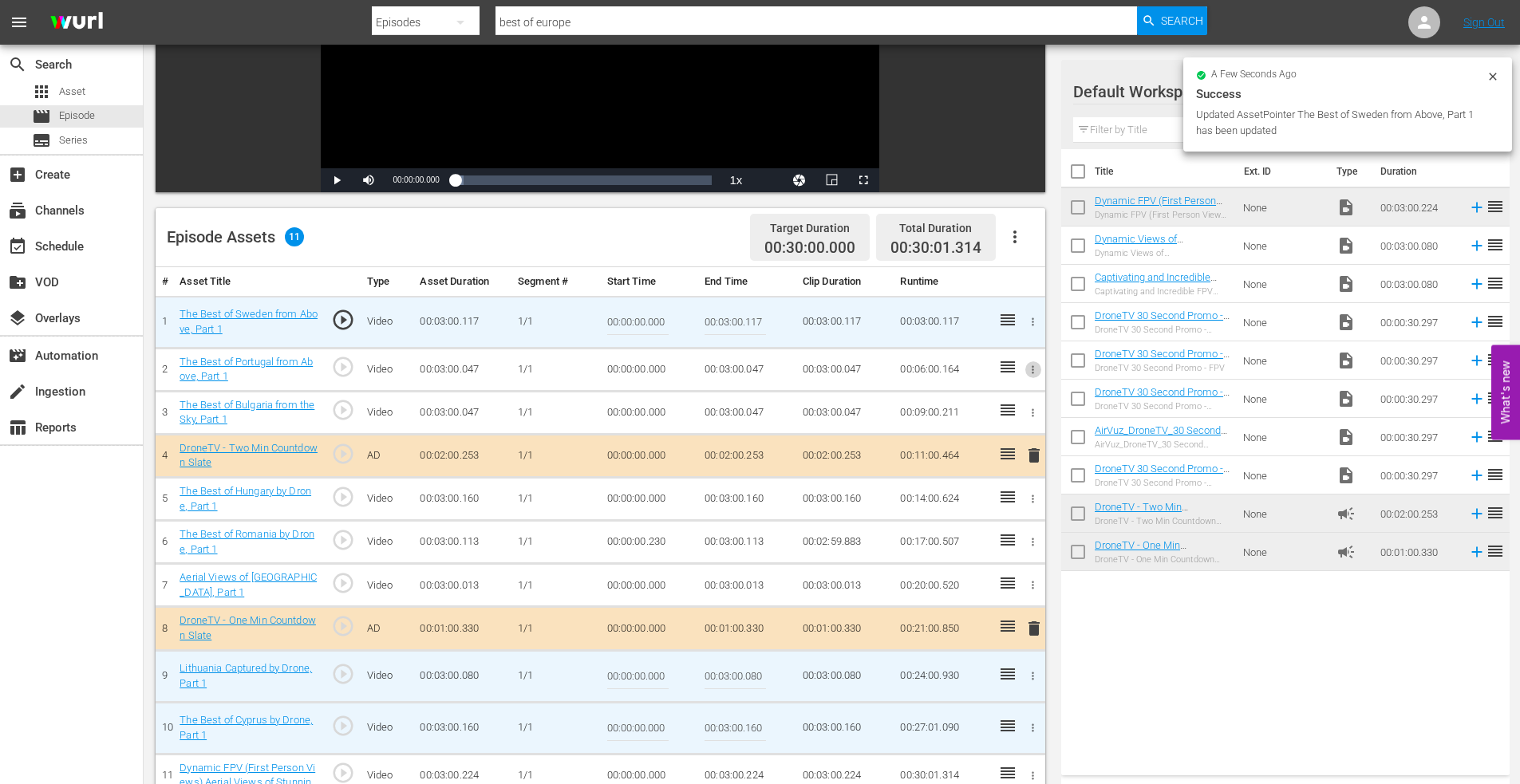
click at [1034, 369] on icon "button" at bounding box center [1033, 369] width 3 height 8
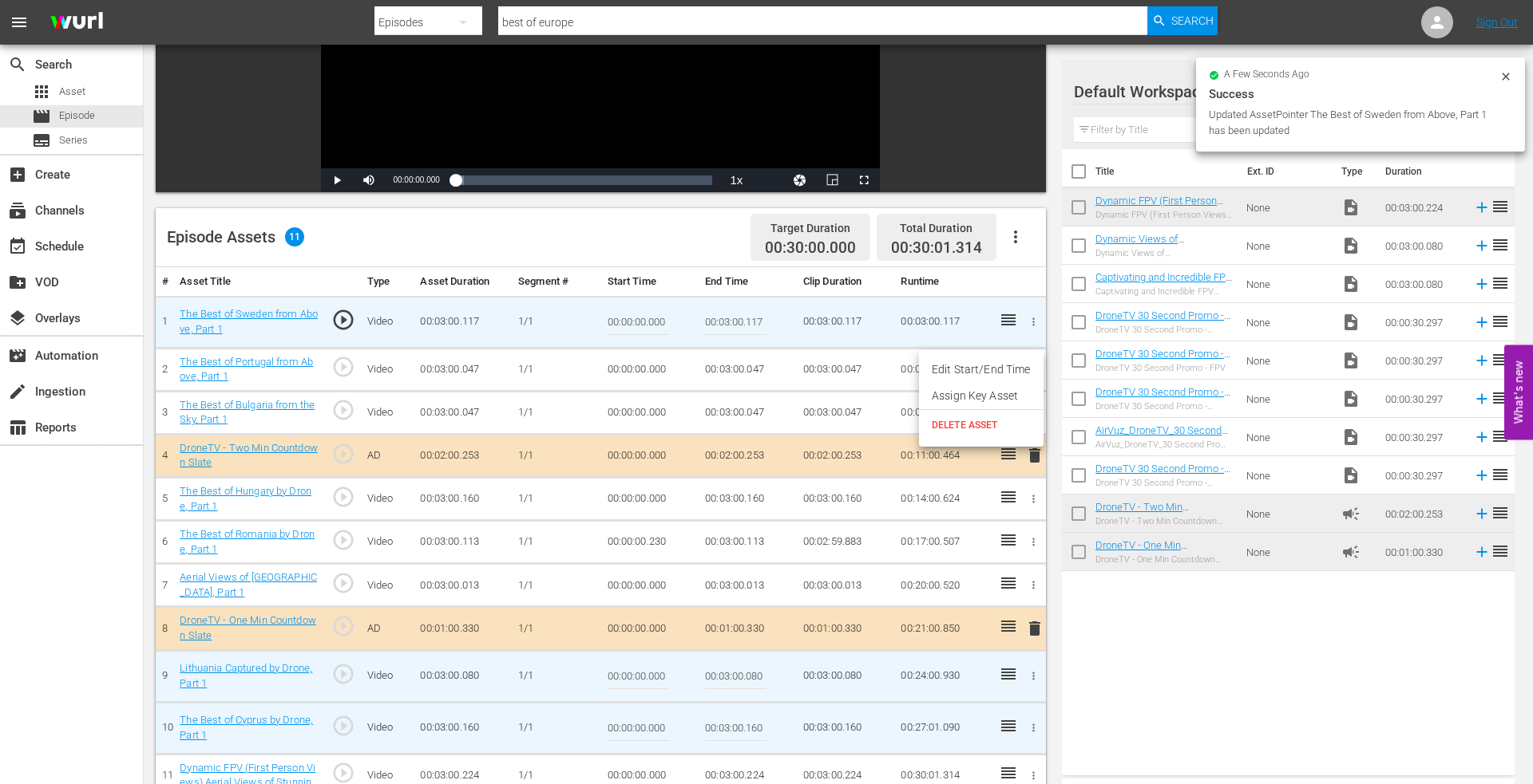
click at [994, 375] on li "Edit Start/End Time" at bounding box center [981, 370] width 125 height 26
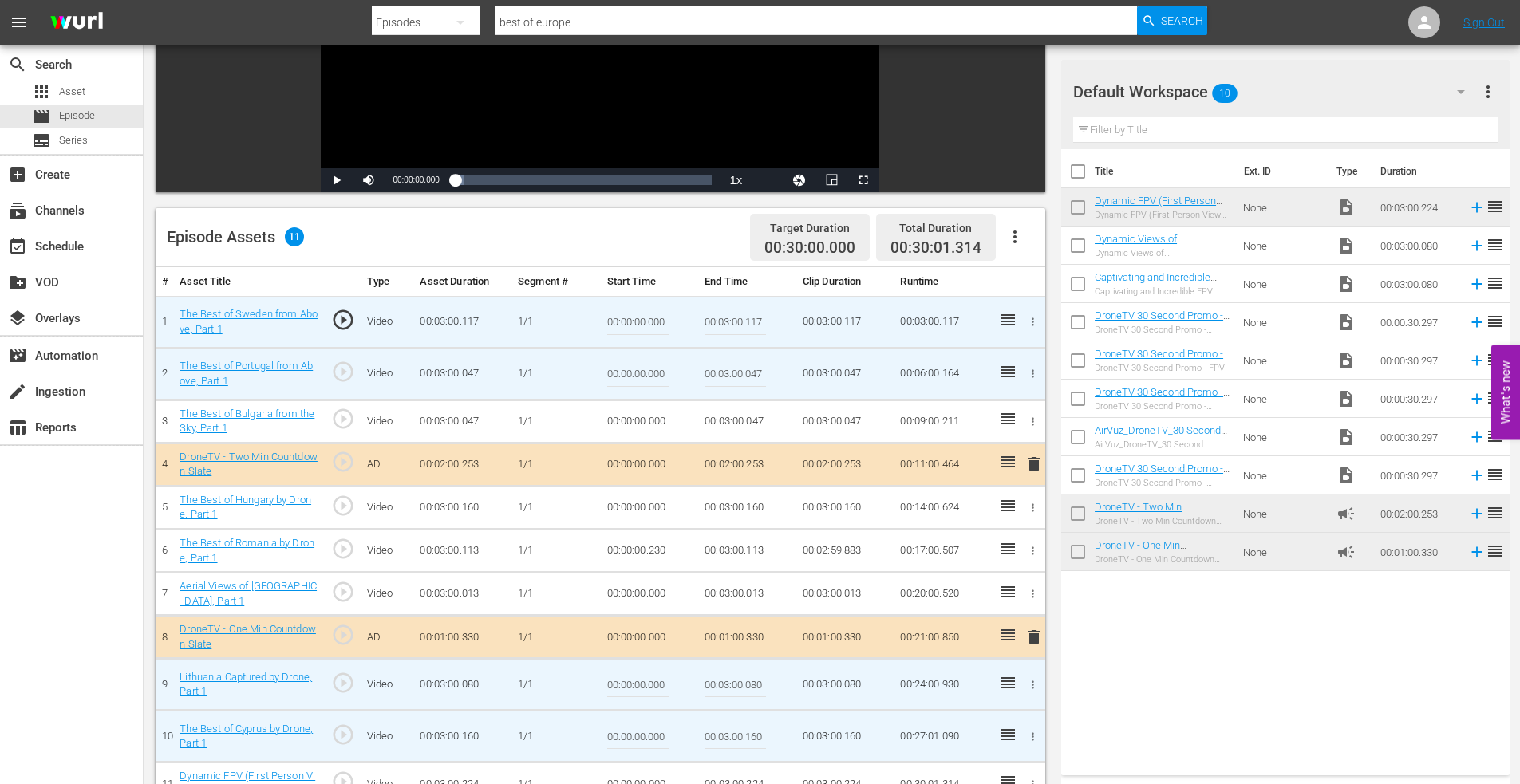
drag, startPoint x: 650, startPoint y: 376, endPoint x: 706, endPoint y: 370, distance: 56.3
click at [706, 370] on tr "2 The Best of Portugal from Above, Part 1 play_circle_outline Video 00:03:00.04…" at bounding box center [601, 373] width 890 height 52
type input "00:00:00.150"
type input "00:03:00.000"
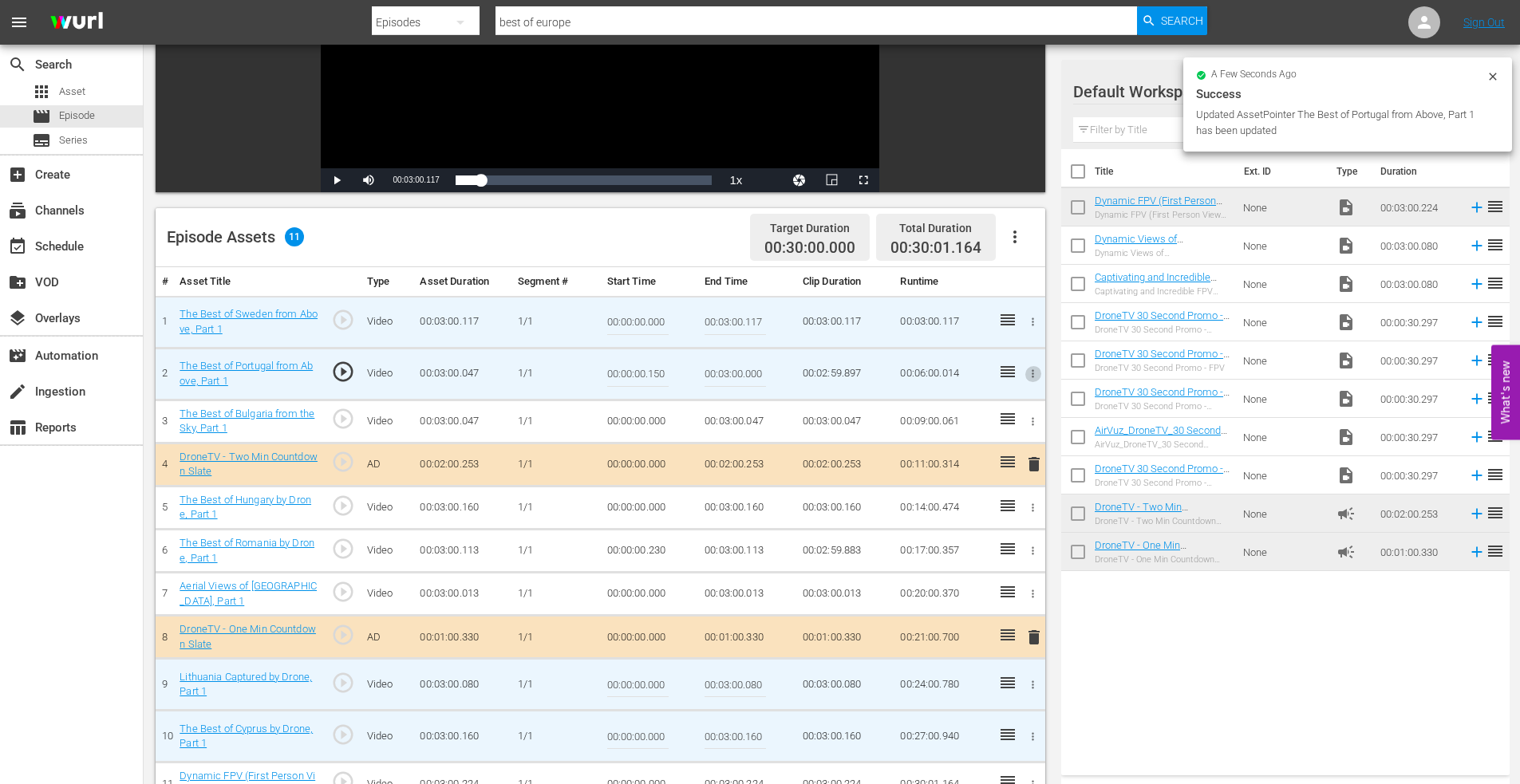
click at [1037, 417] on icon "button" at bounding box center [1033, 421] width 12 height 12
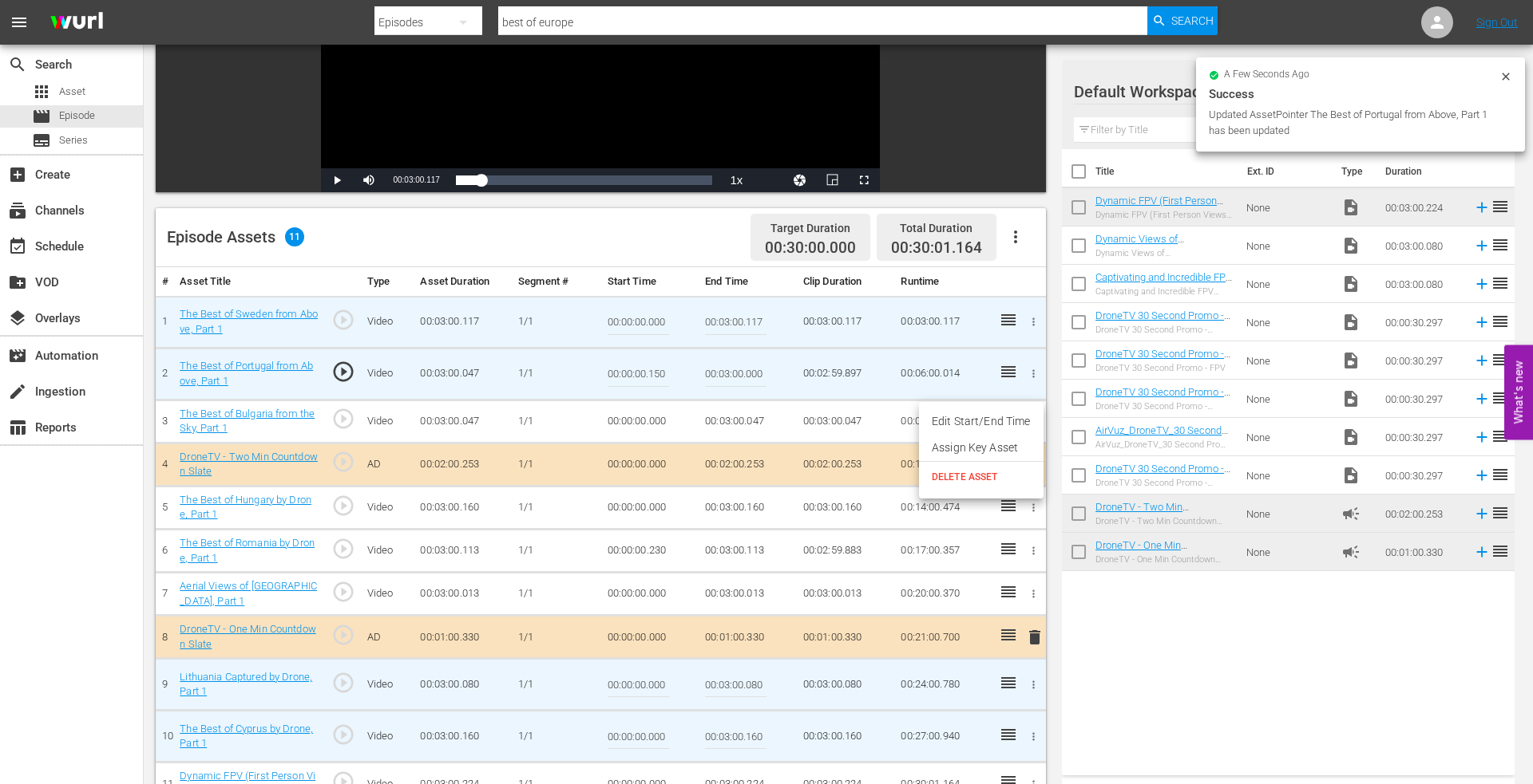
click at [1007, 416] on li "Edit Start/End Time" at bounding box center [981, 421] width 125 height 26
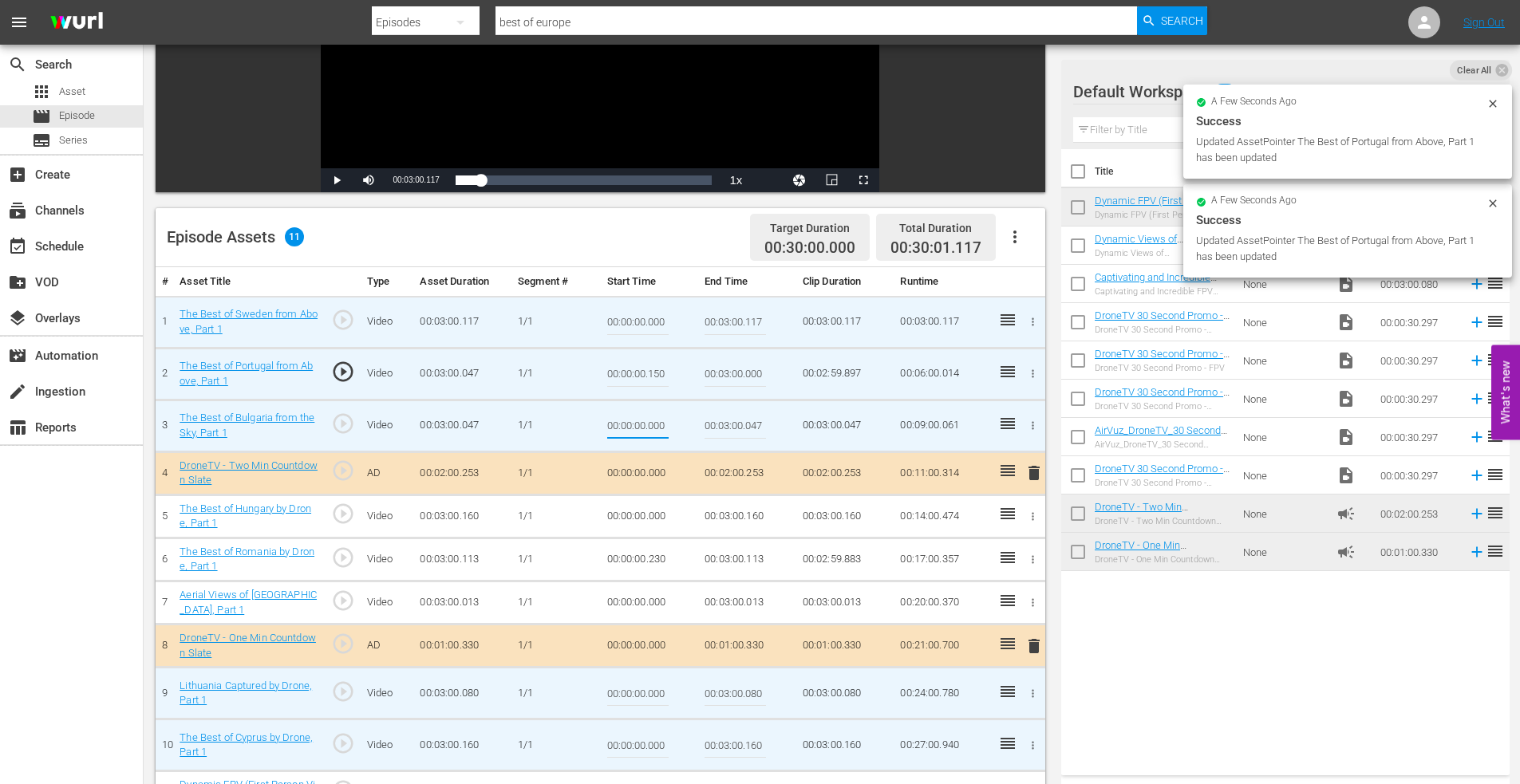
drag, startPoint x: 649, startPoint y: 425, endPoint x: 742, endPoint y: 421, distance: 93.1
click at [748, 419] on tr "3 The Best of Bulgaria from the Sky, Part 1 play_circle_outline Video 00:03:00.…" at bounding box center [601, 425] width 890 height 52
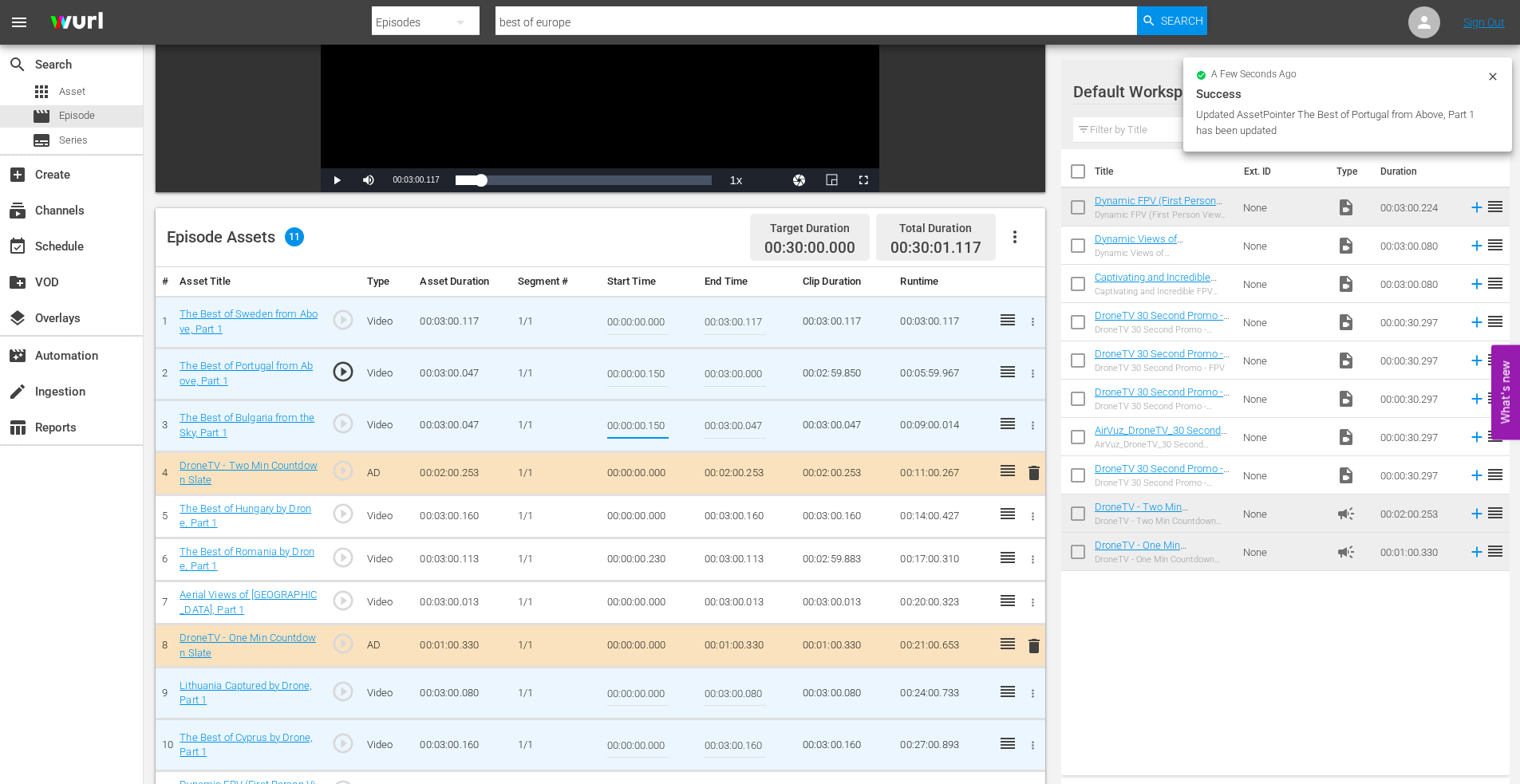
type input "00:00:00.150"
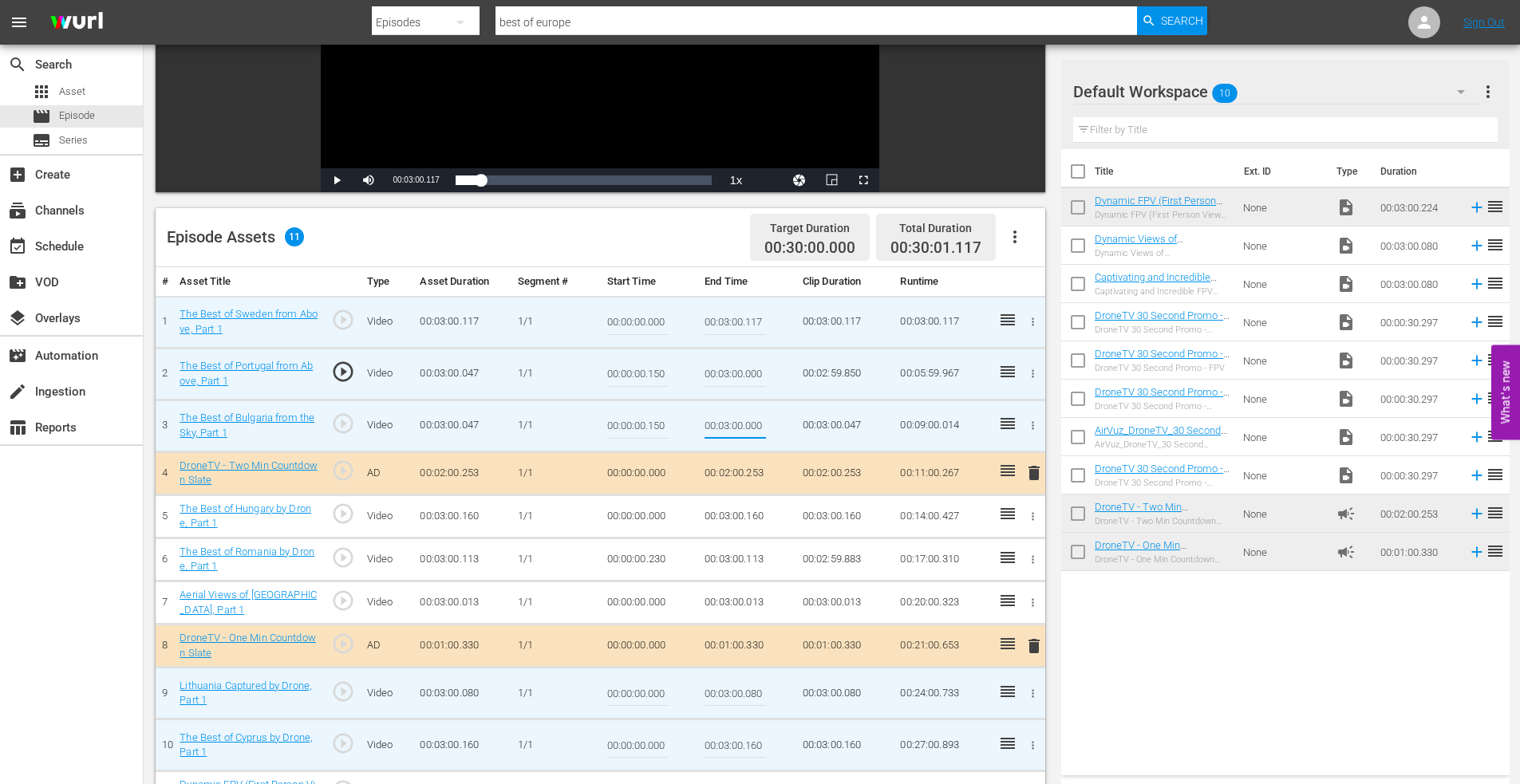
type input "00:03:00.000"
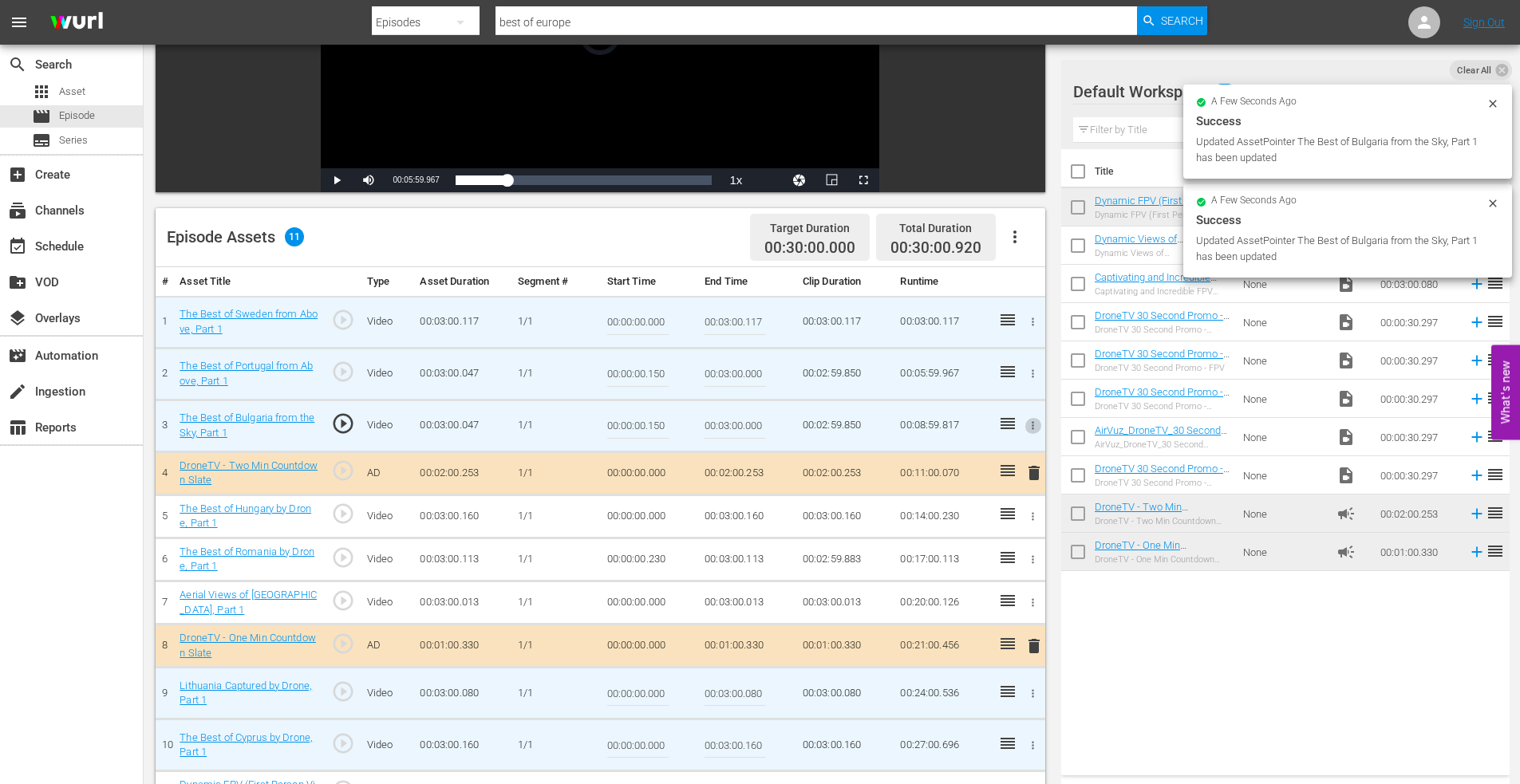
click at [1032, 513] on icon "button" at bounding box center [1033, 517] width 12 height 12
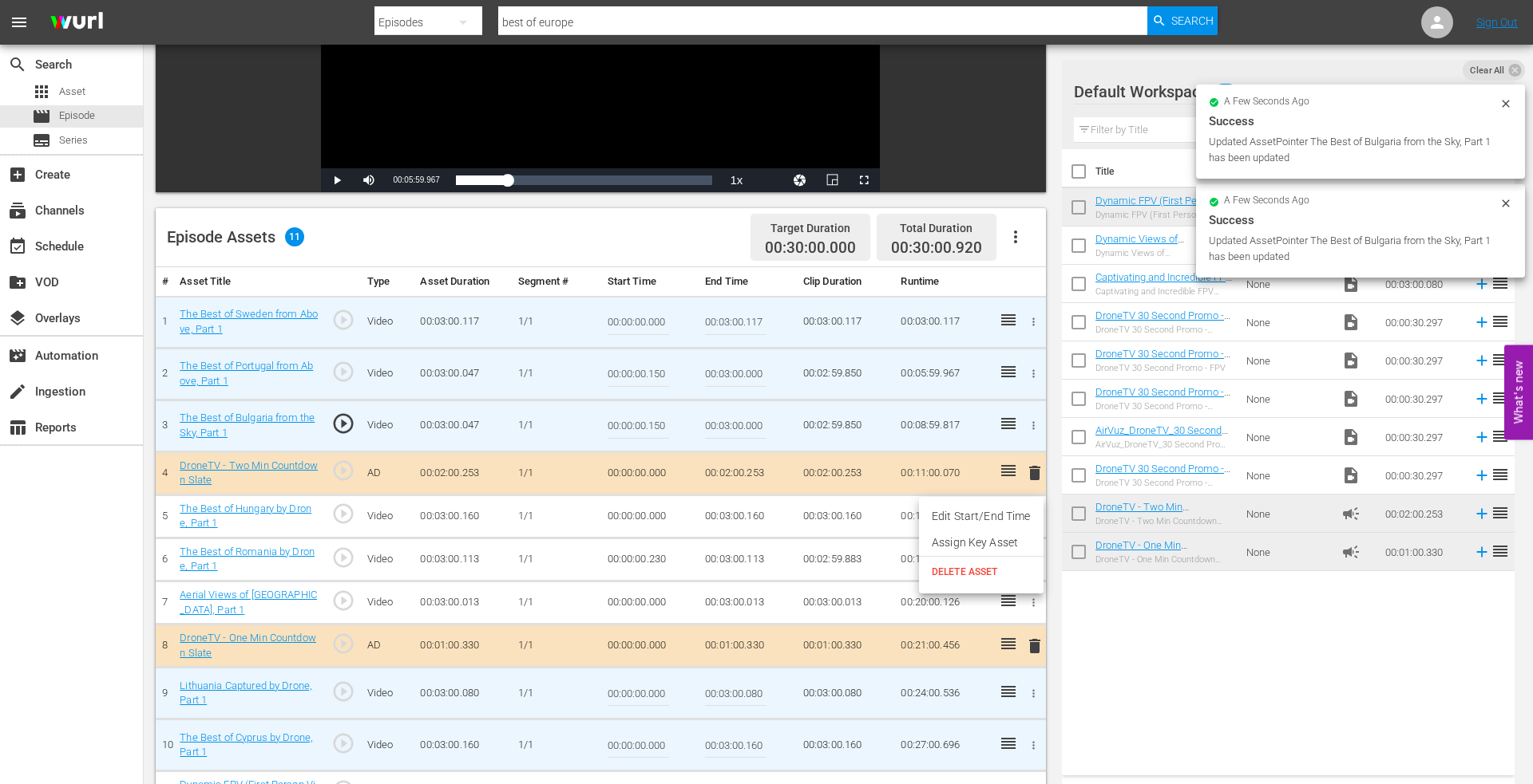
click at [1009, 517] on li "Edit Start/End Time" at bounding box center [981, 517] width 125 height 26
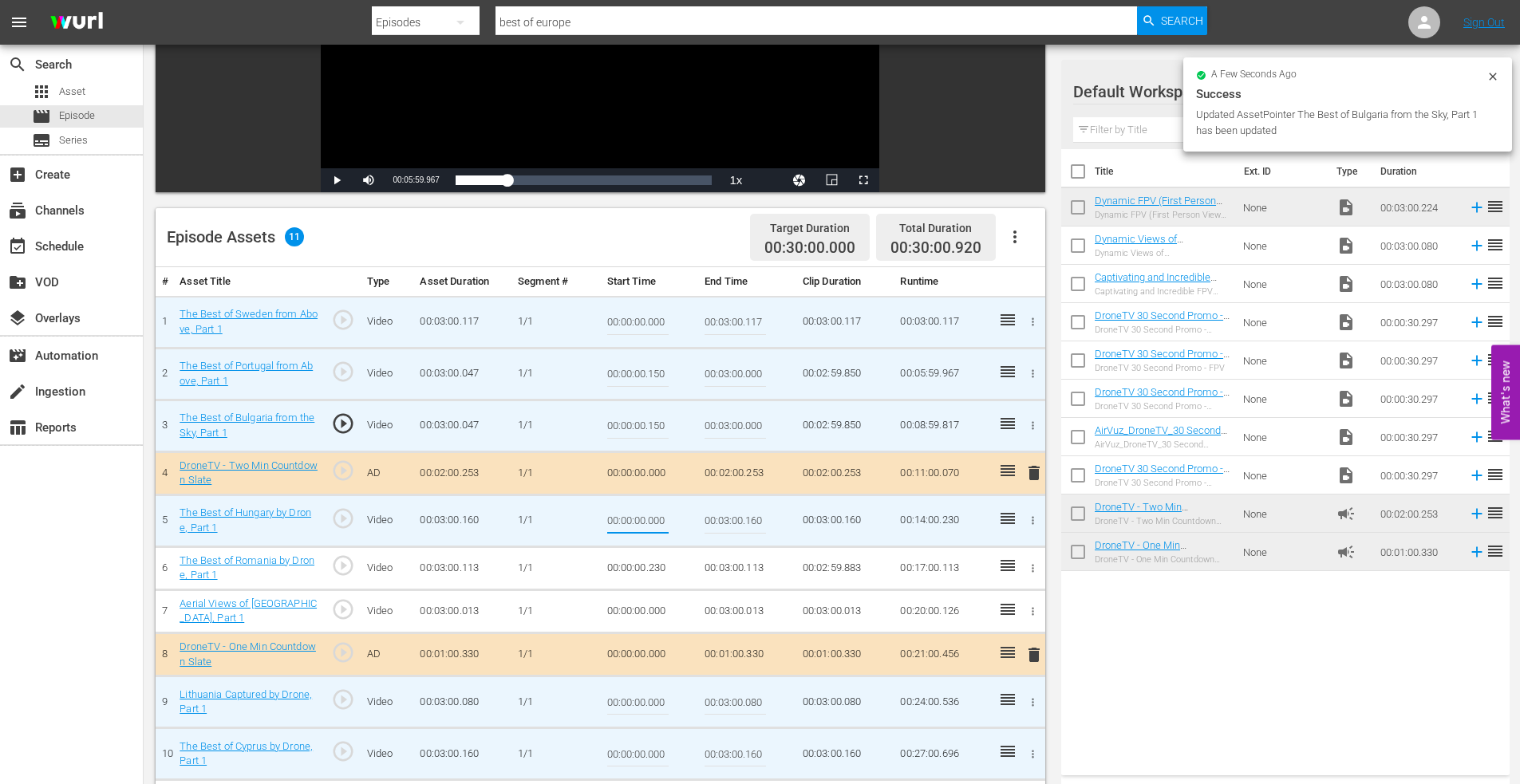
drag, startPoint x: 646, startPoint y: 522, endPoint x: 678, endPoint y: 521, distance: 32.0
click at [678, 521] on td "00:00:00.000" at bounding box center [650, 520] width 98 height 52
click at [658, 519] on input "00:00:00.000" at bounding box center [638, 520] width 61 height 39
click at [651, 521] on input "00:00:00.000" at bounding box center [638, 520] width 61 height 39
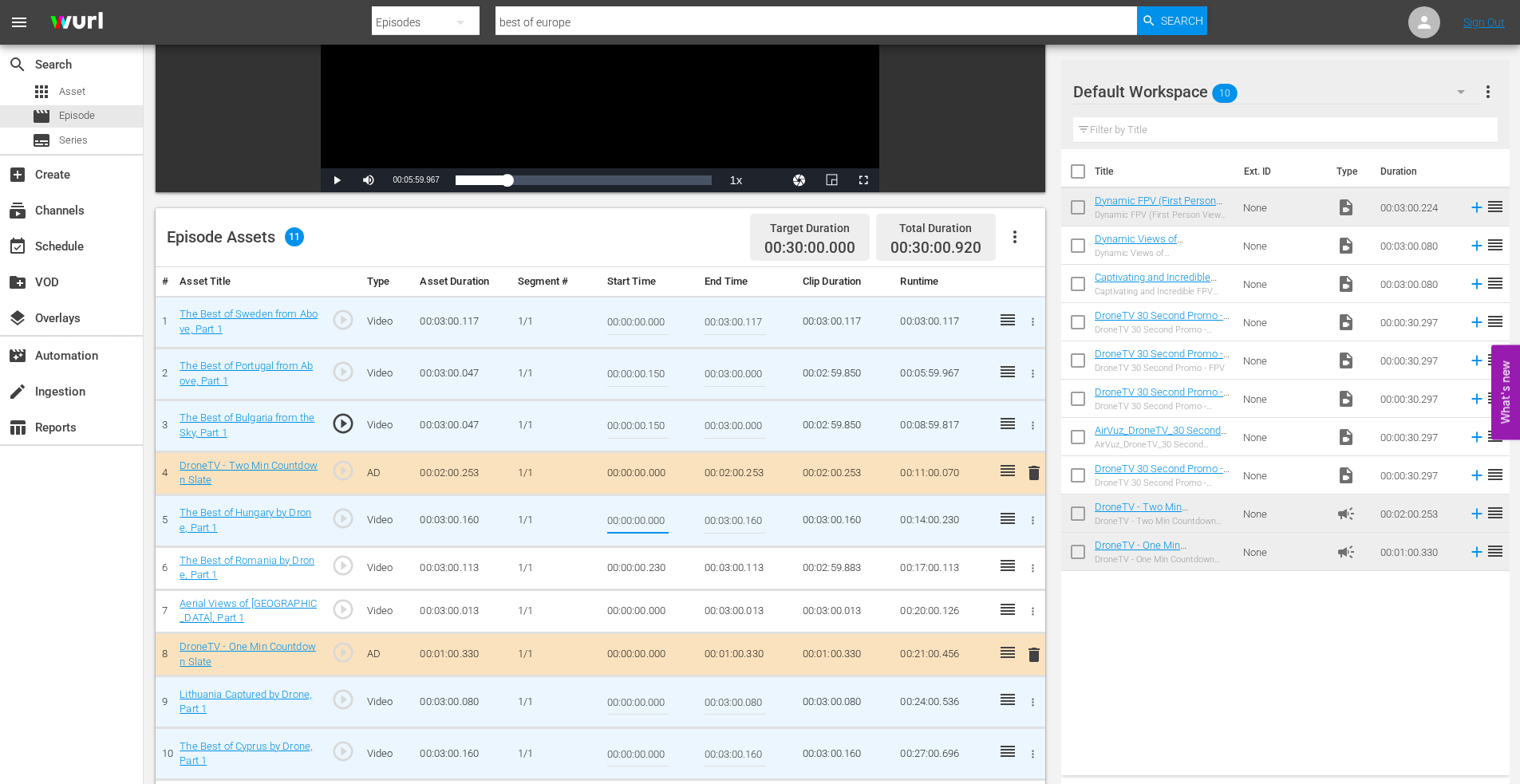
drag, startPoint x: 649, startPoint y: 521, endPoint x: 692, endPoint y: 520, distance: 43.0
click at [692, 520] on td "00:00:00.000" at bounding box center [650, 520] width 98 height 52
type input "00:00:00.150"
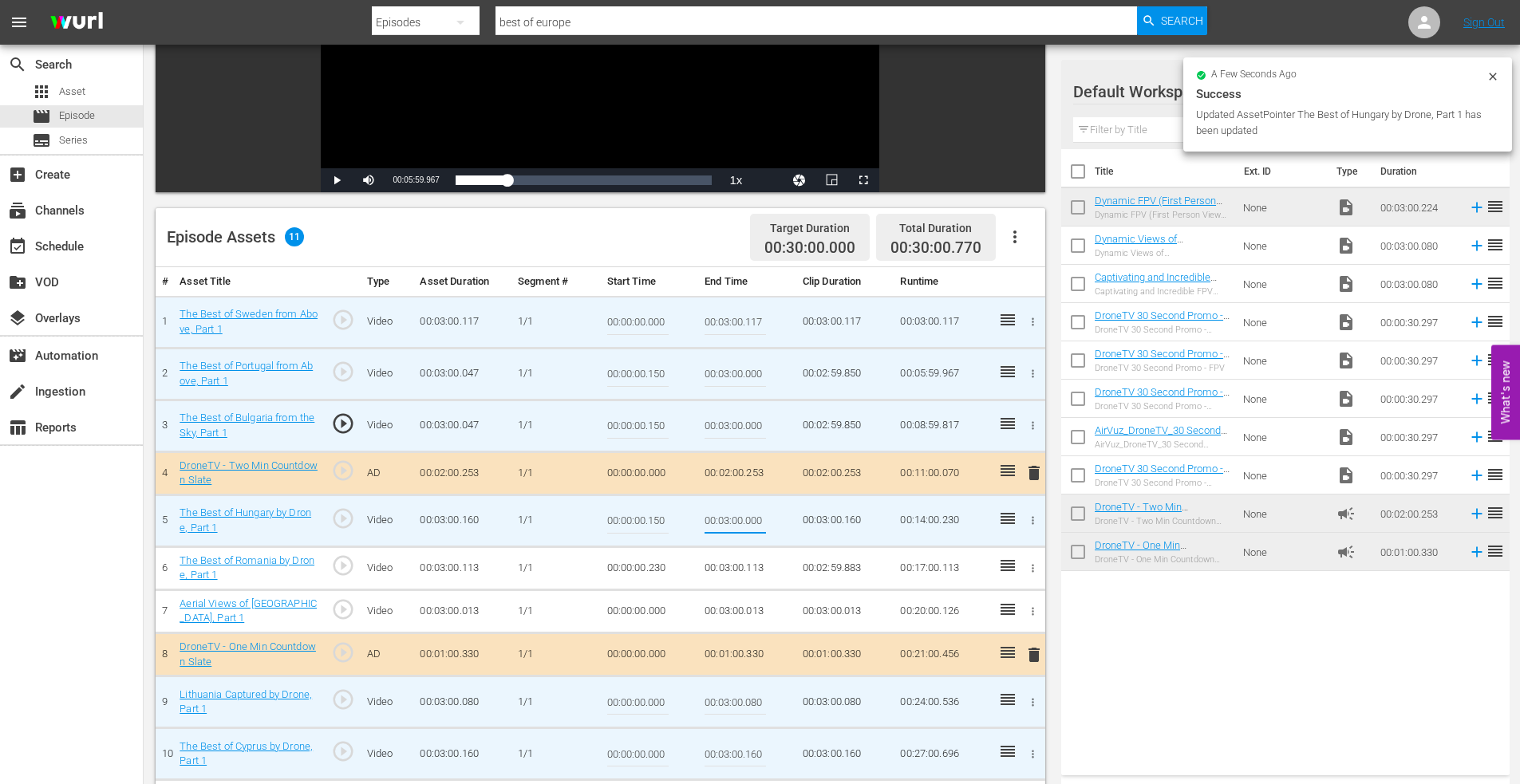
type input "00:03:00.000"
click at [1033, 608] on icon "button" at bounding box center [1033, 611] width 3 height 8
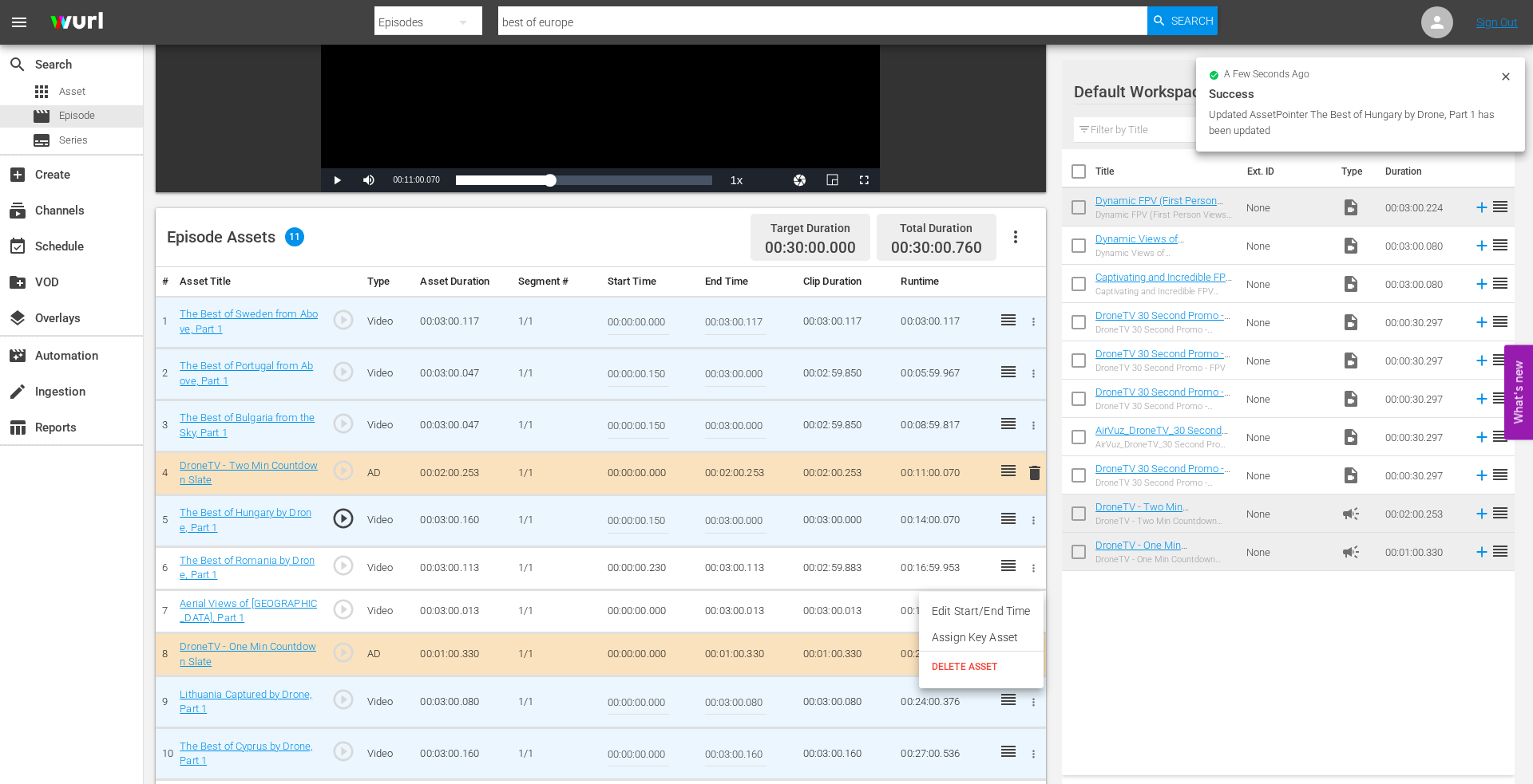
click at [983, 603] on li "Edit Start/End Time" at bounding box center [981, 611] width 125 height 26
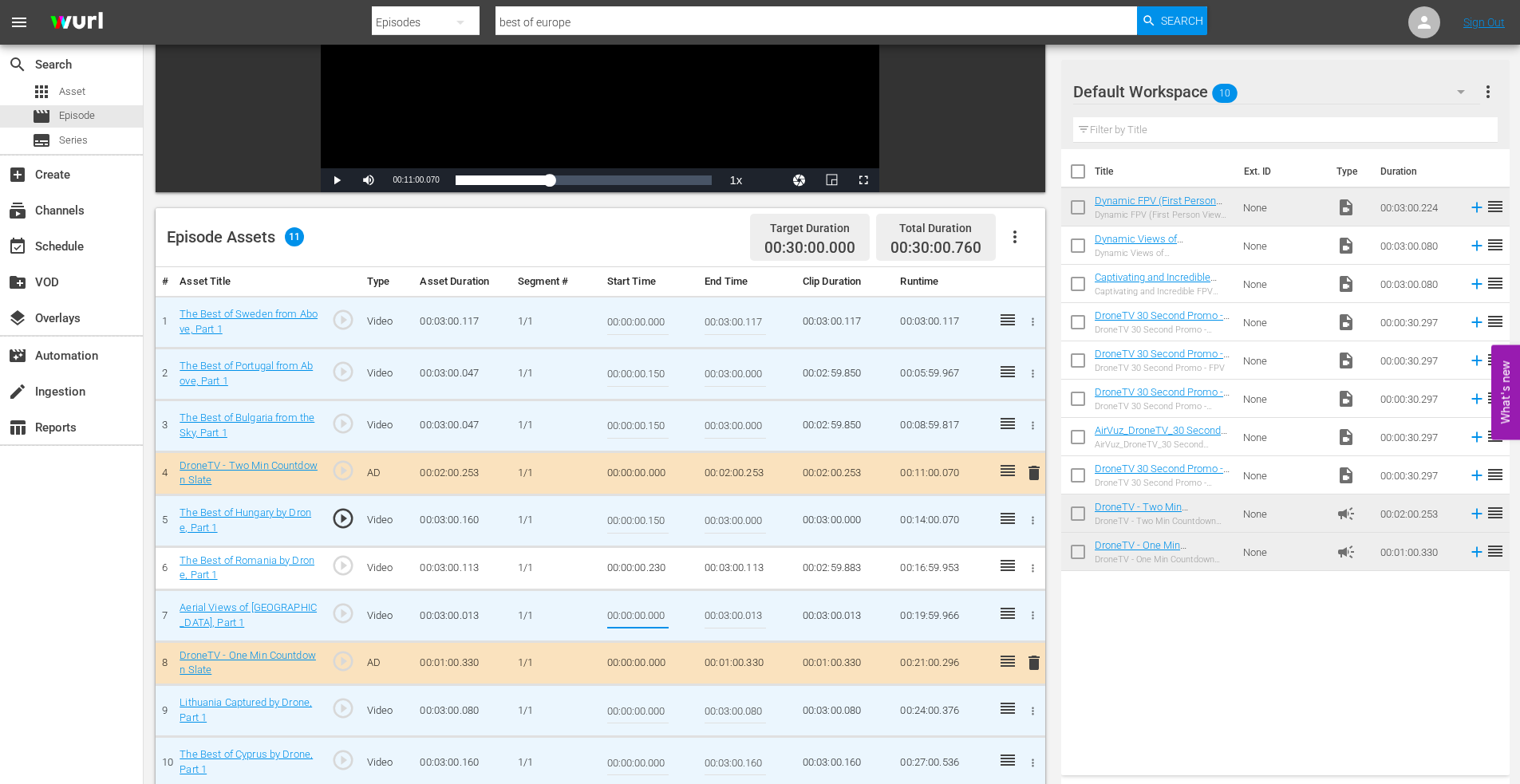
drag, startPoint x: 649, startPoint y: 615, endPoint x: 703, endPoint y: 612, distance: 54.1
click at [680, 614] on td "00:00:00.000" at bounding box center [650, 615] width 98 height 52
type input "00:00:00.150"
type input "00:03:00.000"
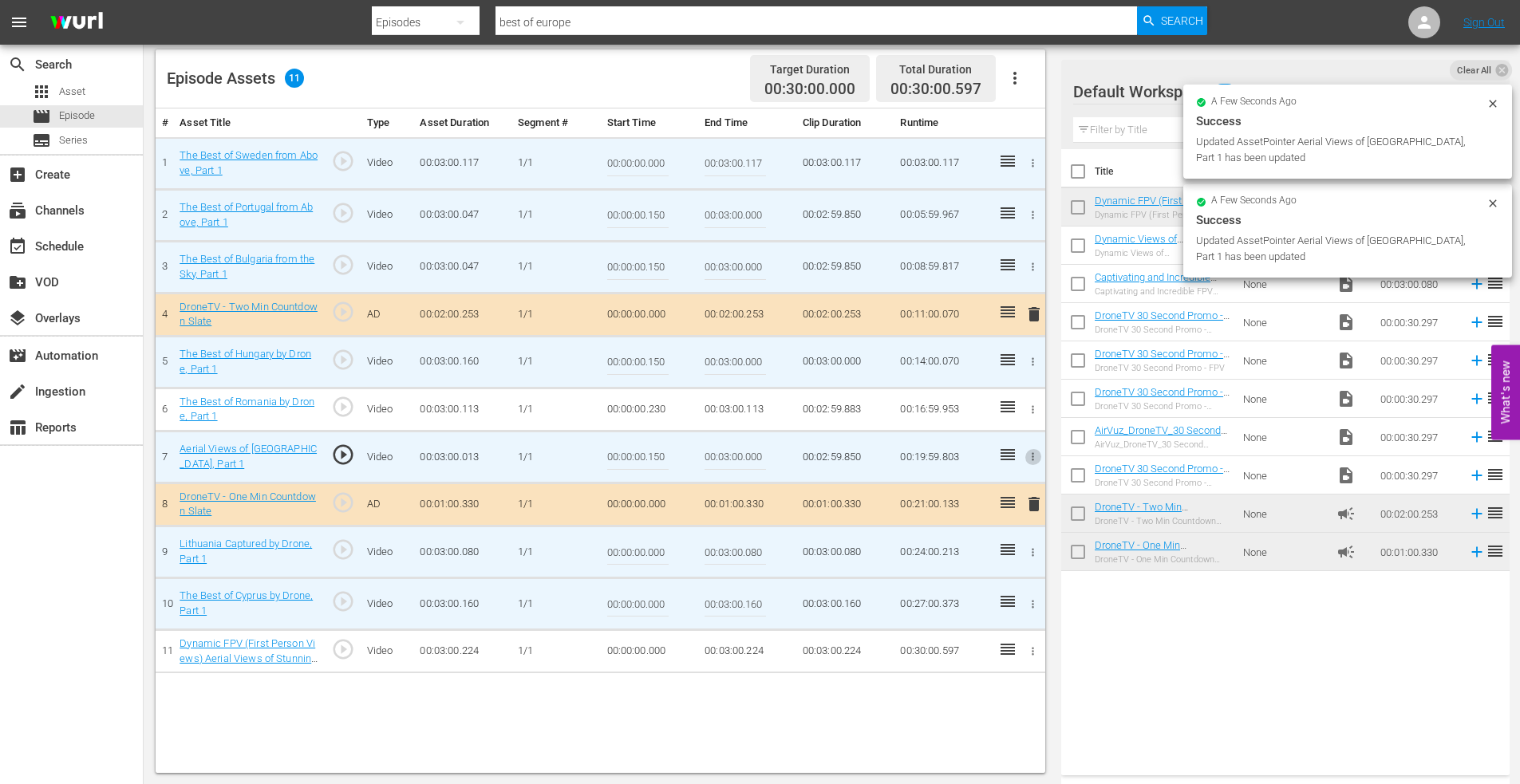
scroll to position [416, 0]
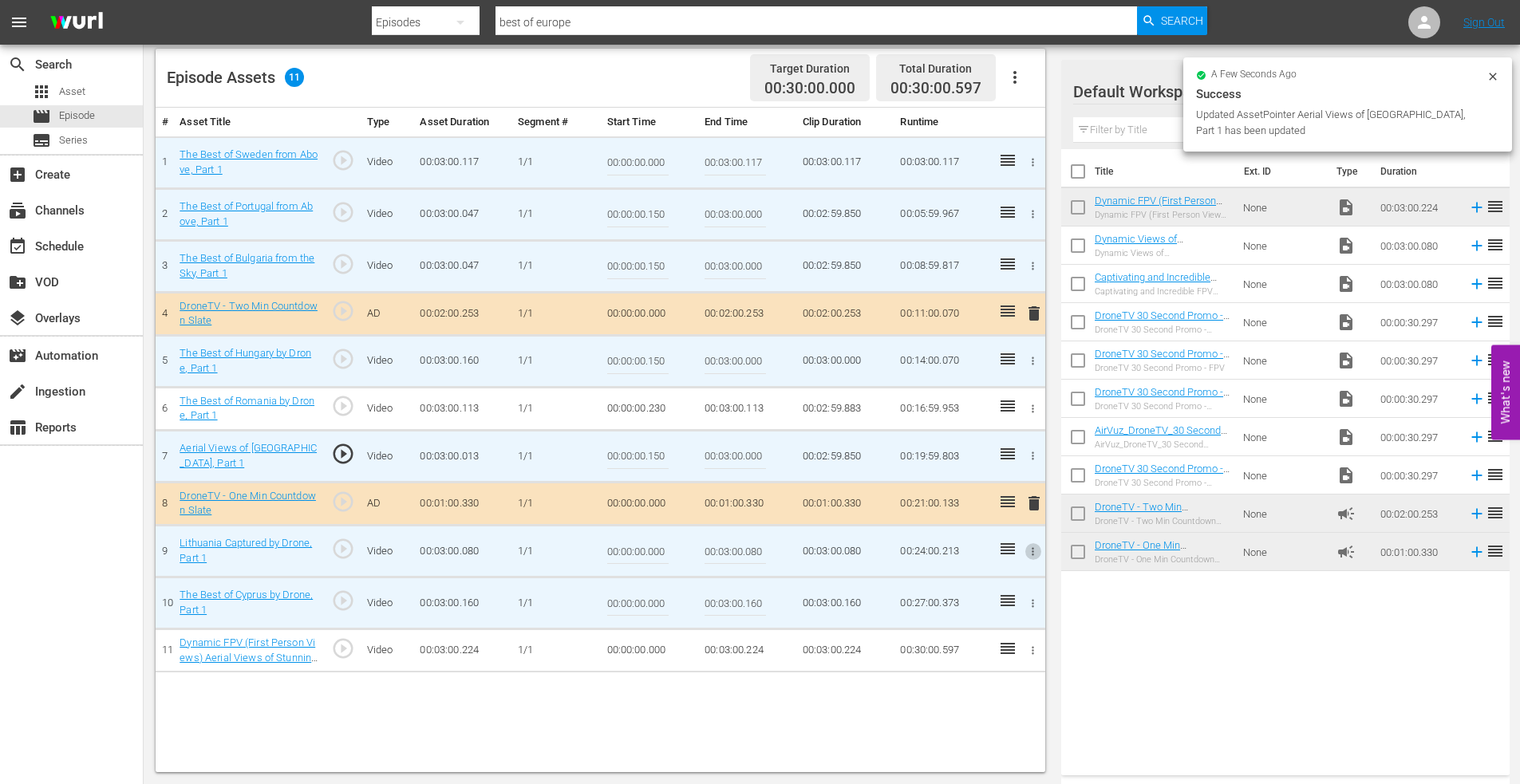
click at [1032, 549] on icon "button" at bounding box center [1033, 552] width 12 height 12
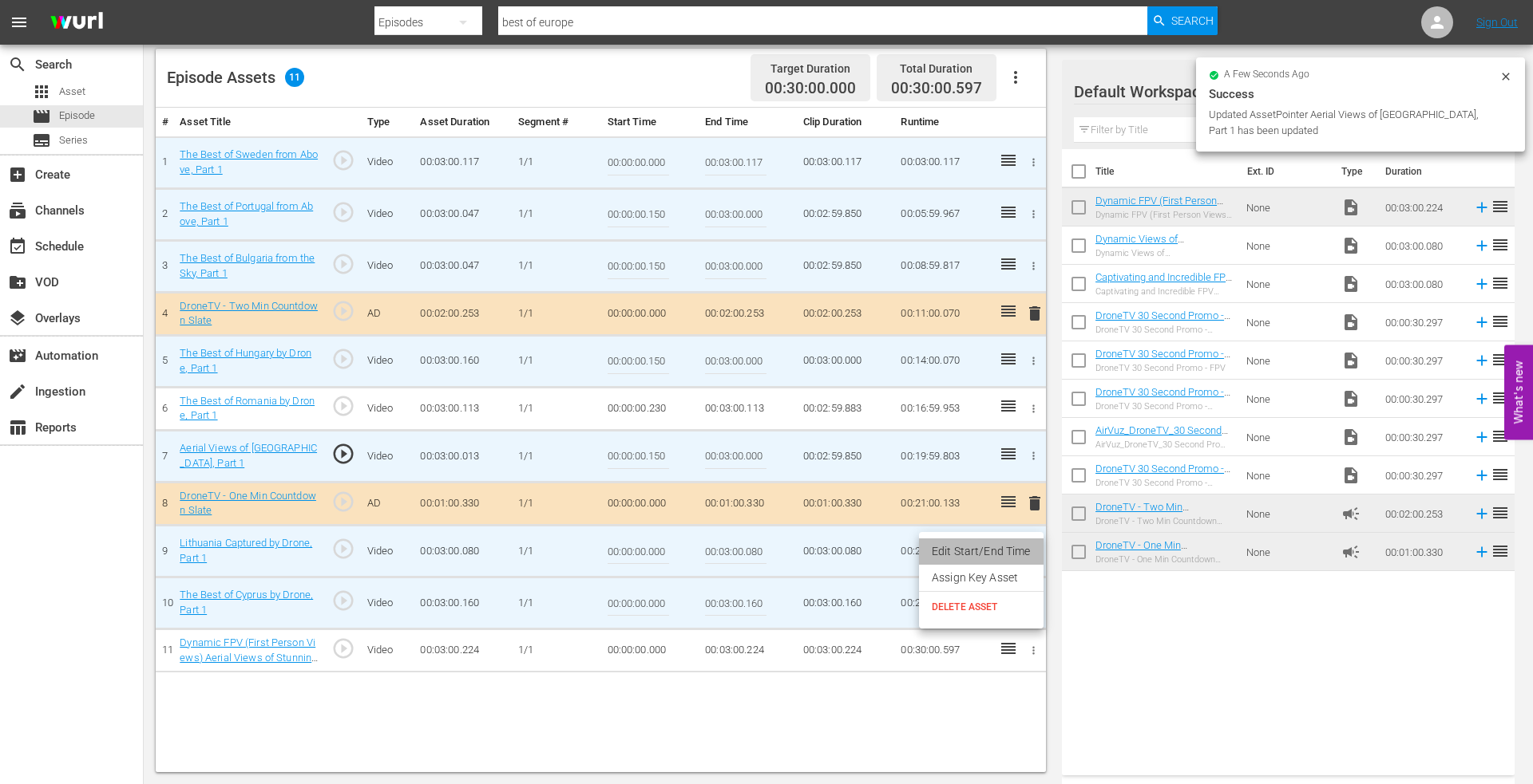
click at [997, 549] on li "Edit Start/End Time" at bounding box center [981, 552] width 125 height 26
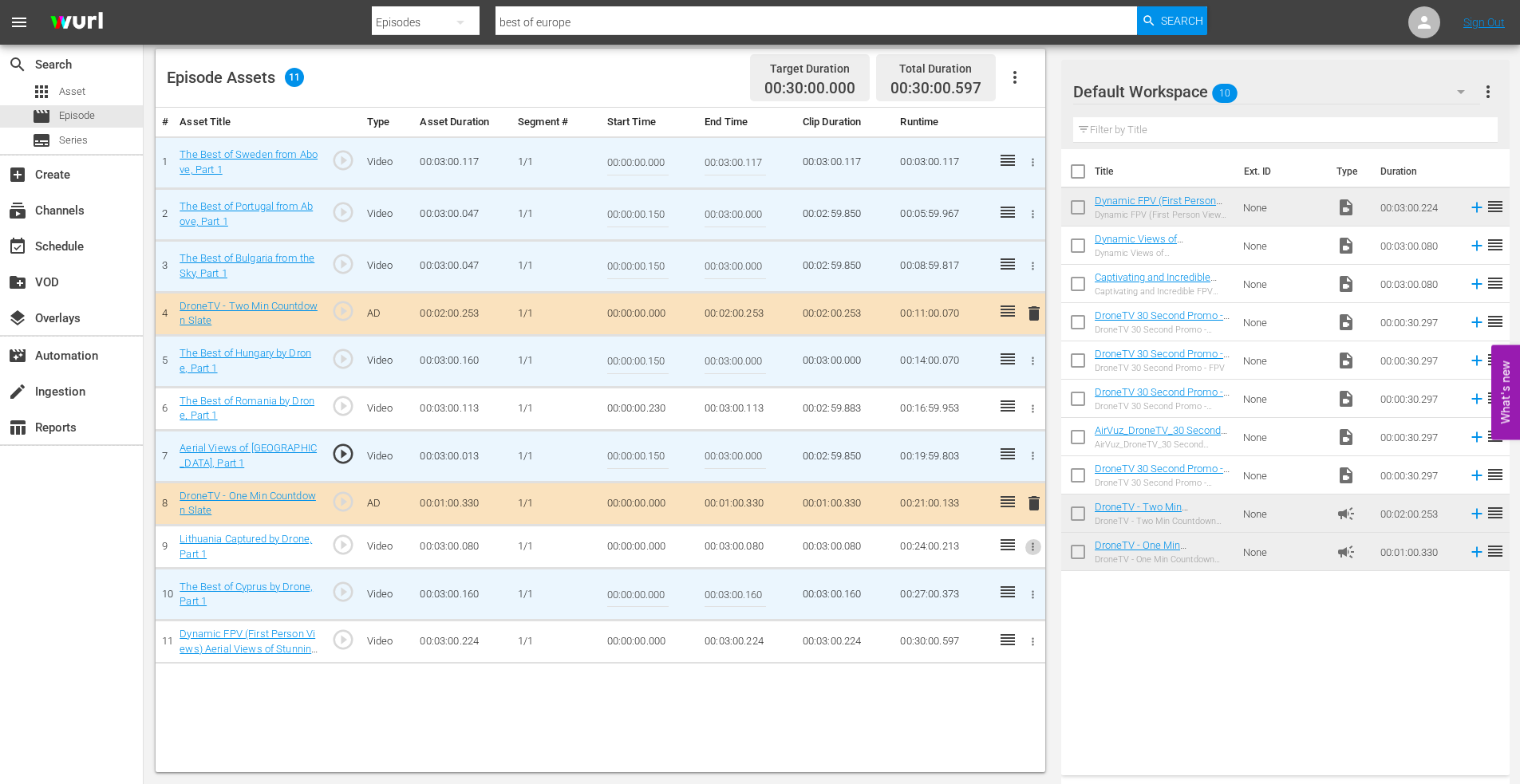
click at [1038, 542] on icon "button" at bounding box center [1033, 547] width 12 height 12
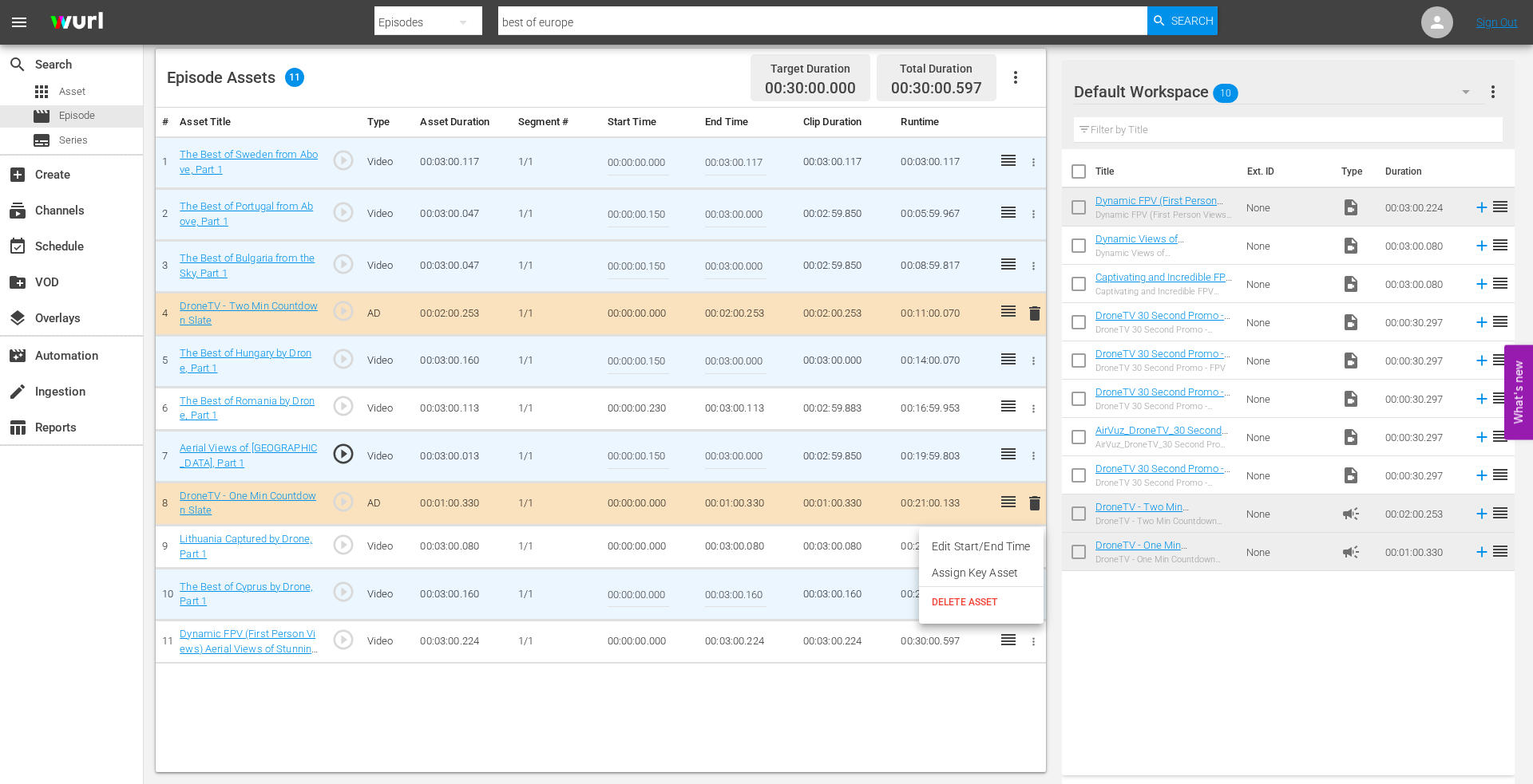
click at [1009, 547] on li "Edit Start/End Time" at bounding box center [981, 547] width 125 height 26
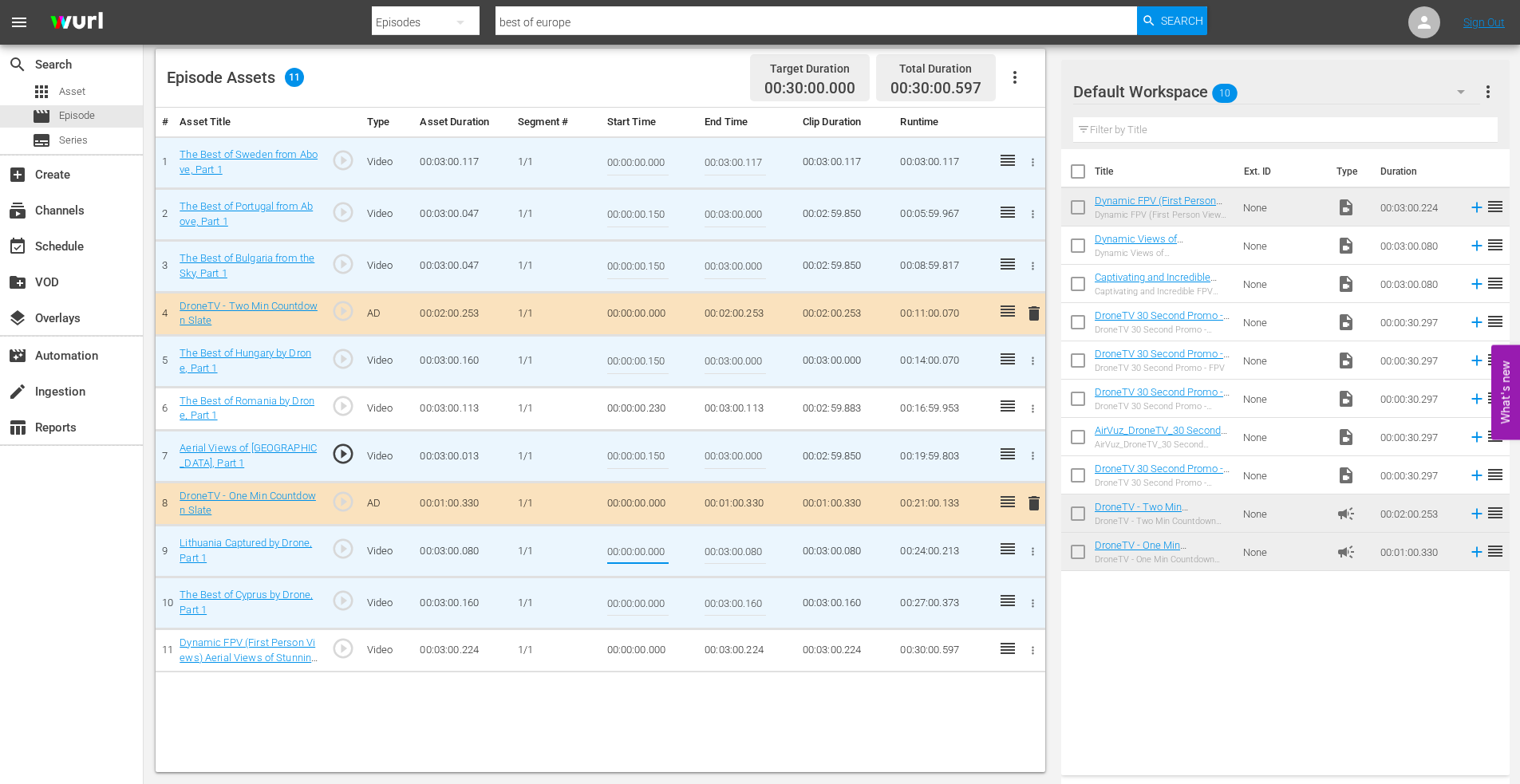
drag, startPoint x: 651, startPoint y: 555, endPoint x: 688, endPoint y: 553, distance: 37.1
click at [688, 553] on td "00:00:00.000" at bounding box center [650, 552] width 98 height 52
type input "00:00:00.150"
type input "00:03:00.000"
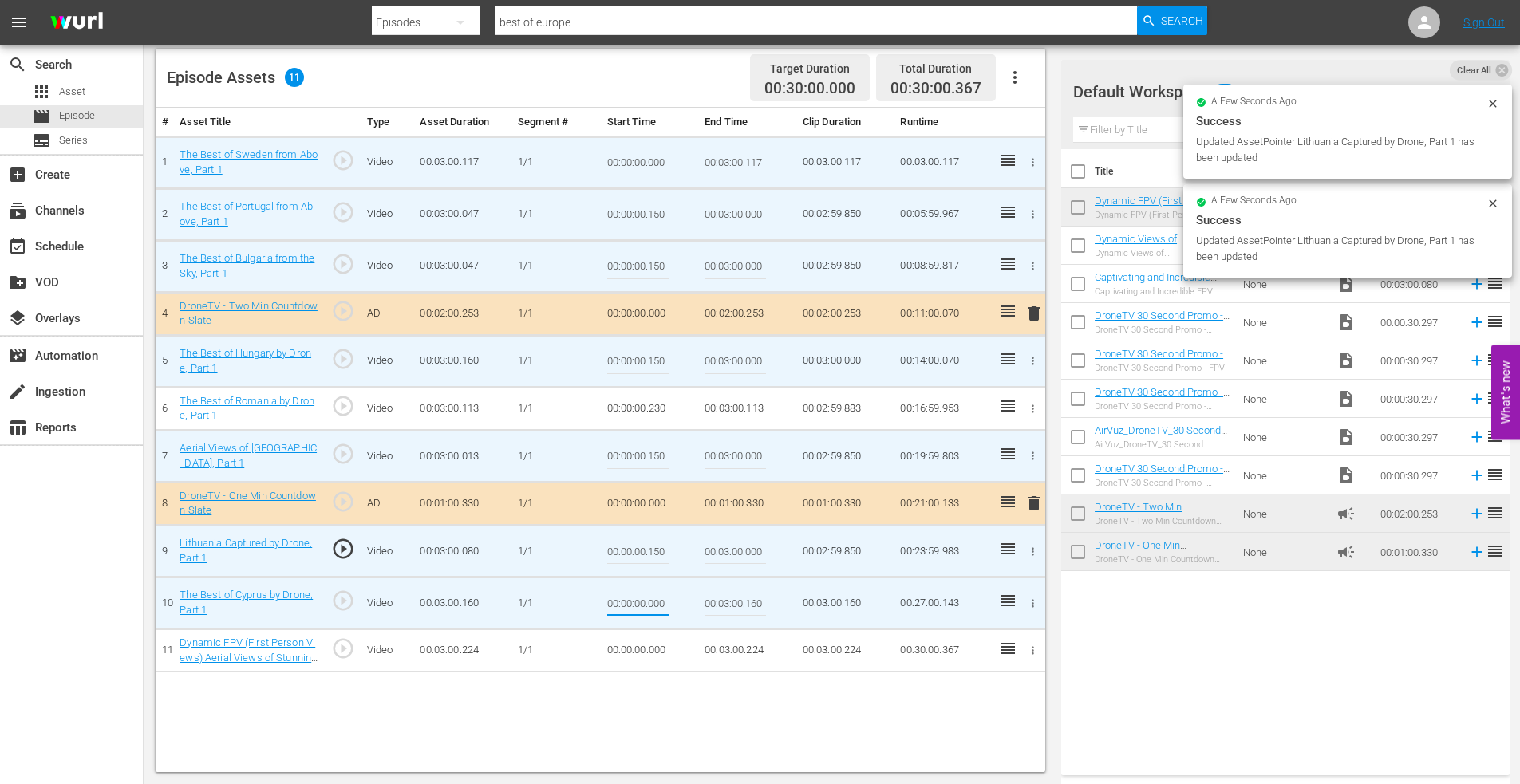
drag, startPoint x: 650, startPoint y: 608, endPoint x: 683, endPoint y: 603, distance: 33.4
click at [677, 604] on td "00:00:00.000" at bounding box center [650, 603] width 98 height 52
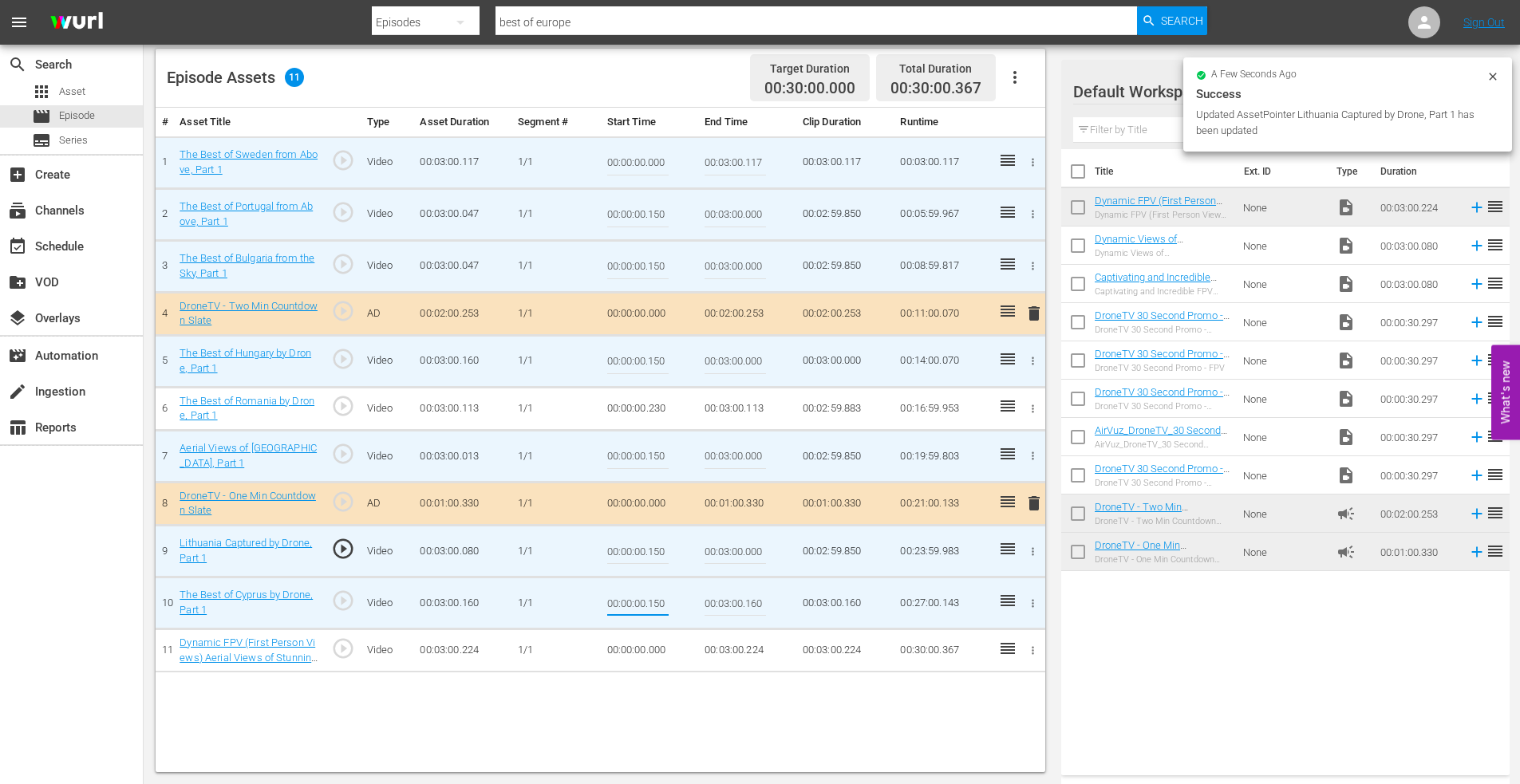
type input "00:00:00.150"
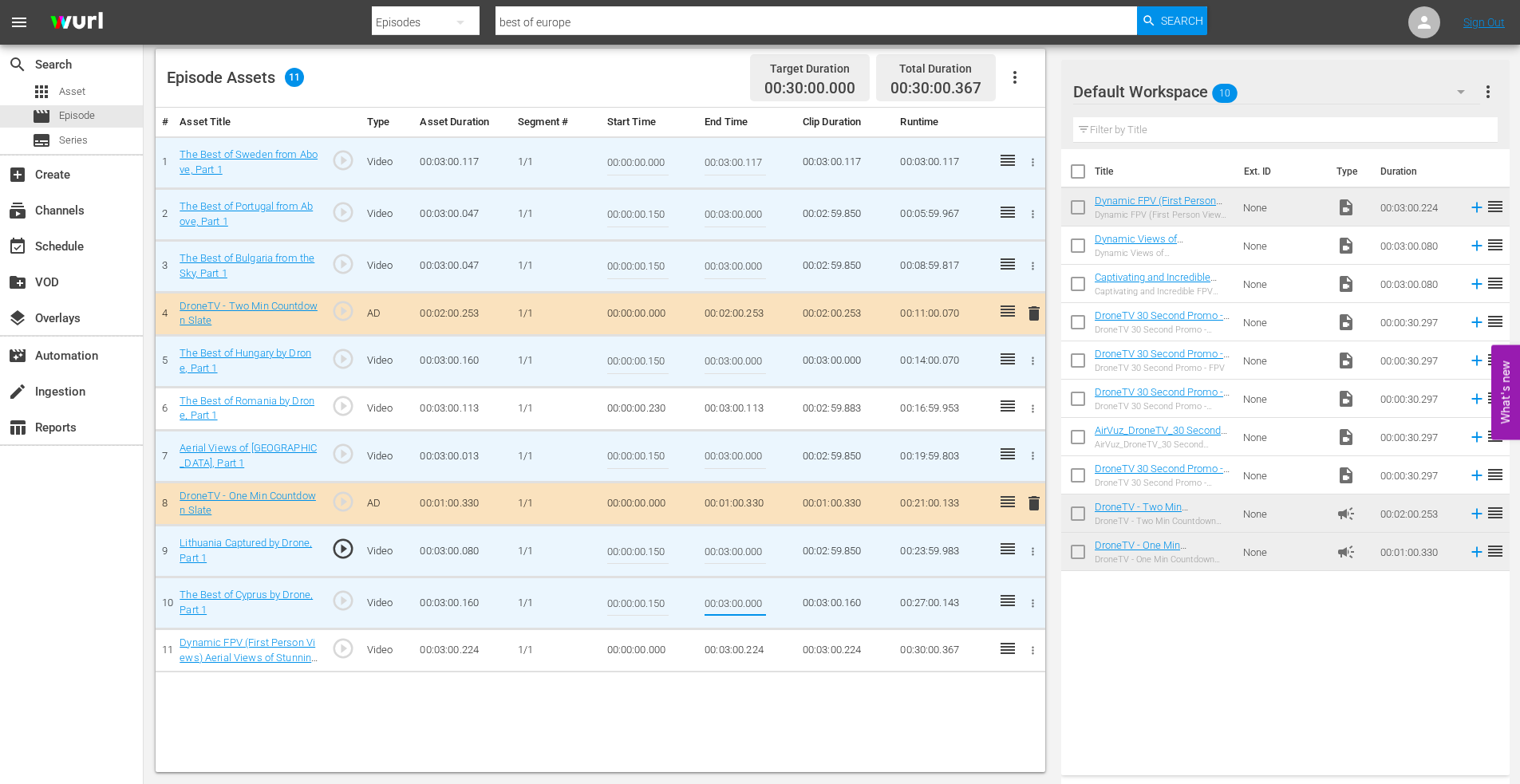
type input "00:03:00.000"
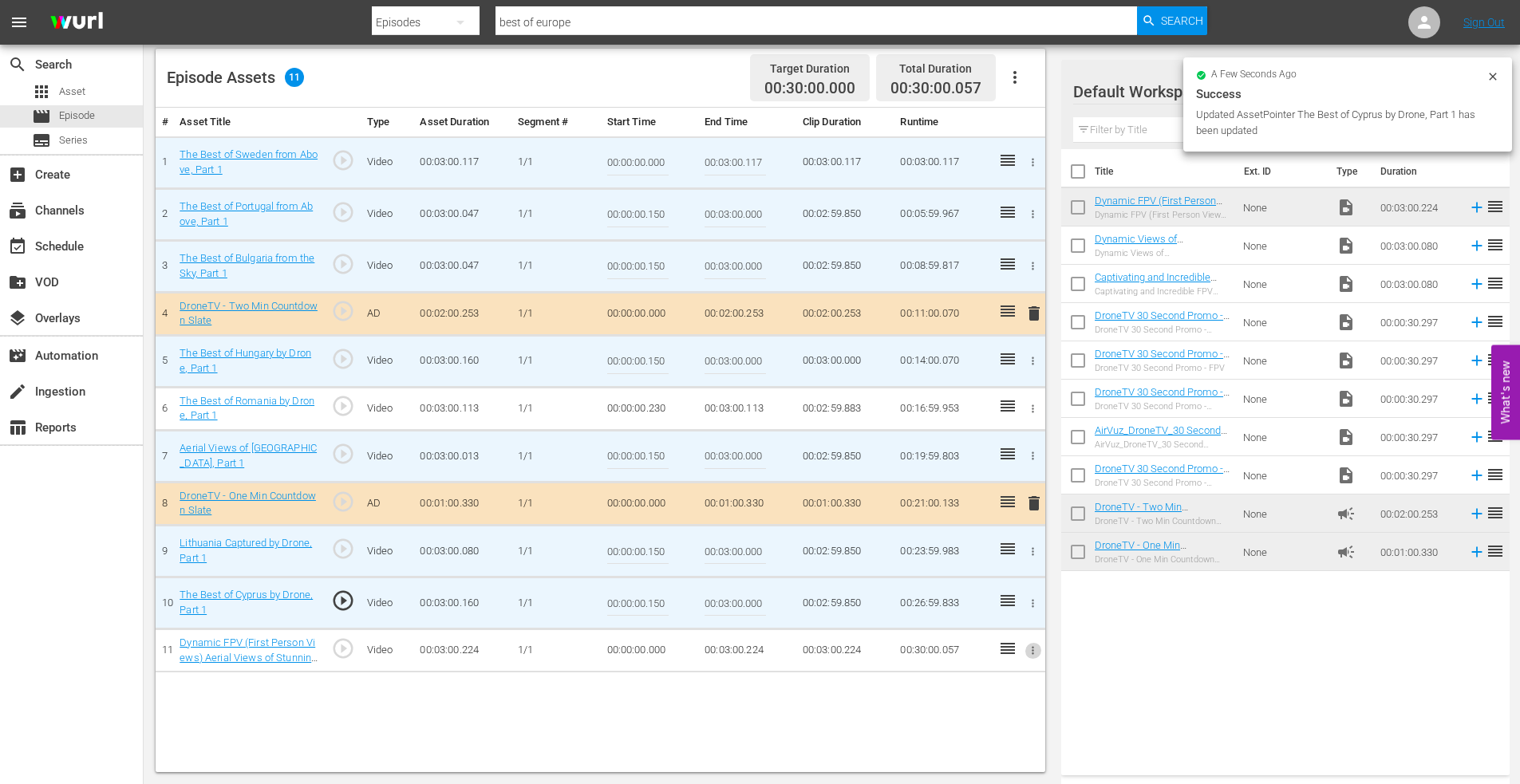
click at [1035, 650] on icon "button" at bounding box center [1033, 650] width 12 height 12
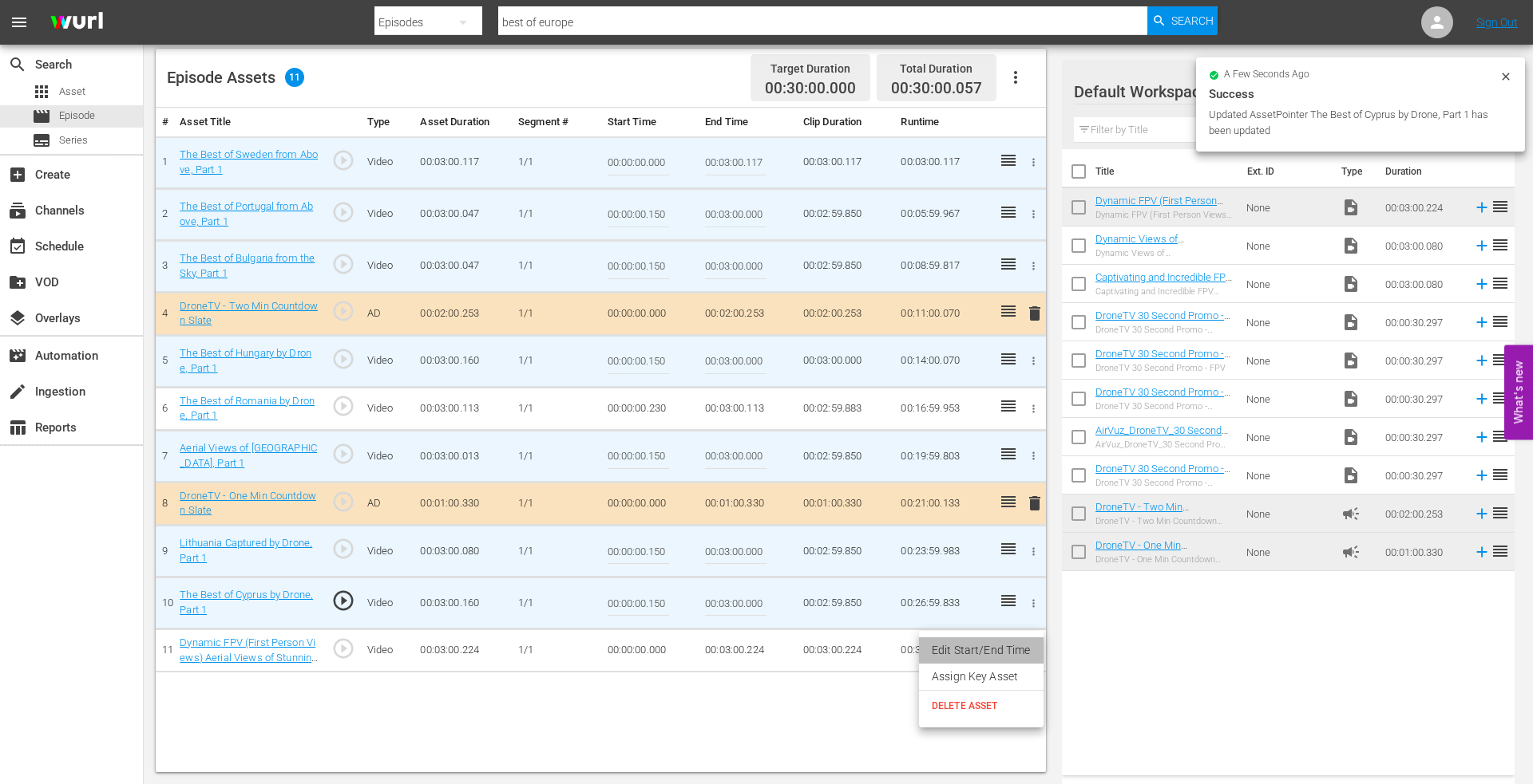
click at [1009, 643] on li "Edit Start/End Time" at bounding box center [981, 651] width 125 height 26
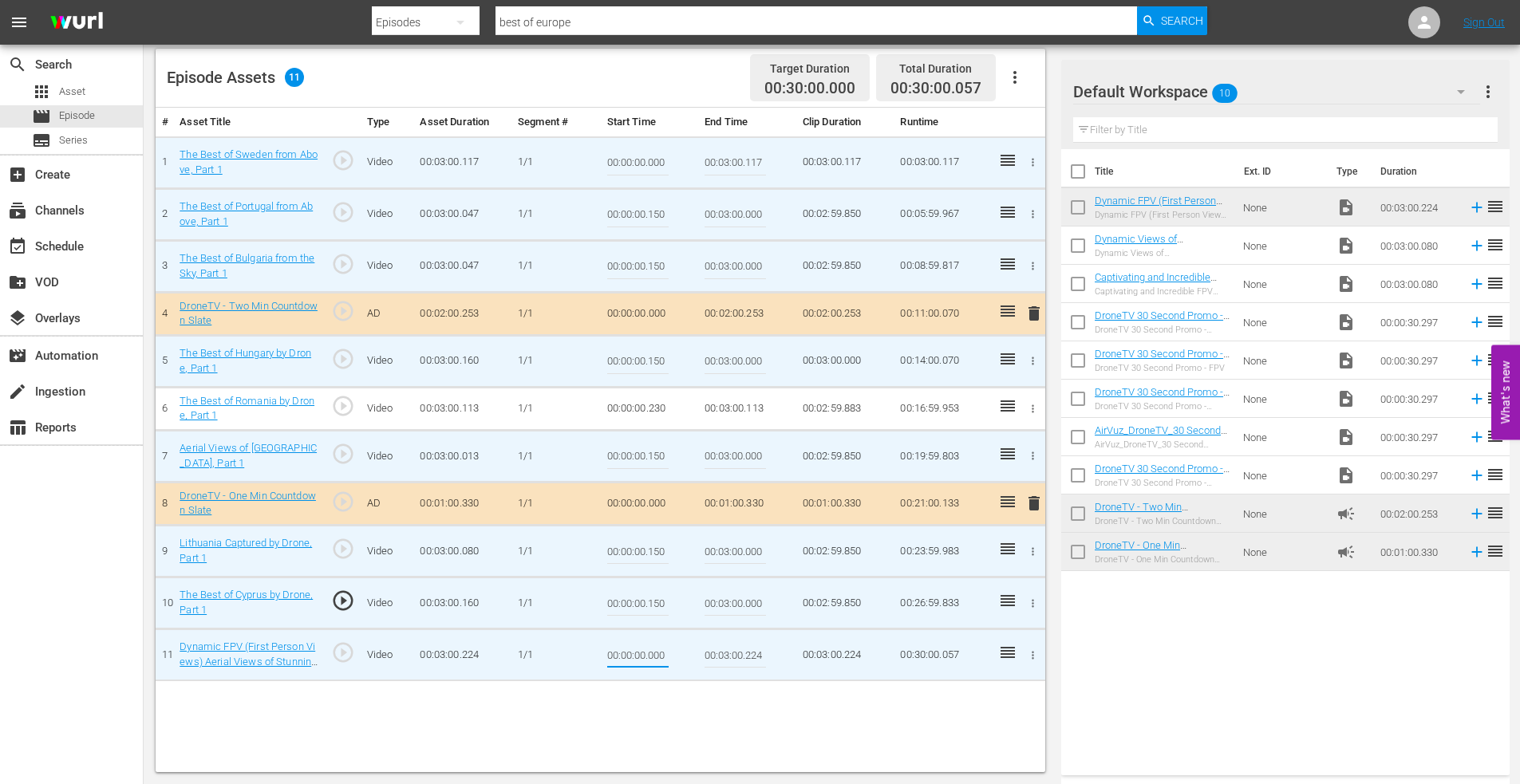
drag, startPoint x: 649, startPoint y: 656, endPoint x: 724, endPoint y: 653, distance: 75.1
click at [729, 652] on tr "11 Dynamic FPV (First Person Views) Aerial Views of Stunning [GEOGRAPHIC_DATA],…" at bounding box center [601, 655] width 890 height 52
type input "00:00:00.057"
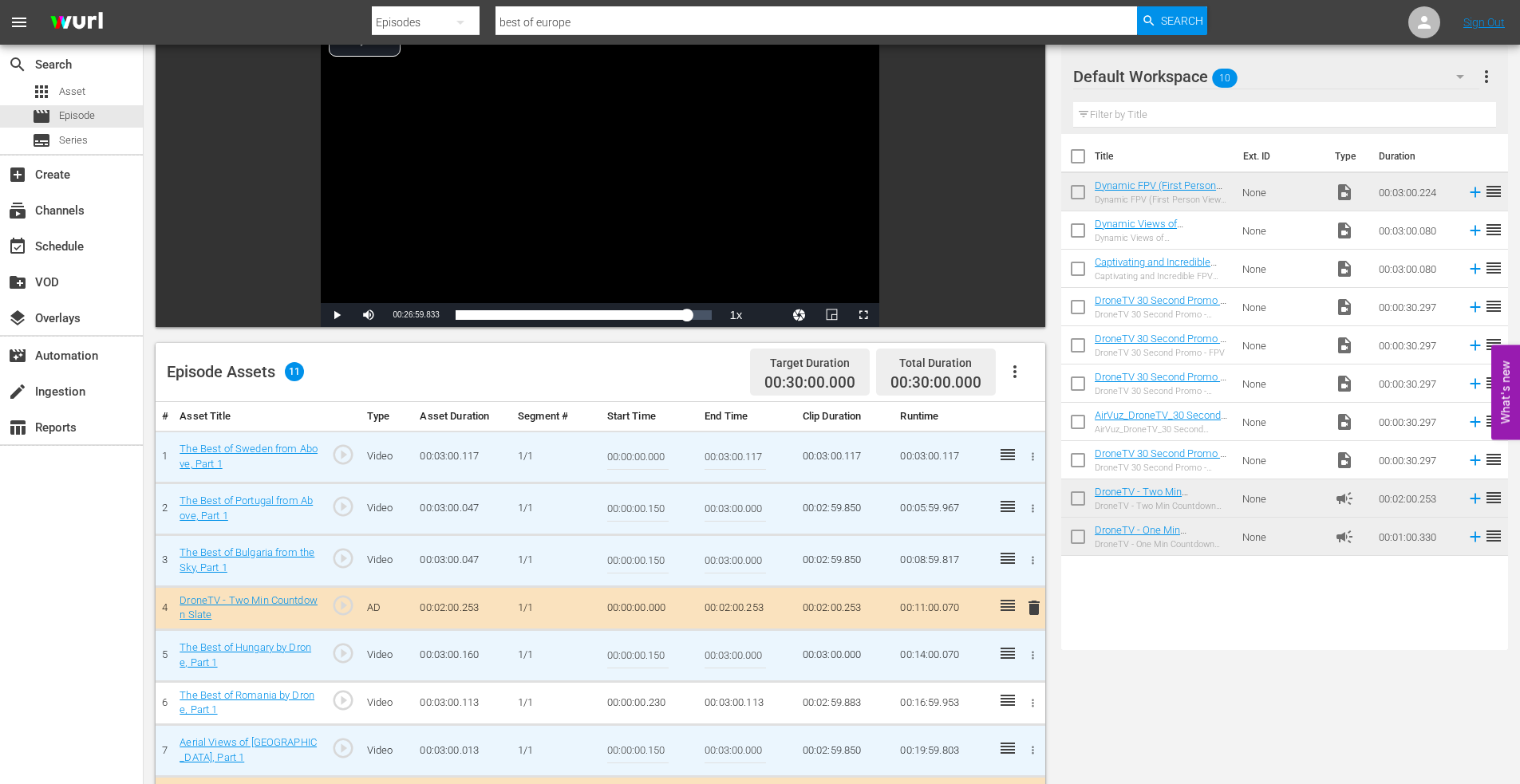
scroll to position [0, 0]
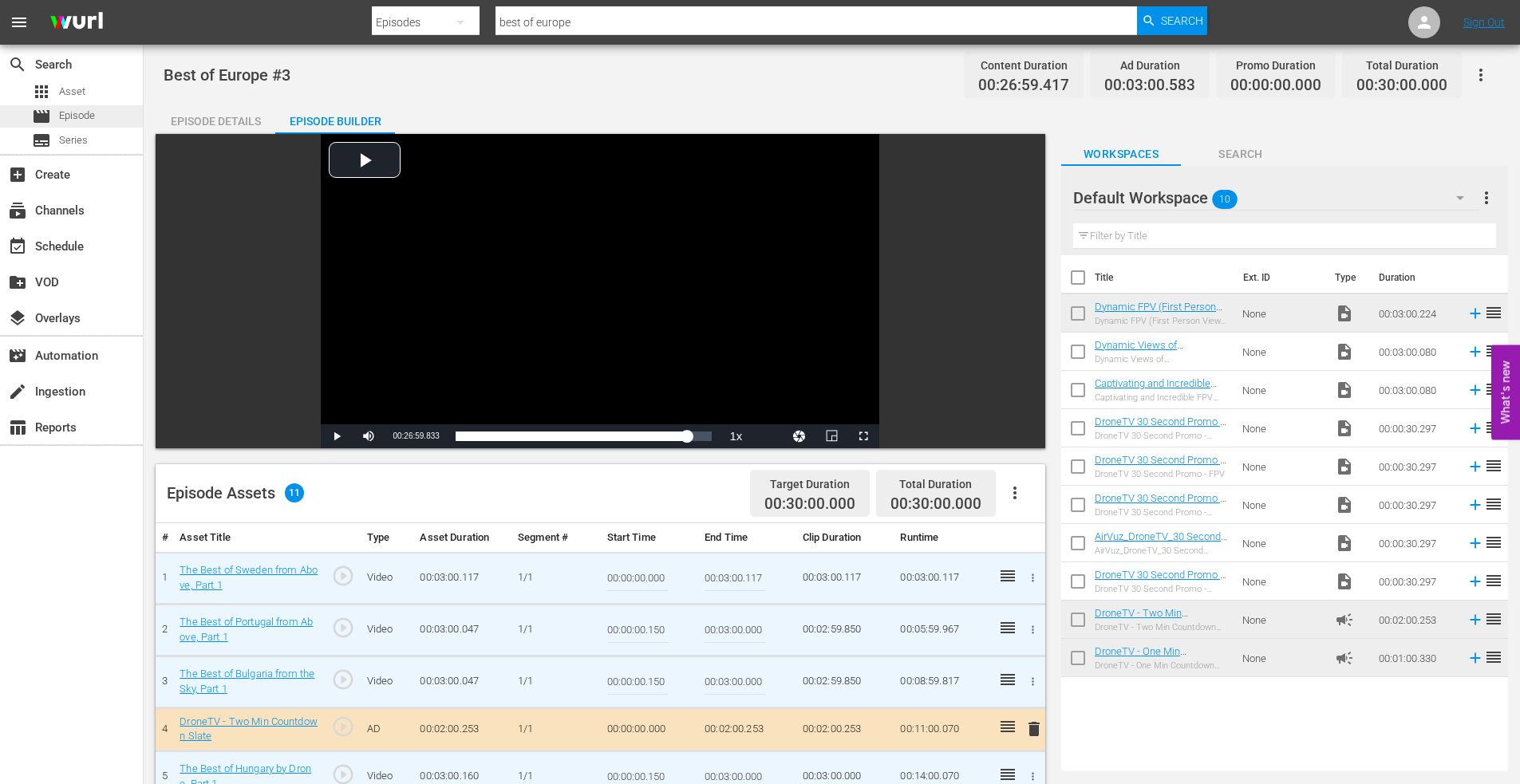
click at [86, 111] on span "Episode" at bounding box center [77, 115] width 36 height 16
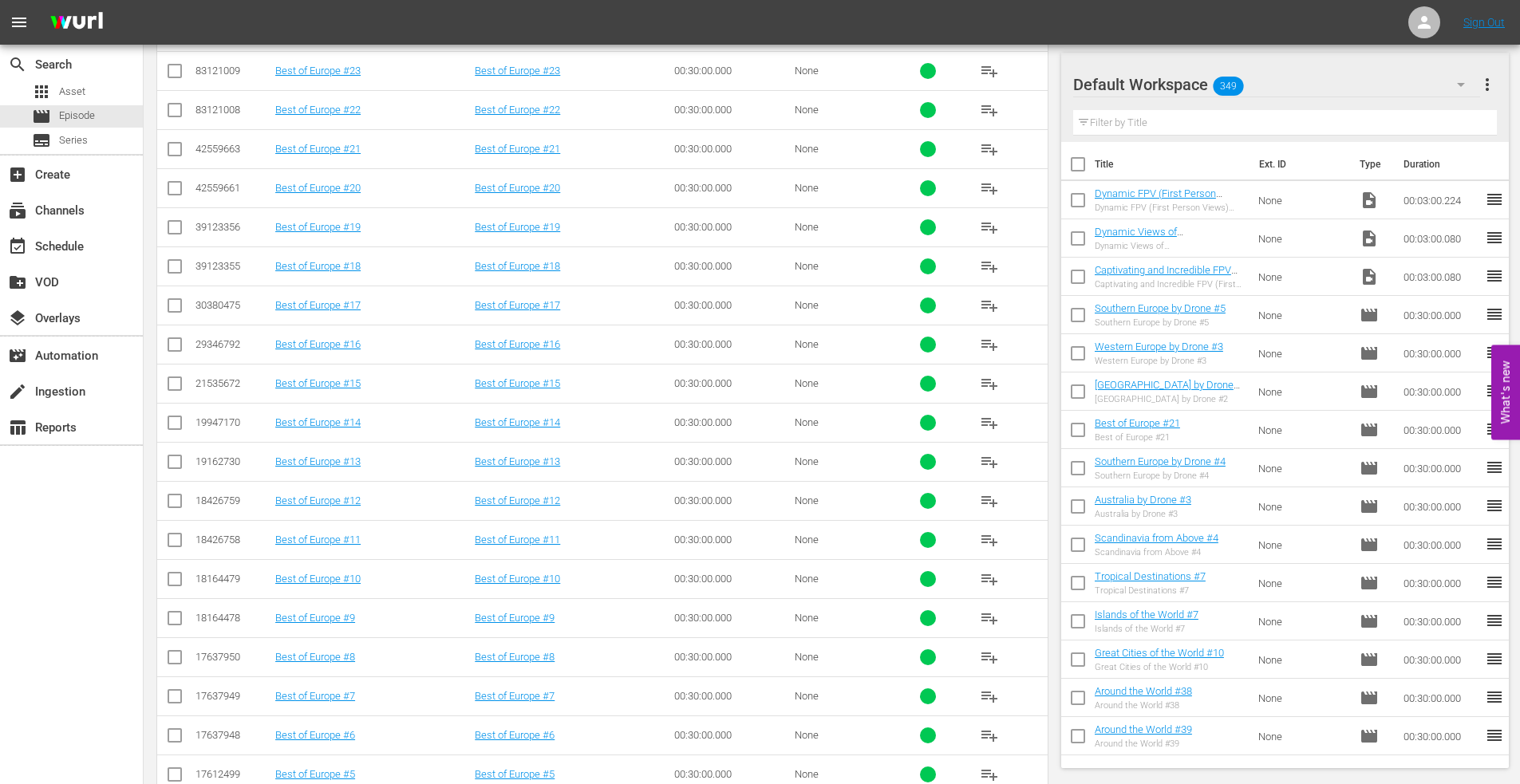
scroll to position [715, 0]
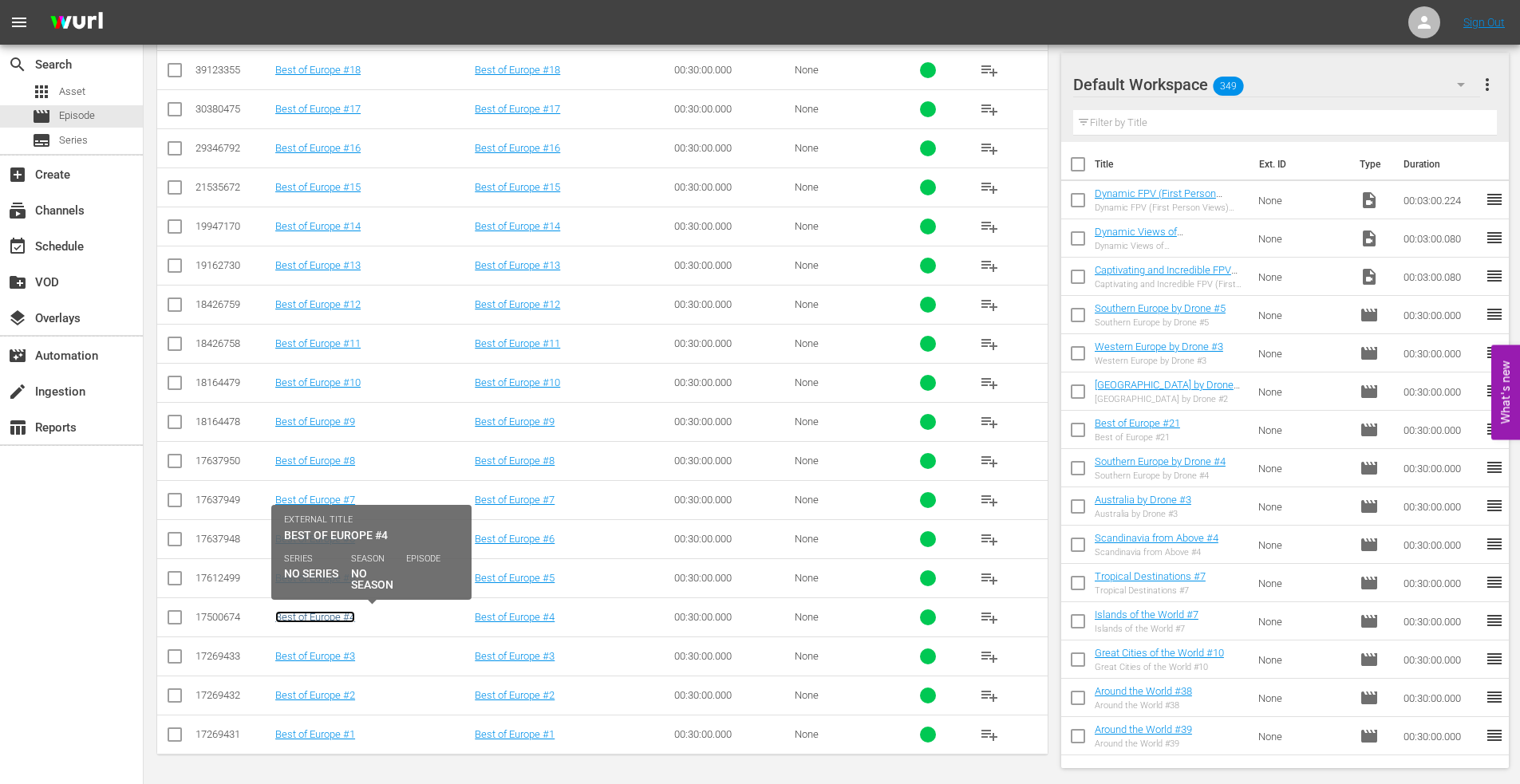
click at [316, 618] on link "Best of Europe #4" at bounding box center [315, 617] width 79 height 12
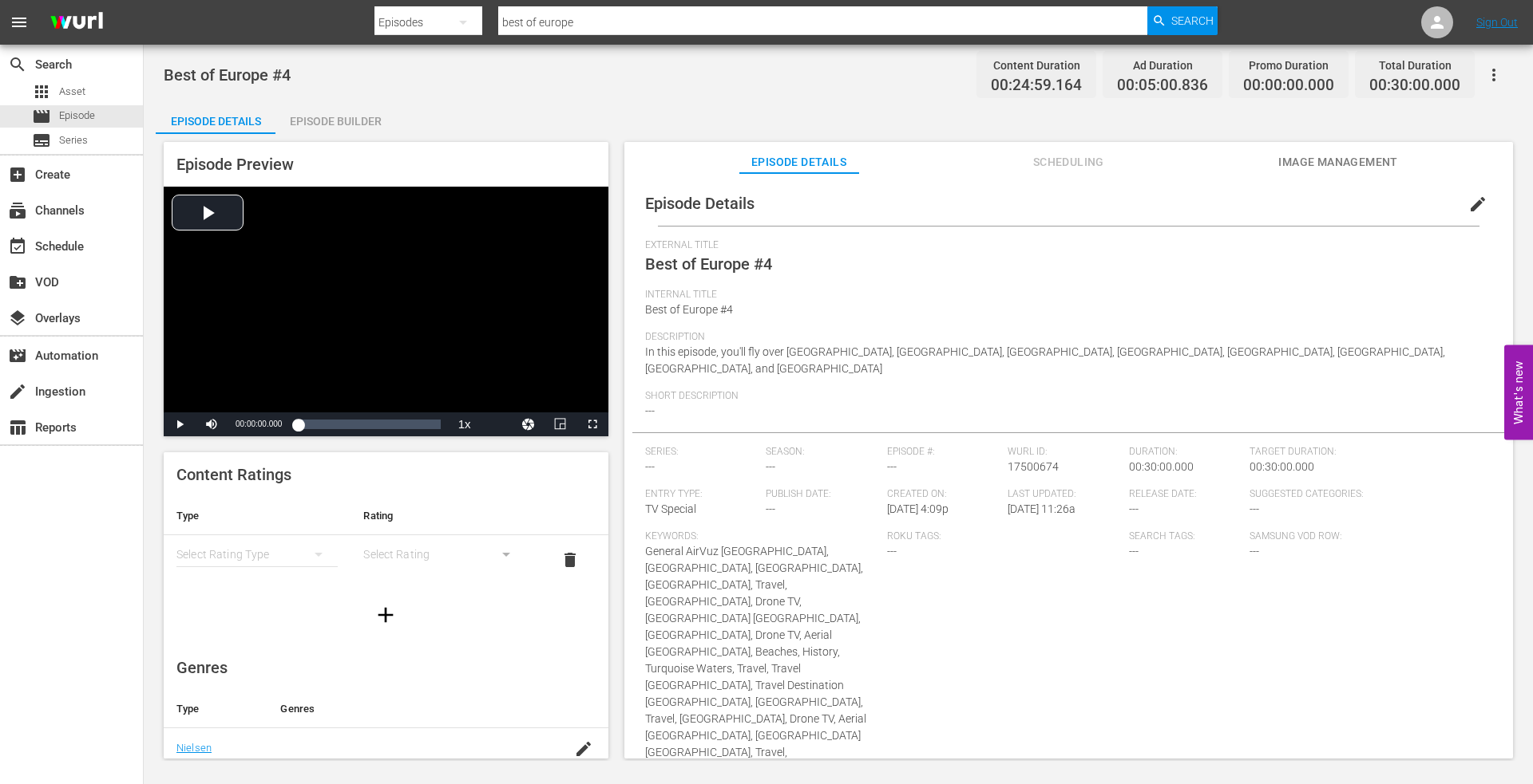
click at [324, 112] on div "Episode Builder" at bounding box center [335, 121] width 120 height 39
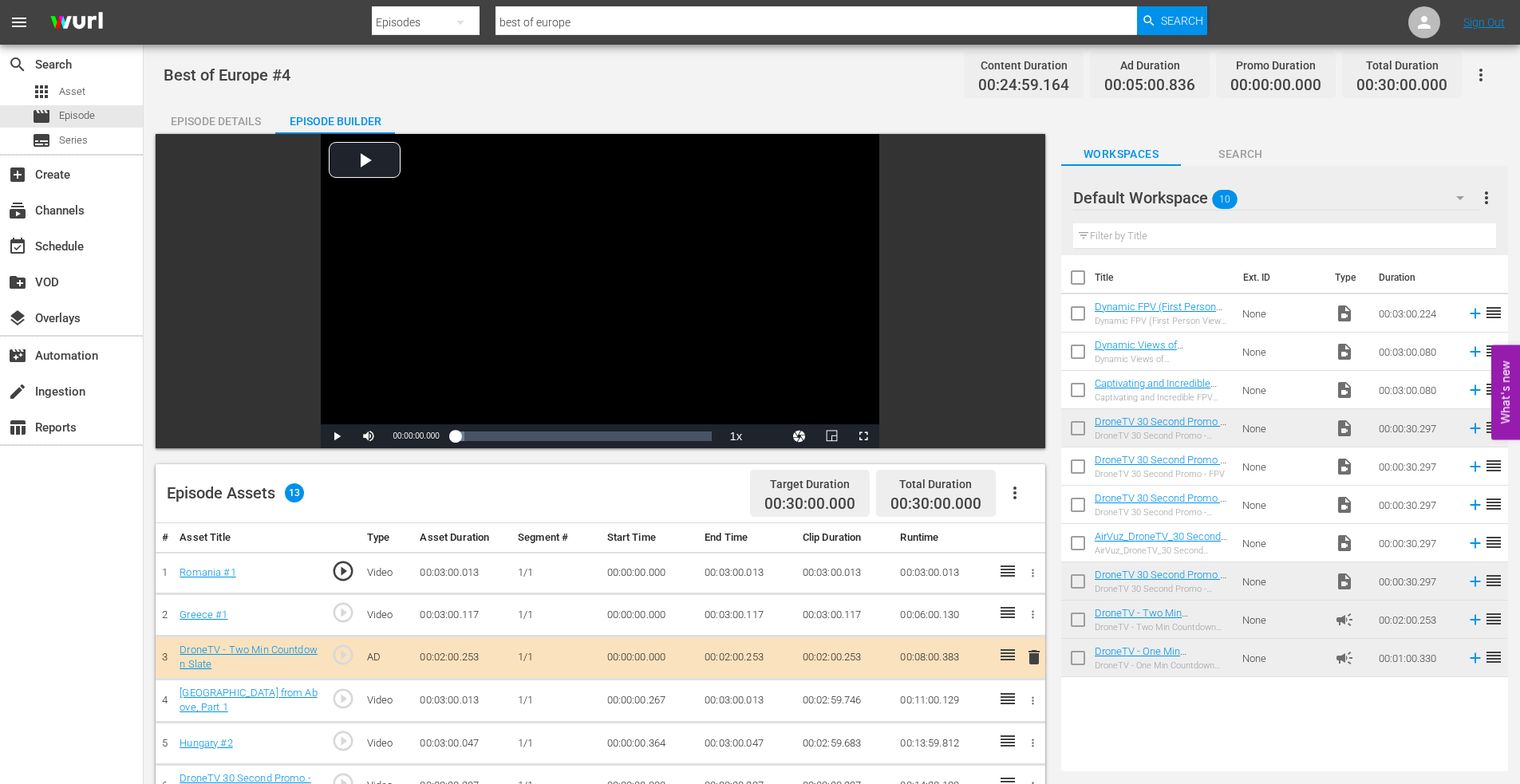
scroll to position [399, 0]
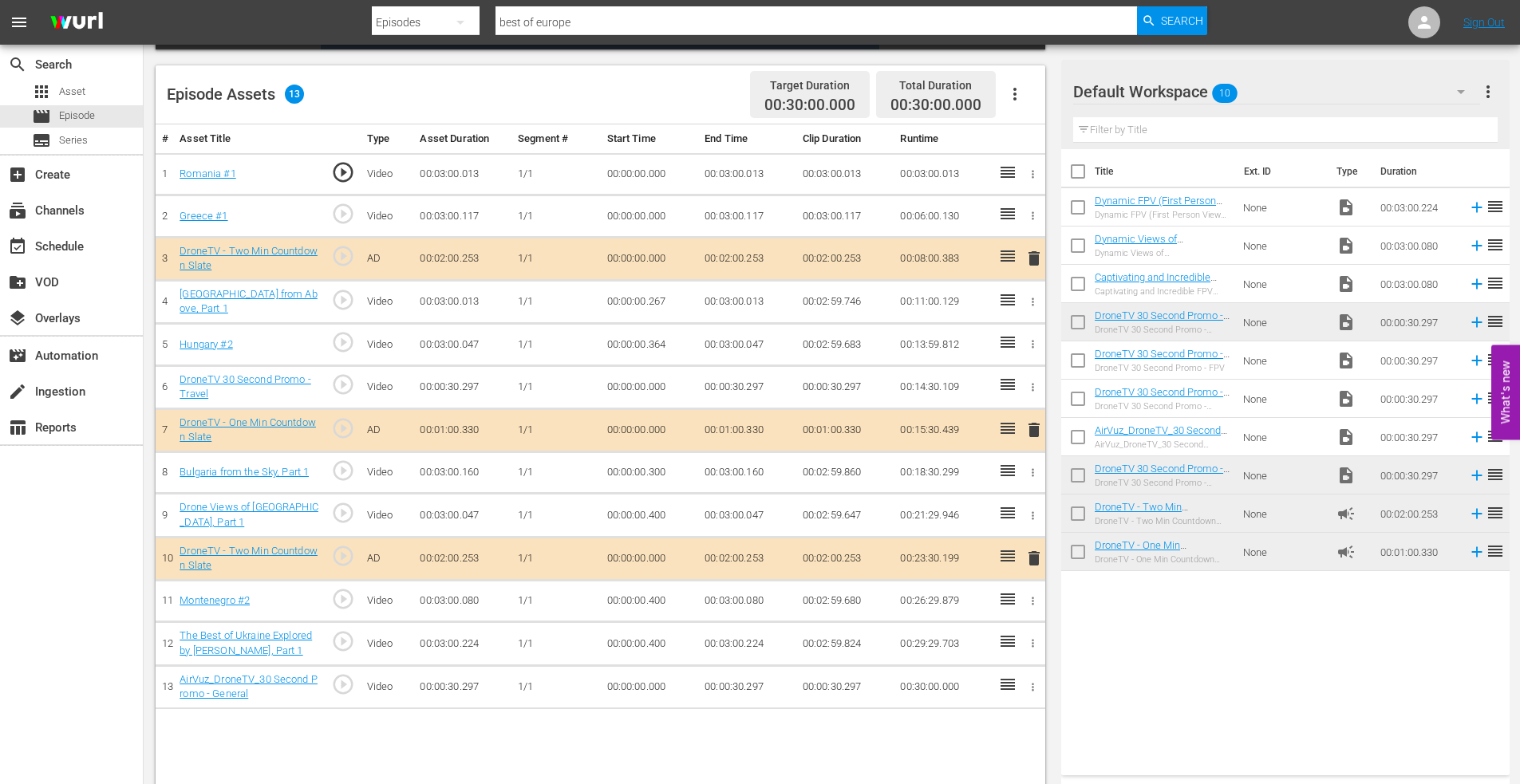
click at [1034, 343] on icon "button" at bounding box center [1033, 345] width 3 height 8
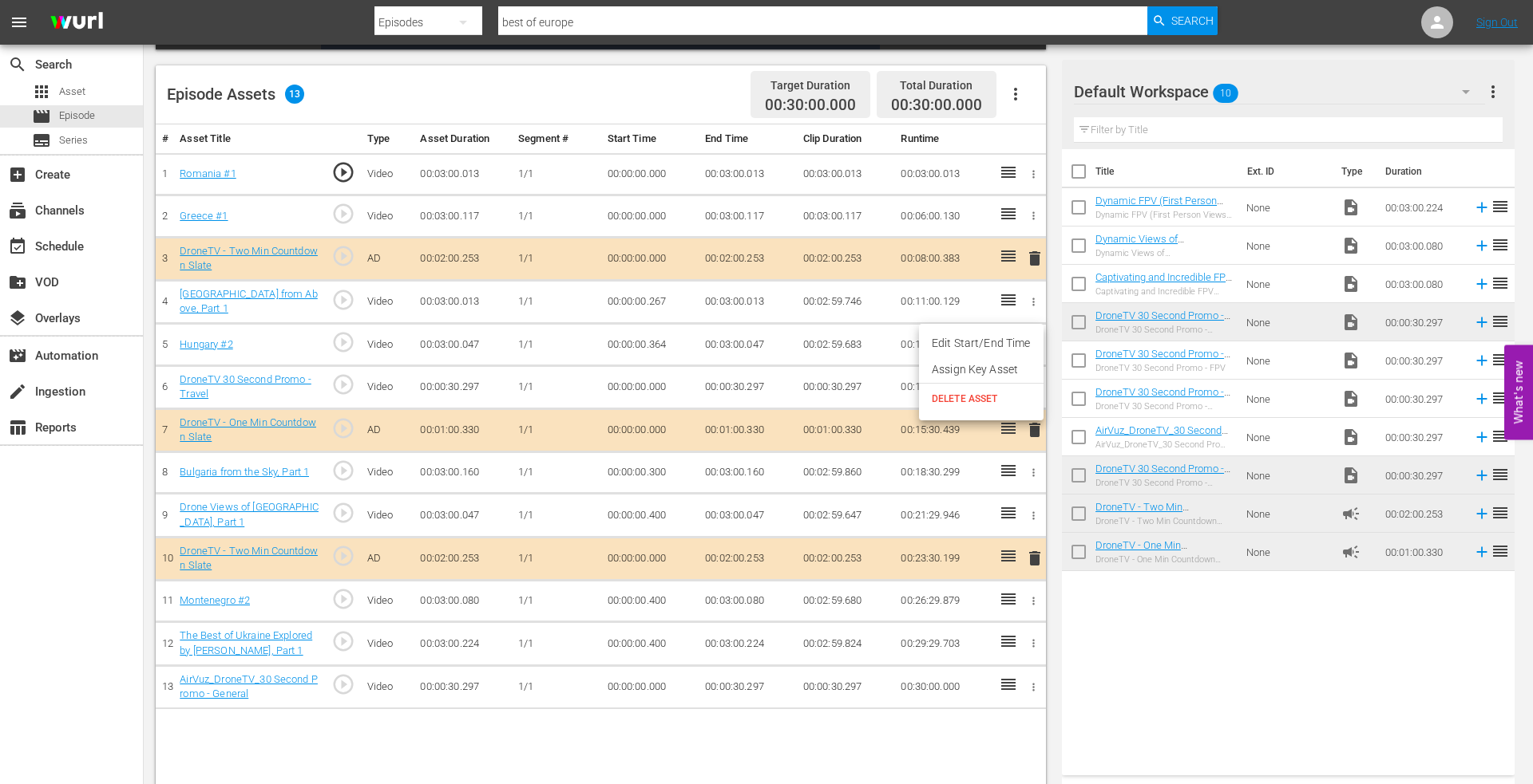
click at [989, 341] on li "Edit Start/End Time" at bounding box center [981, 344] width 125 height 26
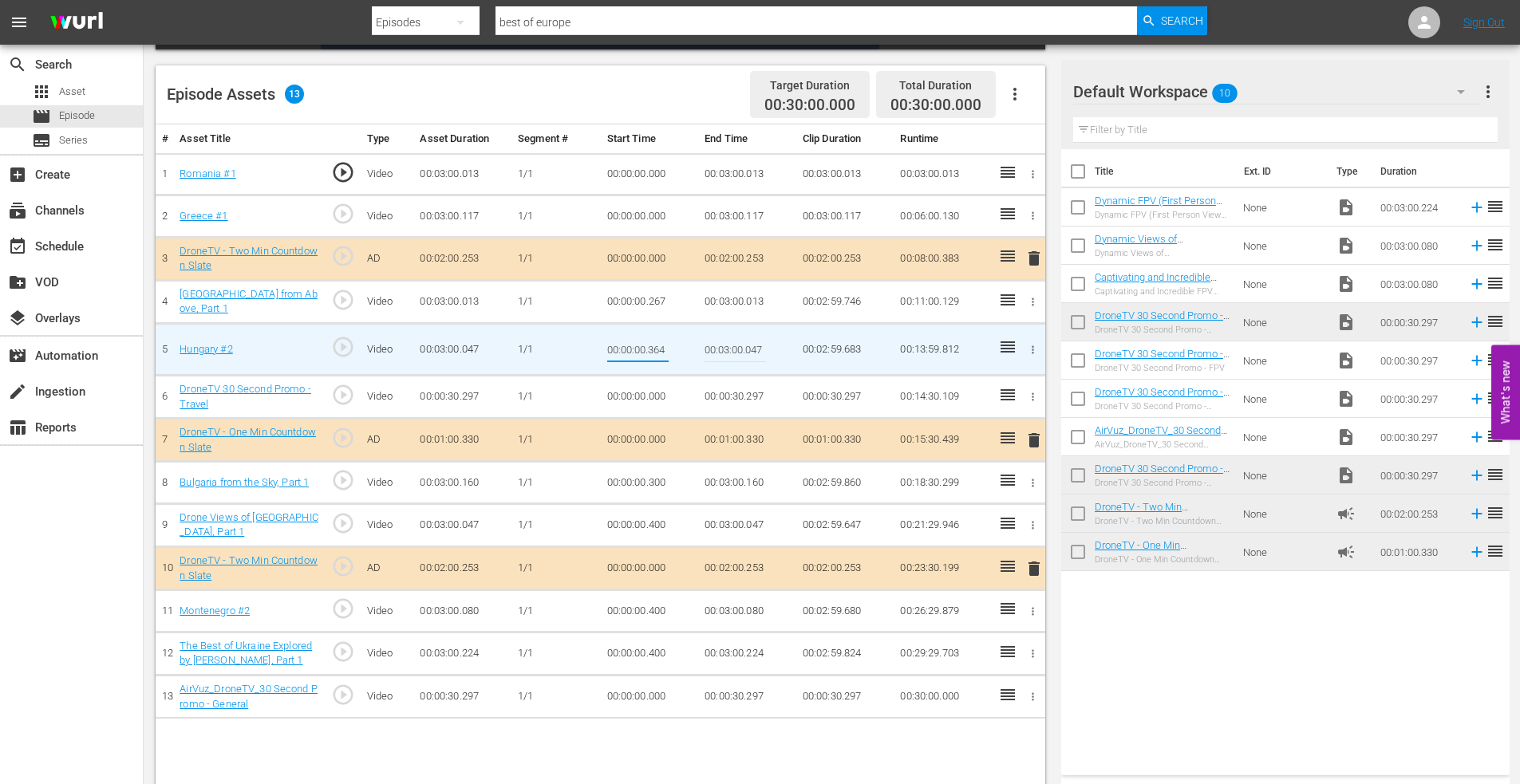
drag, startPoint x: 653, startPoint y: 348, endPoint x: 698, endPoint y: 347, distance: 45.0
click at [698, 347] on tr "5 Hungary #2 play_circle_outline Video 00:03:00.047 [DATE] 00:00:00.364 00:03:0…" at bounding box center [601, 349] width 890 height 52
type input "00:00:00.000"
click at [1033, 393] on icon "button" at bounding box center [1033, 397] width 3 height 8
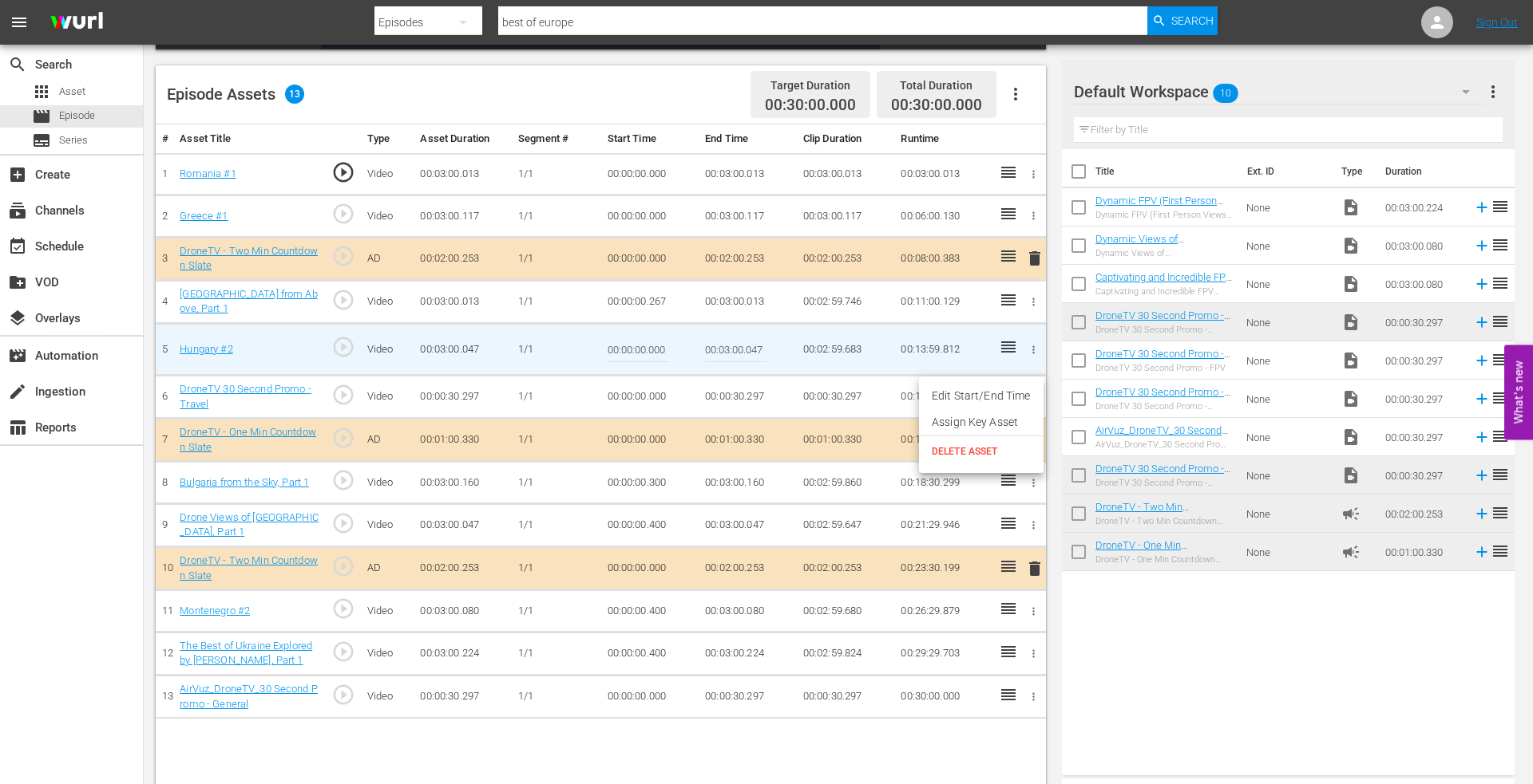
drag, startPoint x: 993, startPoint y: 397, endPoint x: 836, endPoint y: 399, distance: 157.0
click at [989, 396] on li "Edit Start/End Time" at bounding box center [981, 396] width 125 height 26
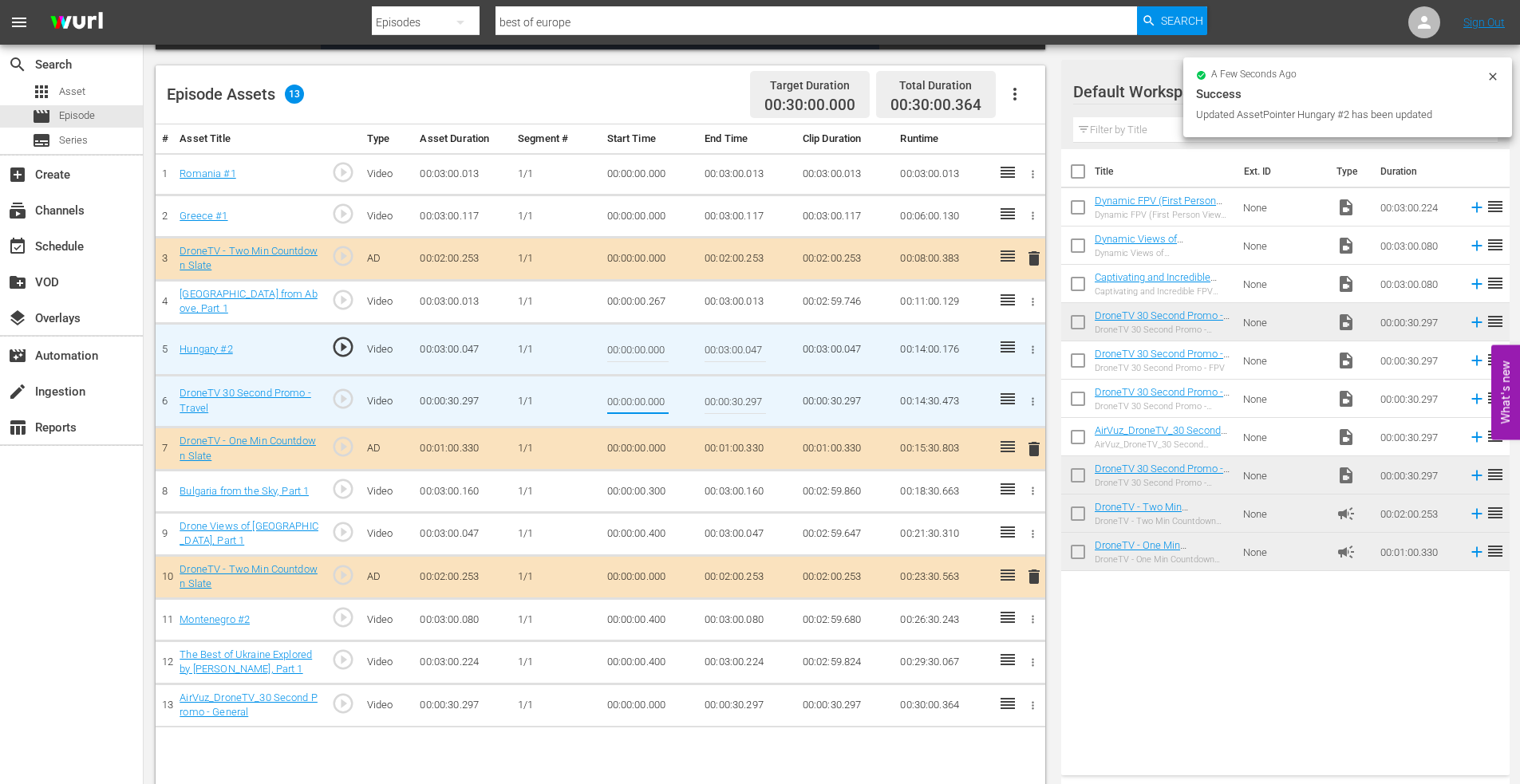
click at [702, 402] on tr "6 DroneTV 30 Second Promo - Travel play_circle_outline Video 00:00:30.297 [DATE…" at bounding box center [601, 401] width 890 height 52
type input "00:00:00.200"
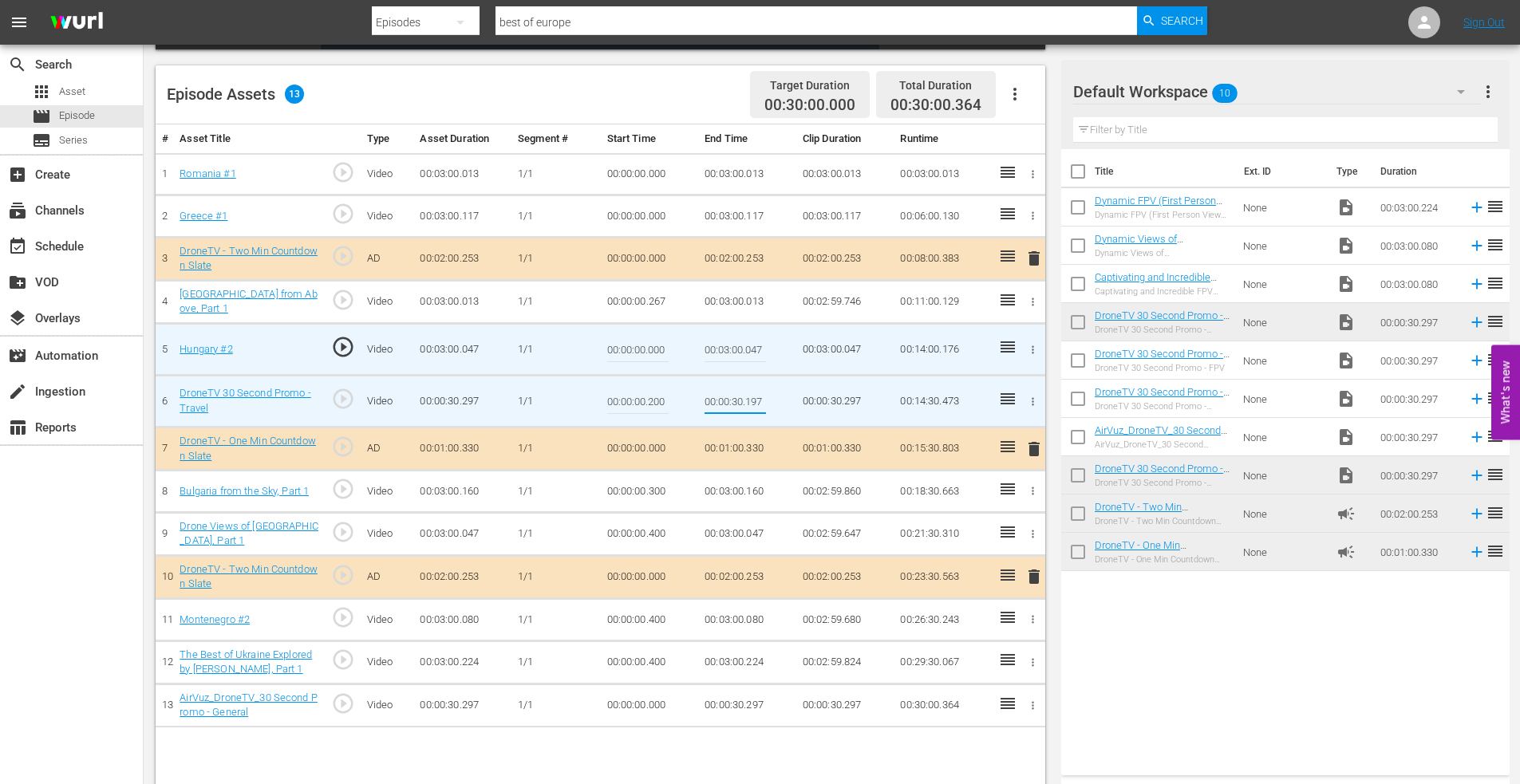
type input "00:00:30.197"
click at [1034, 487] on icon "button" at bounding box center [1033, 491] width 3 height 8
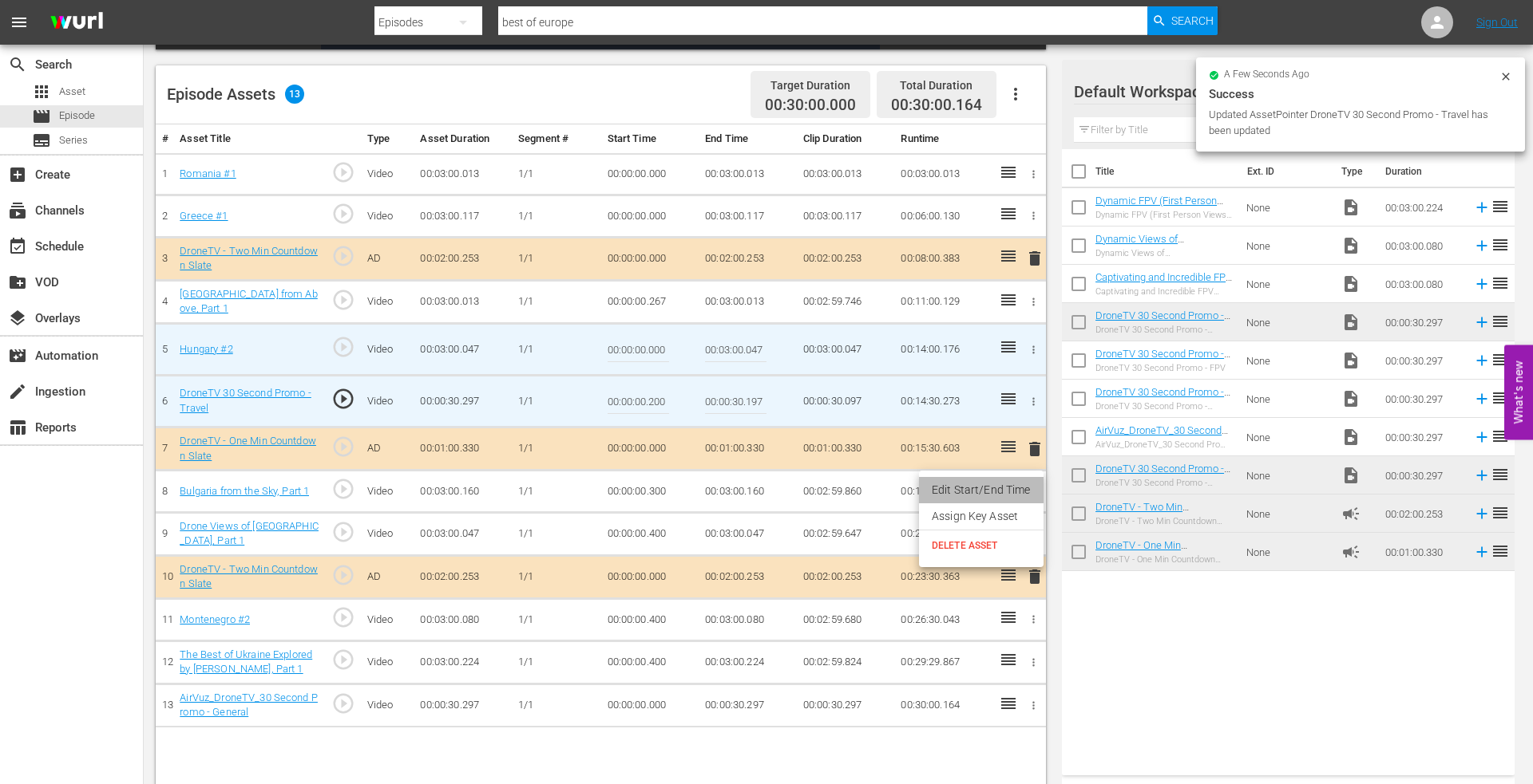
click at [991, 486] on li "Edit Start/End Time" at bounding box center [981, 490] width 125 height 26
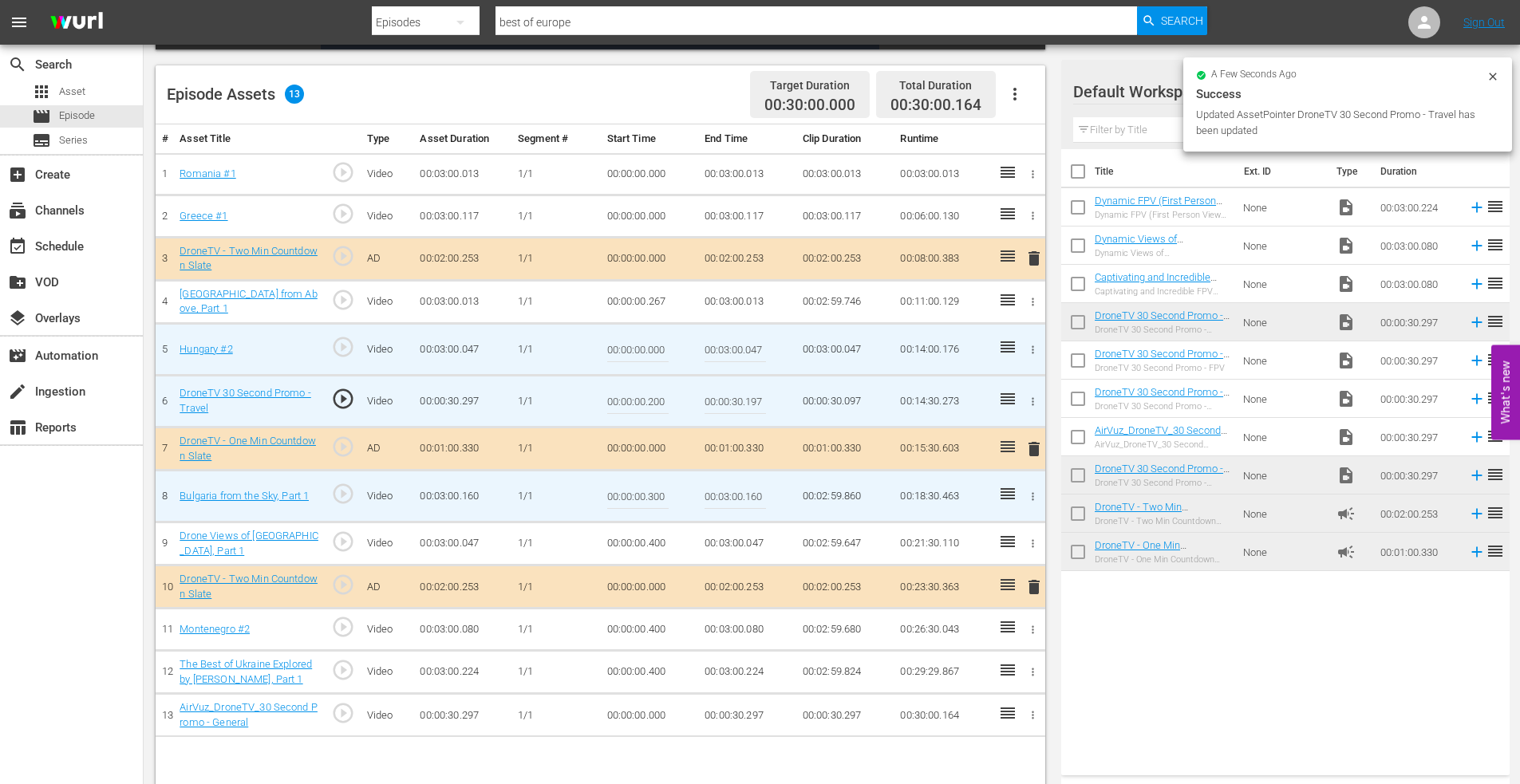
drag, startPoint x: 649, startPoint y: 495, endPoint x: 716, endPoint y: 497, distance: 67.0
click at [716, 497] on tr "8 Bulgaria from the Sky, Part 1 play_circle_outline Video 00:03:00.160 [DATE] 0…" at bounding box center [601, 496] width 890 height 52
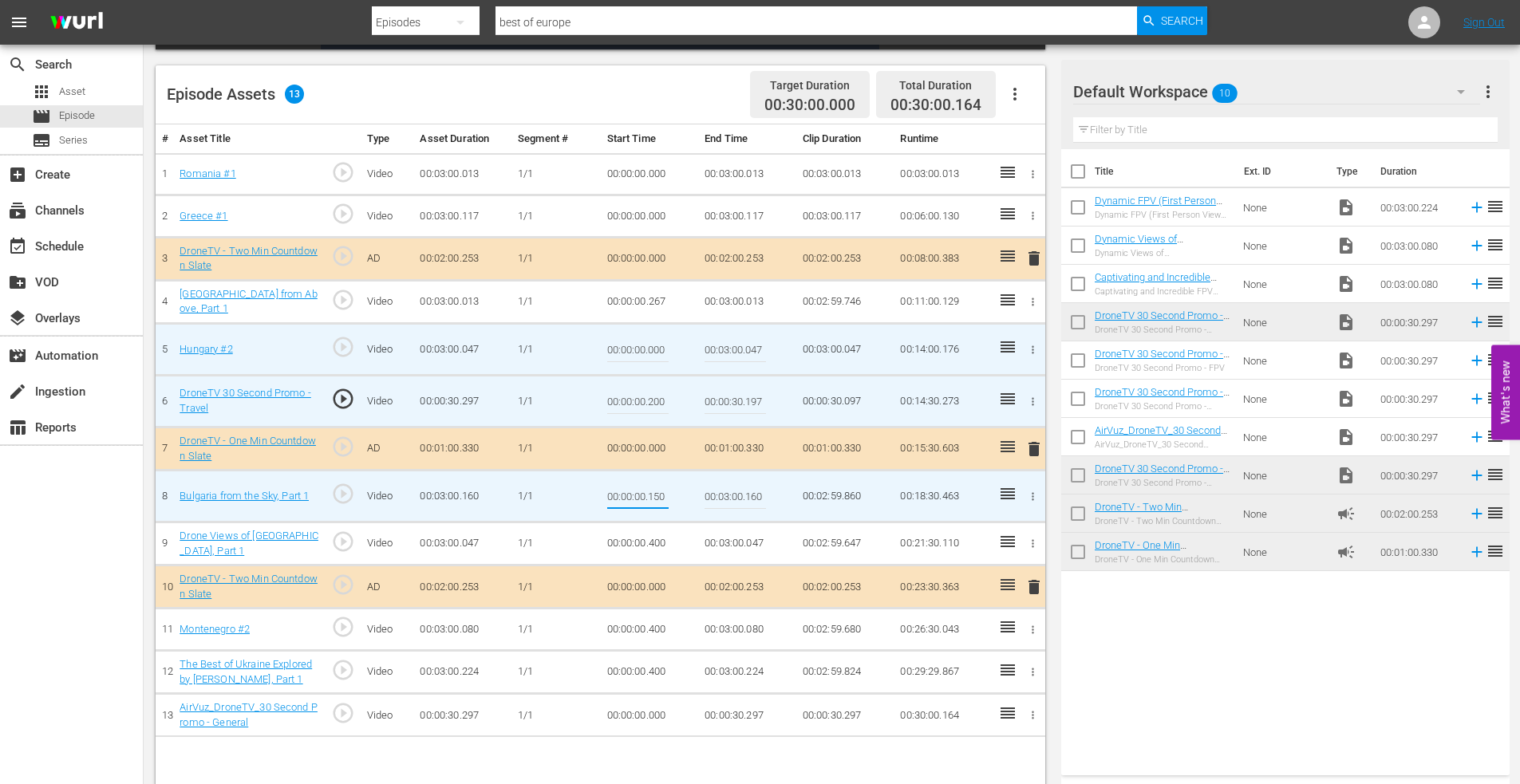
type input "00:00:00.150"
type input "00:03:00.000"
click at [1030, 540] on icon "button" at bounding box center [1033, 543] width 12 height 12
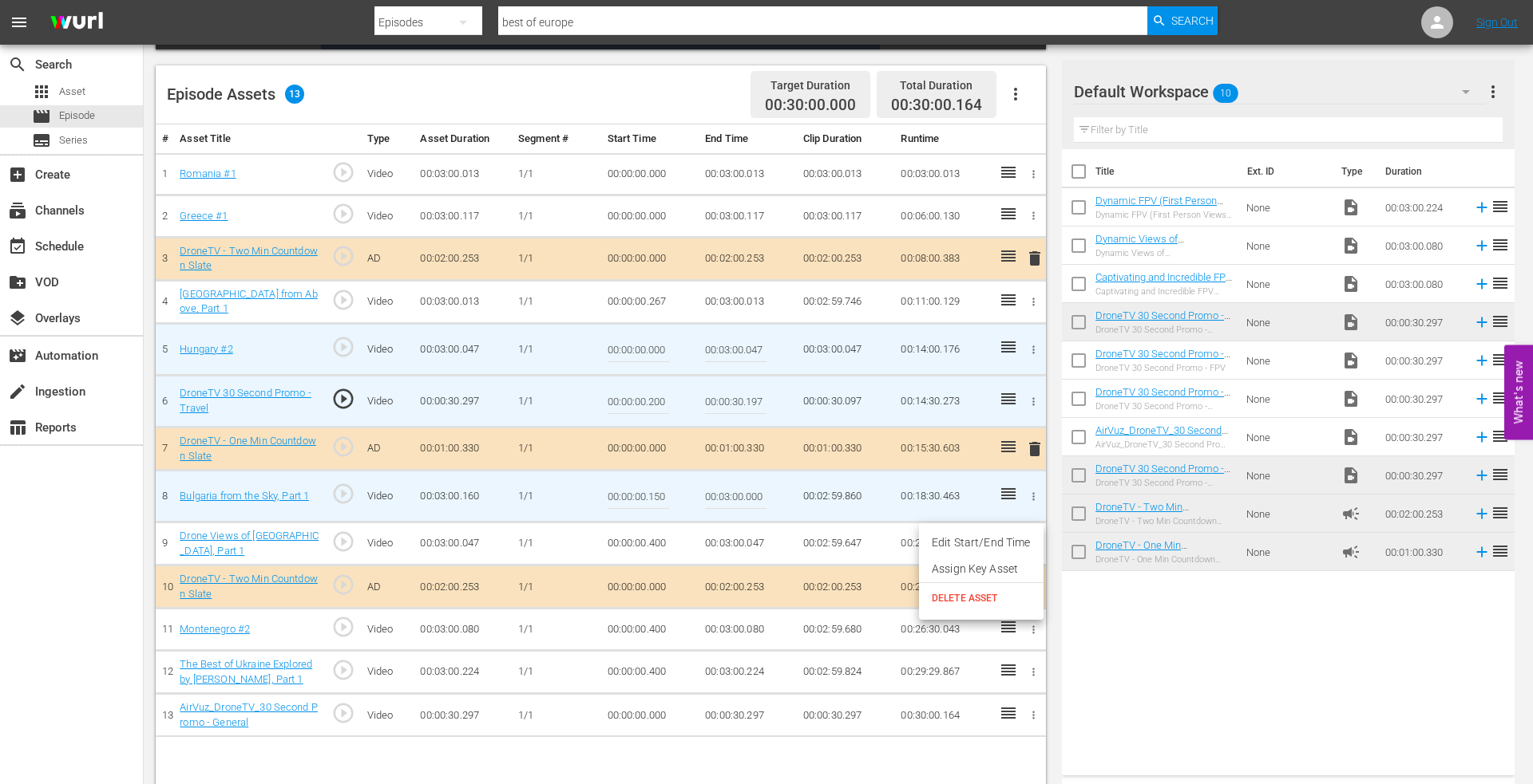
click at [998, 541] on li "Edit Start/End Time" at bounding box center [981, 543] width 125 height 26
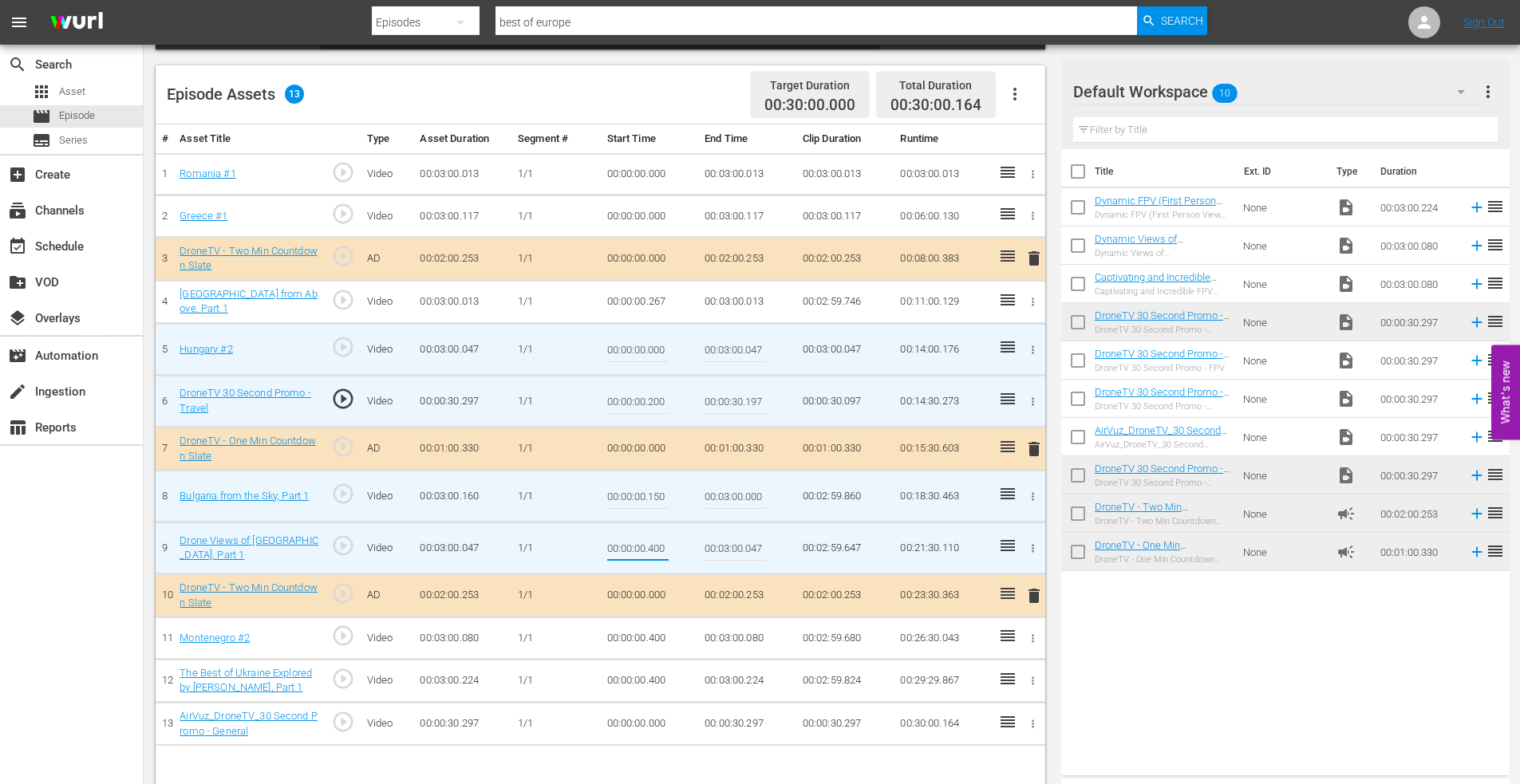
drag, startPoint x: 649, startPoint y: 547, endPoint x: 701, endPoint y: 543, distance: 52.2
click at [700, 542] on tr "9 Drone Views of Sweden, Part 1 play_circle_outline Video 00:03:00.047 [DATE] 0…" at bounding box center [601, 548] width 890 height 52
type input "00:00:00.150"
type input "00:03:00.000"
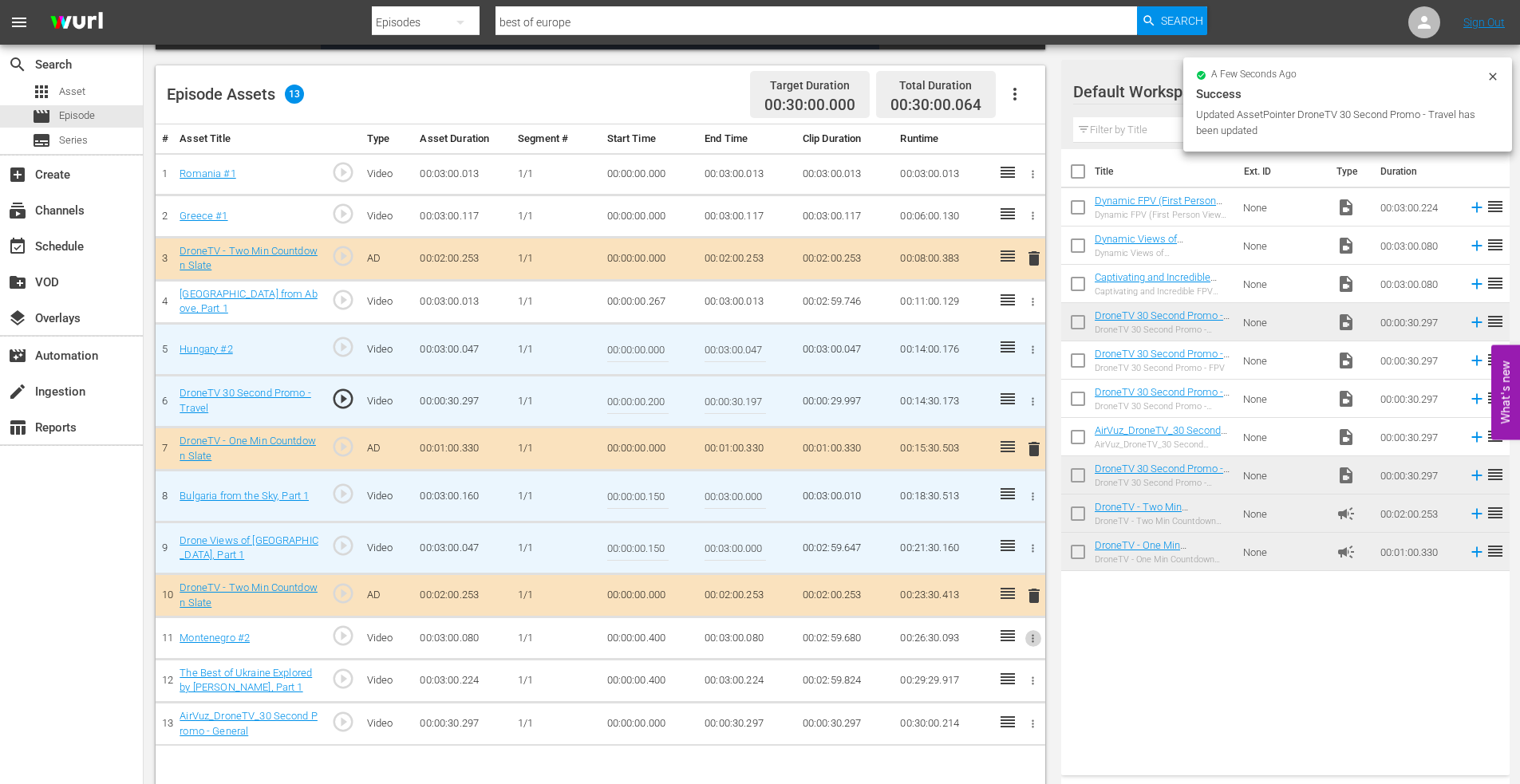
click at [1033, 633] on icon "button" at bounding box center [1033, 639] width 12 height 12
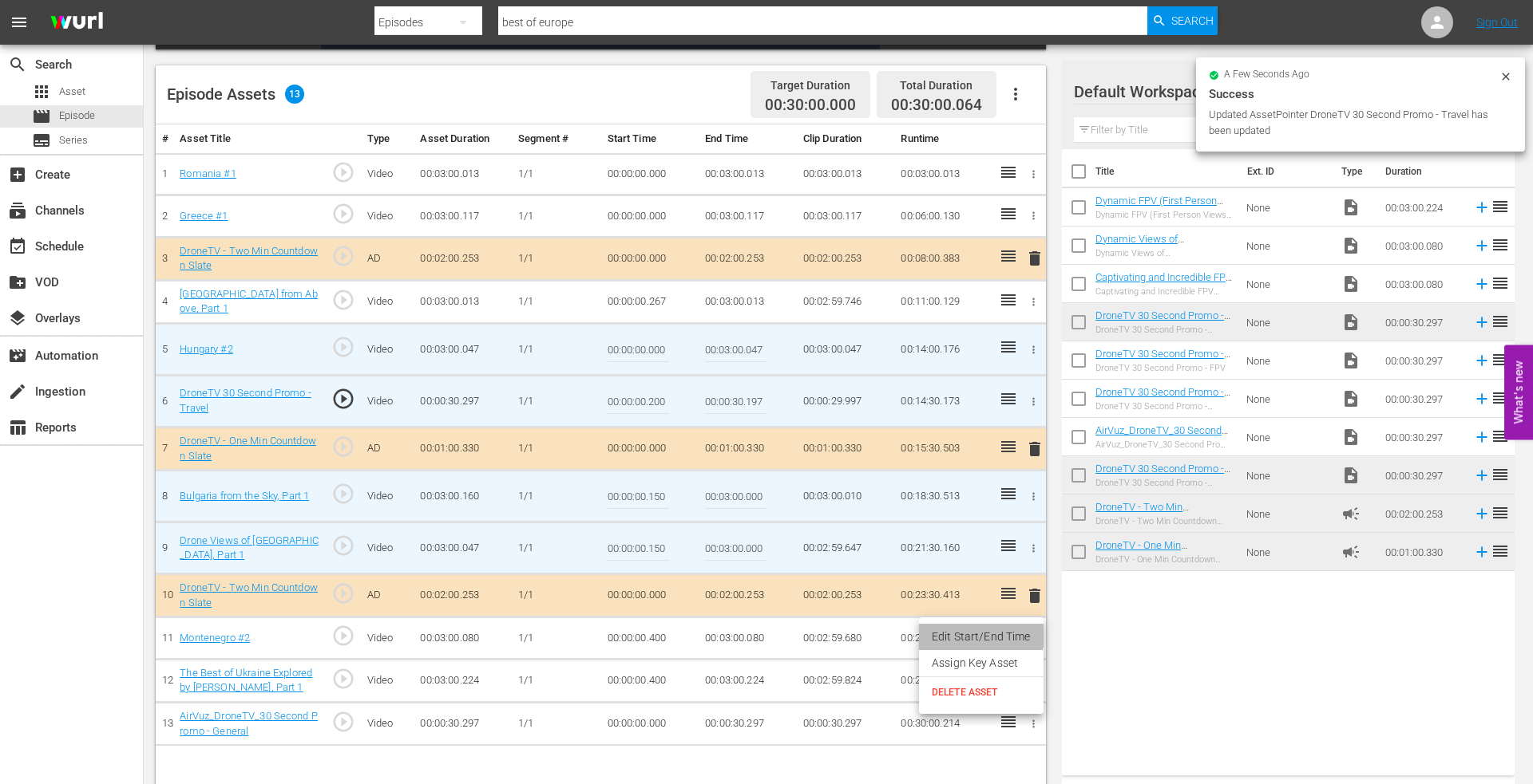
drag, startPoint x: 978, startPoint y: 632, endPoint x: 818, endPoint y: 634, distance: 160.0
click at [977, 632] on li "Edit Start/End Time" at bounding box center [981, 637] width 125 height 26
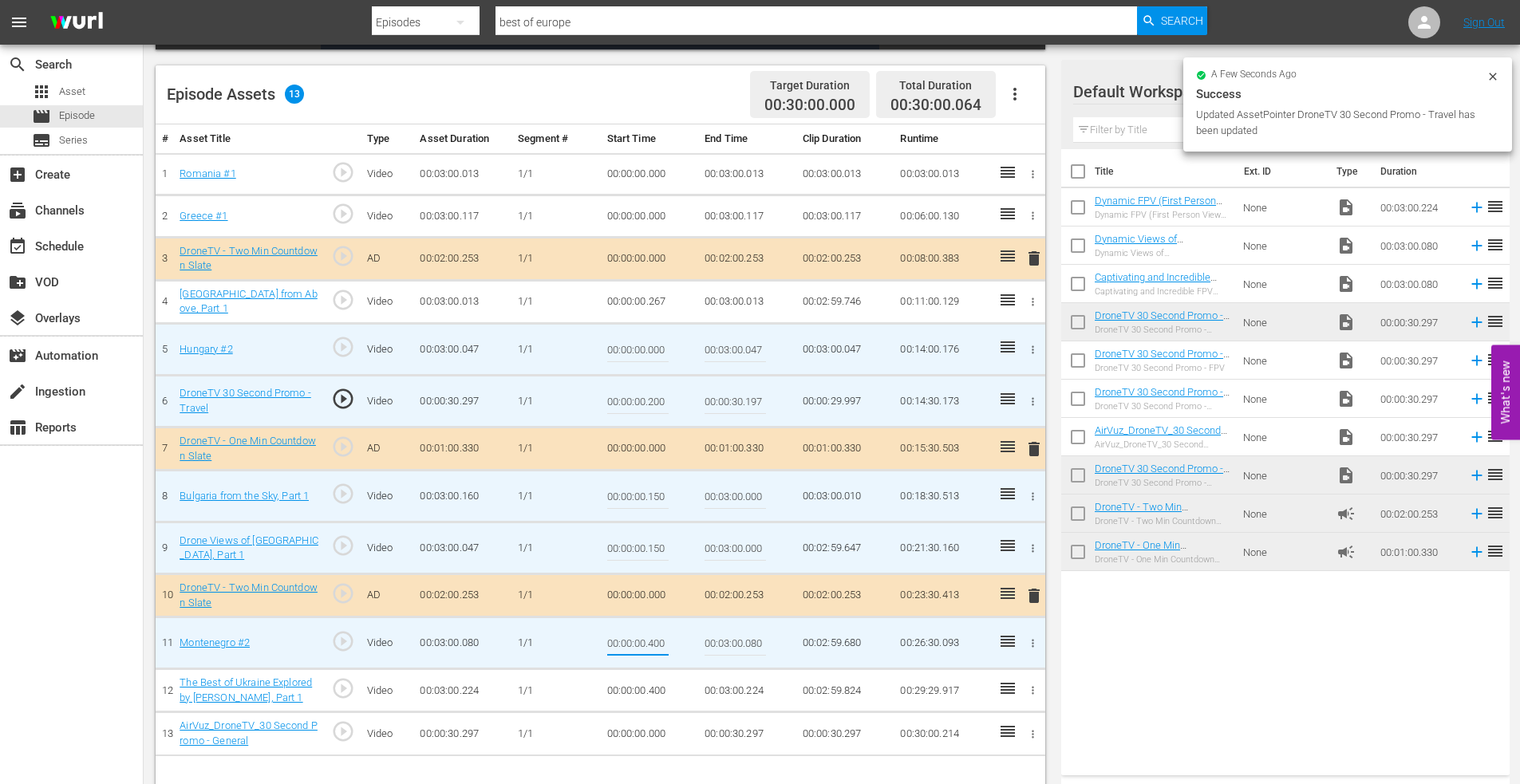
drag, startPoint x: 649, startPoint y: 642, endPoint x: 710, endPoint y: 641, distance: 61.0
click at [710, 641] on tr "11 Montenegro #2 play_circle_outline Video 00:03:00.080 [DATE] 00:00:00.400 00:…" at bounding box center [601, 643] width 890 height 52
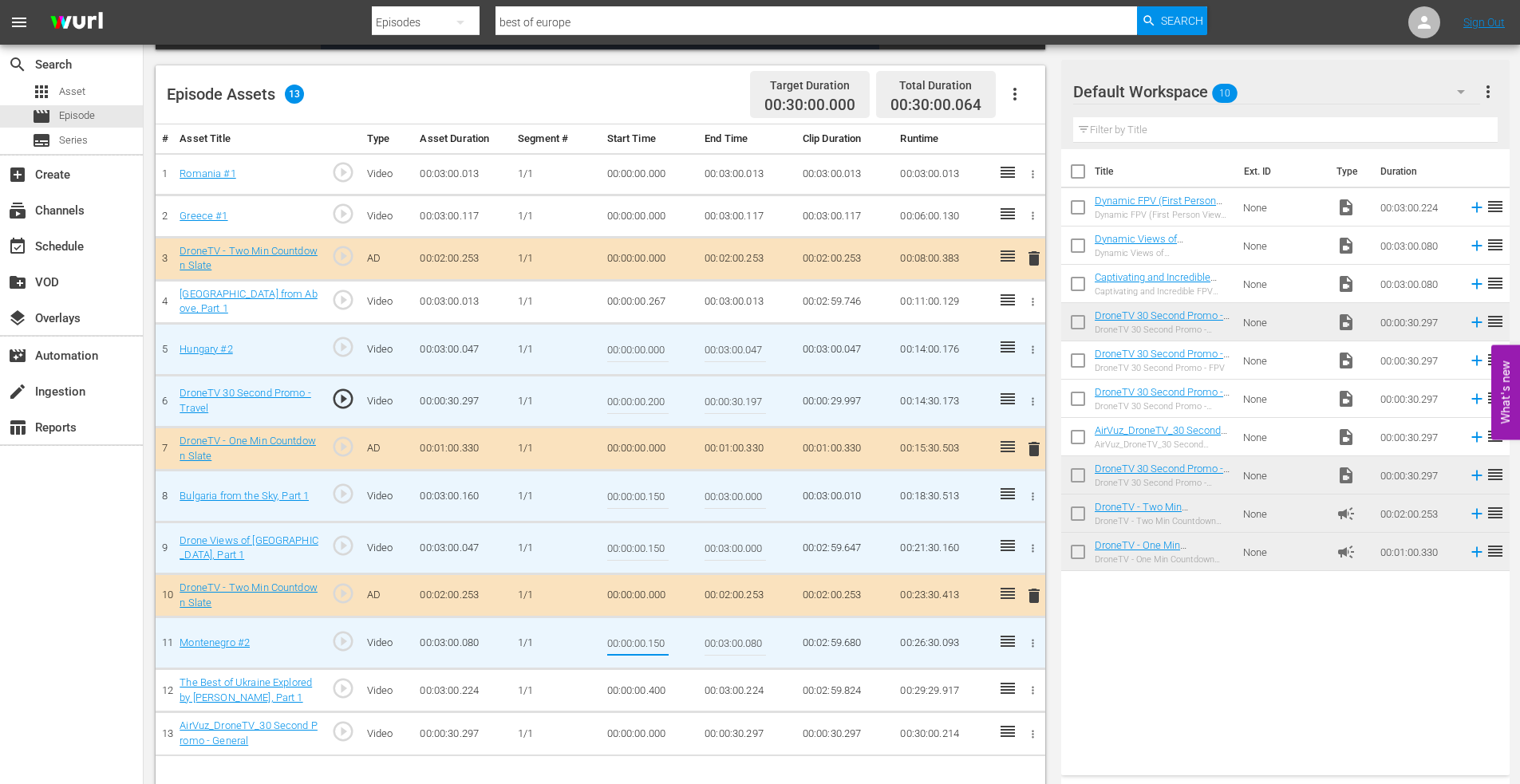
type input "00:00:00.150"
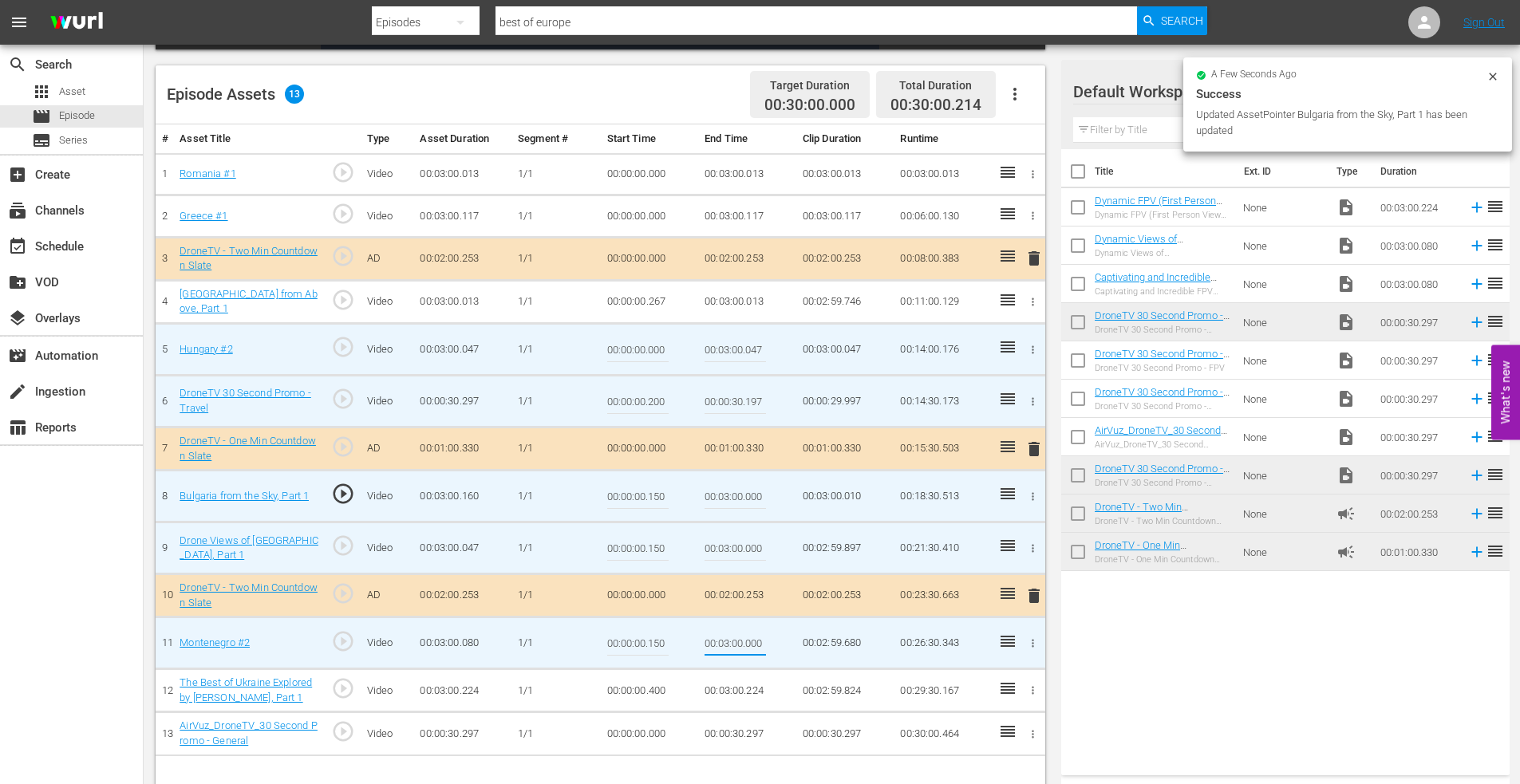
type input "00:03:00.000"
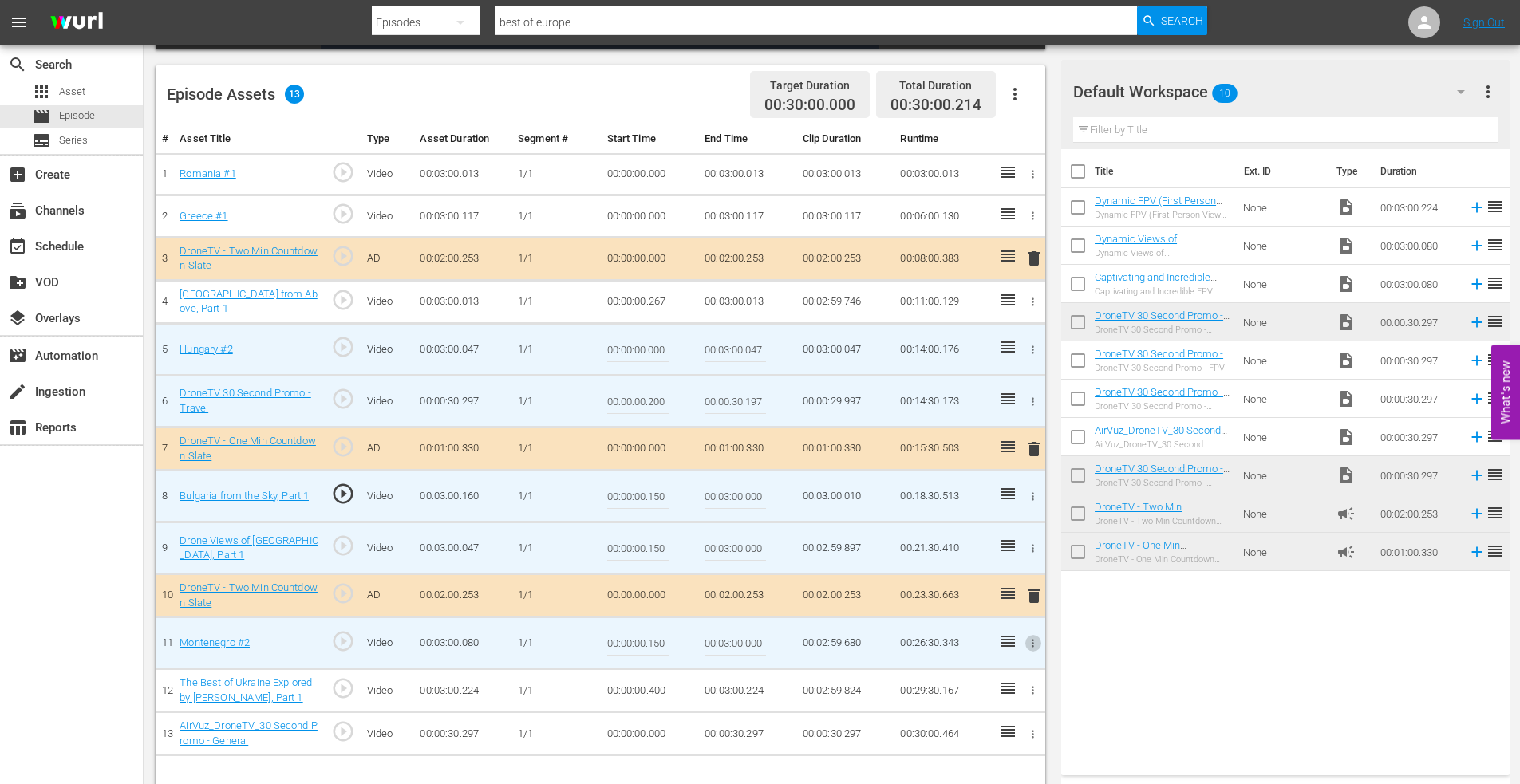
click at [1034, 688] on icon "button" at bounding box center [1033, 690] width 12 height 12
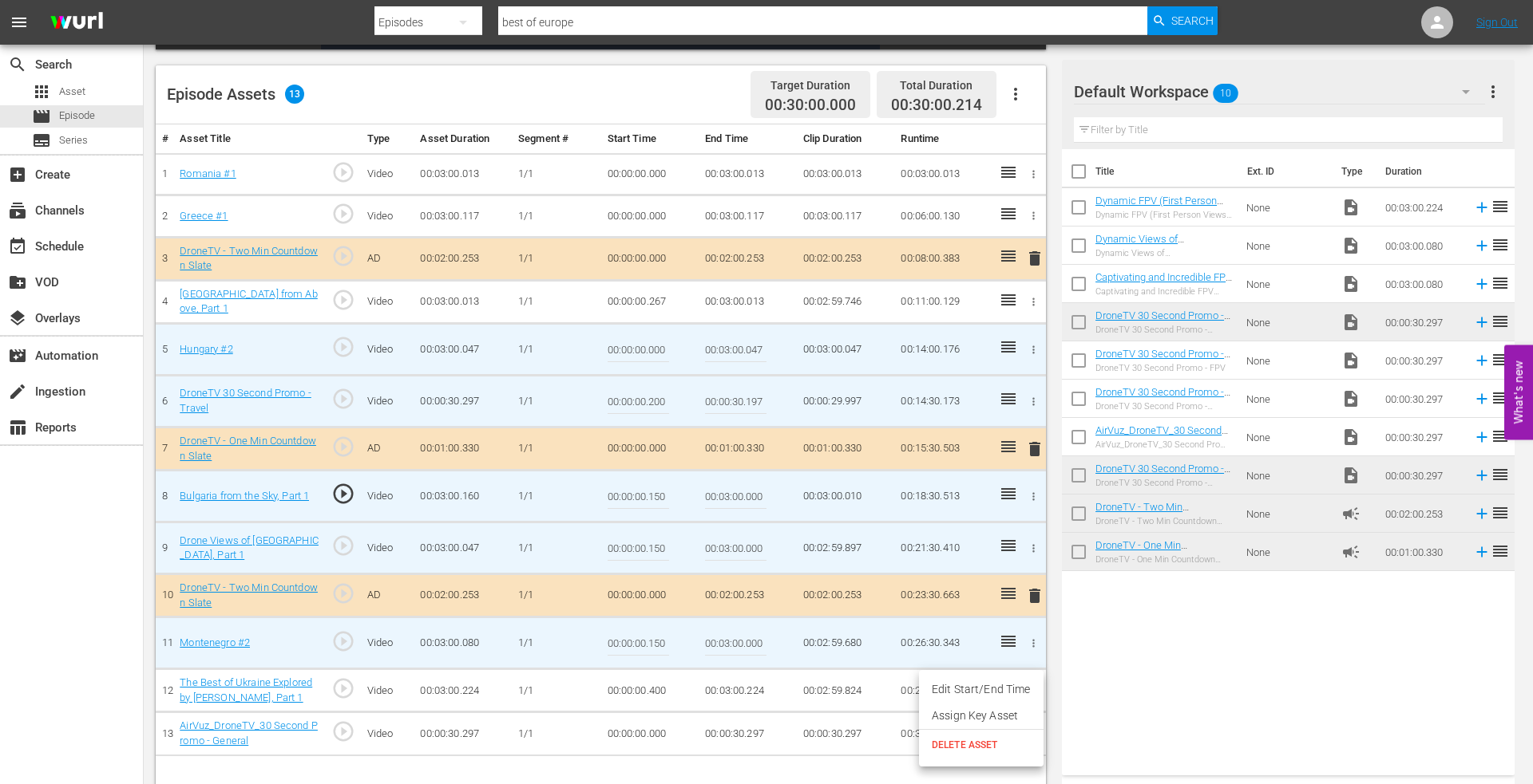
click at [995, 679] on li "Edit Start/End Time" at bounding box center [981, 690] width 125 height 26
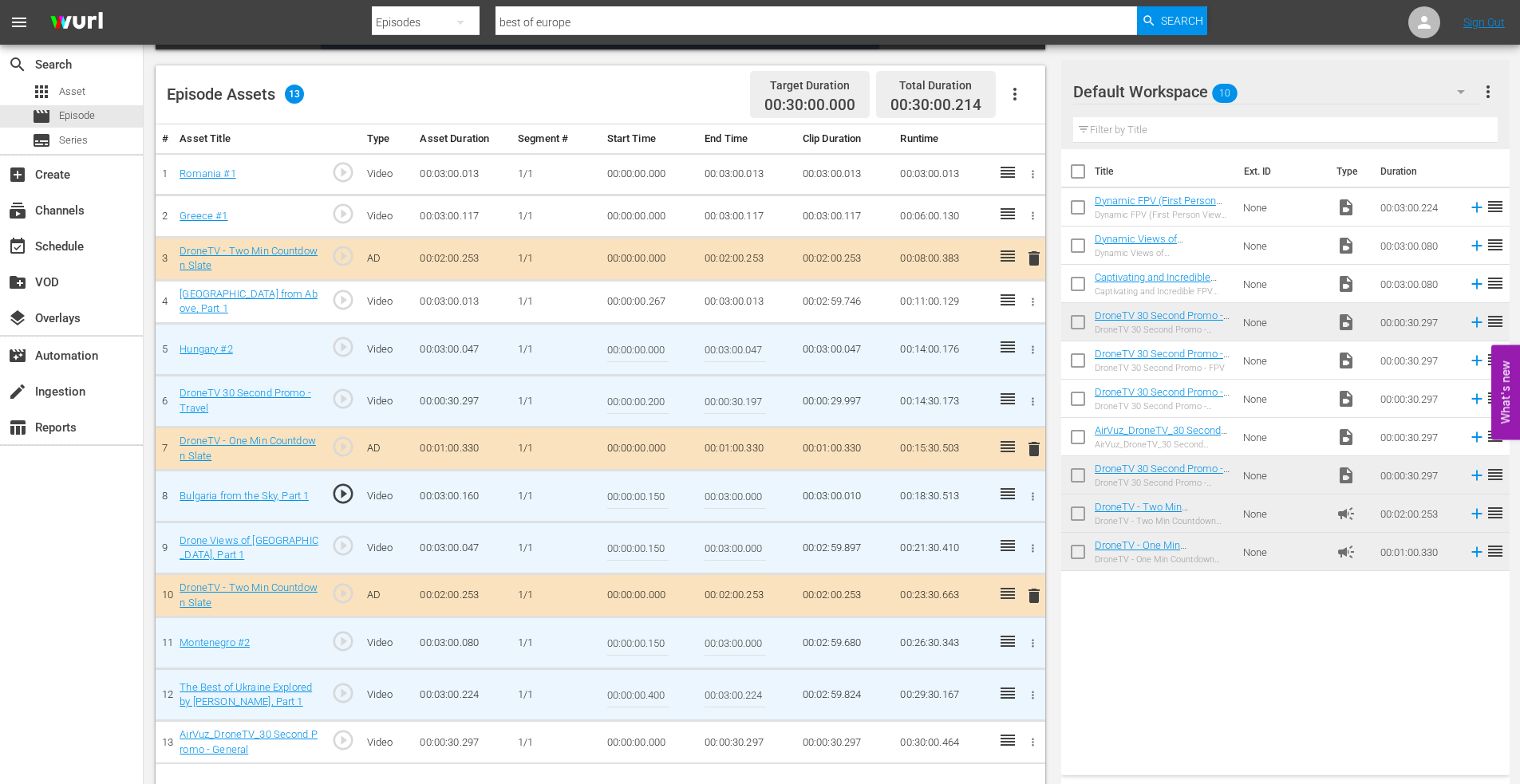
click at [648, 695] on input "00:00:00.400" at bounding box center [638, 694] width 61 height 39
click at [651, 695] on input "00:00:00.400" at bounding box center [638, 694] width 61 height 39
drag, startPoint x: 673, startPoint y: 691, endPoint x: 687, endPoint y: 691, distance: 14.0
click at [685, 690] on td "00:00:00.400" at bounding box center [650, 695] width 98 height 52
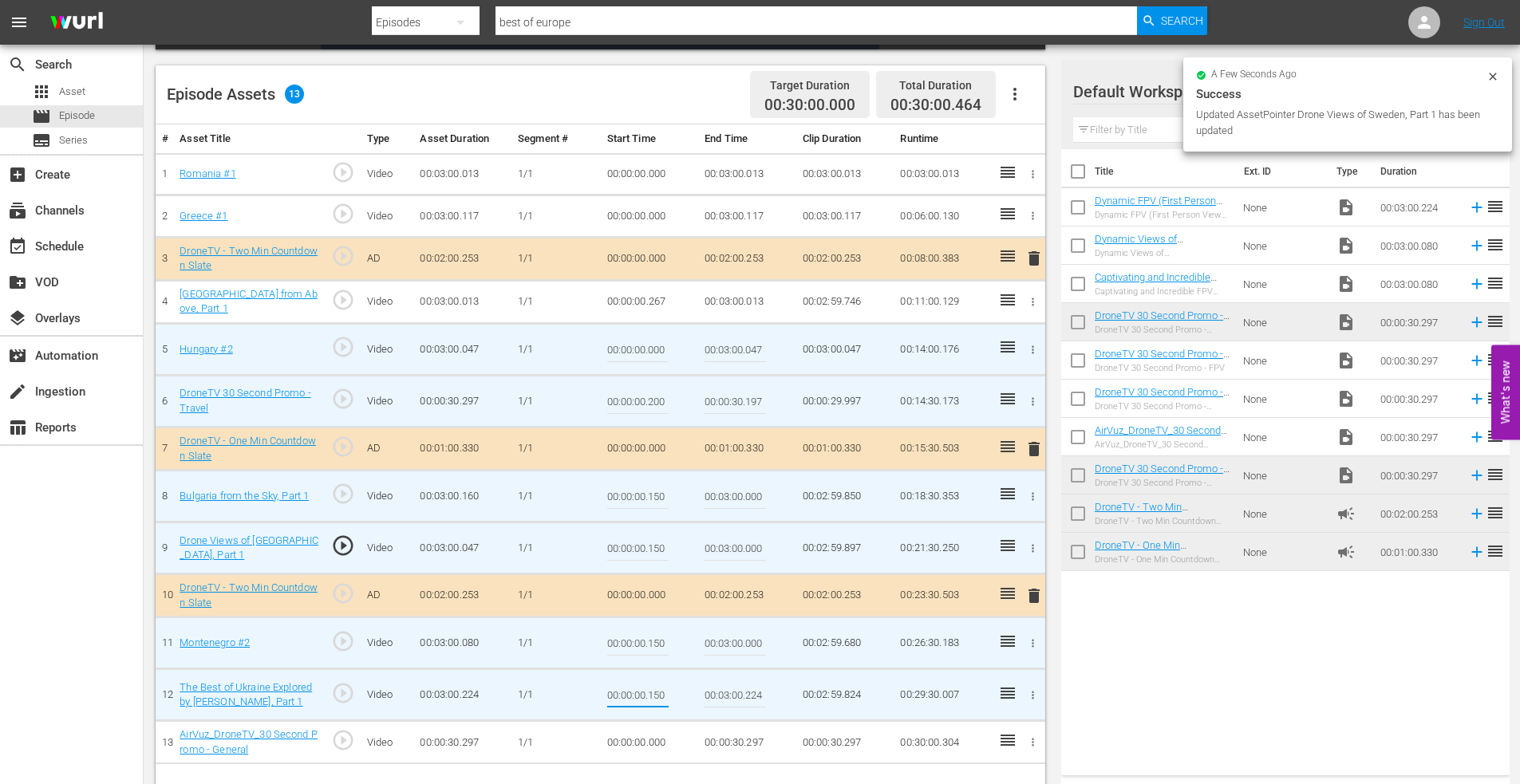
type input "00:00:00.150"
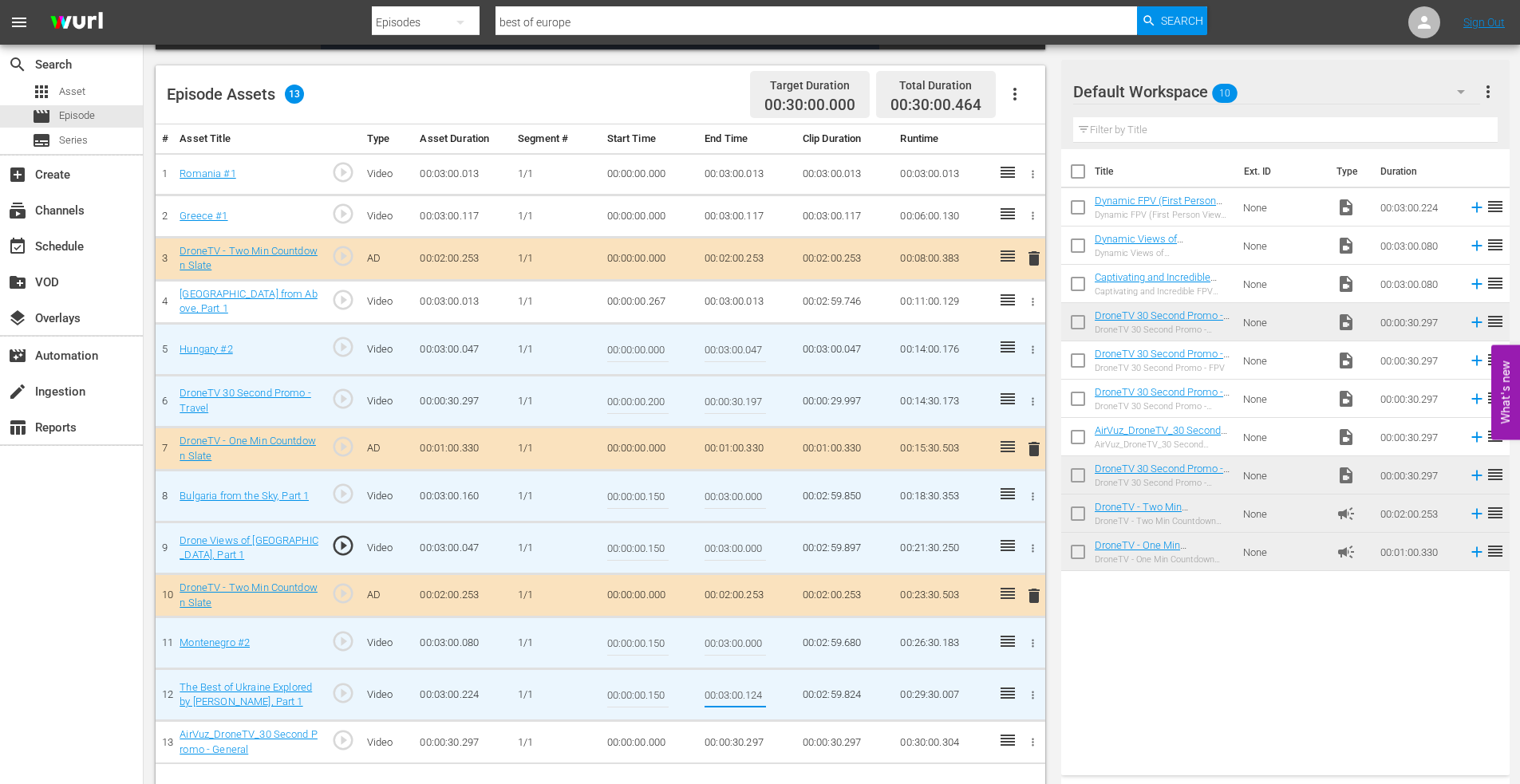
type input "00:03:00.124"
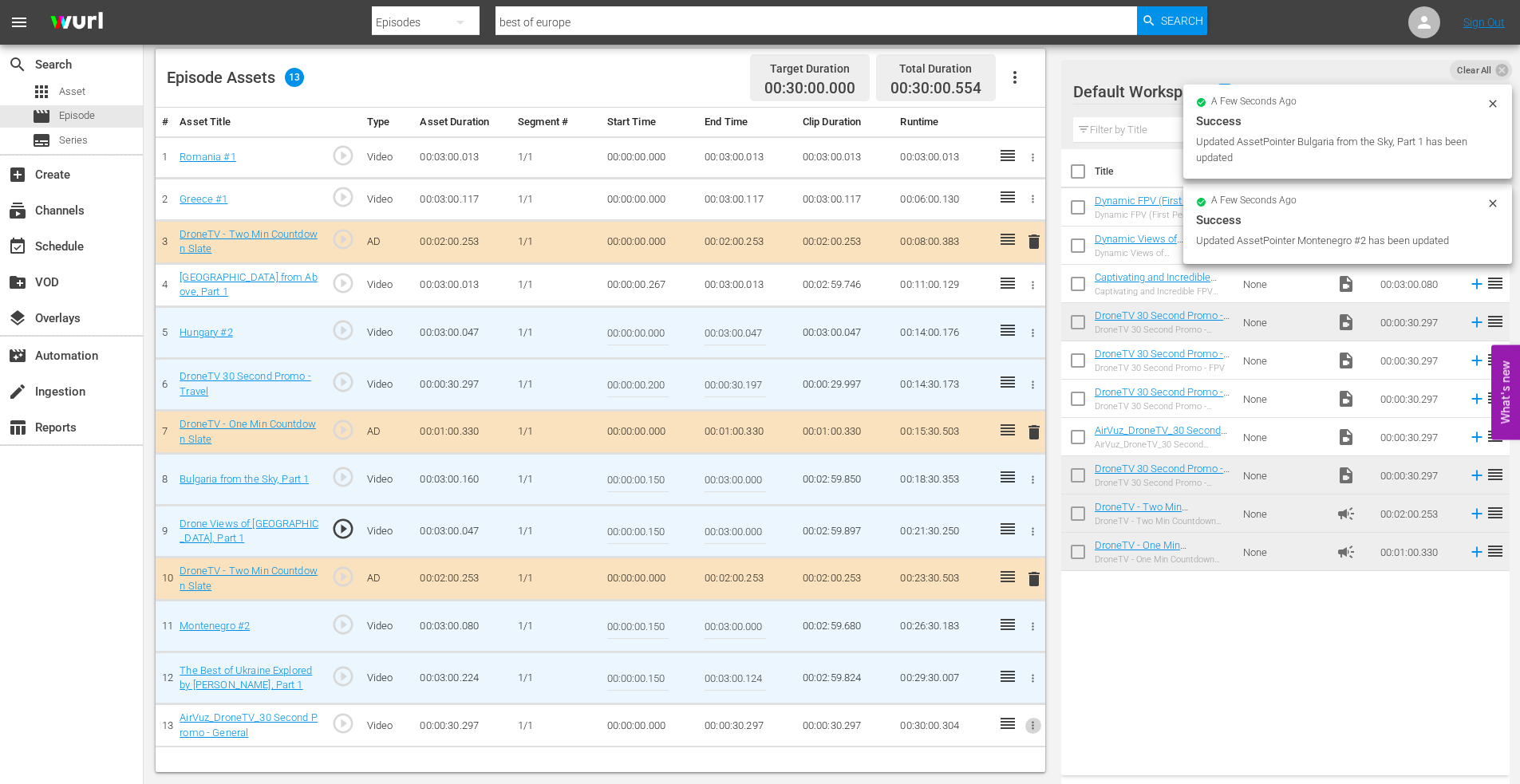
click at [1032, 723] on icon "button" at bounding box center [1033, 725] width 12 height 12
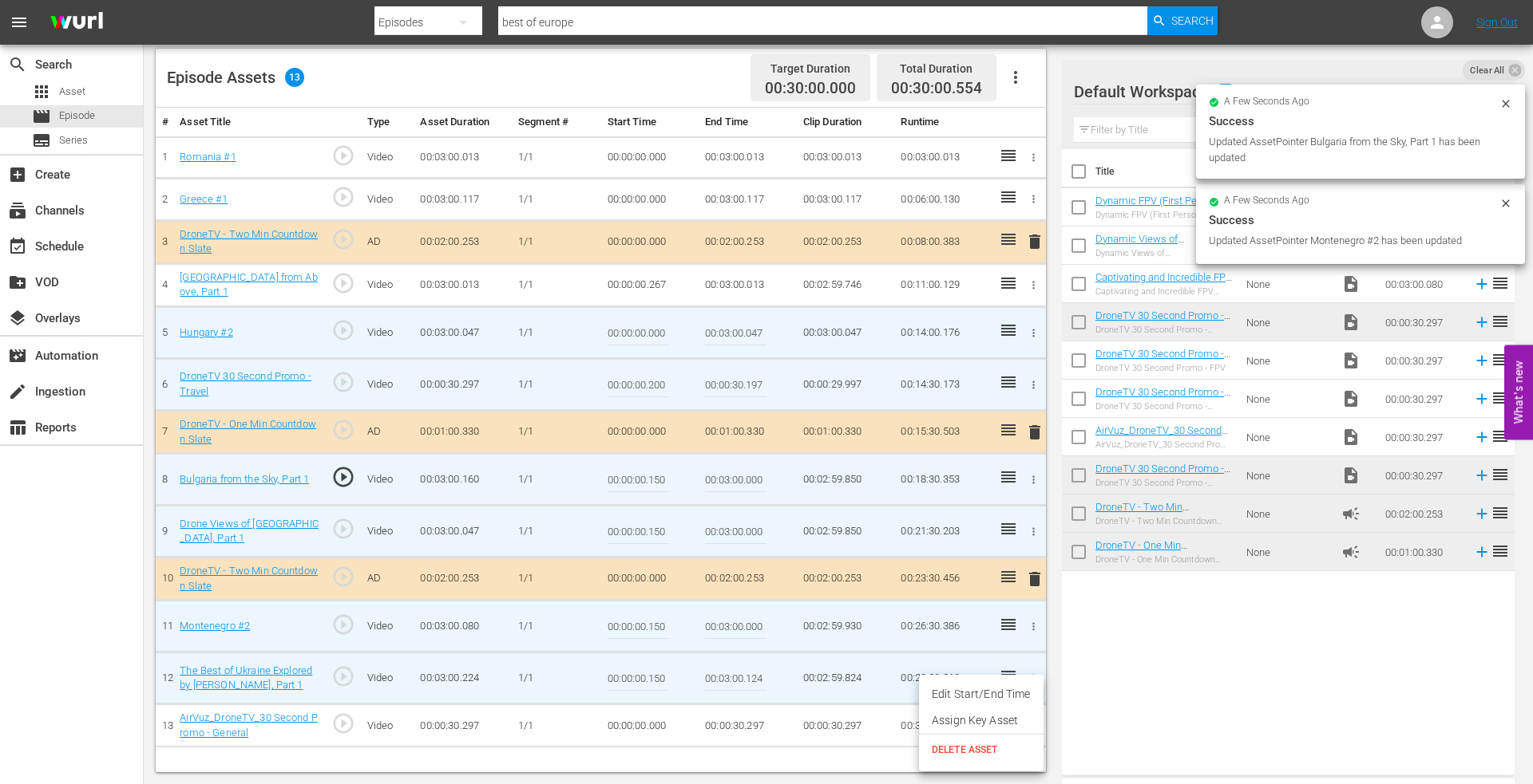
click at [970, 694] on li "Edit Start/End Time" at bounding box center [981, 694] width 125 height 26
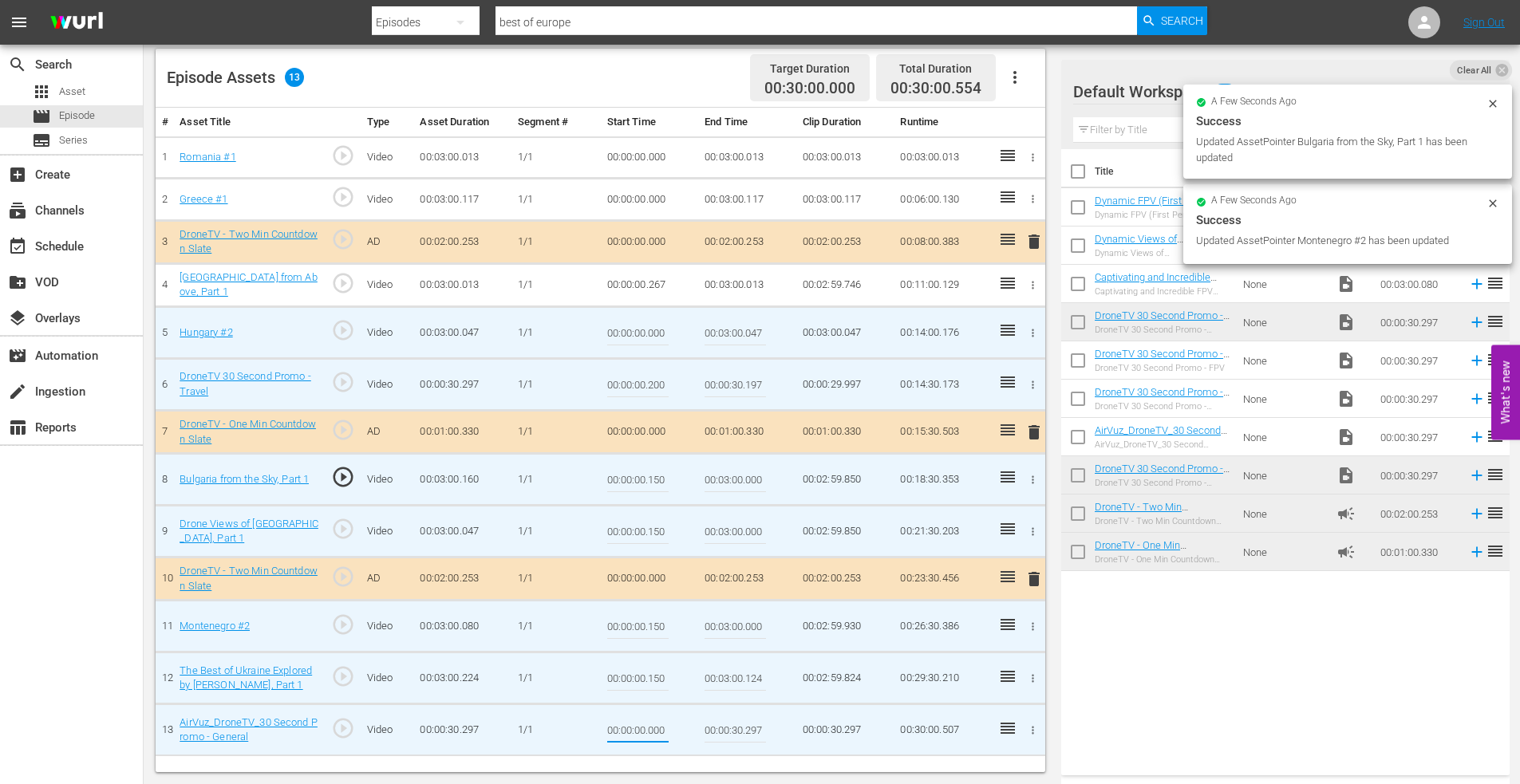
drag, startPoint x: 650, startPoint y: 729, endPoint x: 700, endPoint y: 724, distance: 50.2
click at [700, 724] on tr "13 AirVuz_DroneTV_30 Second Promo - General play_circle_outline Video 00:00:30.…" at bounding box center [601, 730] width 890 height 52
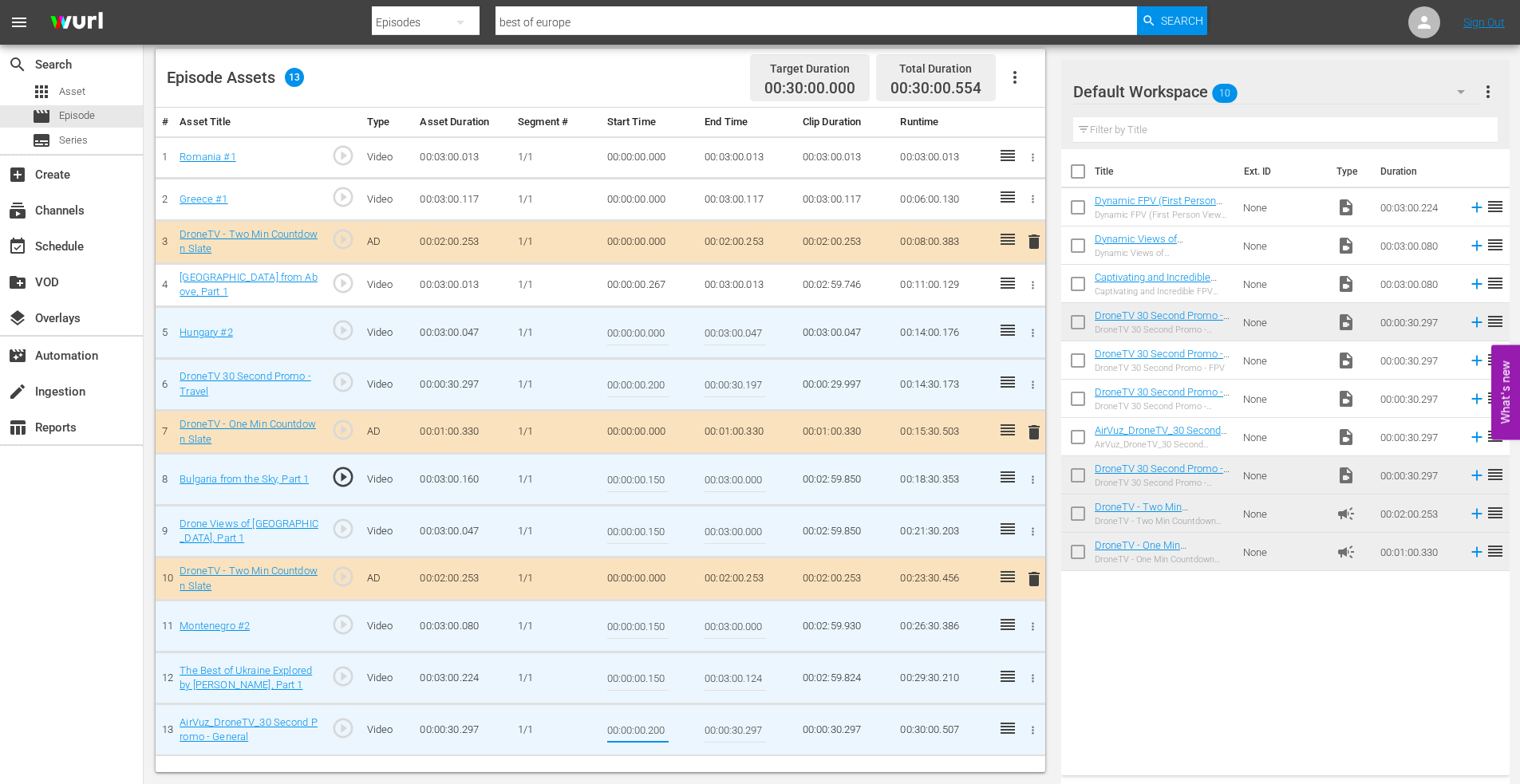
type input "00:00:00.200"
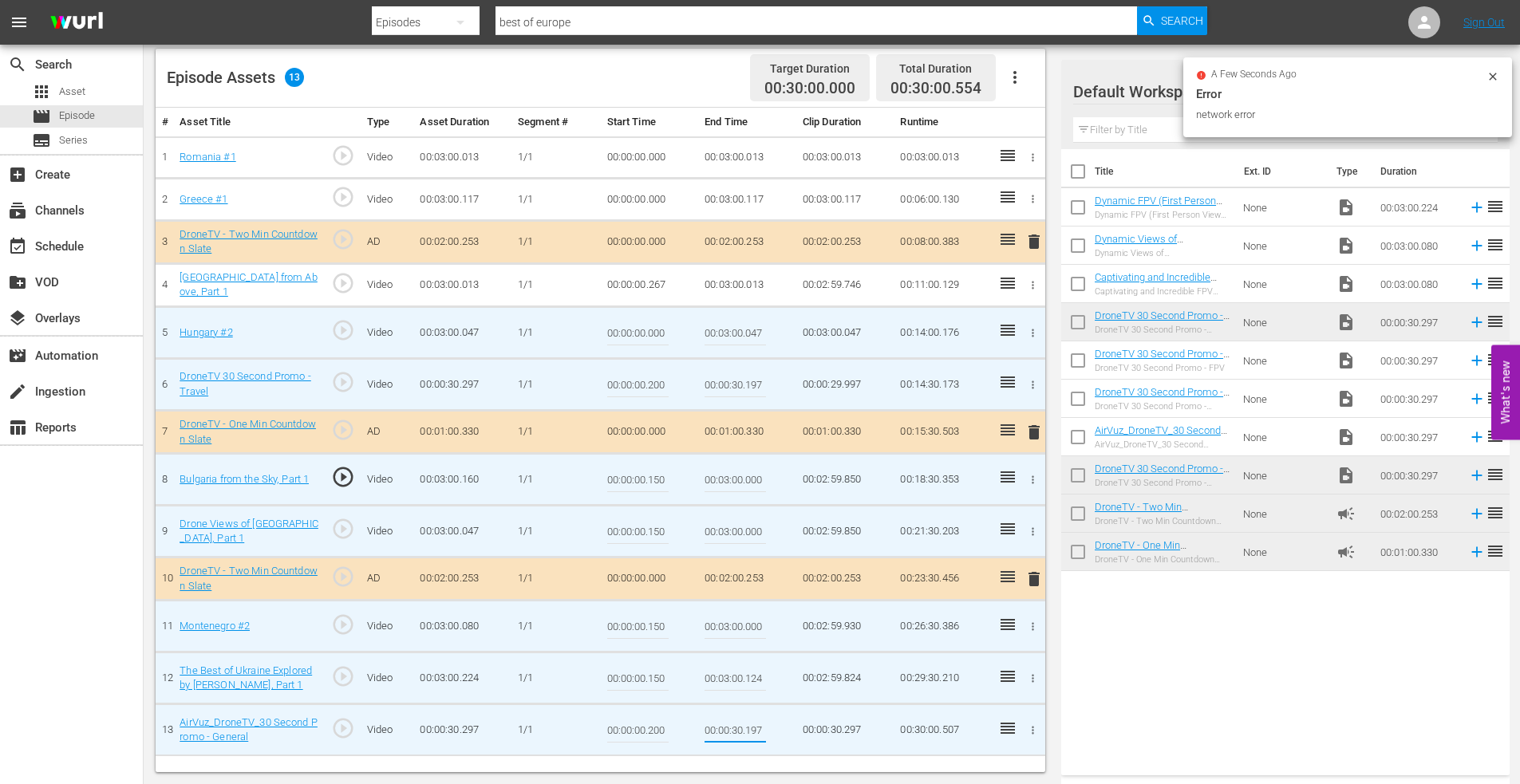
type input "00:00:30.197"
drag, startPoint x: 647, startPoint y: 332, endPoint x: 711, endPoint y: 323, distance: 64.6
click at [711, 323] on tr "5 Hungary #2 play_circle_outline Video 00:03:00.047 [DATE] 00:00:00.000 00:03:0…" at bounding box center [601, 332] width 890 height 52
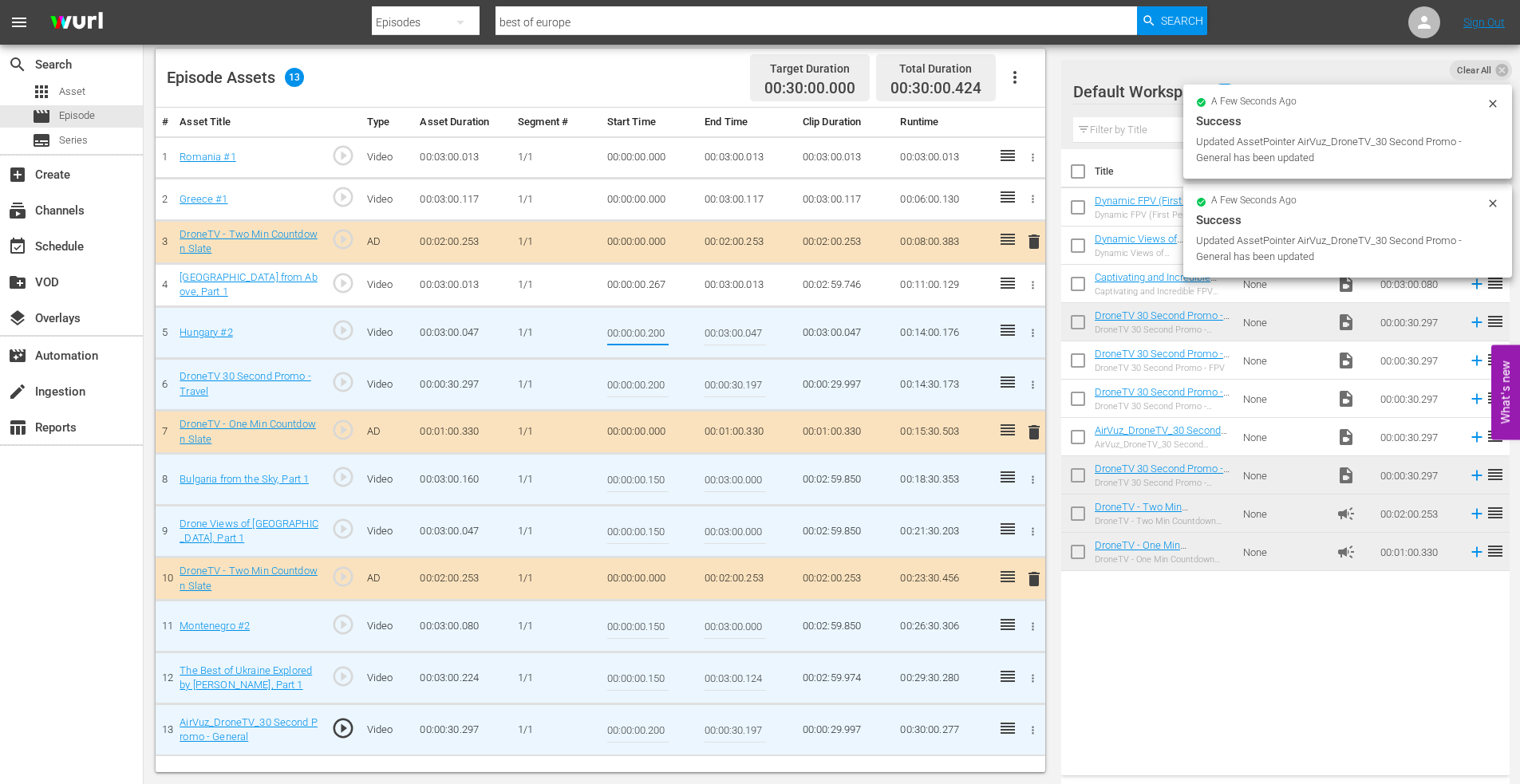
type input "00:00:00.200"
type input "00:03:00.000"
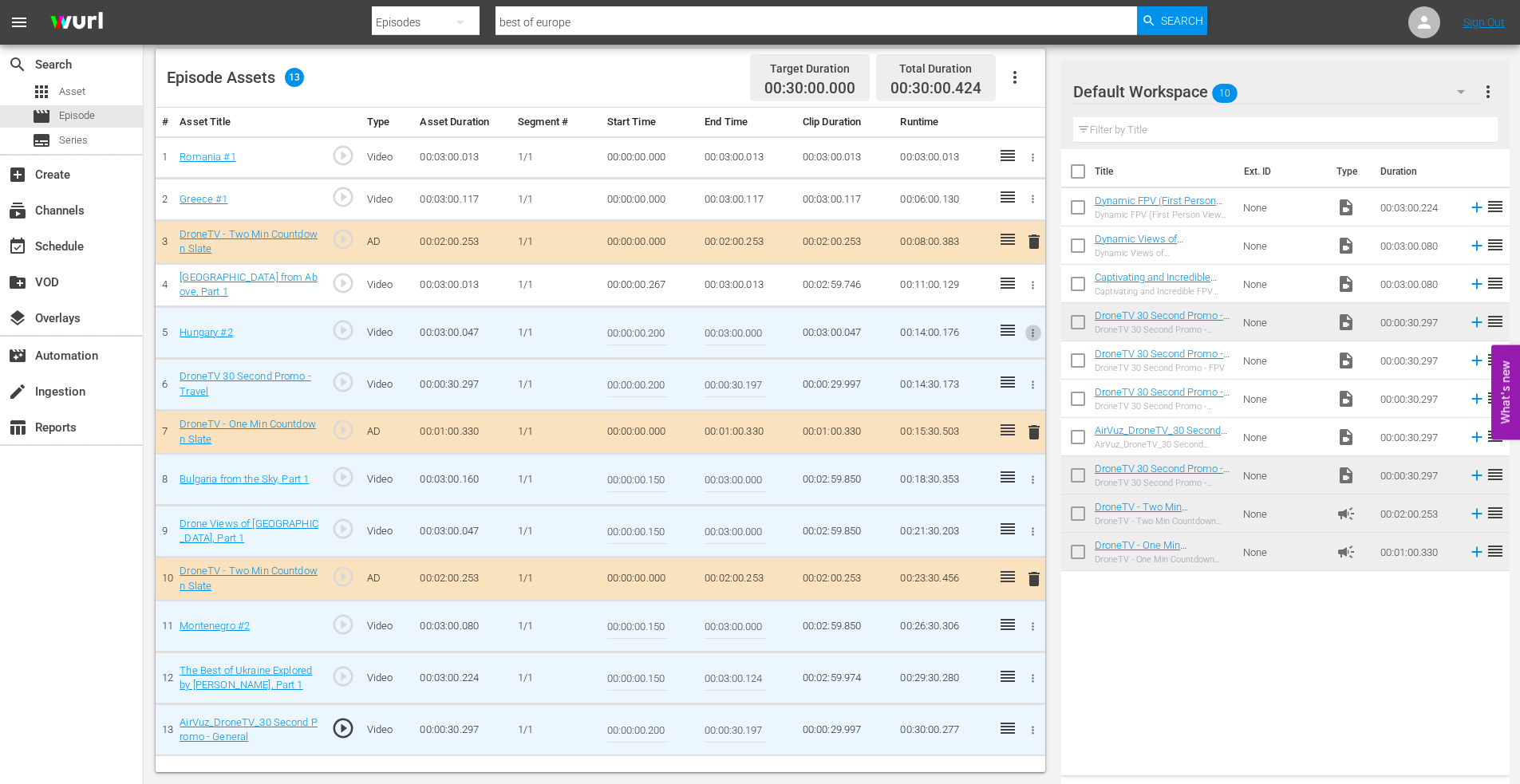
click at [1033, 281] on icon "button" at bounding box center [1033, 285] width 12 height 12
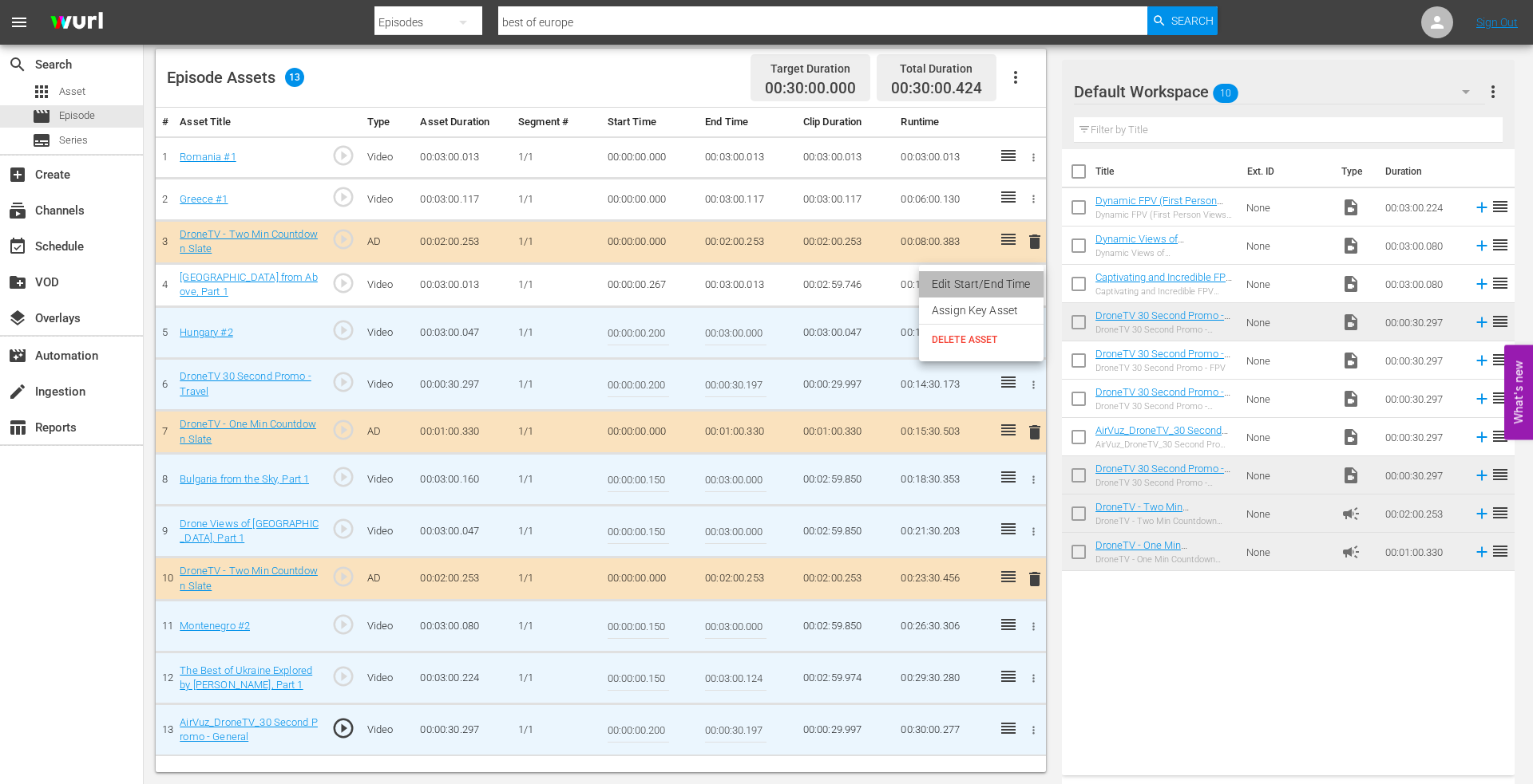
drag, startPoint x: 1016, startPoint y: 282, endPoint x: 842, endPoint y: 298, distance: 174.7
click at [1015, 282] on li "Edit Start/End Time" at bounding box center [981, 284] width 125 height 26
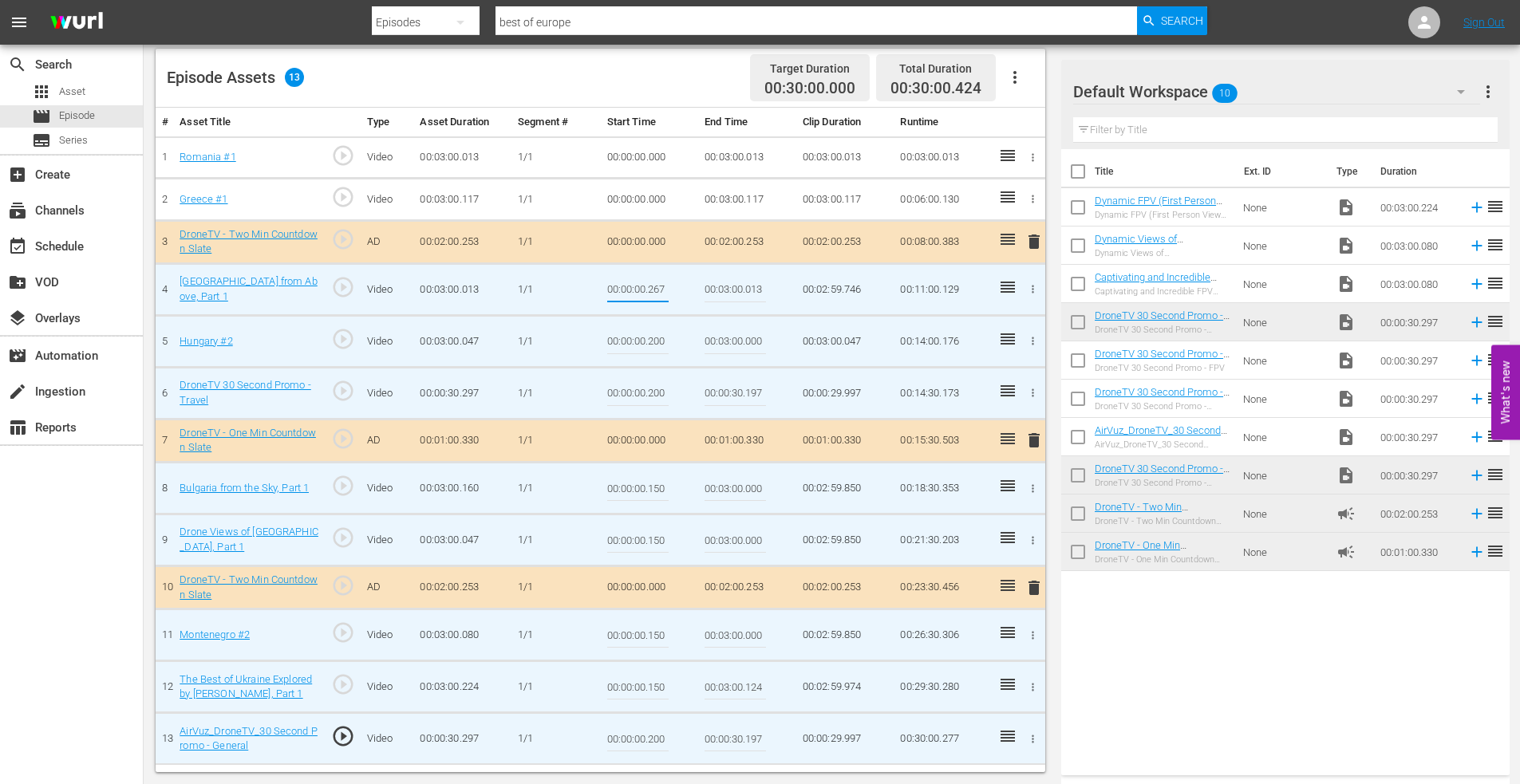
drag, startPoint x: 650, startPoint y: 288, endPoint x: 714, endPoint y: 283, distance: 64.2
click at [711, 281] on tr "4 Germany from Above, Part 1 play_circle_outline Video 00:03:00.013 [DATE] 00:0…" at bounding box center [601, 289] width 890 height 52
type input "00:00:00.150"
type input "00:03:00.000"
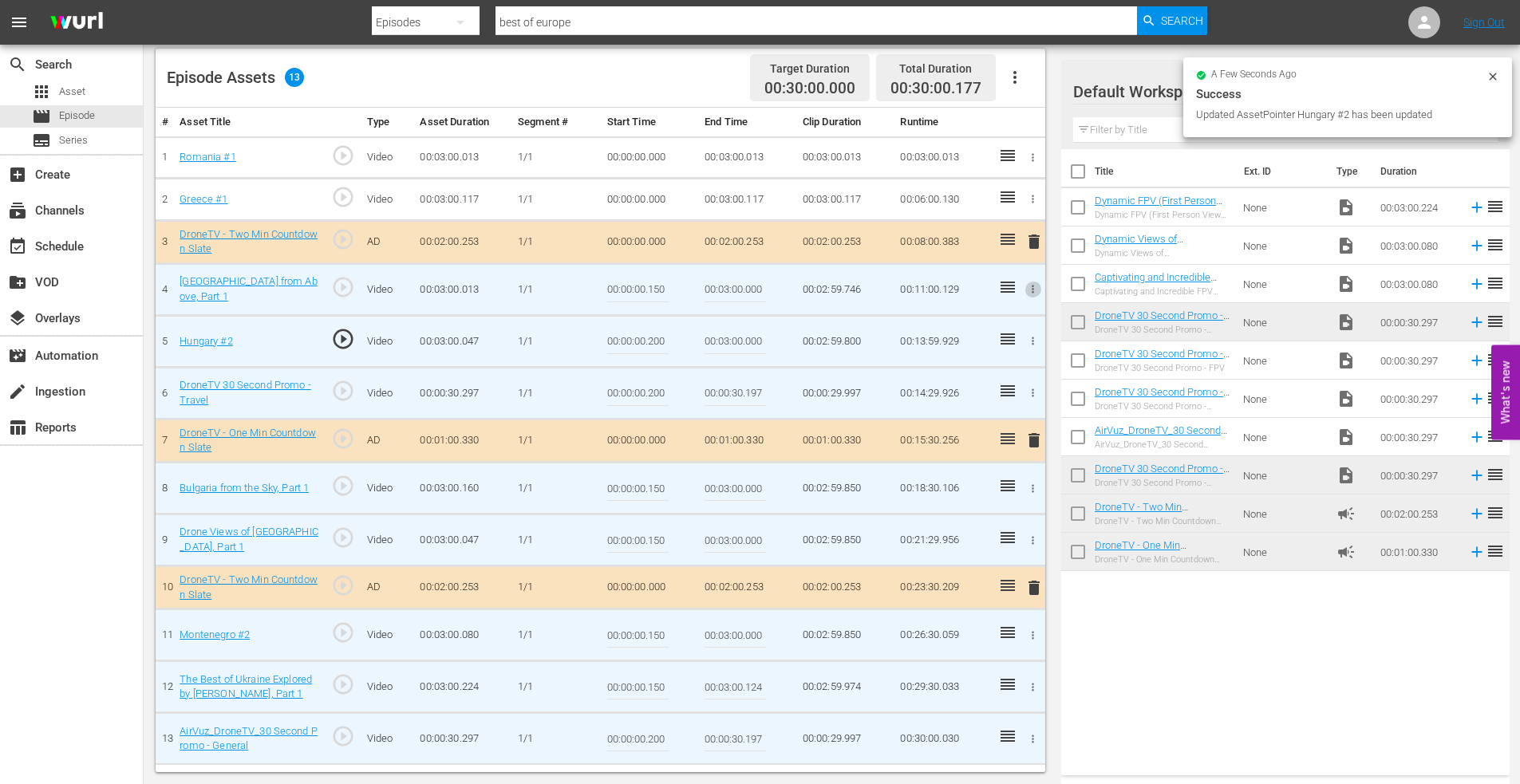
click at [1031, 197] on icon "button" at bounding box center [1033, 198] width 12 height 12
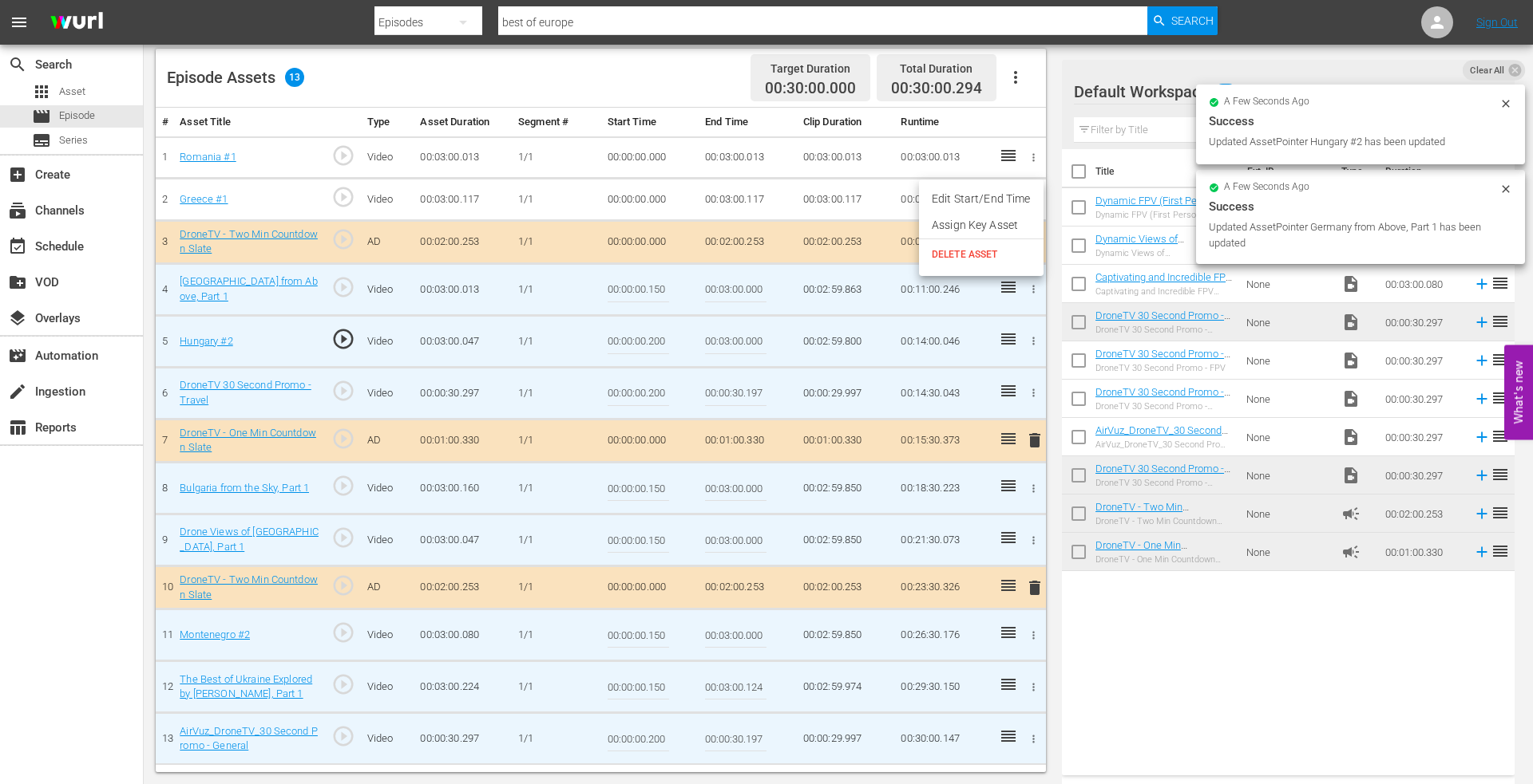
click at [984, 202] on li "Edit Start/End Time" at bounding box center [981, 199] width 125 height 26
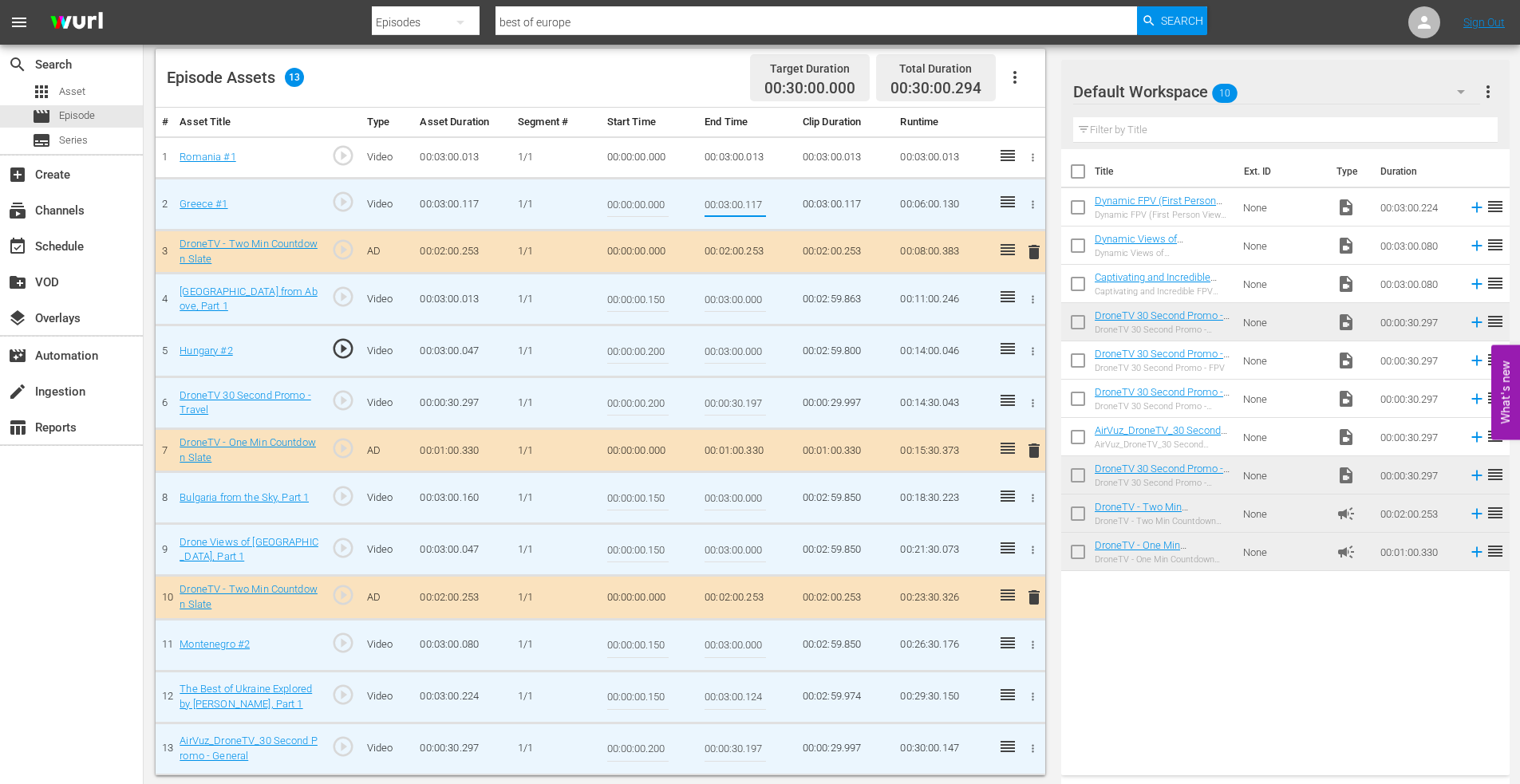
drag, startPoint x: 747, startPoint y: 203, endPoint x: 780, endPoint y: 203, distance: 33.0
click at [780, 203] on td "00:03:00.117" at bounding box center [747, 204] width 98 height 52
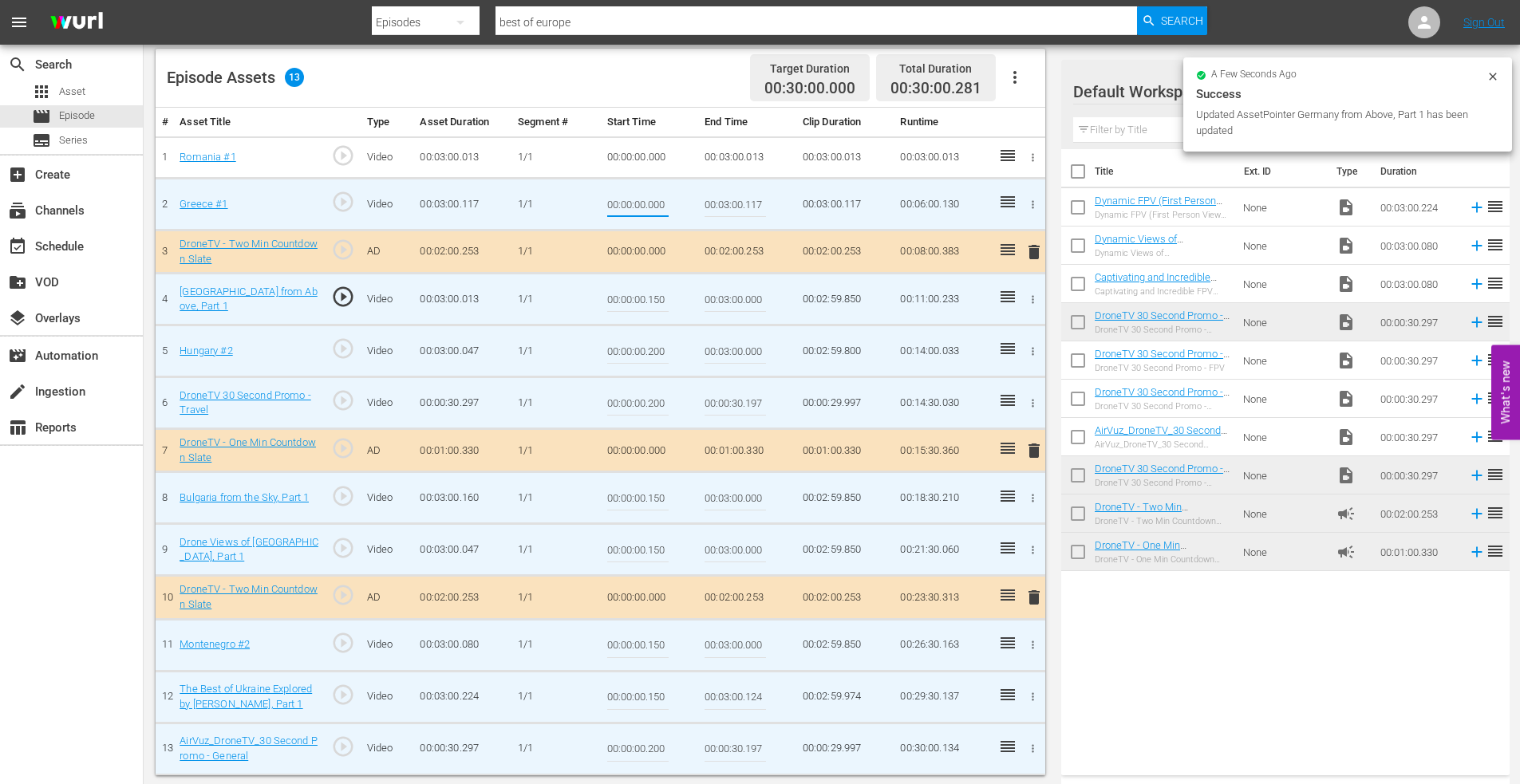
drag, startPoint x: 648, startPoint y: 203, endPoint x: 675, endPoint y: 203, distance: 27.0
click at [672, 203] on td "00:00:00.000" at bounding box center [650, 204] width 98 height 52
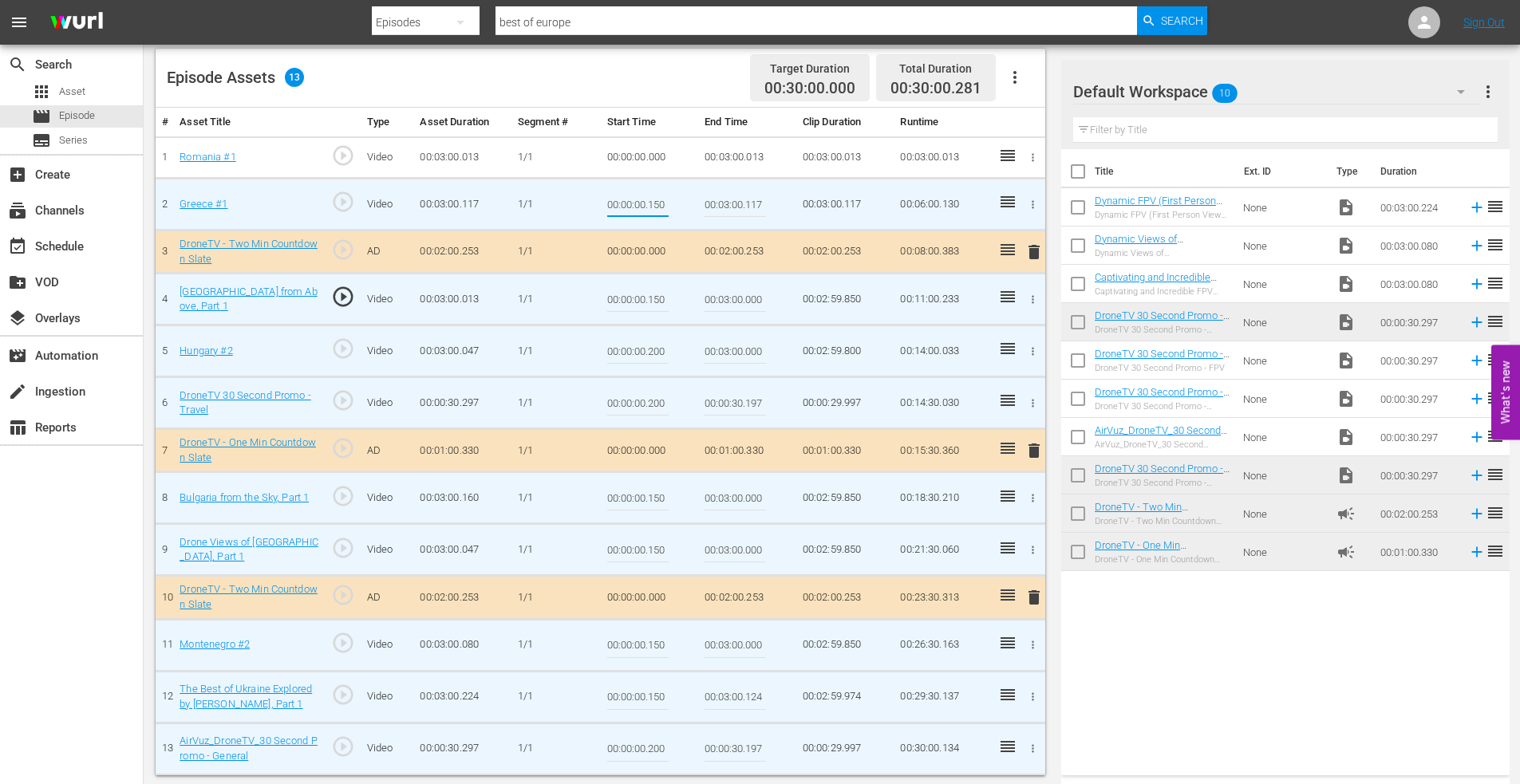
type input "00:00:00.150"
type input "00:03:00.000"
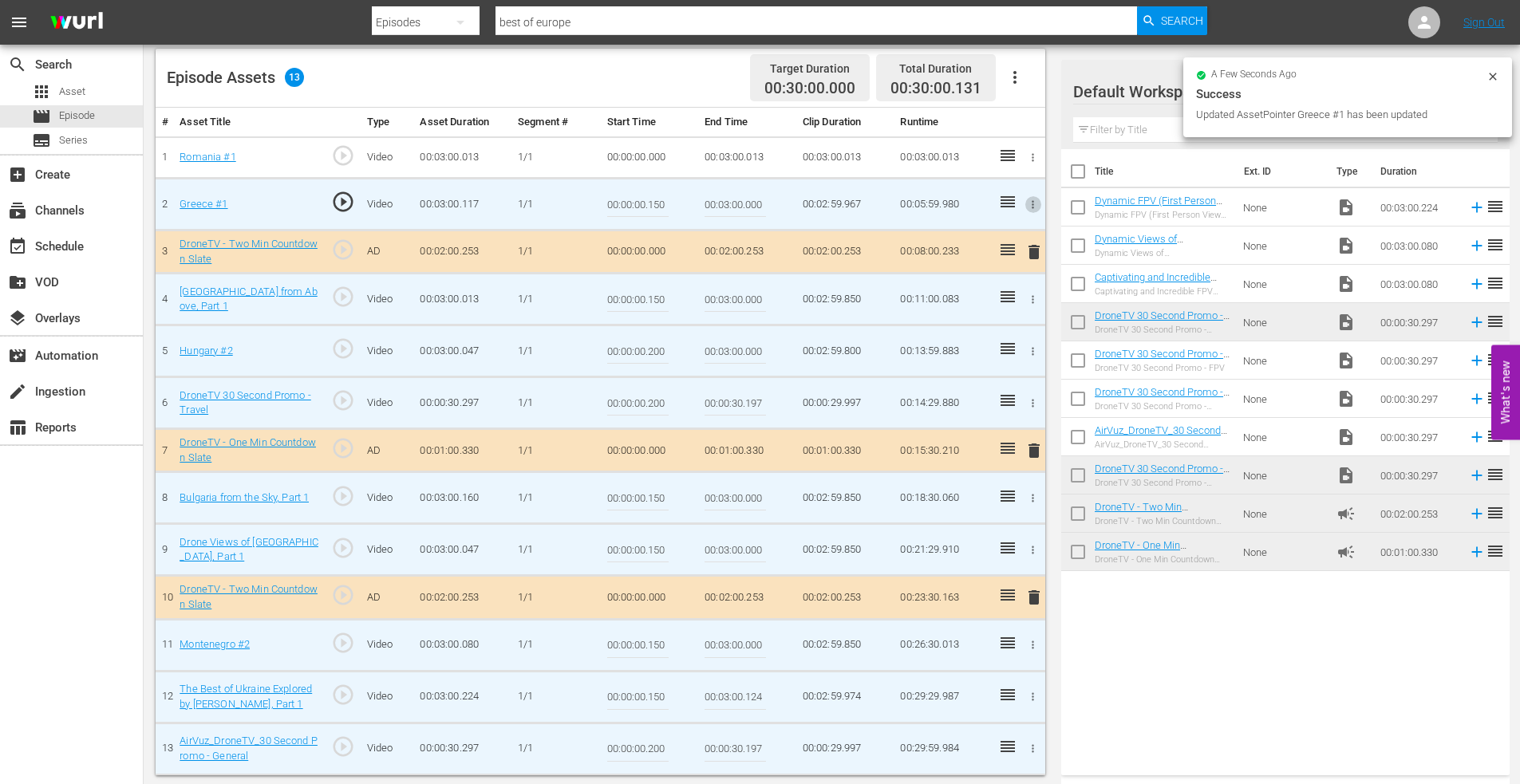
click at [1036, 152] on icon "button" at bounding box center [1033, 157] width 12 height 12
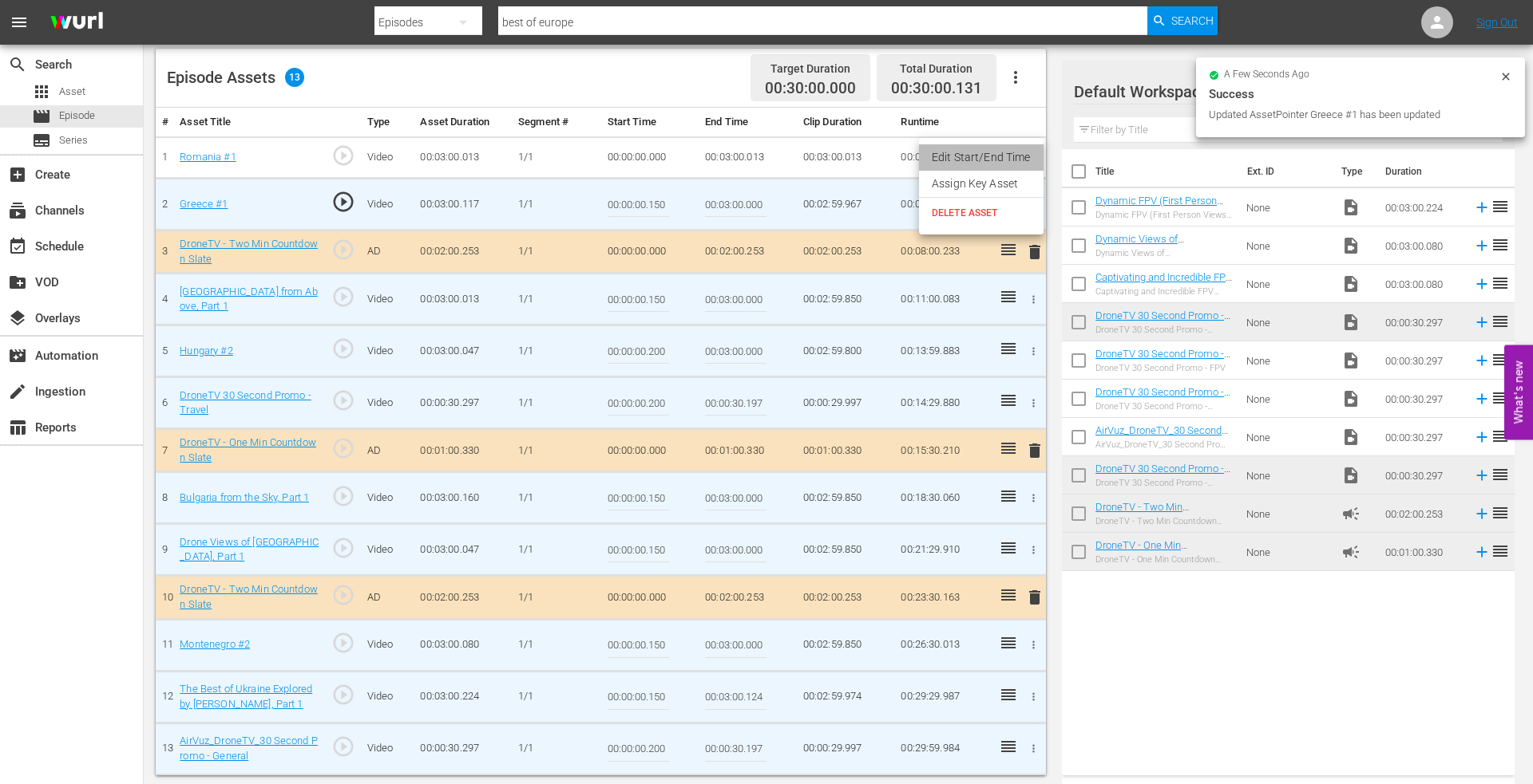
drag, startPoint x: 1003, startPoint y: 158, endPoint x: 784, endPoint y: 167, distance: 219.2
click at [994, 158] on li "Edit Start/End Time" at bounding box center [981, 158] width 125 height 26
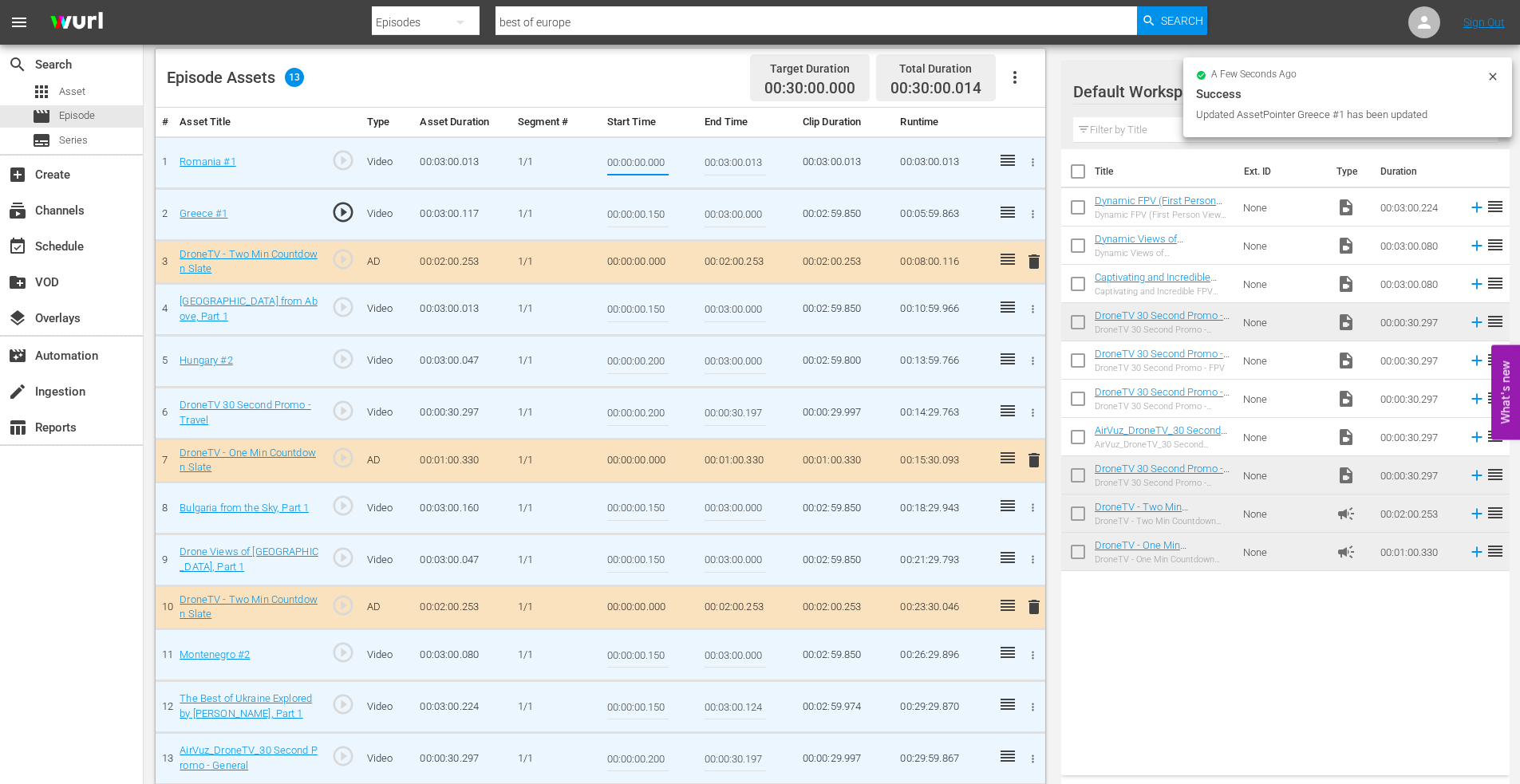
drag, startPoint x: 651, startPoint y: 162, endPoint x: 680, endPoint y: 160, distance: 29.1
click at [678, 160] on td "00:00:00.000" at bounding box center [650, 162] width 98 height 52
click at [651, 162] on input "00:00:00.000" at bounding box center [638, 162] width 61 height 39
drag, startPoint x: 650, startPoint y: 163, endPoint x: 680, endPoint y: 162, distance: 30.0
click at [680, 162] on td "00:00:00.000" at bounding box center [650, 162] width 98 height 52
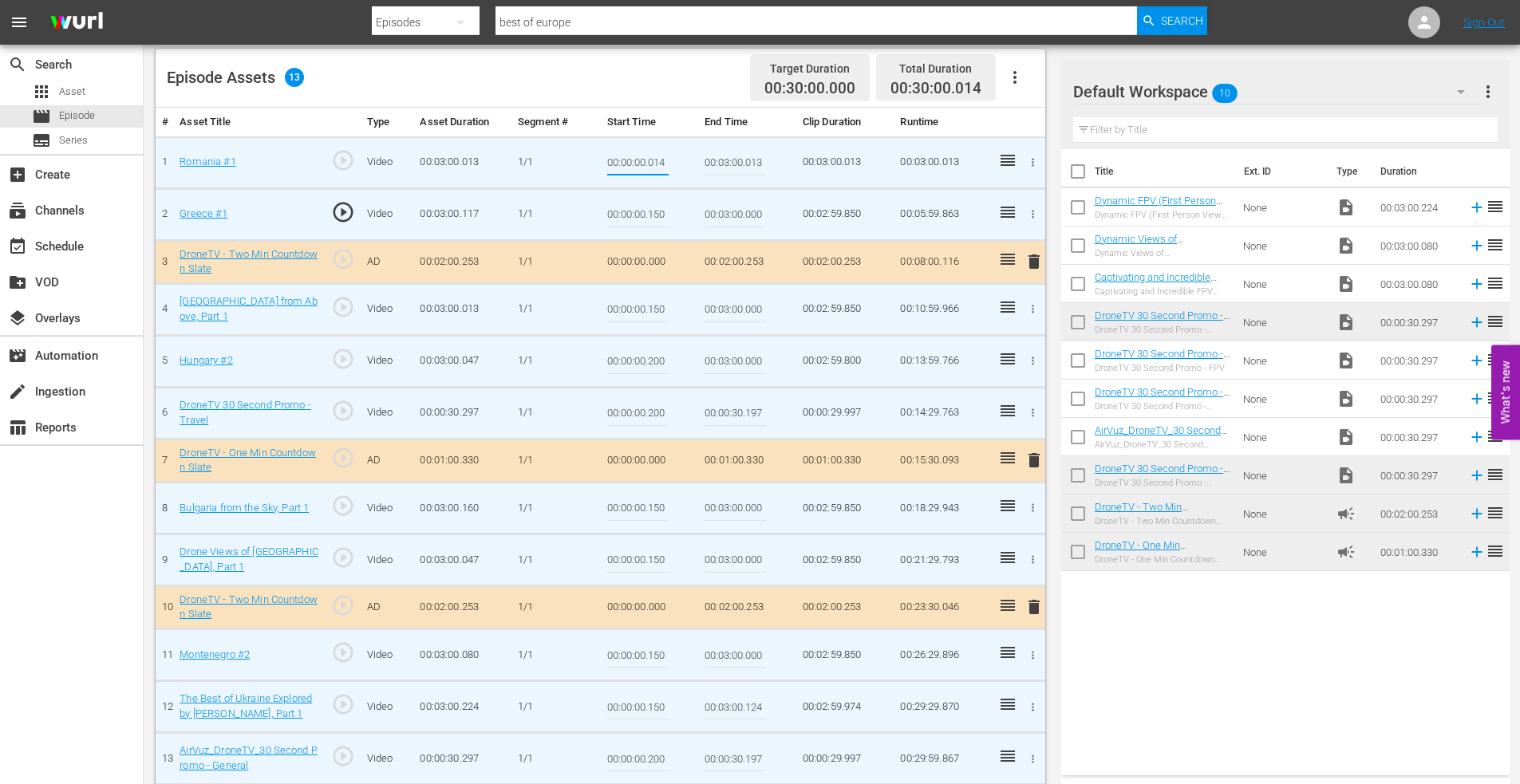
type input "00:00:00.014"
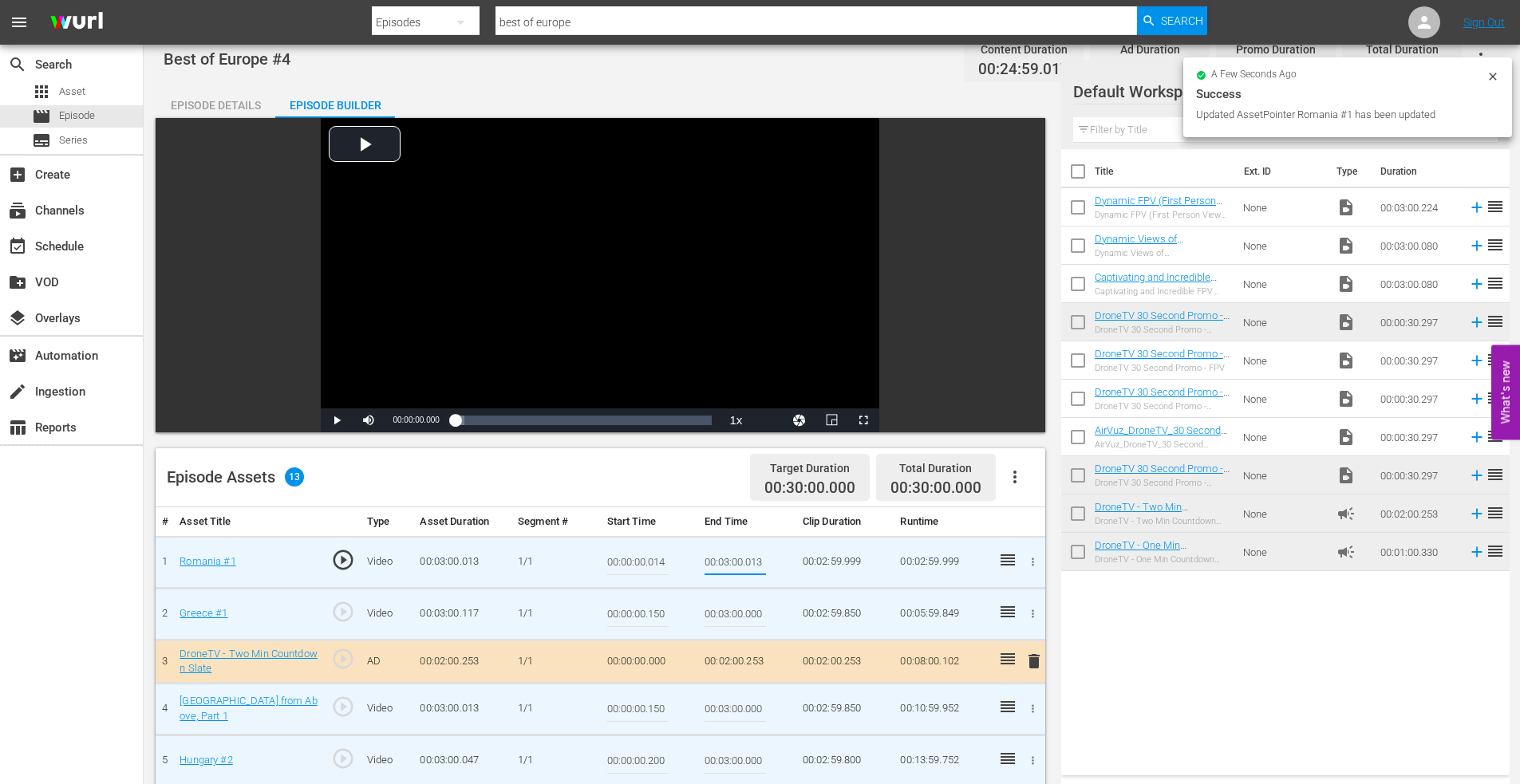
scroll to position [0, 0]
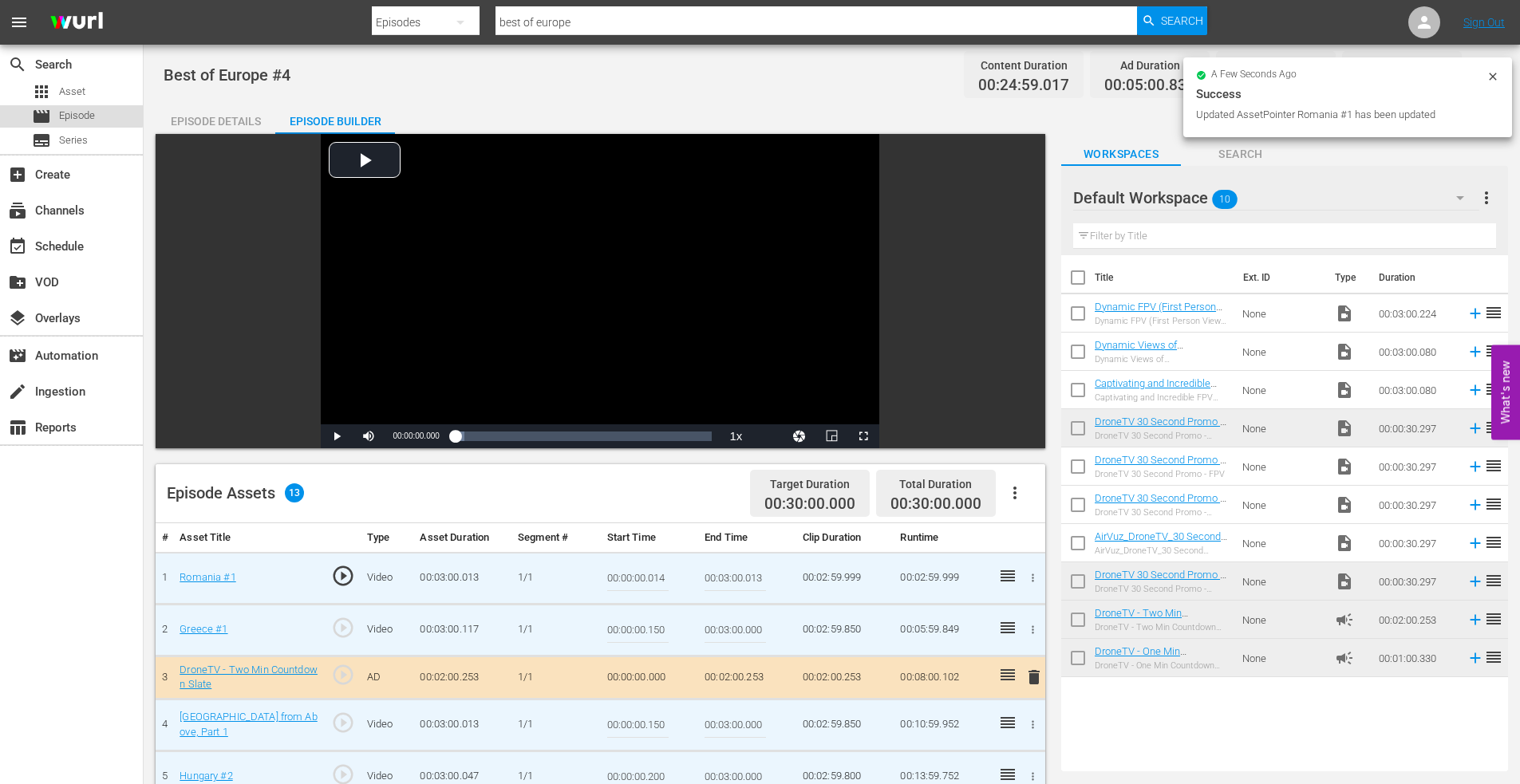
click at [64, 114] on span "Episode" at bounding box center [77, 115] width 36 height 16
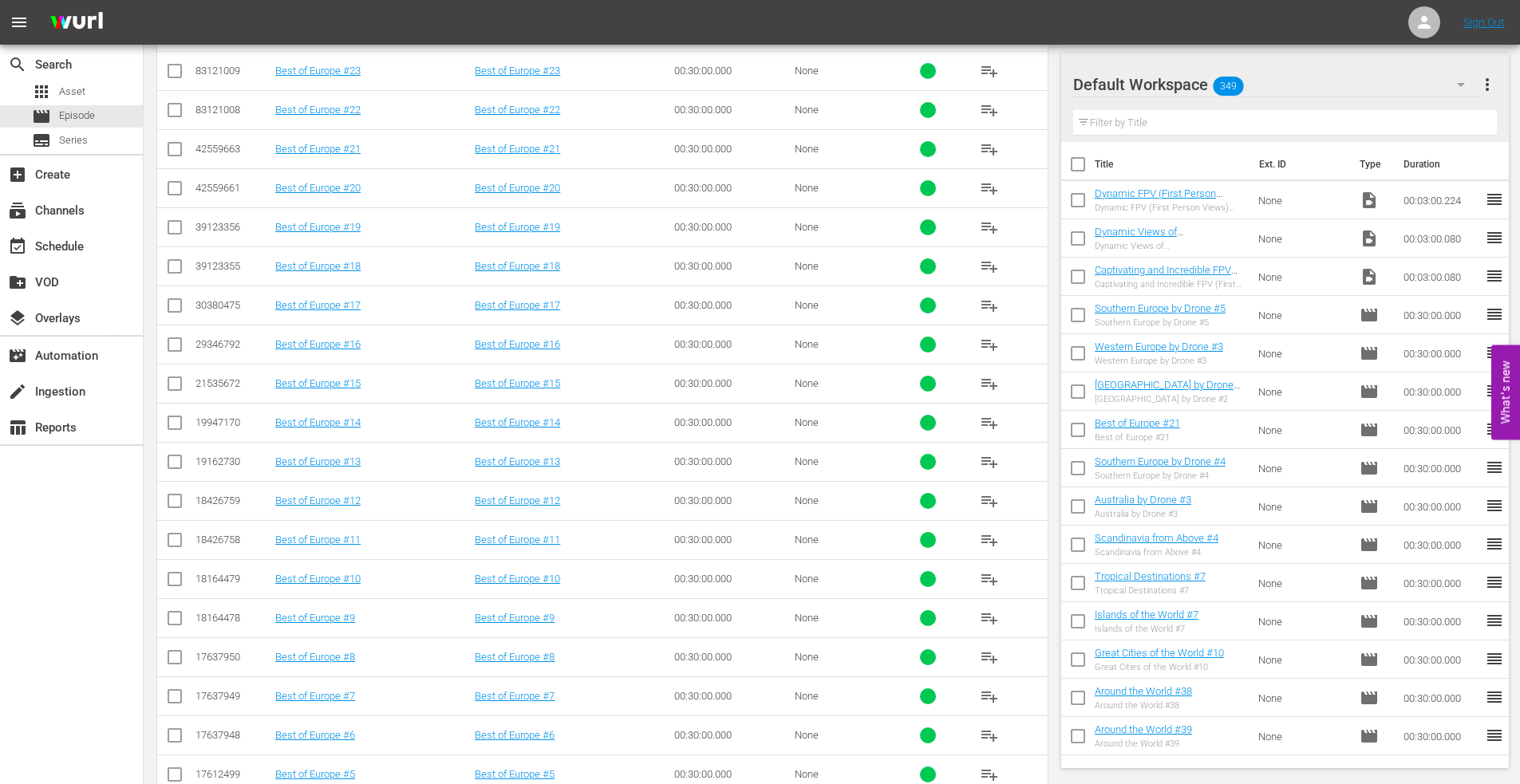
scroll to position [715, 0]
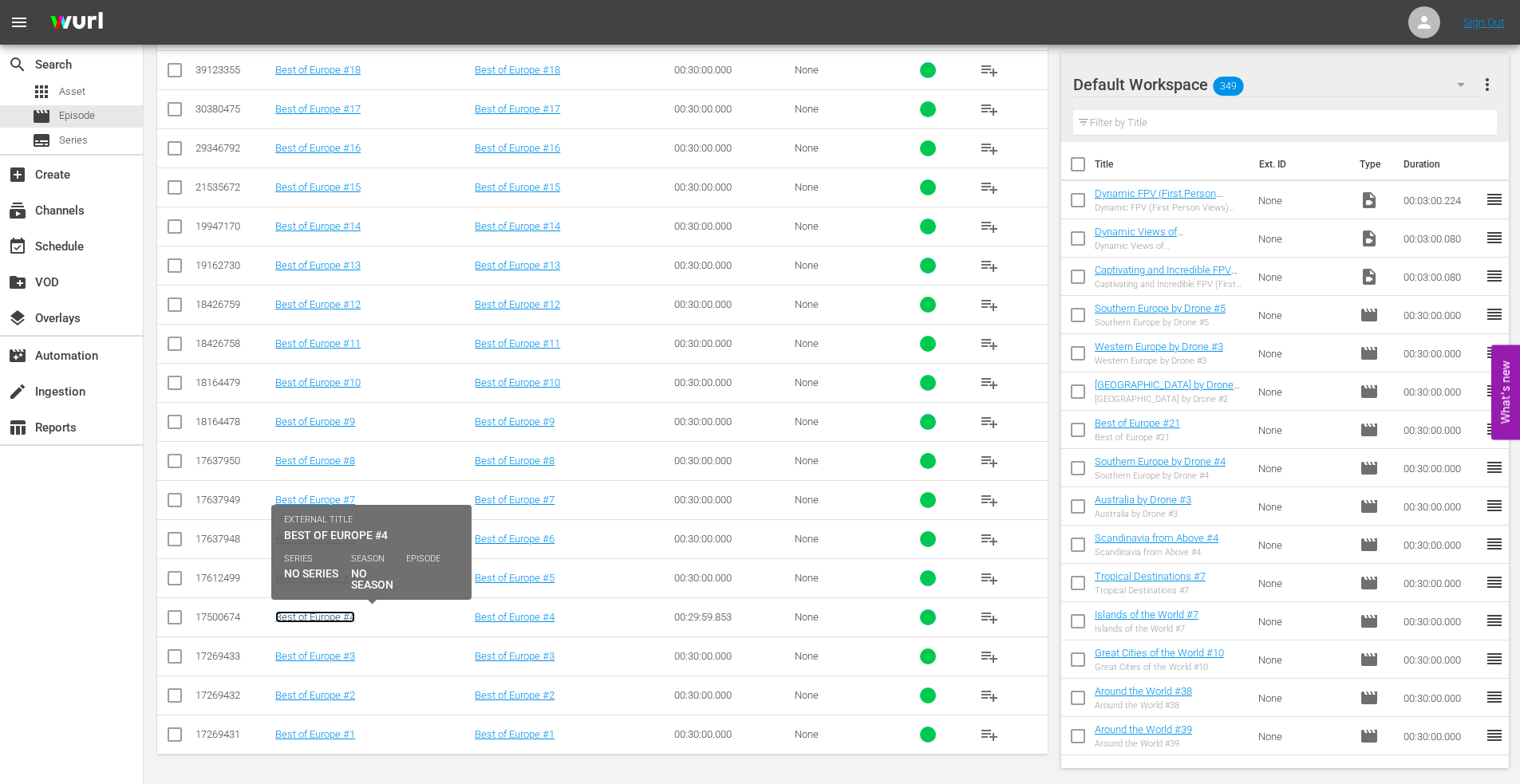
click at [302, 617] on link "Best of Europe #4" at bounding box center [315, 617] width 79 height 12
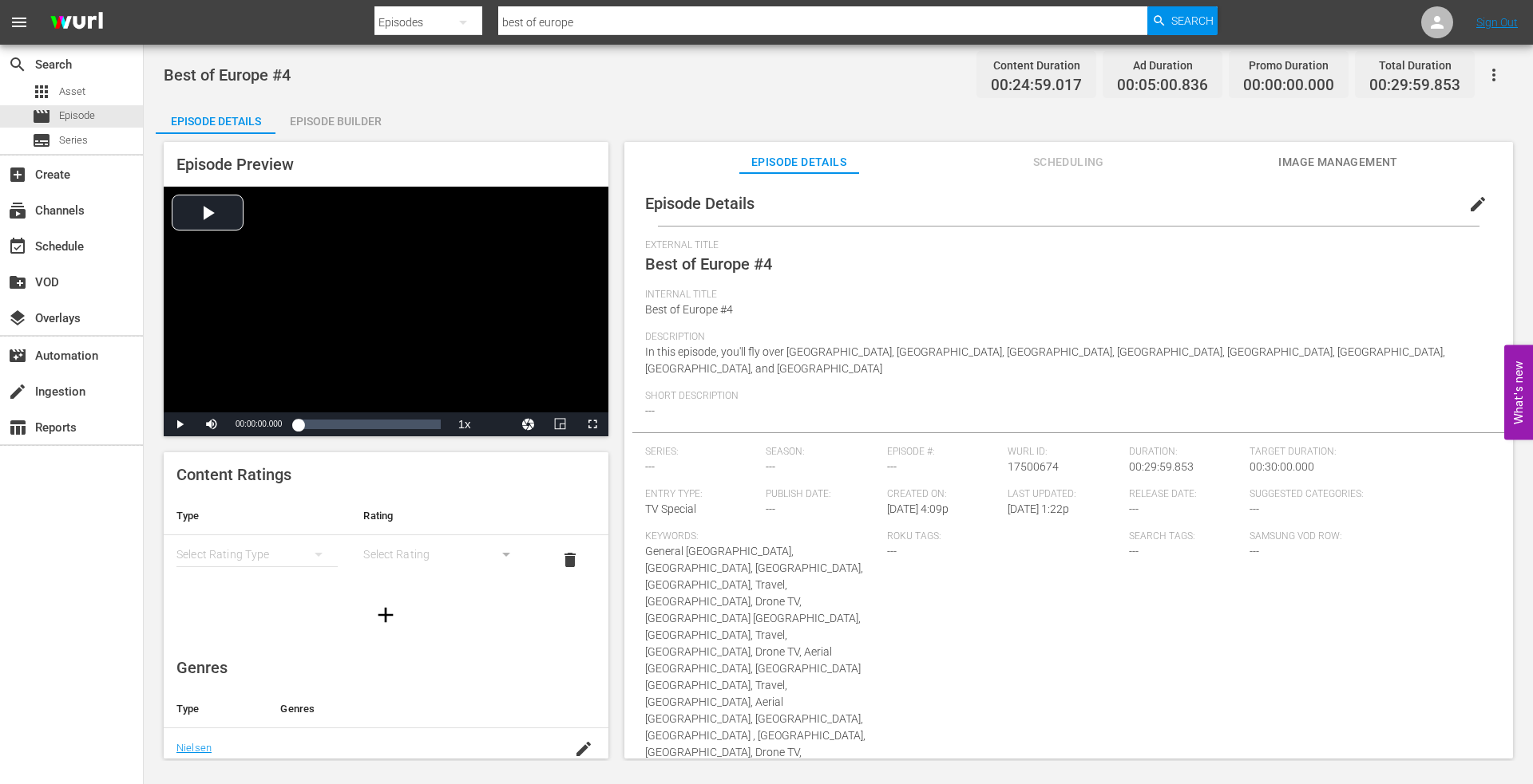
click at [323, 128] on div "Episode Builder" at bounding box center [335, 121] width 120 height 39
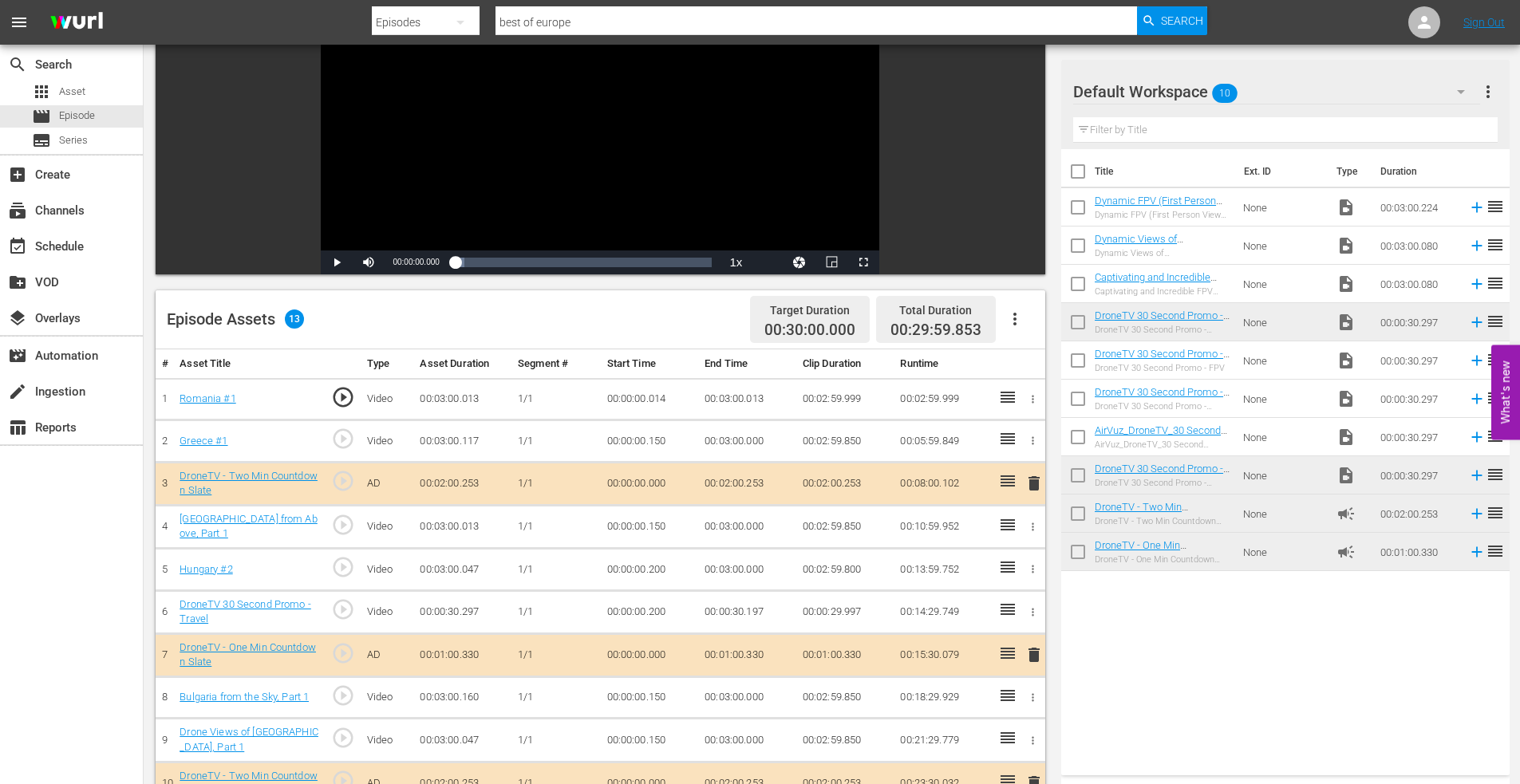
scroll to position [399, 0]
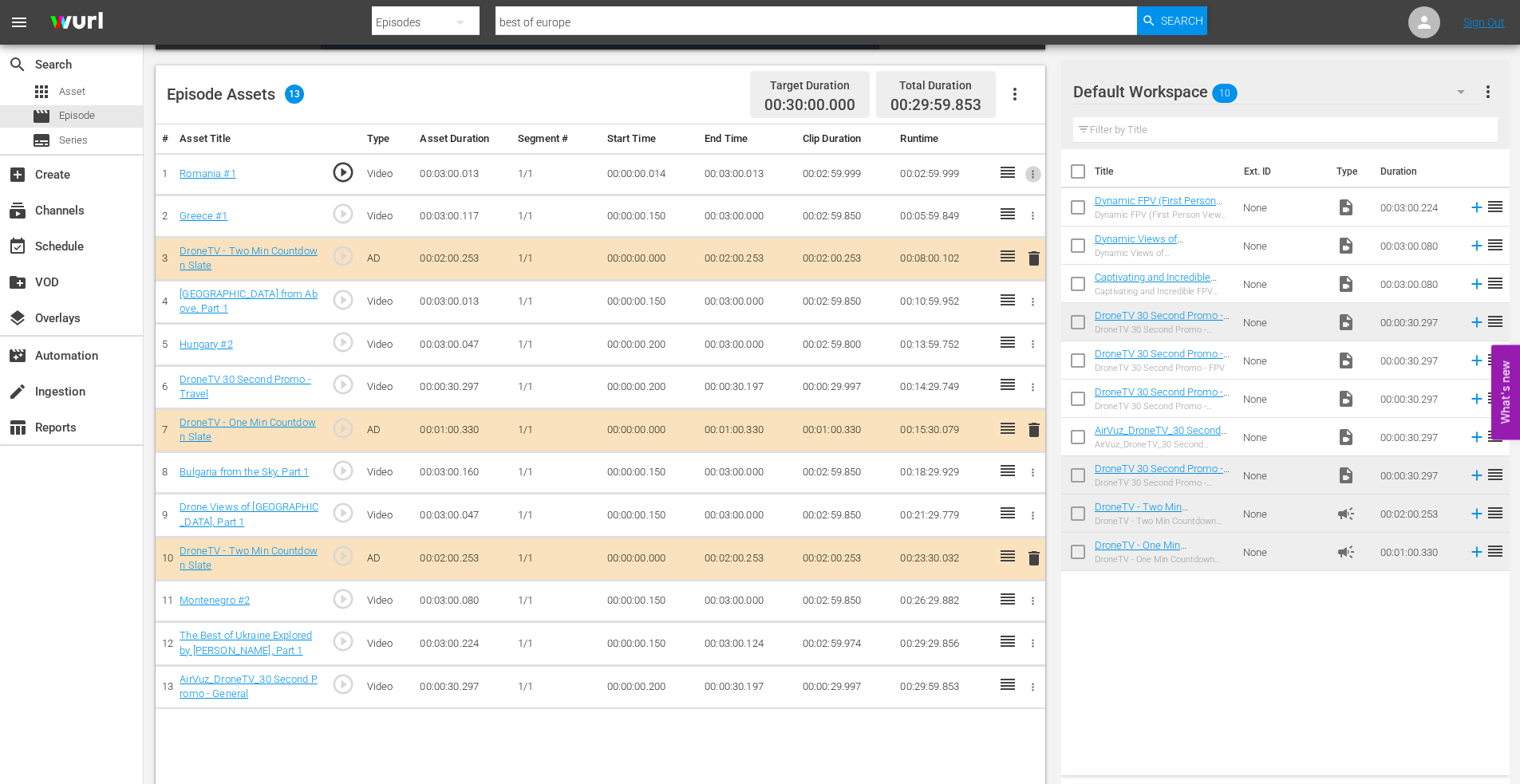
click at [1034, 172] on icon "button" at bounding box center [1033, 174] width 12 height 12
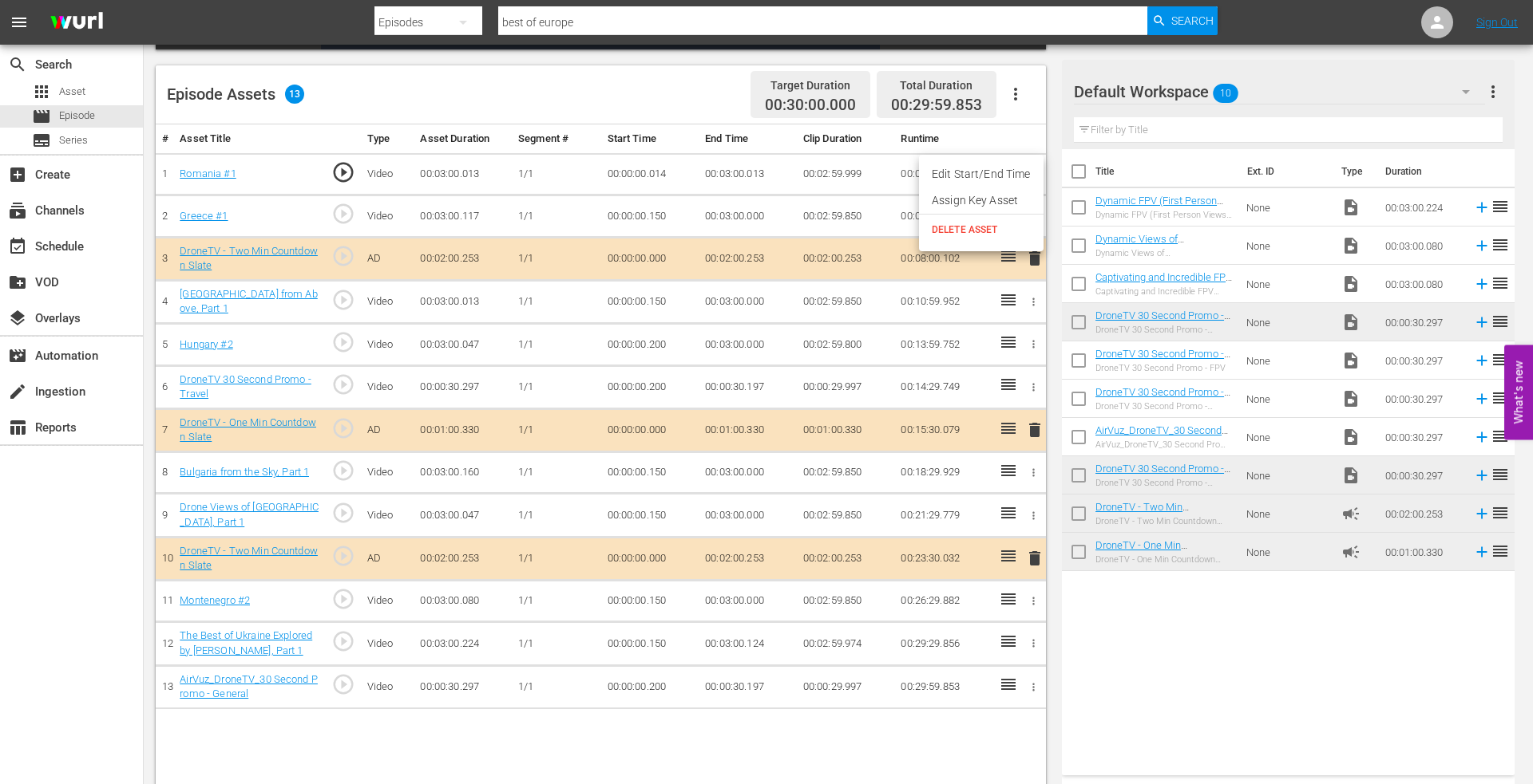
click at [996, 175] on li "Edit Start/End Time" at bounding box center [981, 175] width 125 height 26
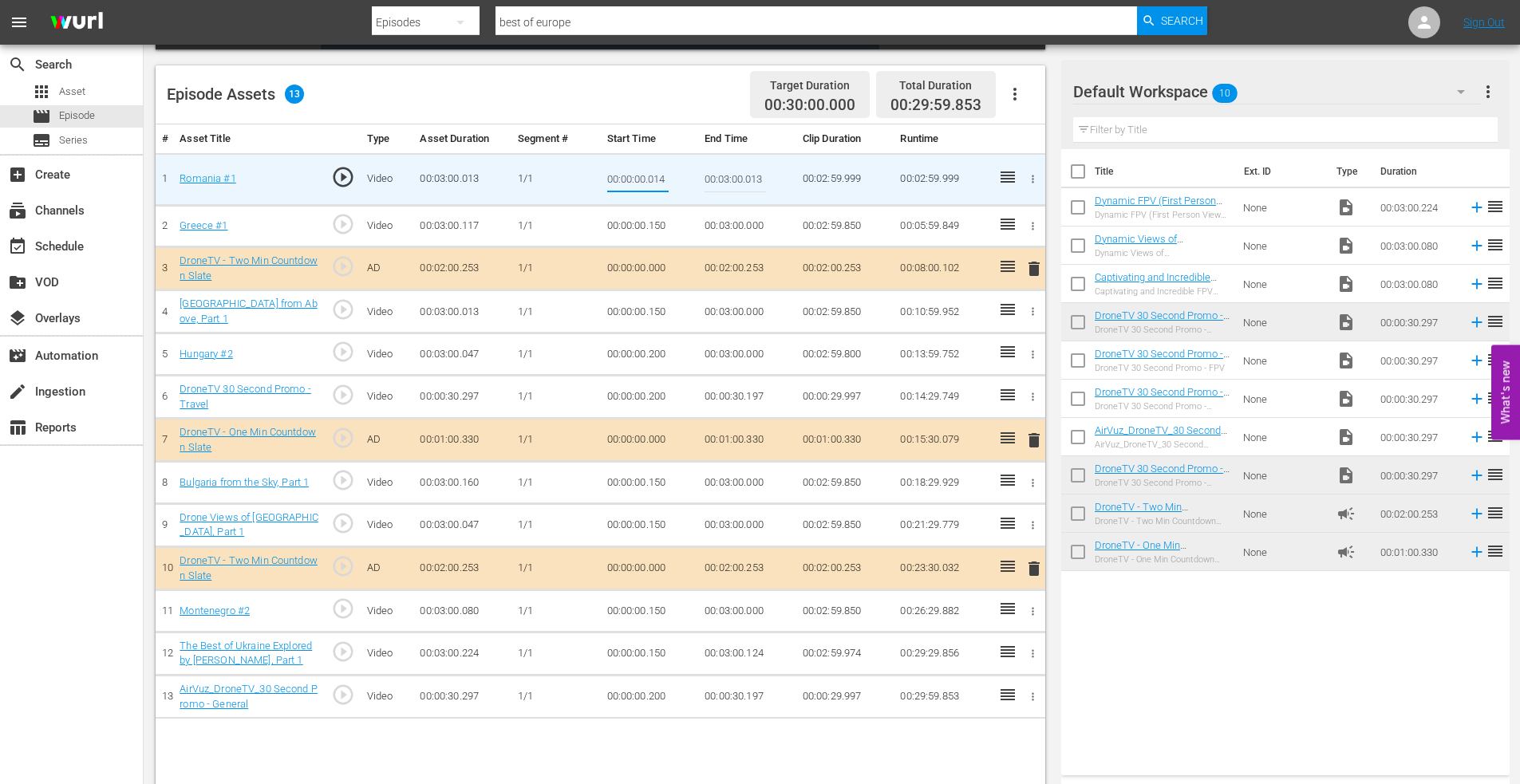
drag, startPoint x: 649, startPoint y: 178, endPoint x: 676, endPoint y: 175, distance: 27.2
click at [676, 175] on td "00:00:00.014" at bounding box center [650, 179] width 98 height 52
type input "00:00:00.000"
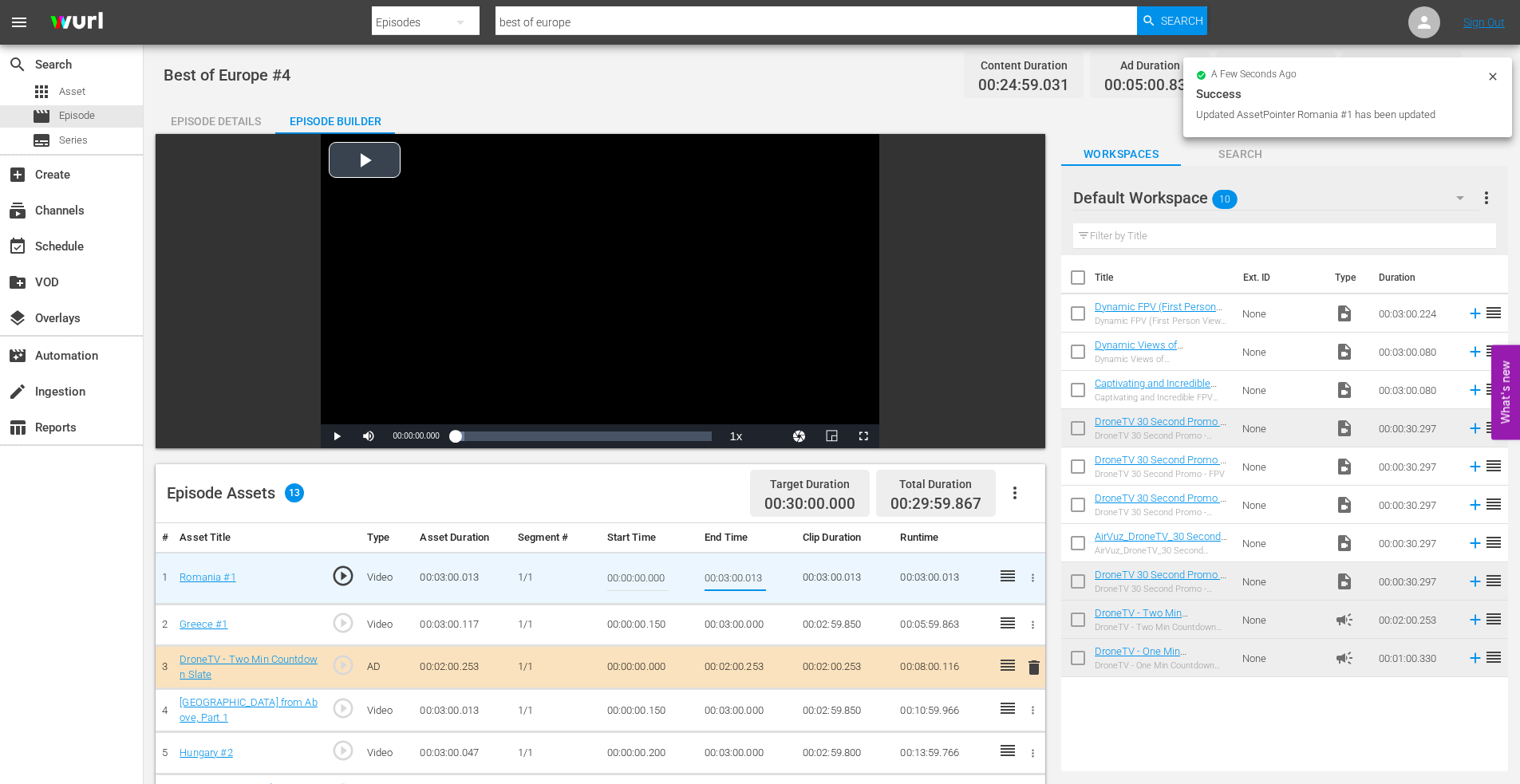
scroll to position [416, 0]
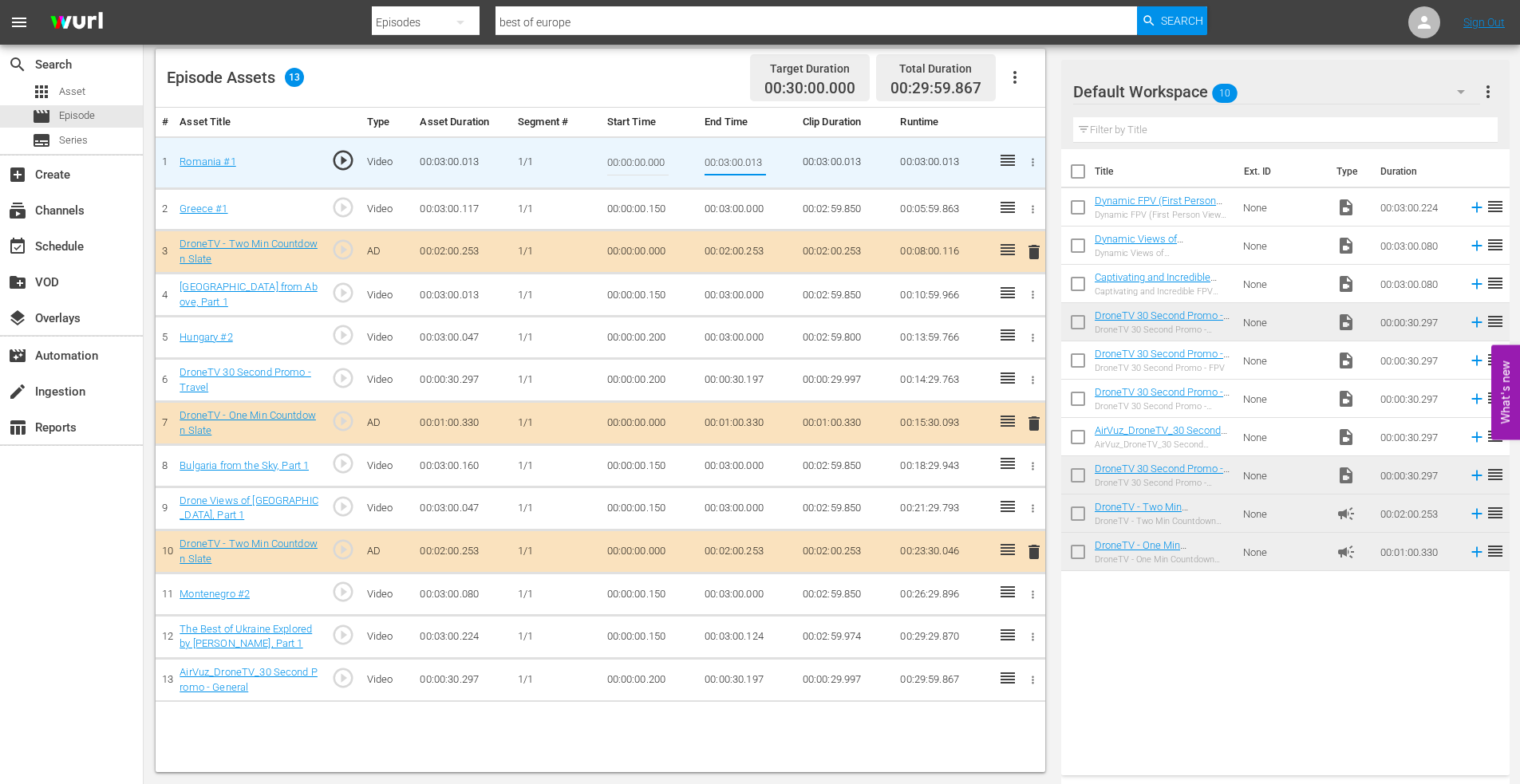
click at [720, 316] on td "00:03:00.000" at bounding box center [747, 337] width 98 height 43
click at [723, 290] on td "00:03:00.000" at bounding box center [747, 296] width 98 height 43
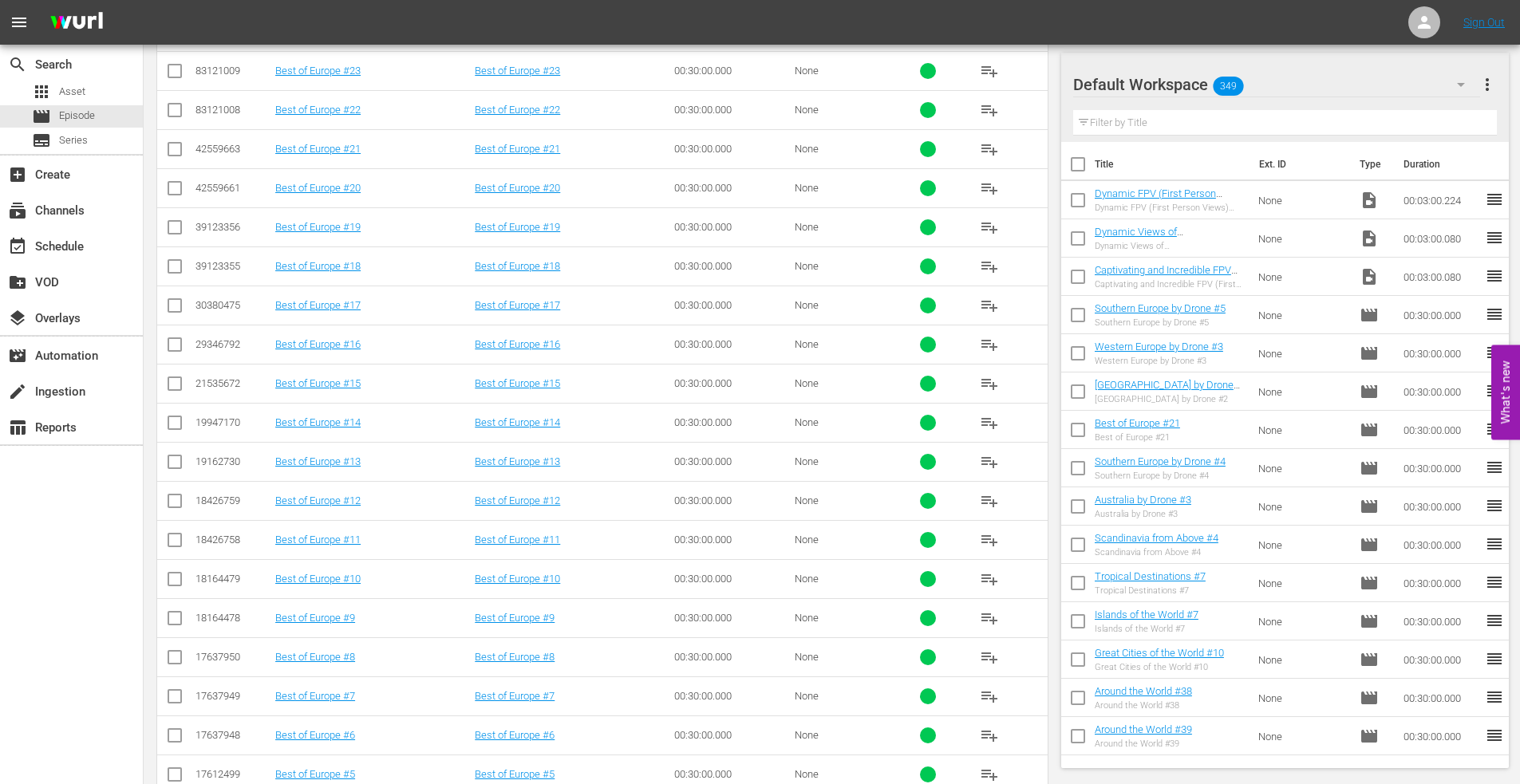
scroll to position [715, 0]
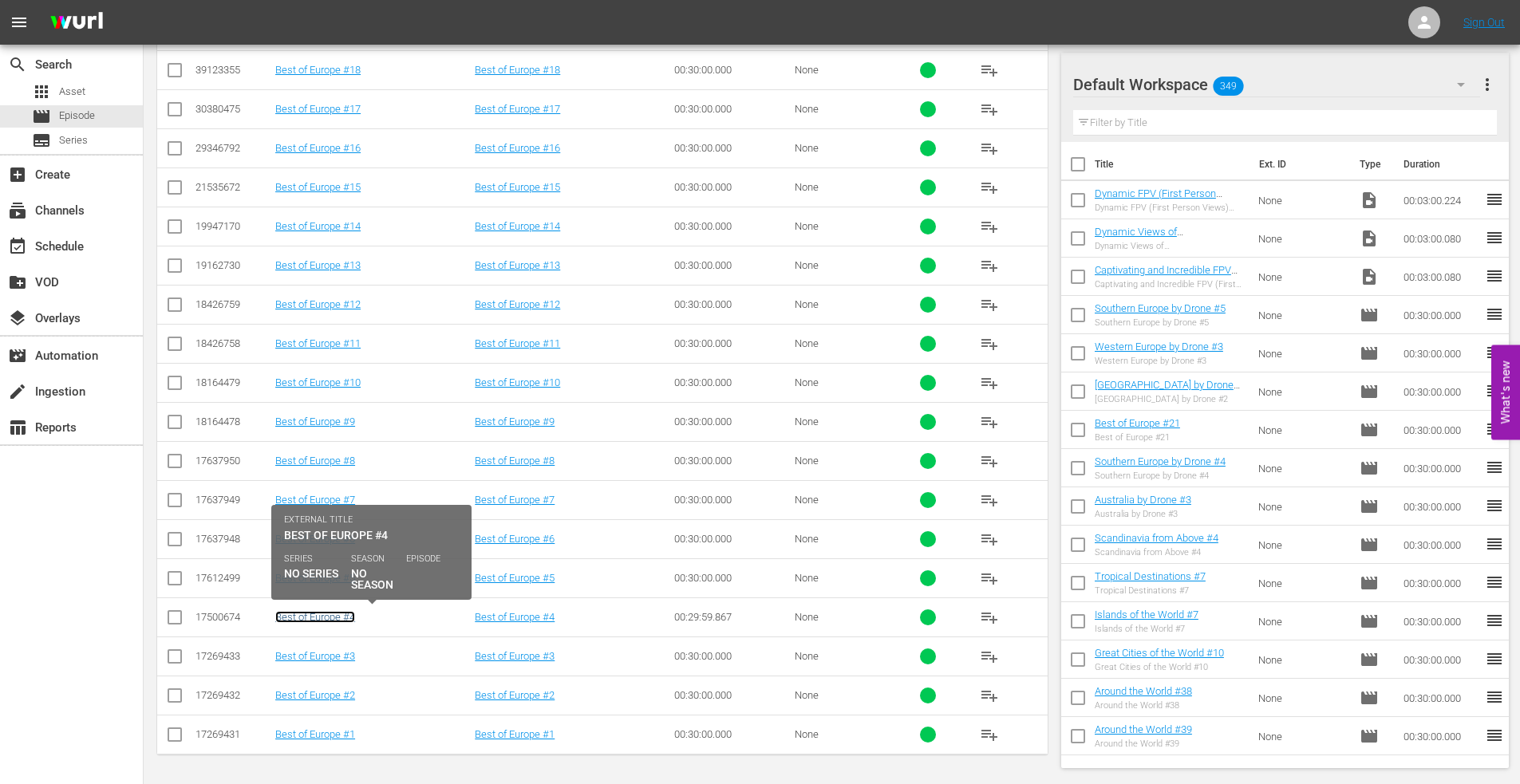
click at [290, 614] on link "Best of Europe #4" at bounding box center [315, 617] width 79 height 12
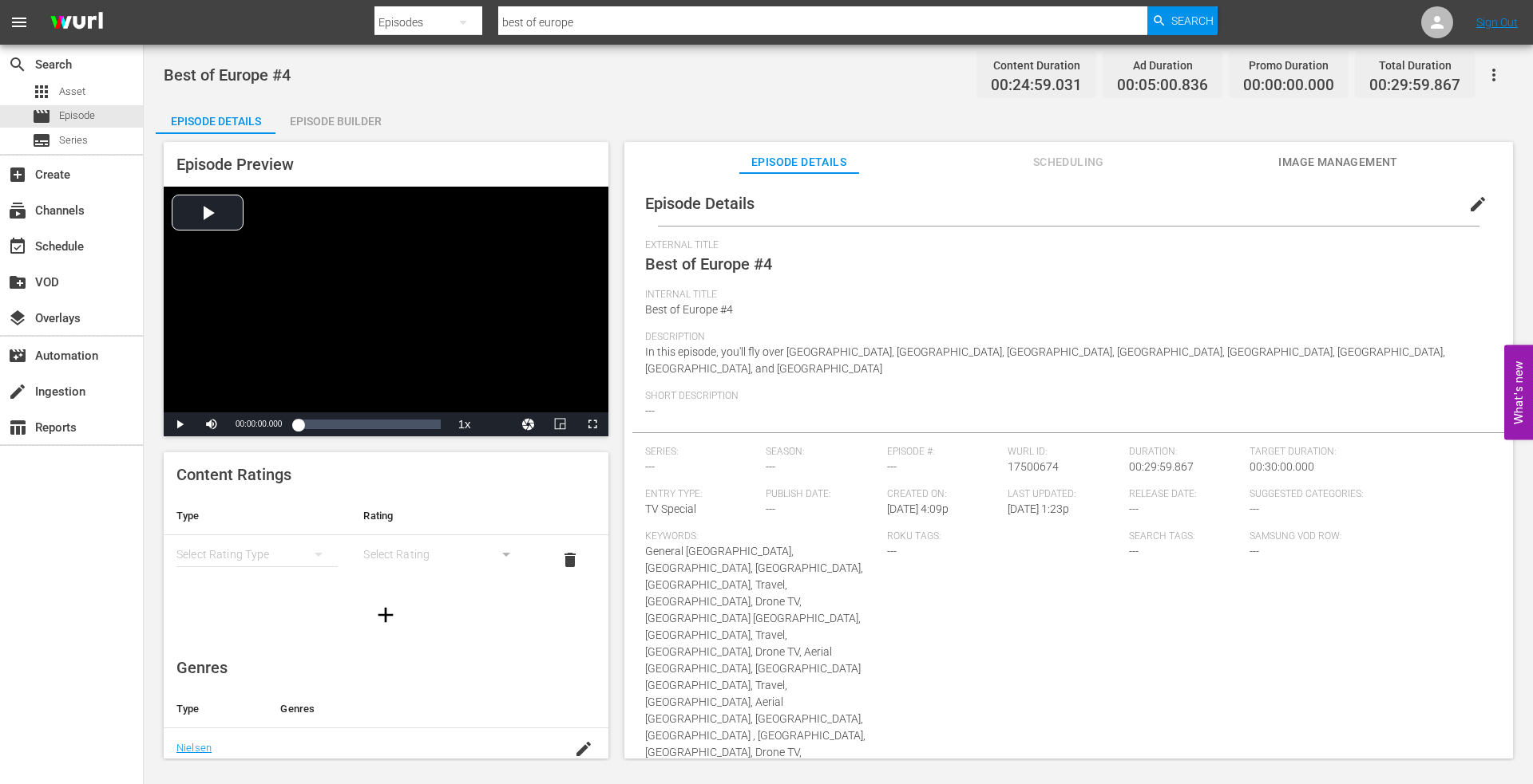
click at [315, 115] on div "Episode Builder" at bounding box center [335, 121] width 120 height 39
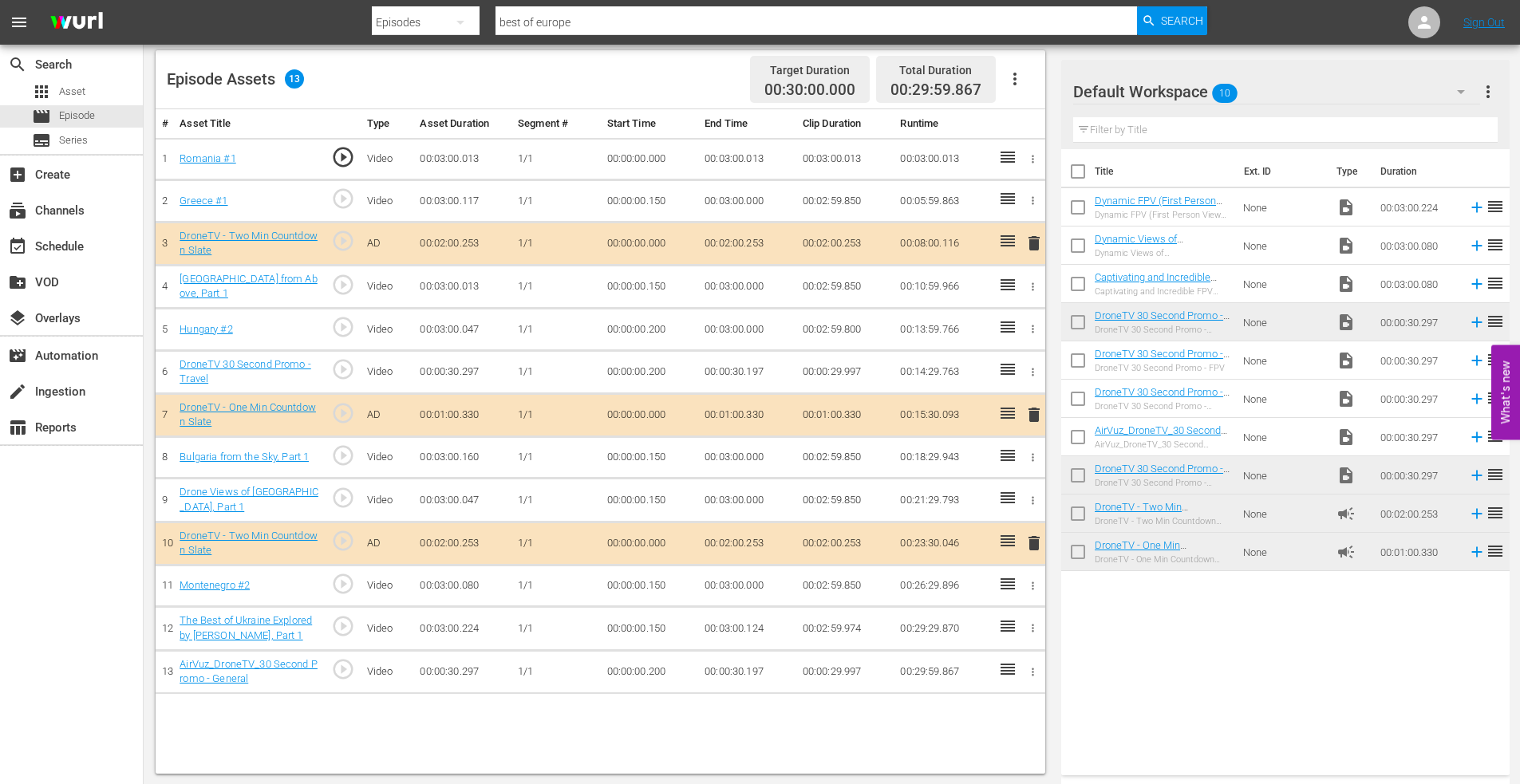
scroll to position [416, 0]
click at [1033, 197] on icon "button" at bounding box center [1033, 198] width 12 height 12
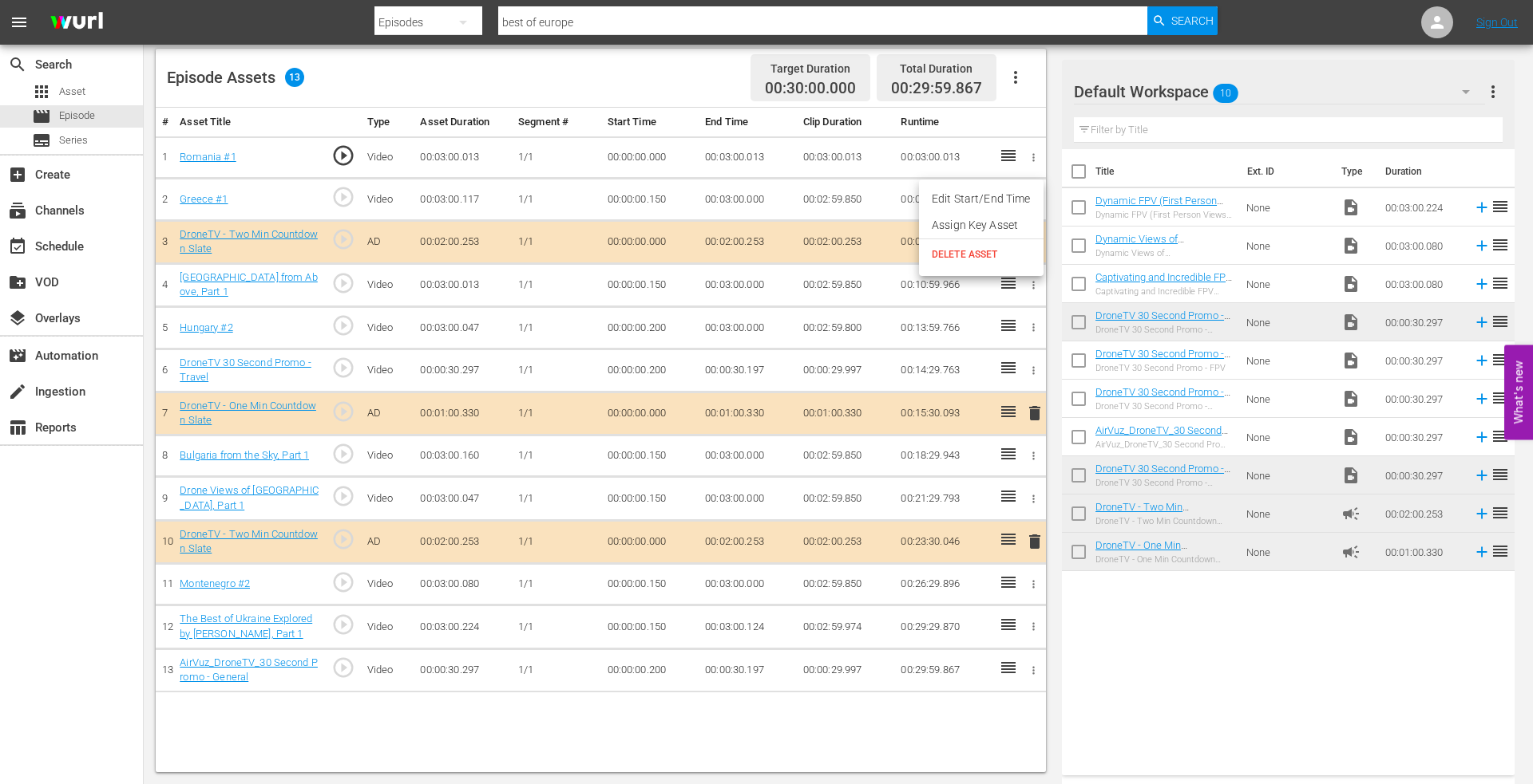
click at [988, 202] on li "Edit Start/End Time" at bounding box center [981, 199] width 125 height 26
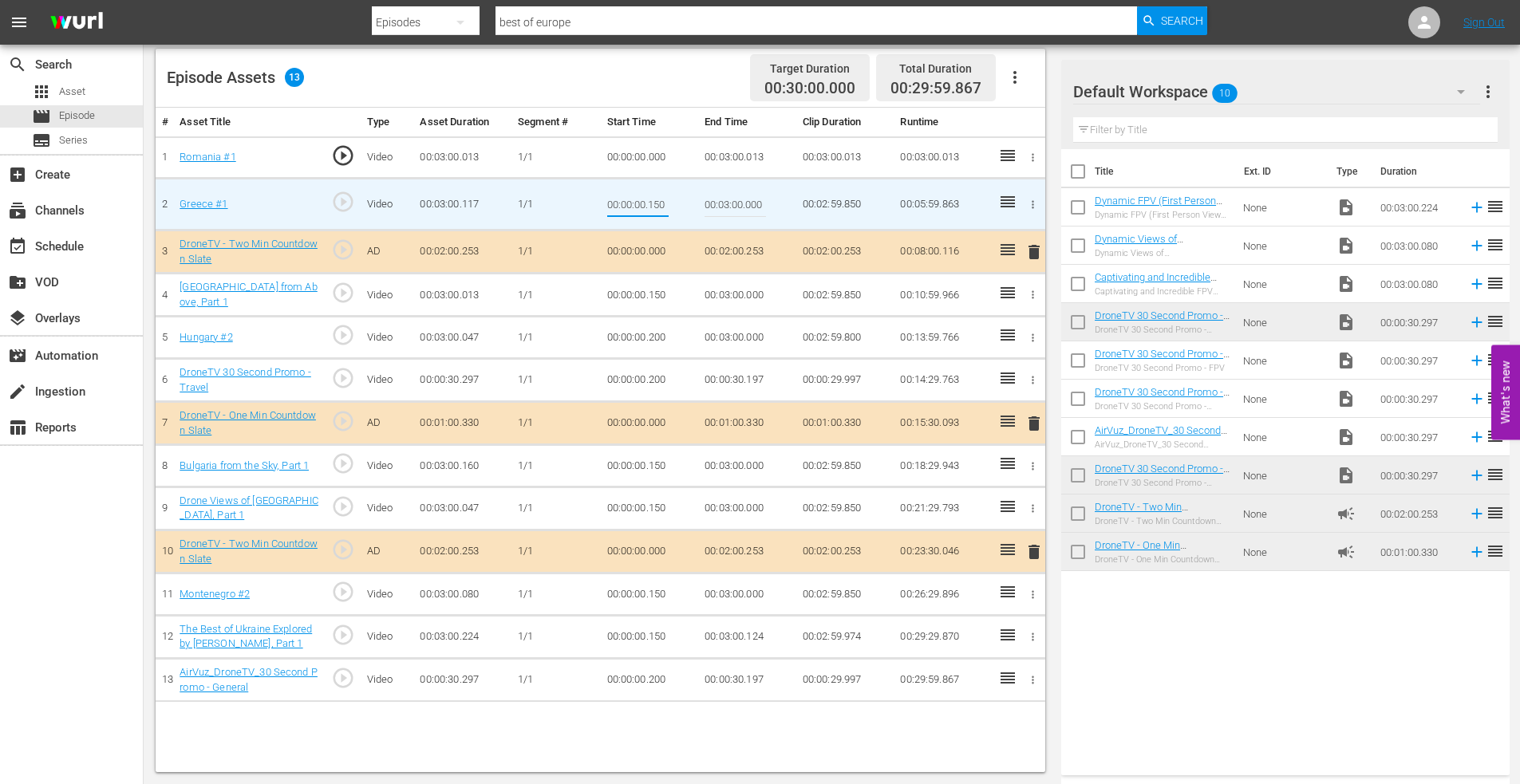
drag, startPoint x: 649, startPoint y: 205, endPoint x: 710, endPoint y: 203, distance: 61.0
click at [710, 203] on tr "2 Greece #1 play_circle_outline Video 00:03:00.117 [DATE] 00:00:00.150 00:03:00…" at bounding box center [601, 204] width 890 height 52
click at [689, 198] on td "00:00:00.000" at bounding box center [650, 204] width 98 height 52
click at [642, 292] on td "00:00:00.150" at bounding box center [650, 296] width 98 height 43
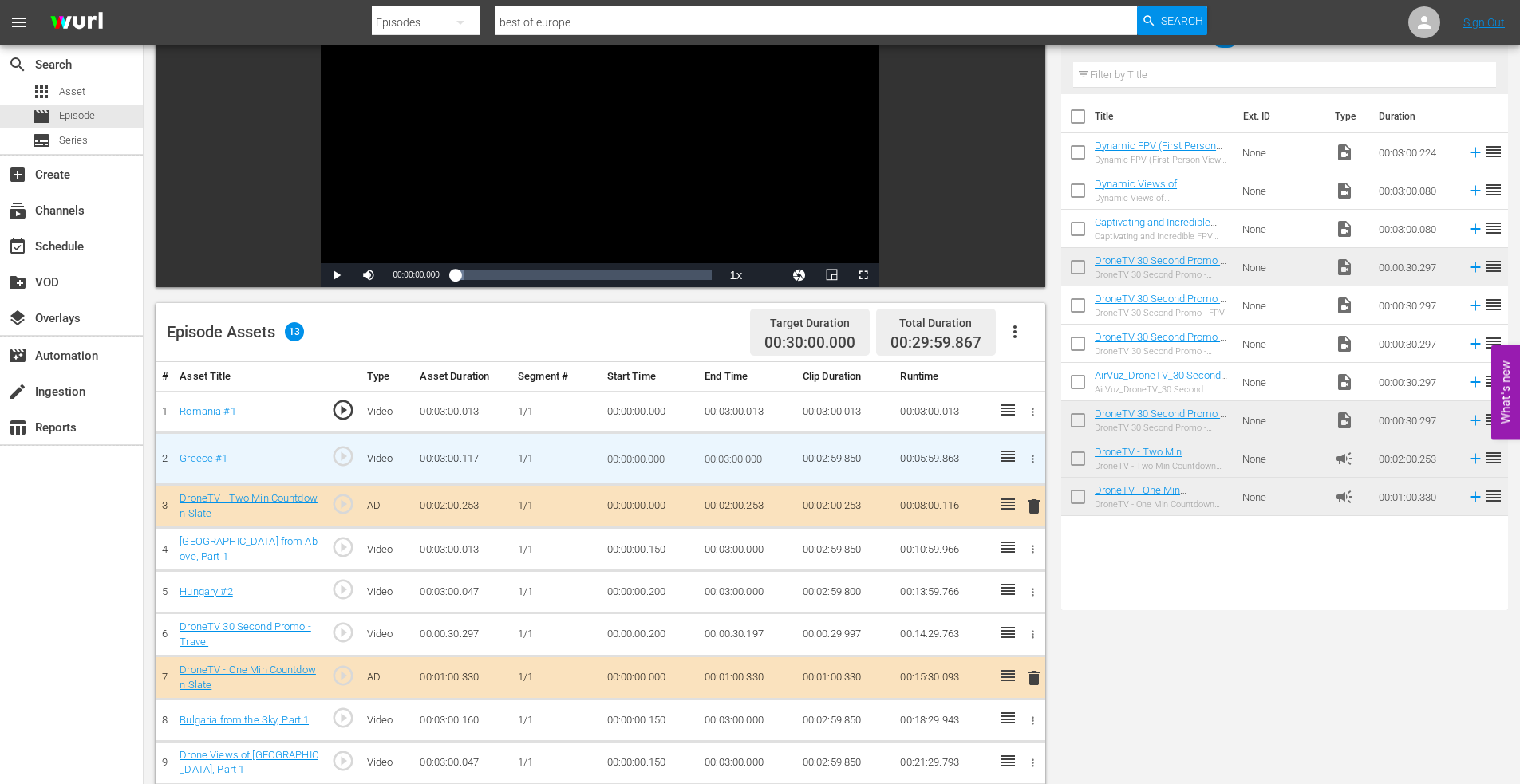
scroll to position [0, 0]
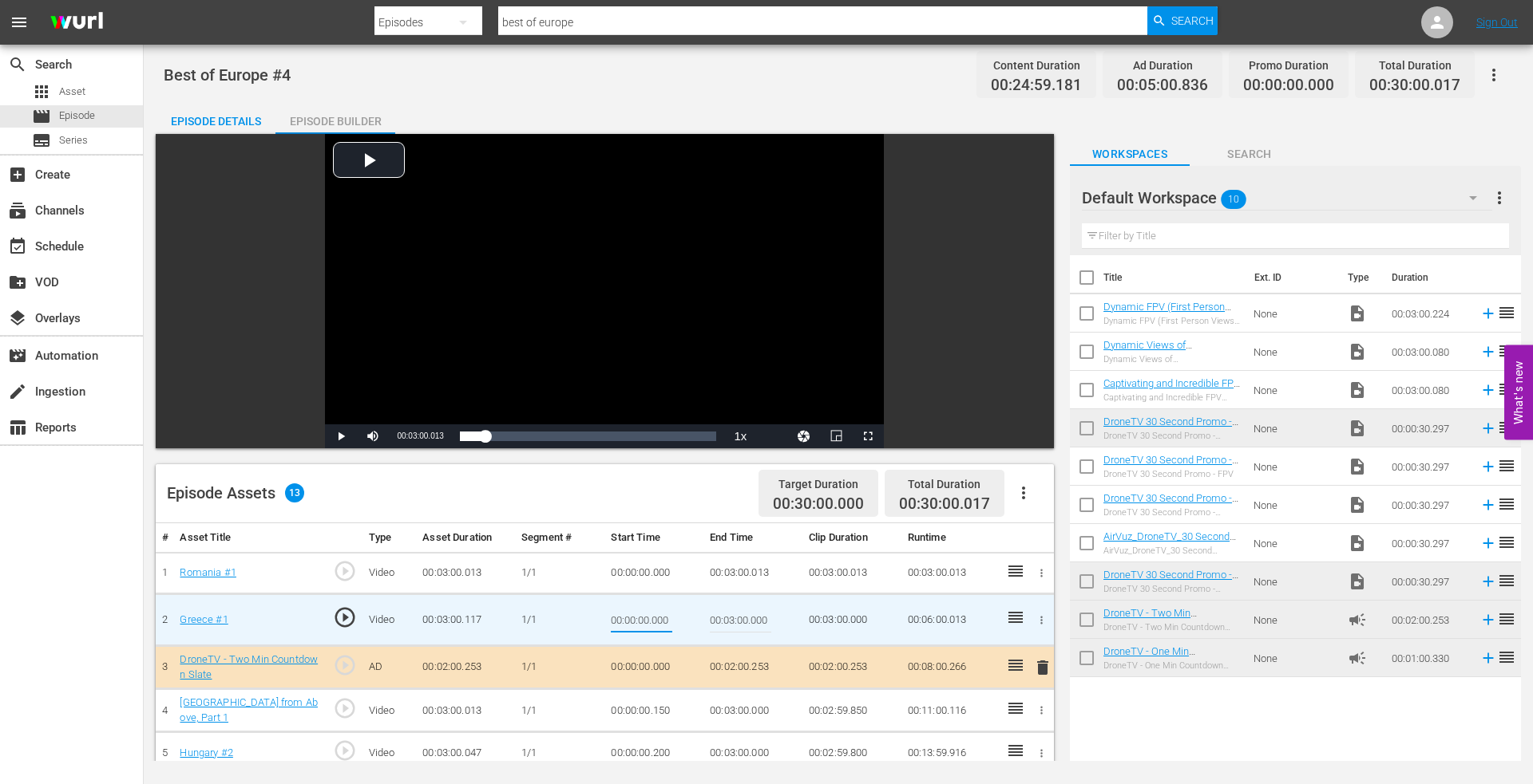
drag, startPoint x: 654, startPoint y: 620, endPoint x: 749, endPoint y: 623, distance: 95.0
click at [749, 622] on tr "2 Greece #1 play_circle_outline Video 00:03:00.117 [DATE] 00:00:00.000 00:03:00…" at bounding box center [605, 620] width 898 height 52
type input "00:00:00.017"
click at [68, 90] on span "Asset" at bounding box center [72, 92] width 26 height 16
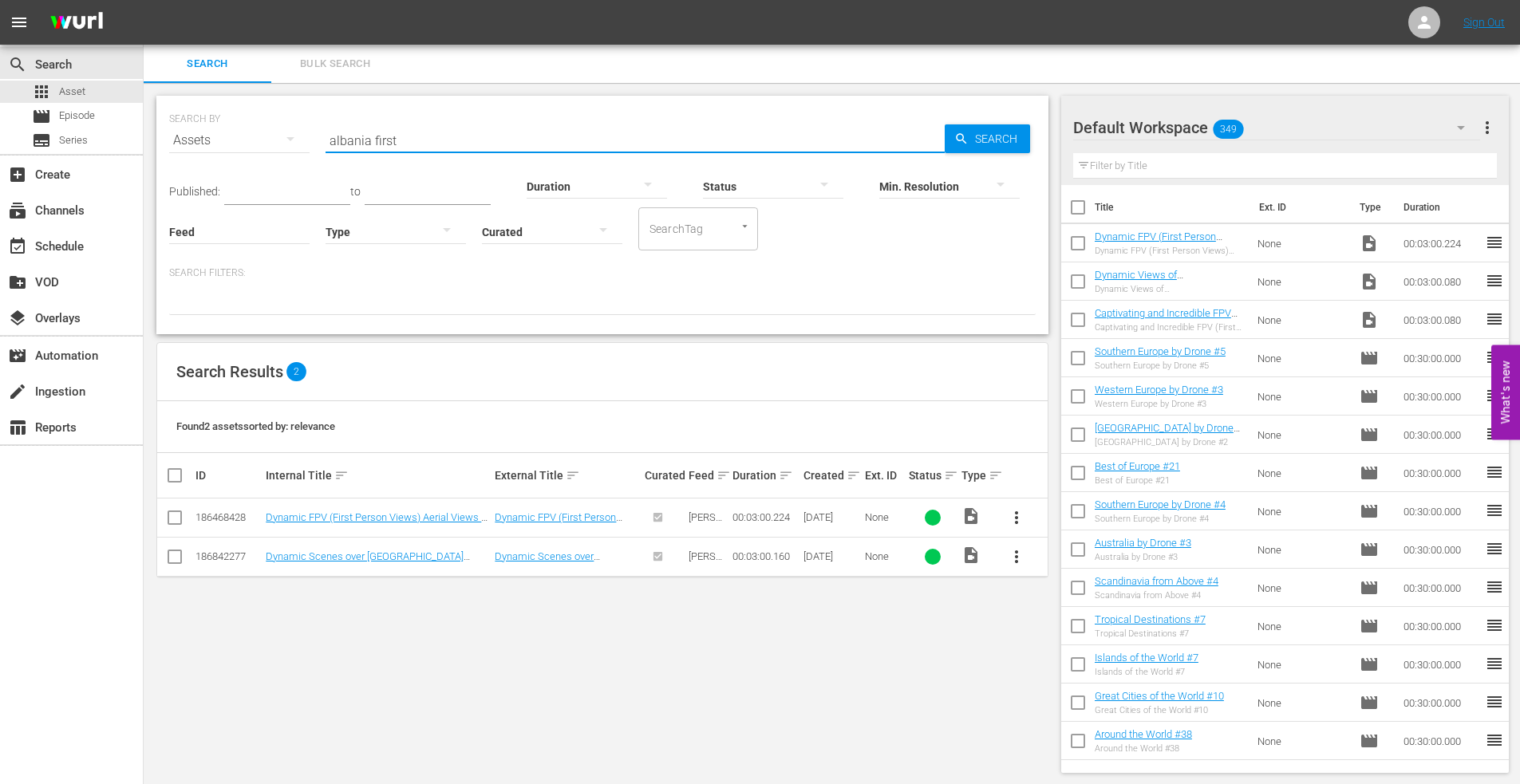
drag, startPoint x: 365, startPoint y: 136, endPoint x: 163, endPoint y: 124, distance: 202.4
click at [160, 124] on div "SEARCH BY Search By Assets Search ID, Title, Description, Keywords, or Category…" at bounding box center [603, 214] width 892 height 239
type input "[GEOGRAPHIC_DATA]"
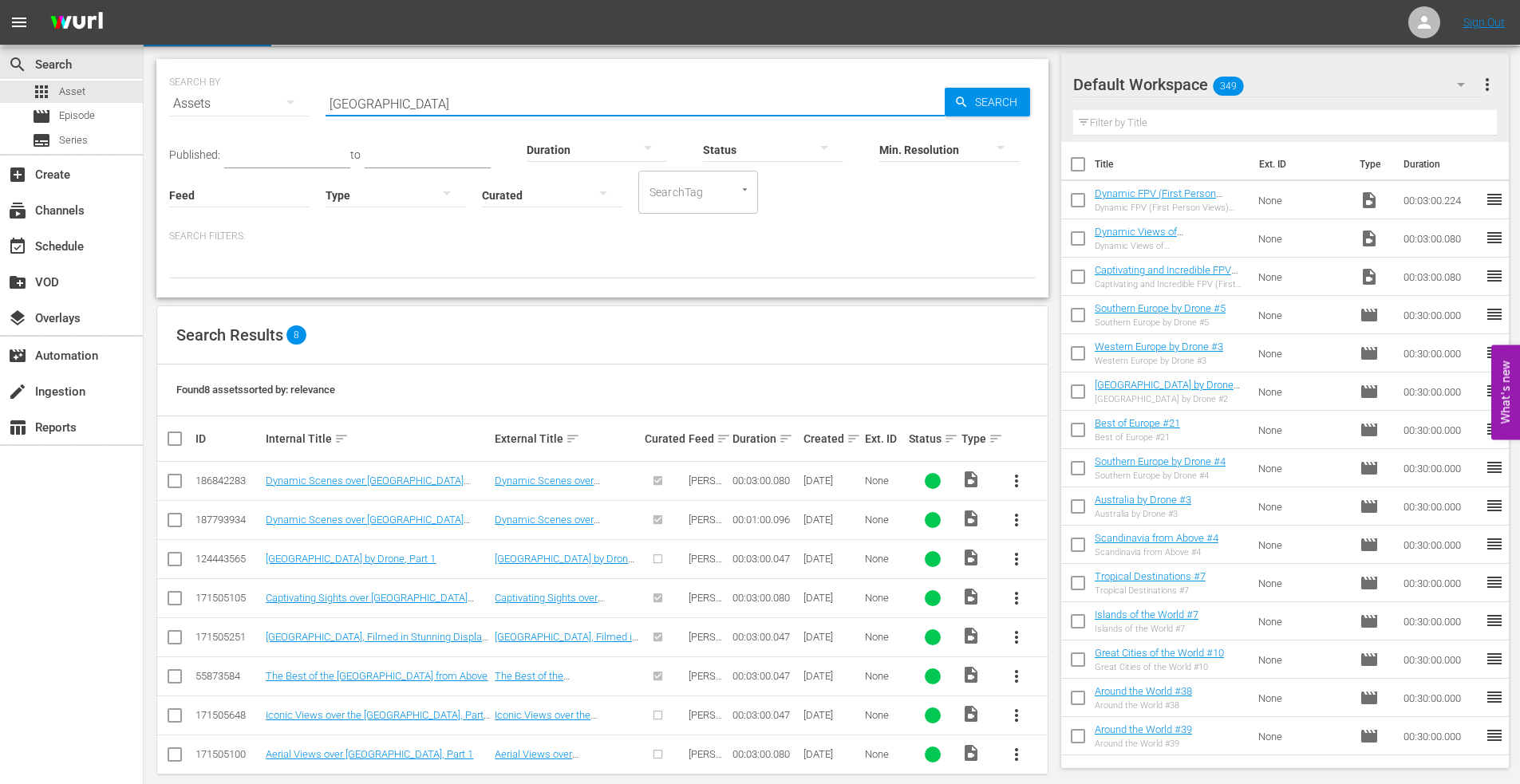
scroll to position [57, 0]
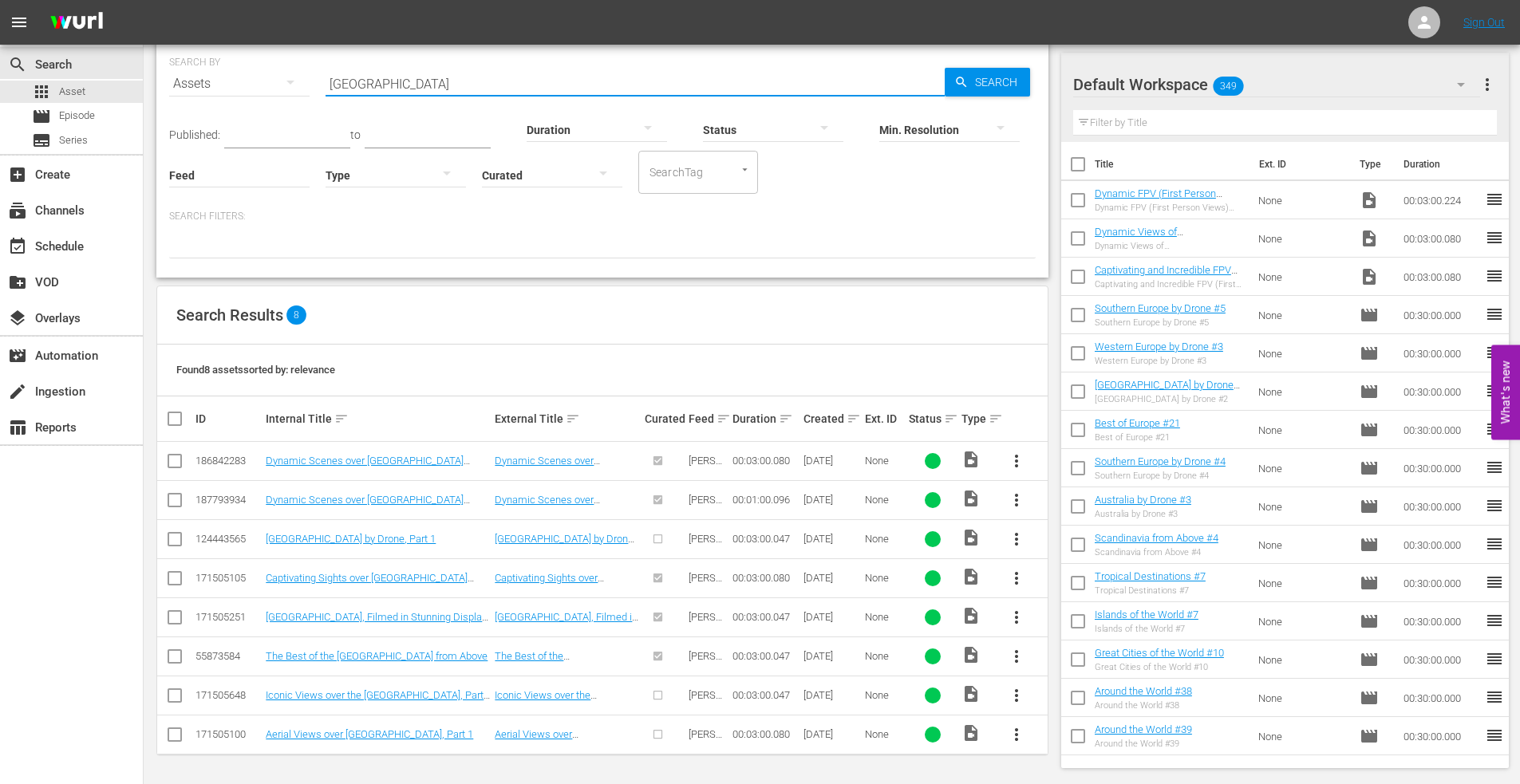
click at [177, 537] on input "checkbox" at bounding box center [175, 542] width 19 height 19
checkbox input "true"
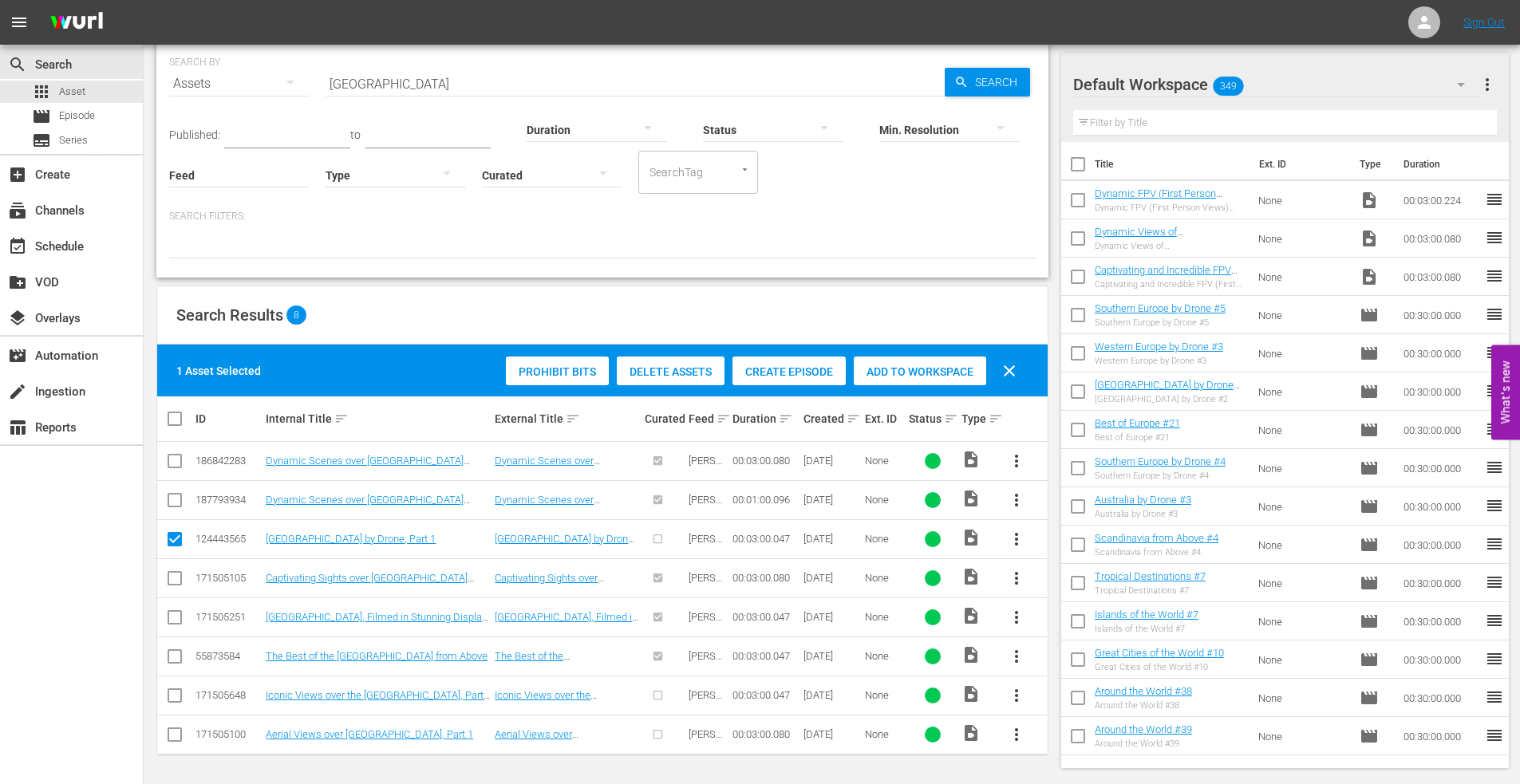
drag, startPoint x: 896, startPoint y: 373, endPoint x: 835, endPoint y: 370, distance: 61.1
click at [896, 373] on span "Add to Workspace" at bounding box center [920, 372] width 132 height 13
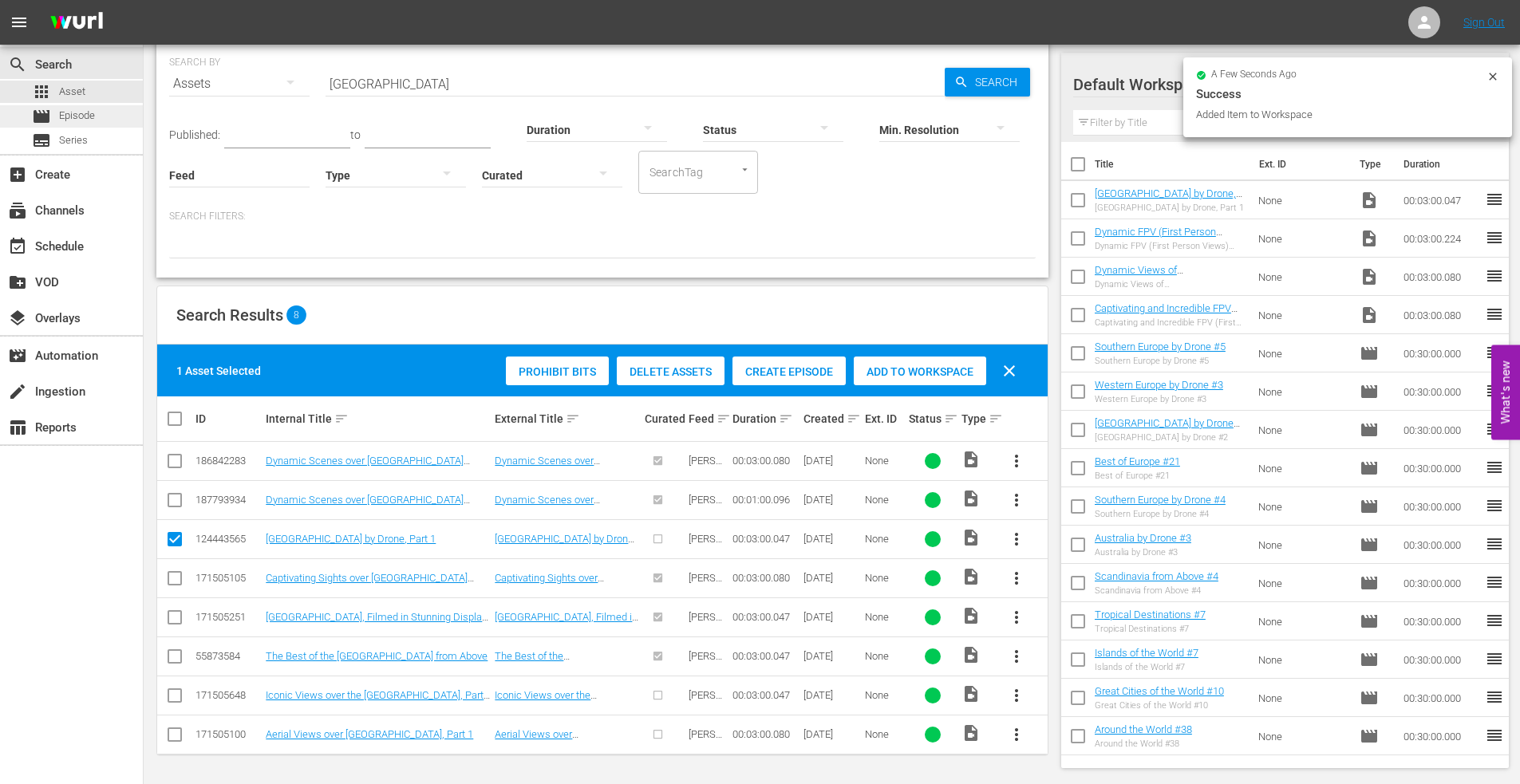
click at [77, 116] on span "Episode" at bounding box center [77, 115] width 36 height 16
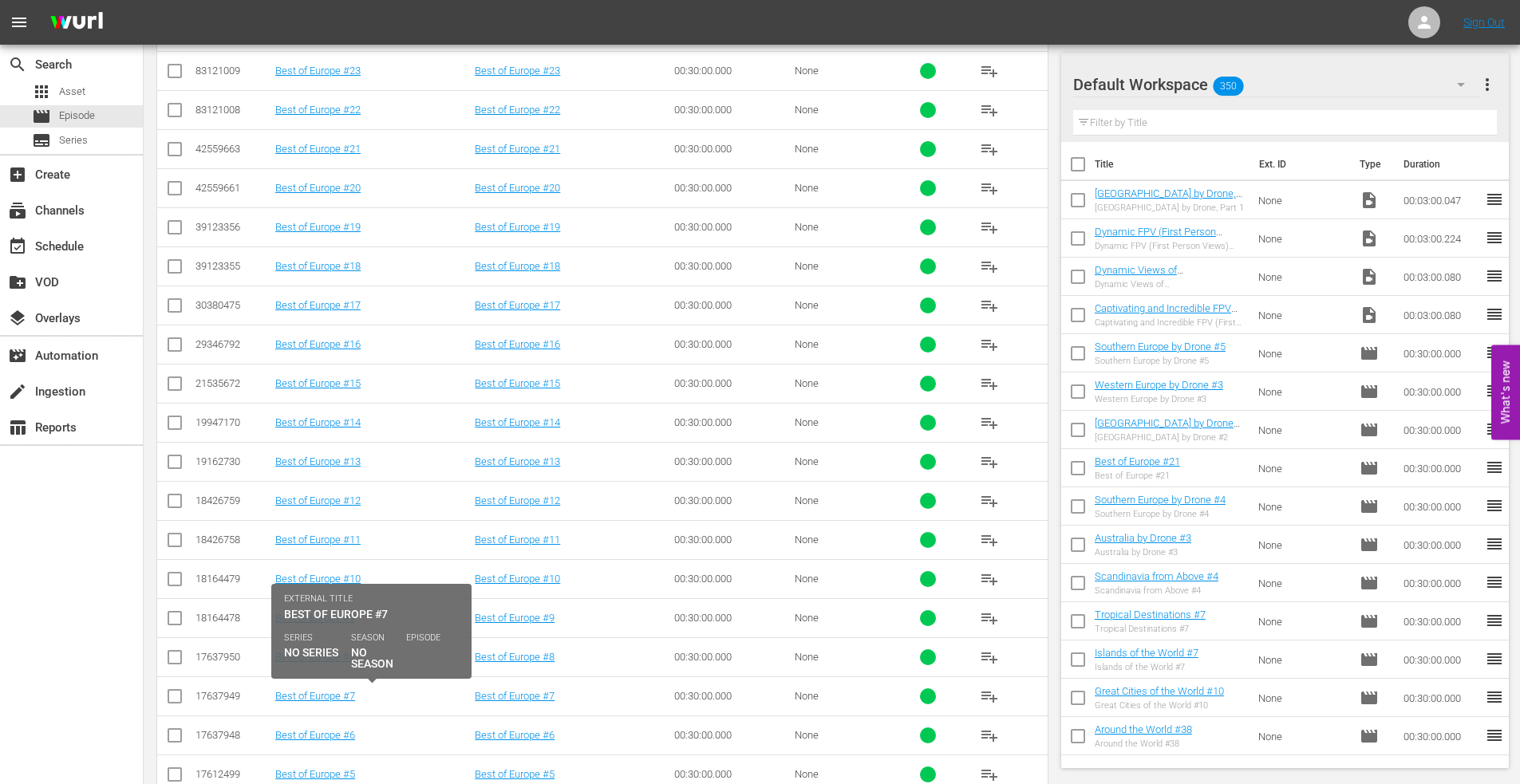
scroll to position [715, 0]
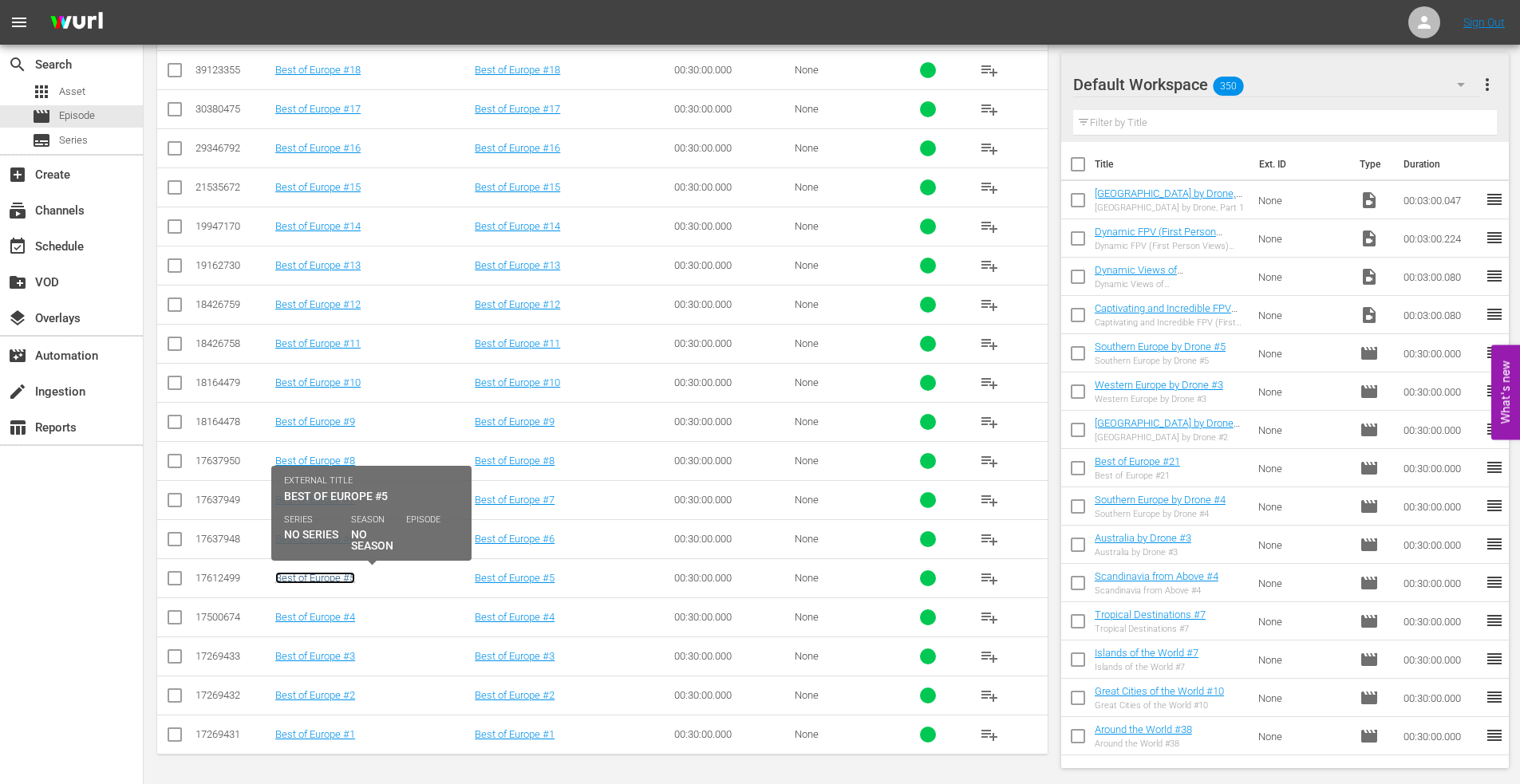
click at [322, 573] on link "Best of Europe #5" at bounding box center [315, 578] width 79 height 12
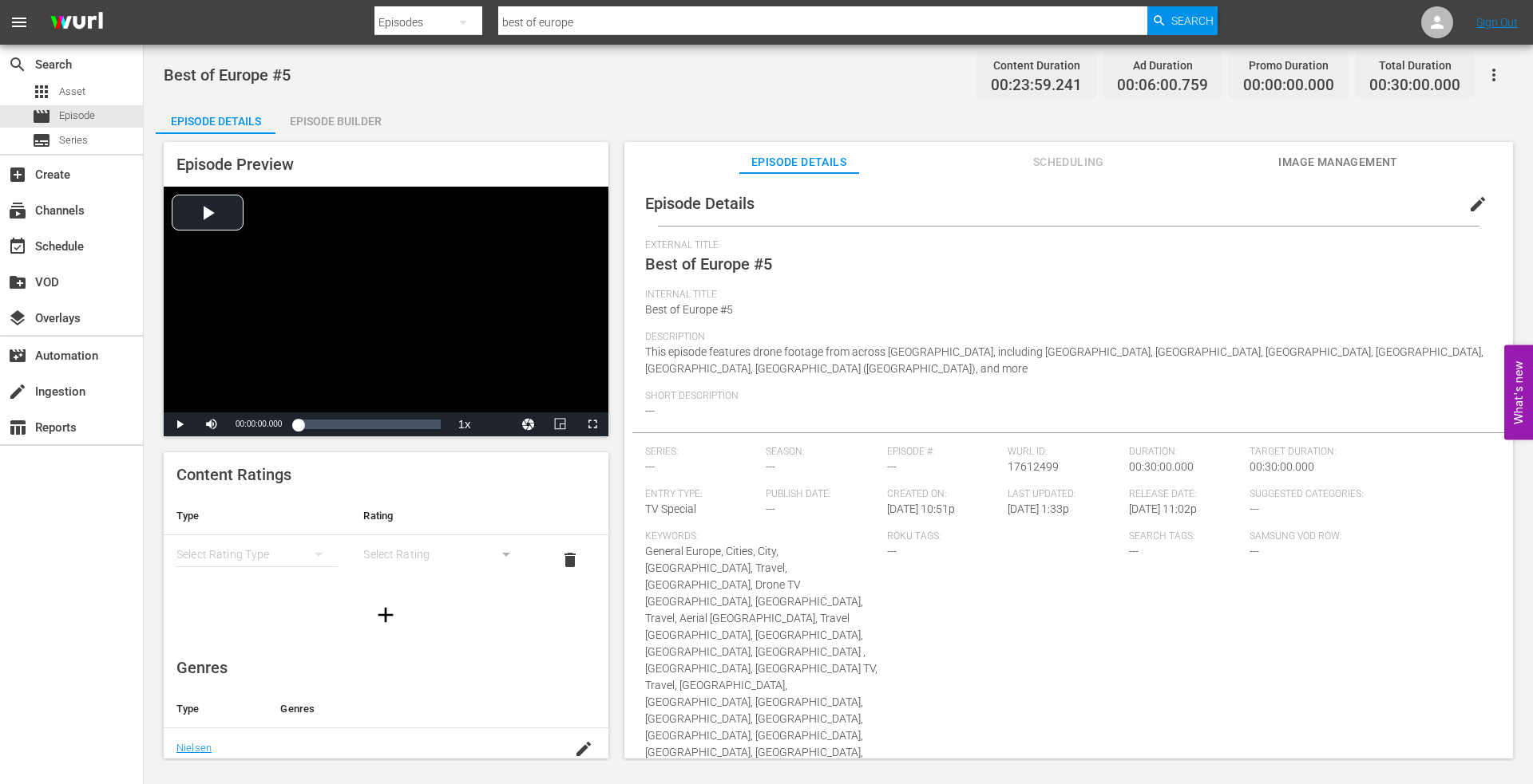
click at [330, 118] on div "Episode Builder" at bounding box center [335, 121] width 120 height 39
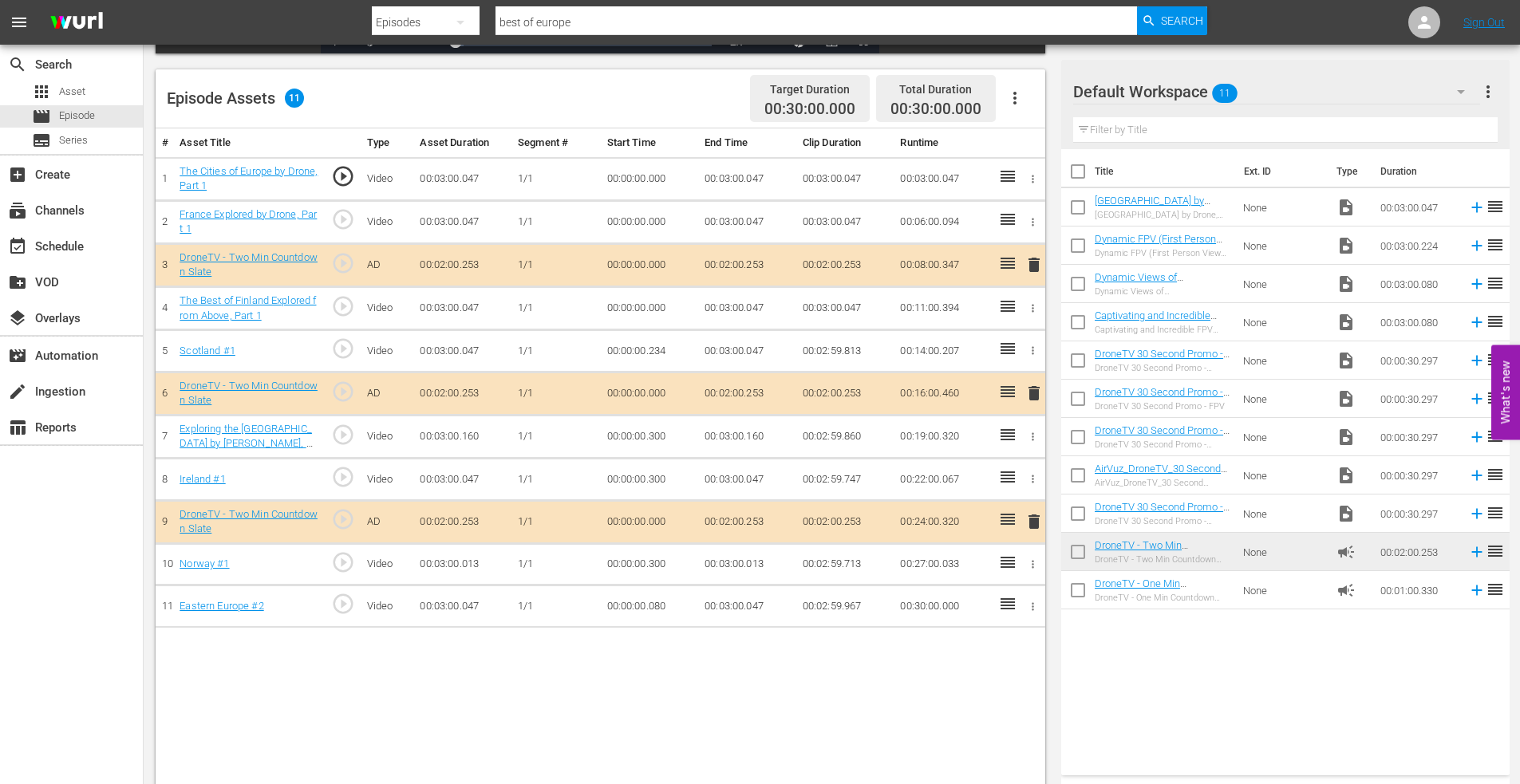
scroll to position [416, 0]
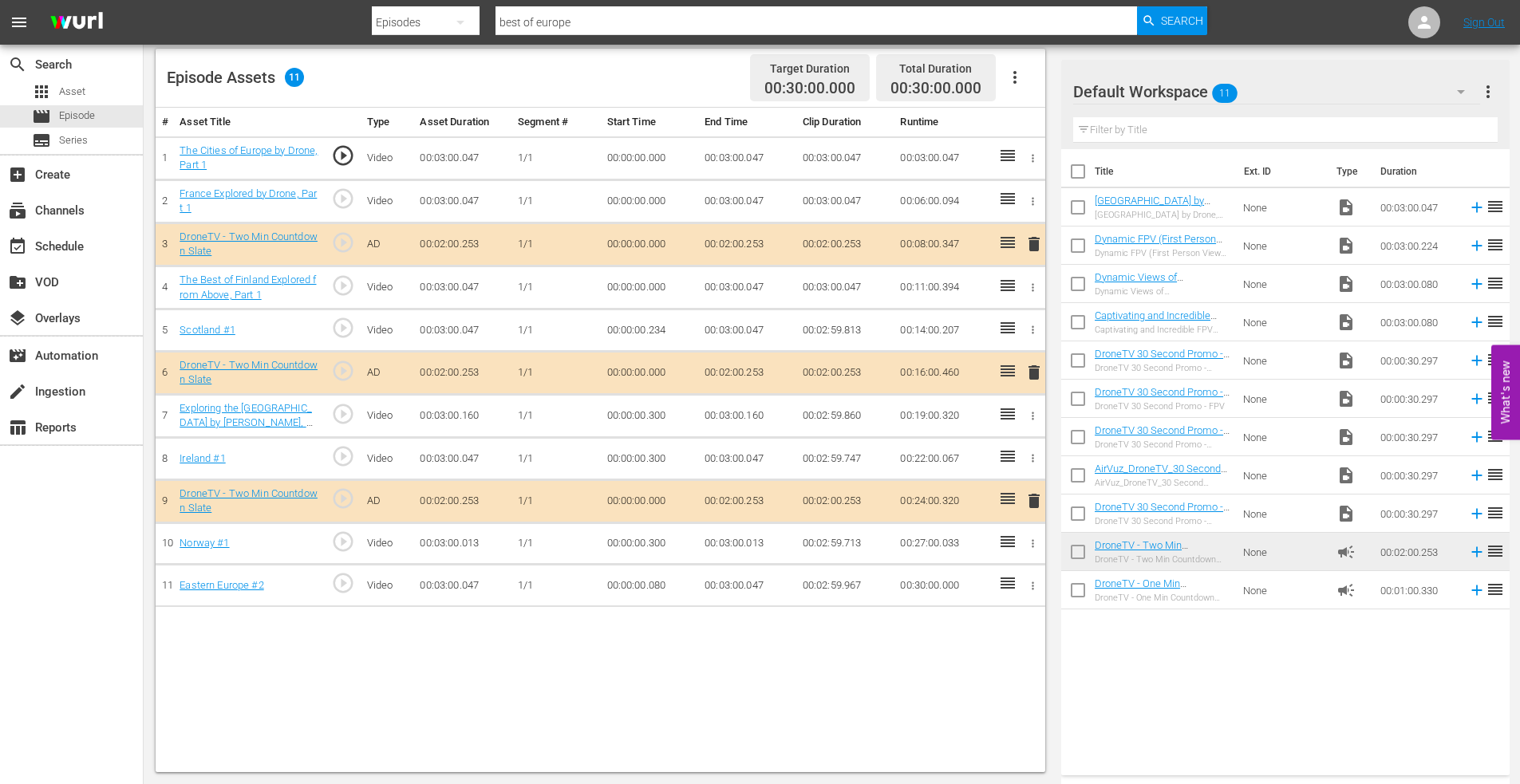
click at [1033, 329] on icon "button" at bounding box center [1033, 330] width 12 height 12
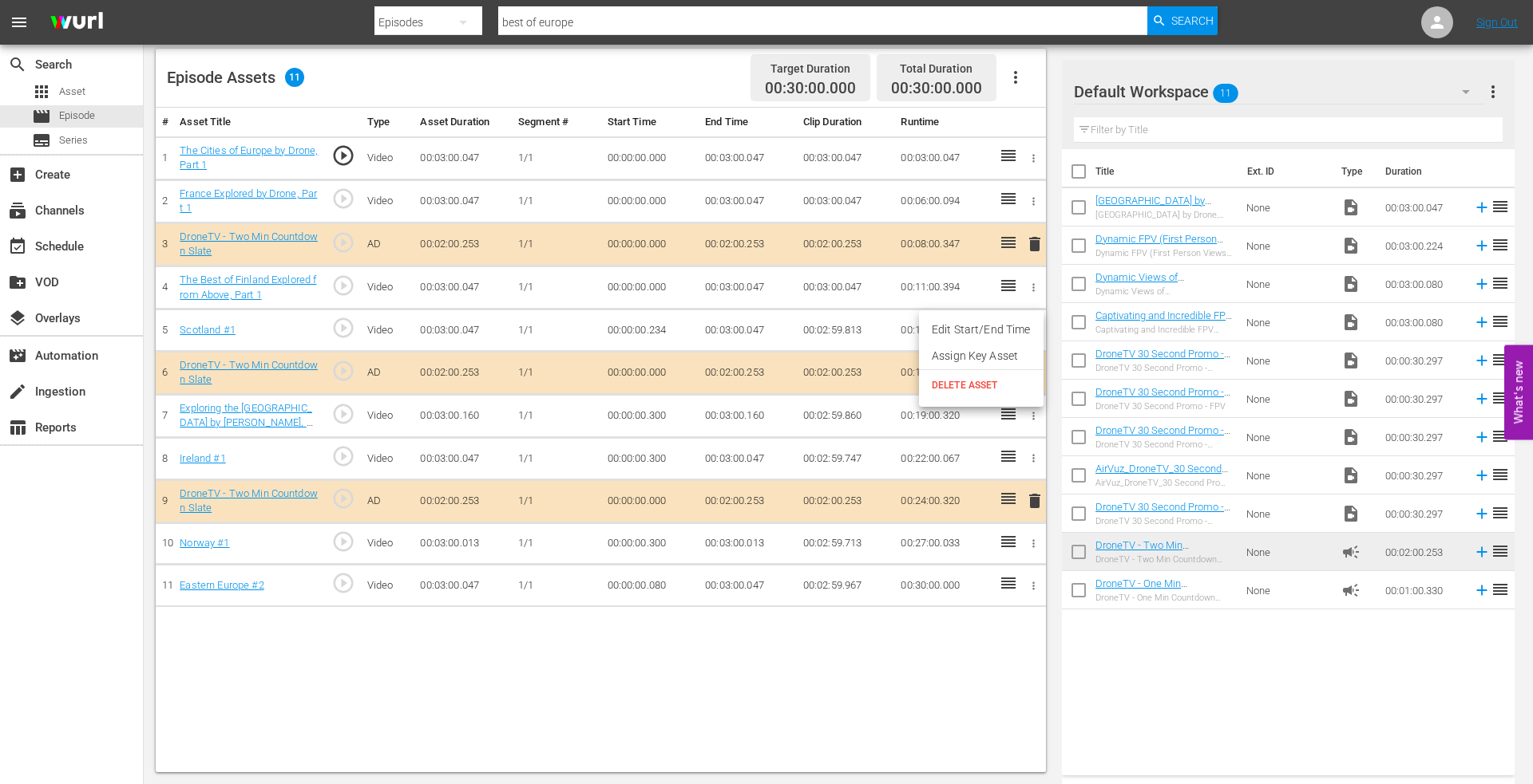
click at [978, 380] on span "DELETE ASSET" at bounding box center [981, 384] width 99 height 14
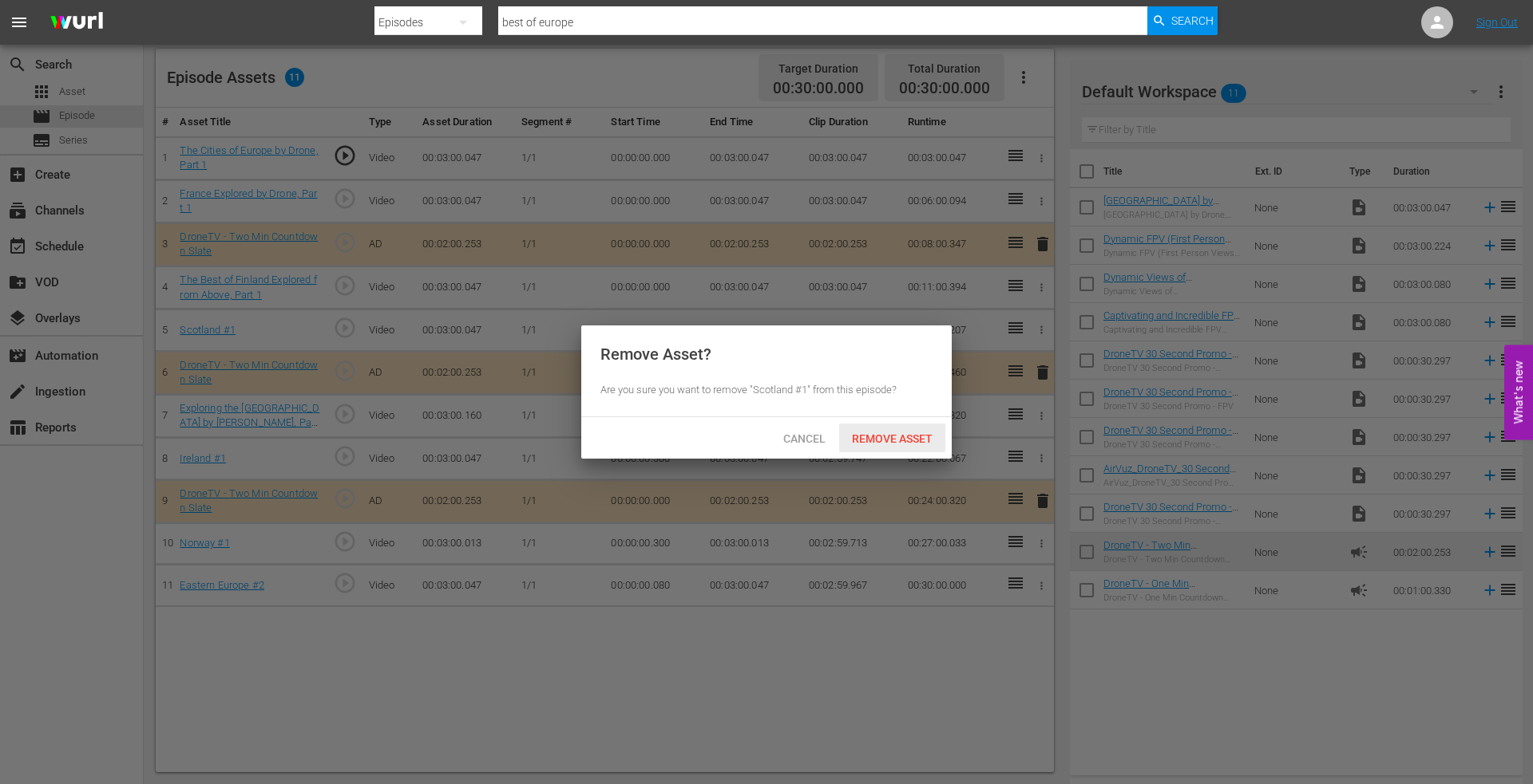
click at [894, 437] on span "Remove Asset" at bounding box center [892, 439] width 106 height 13
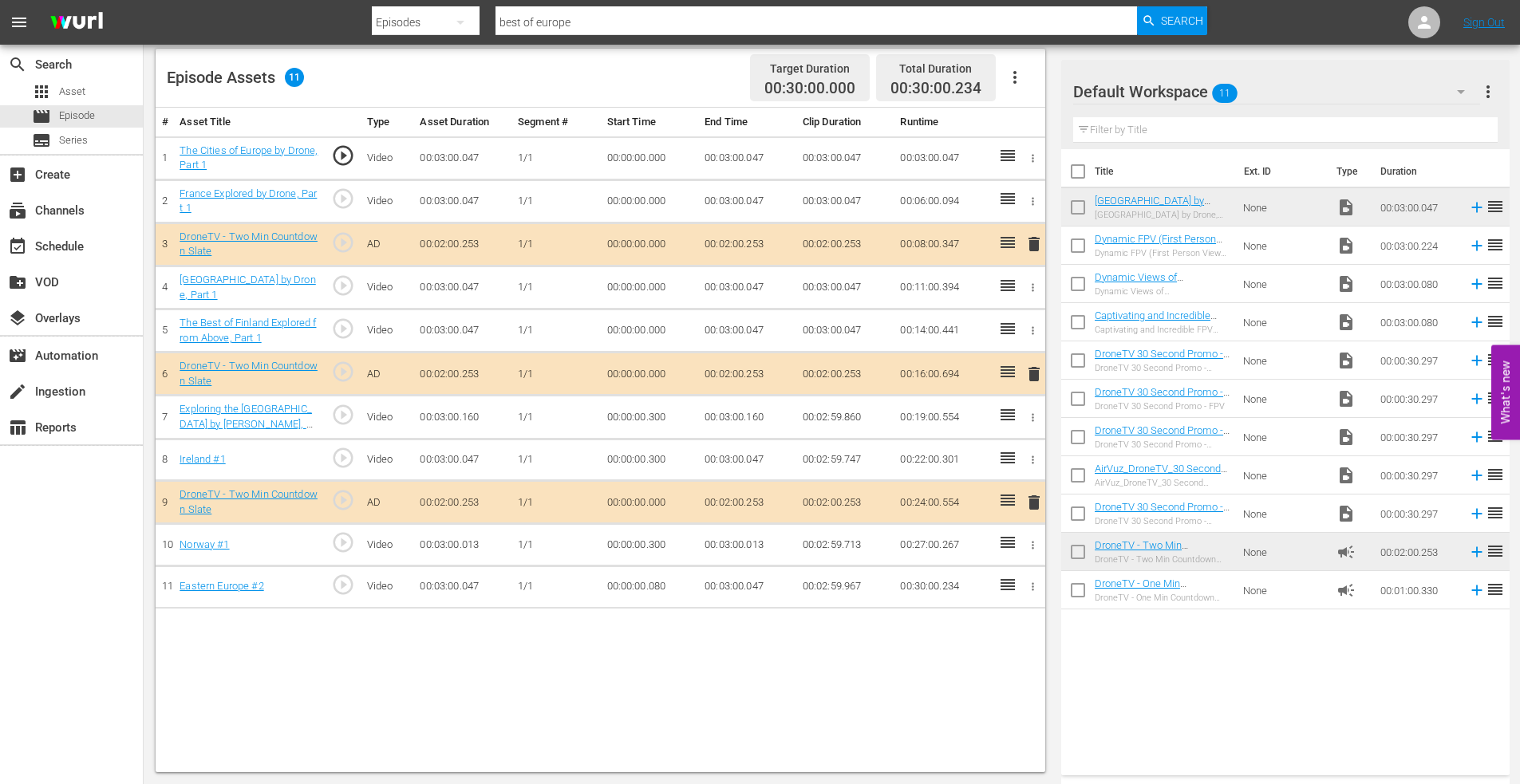
click at [1033, 419] on icon "button" at bounding box center [1033, 417] width 3 height 8
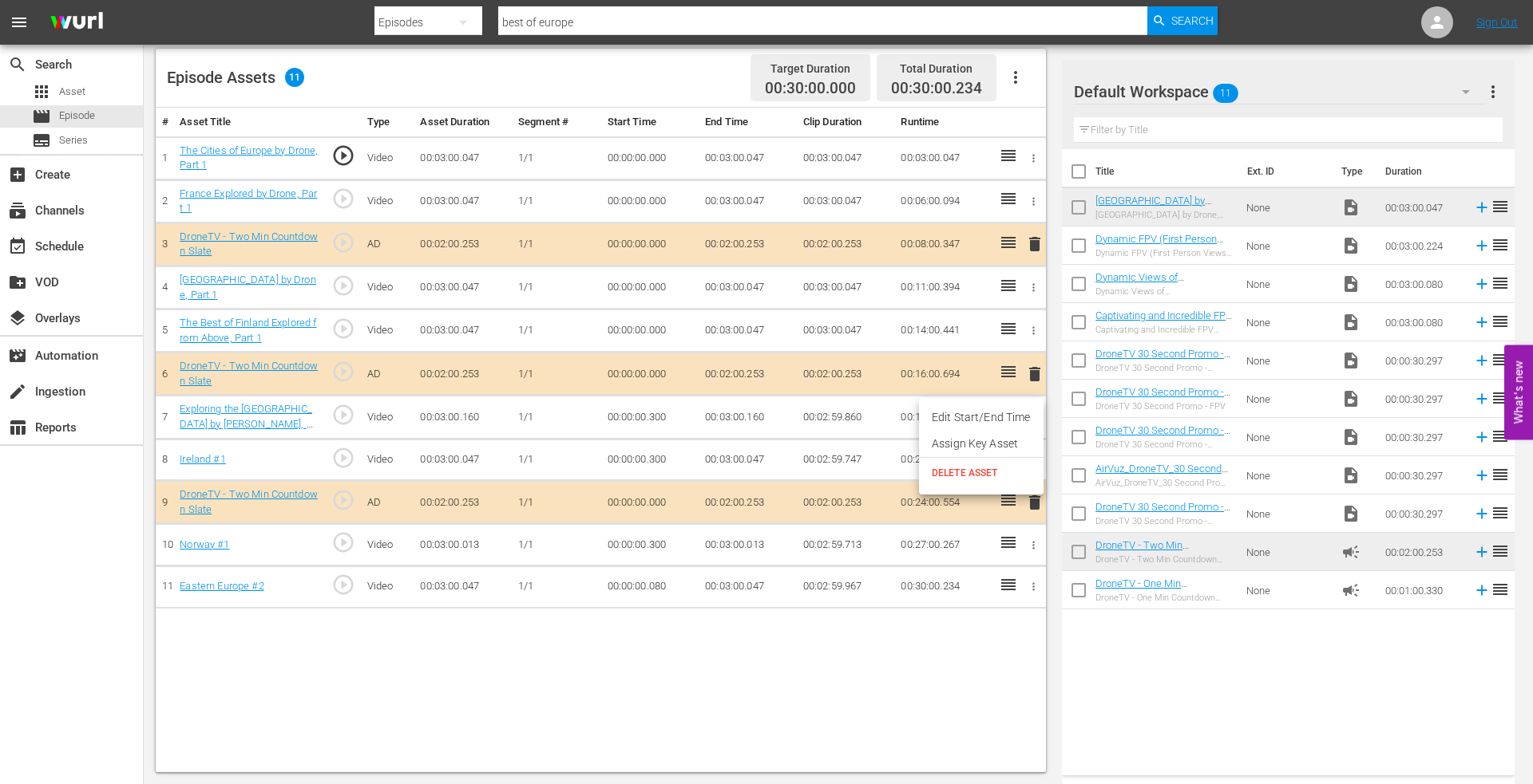
click at [990, 425] on li "Edit Start/End Time" at bounding box center [981, 418] width 125 height 26
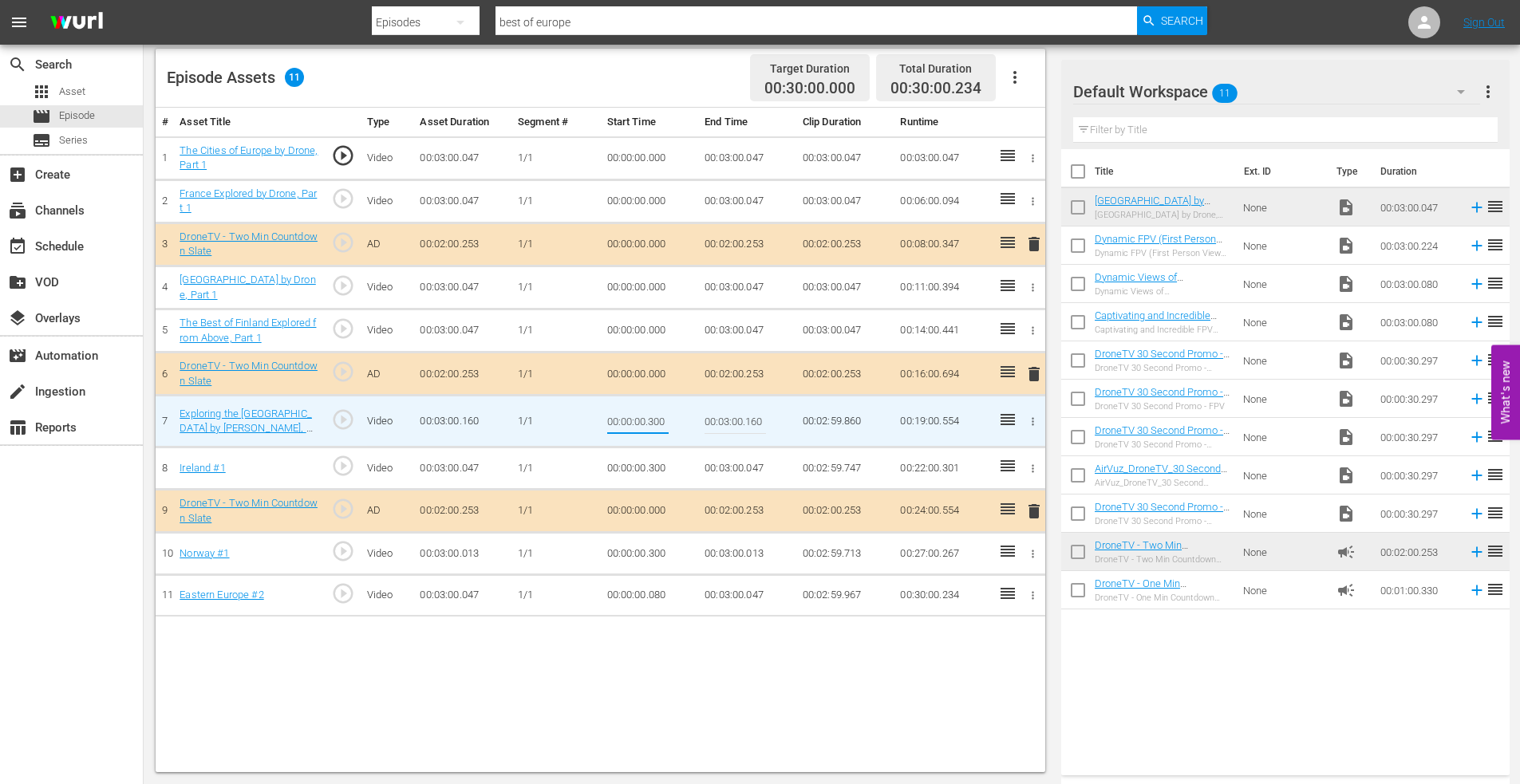
drag, startPoint x: 649, startPoint y: 423, endPoint x: 684, endPoint y: 420, distance: 35.1
click at [682, 420] on td "00:00:00.300" at bounding box center [650, 421] width 98 height 52
type input "00:00:00.150"
click at [1035, 467] on icon "button" at bounding box center [1033, 469] width 12 height 12
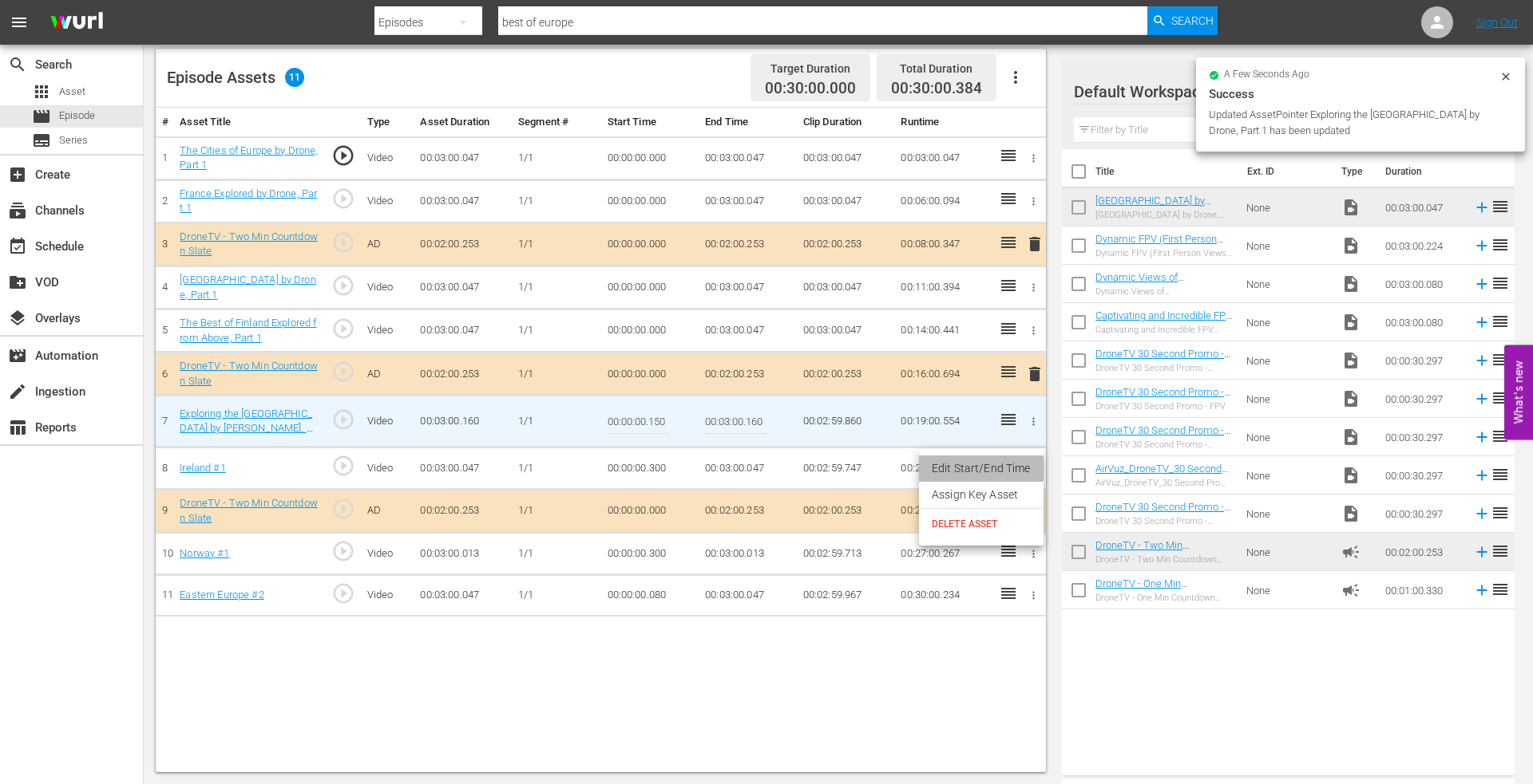
click at [978, 469] on li "Edit Start/End Time" at bounding box center [981, 469] width 125 height 26
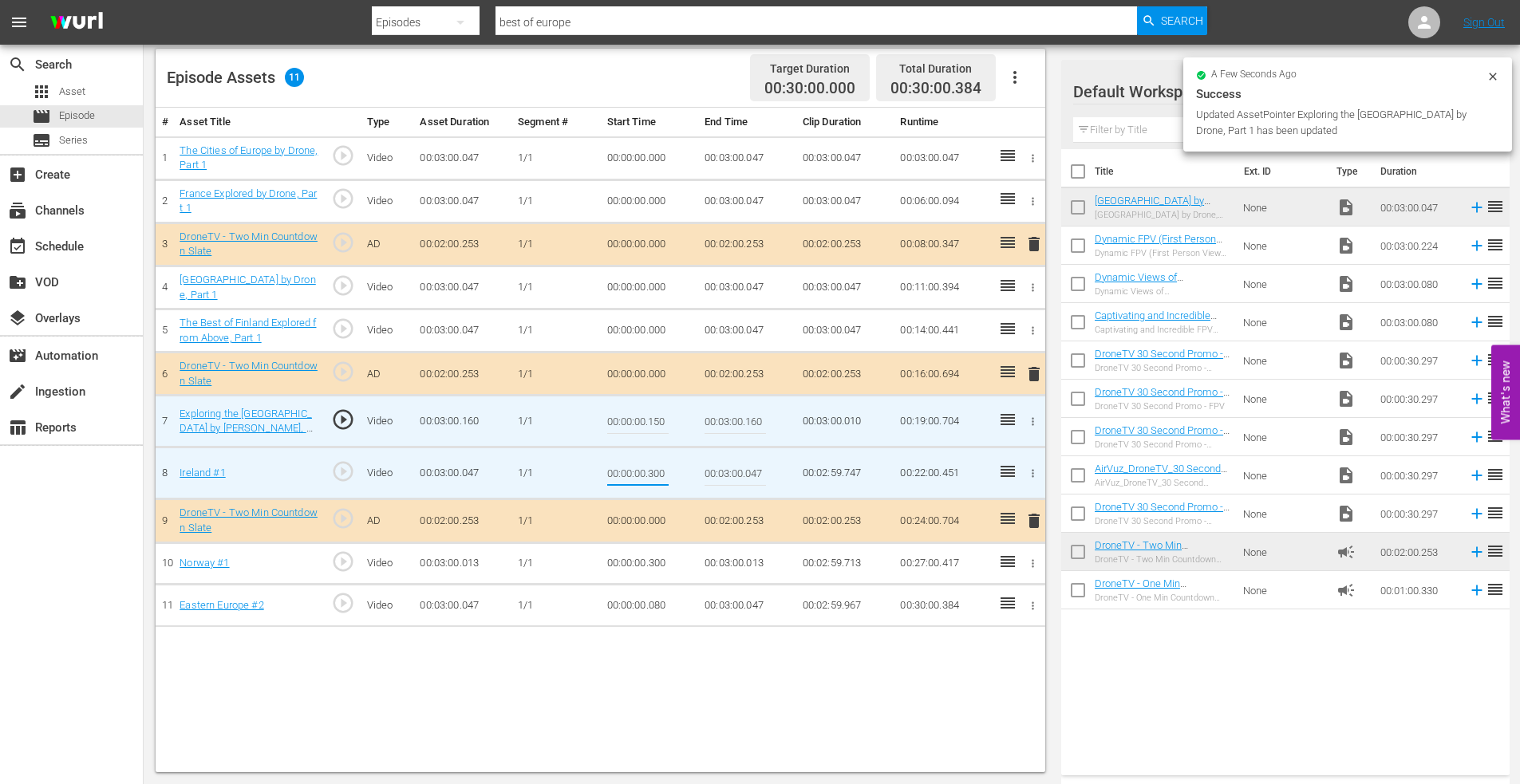
drag, startPoint x: 649, startPoint y: 475, endPoint x: 714, endPoint y: 475, distance: 65.0
click at [714, 475] on tr "8 Ireland #1 play_circle_outline Video 00:03:00.047 [DATE] 00:00:00.300 00:03:0…" at bounding box center [601, 473] width 890 height 52
type input "00:00:00.150"
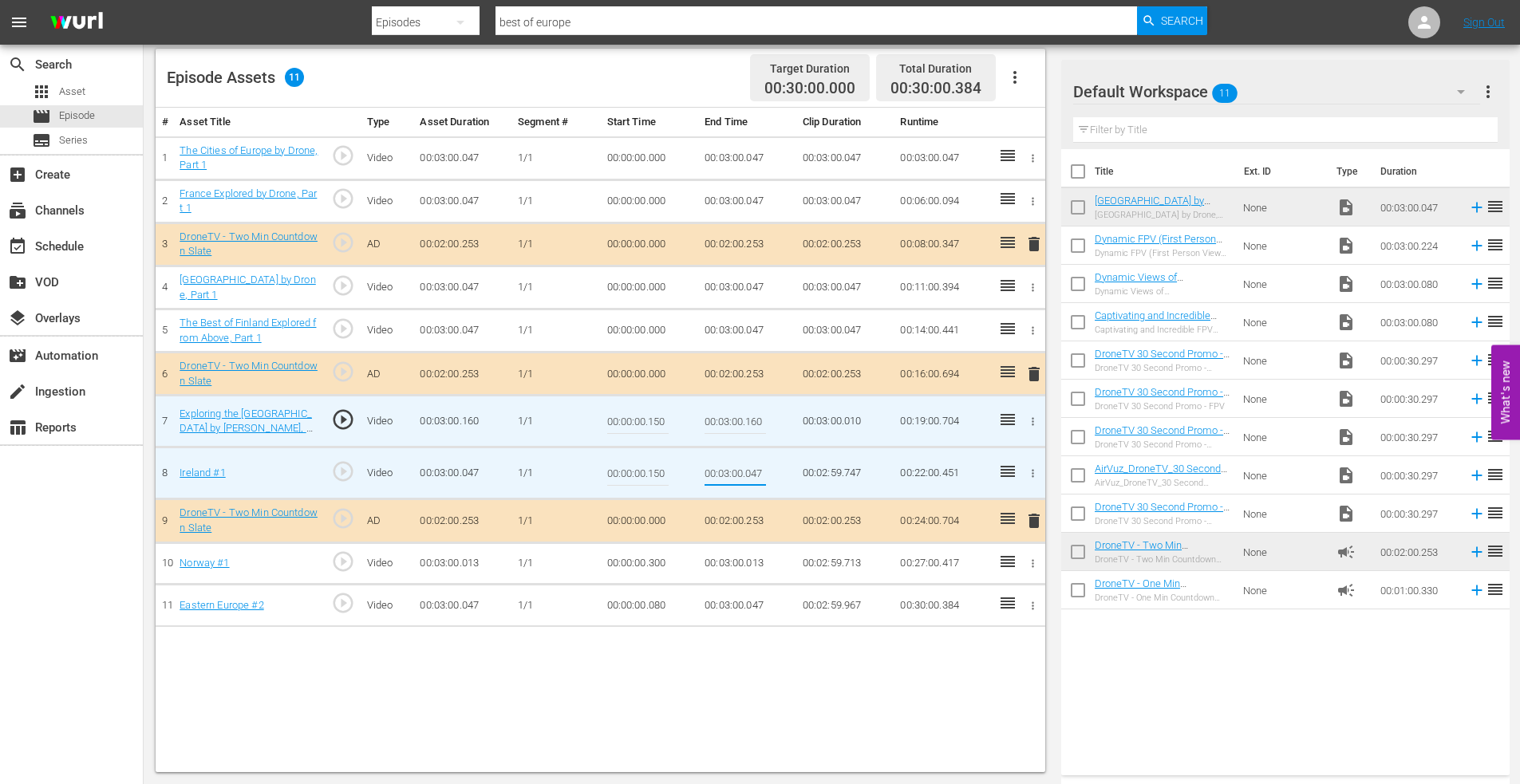
click at [1031, 565] on icon "button" at bounding box center [1033, 563] width 12 height 12
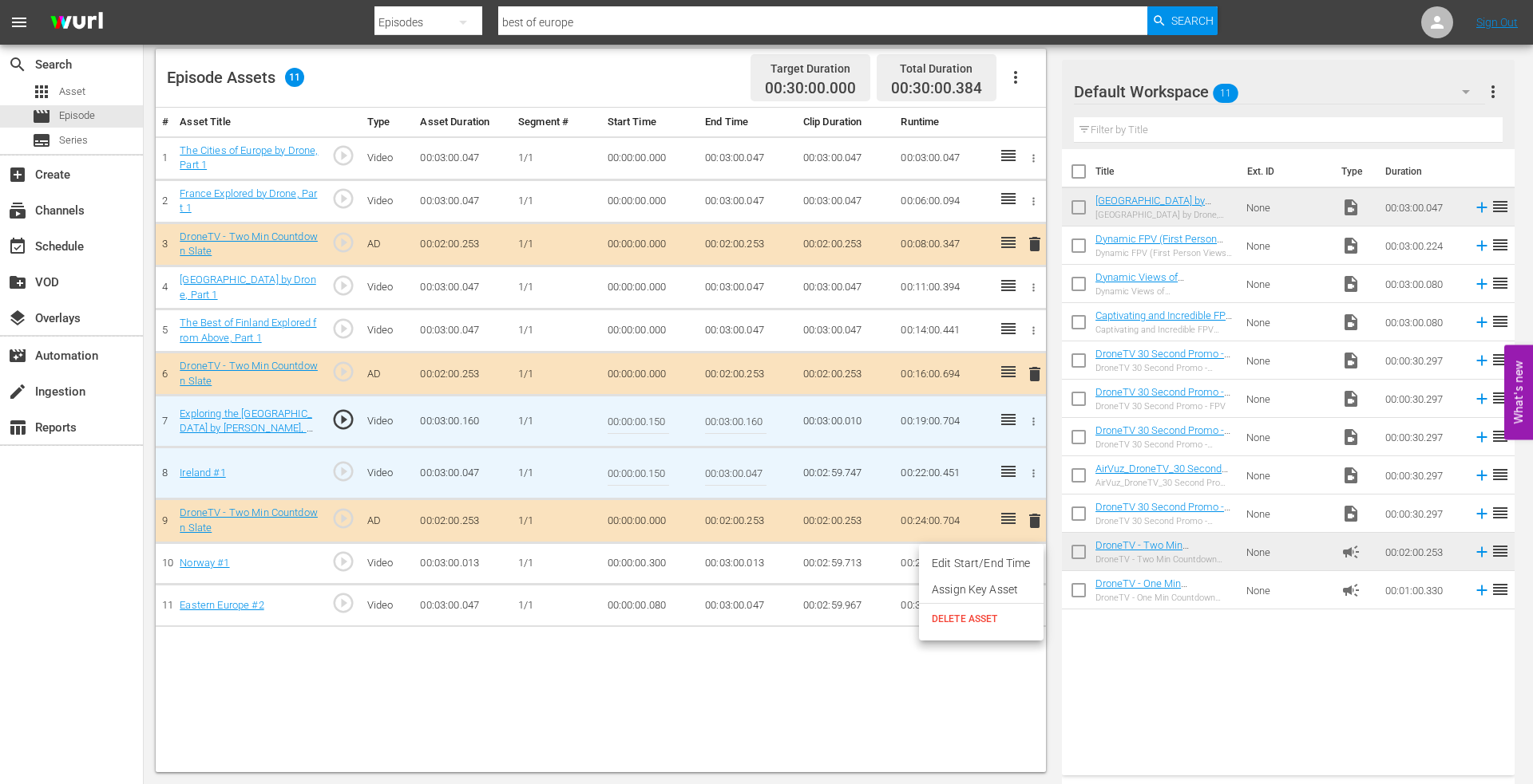
click at [966, 557] on li "Edit Start/End Time" at bounding box center [981, 564] width 125 height 26
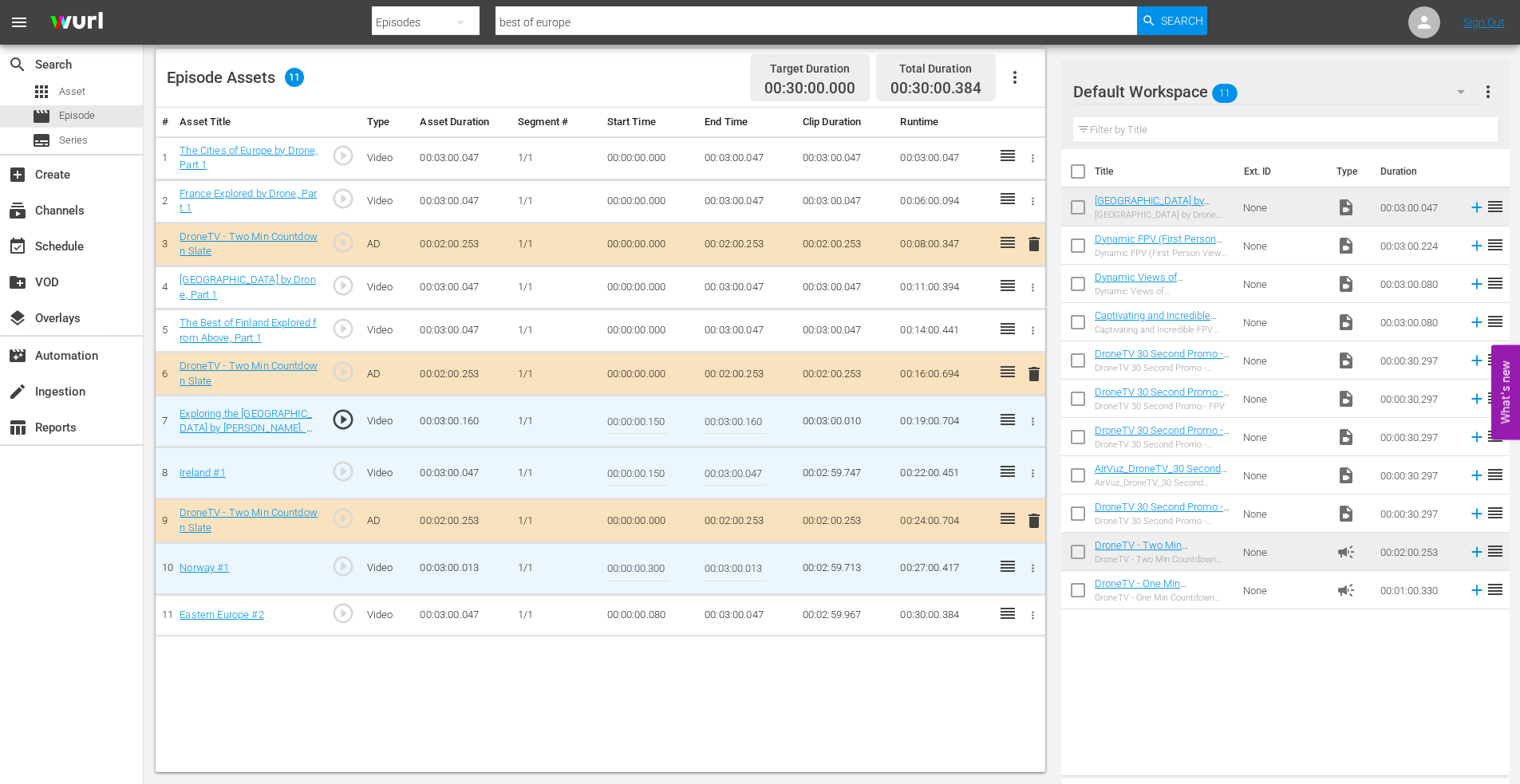
drag, startPoint x: 649, startPoint y: 569, endPoint x: 689, endPoint y: 569, distance: 40.0
click at [689, 569] on td "00:00:00.300" at bounding box center [650, 568] width 98 height 52
type input "00:00:00.150"
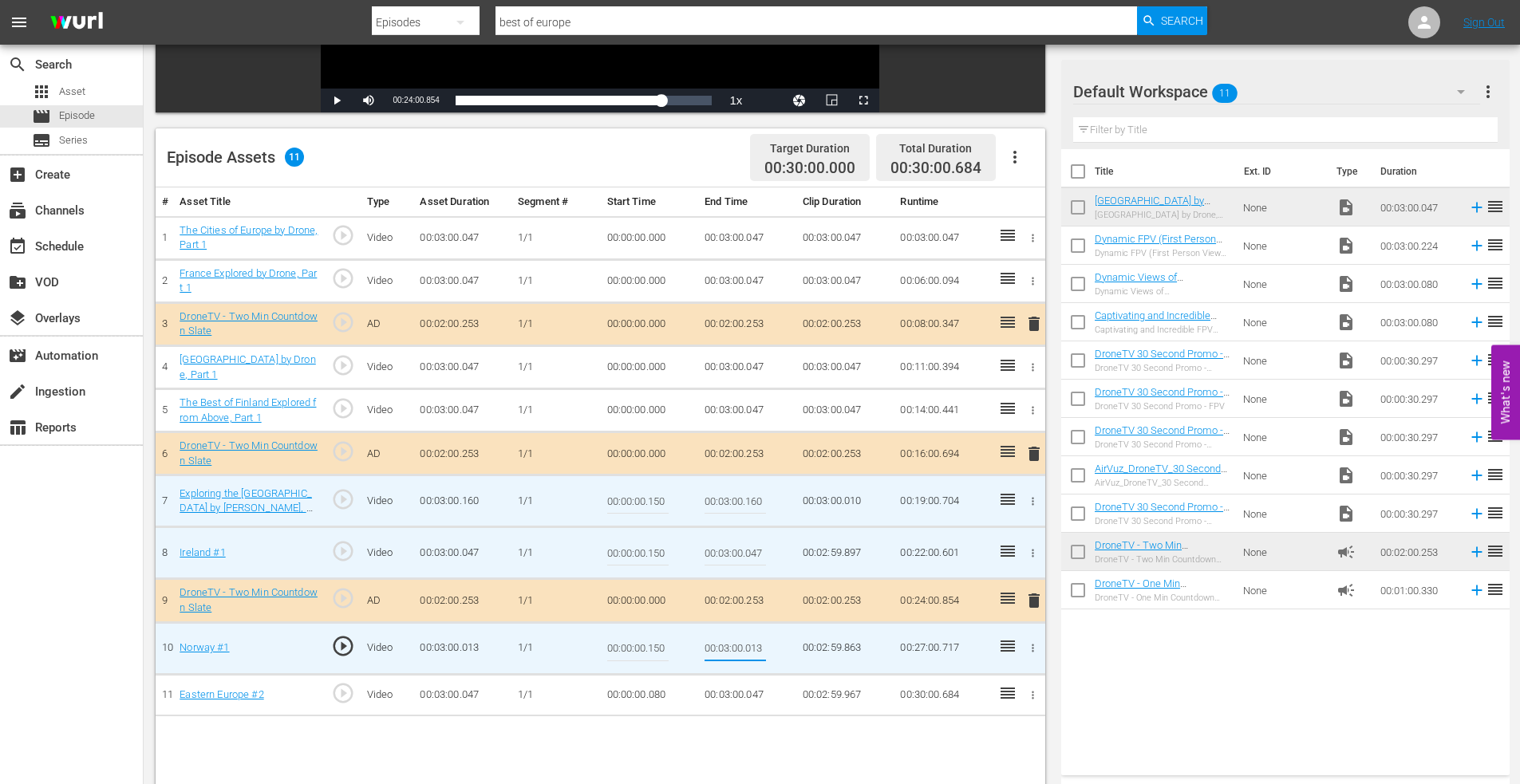
click at [1030, 237] on icon "button" at bounding box center [1033, 238] width 12 height 12
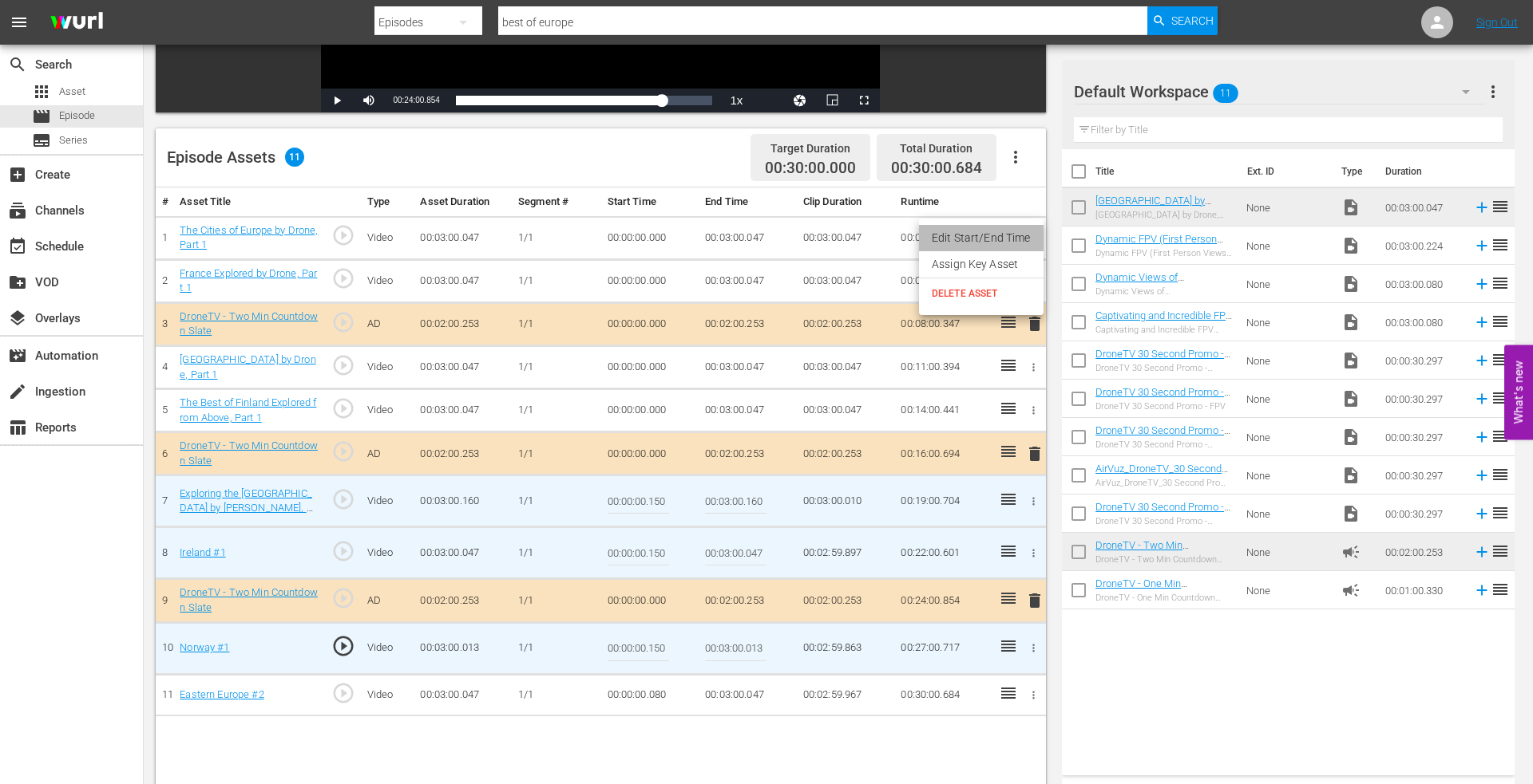
click at [989, 246] on li "Edit Start/End Time" at bounding box center [981, 238] width 125 height 26
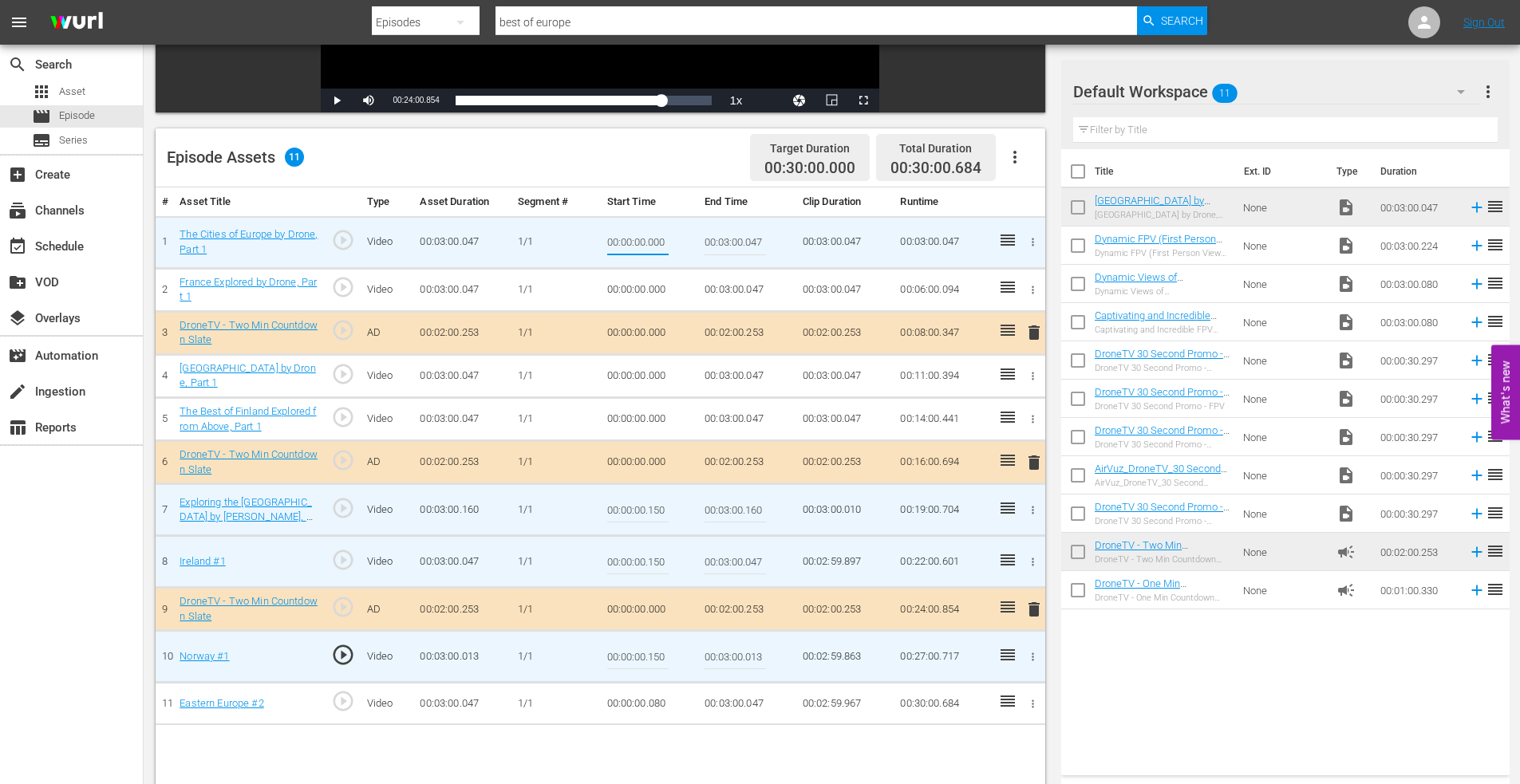
drag, startPoint x: 649, startPoint y: 245, endPoint x: 706, endPoint y: 235, distance: 57.9
click at [706, 235] on tr "1 The Cities of Europe by Drone, Part 1 play_circle_outline Video 00:03:00.047 …" at bounding box center [601, 242] width 890 height 52
type input "00:00:00.150"
type input "00:03:00.000"
click at [1034, 288] on icon "button" at bounding box center [1033, 290] width 12 height 12
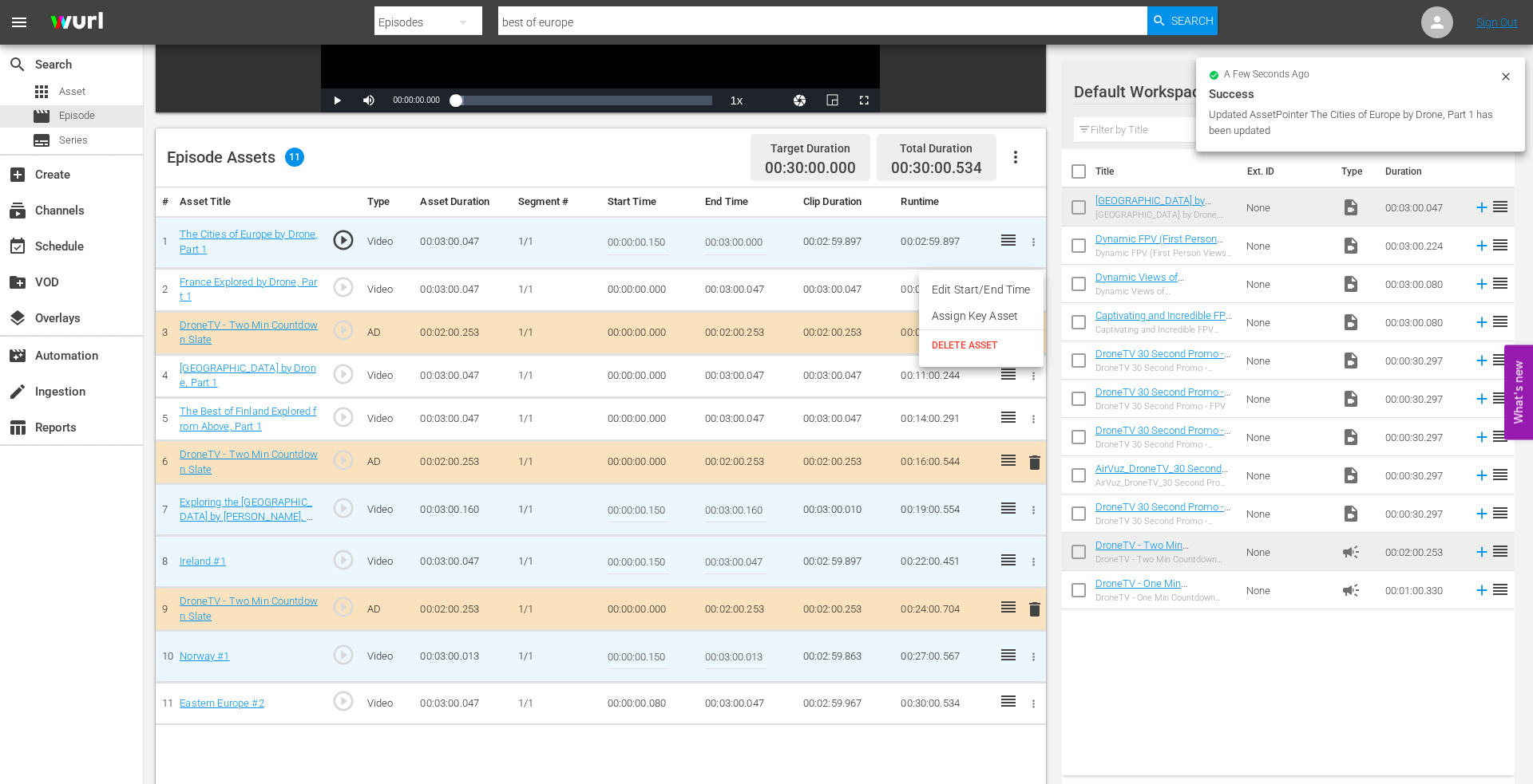
click at [1008, 290] on li "Edit Start/End Time" at bounding box center [981, 290] width 125 height 26
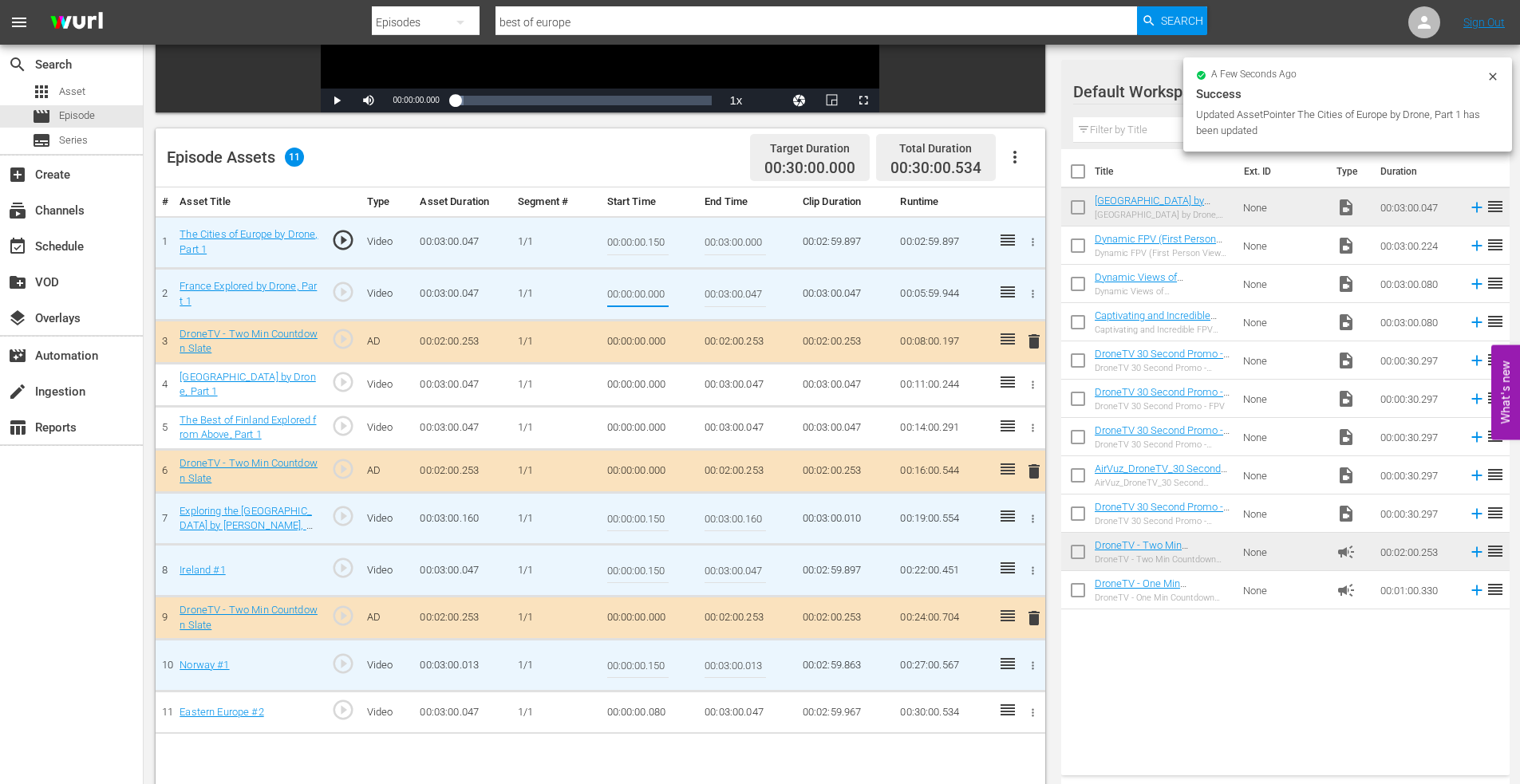
drag, startPoint x: 652, startPoint y: 291, endPoint x: 701, endPoint y: 295, distance: 49.2
click at [701, 295] on tr "2 France Explored by Drone, Part 1 play_circle_outline Video 00:03:00.047 [DATE…" at bounding box center [601, 294] width 890 height 52
click at [649, 290] on input "00:00:00.000" at bounding box center [638, 294] width 61 height 39
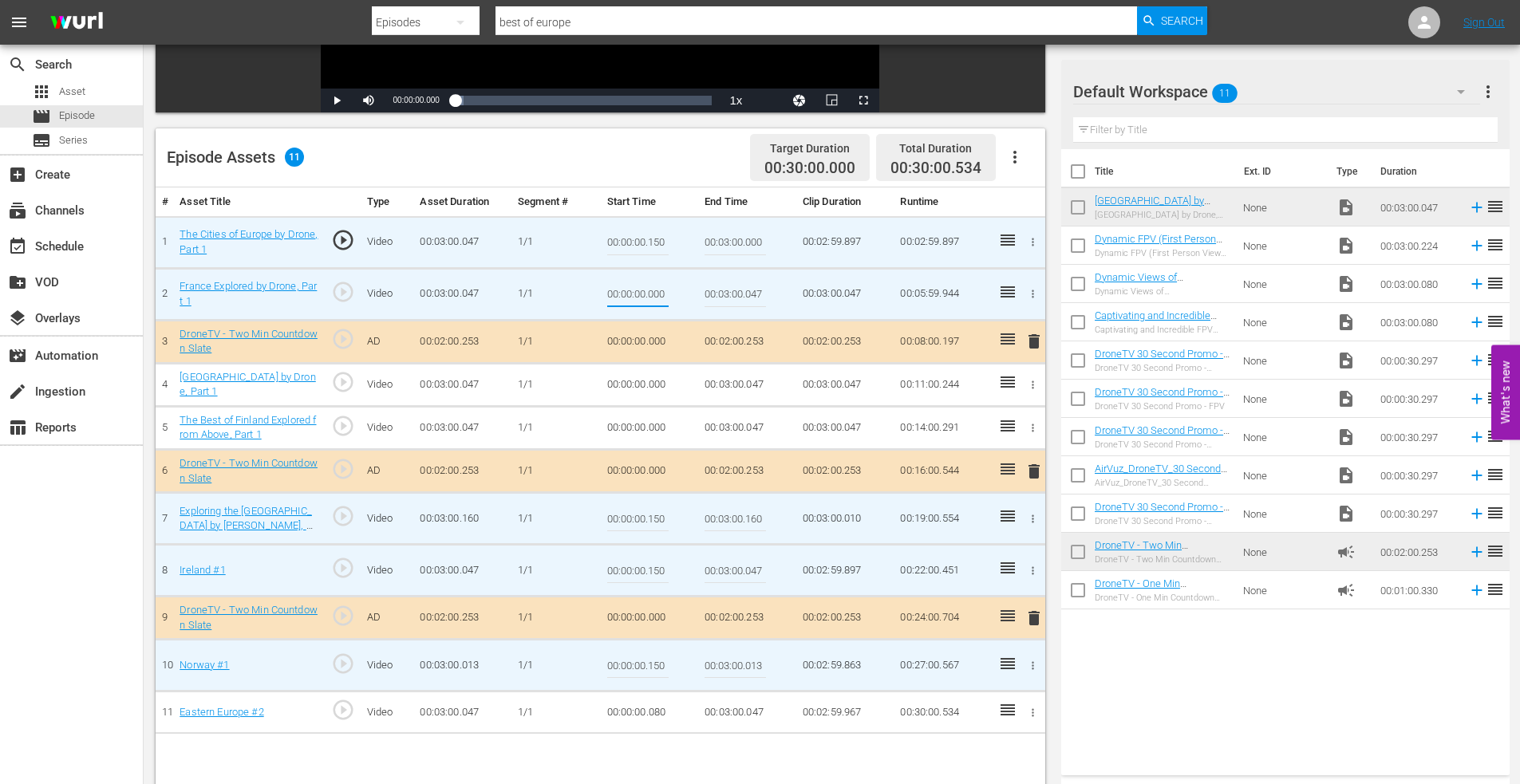
drag, startPoint x: 650, startPoint y: 293, endPoint x: 685, endPoint y: 293, distance: 35.0
click at [685, 293] on td "00:00:00.000" at bounding box center [650, 294] width 98 height 52
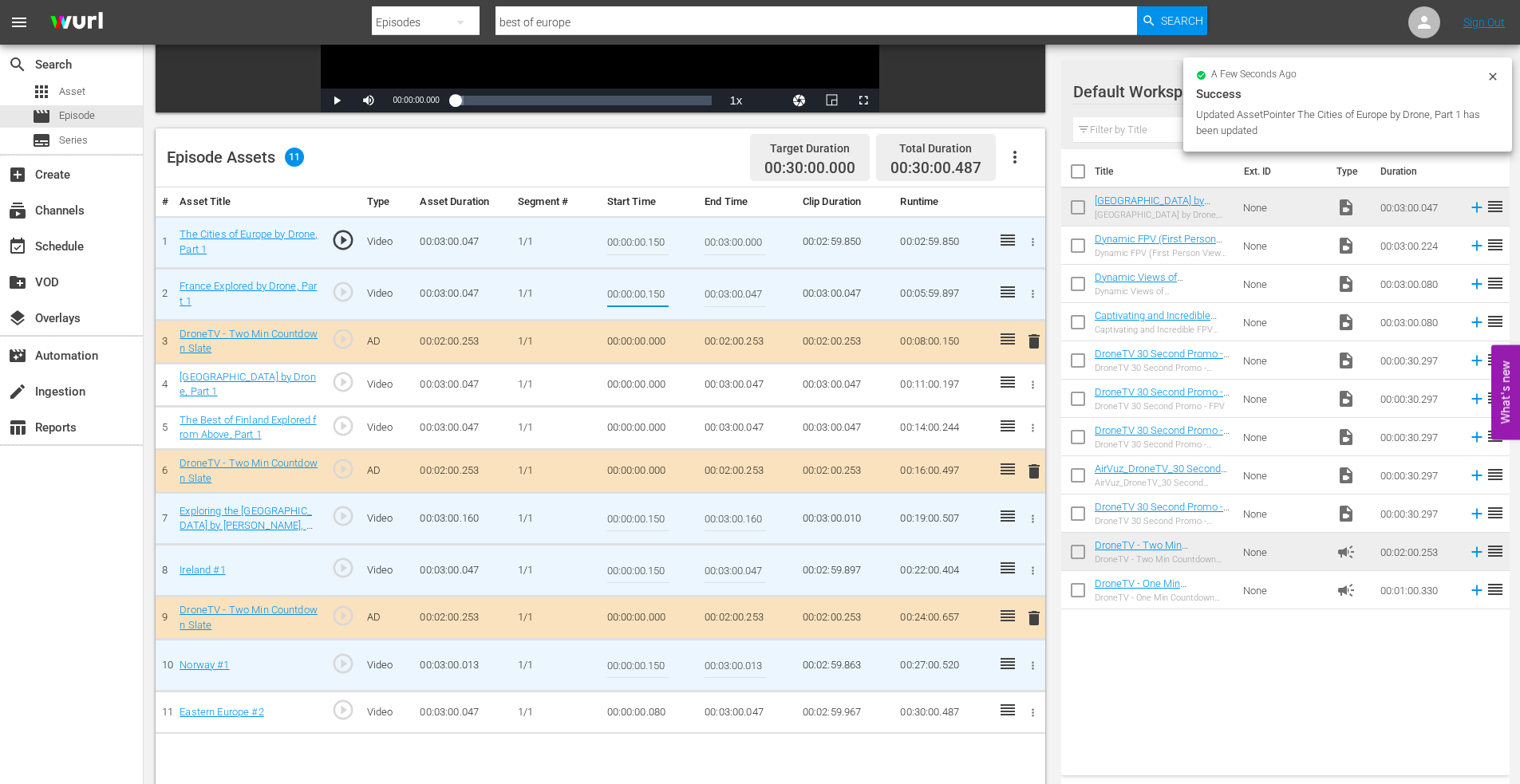
type input "00:00:00.150"
type input "00:03:00.000"
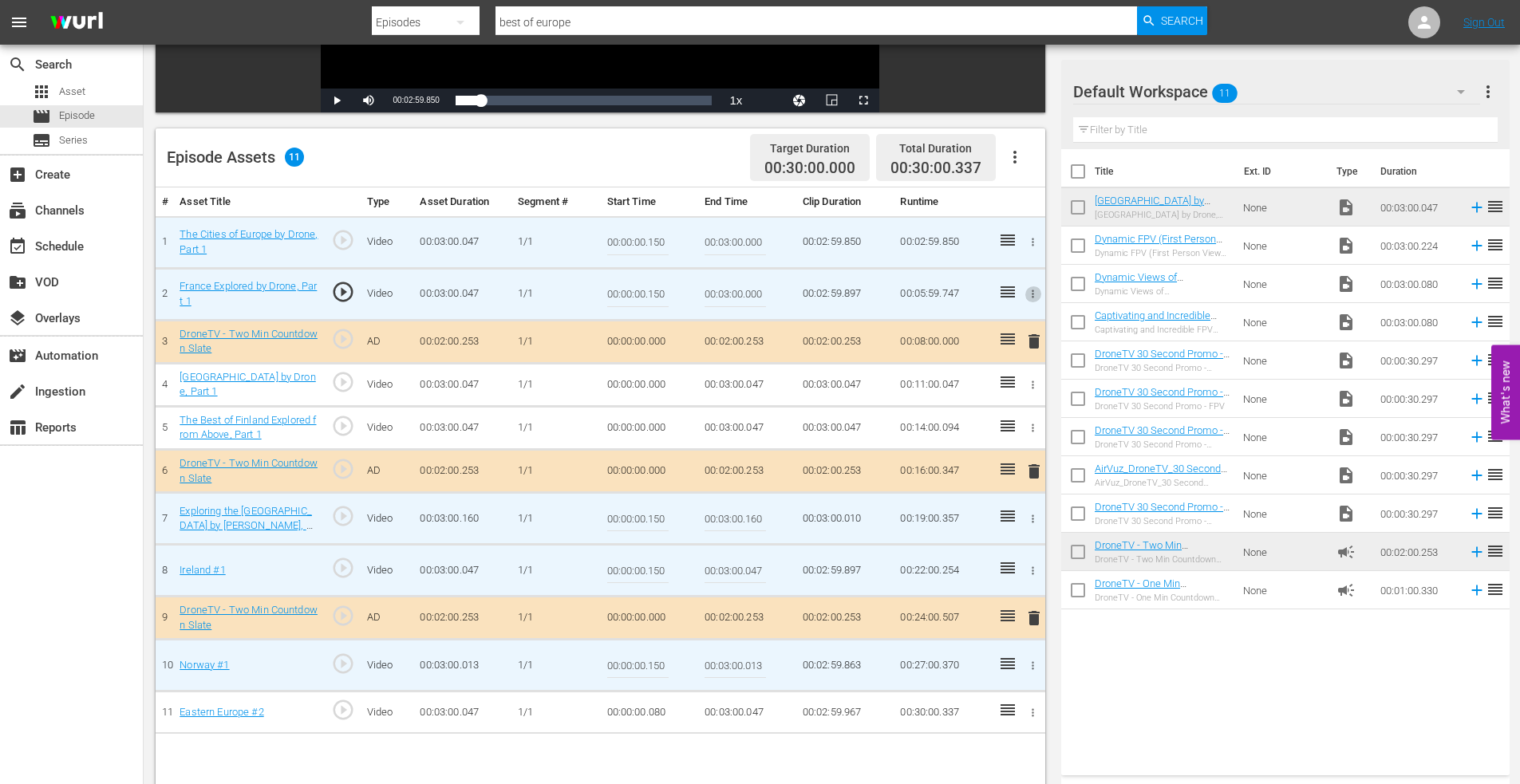
click at [1034, 383] on icon "button" at bounding box center [1033, 384] width 12 height 12
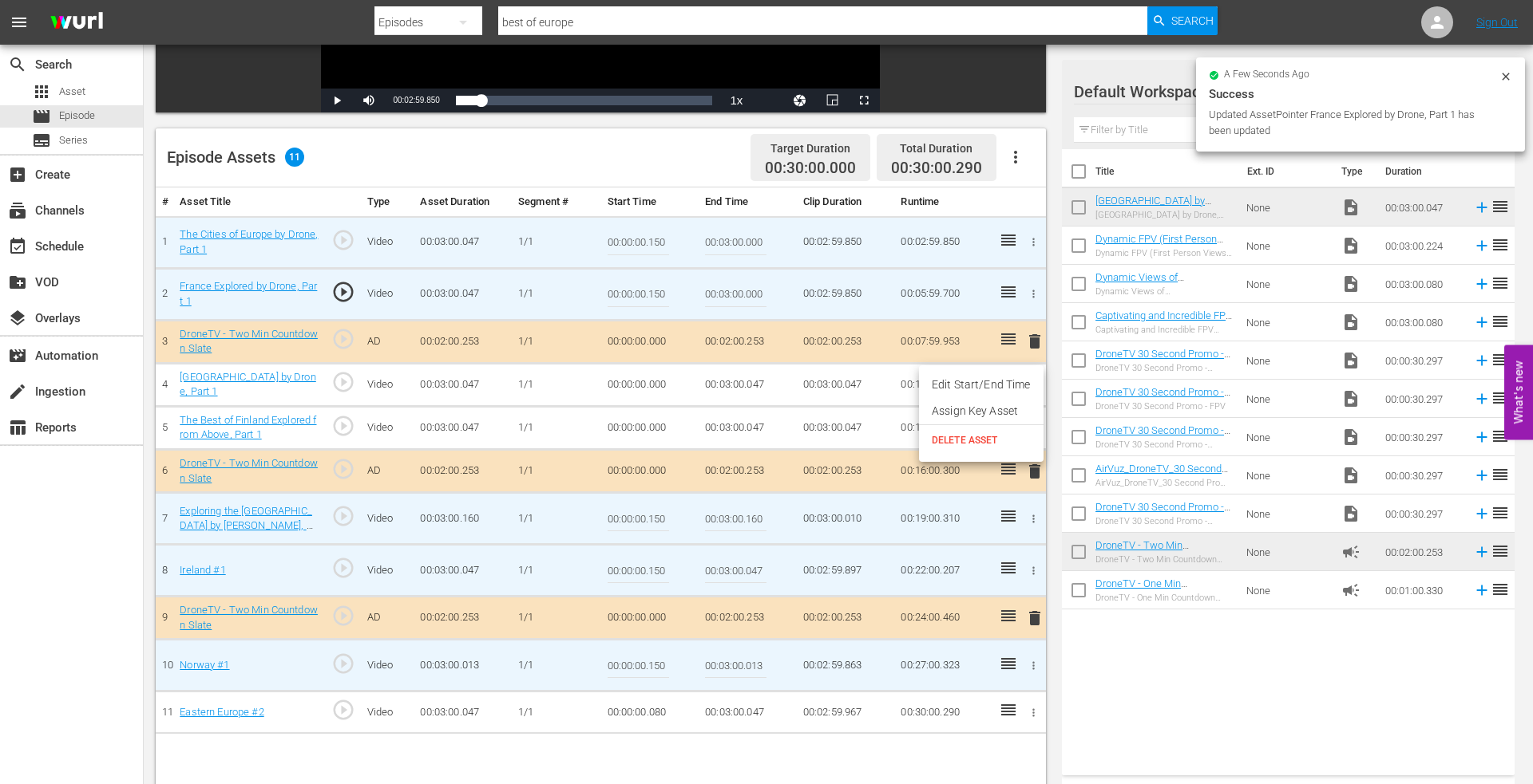
drag, startPoint x: 984, startPoint y: 384, endPoint x: 927, endPoint y: 390, distance: 57.3
click at [980, 384] on li "Edit Start/End Time" at bounding box center [981, 385] width 125 height 26
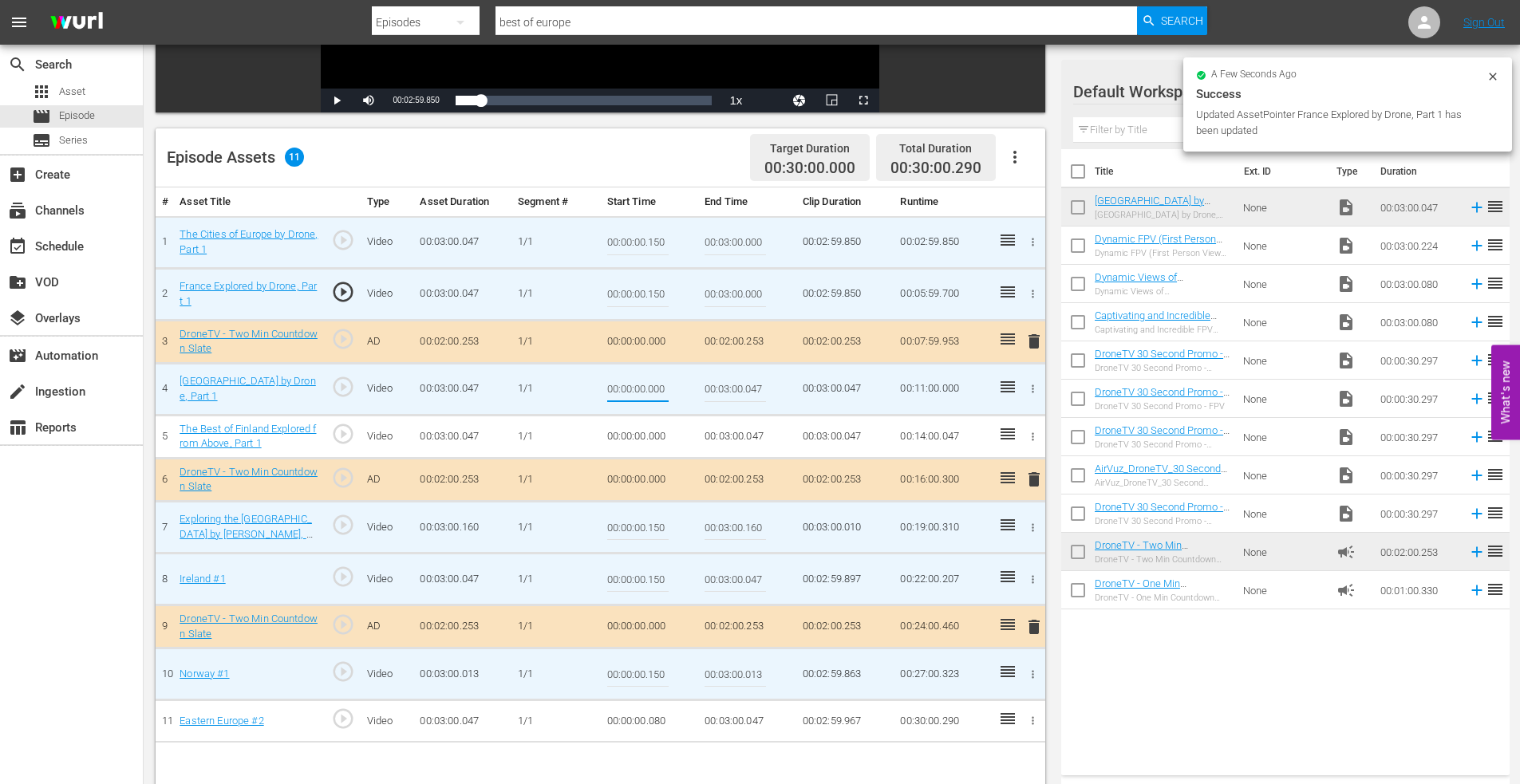
drag, startPoint x: 647, startPoint y: 387, endPoint x: 706, endPoint y: 387, distance: 59.0
click at [706, 387] on tr "4 [GEOGRAPHIC_DATA] by Drone, Part 1 play_circle_outline Video 00:03:00.047 [DA…" at bounding box center [601, 388] width 890 height 52
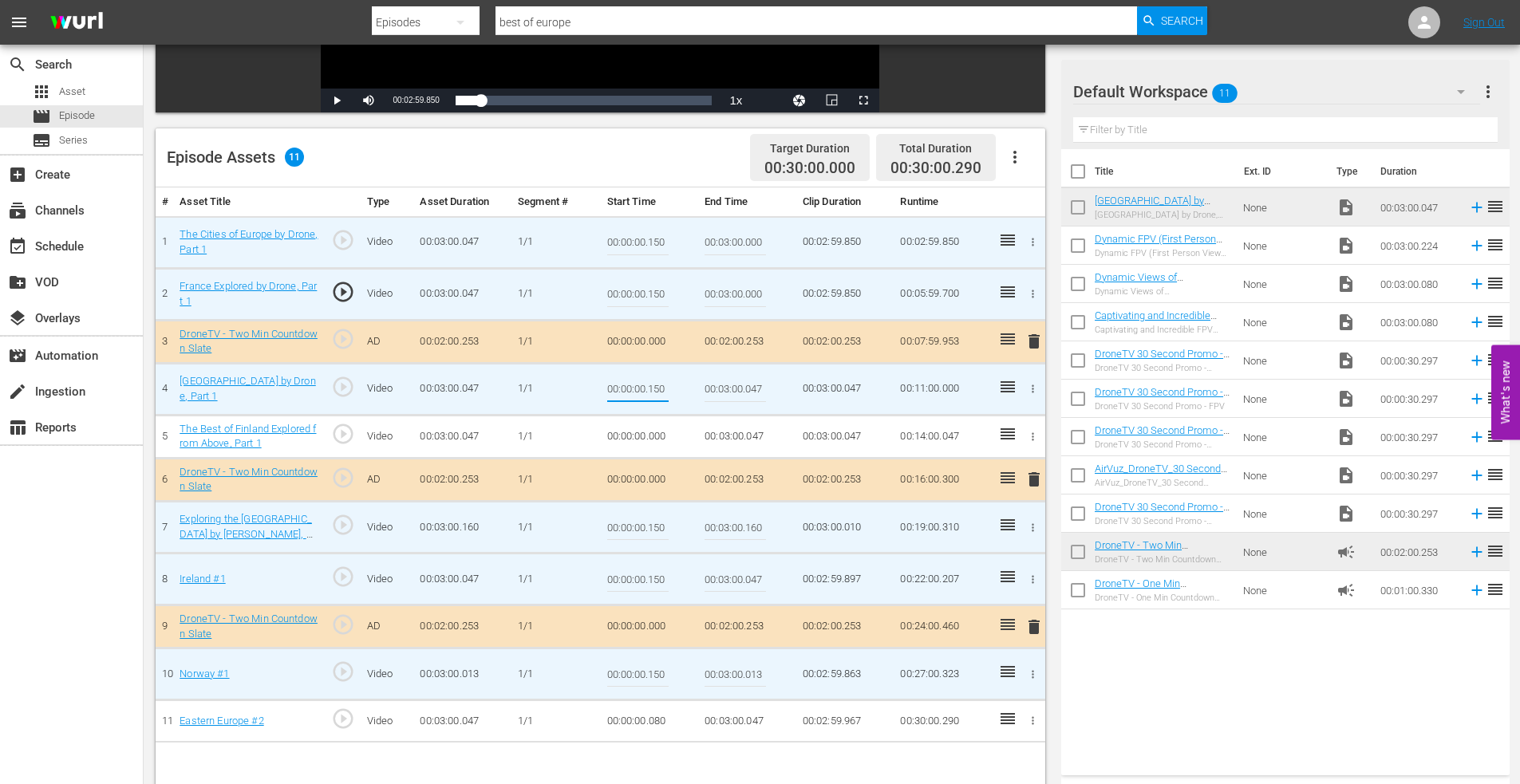
type input "00:00:00.150"
type input "00:03:00.000"
click at [1030, 436] on icon "button" at bounding box center [1033, 436] width 12 height 12
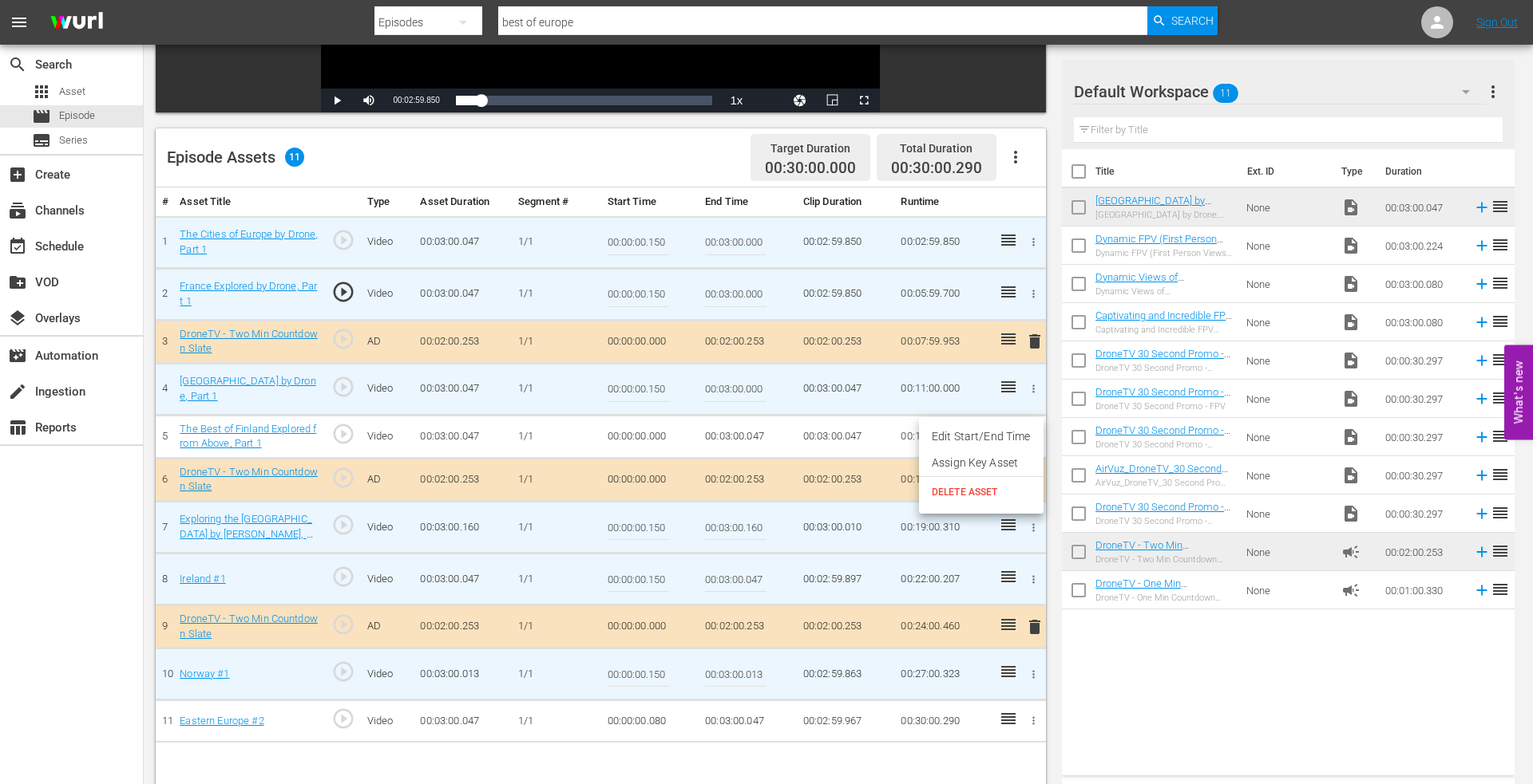
click at [1004, 432] on li "Edit Start/End Time" at bounding box center [981, 436] width 125 height 26
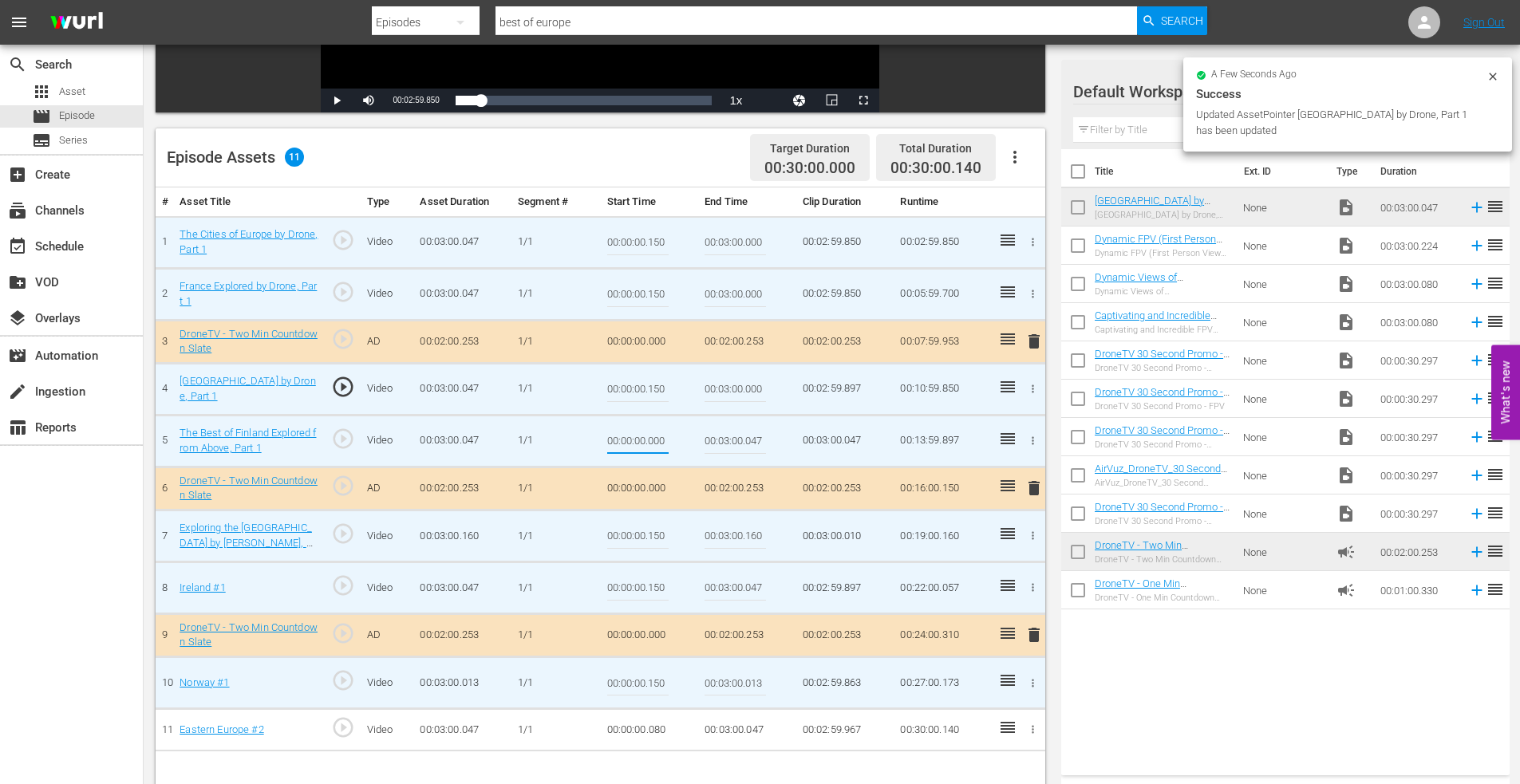
drag, startPoint x: 665, startPoint y: 441, endPoint x: 716, endPoint y: 439, distance: 51.0
click at [716, 439] on tr "5 The Best of Finland Explored from Above, Part 1 play_circle_outline Video 00:…" at bounding box center [601, 440] width 890 height 52
type input "00:00:00.150"
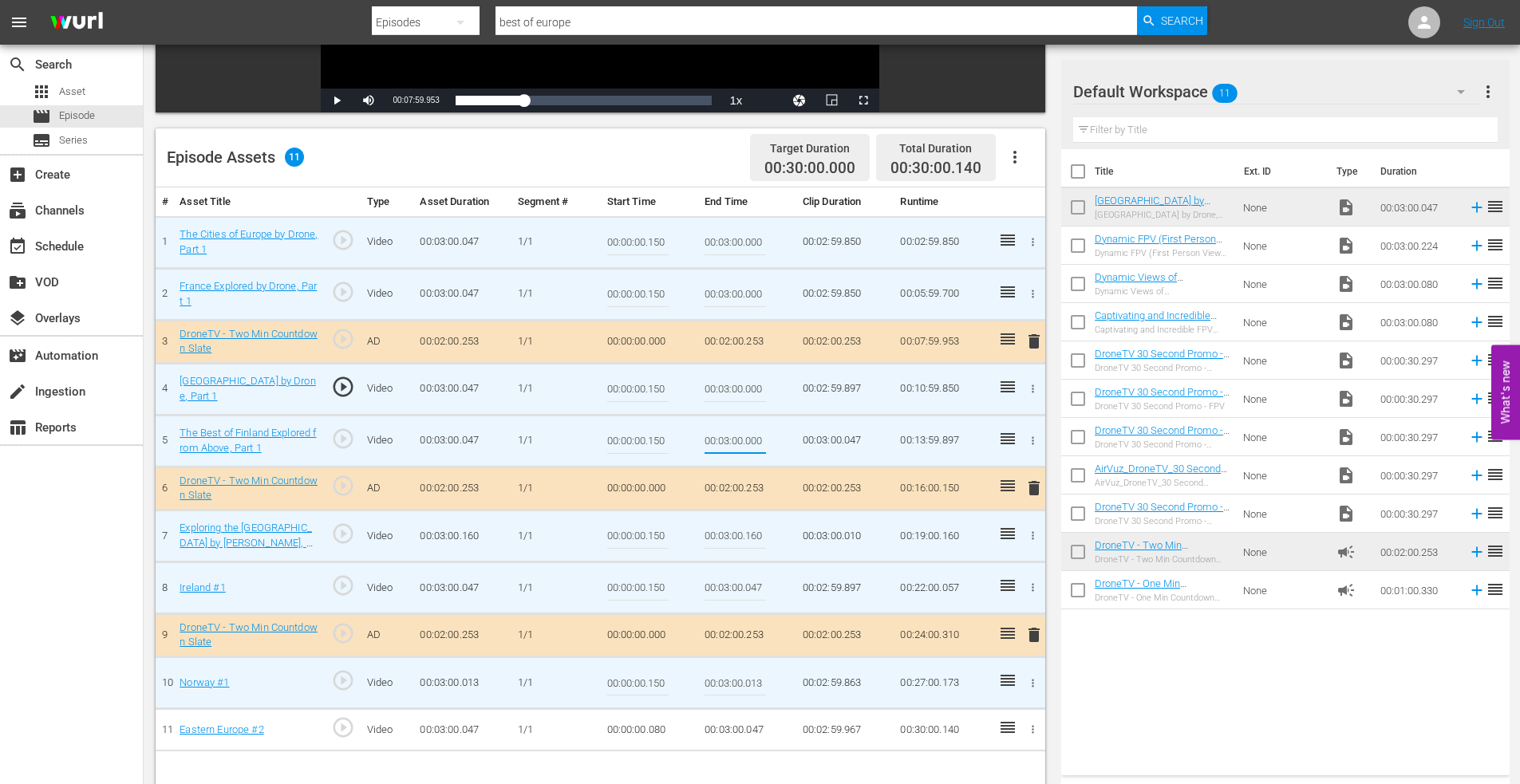
type input "00:03:00.000"
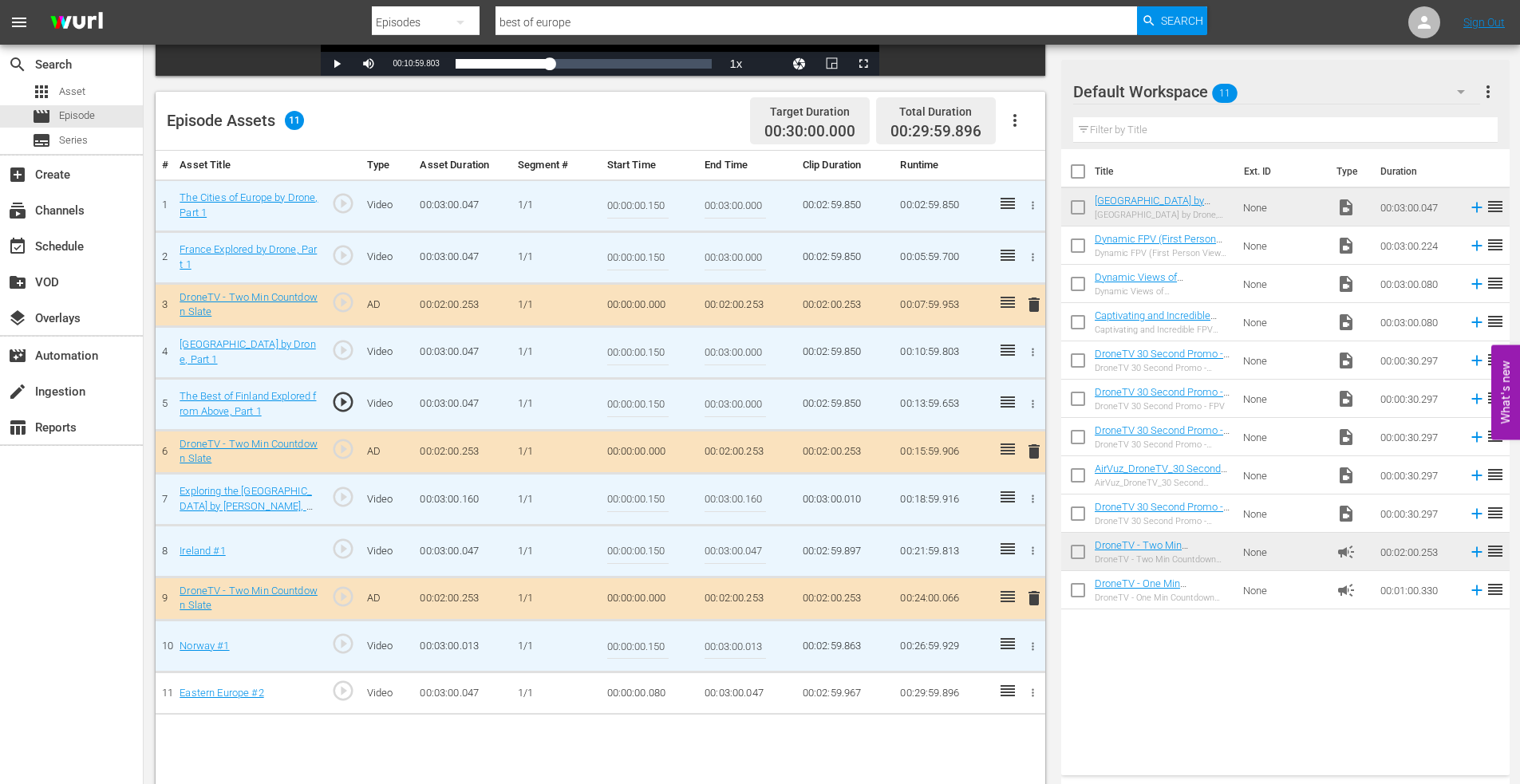
scroll to position [416, 0]
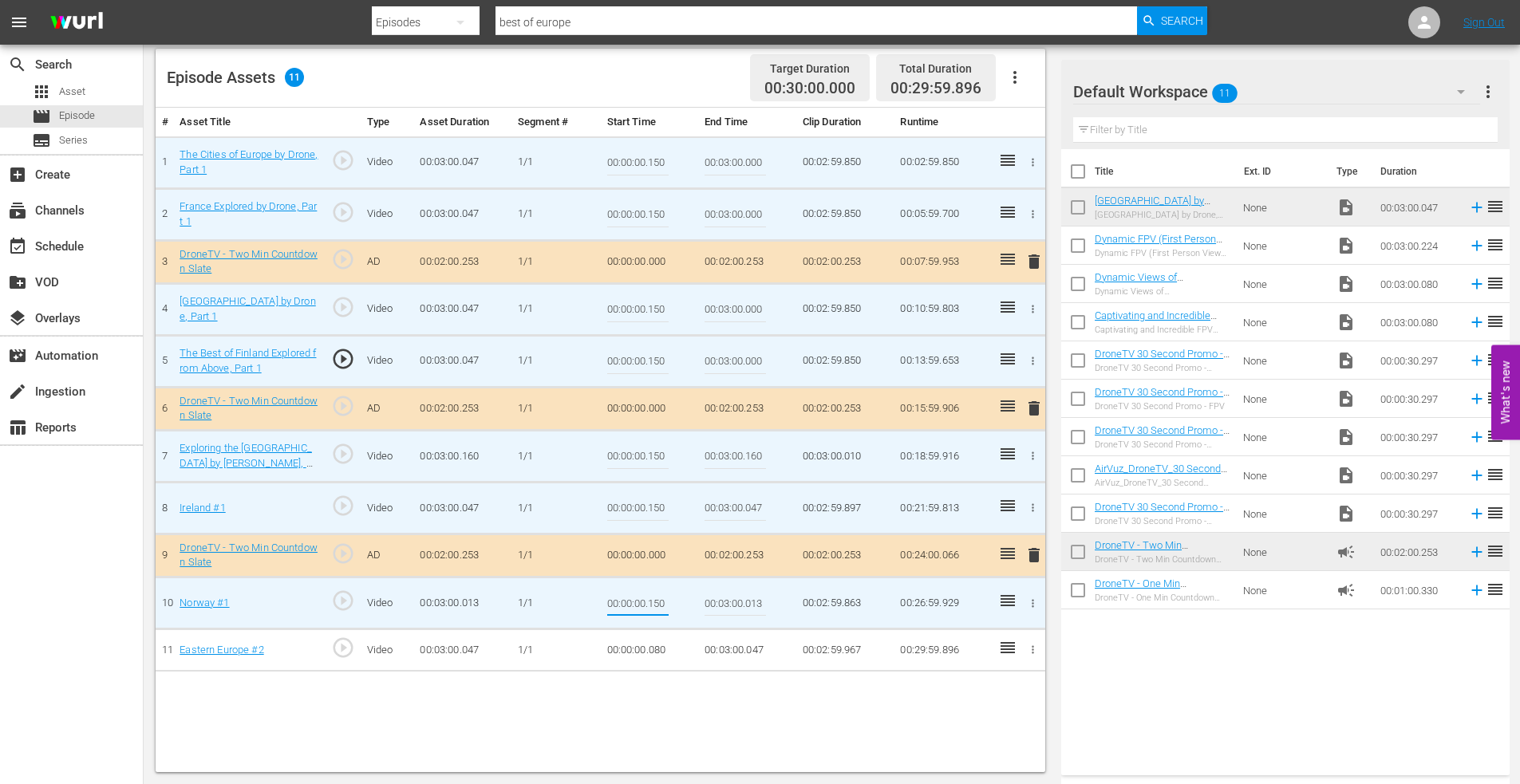
drag, startPoint x: 649, startPoint y: 603, endPoint x: 711, endPoint y: 602, distance: 62.0
click at [710, 602] on tr "10 Norway #1 play_circle_outline Video 00:03:00.013 [DATE] 00:00:00.150 00:03:0…" at bounding box center [601, 603] width 890 height 52
type input "00:00:00.000"
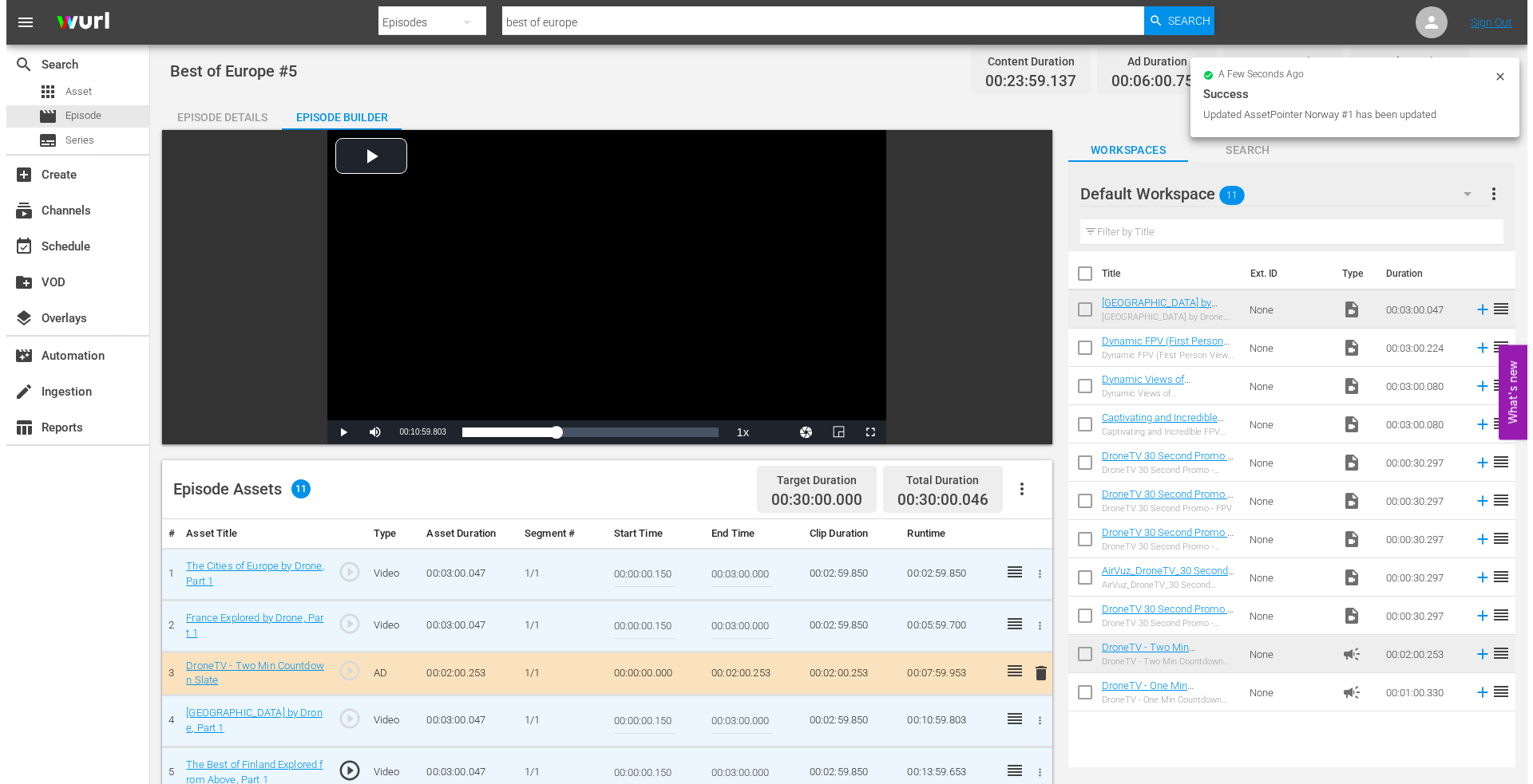
scroll to position [0, 0]
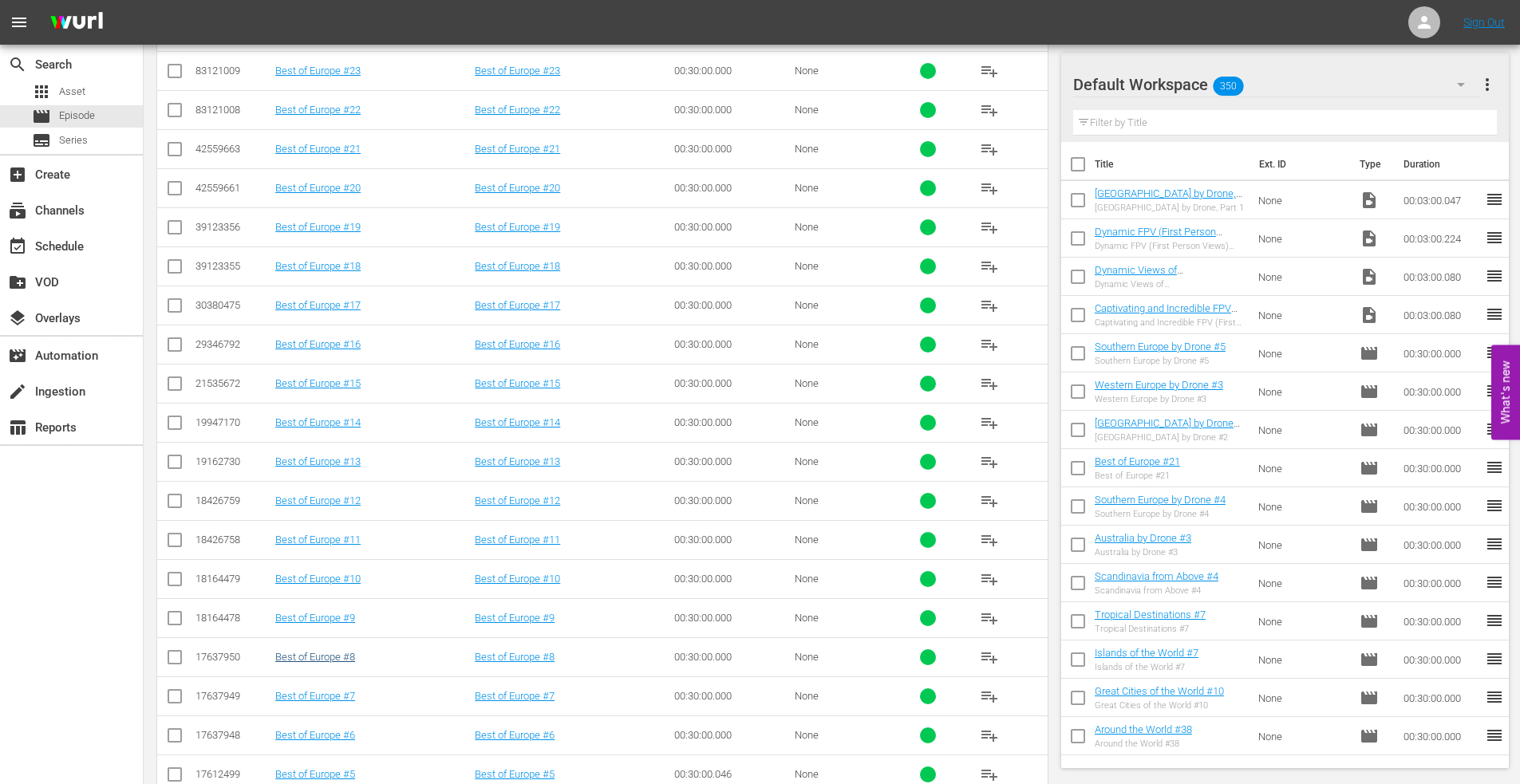
scroll to position [715, 0]
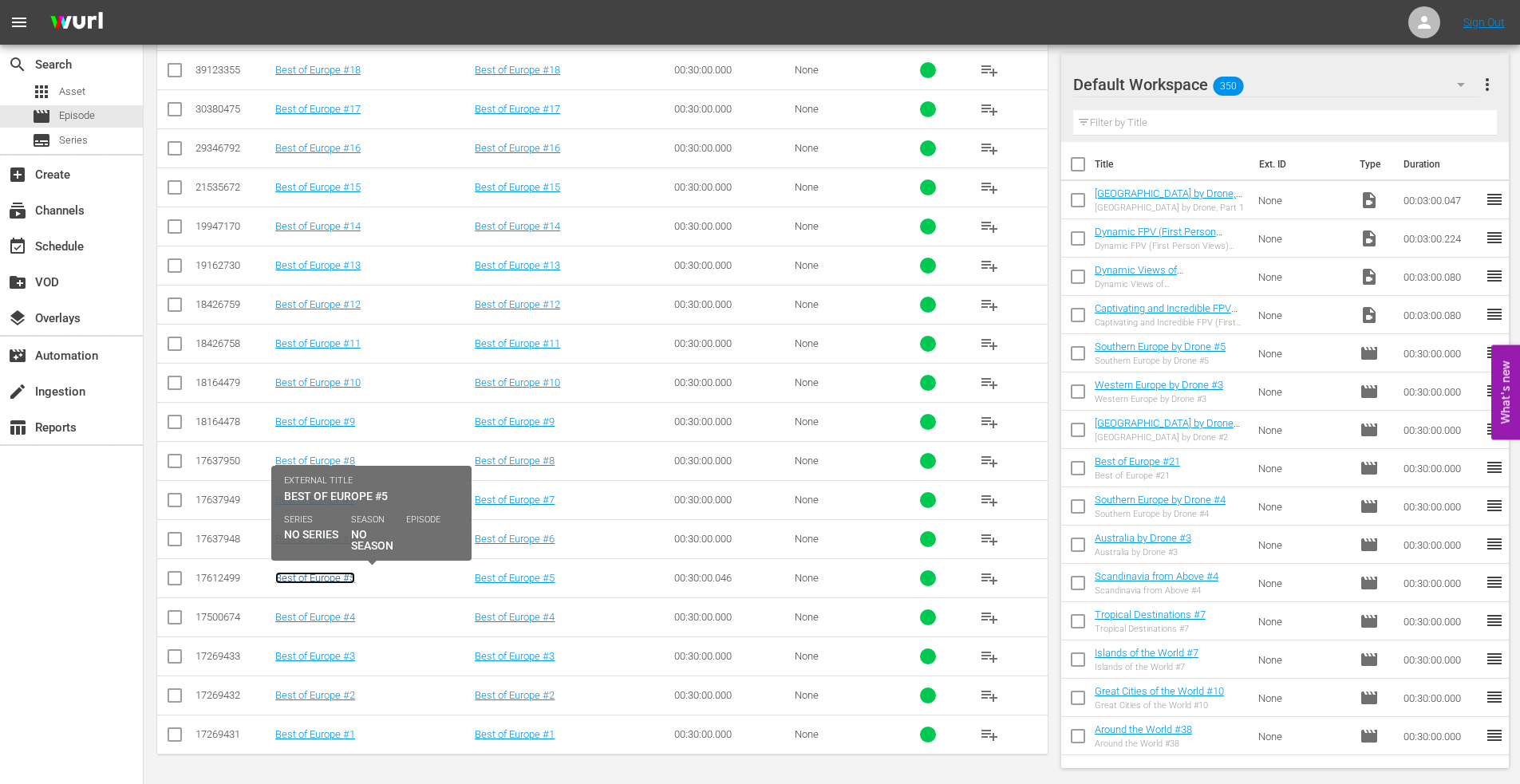
click at [300, 577] on link "Best of Europe #5" at bounding box center [315, 578] width 79 height 12
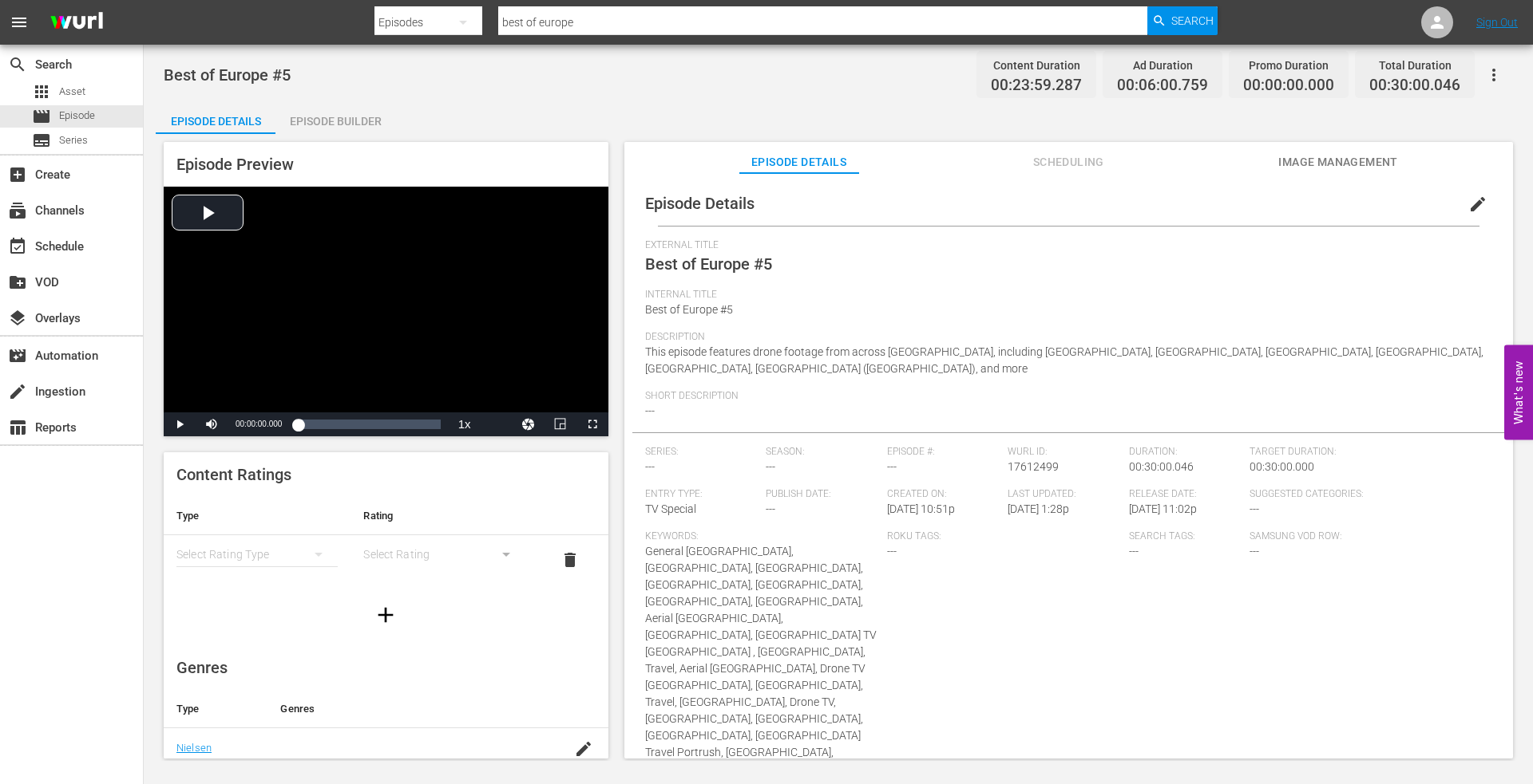
click at [336, 112] on div "Episode Builder" at bounding box center [335, 121] width 120 height 39
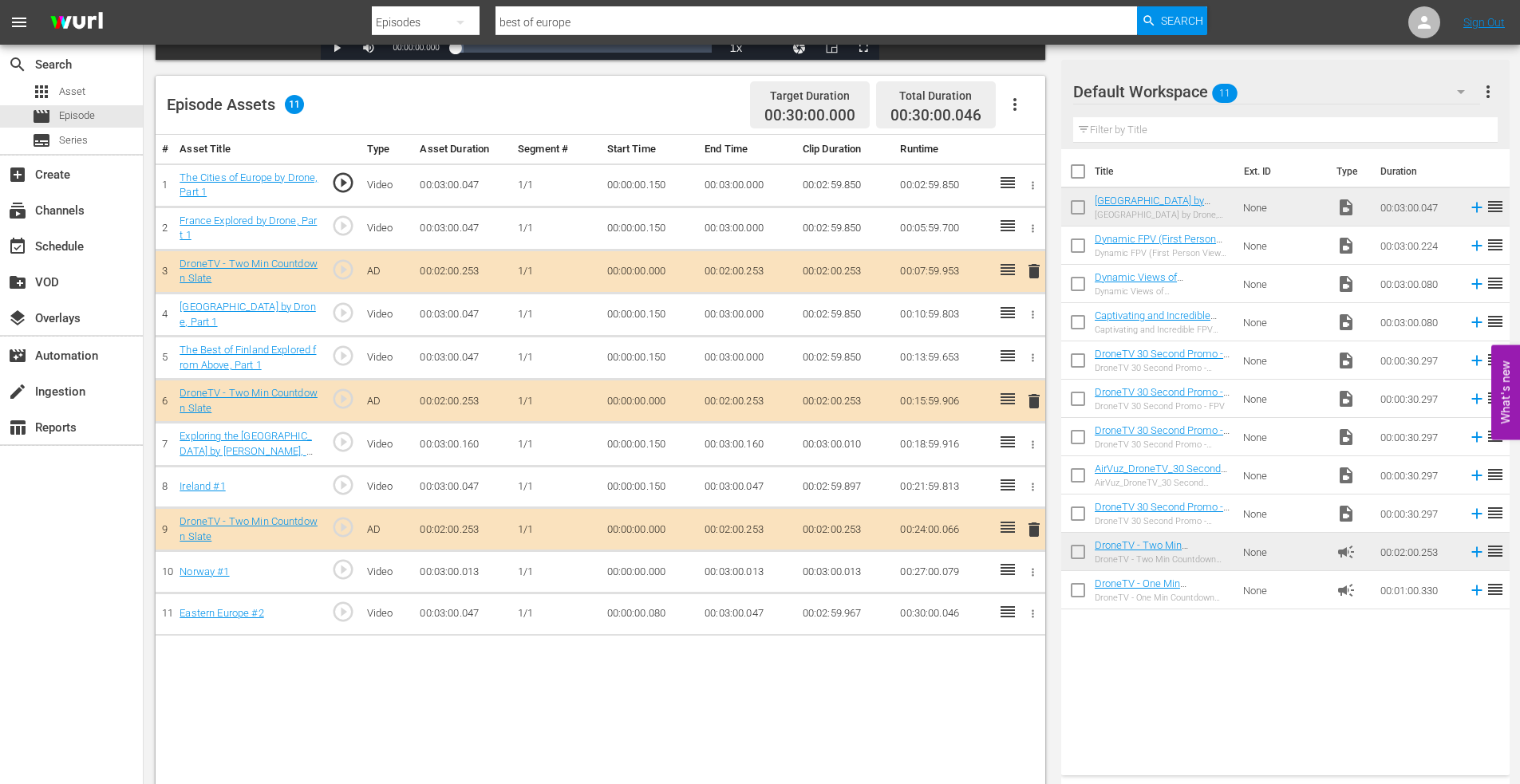
scroll to position [399, 0]
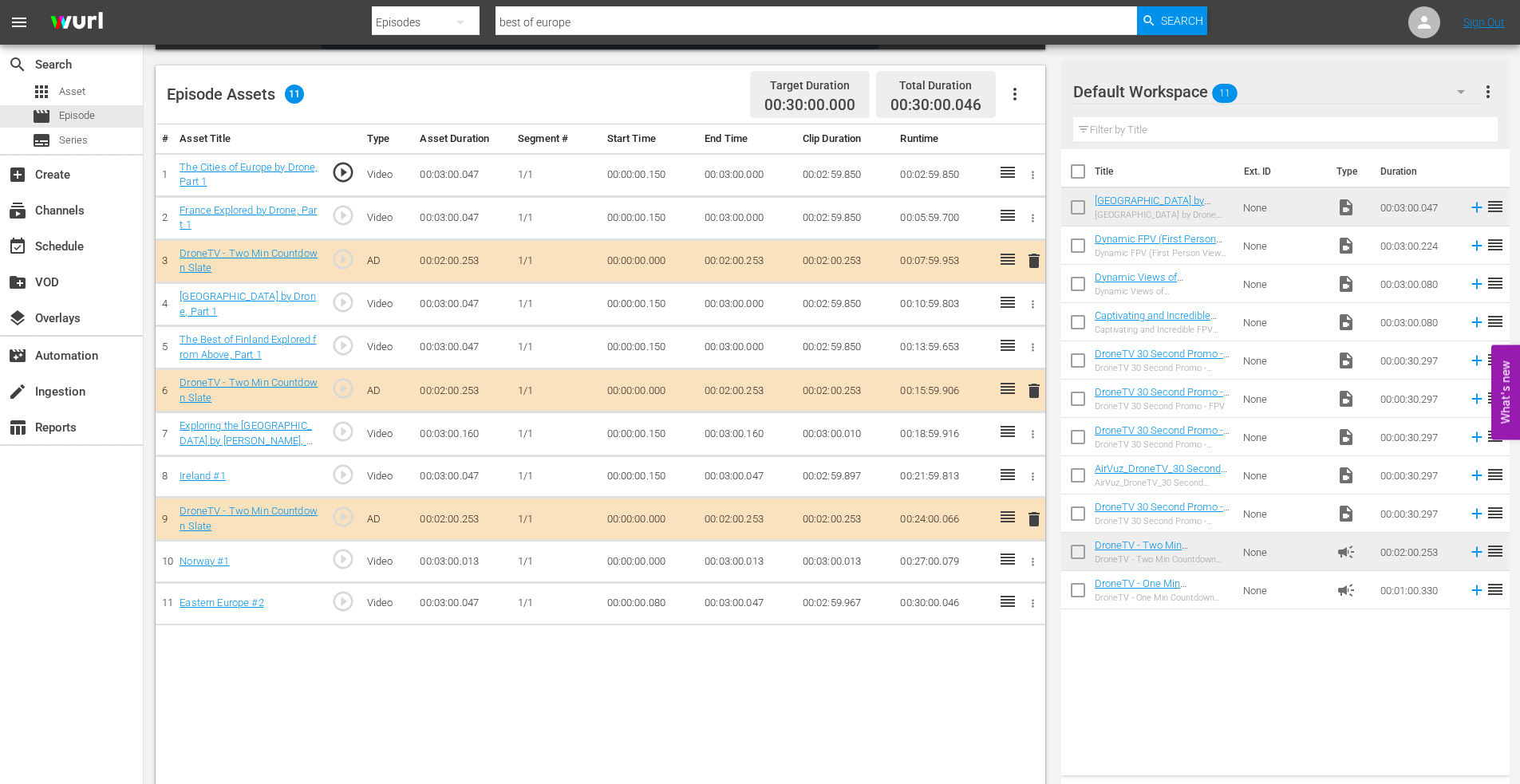
click at [1032, 560] on icon "button" at bounding box center [1033, 562] width 12 height 12
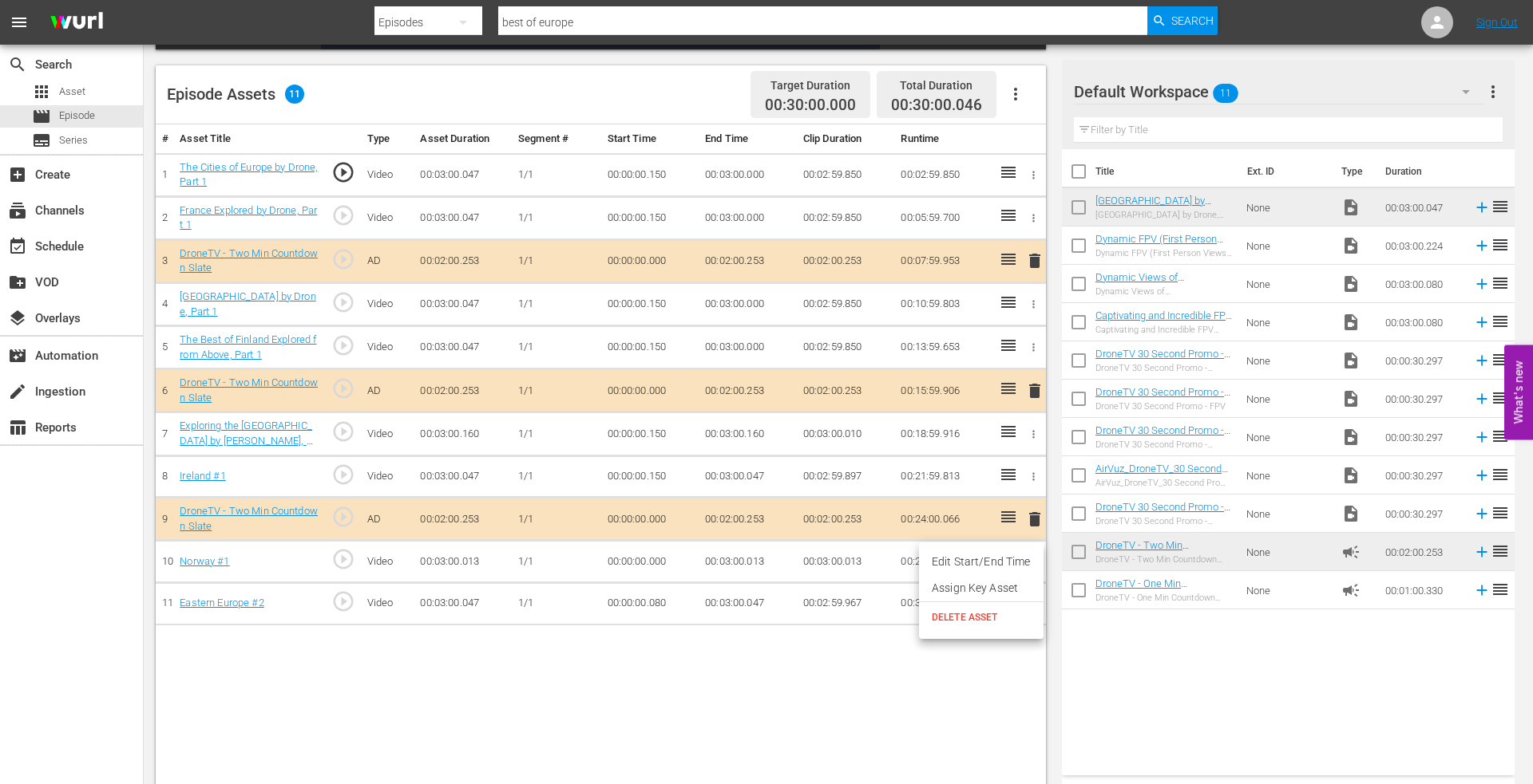
drag, startPoint x: 998, startPoint y: 558, endPoint x: 792, endPoint y: 561, distance: 206.0
click at [995, 559] on li "Edit Start/End Time" at bounding box center [981, 562] width 125 height 26
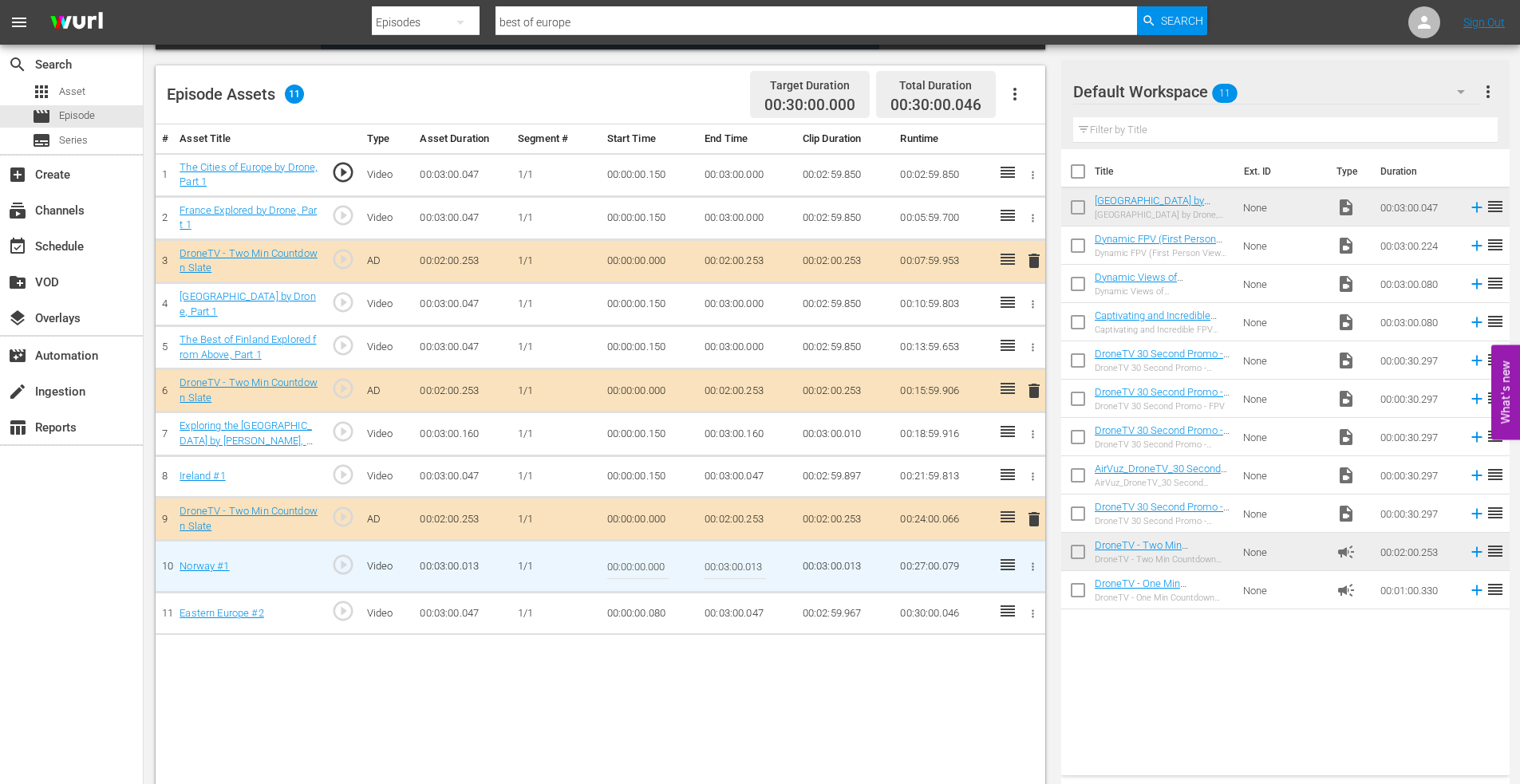
click at [671, 568] on td "00:00:00.000" at bounding box center [650, 567] width 98 height 52
type input "00:00:00.046"
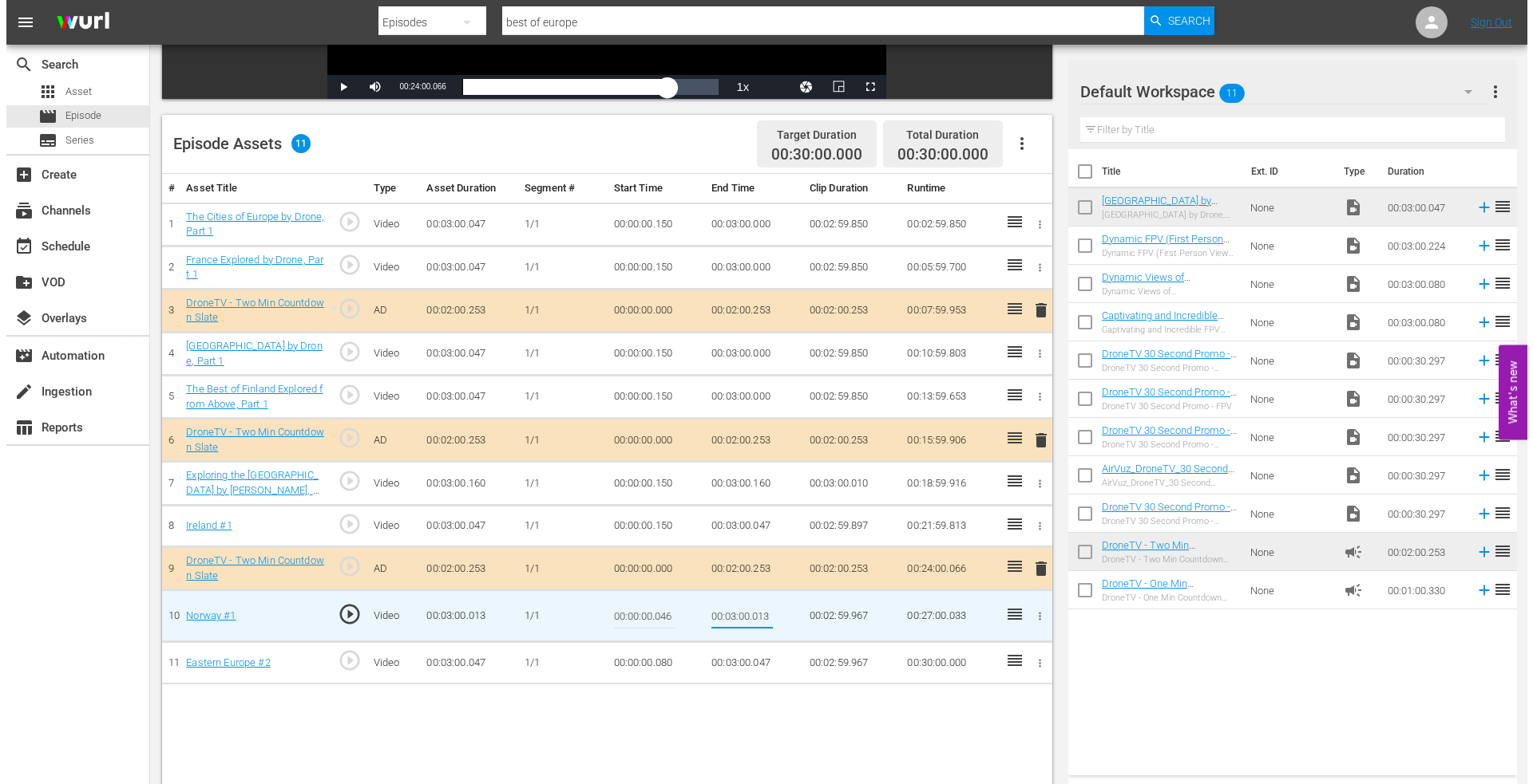
scroll to position [0, 0]
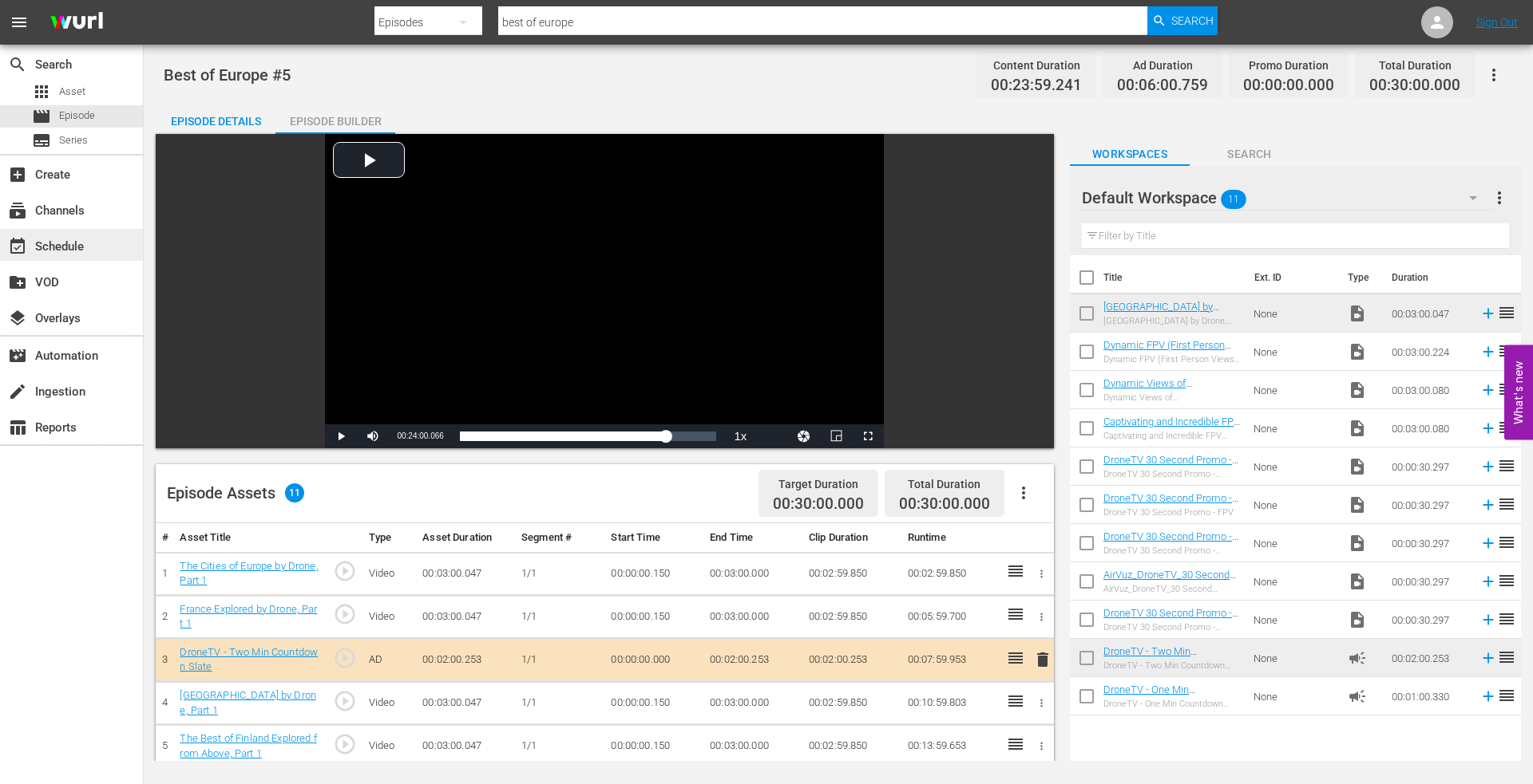
click at [64, 248] on div "event_available Schedule" at bounding box center [44, 244] width 90 height 14
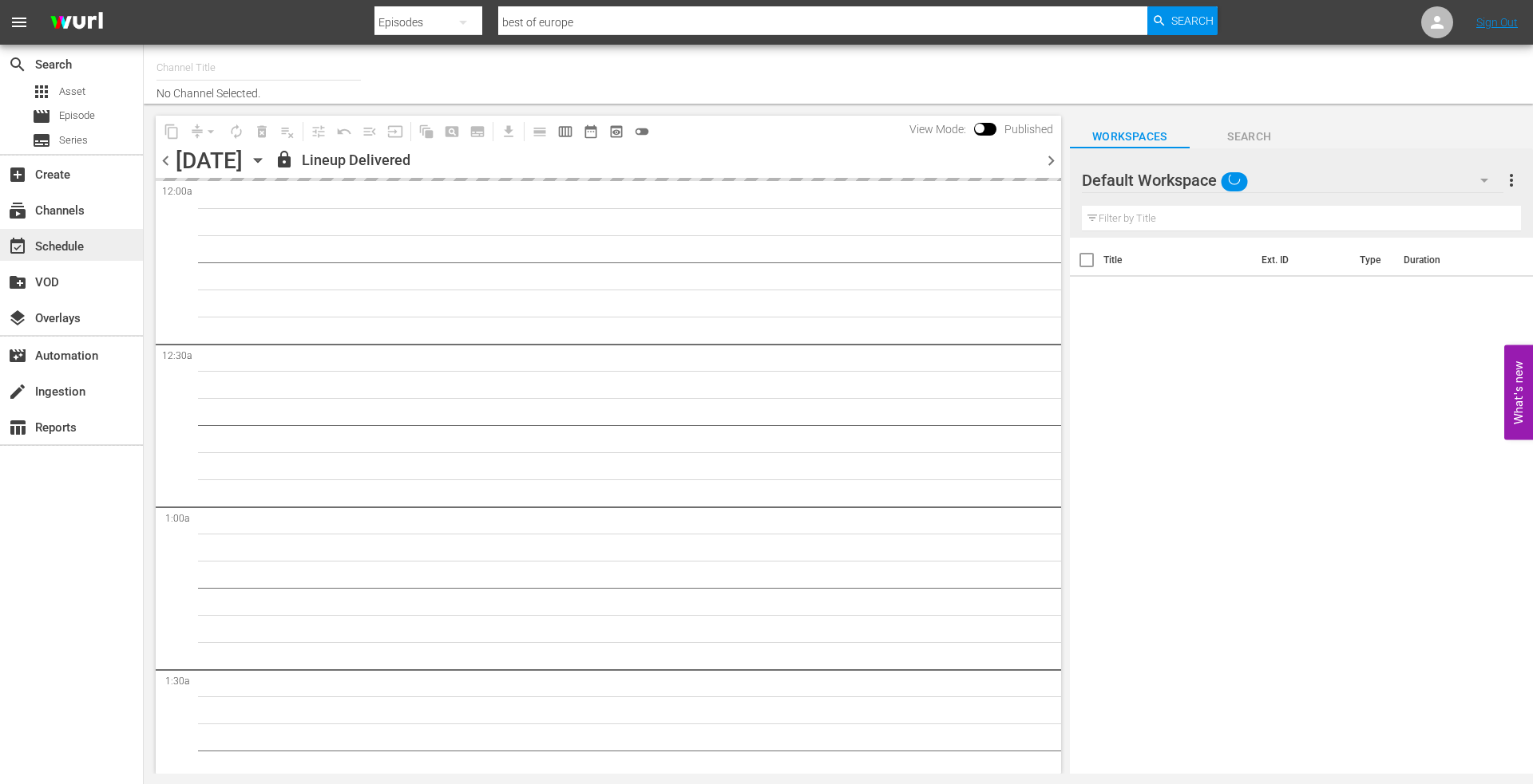
type input "DroneTV (1072)"
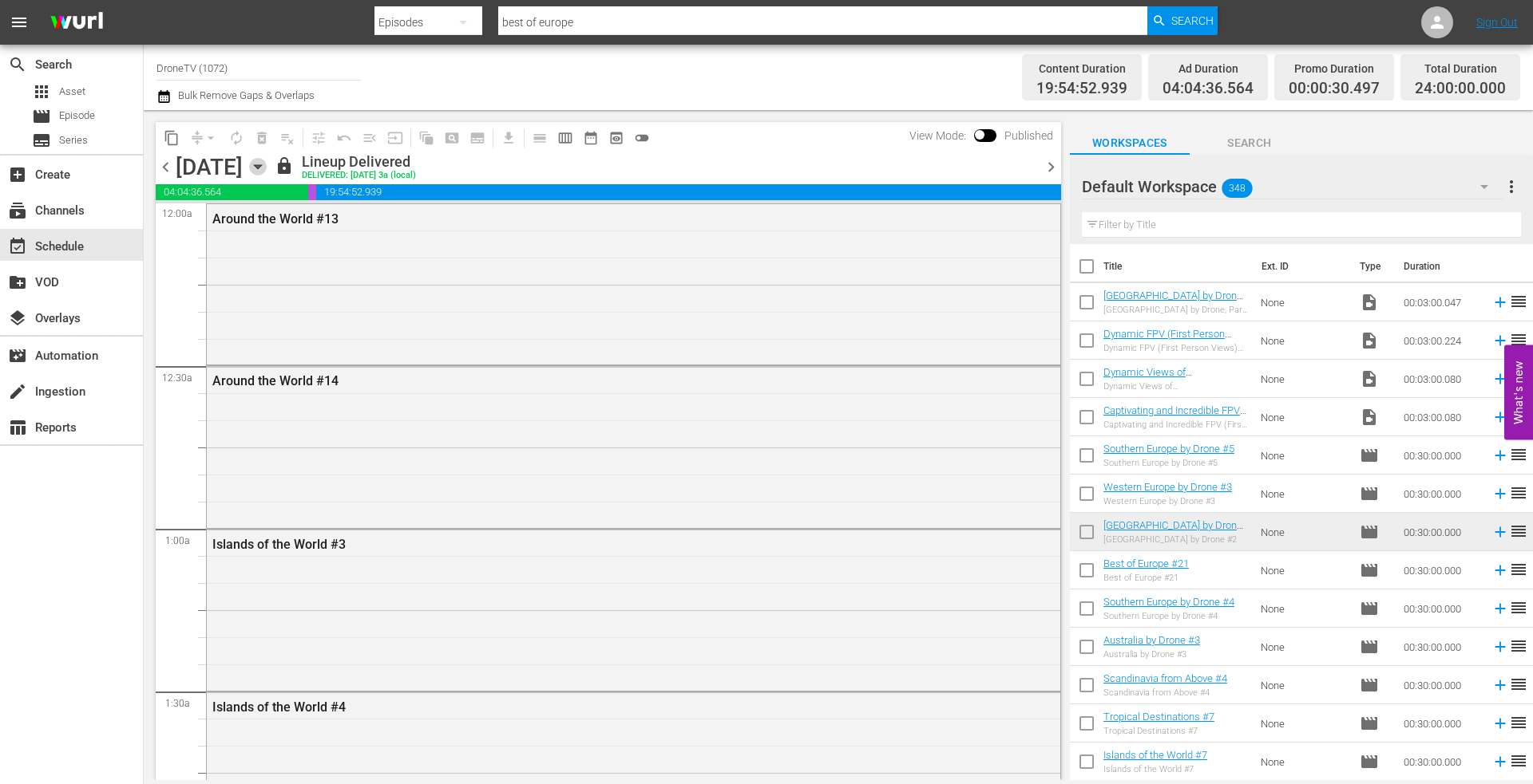
click at [261, 167] on icon "button" at bounding box center [258, 167] width 8 height 4
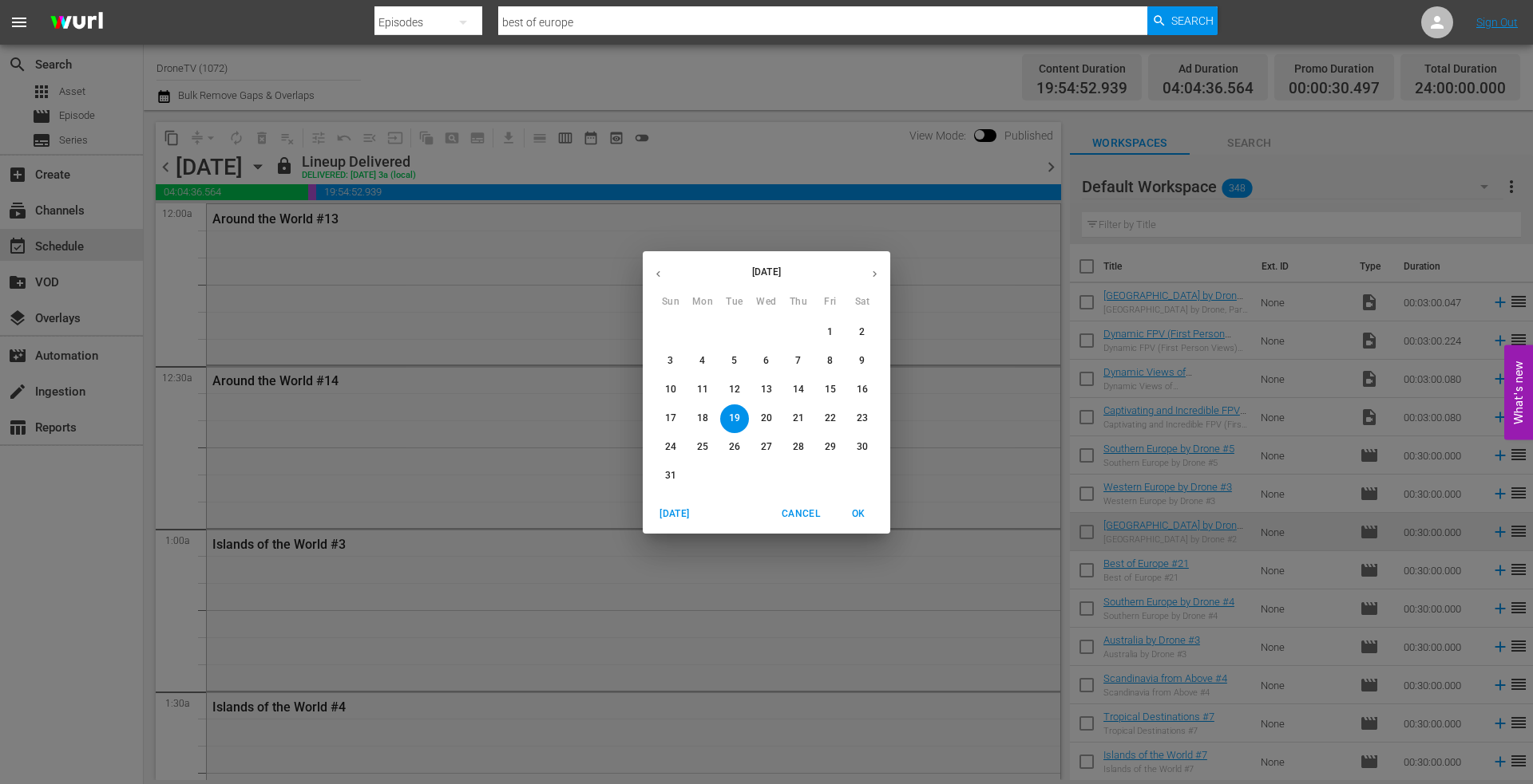
click at [773, 417] on span "20" at bounding box center [766, 418] width 28 height 13
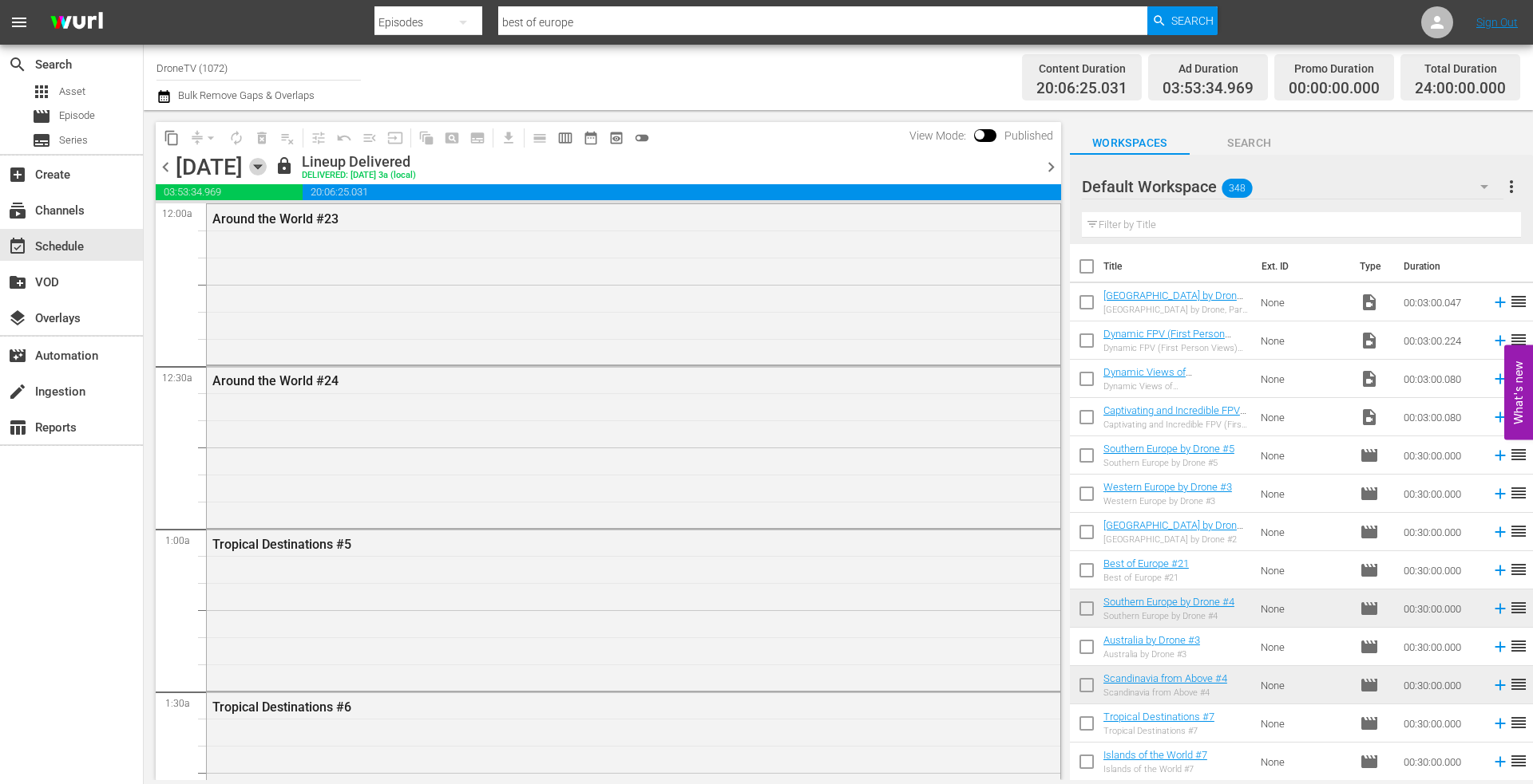
click at [267, 164] on icon "button" at bounding box center [258, 166] width 18 height 18
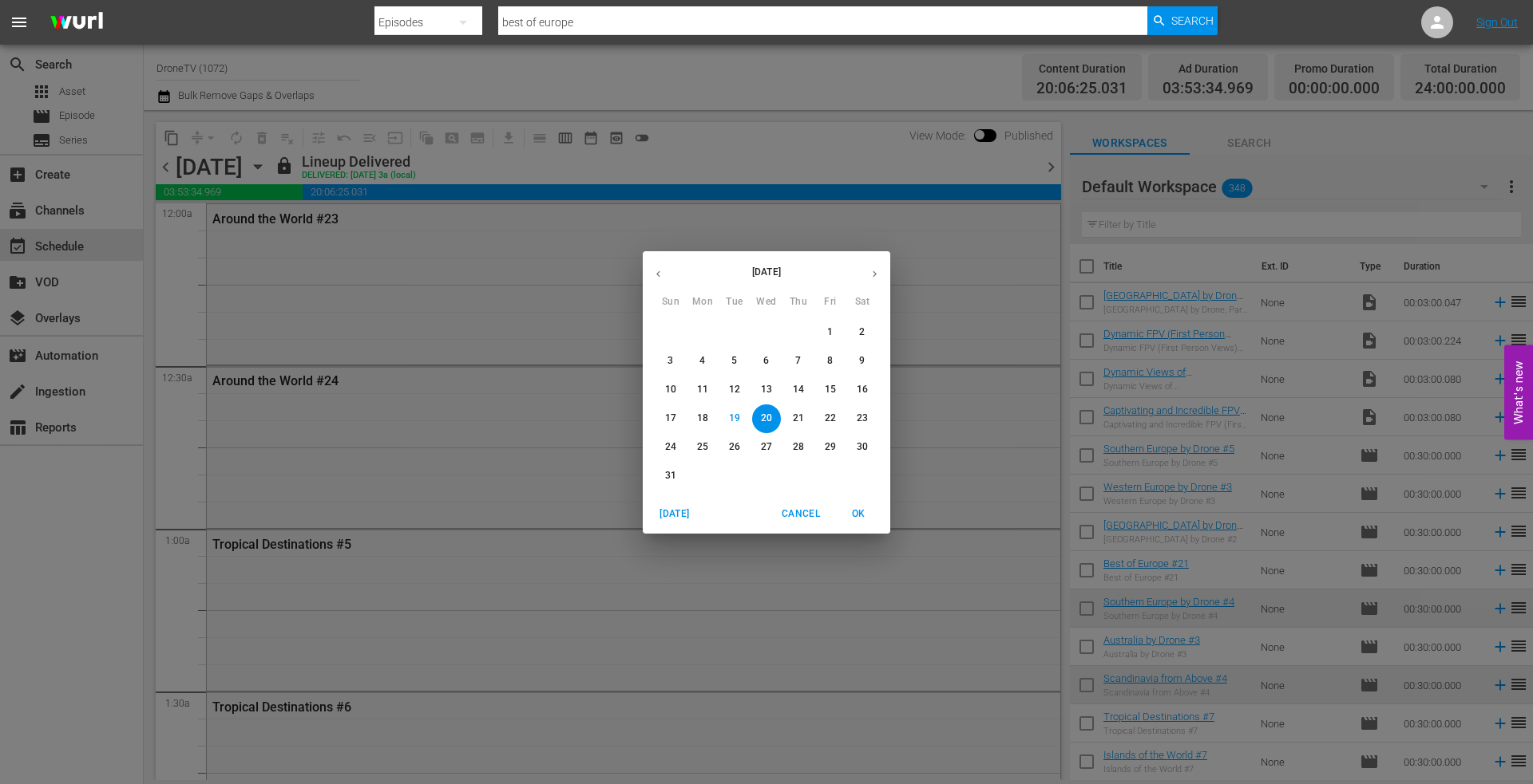
click at [795, 418] on p "21" at bounding box center [799, 418] width 11 height 13
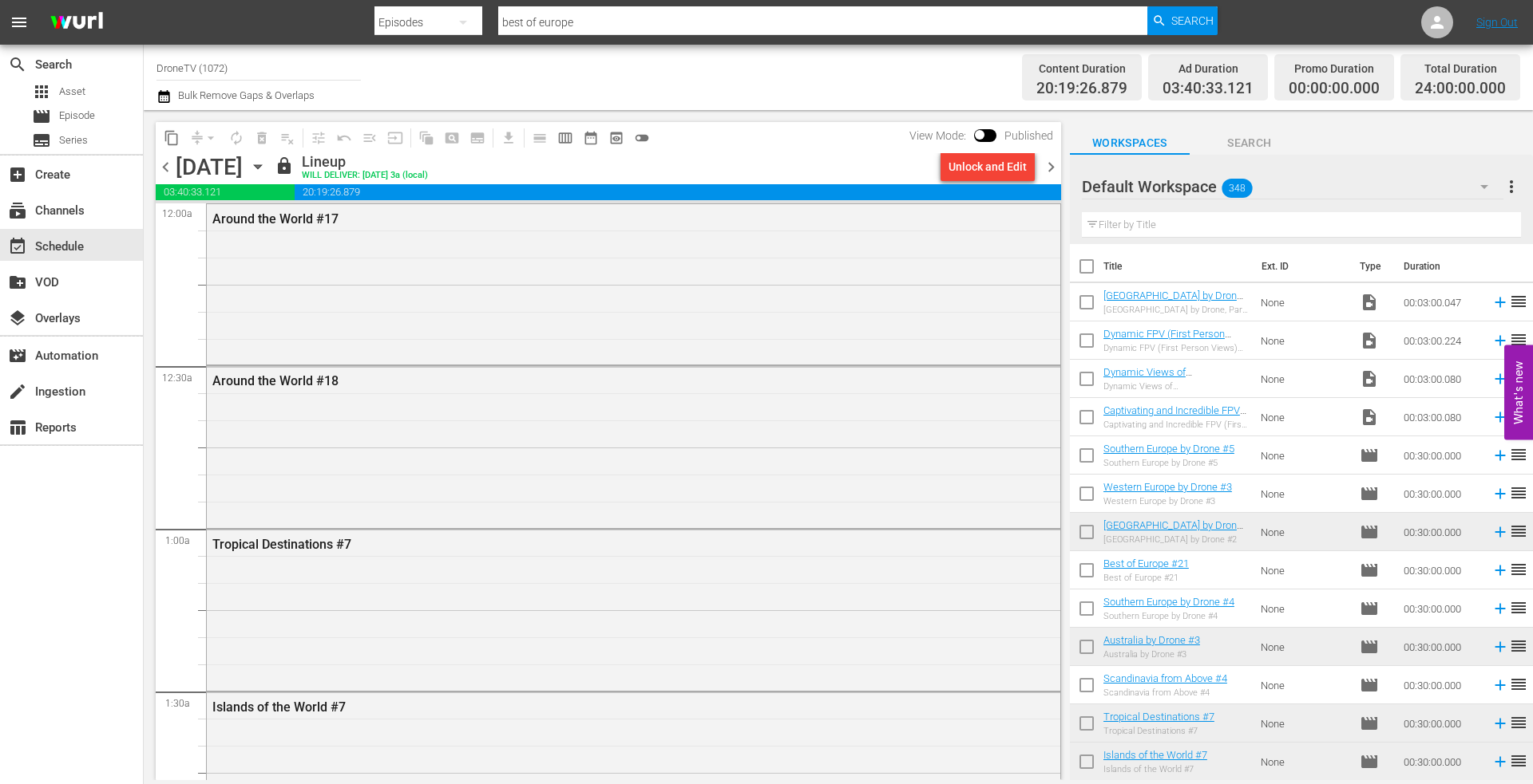
click at [267, 166] on icon "button" at bounding box center [258, 166] width 18 height 18
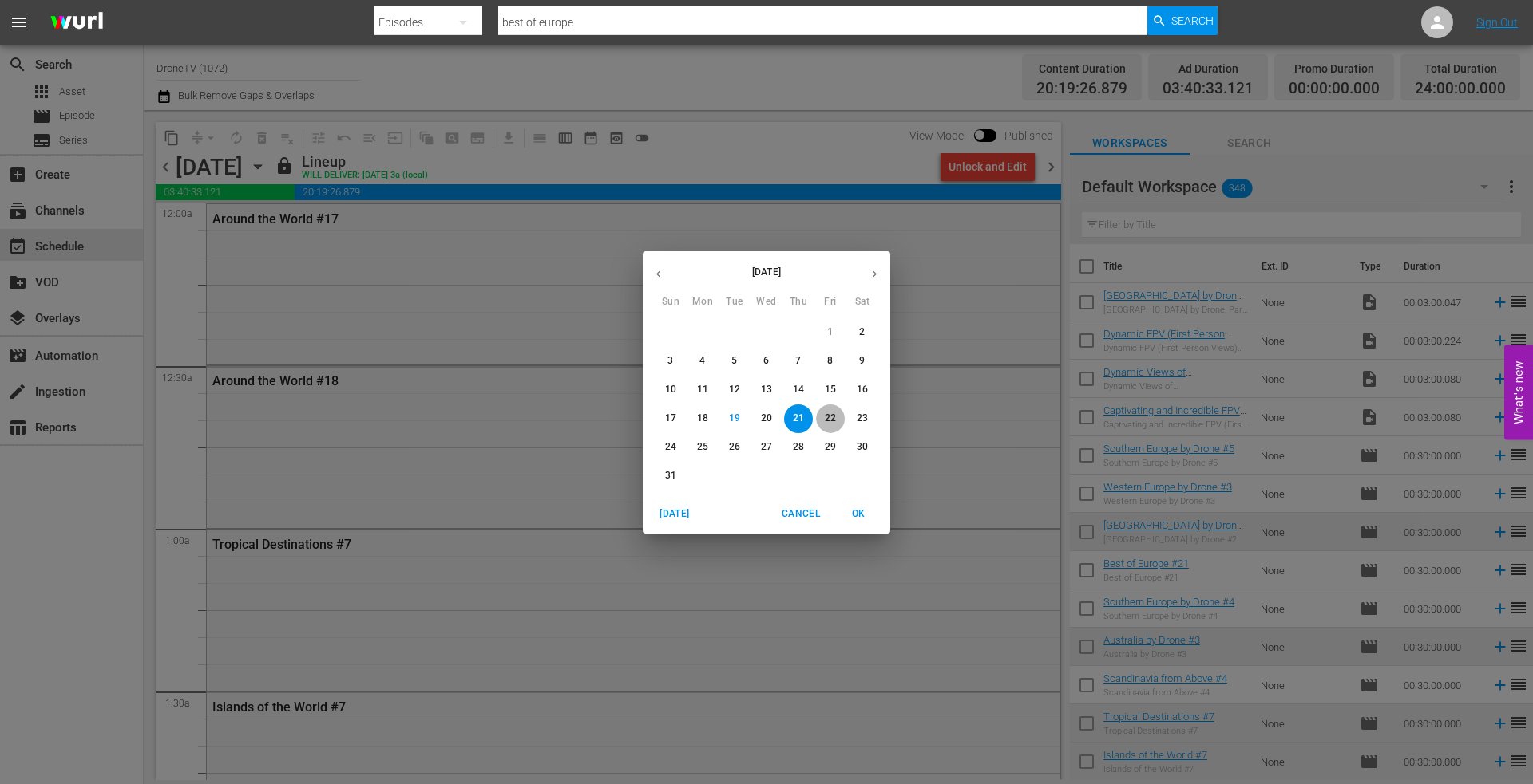
click at [832, 418] on p "22" at bounding box center [830, 418] width 11 height 13
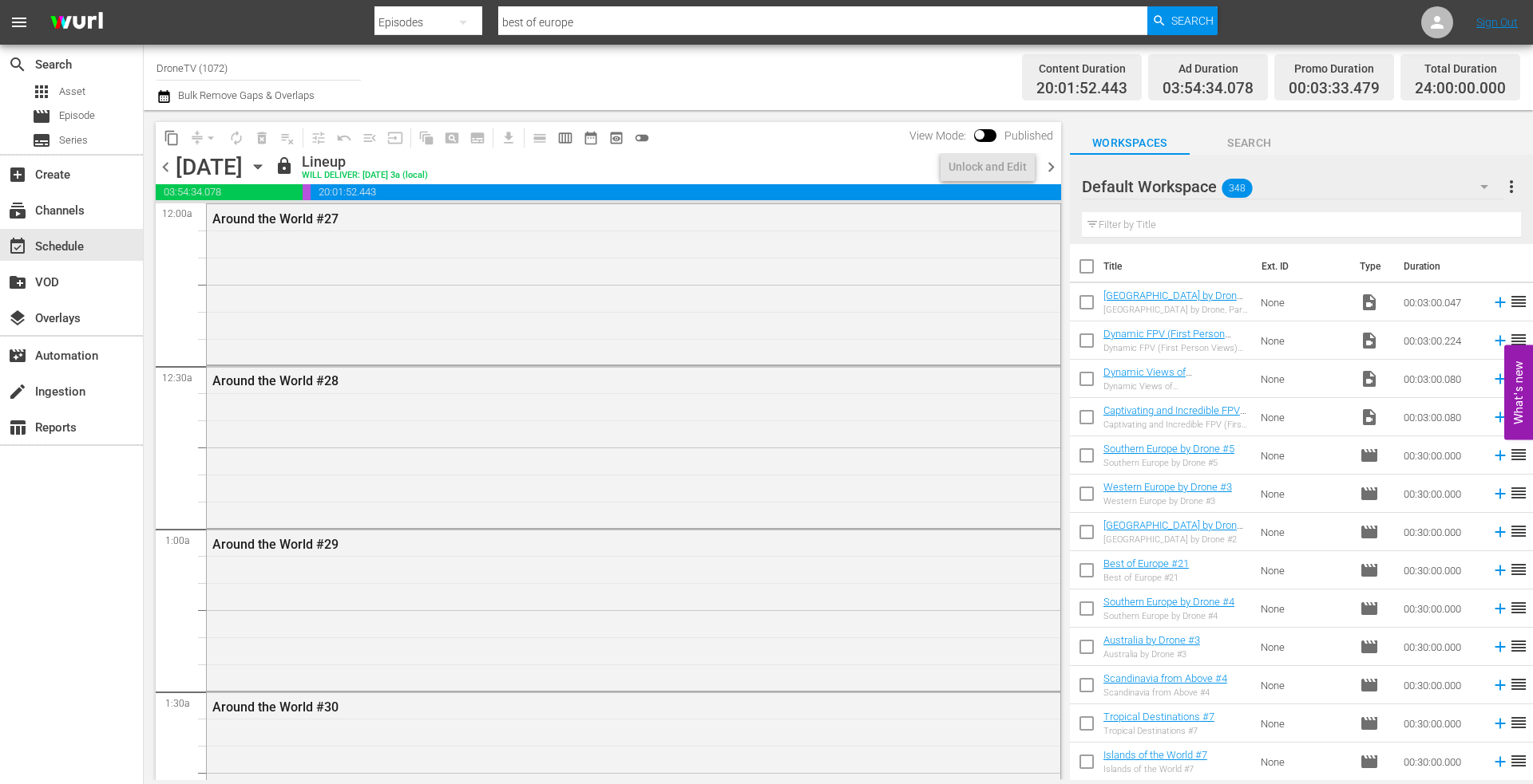
click at [261, 166] on icon "button" at bounding box center [258, 167] width 8 height 4
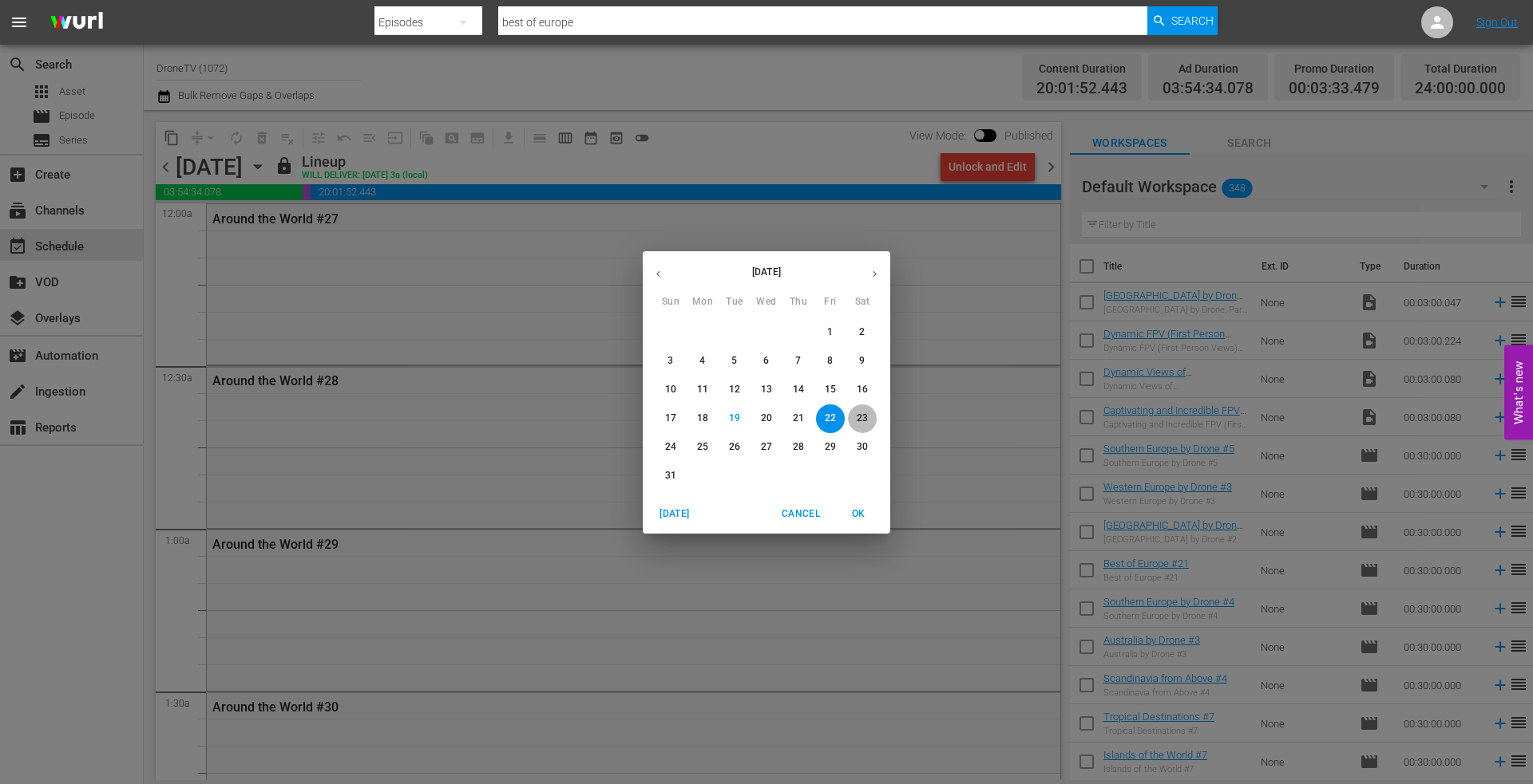
click at [862, 418] on p "23" at bounding box center [862, 418] width 11 height 13
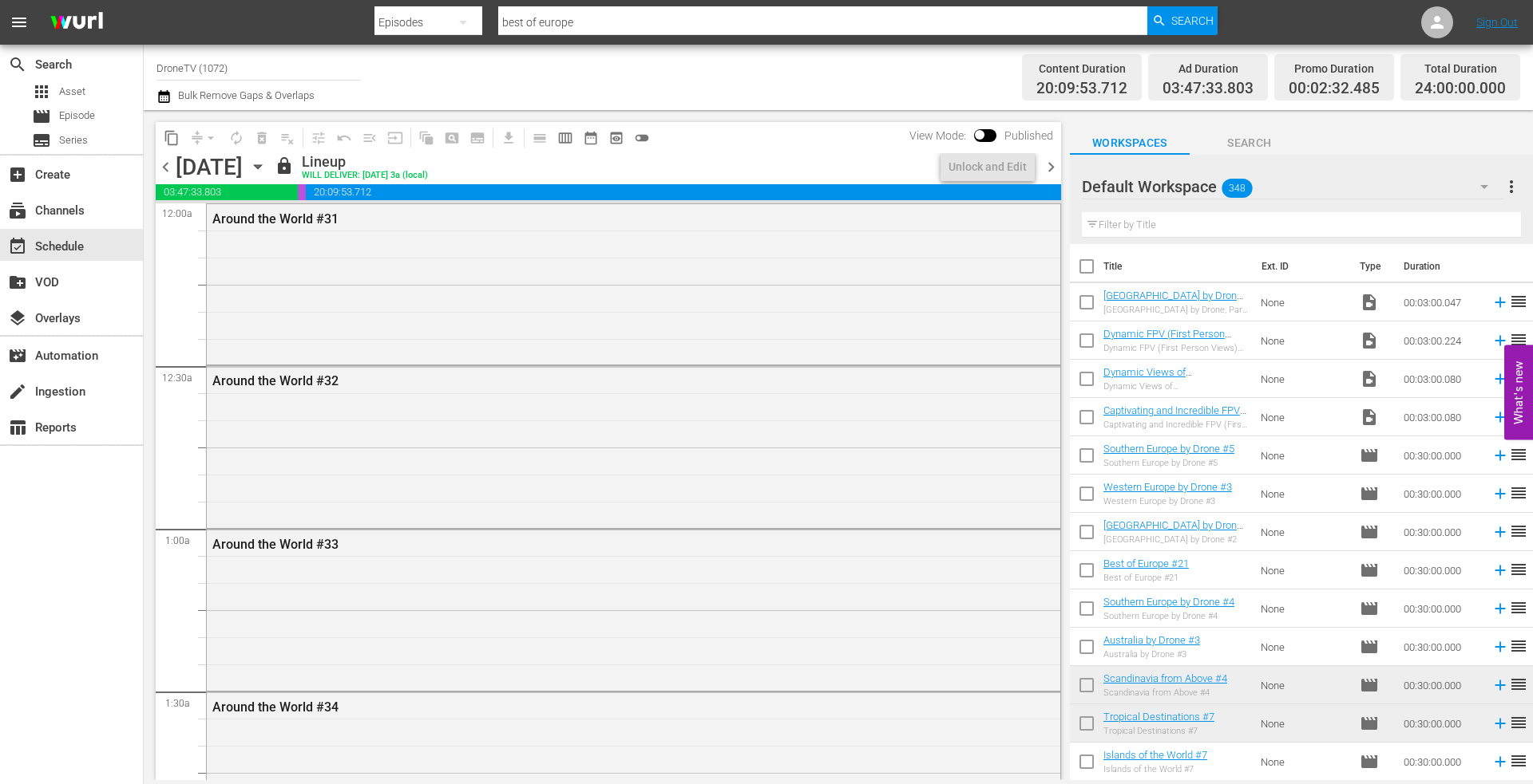
click at [267, 163] on icon "button" at bounding box center [258, 166] width 18 height 18
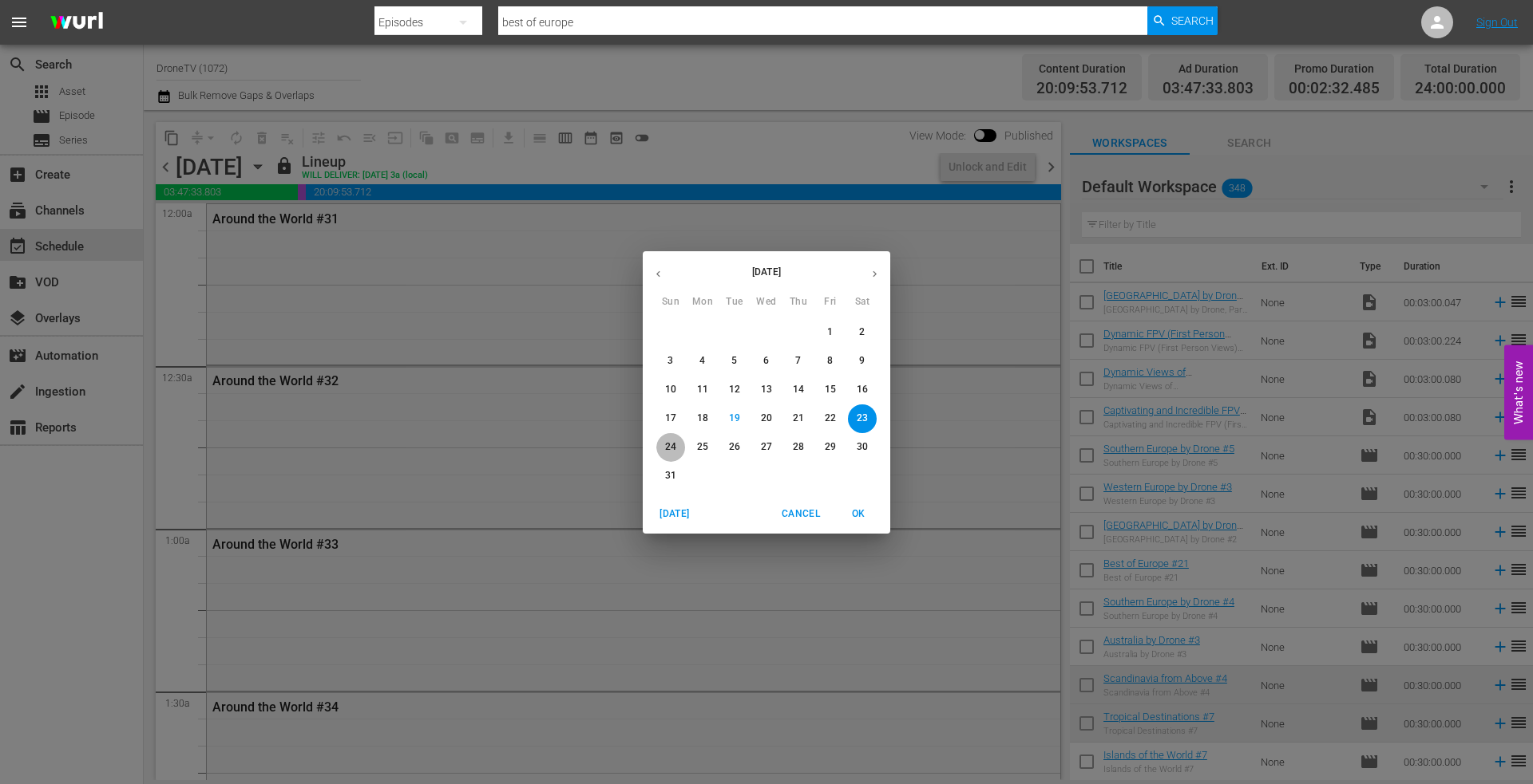
click at [665, 449] on p "24" at bounding box center [671, 447] width 11 height 13
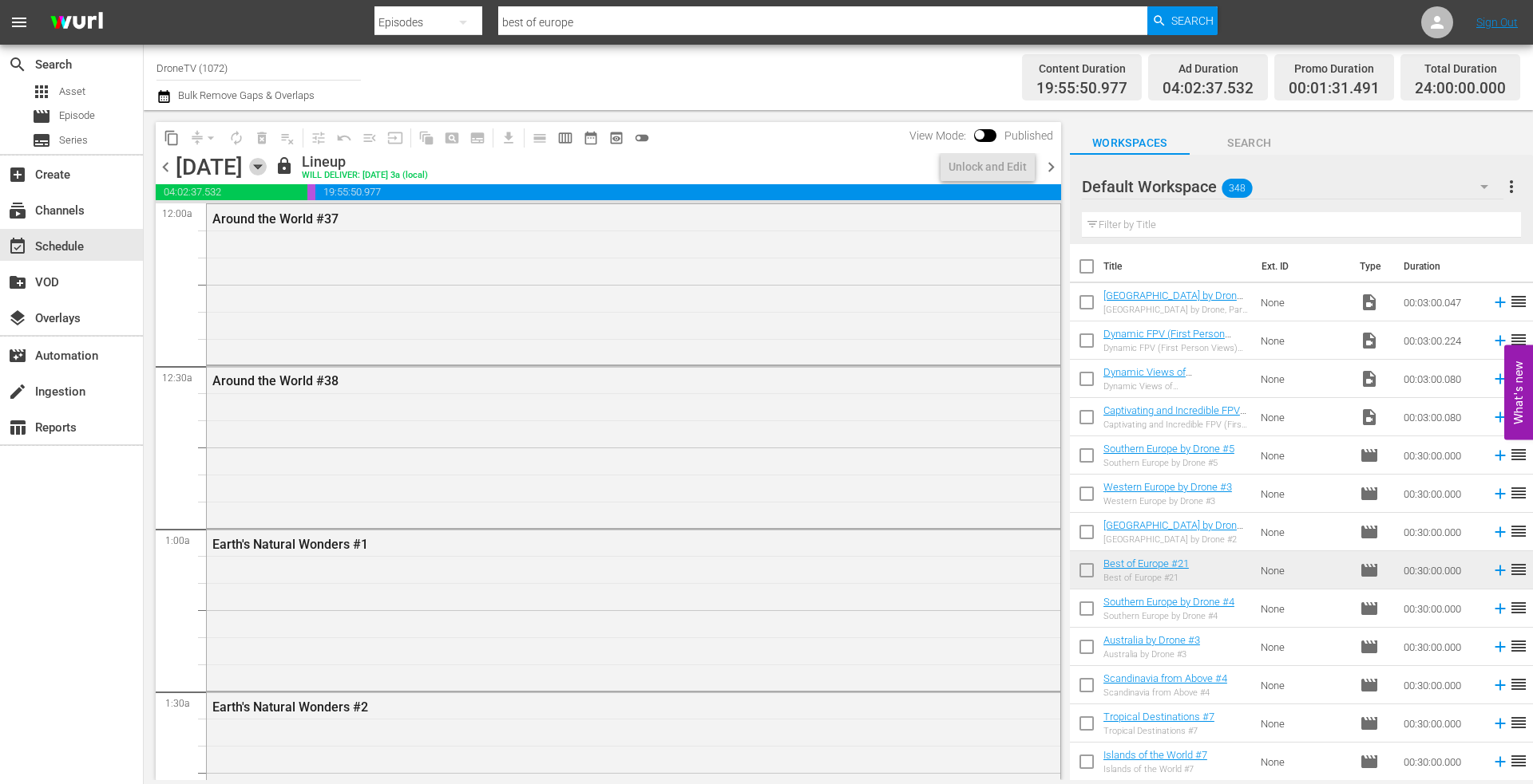
click at [267, 168] on icon "button" at bounding box center [258, 166] width 18 height 18
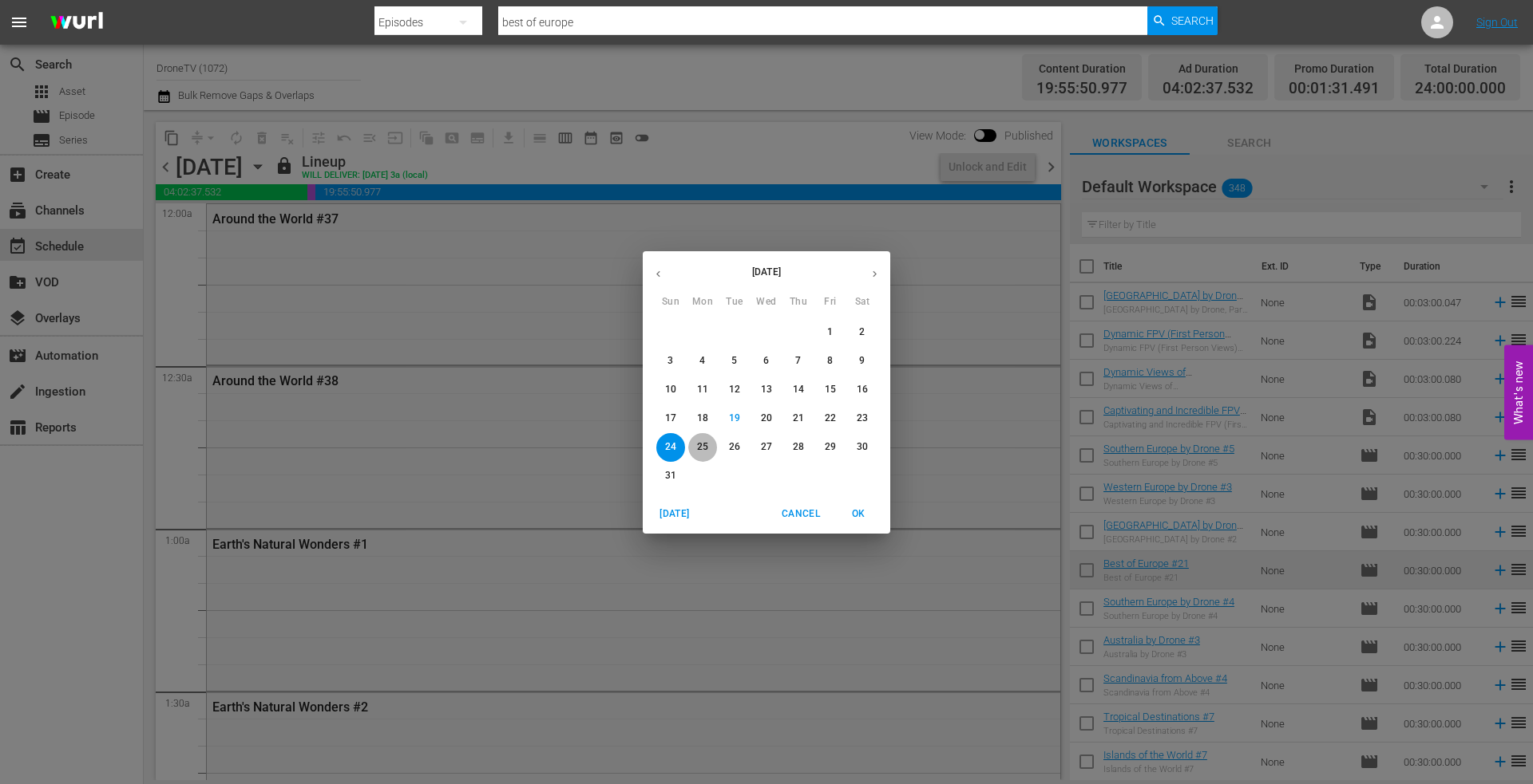
click at [703, 443] on p "25" at bounding box center [702, 447] width 11 height 13
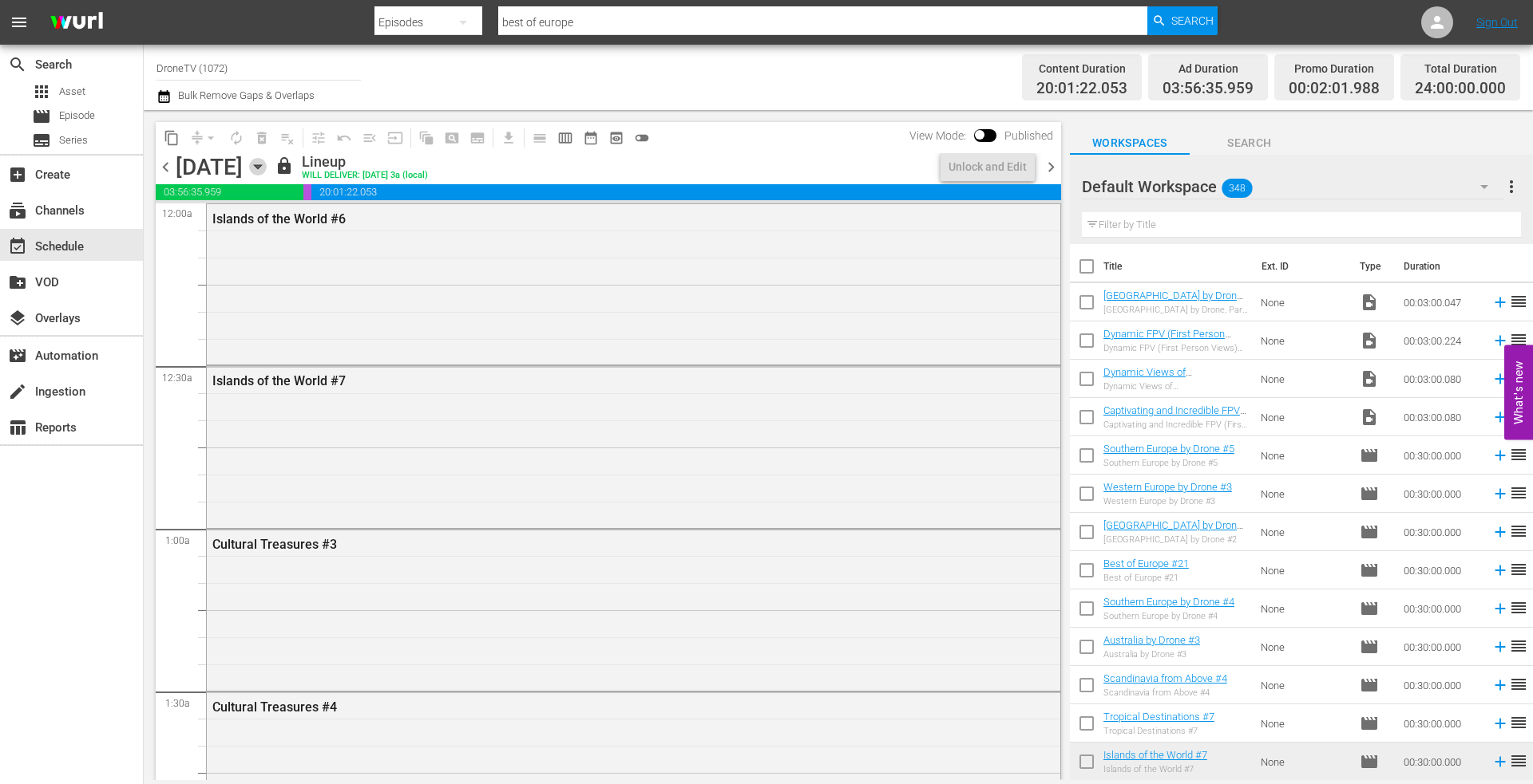
click at [261, 168] on icon "button" at bounding box center [258, 167] width 8 height 4
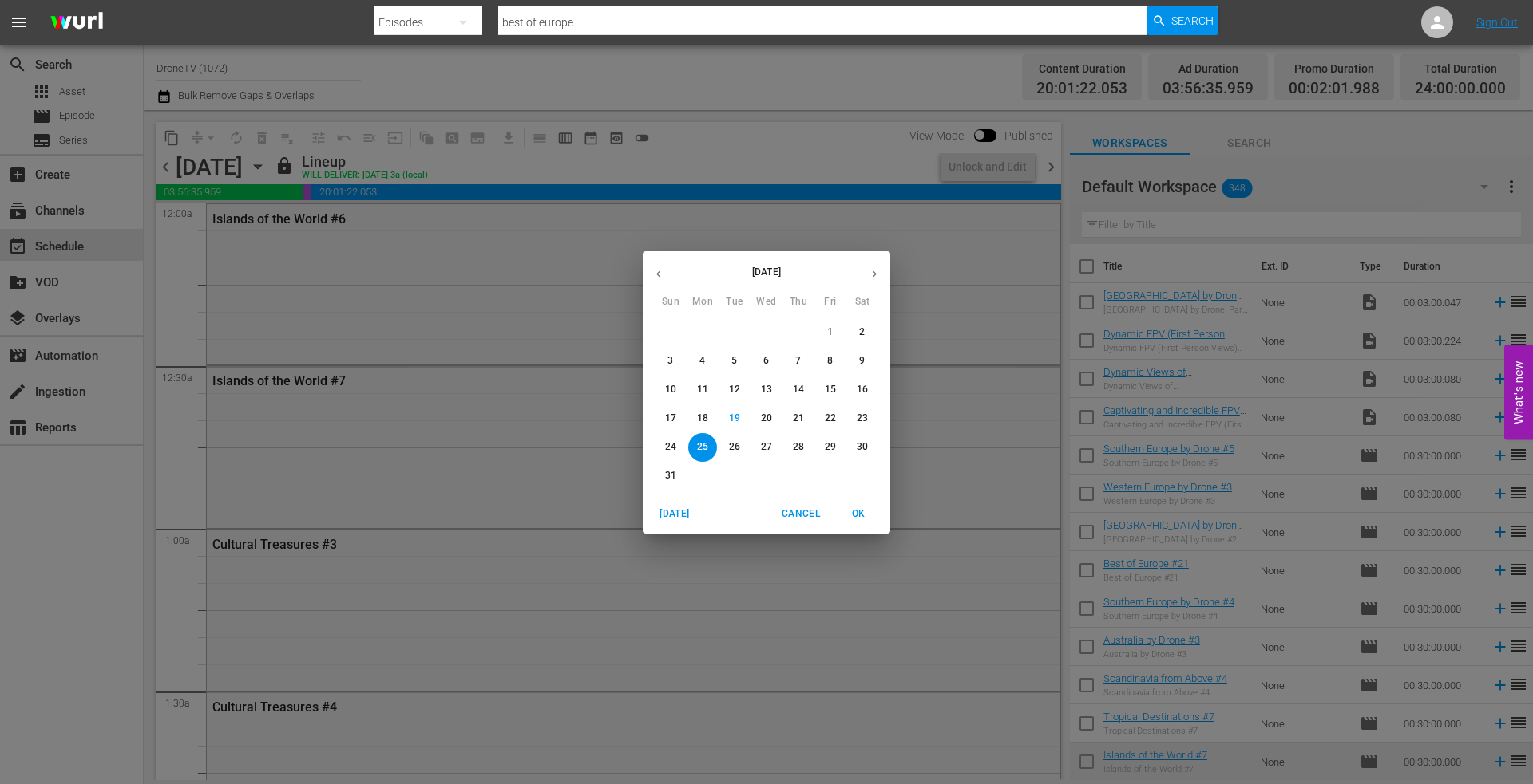
click at [727, 447] on span "26" at bounding box center [734, 447] width 28 height 13
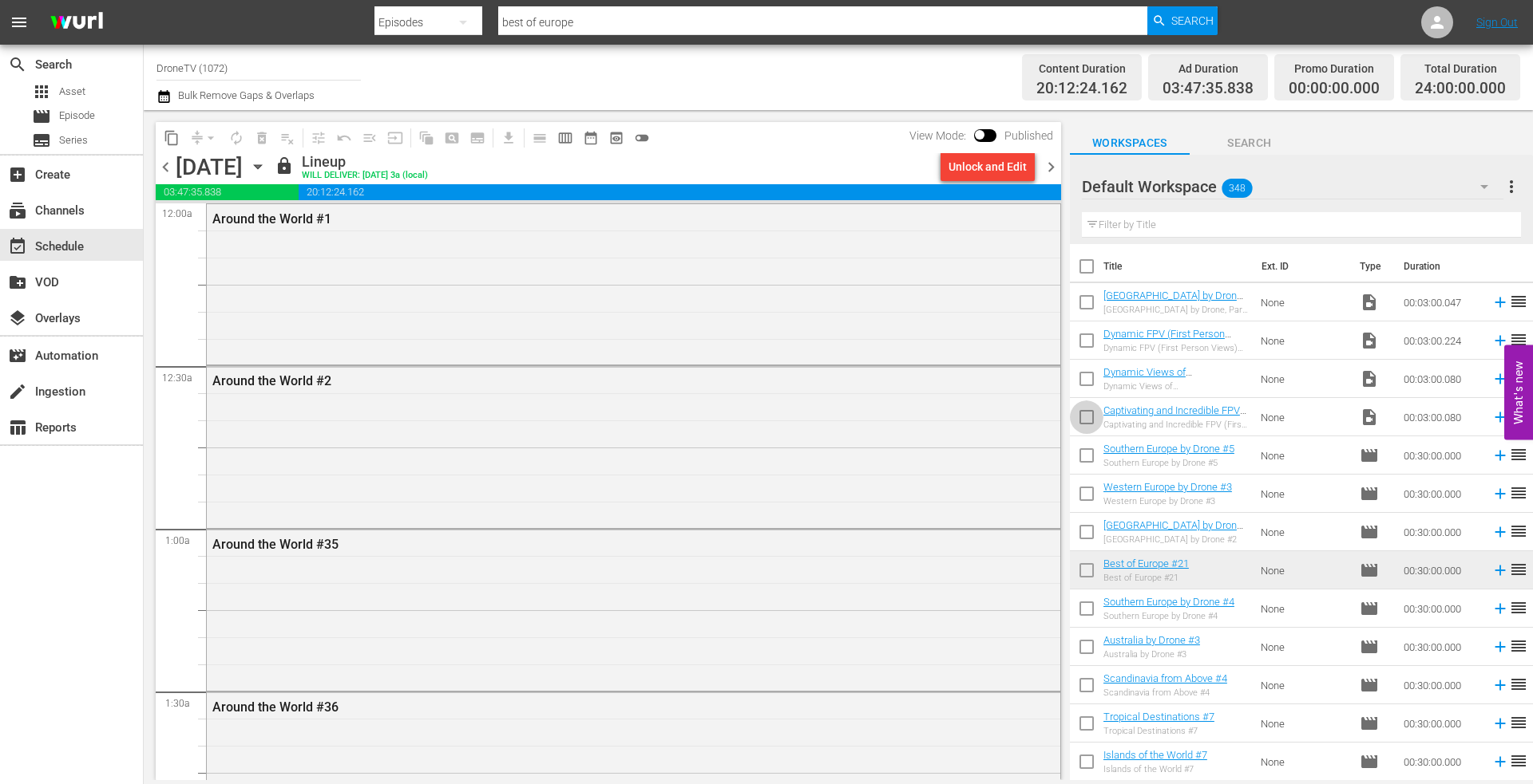
click at [1092, 414] on input "checkbox" at bounding box center [1086, 419] width 33 height 33
checkbox input "true"
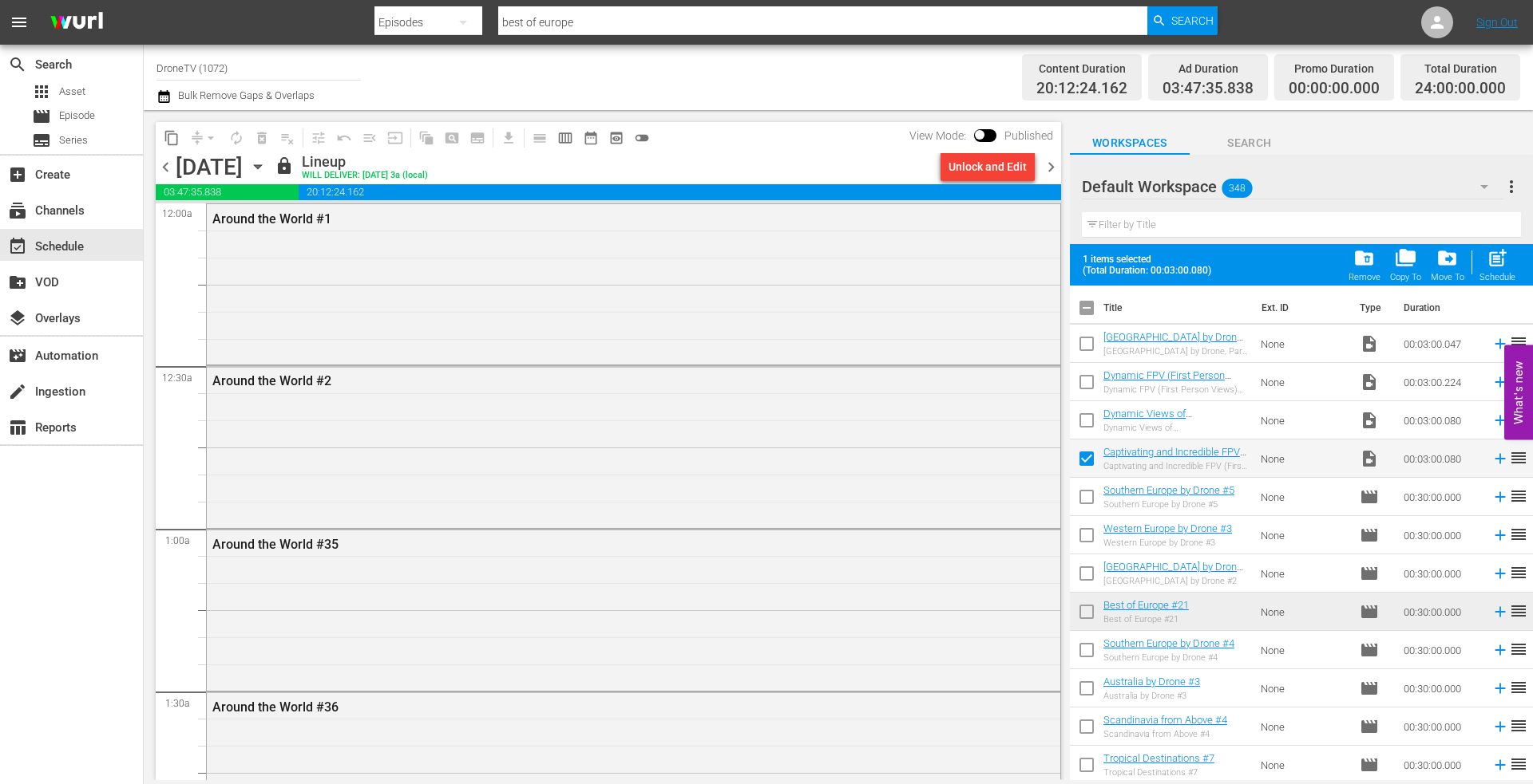
click at [1082, 421] on input "checkbox" at bounding box center [1086, 423] width 33 height 33
checkbox input "true"
click at [1086, 387] on input "checkbox" at bounding box center [1086, 384] width 33 height 33
checkbox input "true"
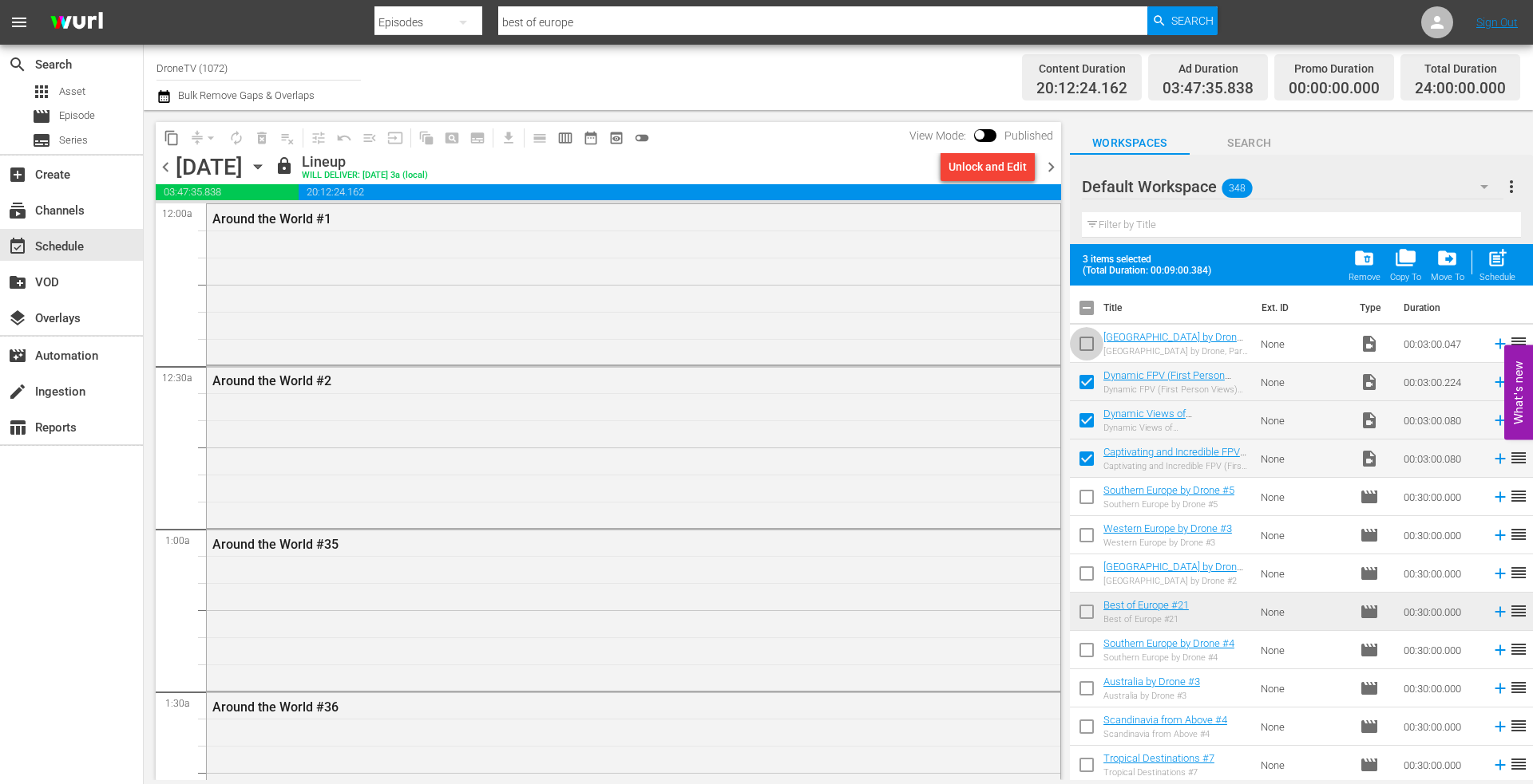
click at [1086, 345] on input "checkbox" at bounding box center [1086, 347] width 33 height 33
click at [1358, 263] on span "folder_delete" at bounding box center [1364, 258] width 22 height 22
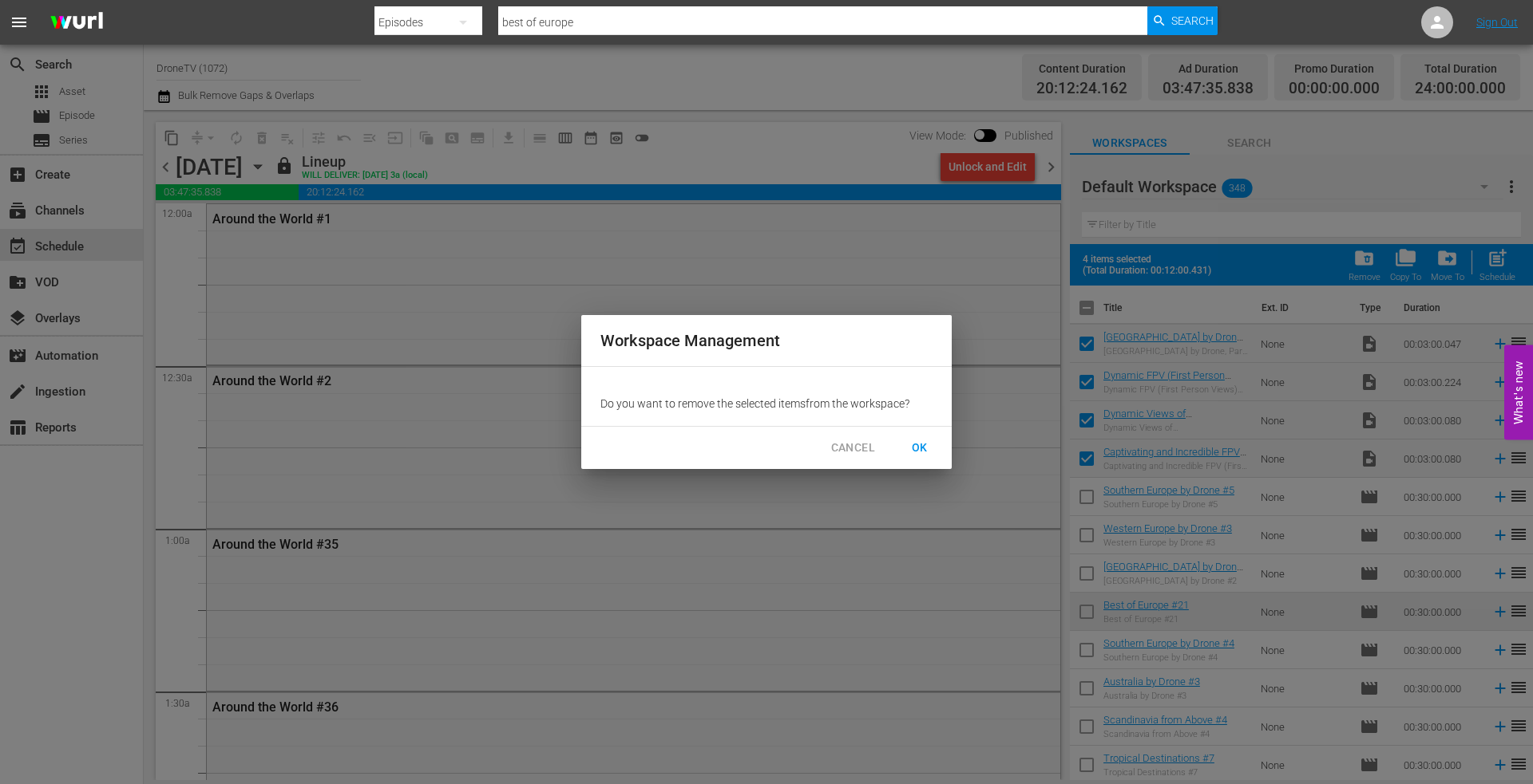
click at [926, 444] on span "OK" at bounding box center [919, 448] width 26 height 20
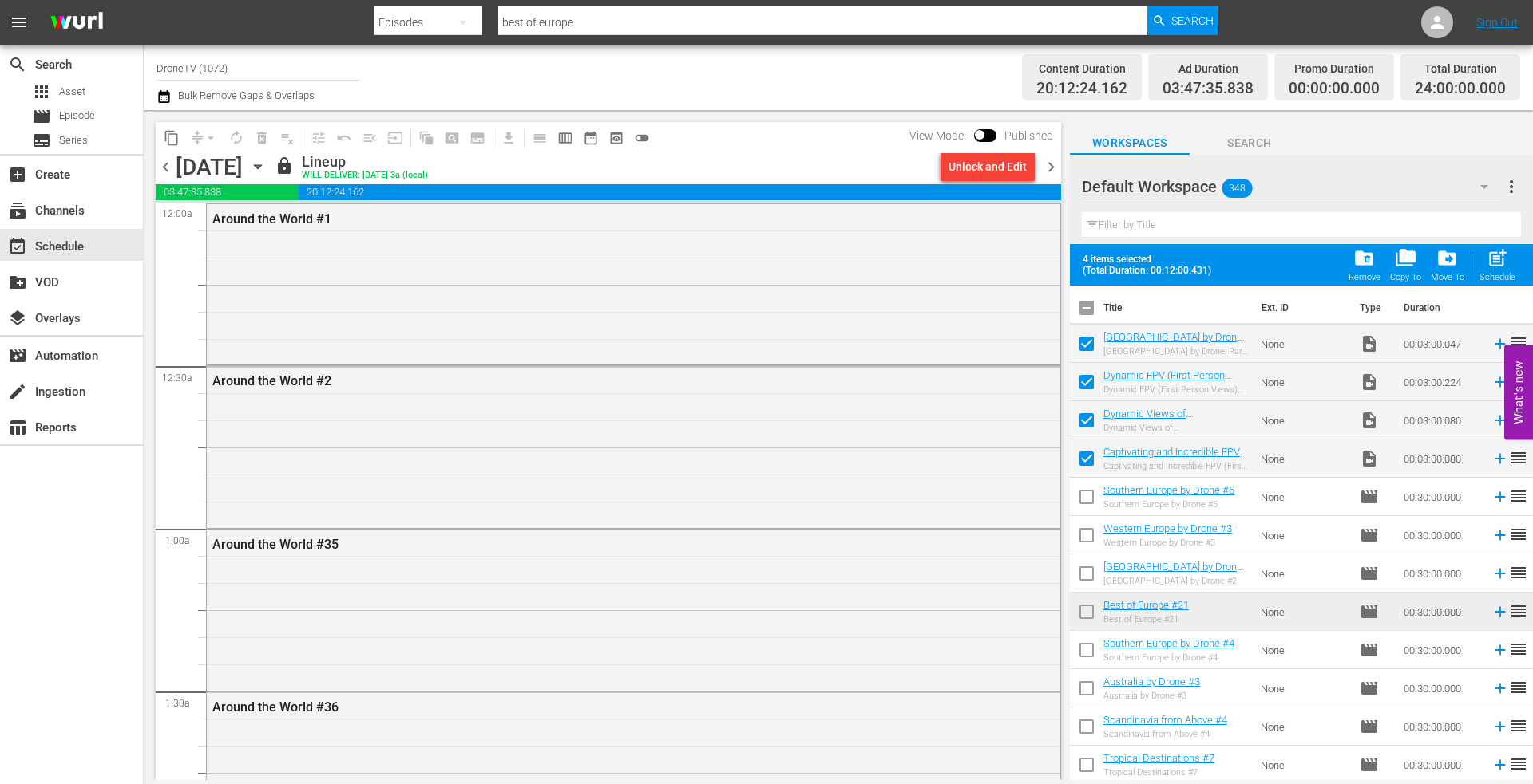
checkbox input "false"
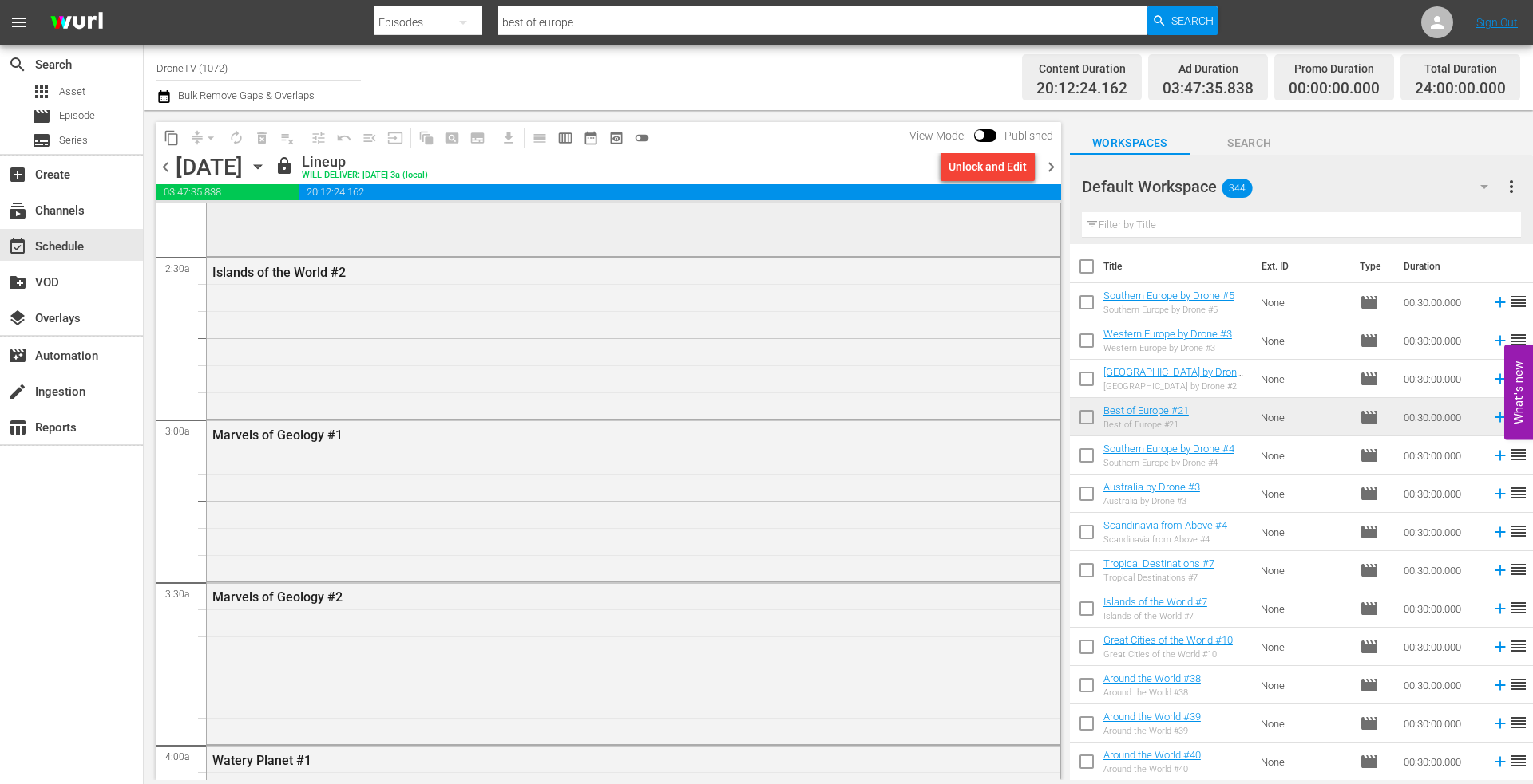
scroll to position [558, 0]
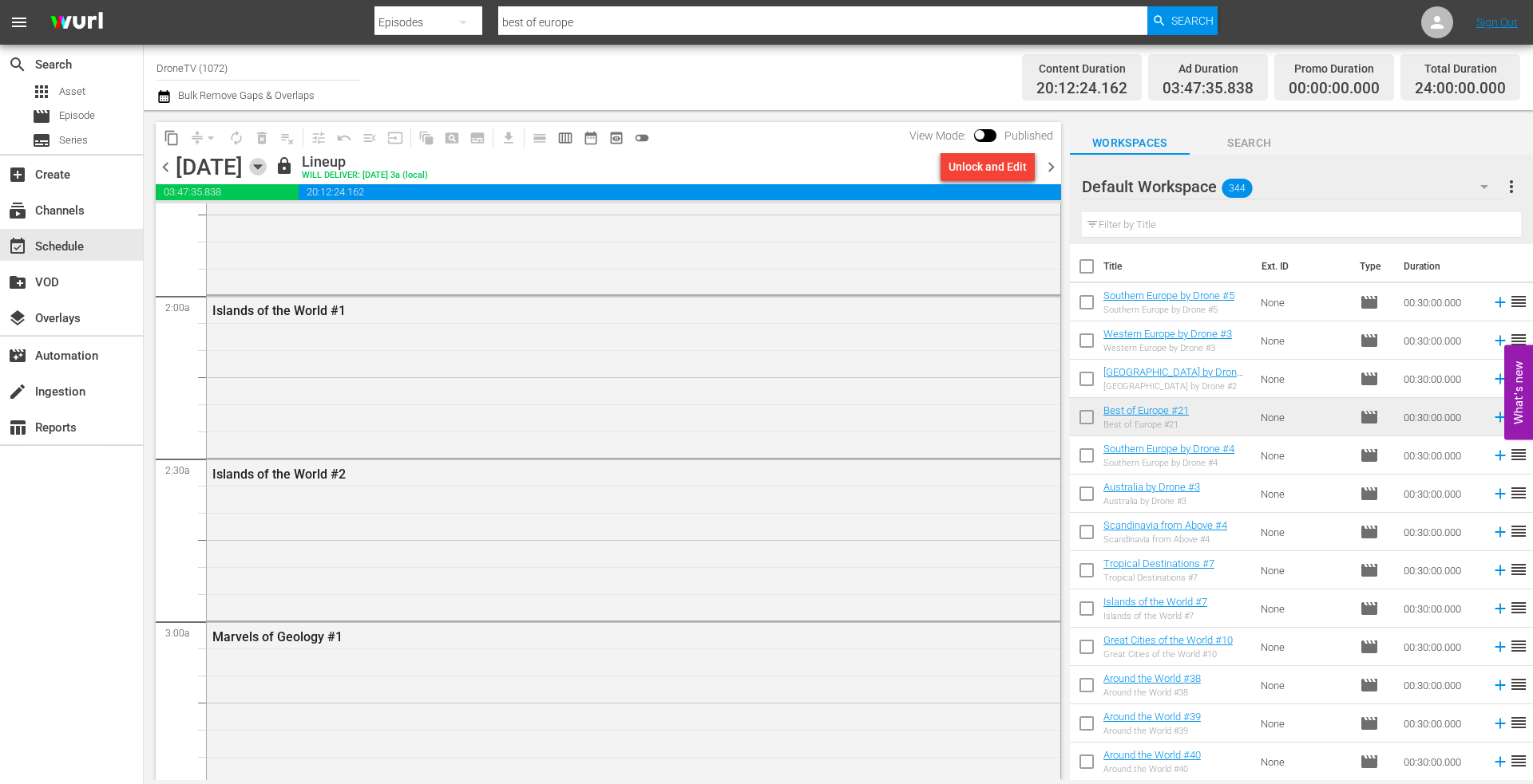
click at [267, 164] on icon "button" at bounding box center [258, 166] width 18 height 18
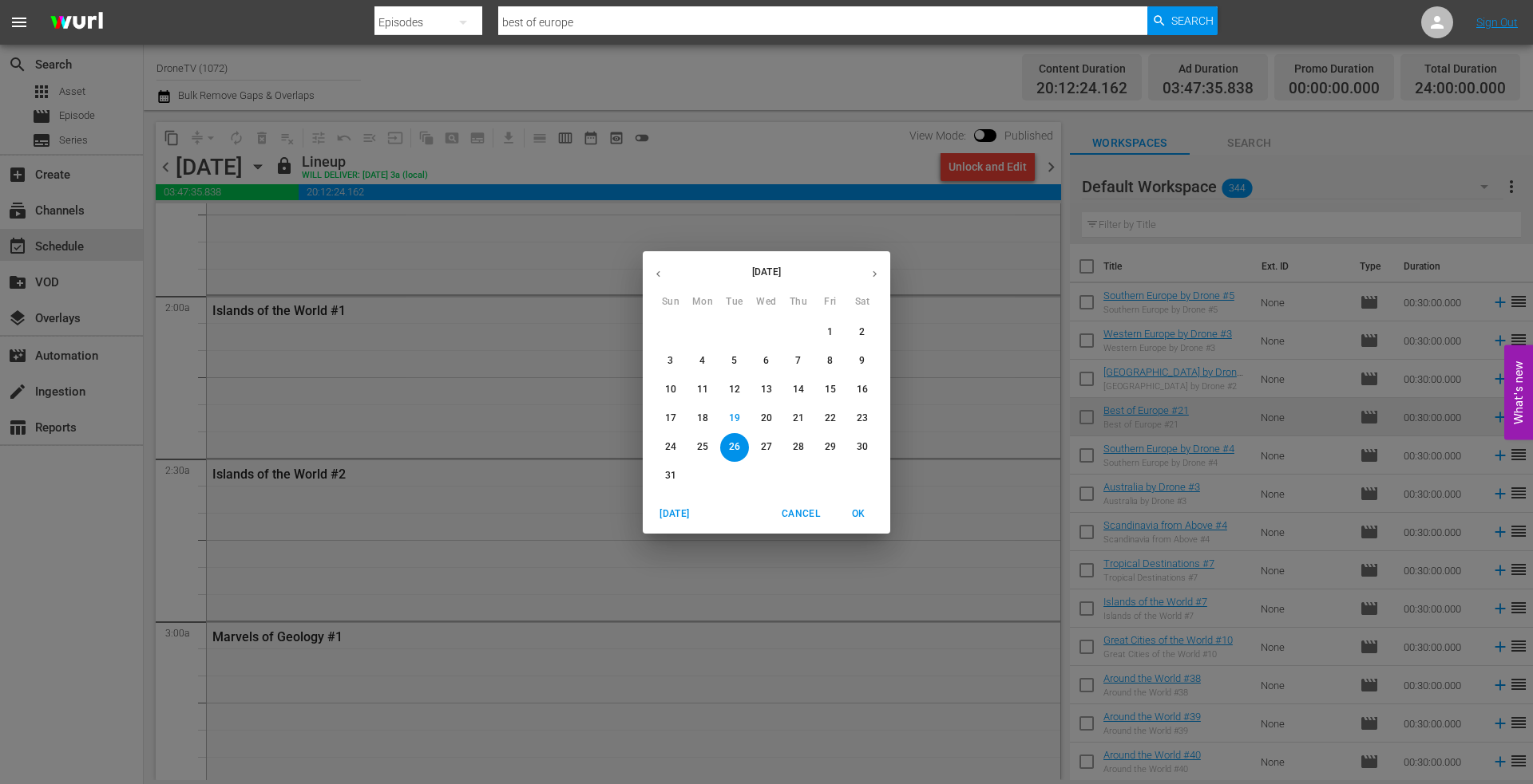
click at [762, 444] on p "27" at bounding box center [766, 447] width 11 height 13
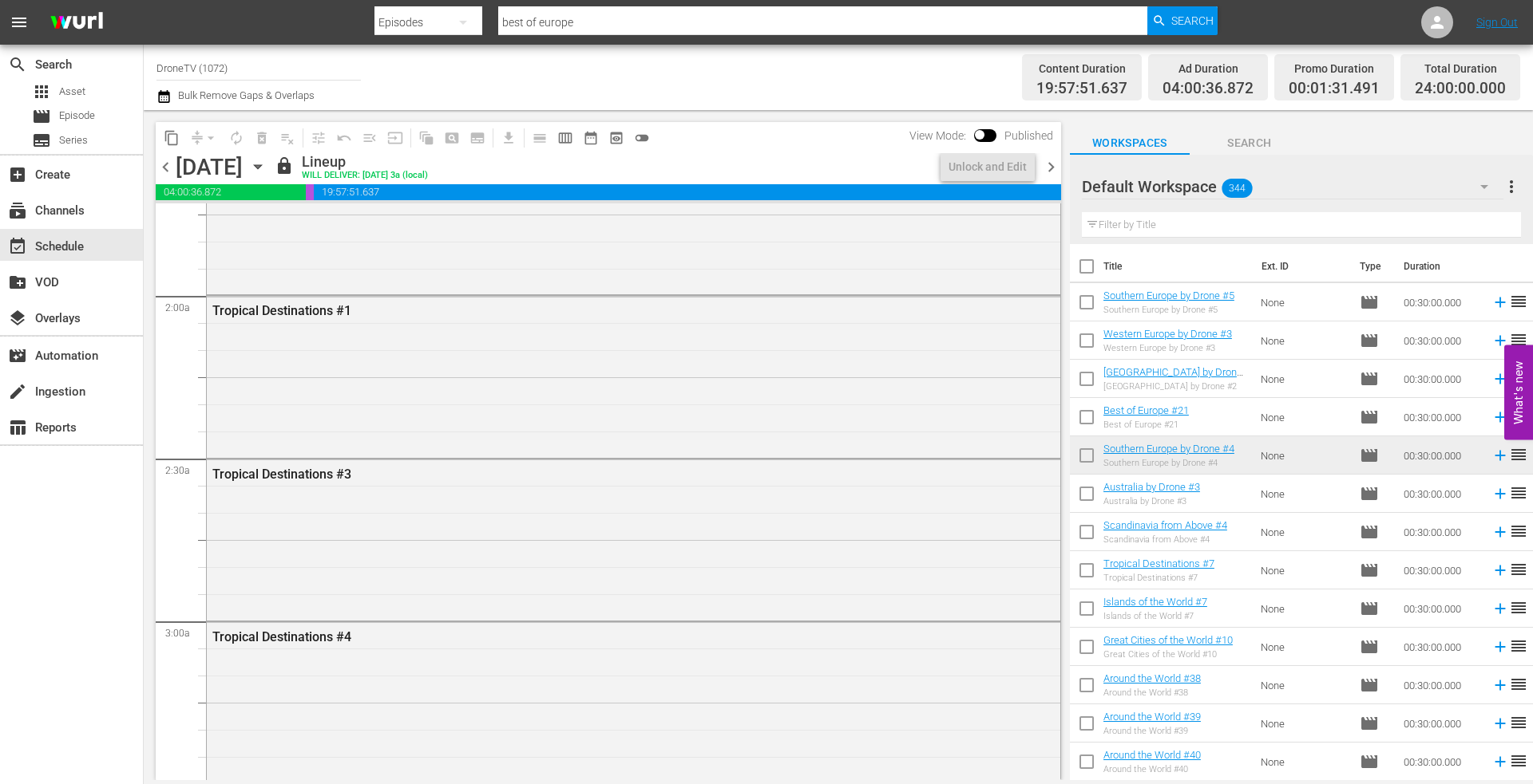
click at [267, 162] on icon "button" at bounding box center [258, 166] width 18 height 18
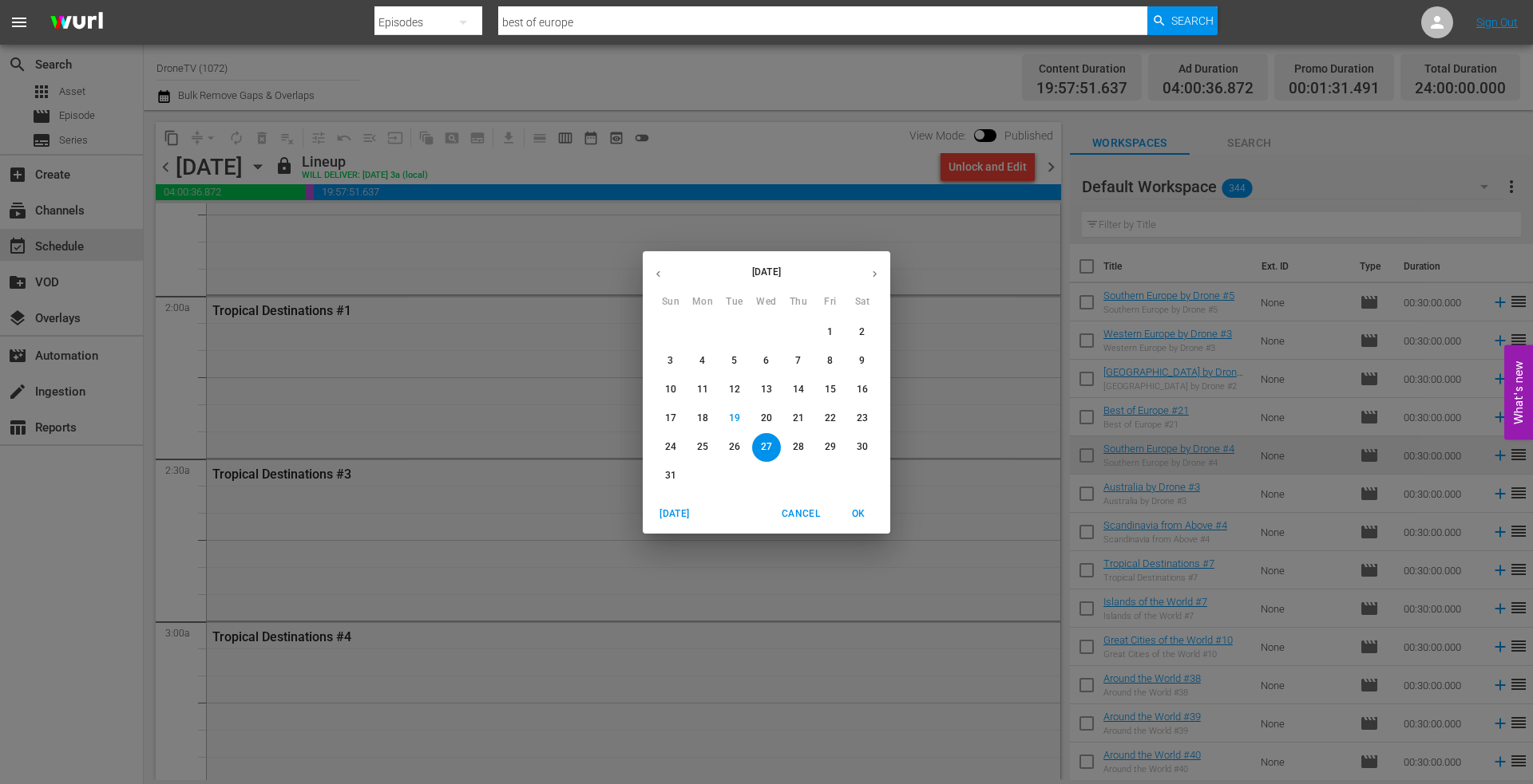
click at [796, 444] on p "28" at bounding box center [799, 447] width 11 height 13
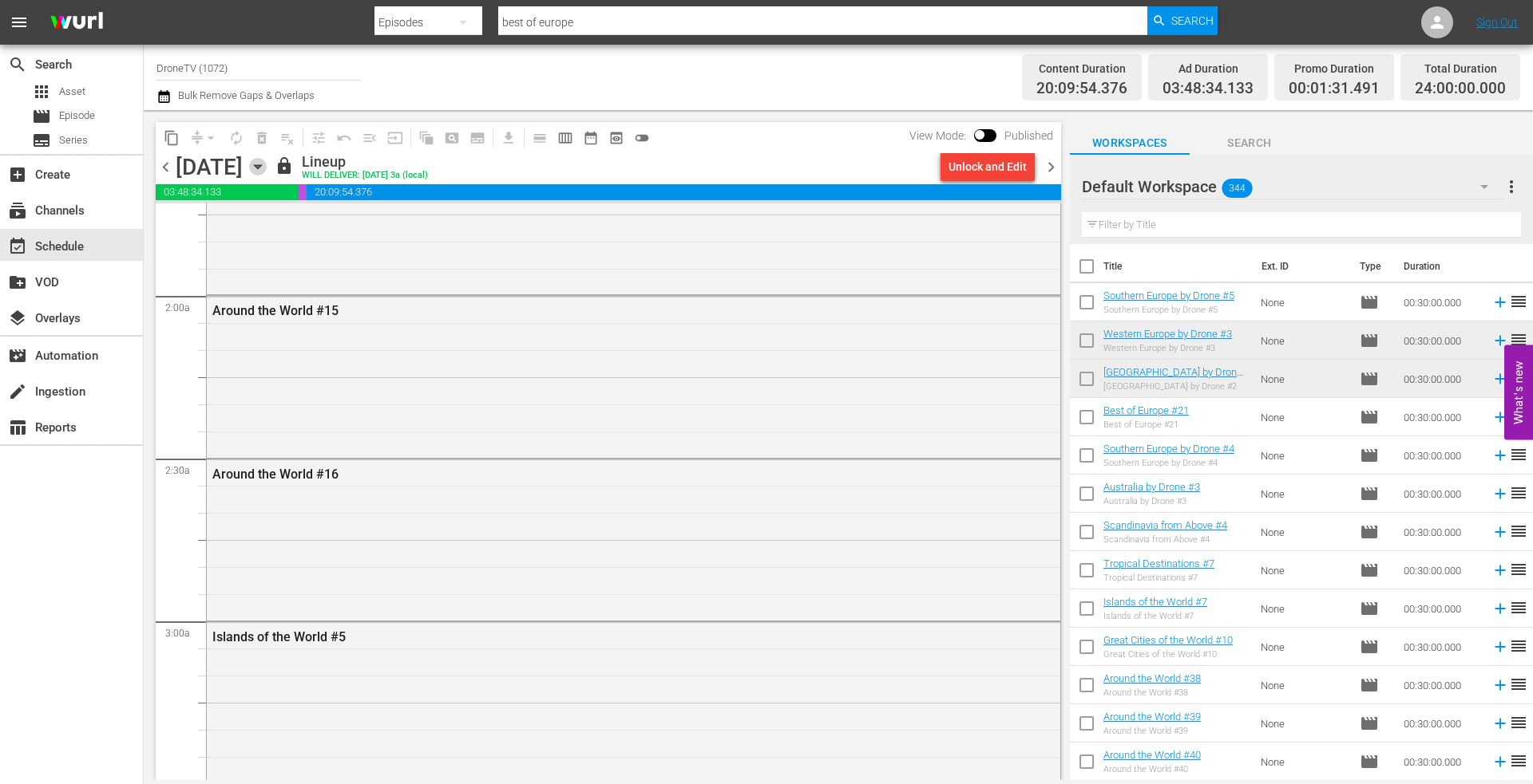
click at [261, 167] on icon "button" at bounding box center [258, 167] width 8 height 4
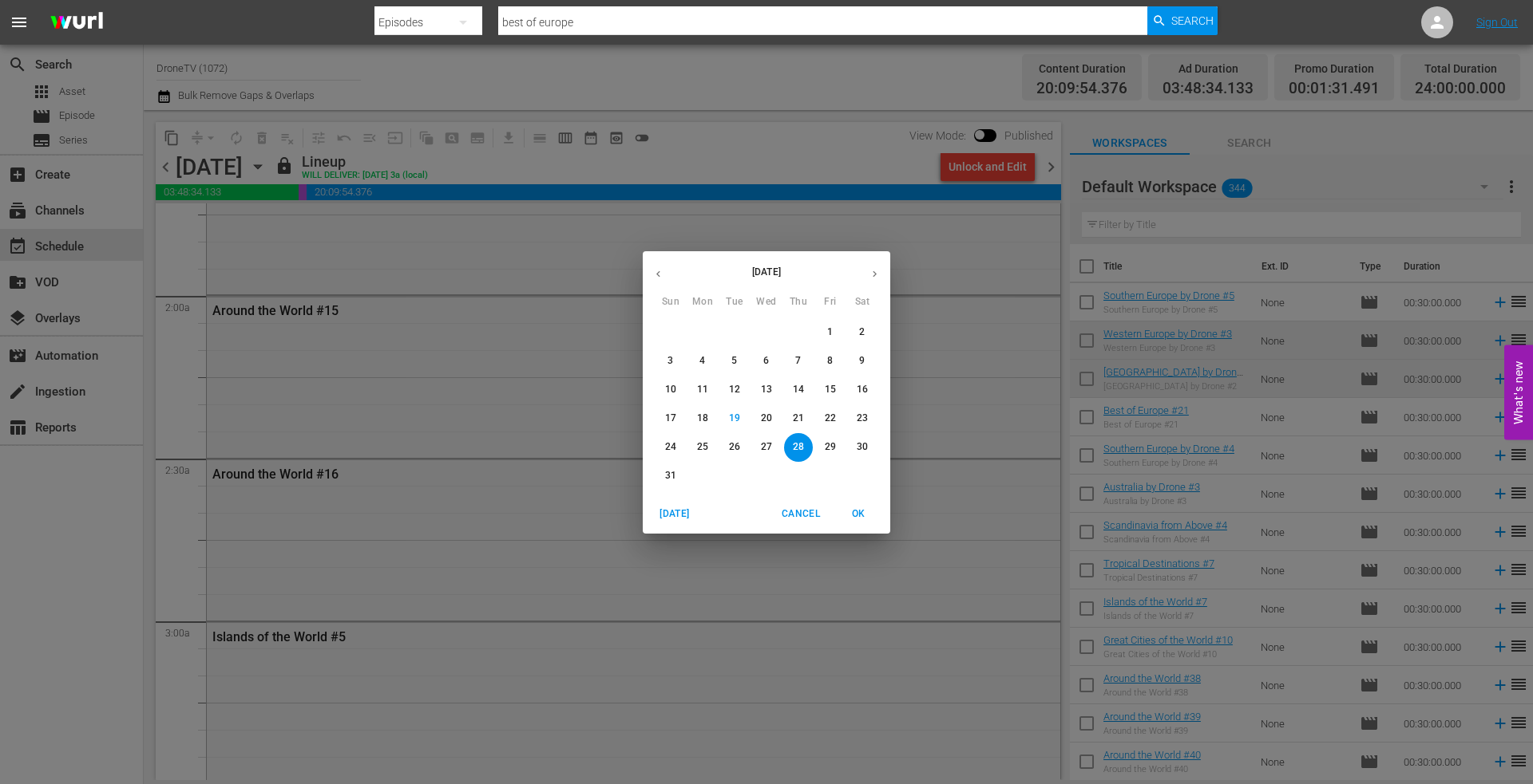
click at [829, 445] on p "29" at bounding box center [830, 447] width 11 height 13
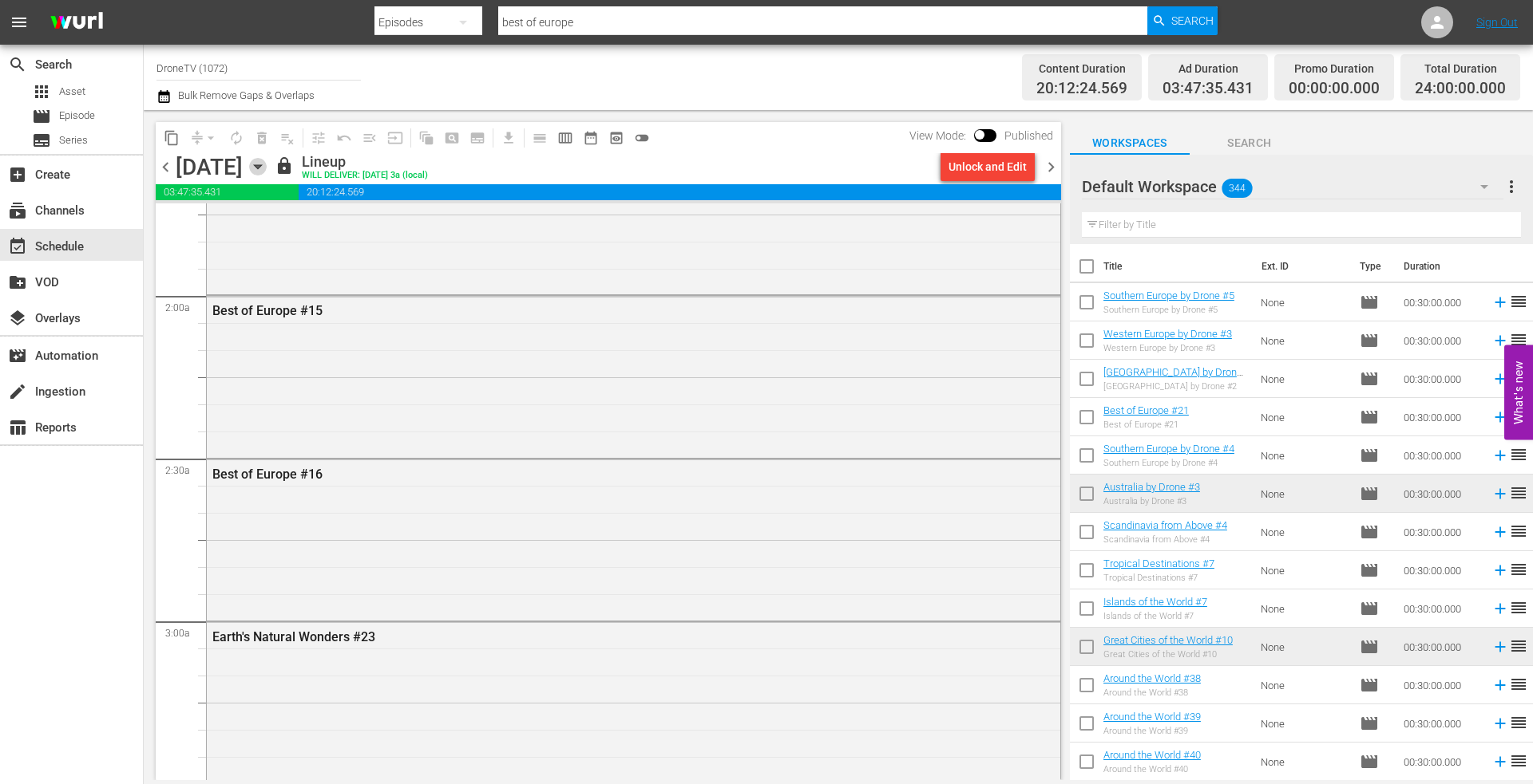
click at [267, 164] on icon "button" at bounding box center [258, 166] width 18 height 18
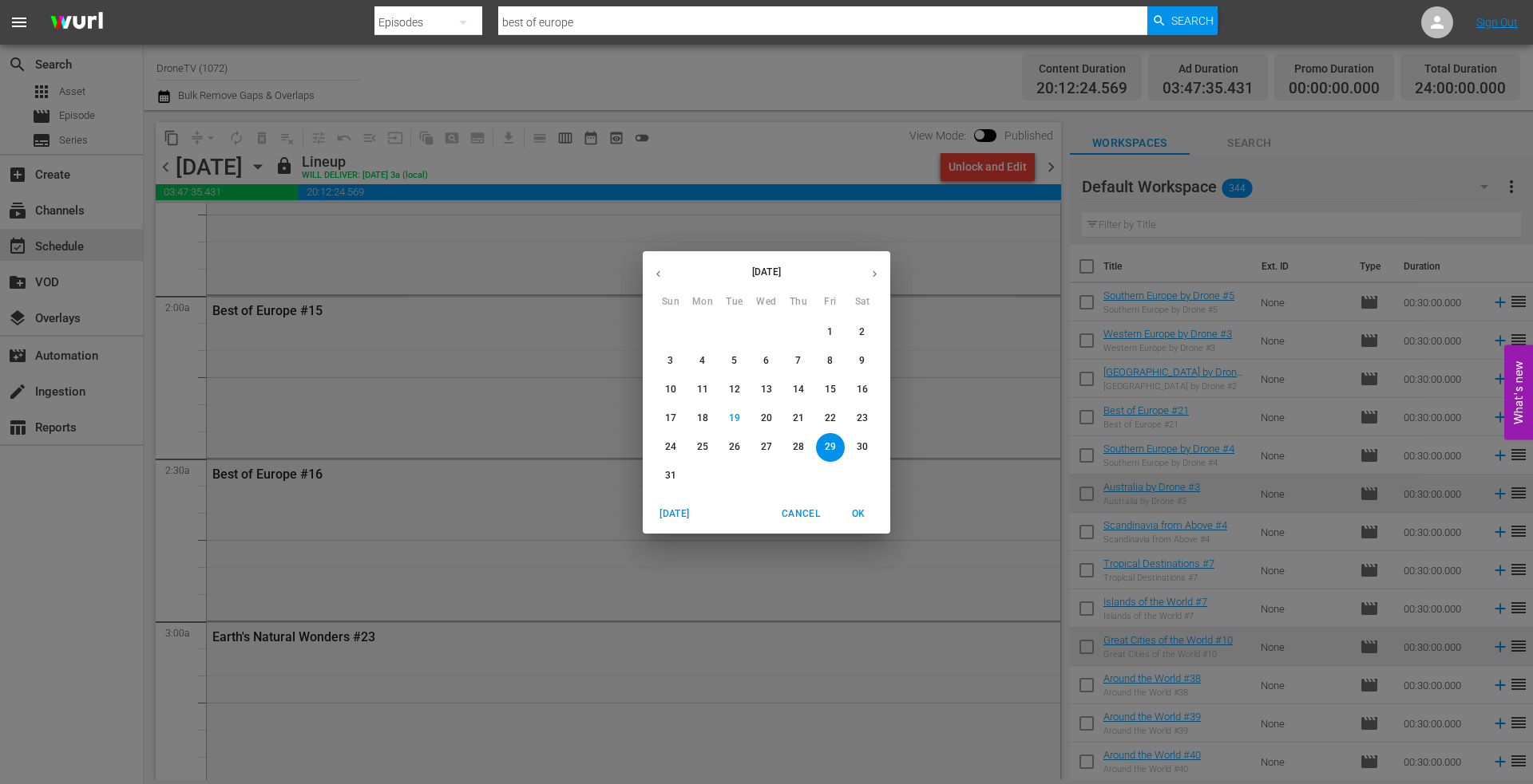
click at [880, 271] on icon "button" at bounding box center [874, 274] width 12 height 12
click at [797, 330] on p "4" at bounding box center [798, 332] width 6 height 13
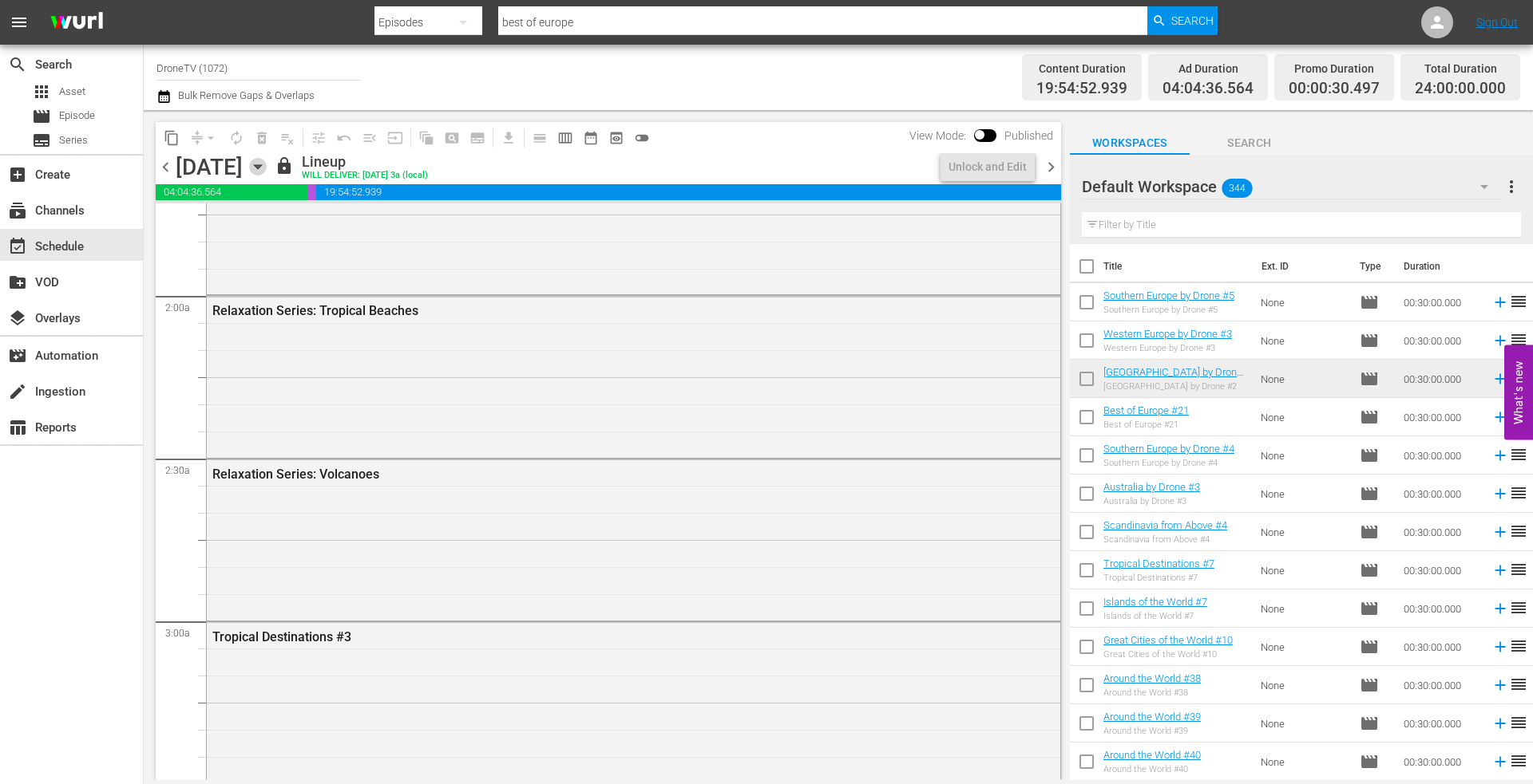
click at [261, 166] on icon "button" at bounding box center [258, 167] width 8 height 4
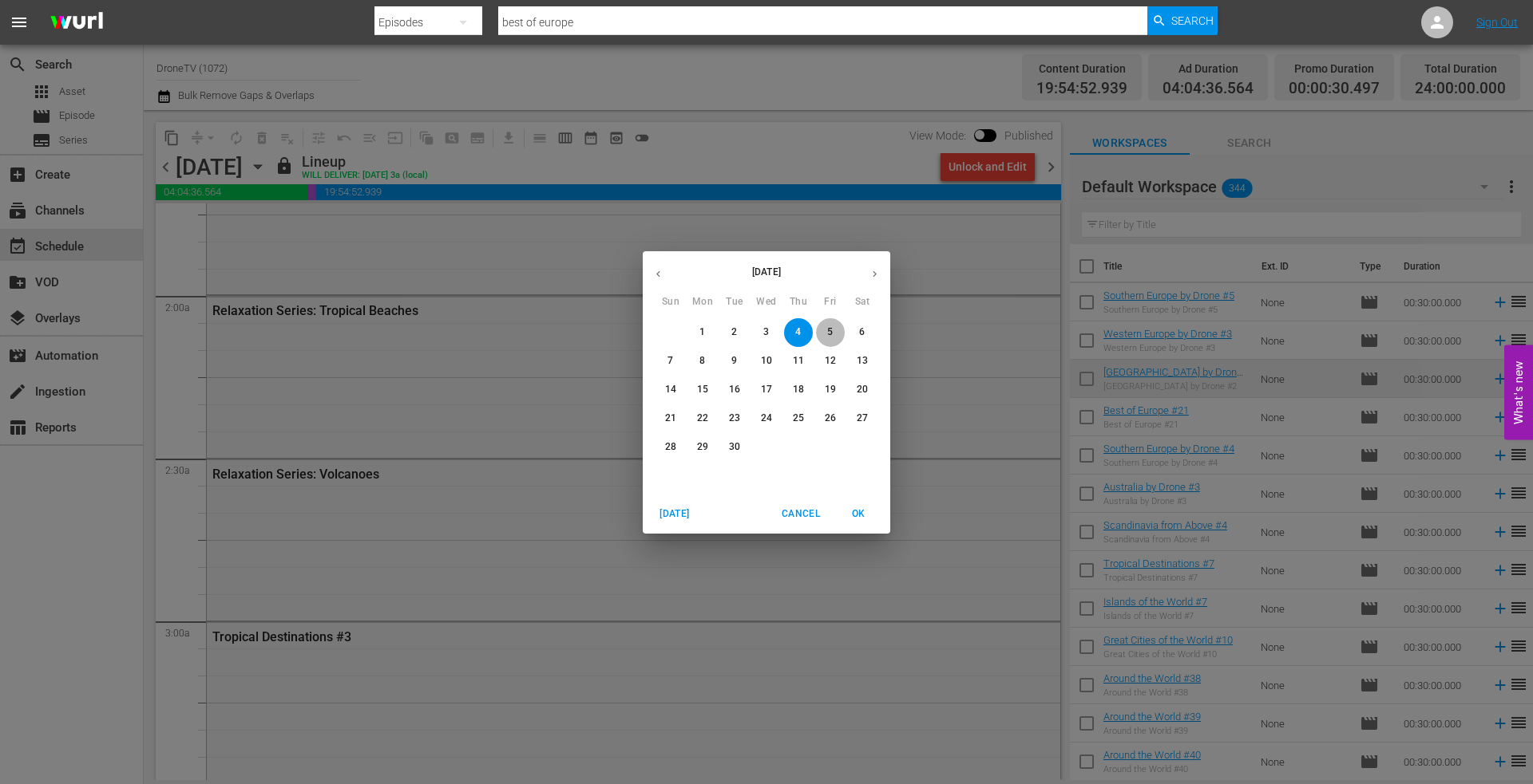
click at [824, 332] on span "5" at bounding box center [830, 332] width 28 height 13
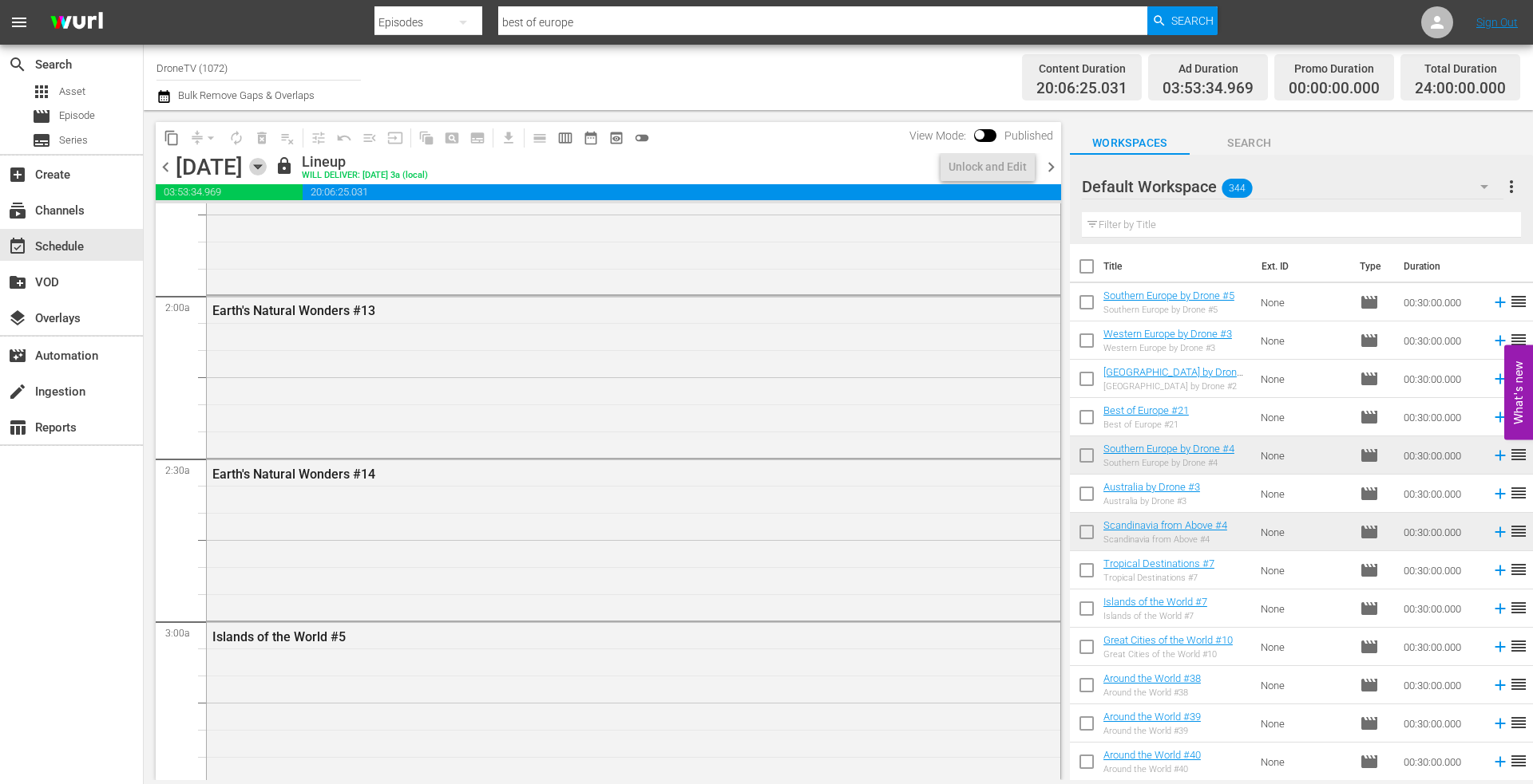
click at [267, 163] on icon "button" at bounding box center [258, 166] width 18 height 18
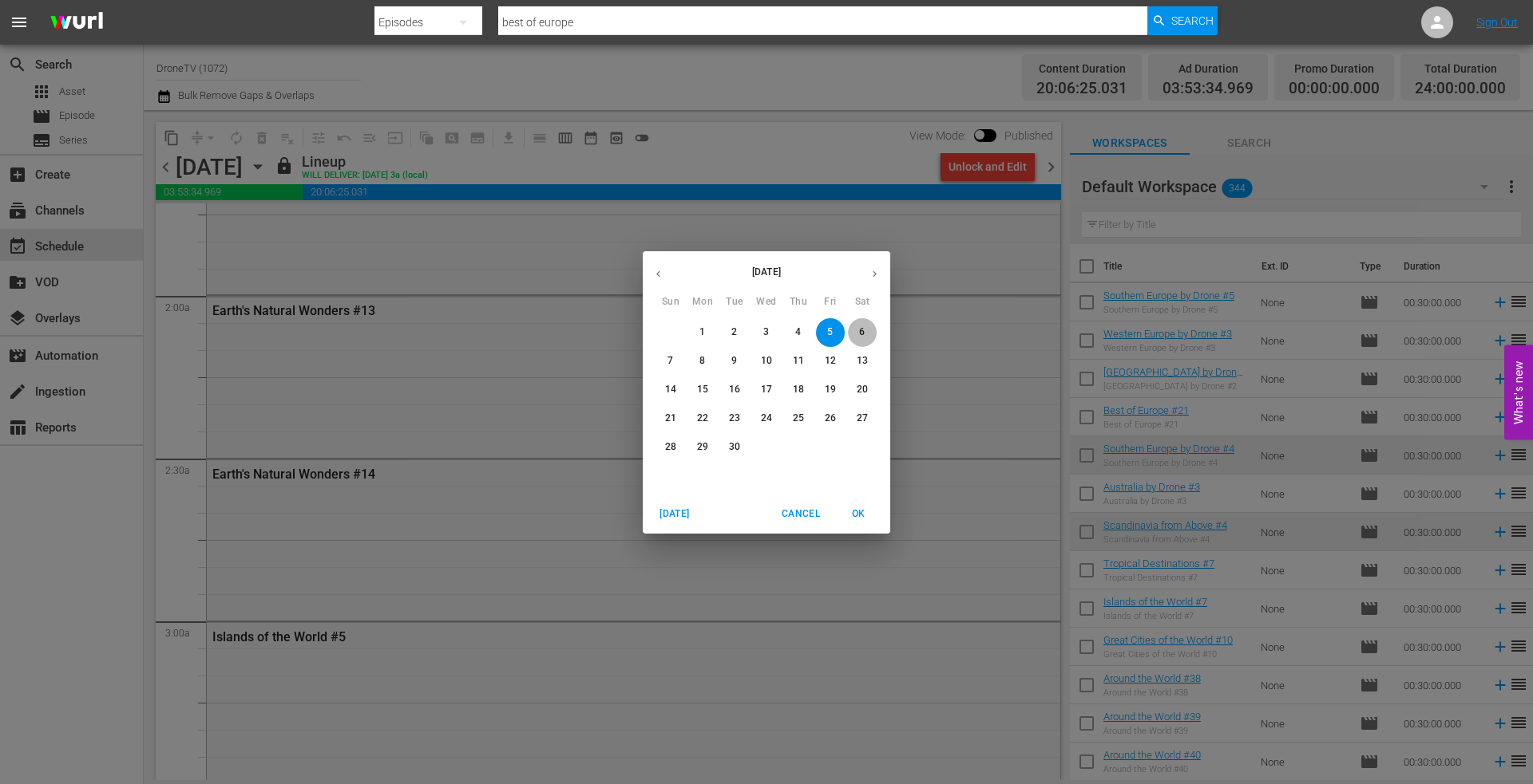
click at [866, 329] on span "6" at bounding box center [862, 332] width 28 height 13
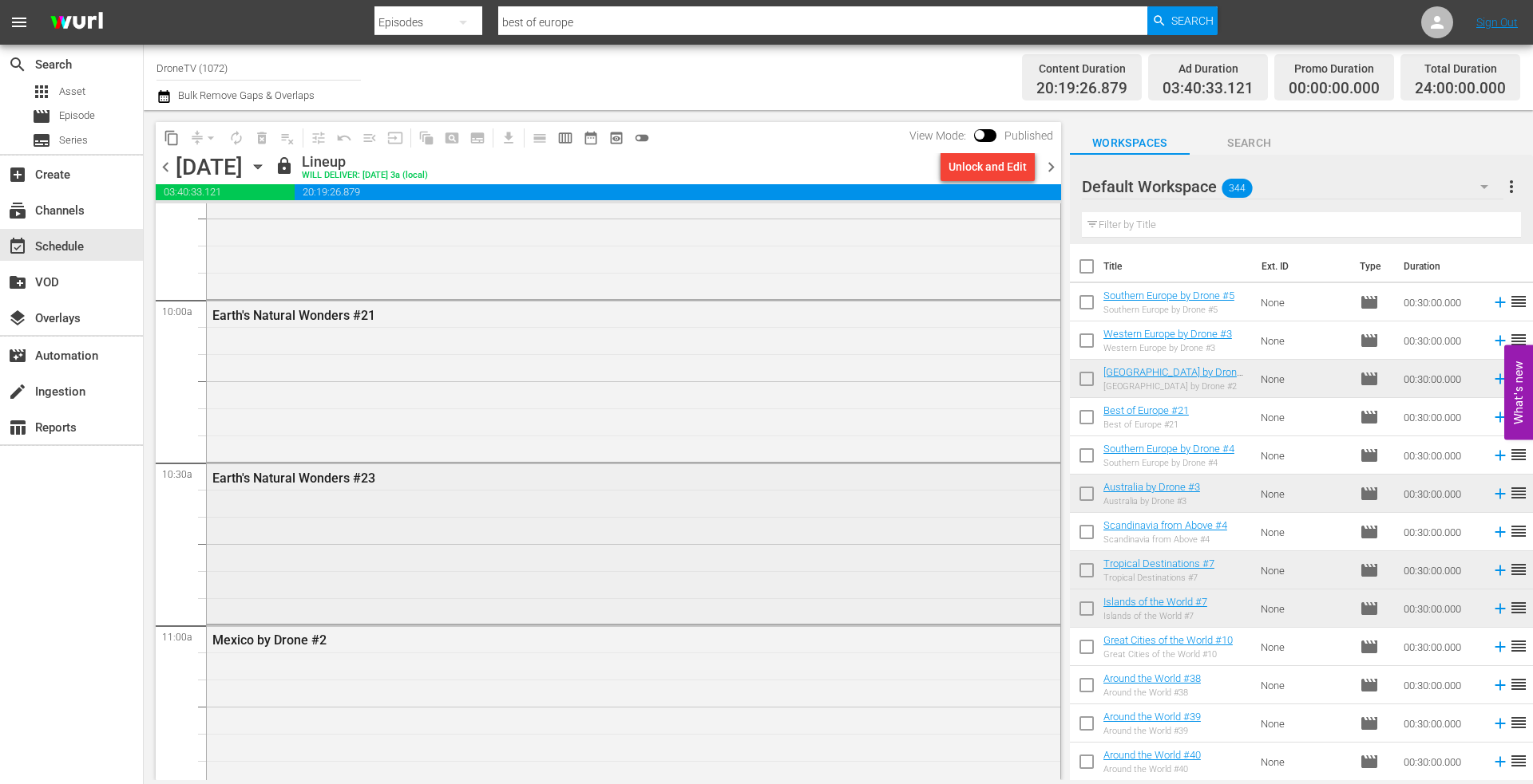
scroll to position [3350, 0]
